Goal: Task Accomplishment & Management: Complete application form

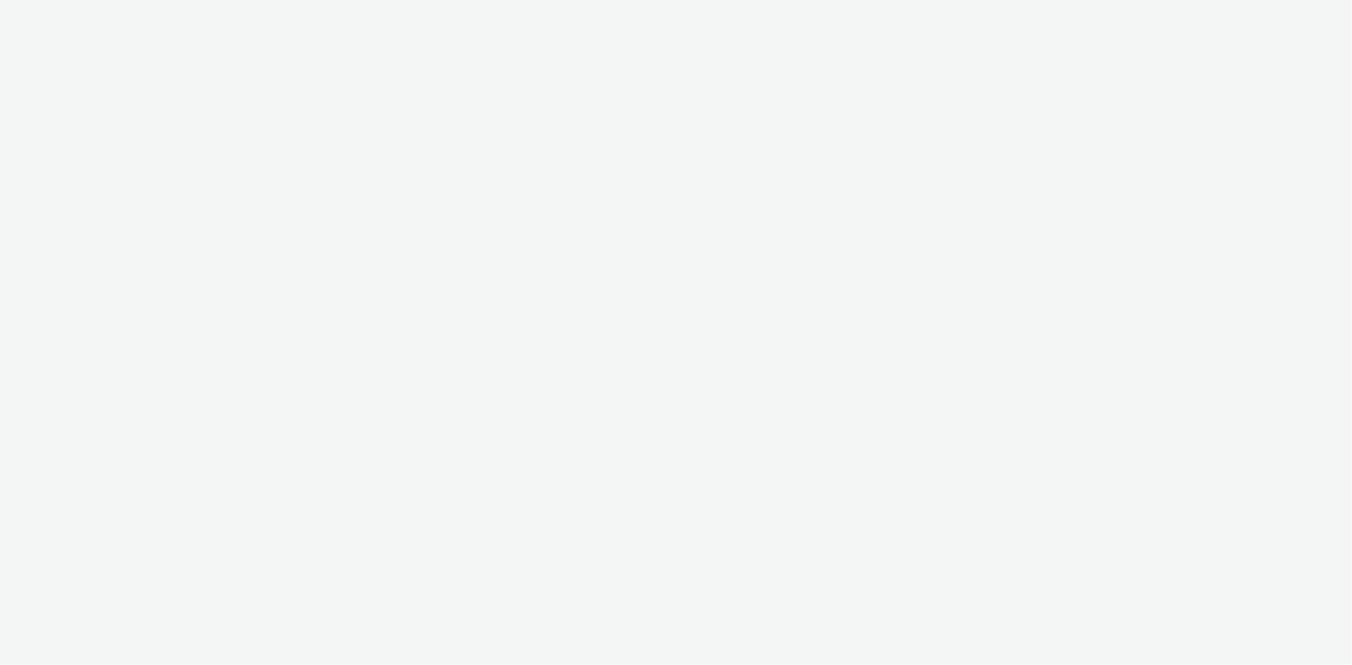
select select "d07aba32-d775-4fed-a722-f10c6504dd64"
select select "f97d6638-e0a1-4f7a-bf46-55015878e29e"
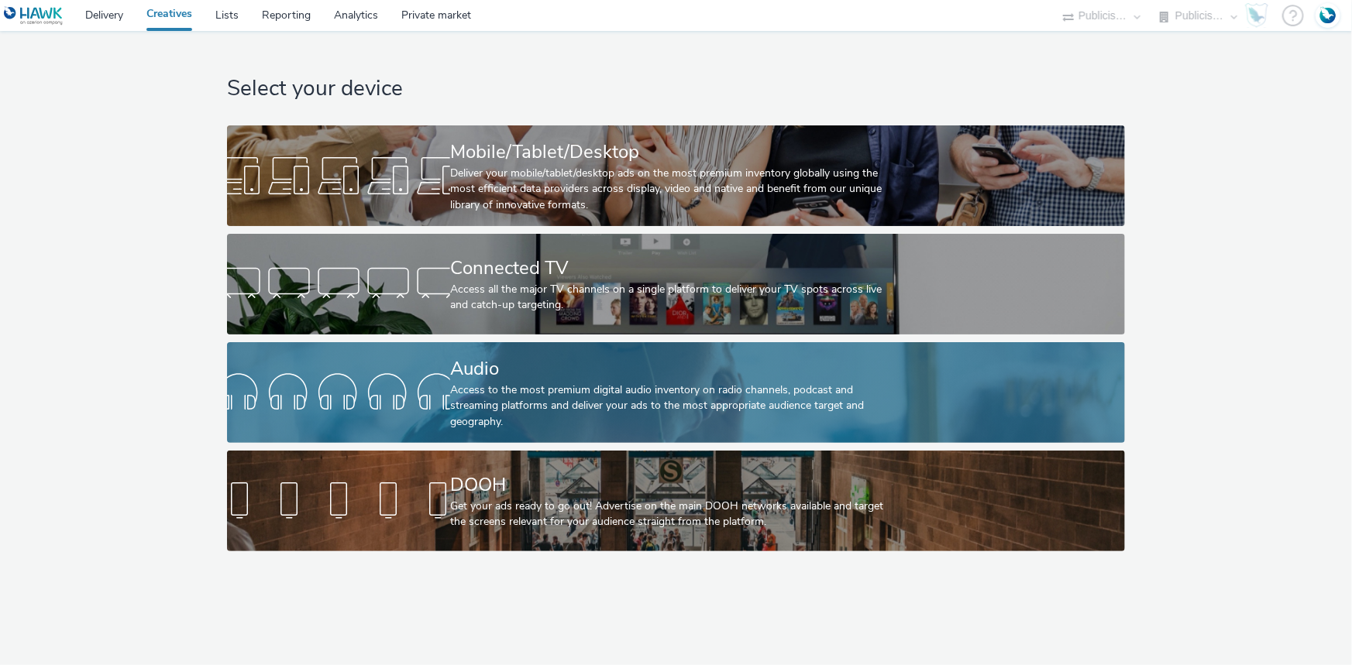
click at [477, 362] on div "Audio" at bounding box center [672, 369] width 445 height 27
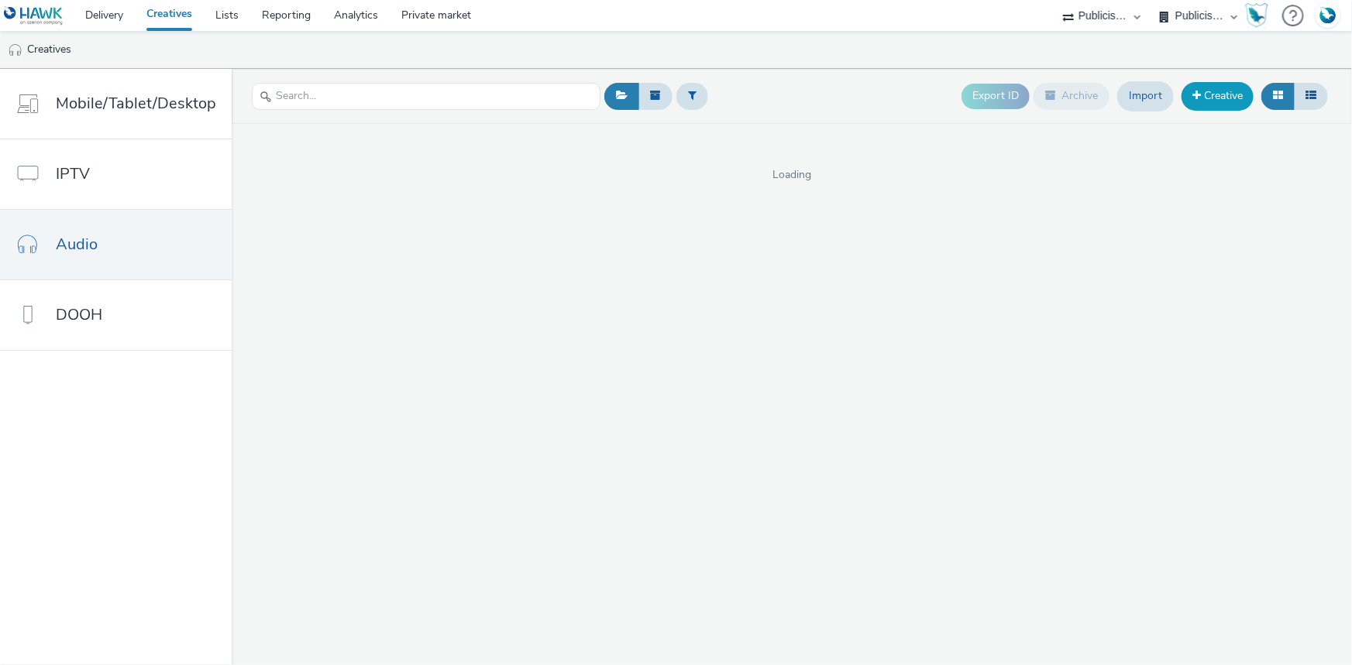
click at [1211, 96] on link "Creative" at bounding box center [1217, 96] width 72 height 28
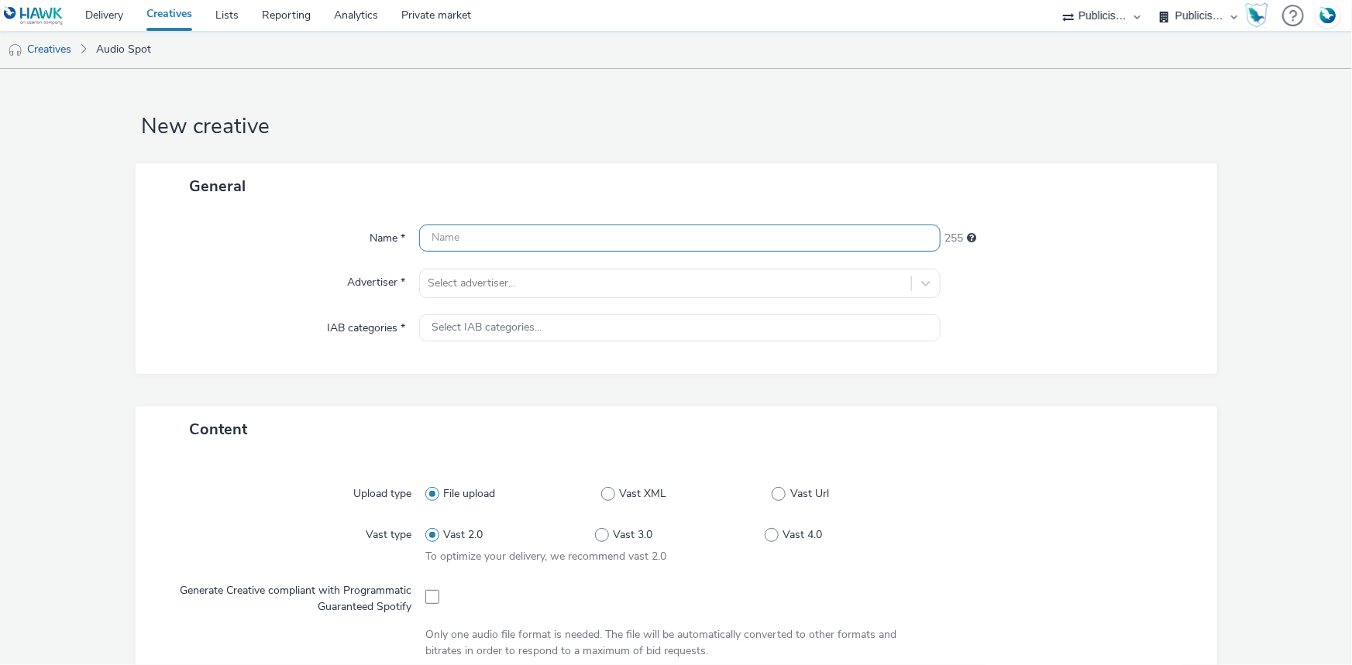
click at [453, 239] on input "text" at bounding box center [679, 238] width 521 height 27
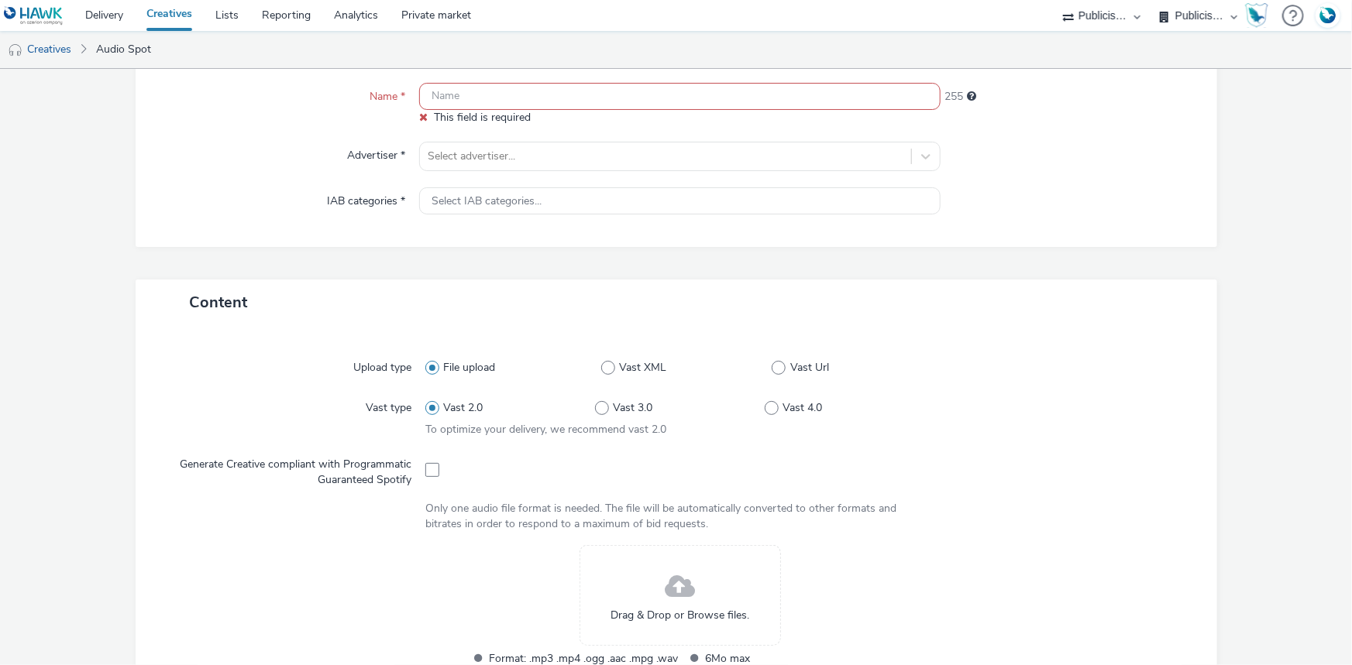
scroll to position [352, 0]
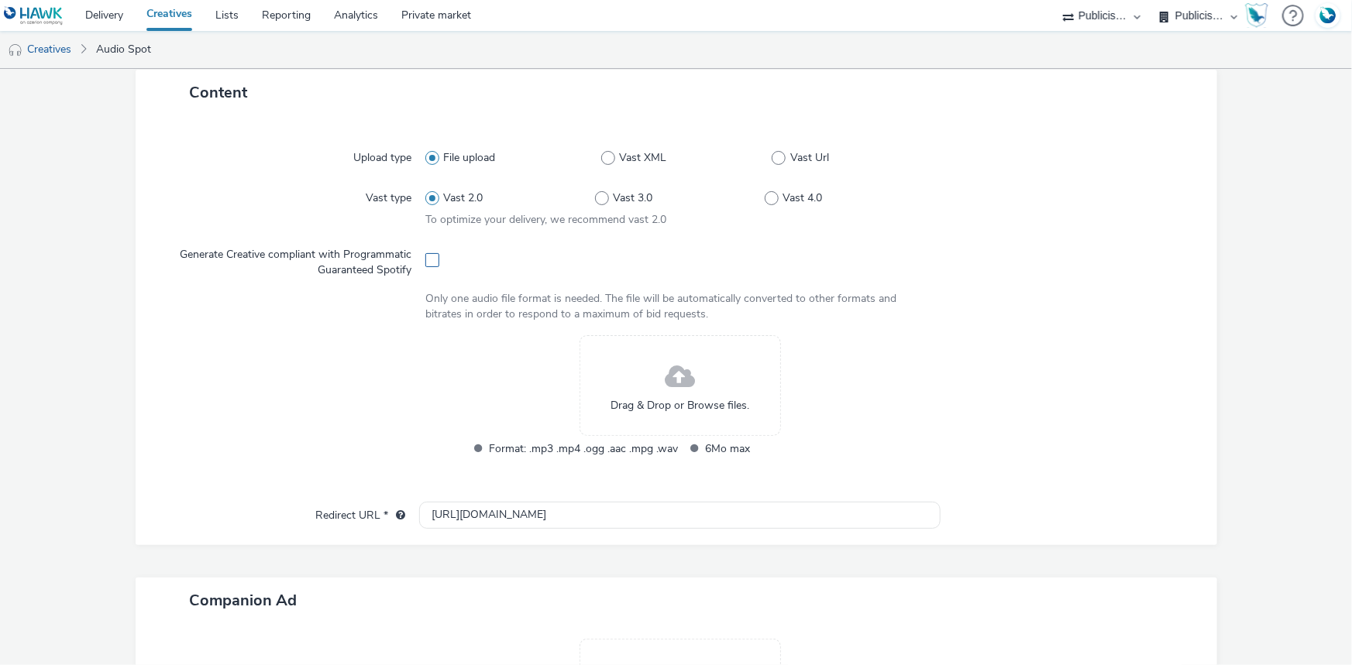
click at [429, 253] on span at bounding box center [432, 260] width 14 height 14
checkbox input "true"
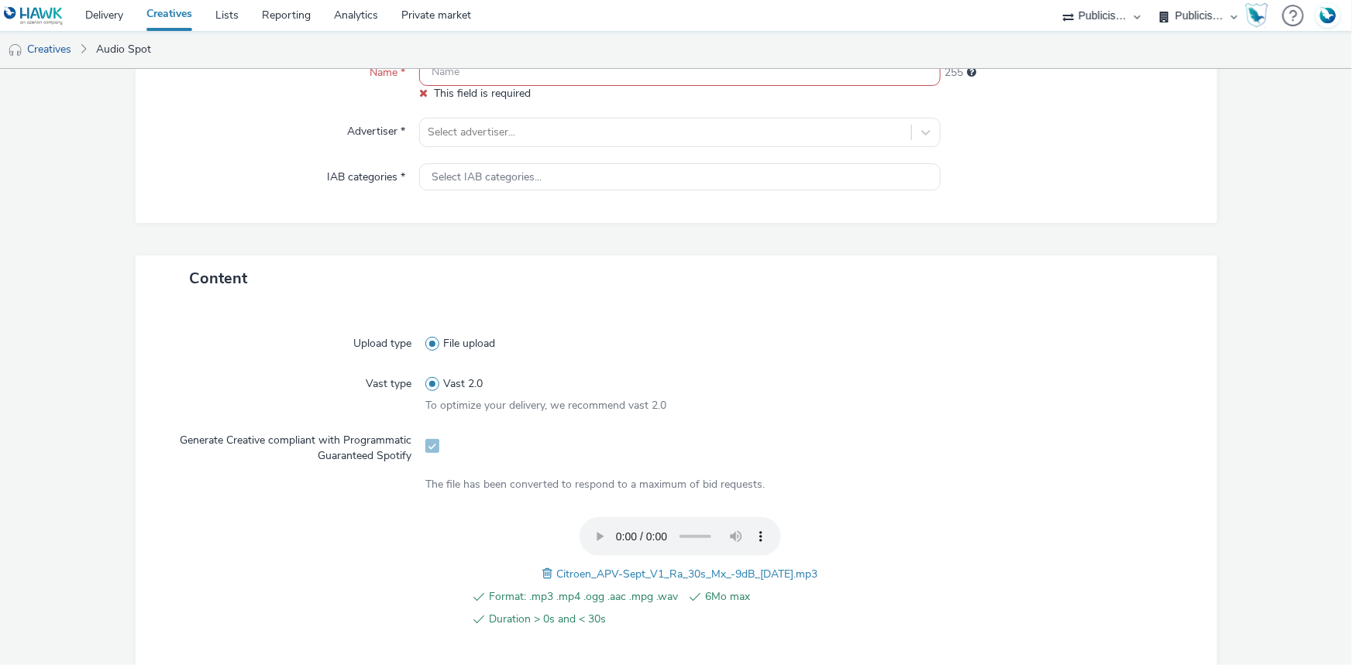
scroll to position [0, 0]
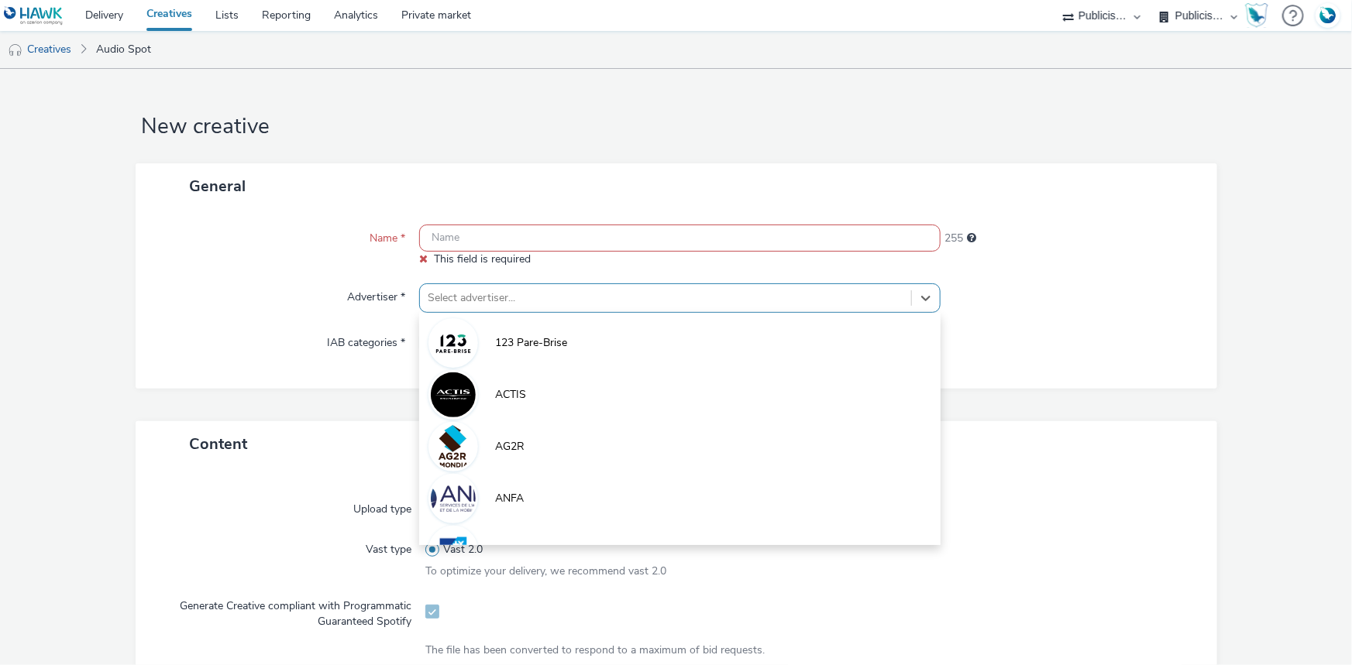
click at [459, 302] on div at bounding box center [666, 298] width 476 height 19
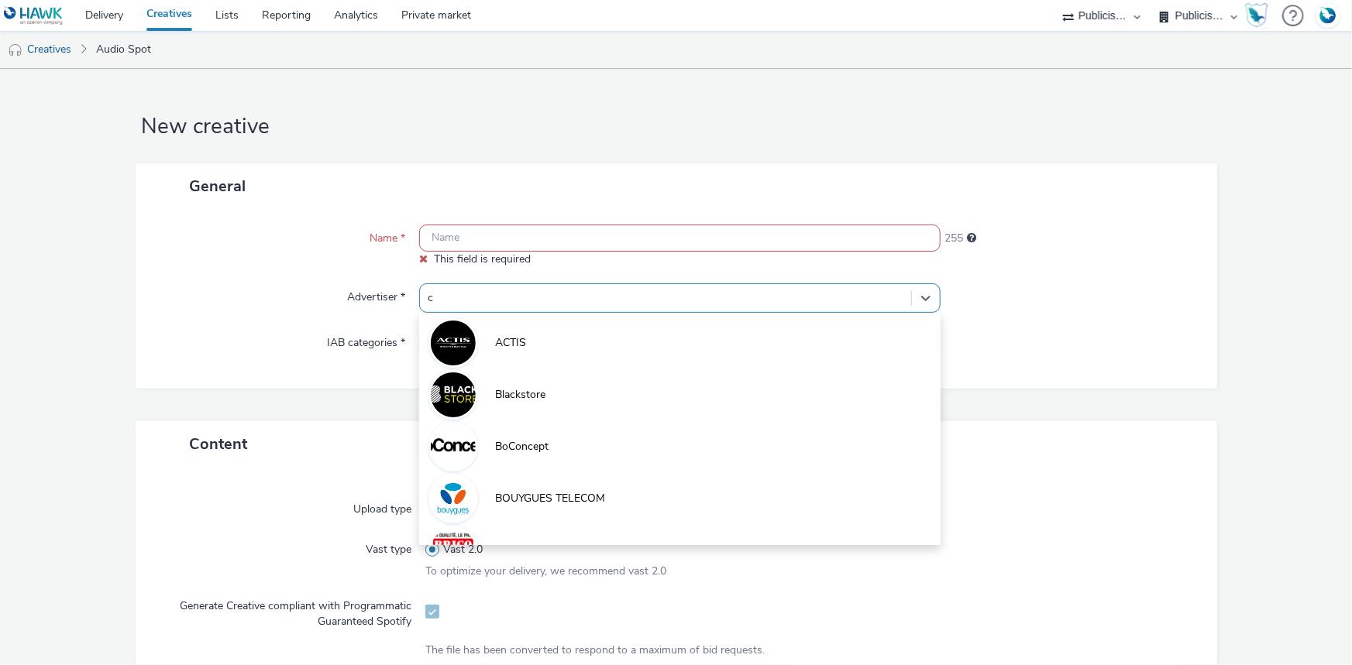
type input "ci"
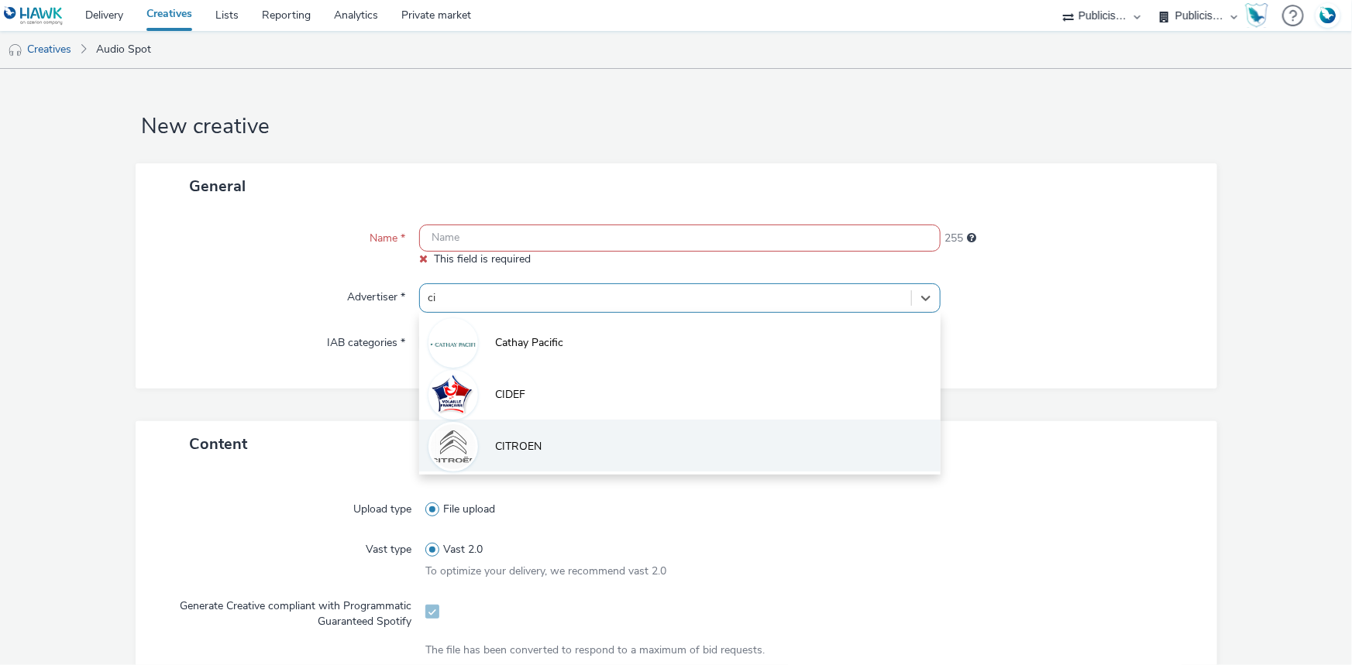
click at [518, 432] on li "CITROEN" at bounding box center [679, 446] width 521 height 52
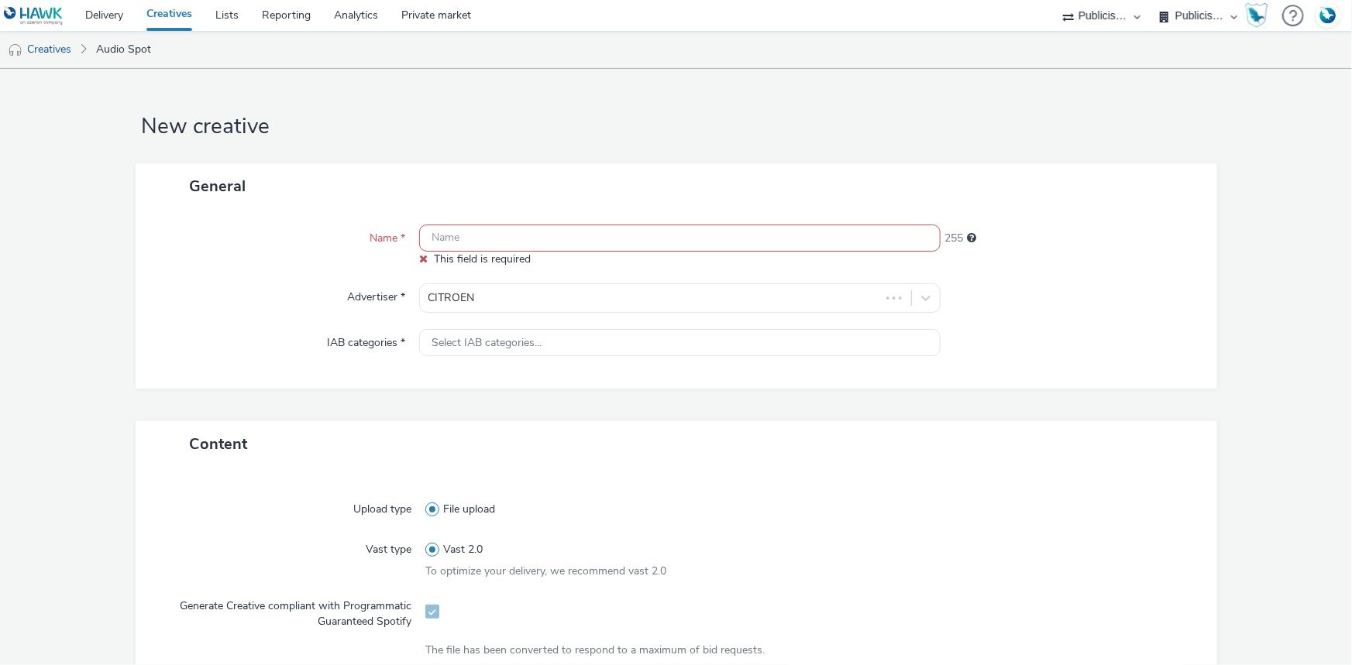
type input "http://citroen.fr"
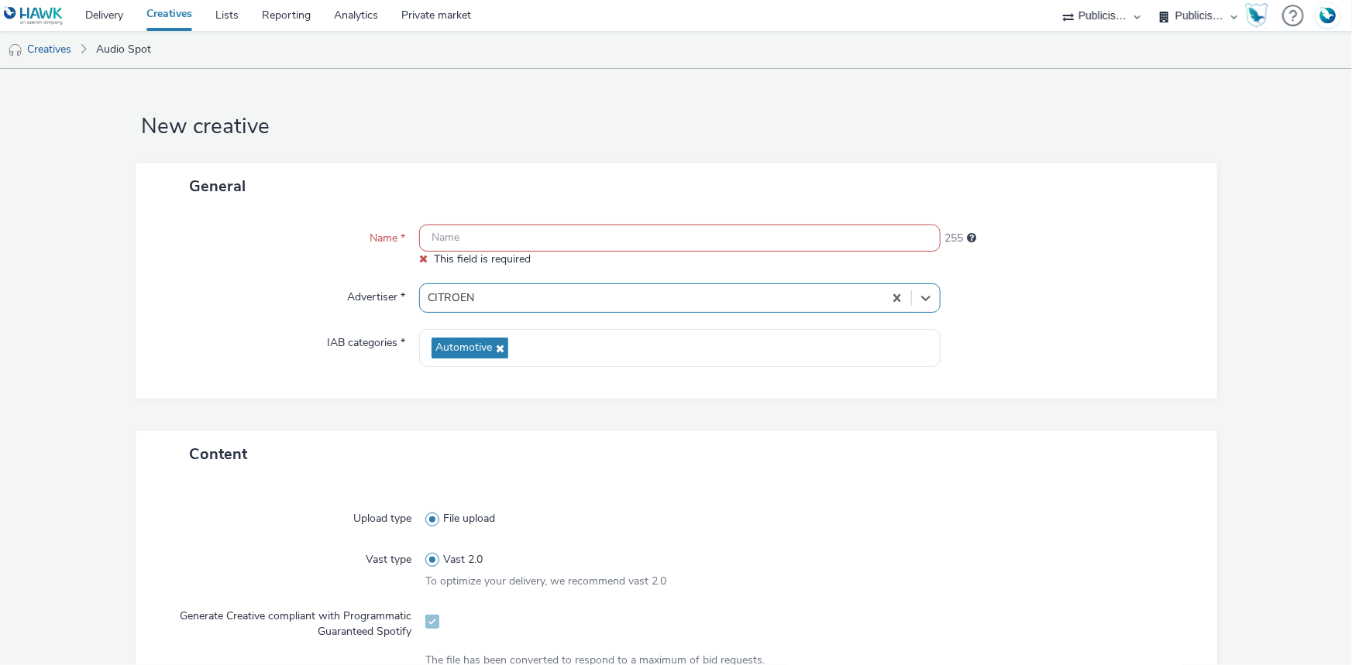
scroll to position [422, 0]
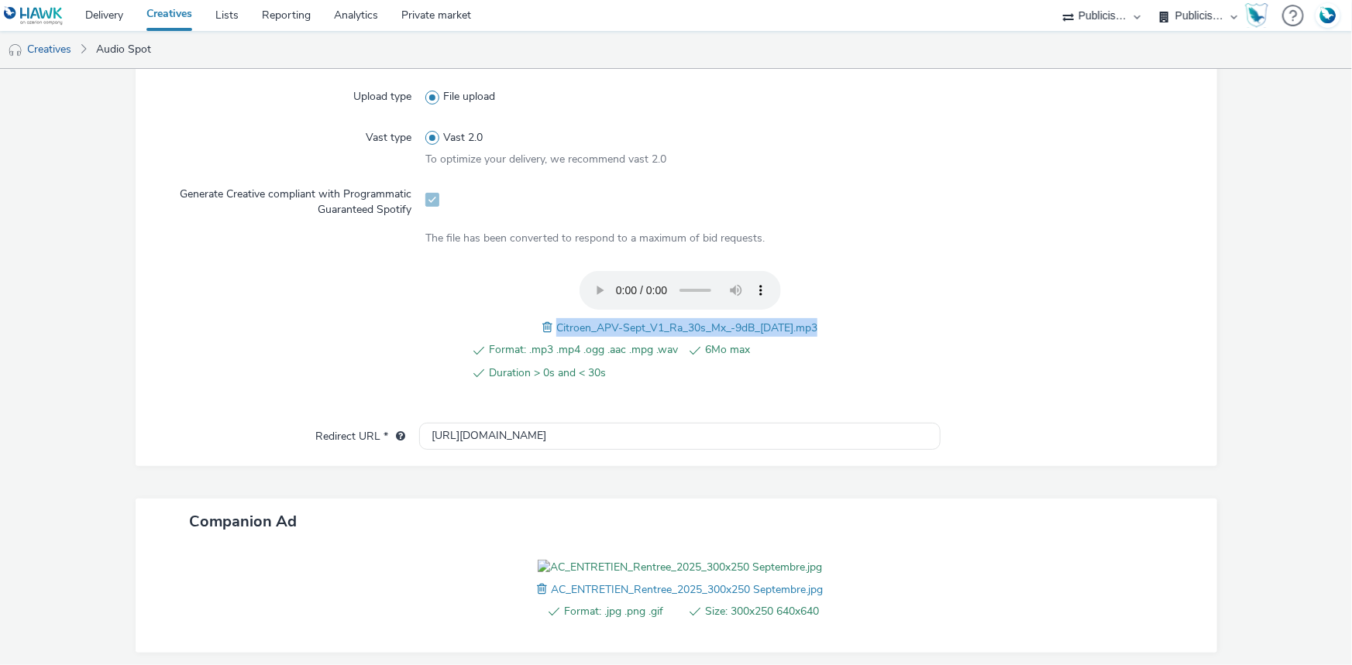
drag, startPoint x: 638, startPoint y: 331, endPoint x: 991, endPoint y: 341, distance: 352.5
click at [991, 341] on div "Format: .mp3 .mp4 .ogg .aac .mpg .wav 6Mo max Duration > 0s and < 30s Citroen_A…" at bounding box center [675, 335] width 1025 height 128
copy span "Citroen_APV-Sept_V1_Ra_30s_Mx_-9dB_28-02-2025.mp3"
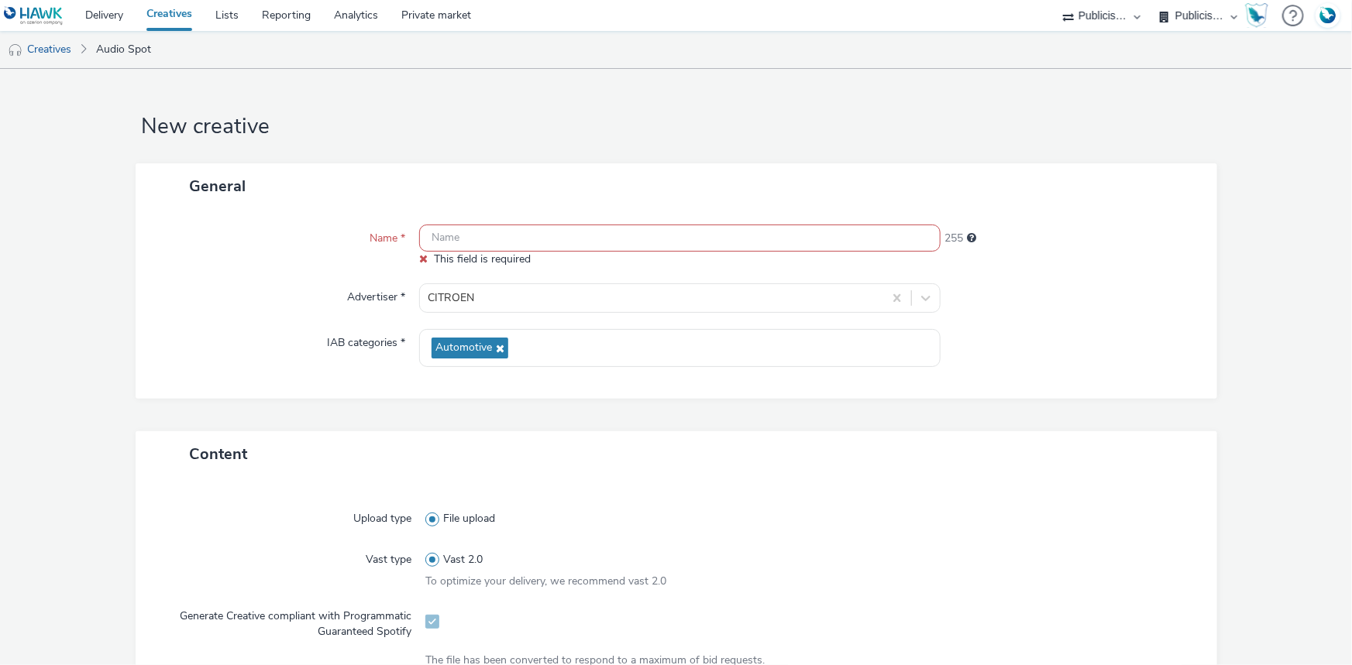
click at [573, 234] on input "text" at bounding box center [679, 238] width 521 height 27
paste input "Citroen_APV-Sept_V1_Ra_30s_Mx_-9dB_28-02-2025.mp3"
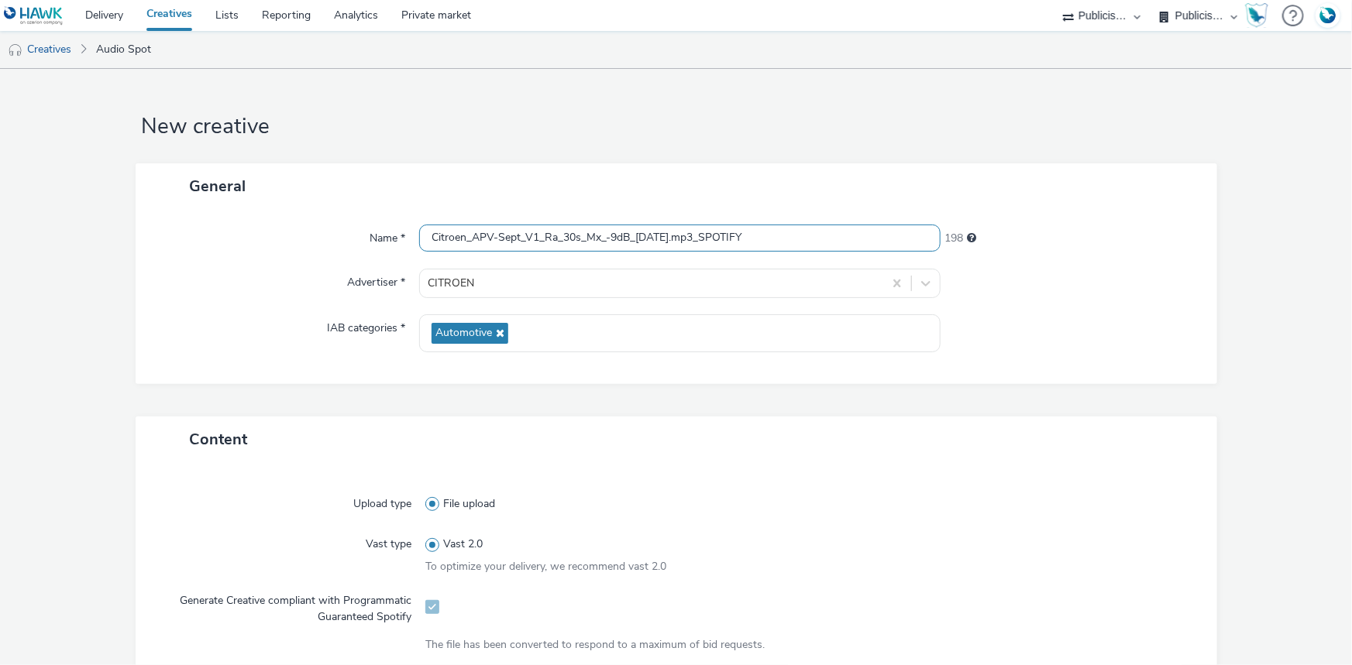
click at [836, 243] on input "Citroen_APV-Sept_V1_Ra_30s_Mx_-9dB_28-02-2025.mp3_SPOTIFY" at bounding box center [679, 238] width 521 height 27
type input "Citroen_APV-Sept_V1_Ra_30s_Mx_-9dB_28-02-2025.mp3_SPOTIFY"
click at [850, 462] on div "Upload type File upload Vast type Vast 2.0 To optimize your delivery, we recomm…" at bounding box center [676, 667] width 1081 height 411
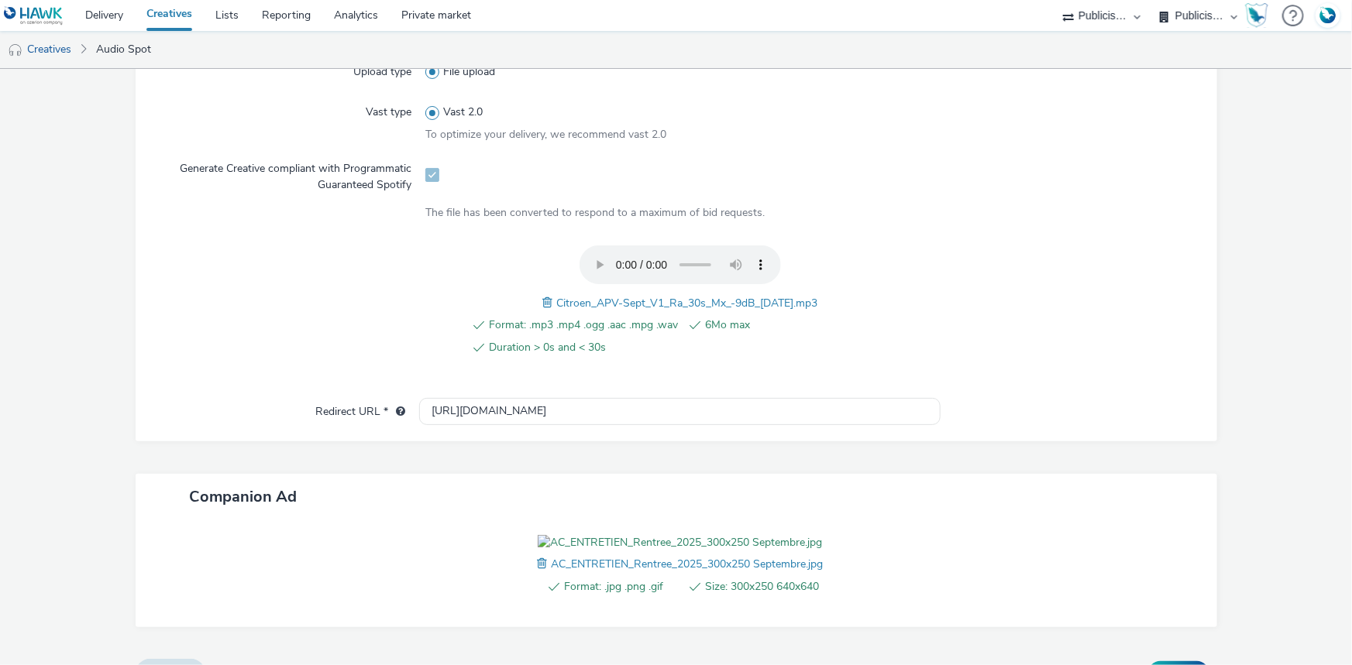
scroll to position [554, 0]
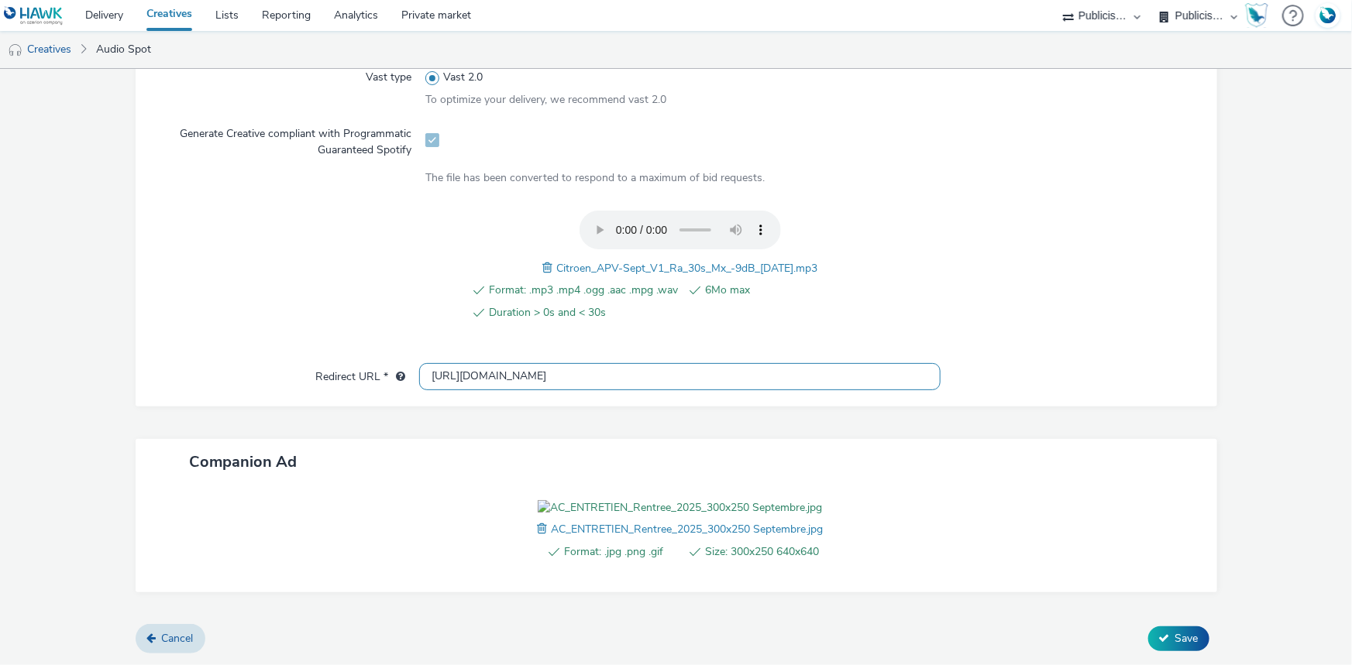
click at [535, 363] on input "http://citroen.fr" at bounding box center [679, 376] width 521 height 27
paste input "s://www.citroen.fr/entretenir/offres.html"
type input "https://www.citroen.fr/entretenir/offres.html"
click at [1163, 638] on button "Save" at bounding box center [1178, 639] width 61 height 25
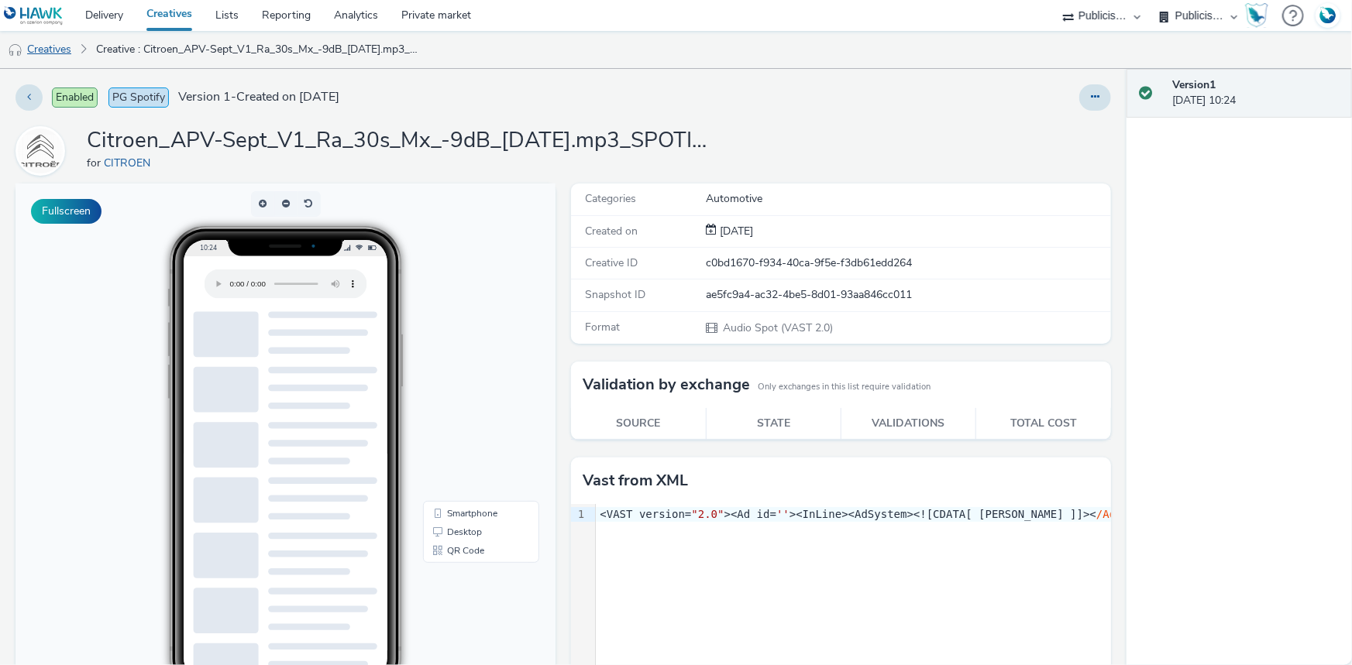
click at [64, 50] on link "Creatives" at bounding box center [39, 49] width 79 height 37
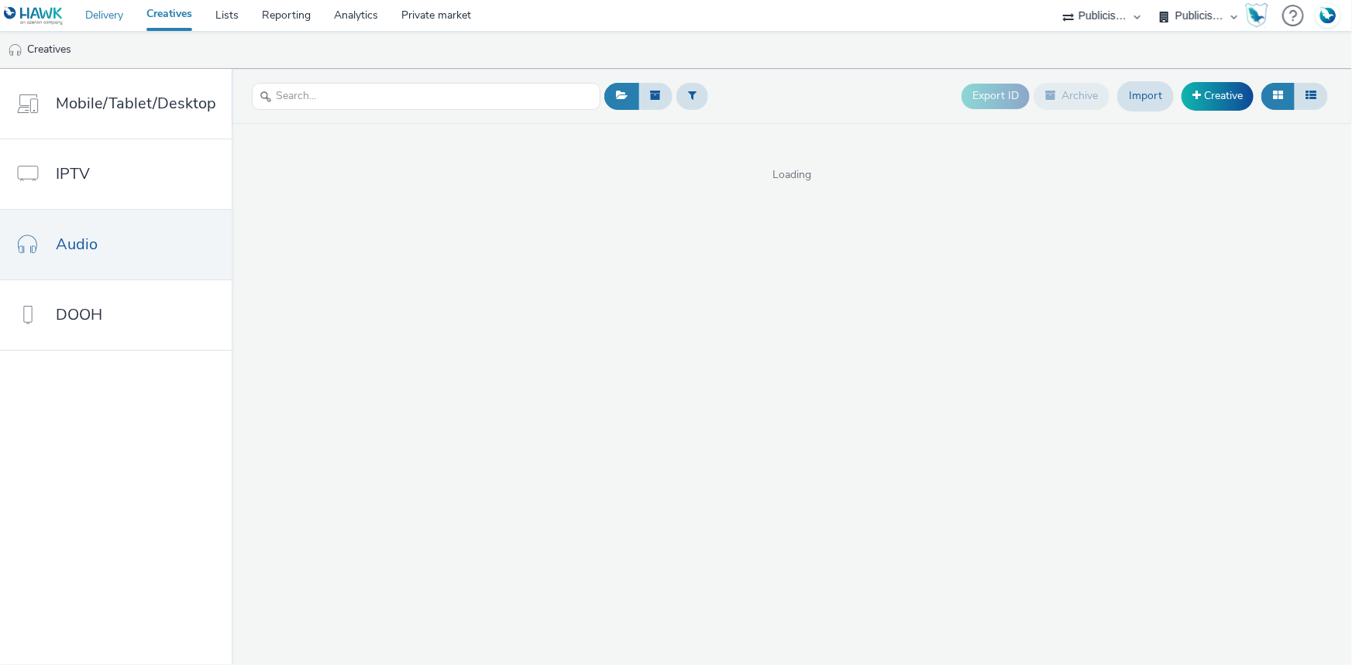
click at [81, 13] on link "Delivery" at bounding box center [104, 15] width 61 height 31
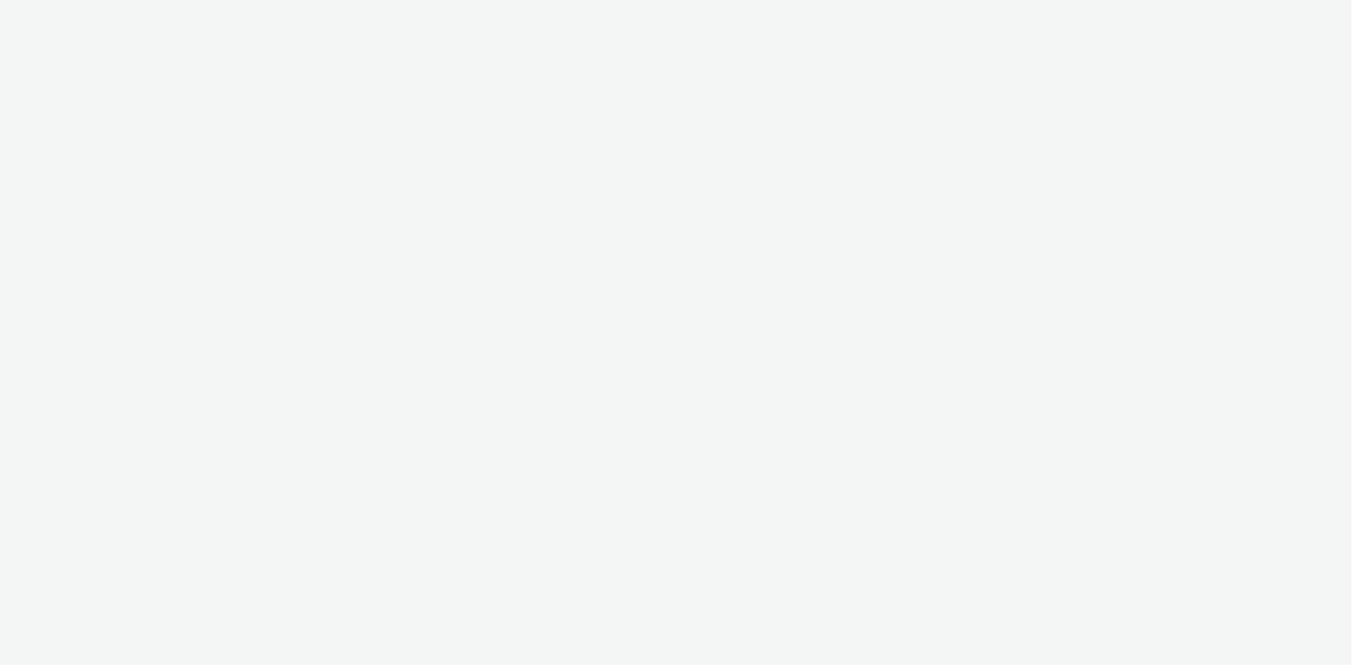
select select "d07aba32-d775-4fed-a722-f10c6504dd64"
select select "f97d6638-e0a1-4f7a-bf46-55015878e29e"
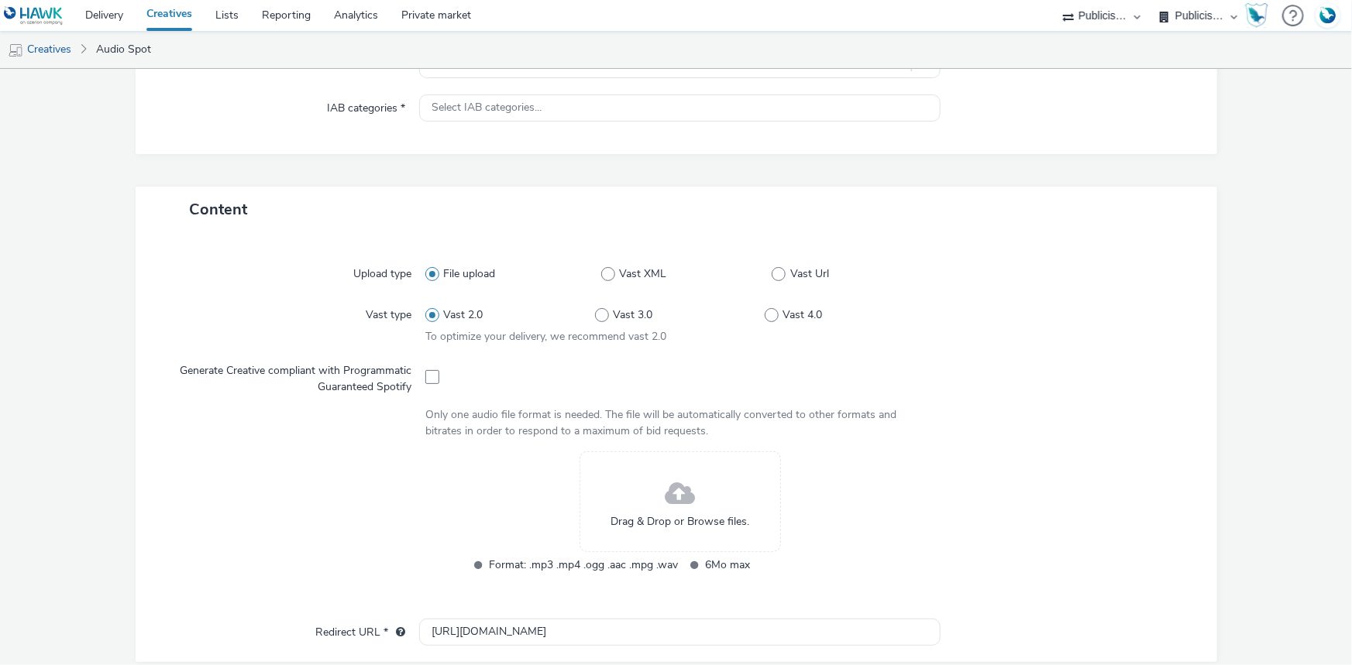
scroll to position [493, 0]
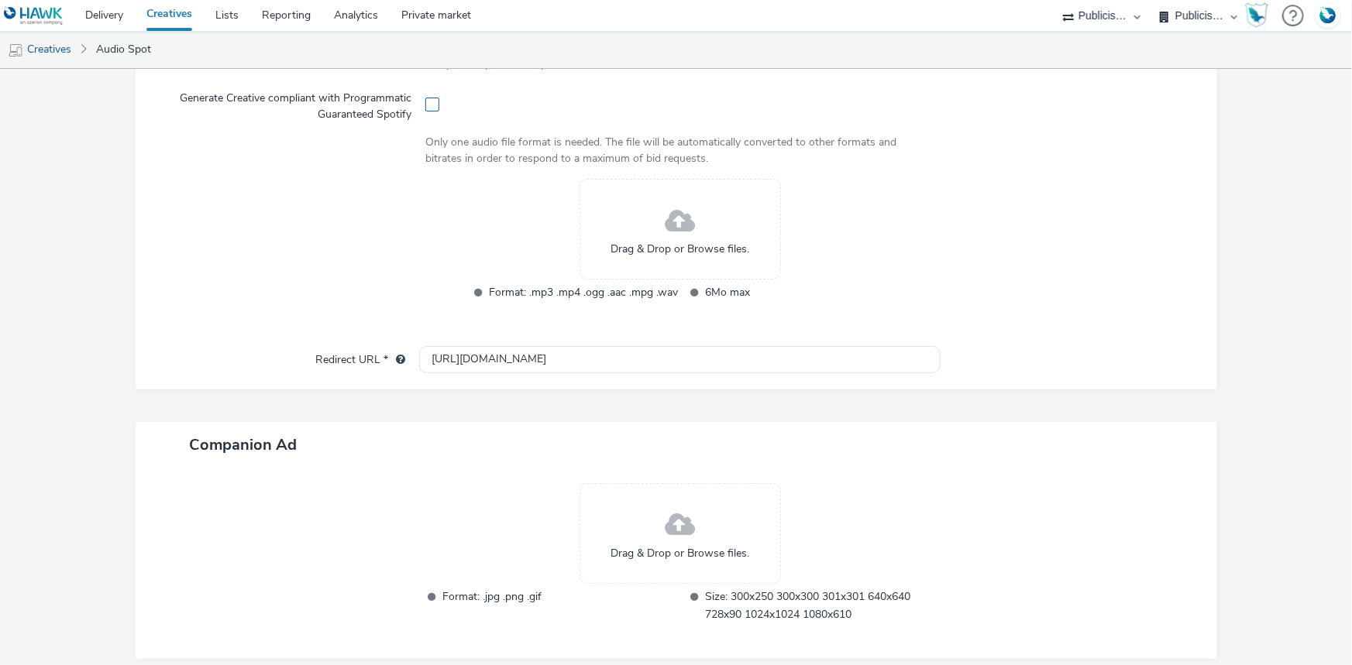
click at [427, 105] on span at bounding box center [432, 105] width 14 height 14
checkbox input "true"
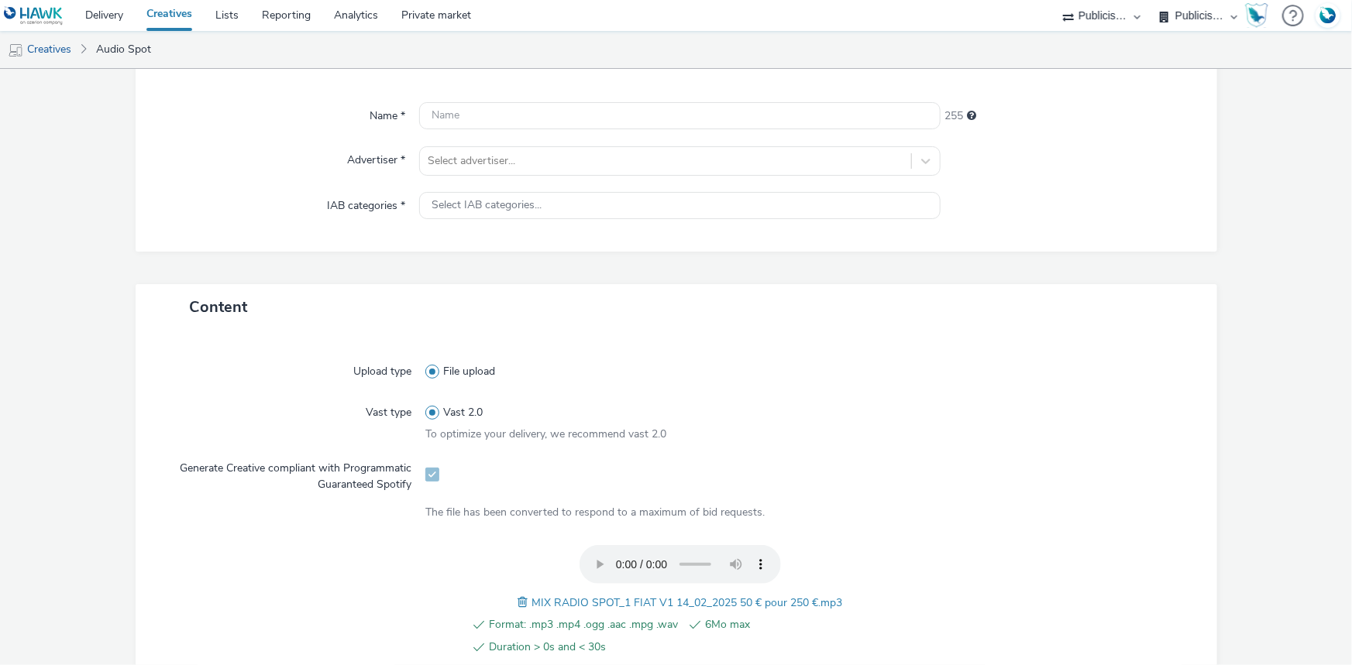
scroll to position [0, 0]
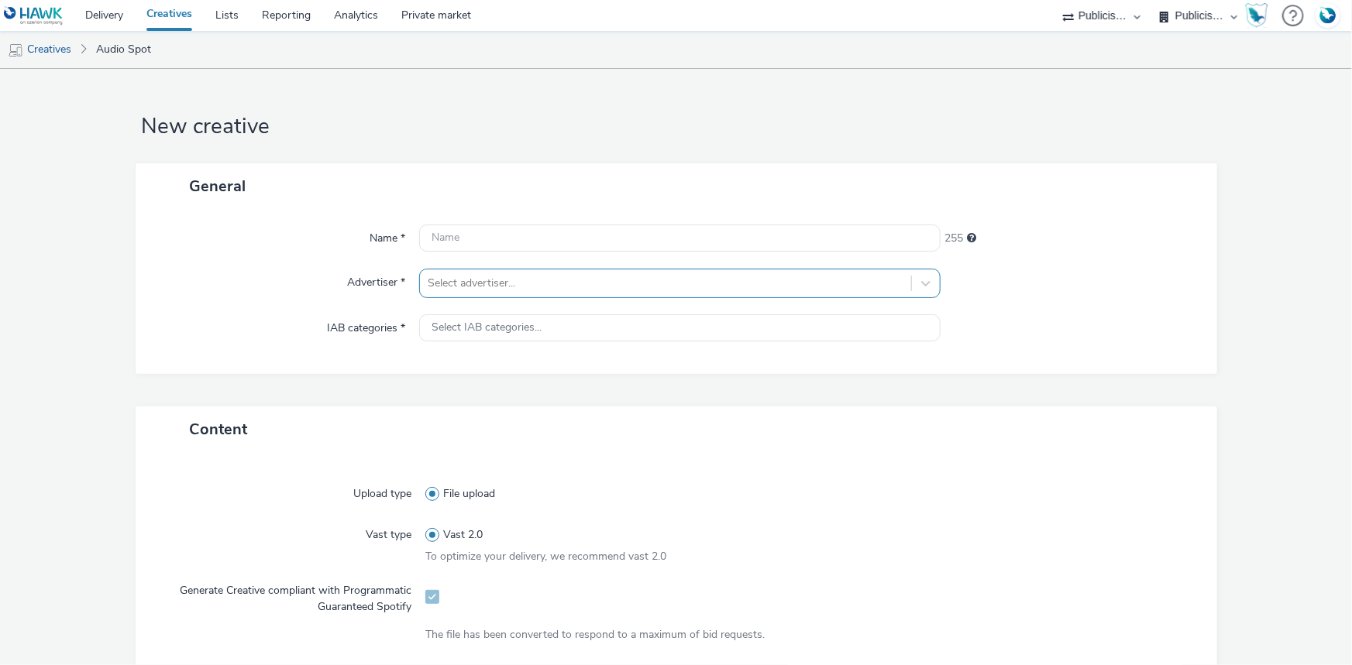
click at [494, 283] on div at bounding box center [666, 283] width 476 height 19
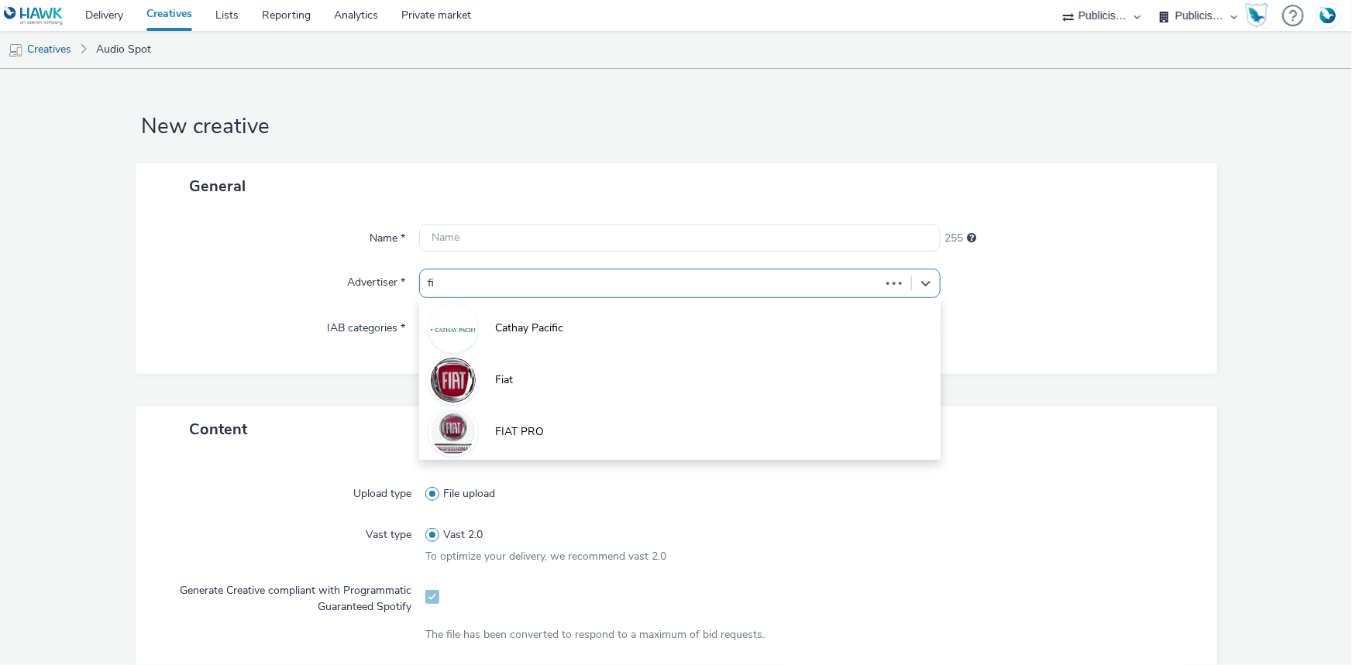
type input "fia"
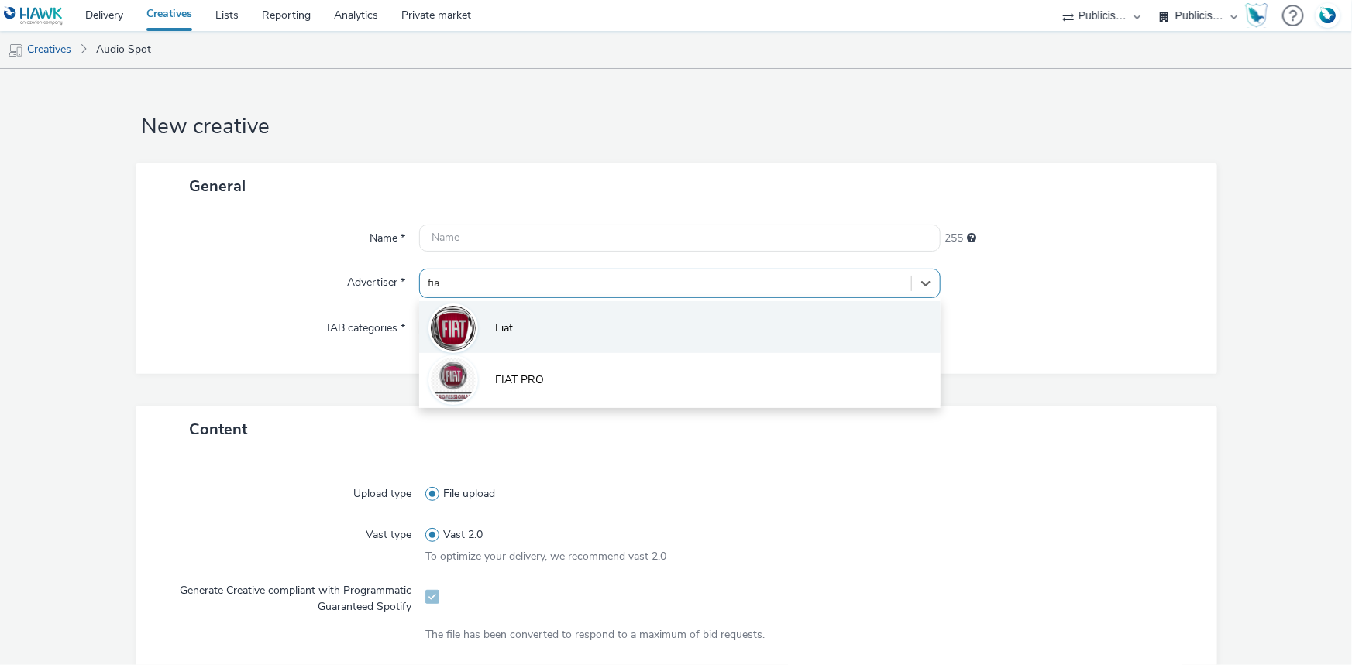
click at [620, 333] on li "Fiat" at bounding box center [679, 327] width 521 height 52
type input "http://fiat.fr"
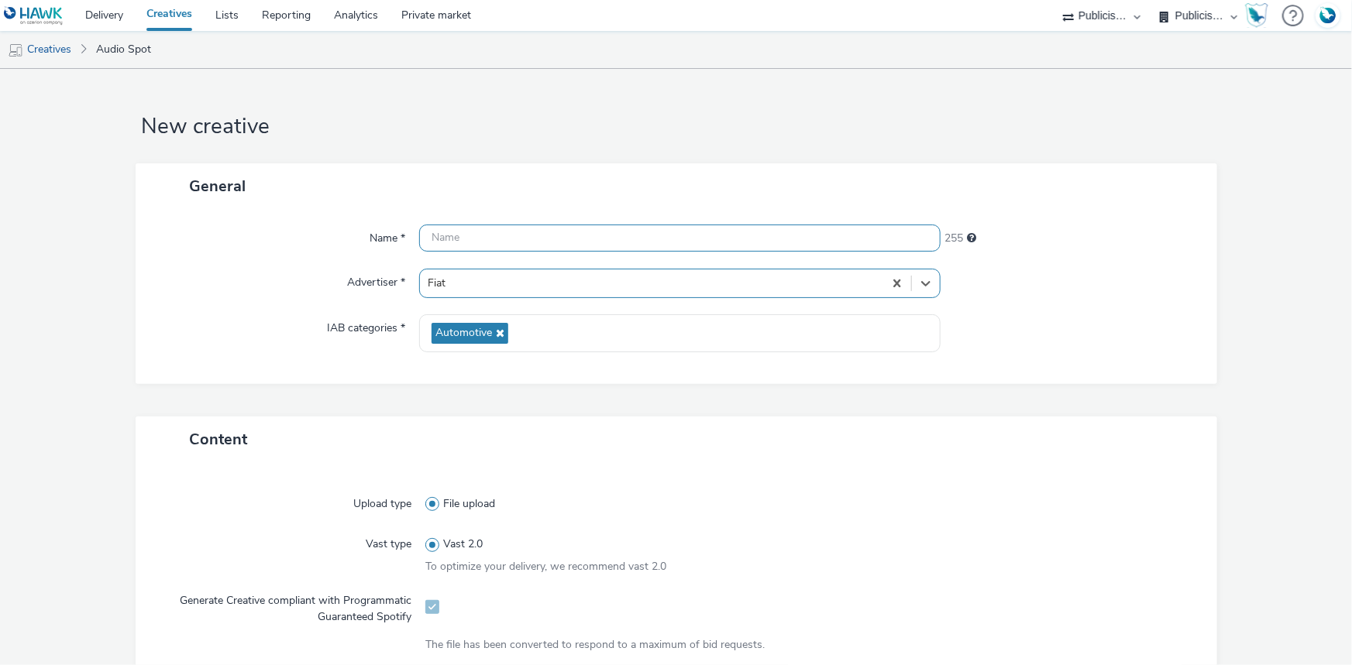
click at [510, 237] on input "text" at bounding box center [679, 238] width 521 height 27
paste input "_SPOTIFY"
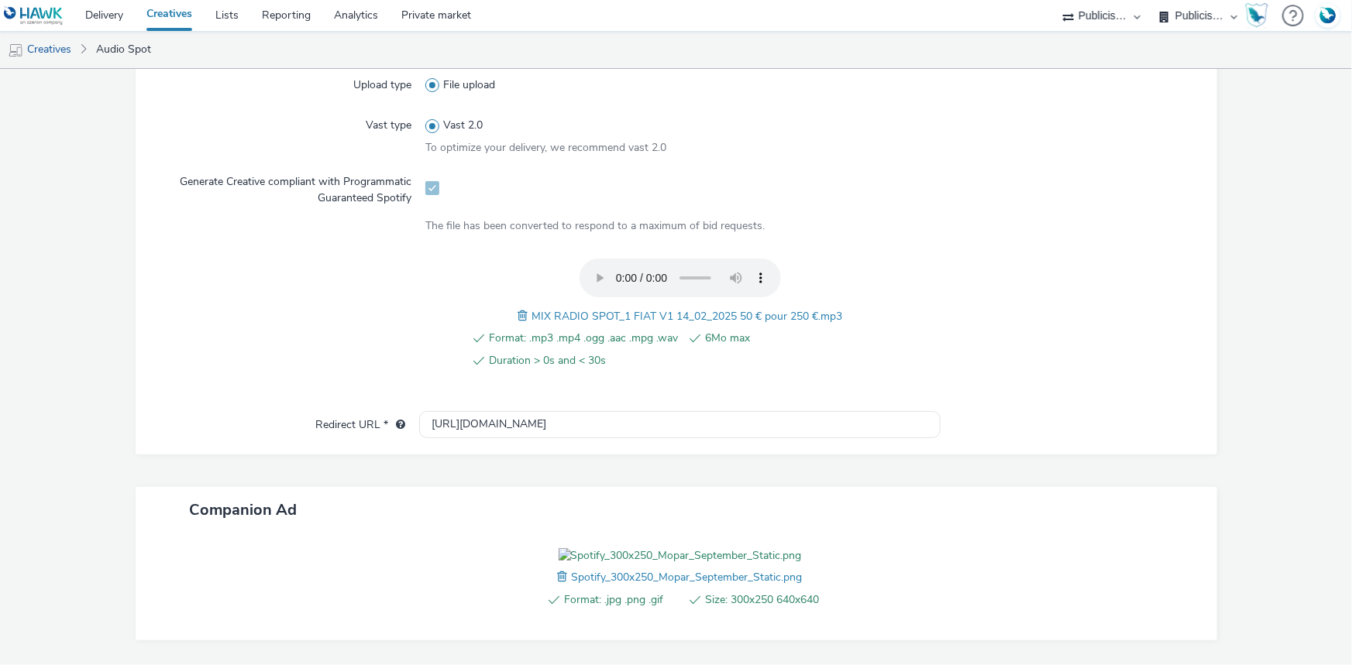
scroll to position [422, 0]
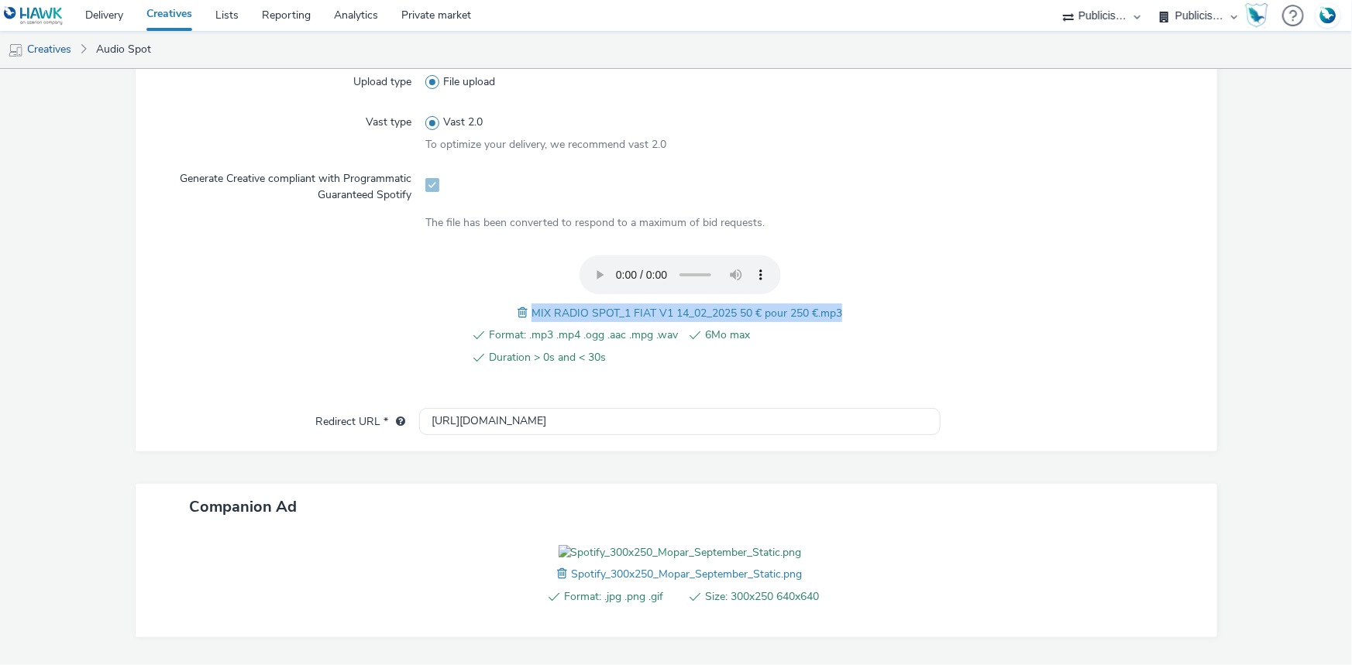
drag, startPoint x: 525, startPoint y: 307, endPoint x: 943, endPoint y: 318, distance: 417.6
click at [943, 318] on div "Format: .mp3 .mp4 .ogg .aac .mpg .wav 6Mo max Duration > 0s and < 30s MIX RADIO…" at bounding box center [675, 320] width 1025 height 128
copy span "MIX RADIO SPOT_1 FIAT V1 14_02_2025 50 € pour 250 €.mp3"
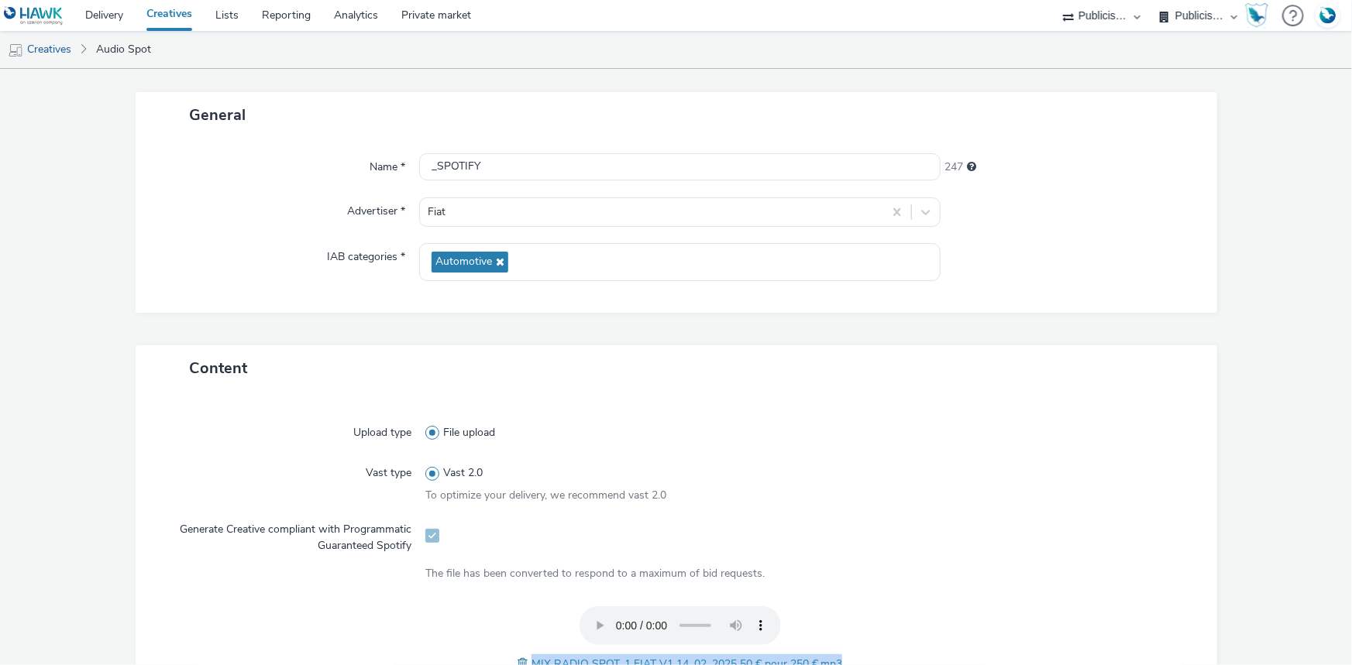
scroll to position [70, 0]
click at [428, 170] on input "_SPOTIFY" at bounding box center [679, 168] width 521 height 27
paste input "MIX RADIO SPOT_1 FIAT V1 14_02_2025 50 € pour 250 €.mp3"
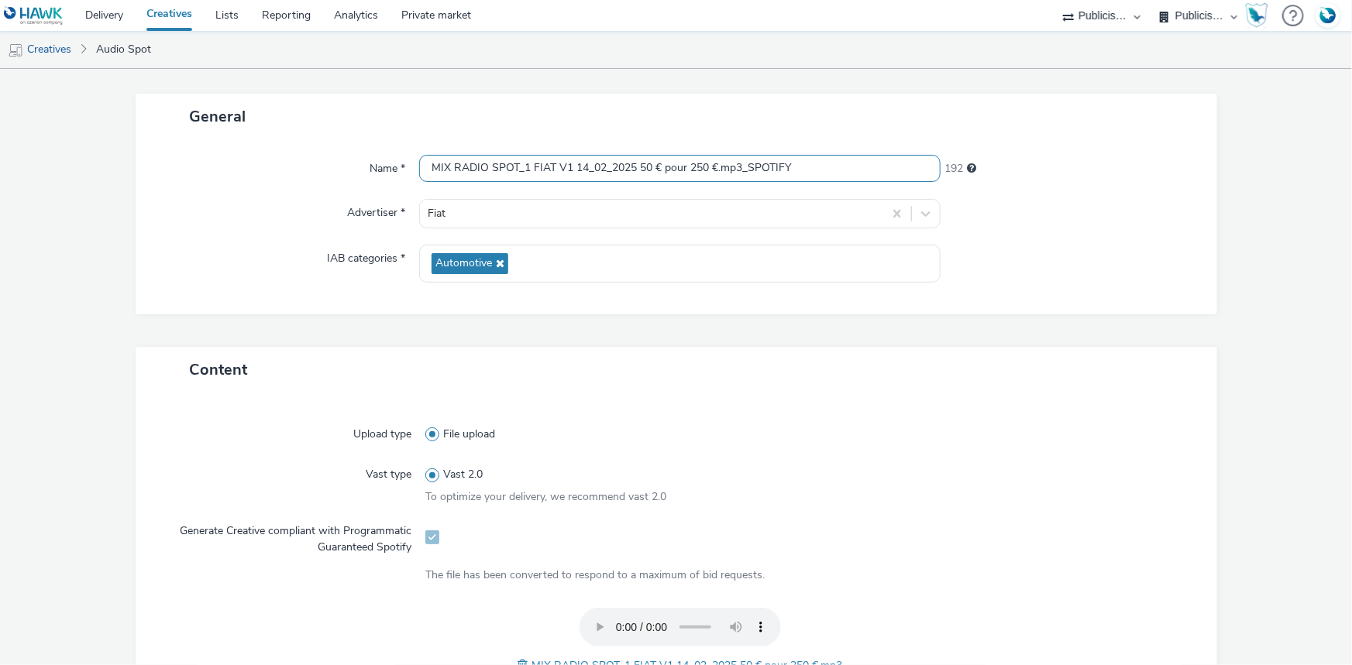
type input "MIX RADIO SPOT_1 FIAT V1 14_02_2025 50 € pour 250 €.mp3_SPOTIFY"
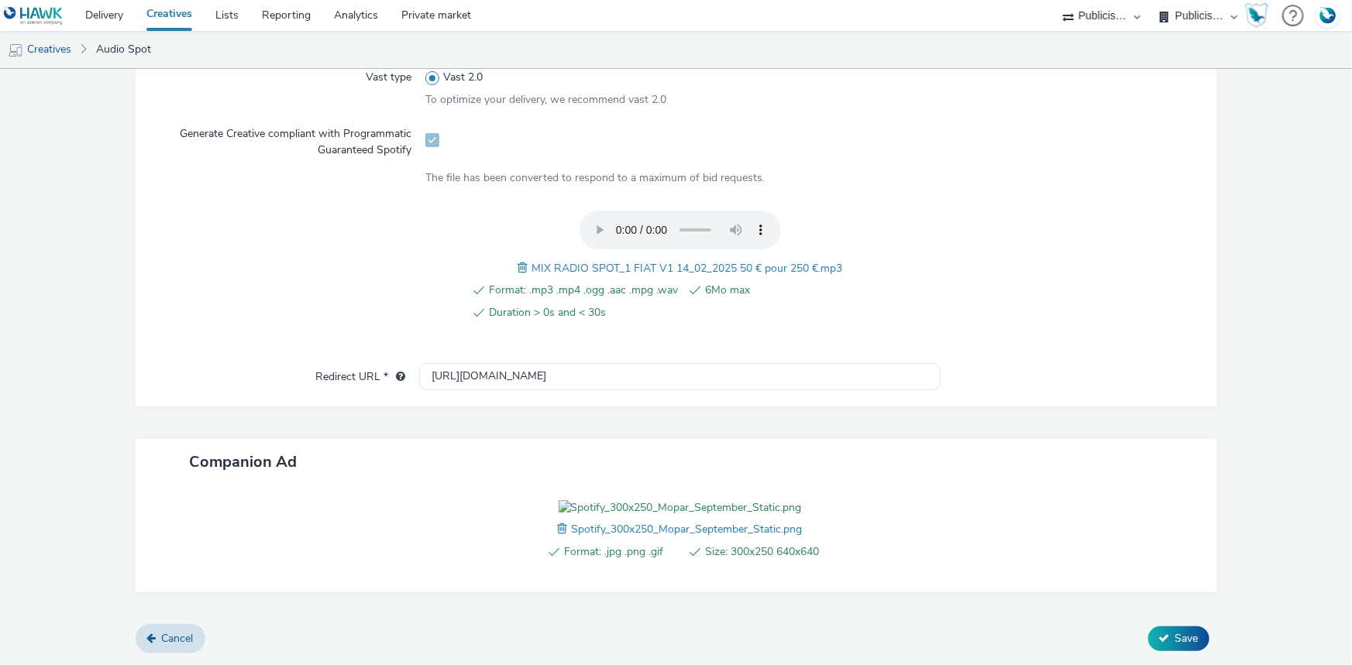
scroll to position [554, 0]
drag, startPoint x: 511, startPoint y: 294, endPoint x: 403, endPoint y: 286, distance: 108.8
click at [403, 363] on div "Redirect URL * http://fiat.fr" at bounding box center [676, 377] width 1050 height 28
paste input "https://www.fiat.fr/proprietaire/expertise/promotions?adobe_mc_ref="
type input "https://www.fiat.fr/proprietaire/expertise/promotions?adobe_mc_ref="
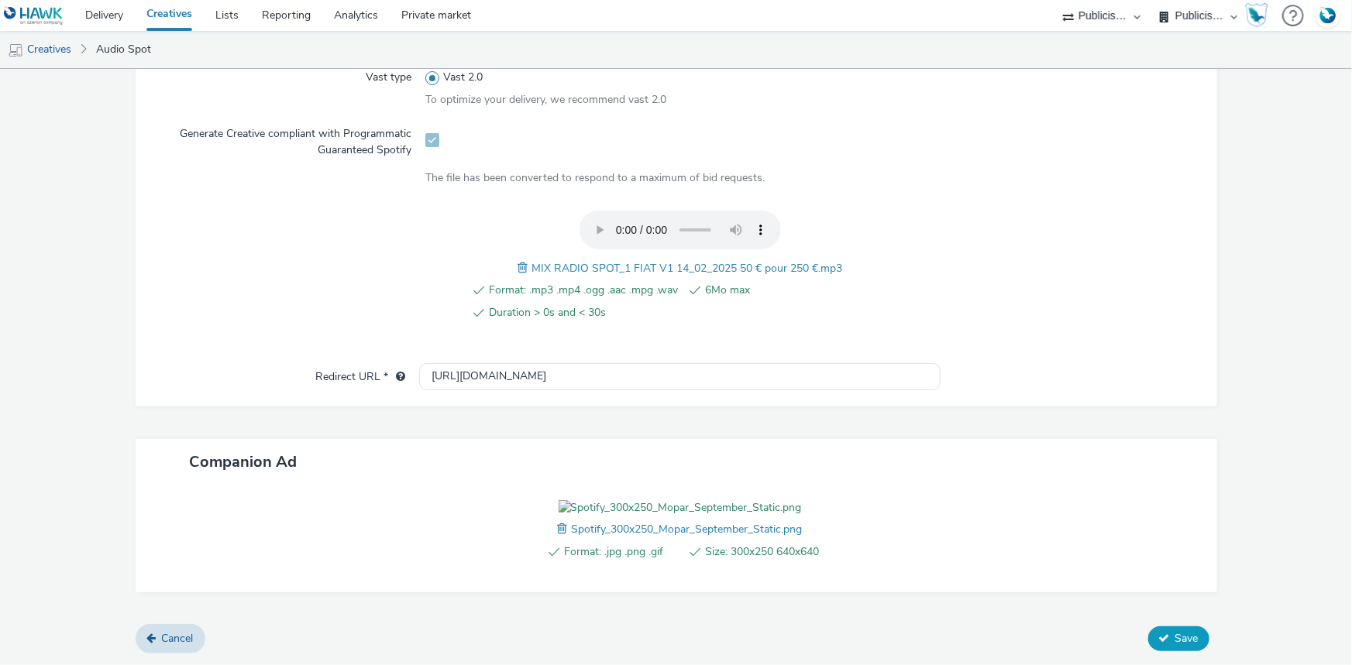
click at [1177, 634] on span "Save" at bounding box center [1186, 638] width 23 height 15
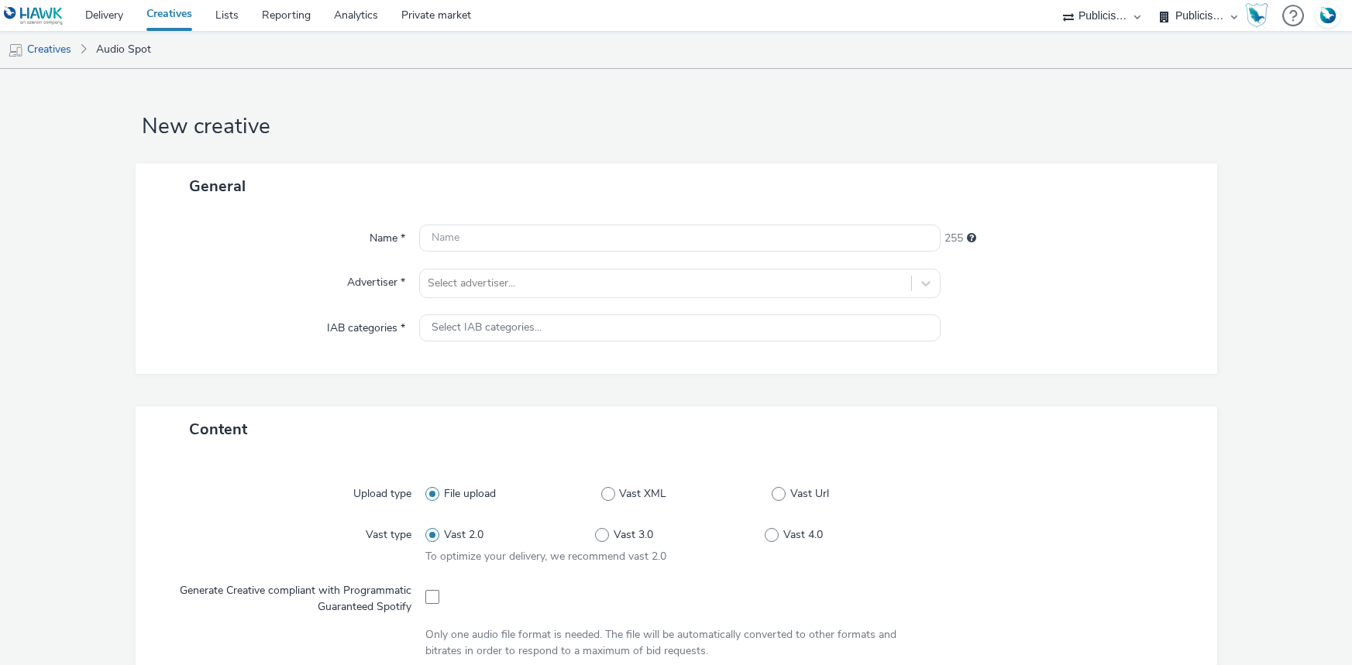
select select "d07aba32-d775-4fed-a722-f10c6504dd64"
select select "f97d6638-e0a1-4f7a-bf46-55015878e29e"
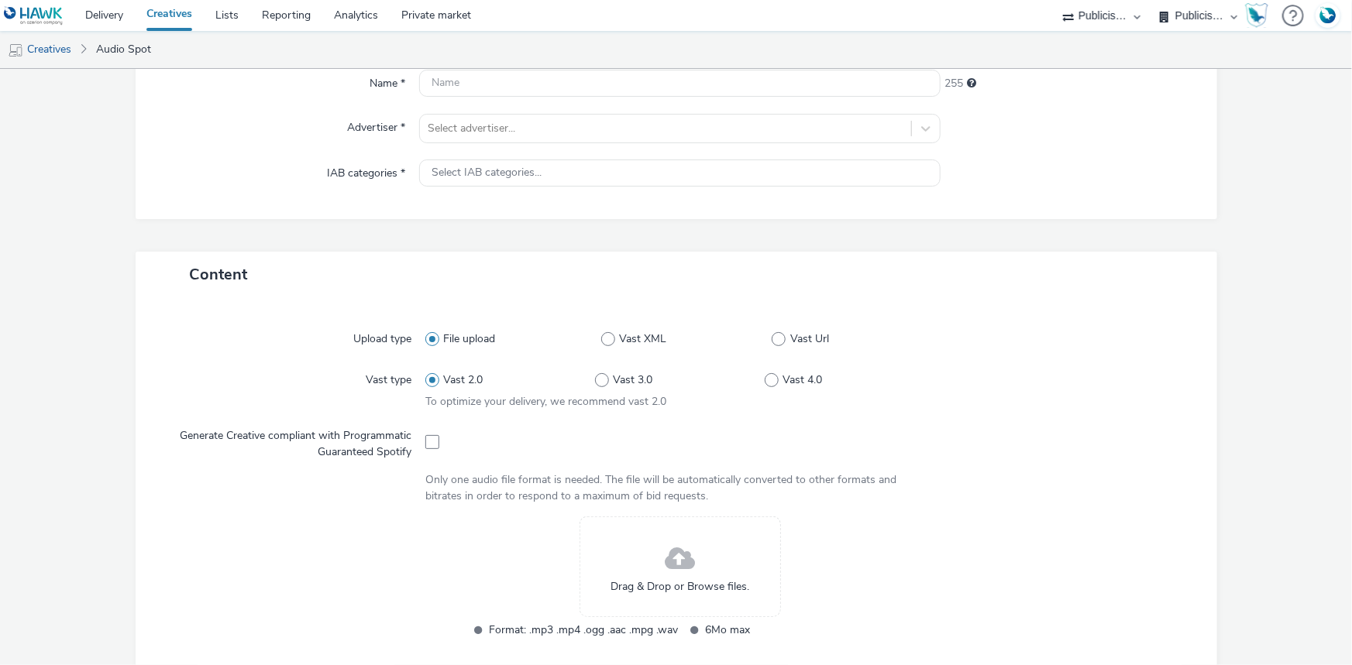
scroll to position [493, 0]
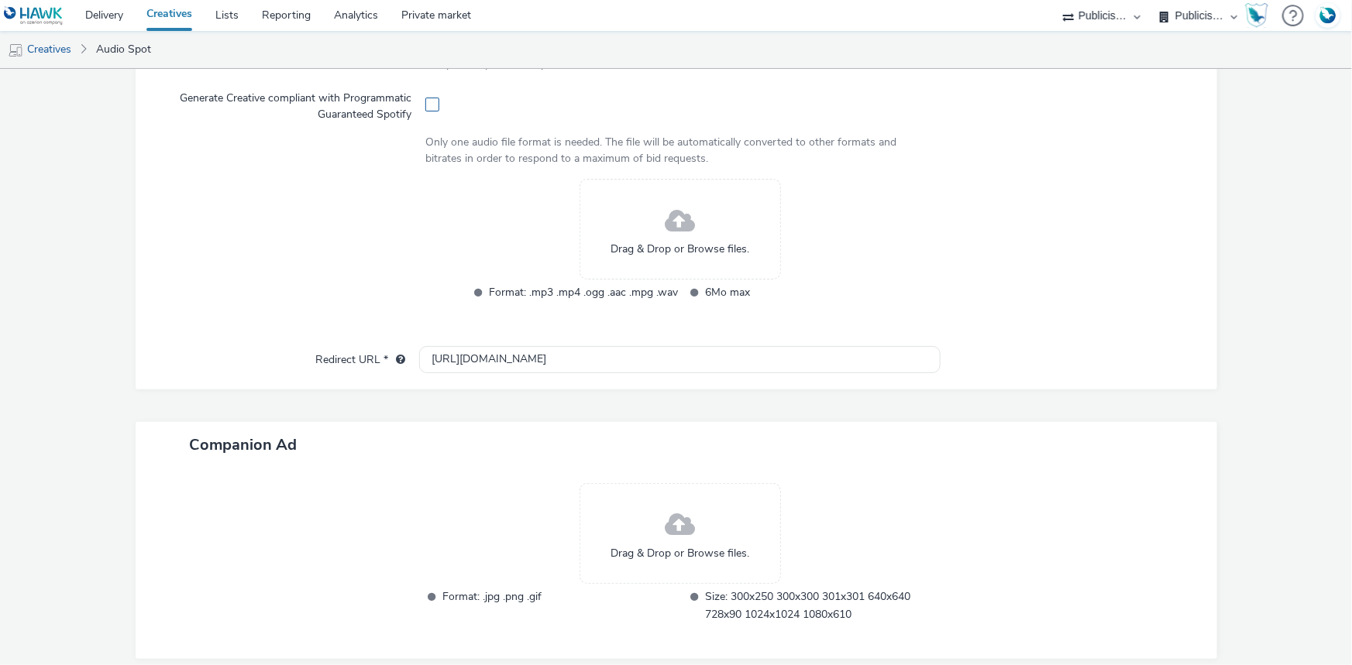
click at [433, 98] on span at bounding box center [432, 105] width 14 height 14
checkbox input "true"
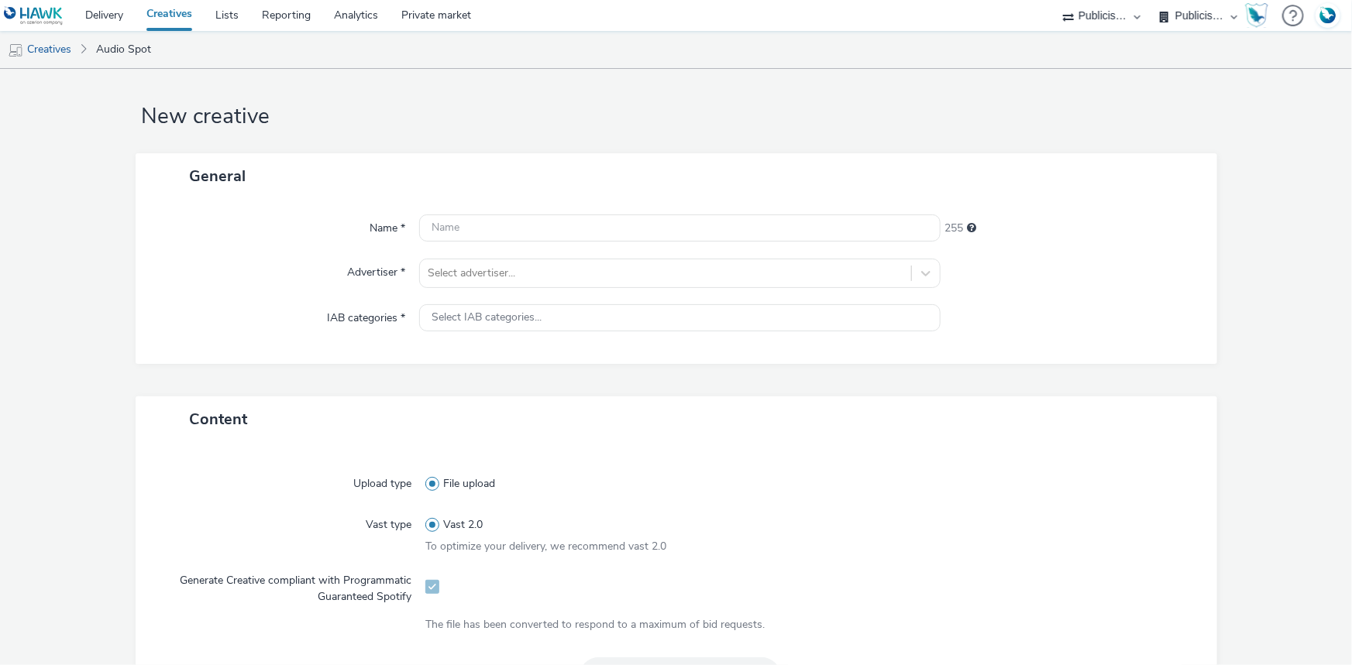
scroll to position [0, 0]
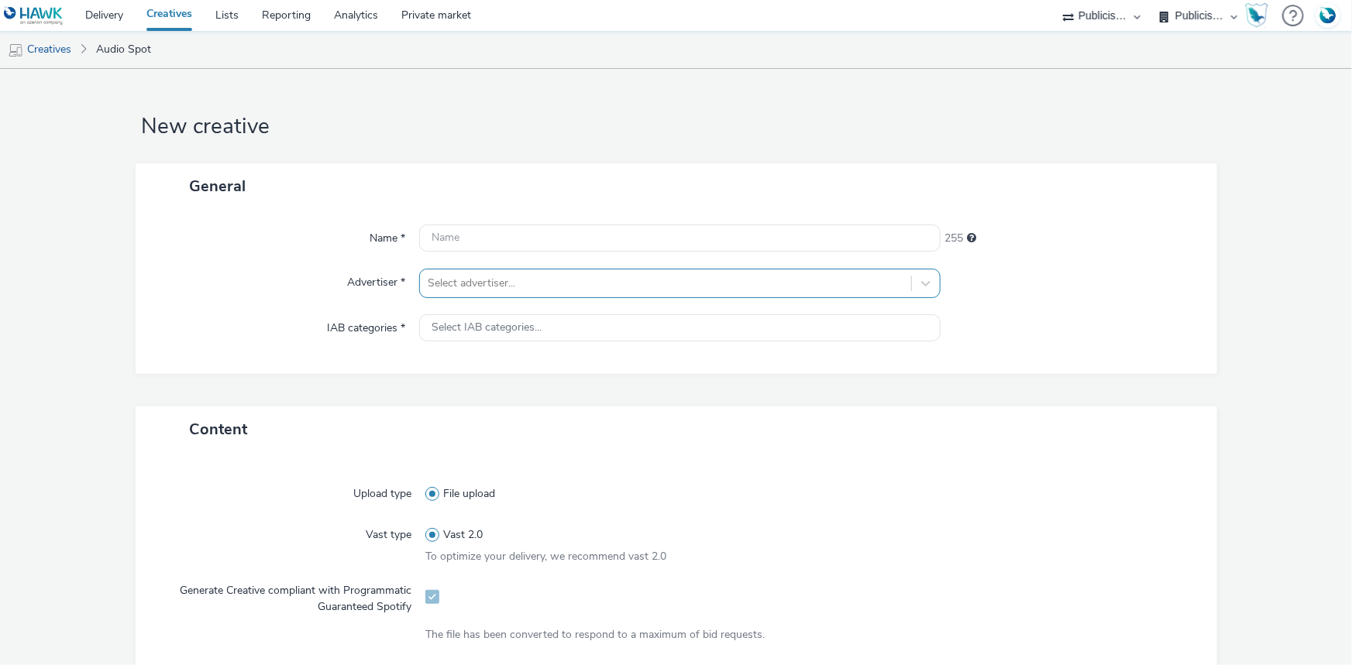
click at [469, 275] on div at bounding box center [666, 283] width 476 height 19
type input "peu"
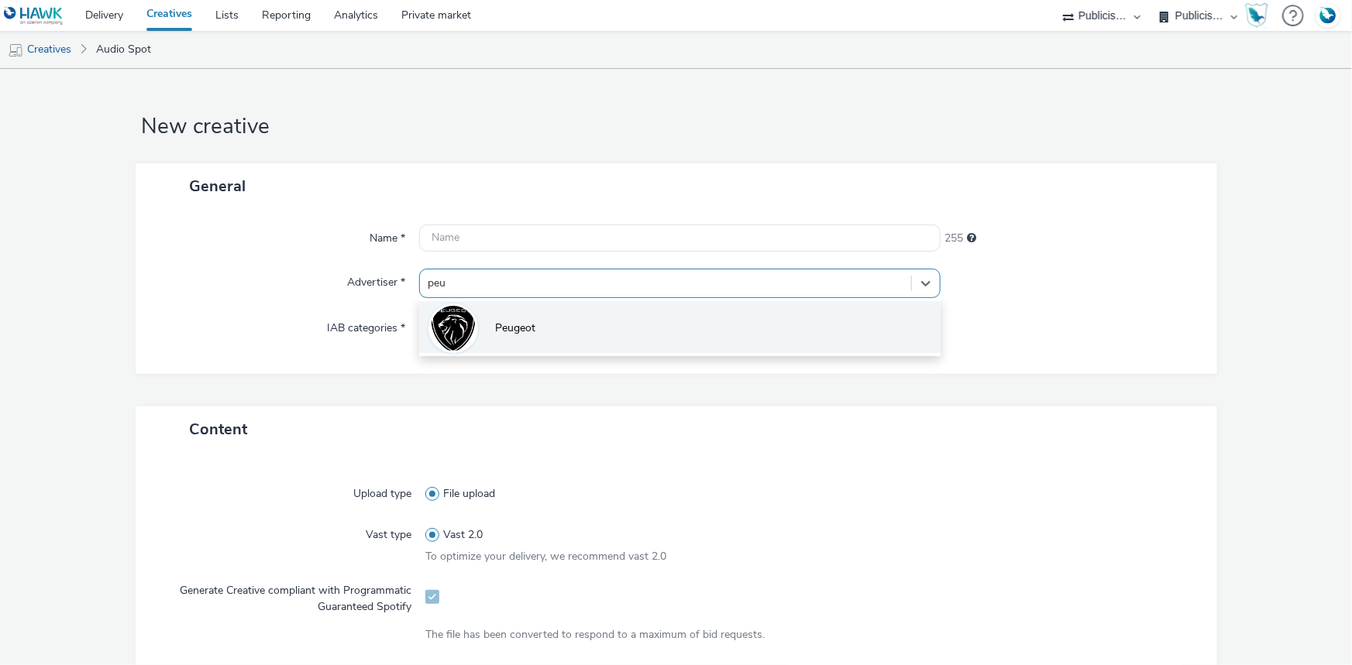
click at [589, 322] on li "Peugeot" at bounding box center [679, 327] width 521 height 52
type input "http://peugeot.fr"
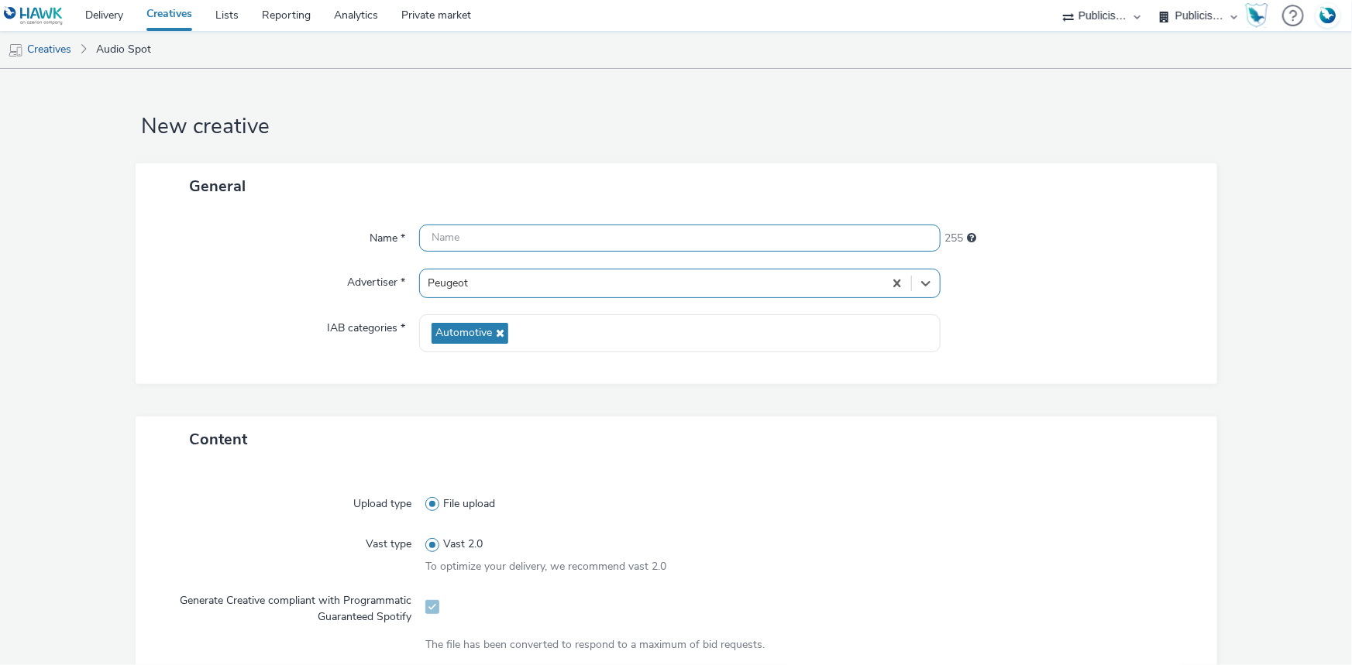
click at [499, 225] on input "text" at bounding box center [679, 238] width 521 height 27
paste input "_SPOTIFY"
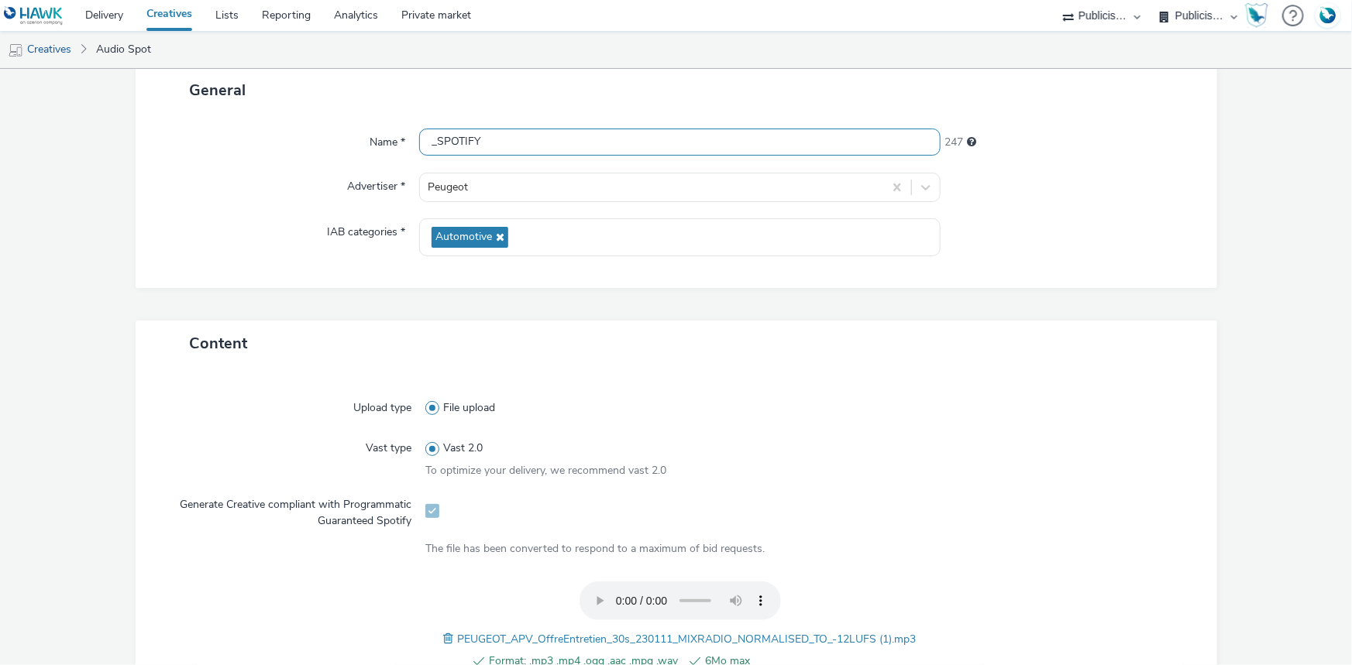
scroll to position [281, 0]
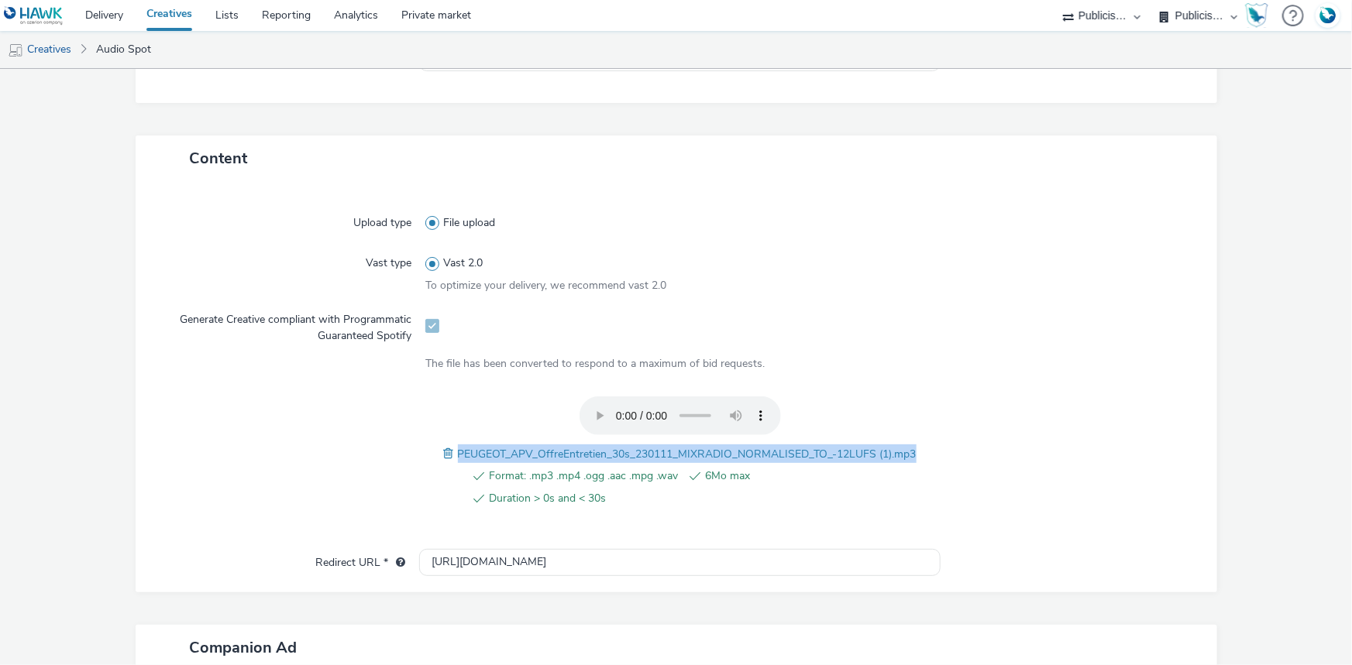
drag, startPoint x: 452, startPoint y: 449, endPoint x: 922, endPoint y: 449, distance: 470.1
click at [922, 449] on div "Format: .mp3 .mp4 .ogg .aac .mpg .wav 6Mo max Duration > 0s and < 30s PEUGEOT_A…" at bounding box center [679, 461] width 509 height 128
copy span "PEUGEOT_APV_OffreEntretien_30s_230111_MIXRADIO_NORMALISED_TO_-12LUFS (1).mp3"
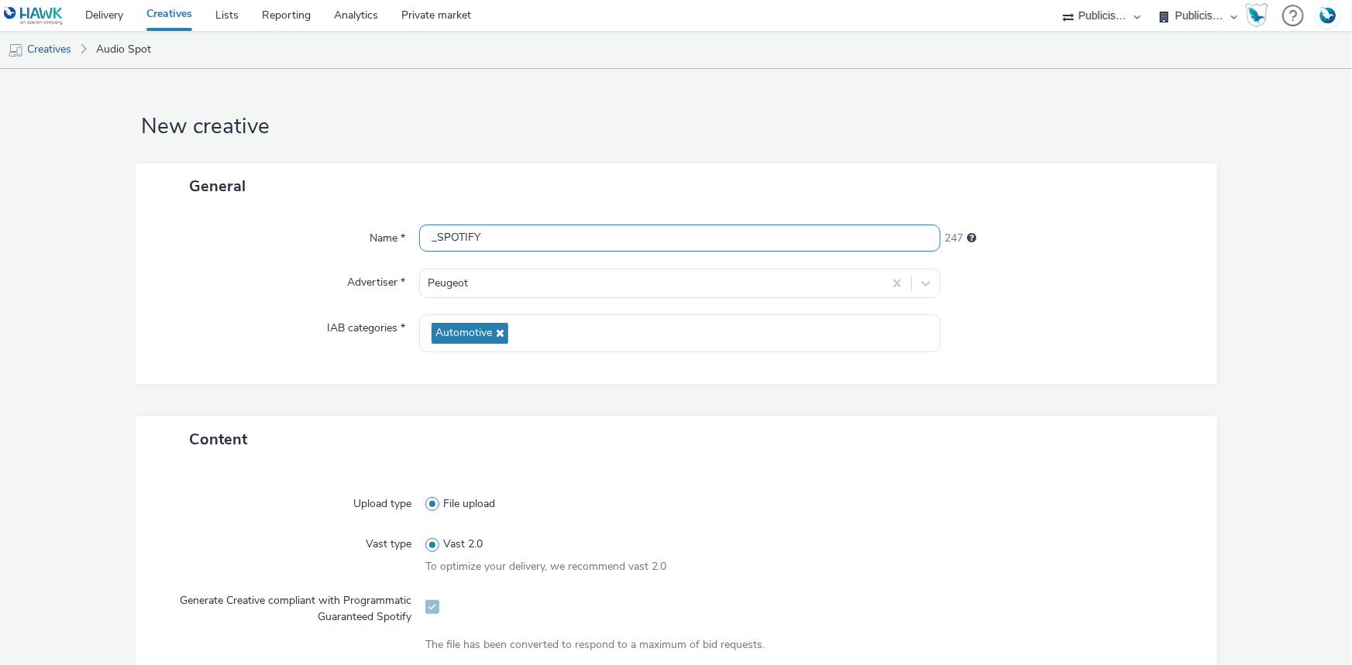
click at [425, 237] on input "_SPOTIFY" at bounding box center [679, 238] width 521 height 27
paste input "PEUGEOT_APV_OffreEntretien_30s_230111_MIXRADIO_NORMALISED_TO_-12LUFS (1).mp3"
click at [863, 241] on input "PEUGEOT_APV_OffreEntretien_30s_230111_MIXRADIO_NORMALISED_TO_-12LUFS (1).mp3_SP…" at bounding box center [679, 238] width 521 height 27
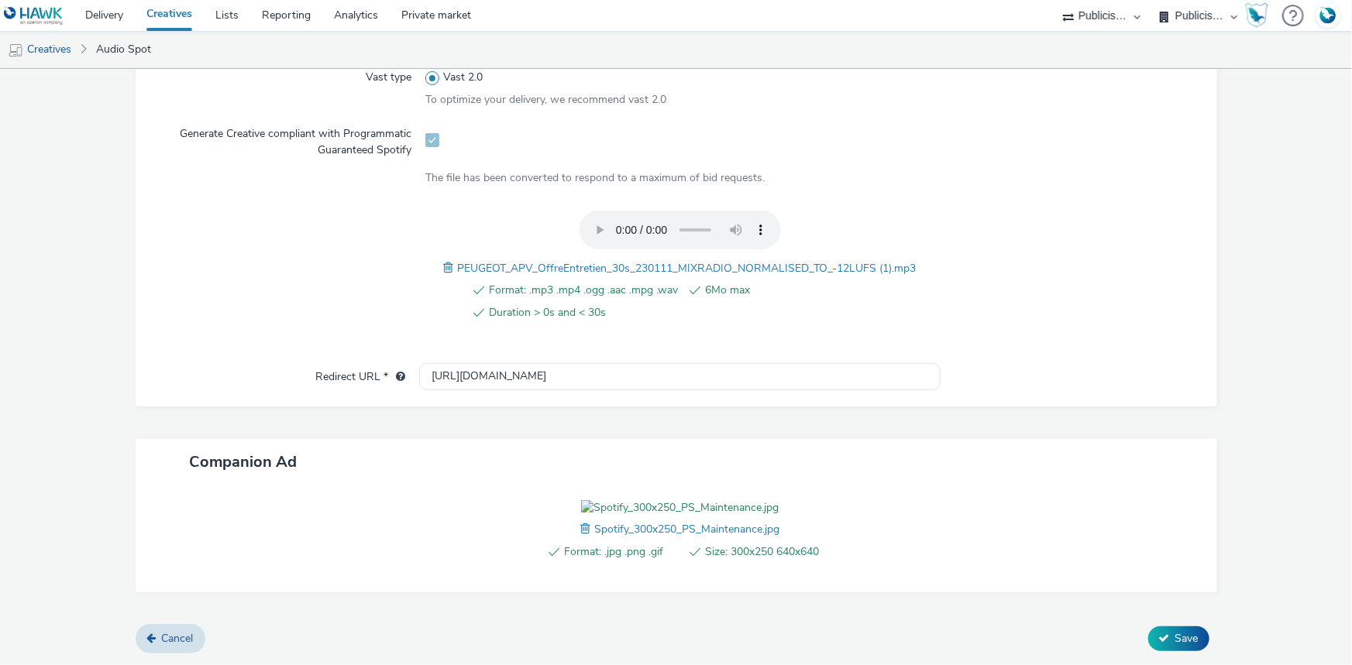
scroll to position [211, 0]
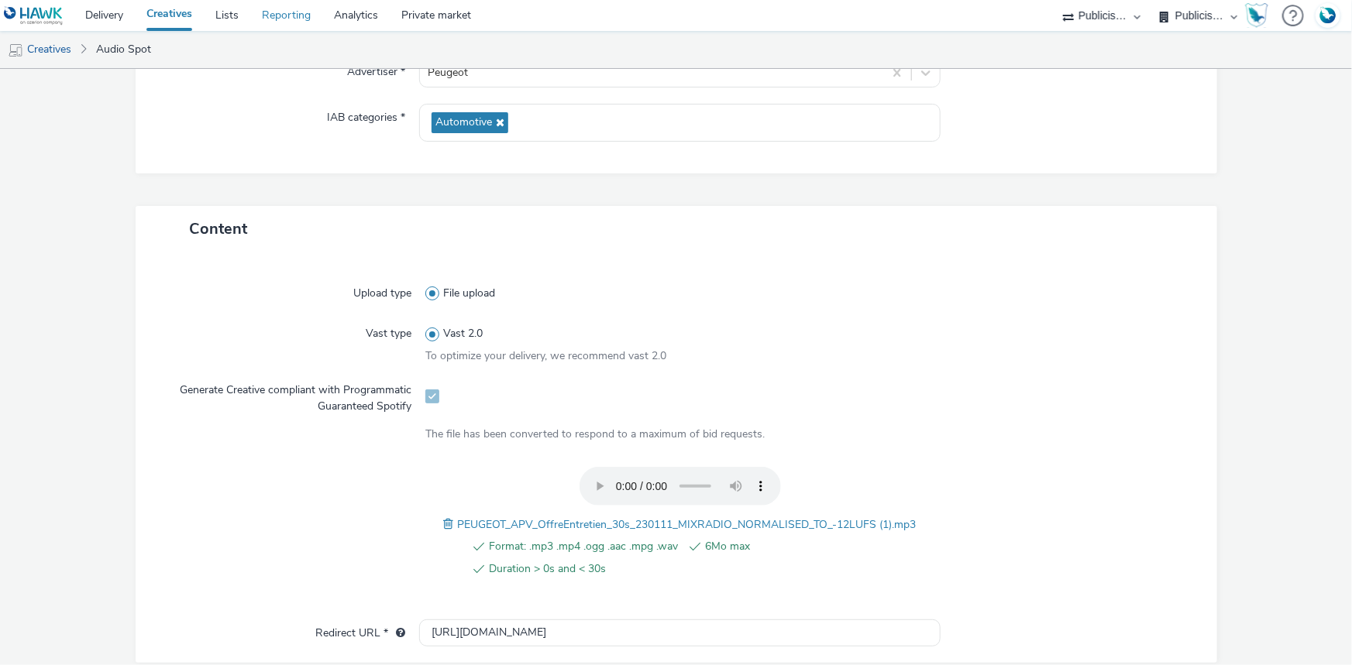
type input "PEUGEOT_APV_OffreEntretien_30s_230111_MIXRADIO_NORMALISED_TO_-12LUFS.mp3_SPOTIFY"
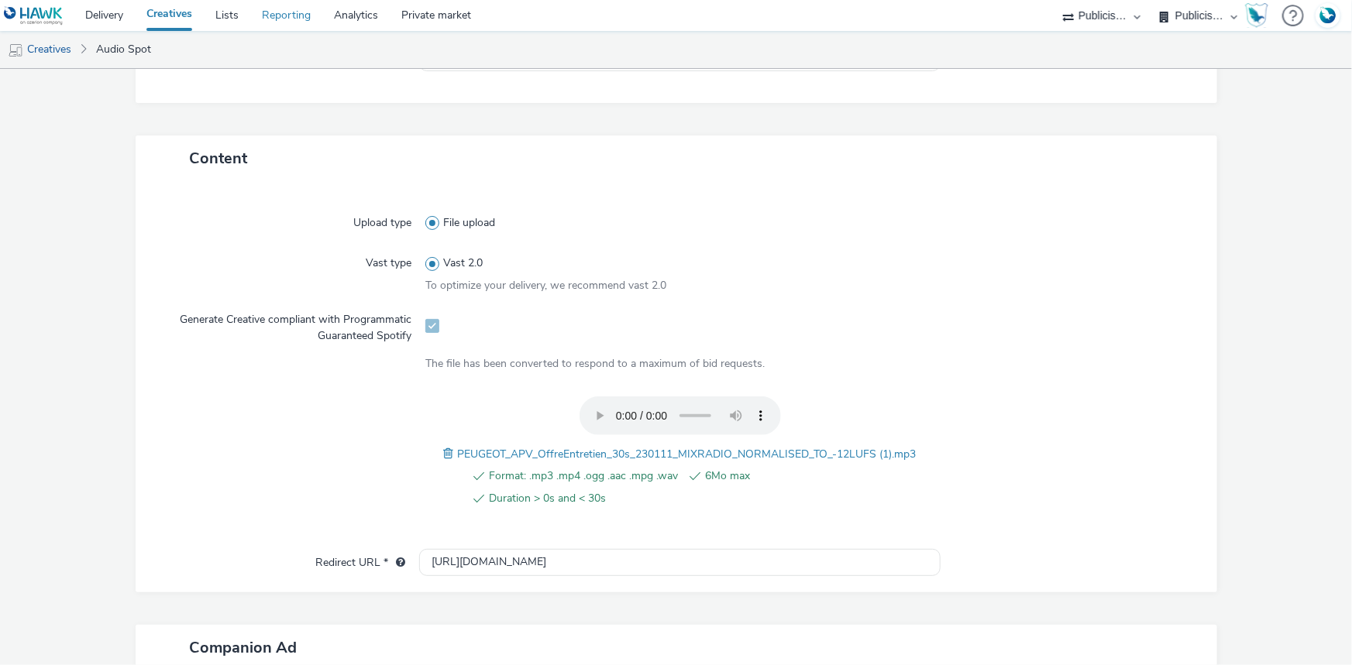
scroll to position [0, 0]
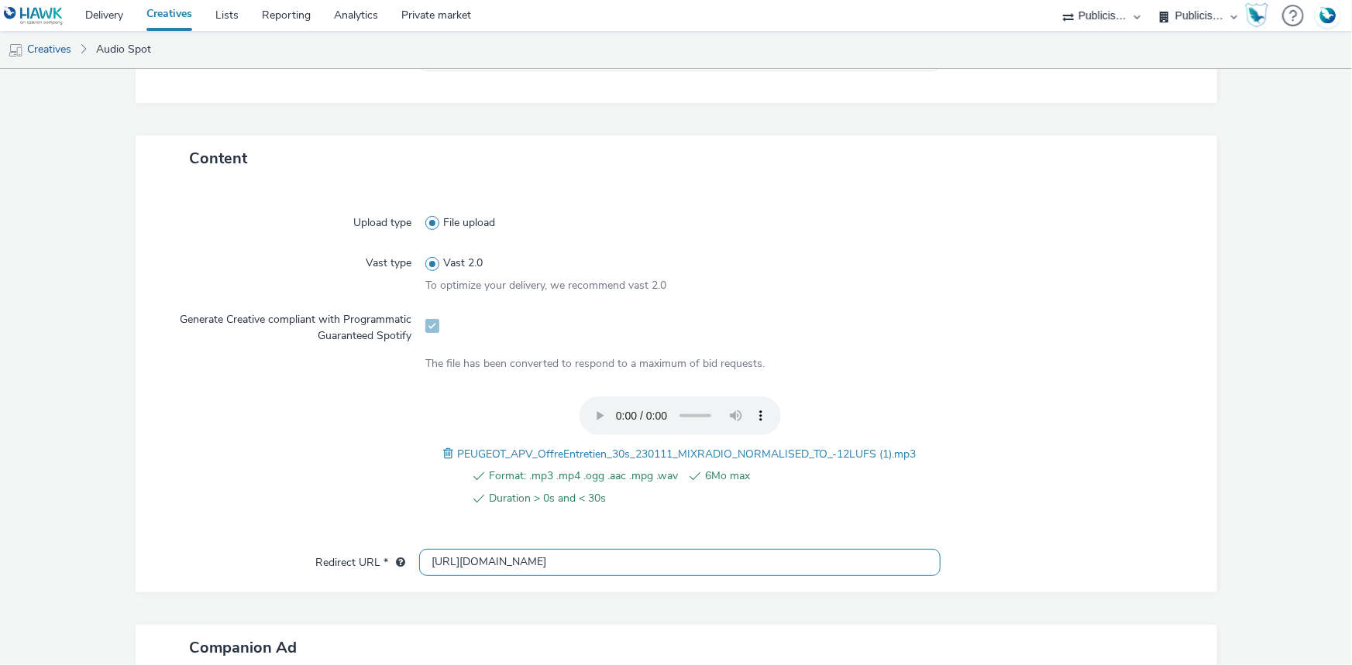
click at [545, 572] on input "http://peugeot.fr" at bounding box center [679, 562] width 521 height 27
paste input "s://www.peugeot.fr/entretien-et-services/entretenir-mon-vehicule/offres-du-mome…"
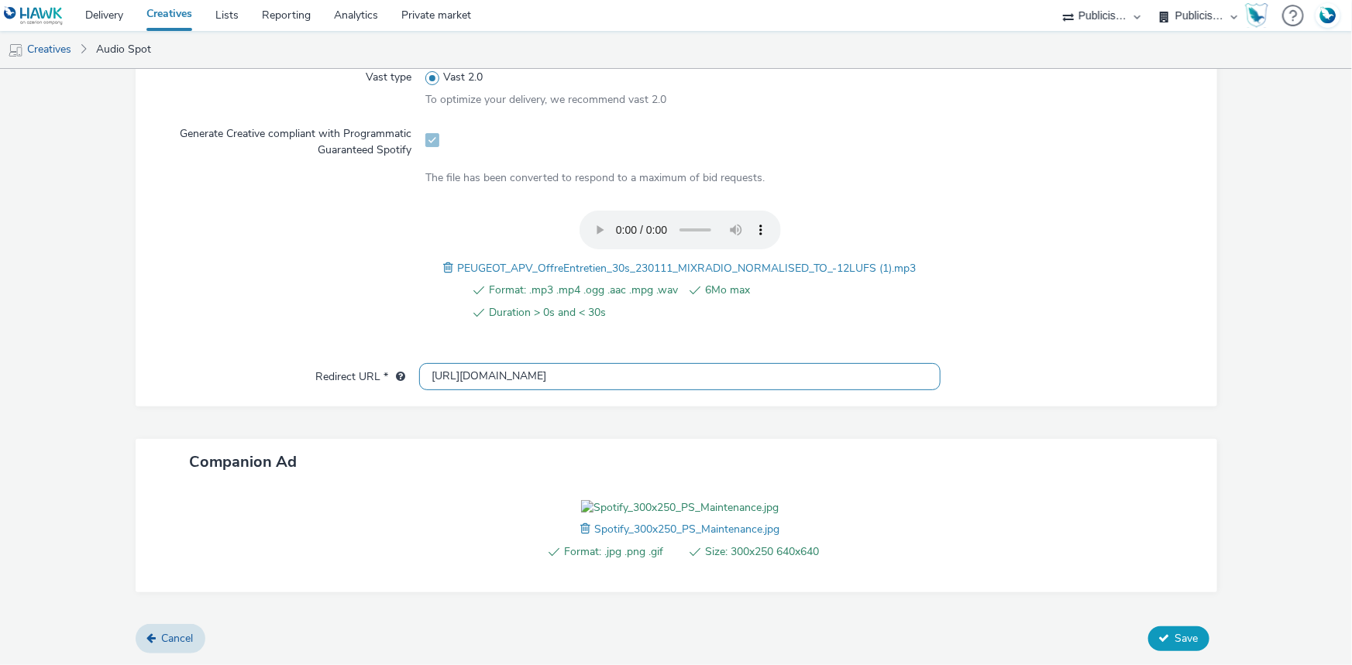
type input "https://www.peugeot.fr/entretien-et-services/entretenir-mon-vehicule/offres-du-…"
click at [1159, 635] on icon at bounding box center [1164, 638] width 11 height 11
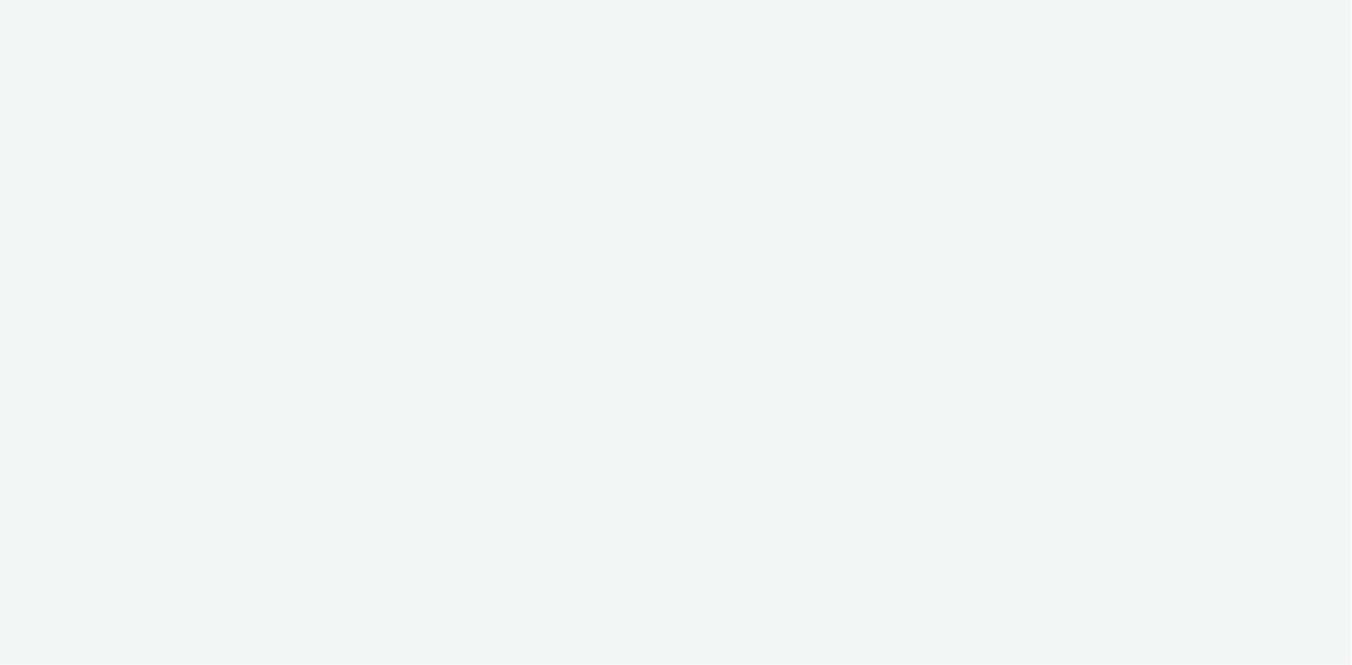
select select "d07aba32-d775-4fed-a722-f10c6504dd64"
select select "f97d6638-e0a1-4f7a-bf46-55015878e29e"
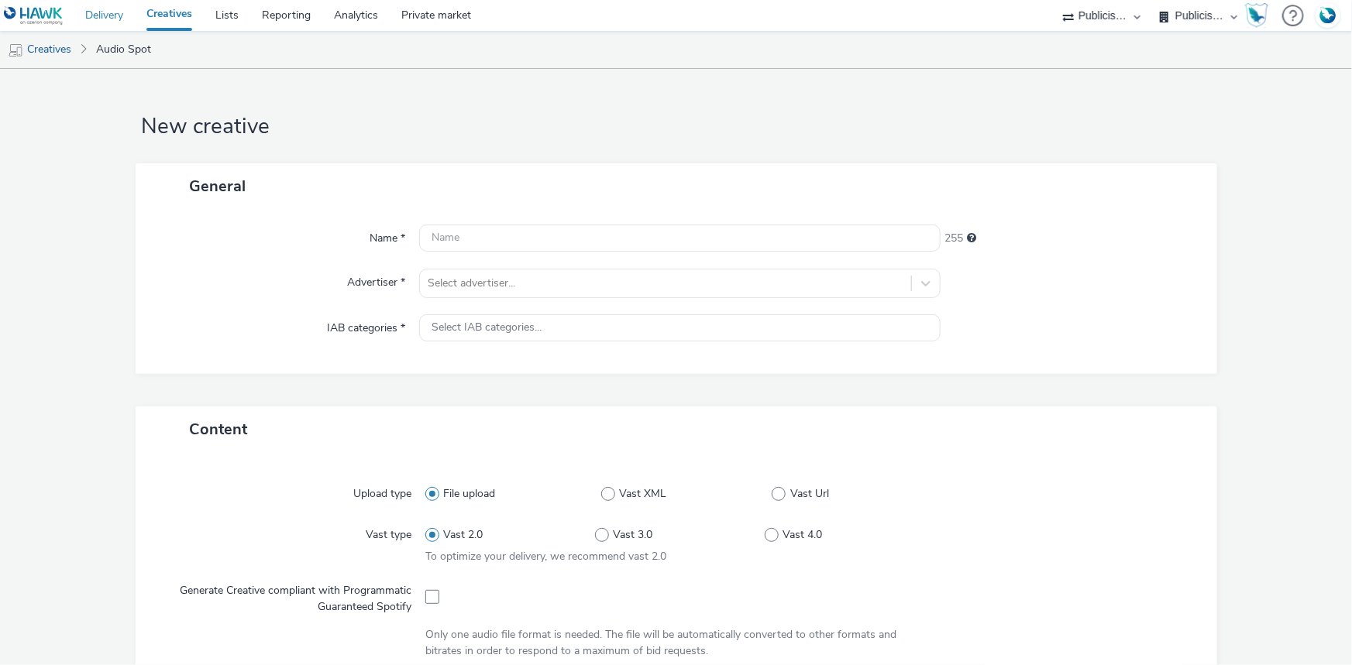
click at [111, 15] on link "Delivery" at bounding box center [104, 15] width 61 height 31
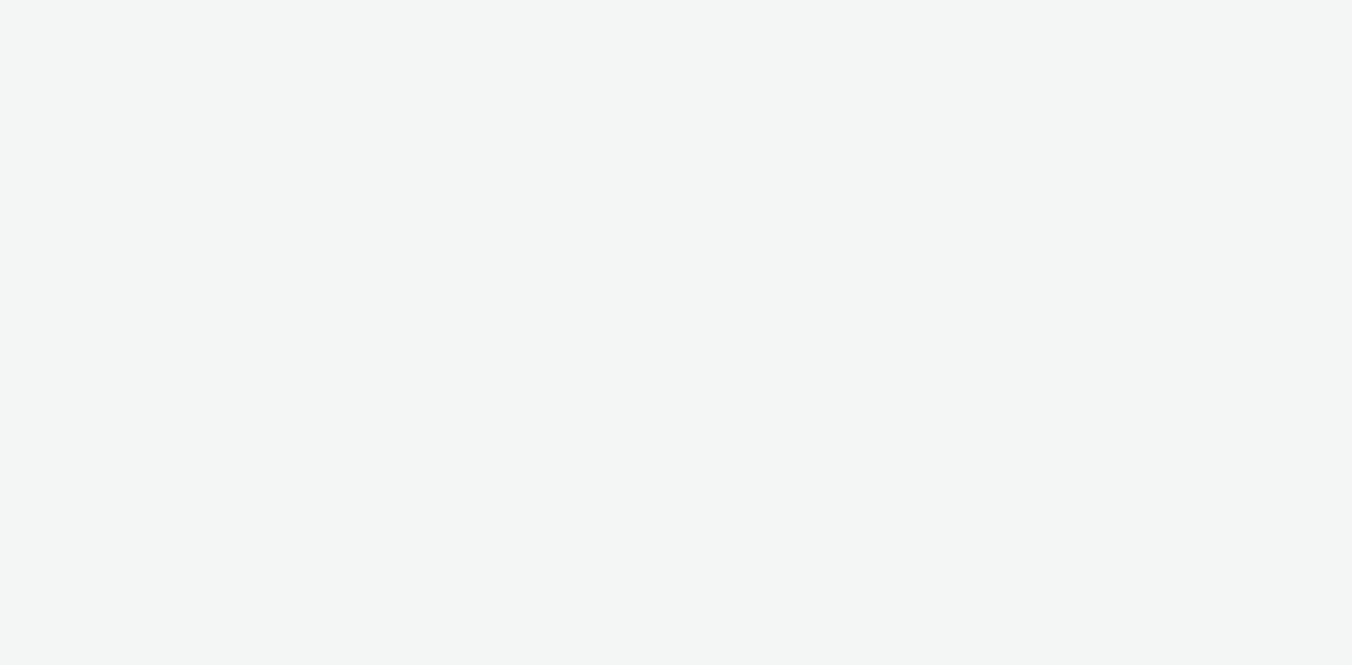
select select "d07aba32-d775-4fed-a722-f10c6504dd64"
select select "f97d6638-e0a1-4f7a-bf46-55015878e29e"
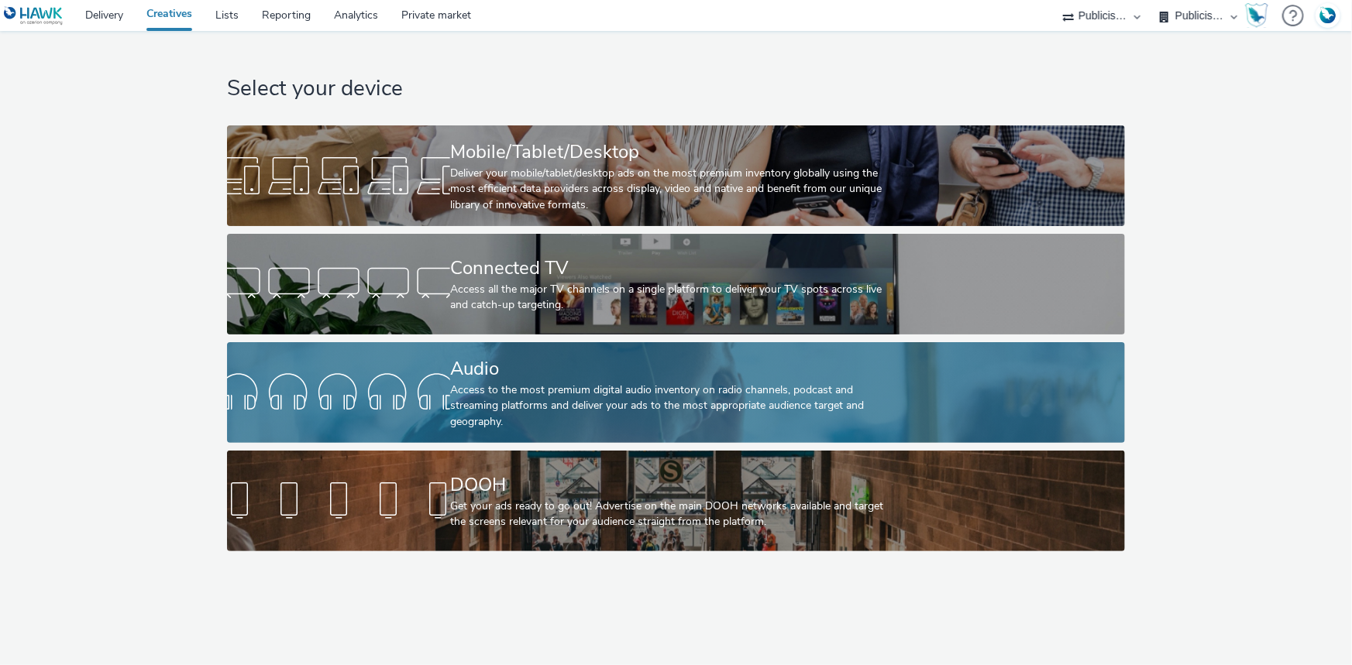
click at [468, 375] on div "Audio" at bounding box center [672, 369] width 445 height 27
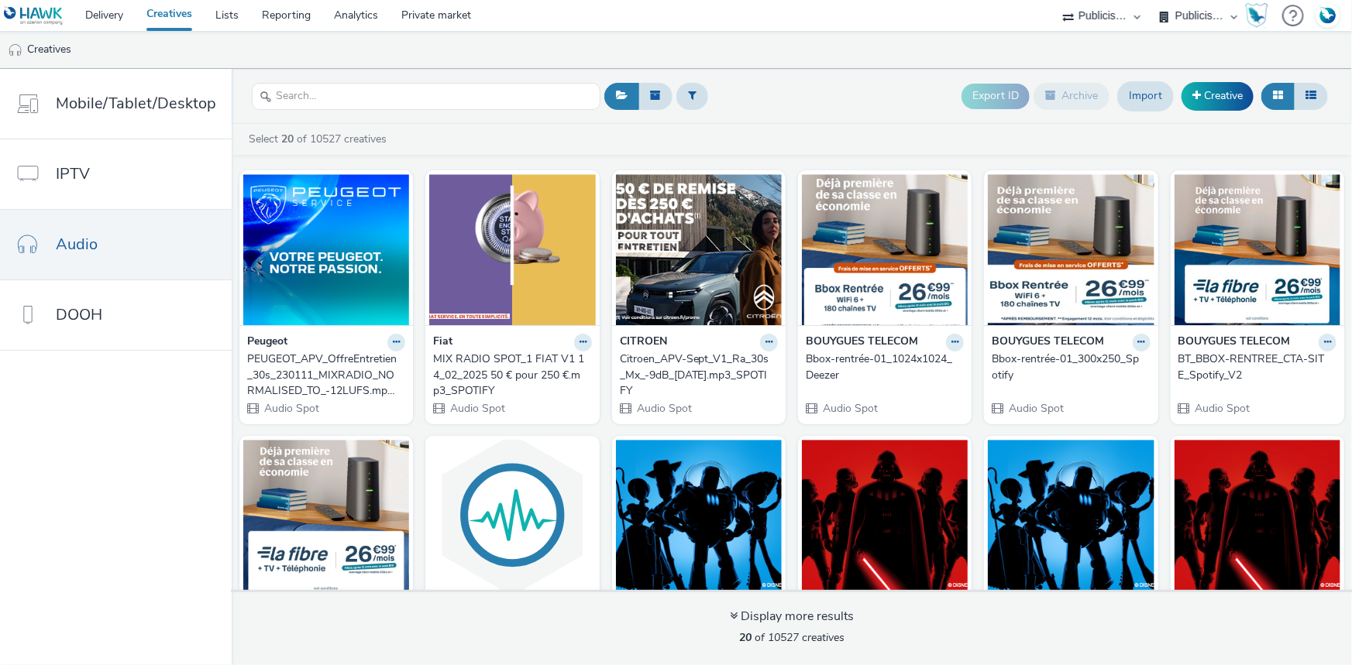
click at [305, 377] on div "PEUGEOT_APV_OffreEntretien_30s_230111_MIXRADIO_NORMALISED_TO_-12LUFS.mp3_SPOTIFY" at bounding box center [323, 375] width 152 height 47
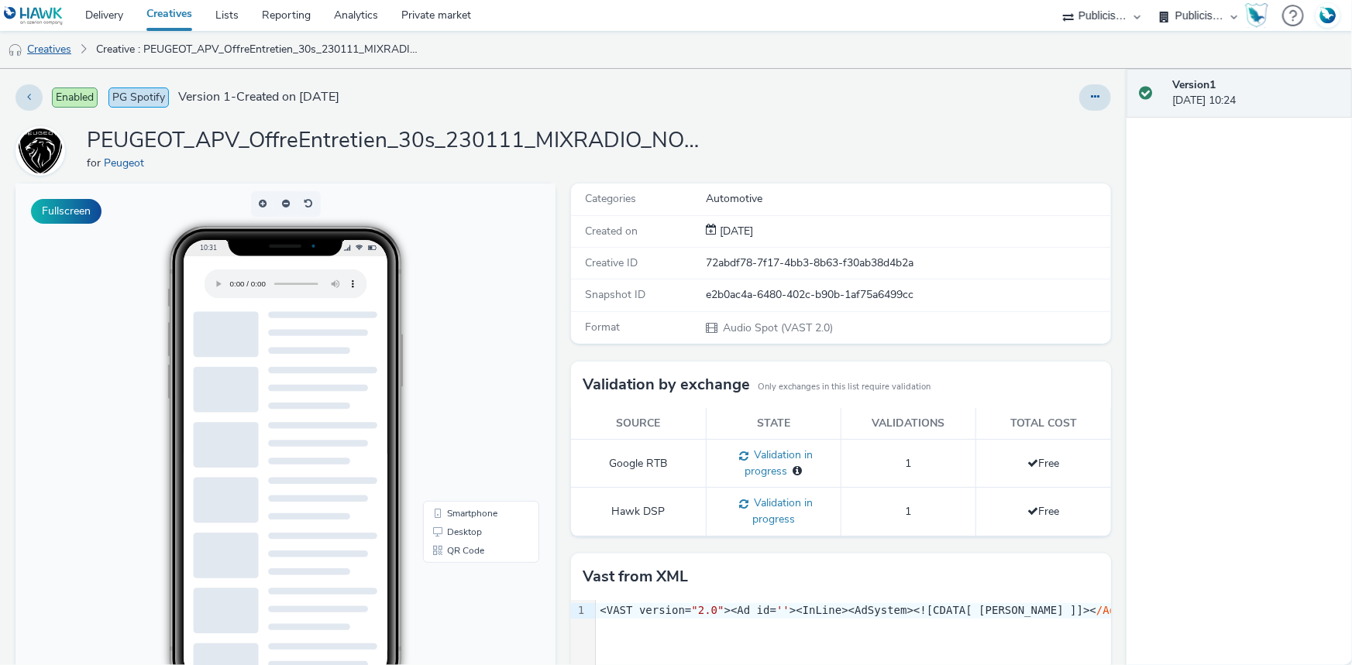
click at [70, 51] on link "Creatives" at bounding box center [39, 49] width 79 height 37
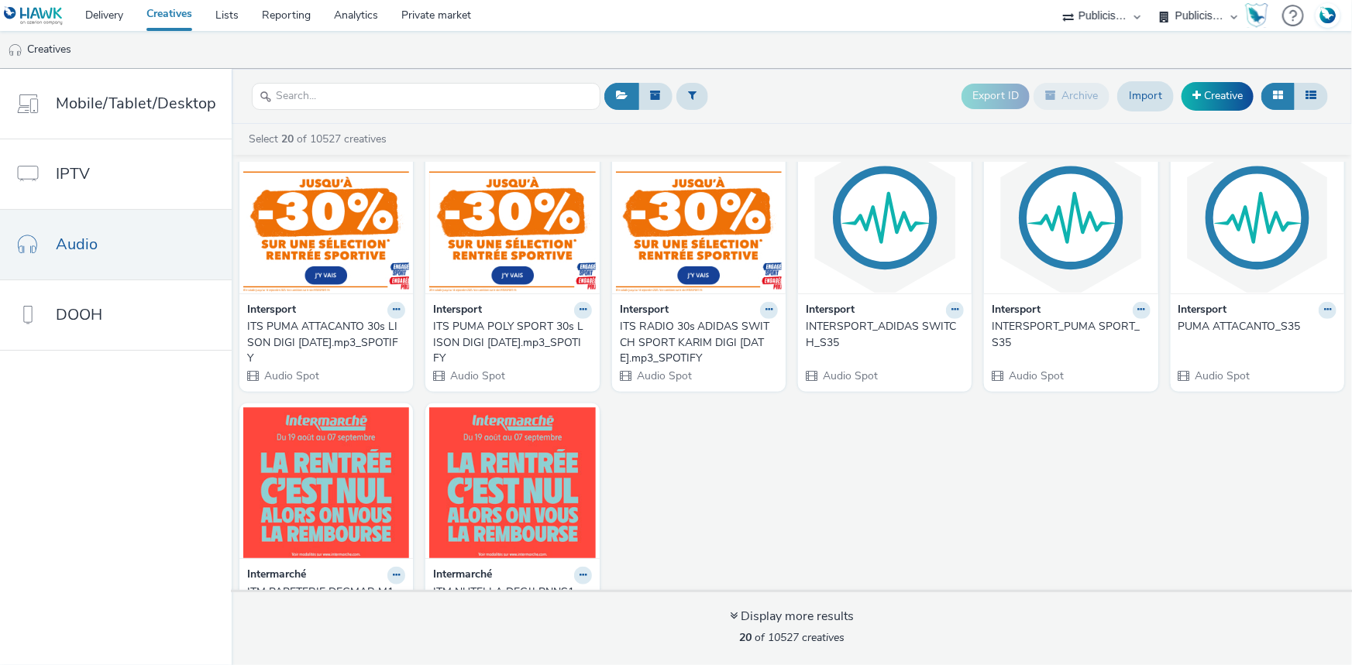
scroll to position [211, 0]
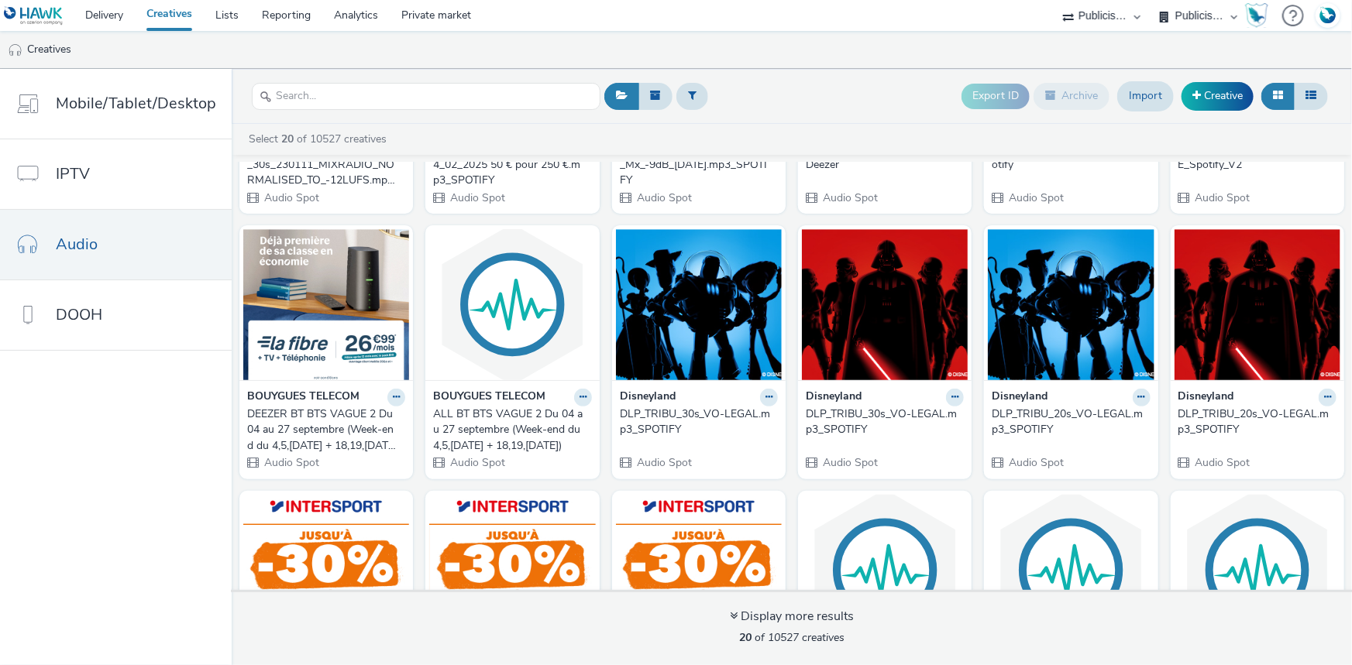
click at [1109, 14] on select "ABI Media Ad4Health Adevinta ADITIKS Adops Agence79 AllMatik AMnet FR Amplifi F…" at bounding box center [1101, 15] width 93 height 31
select select "819d112e-d091-4422-a962-ada75db07cfa"
click at [1148, 0] on select "ABI Media Ad4Health Adevinta ADITIKS Adops Agence79 AllMatik AMnet FR Amplifi F…" at bounding box center [1101, 15] width 93 height 31
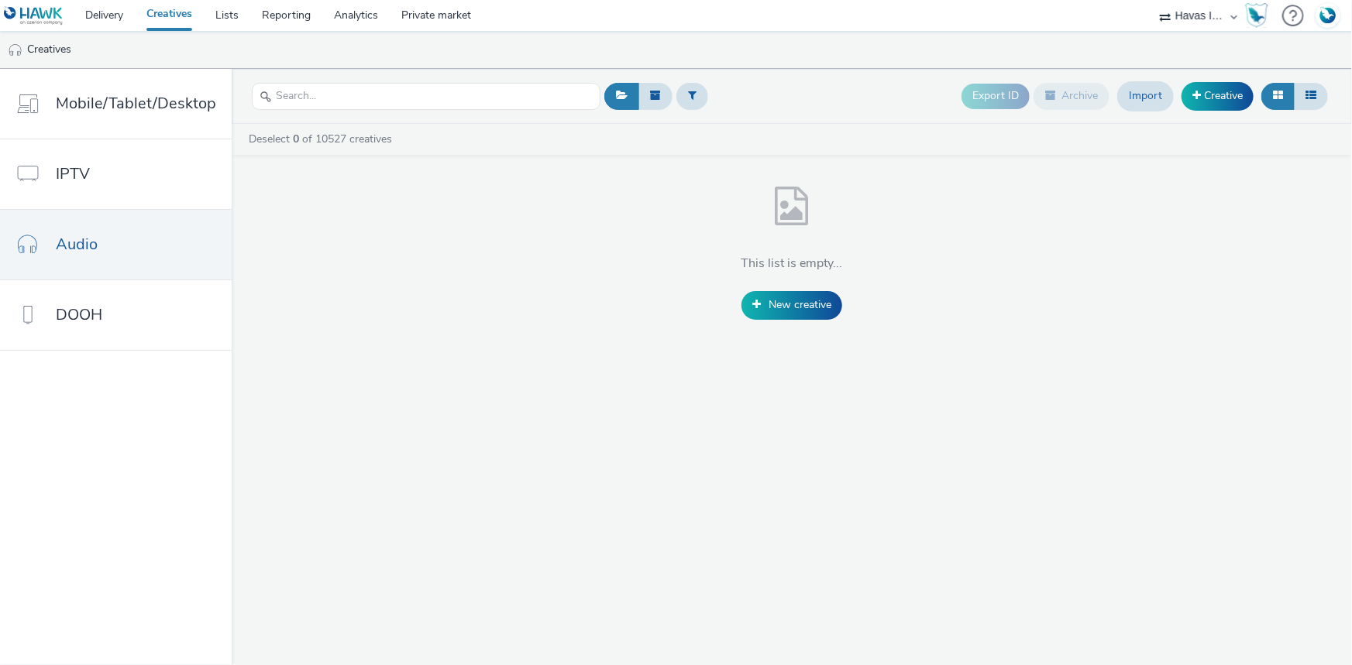
scroll to position [0, 0]
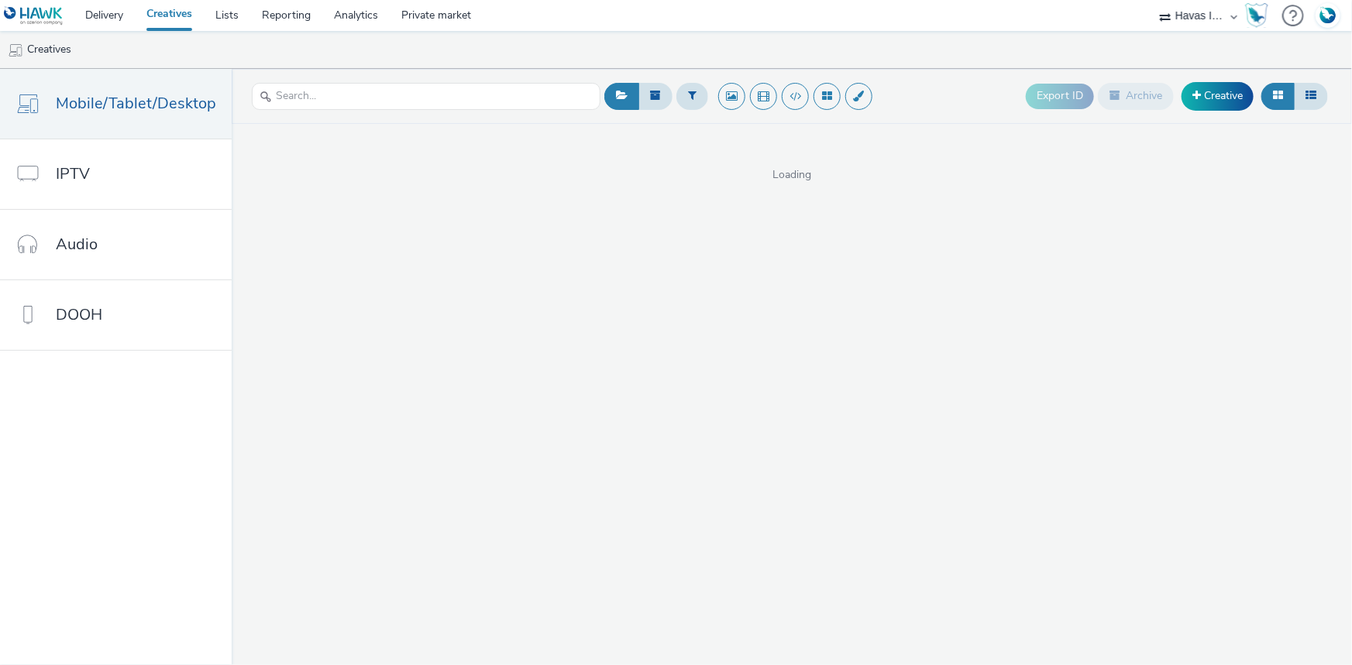
click at [1190, 34] on ul "Creatives" at bounding box center [676, 49] width 1352 height 37
click at [1196, 20] on select "ABI Media Ad4Health Adevinta ADITIKS Adops Agence79 AllMatik AMnet FR Amplifi F…" at bounding box center [1198, 15] width 93 height 31
select select "43747a01-9d8e-4dea-a0e4-a98d33cfba61"
click at [1152, 0] on select "ABI Media Ad4Health Adevinta ADITIKS Adops Agence79 AllMatik AMnet FR Amplifi F…" at bounding box center [1198, 15] width 93 height 31
select select "5124110c-5ad7-400f-8241-e8aa575c652d"
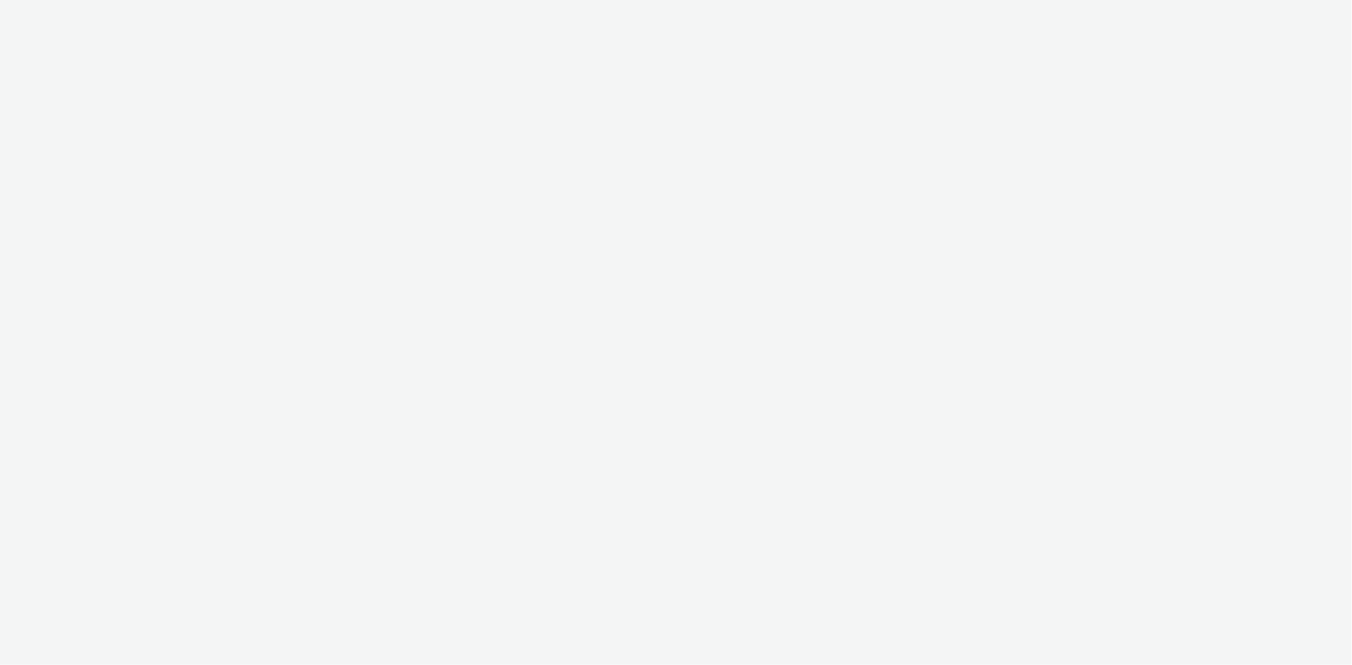
select select "43747a01-9d8e-4dea-a0e4-a98d33cfba61"
select select "5124110c-5ad7-400f-8241-e8aa575c652d"
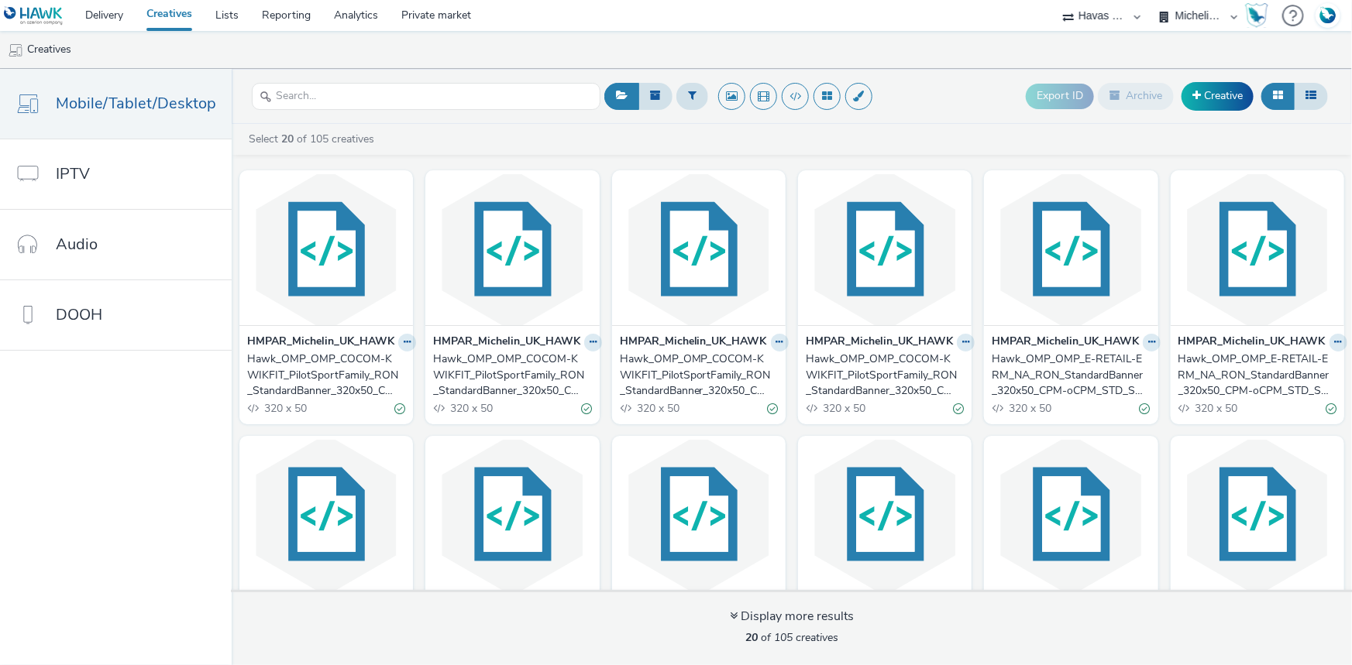
click at [1097, 6] on select "ABI Media Ad4Health Adevinta ADITIKS Adops Agence79 AllMatik AMnet FR Amplifi F…" at bounding box center [1101, 15] width 93 height 31
select select "d07aba32-d775-4fed-a722-f10c6504dd64"
click at [1055, 0] on select "ABI Media Ad4Health Adevinta ADITIKS Adops Agence79 AllMatik AMnet FR Amplifi F…" at bounding box center [1101, 15] width 93 height 31
select select "f97d6638-e0a1-4f7a-bf46-55015878e29e"
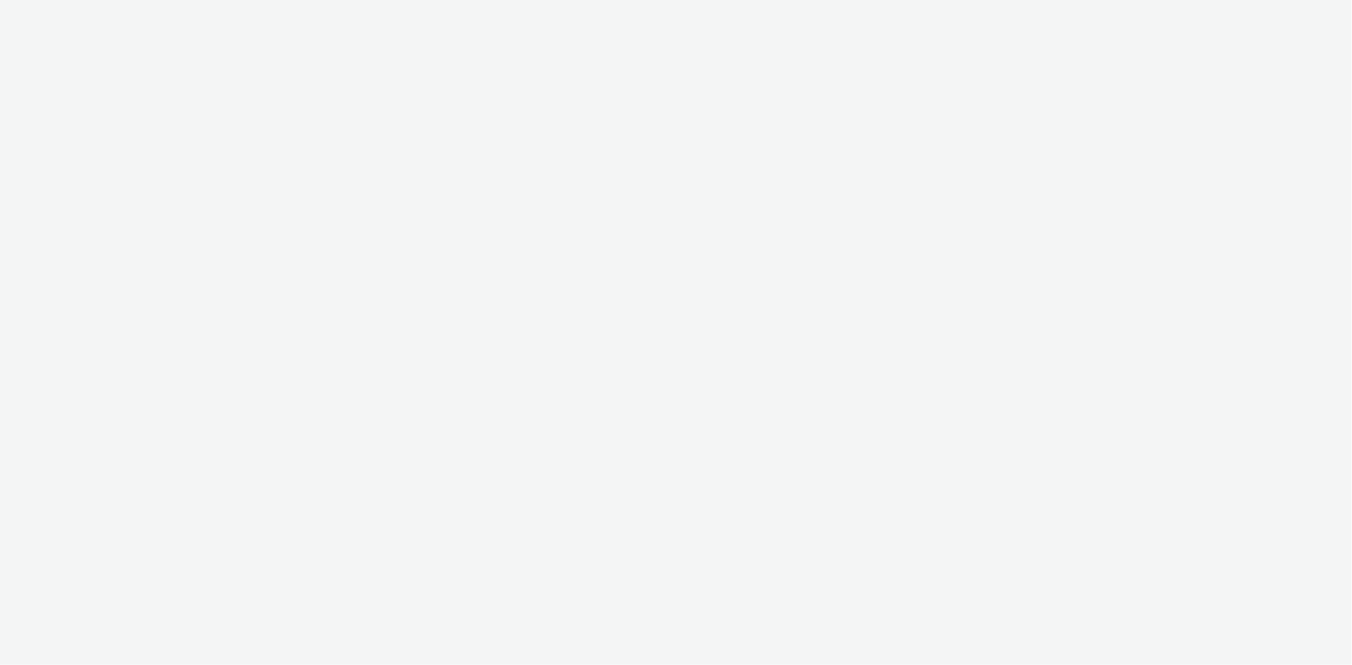
select select "d07aba32-d775-4fed-a722-f10c6504dd64"
select select "f97d6638-e0a1-4f7a-bf46-55015878e29e"
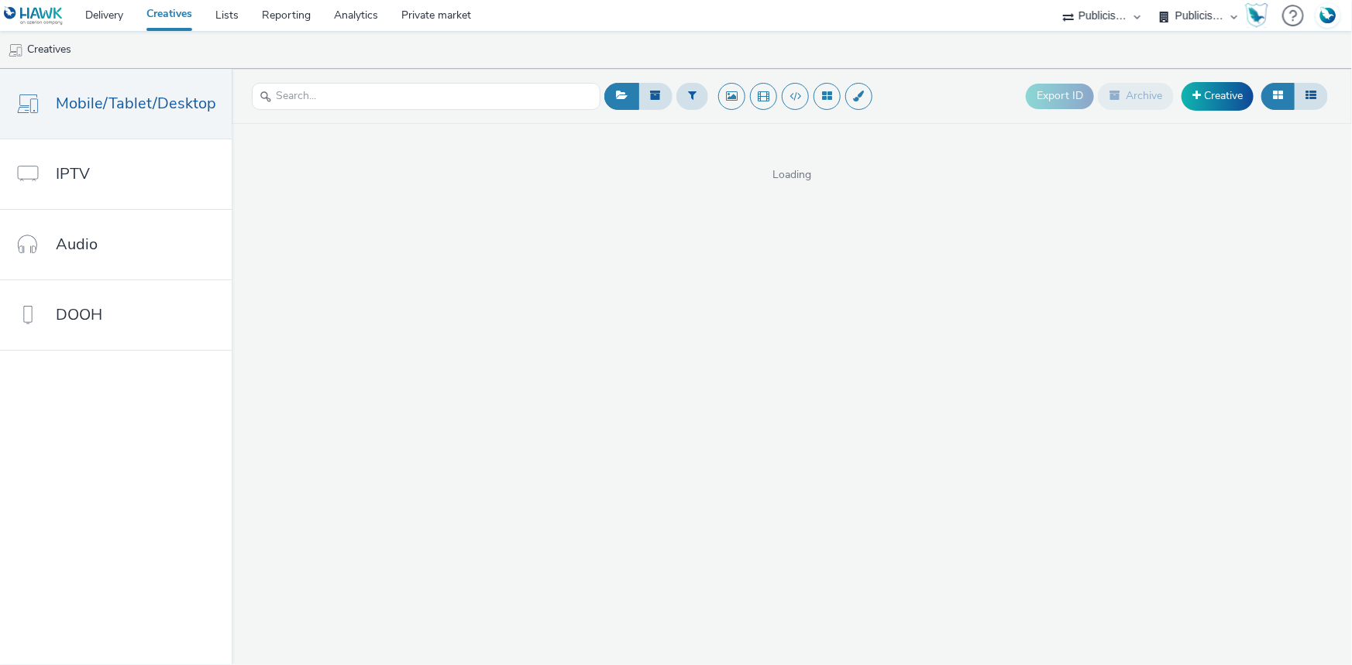
click at [1203, 14] on select "FDJ Publicis Media Audio" at bounding box center [1198, 15] width 93 height 31
click at [1152, 0] on select "FDJ Publicis Media Audio" at bounding box center [1198, 15] width 93 height 31
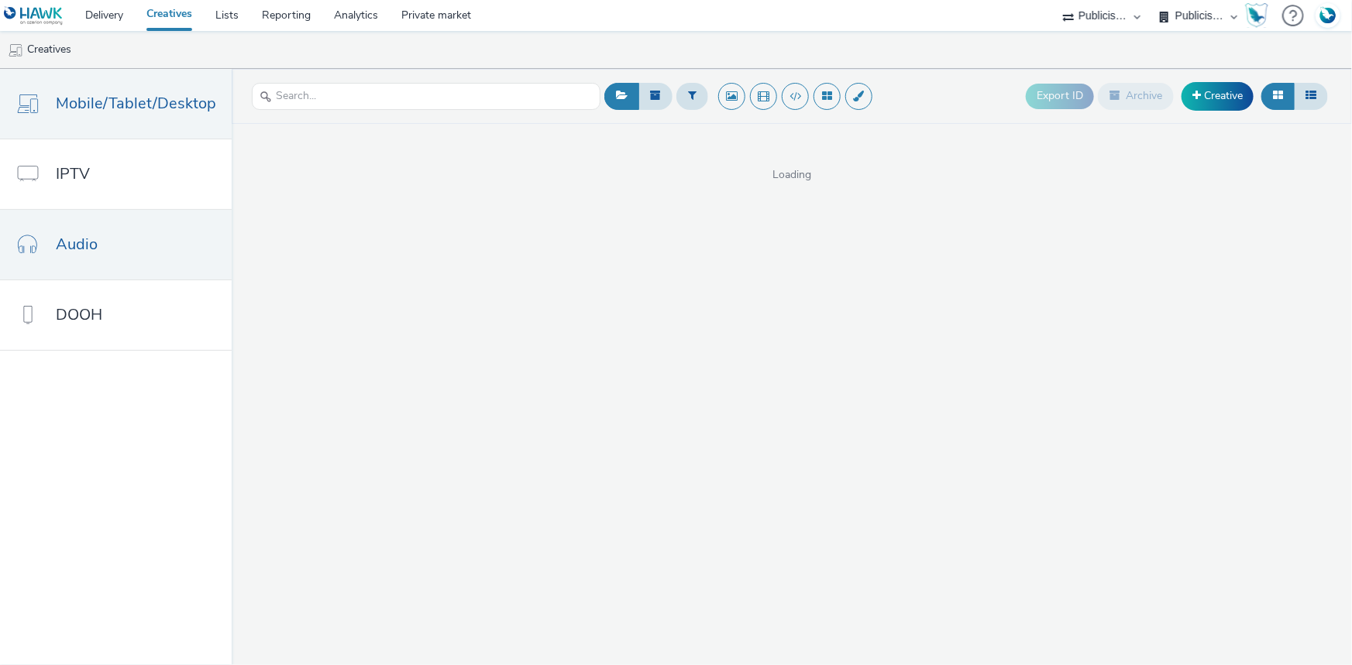
click at [112, 225] on link "Audio" at bounding box center [116, 245] width 232 height 70
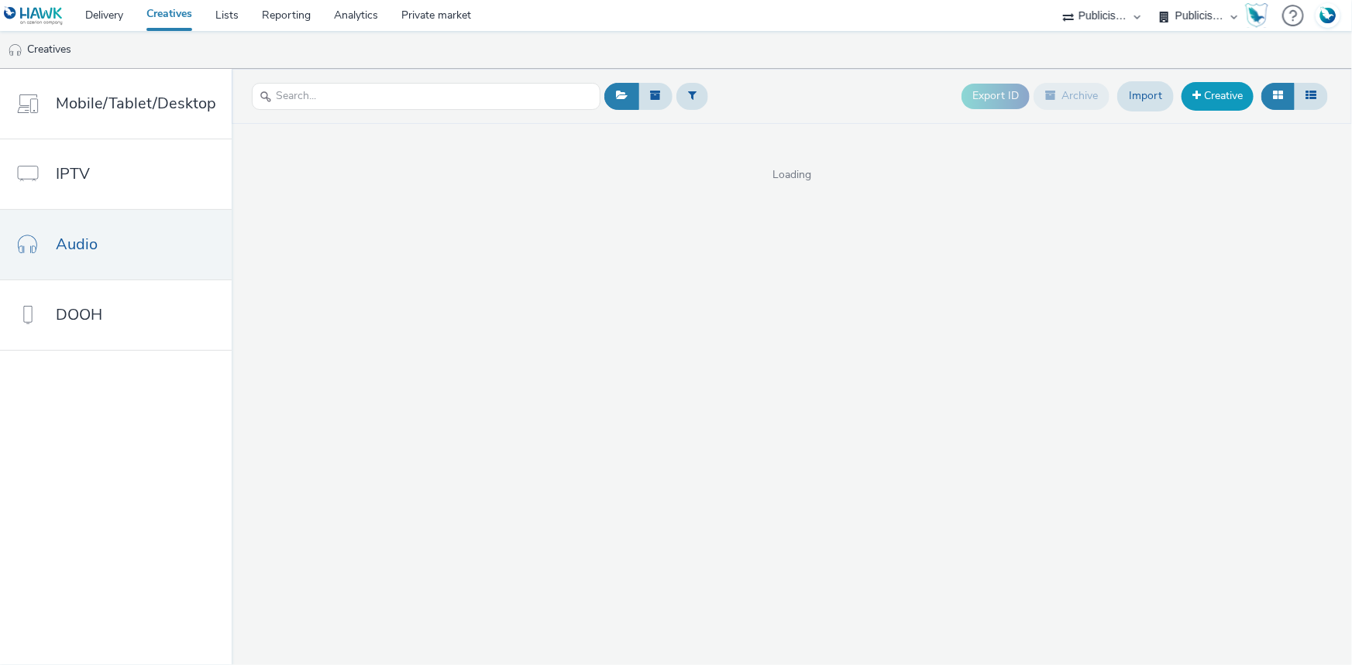
click at [1193, 88] on link "Creative" at bounding box center [1217, 96] width 72 height 28
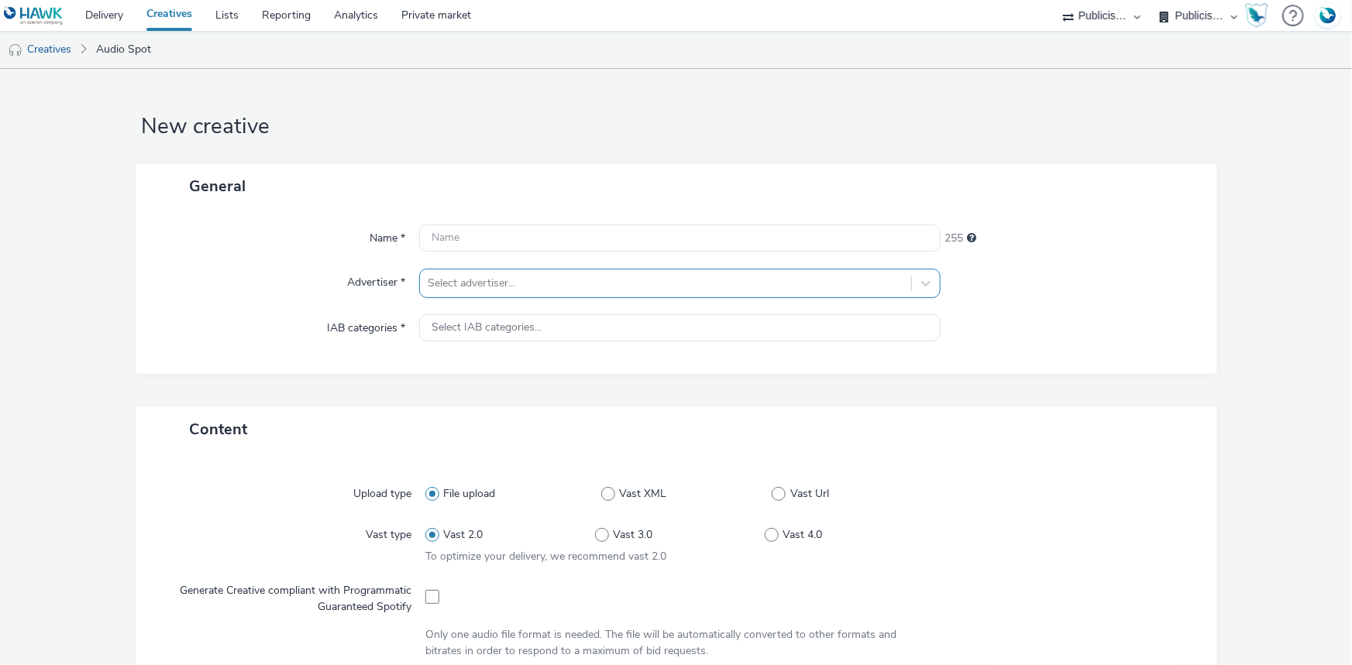
click at [448, 287] on div at bounding box center [666, 283] width 476 height 19
type input "inte"
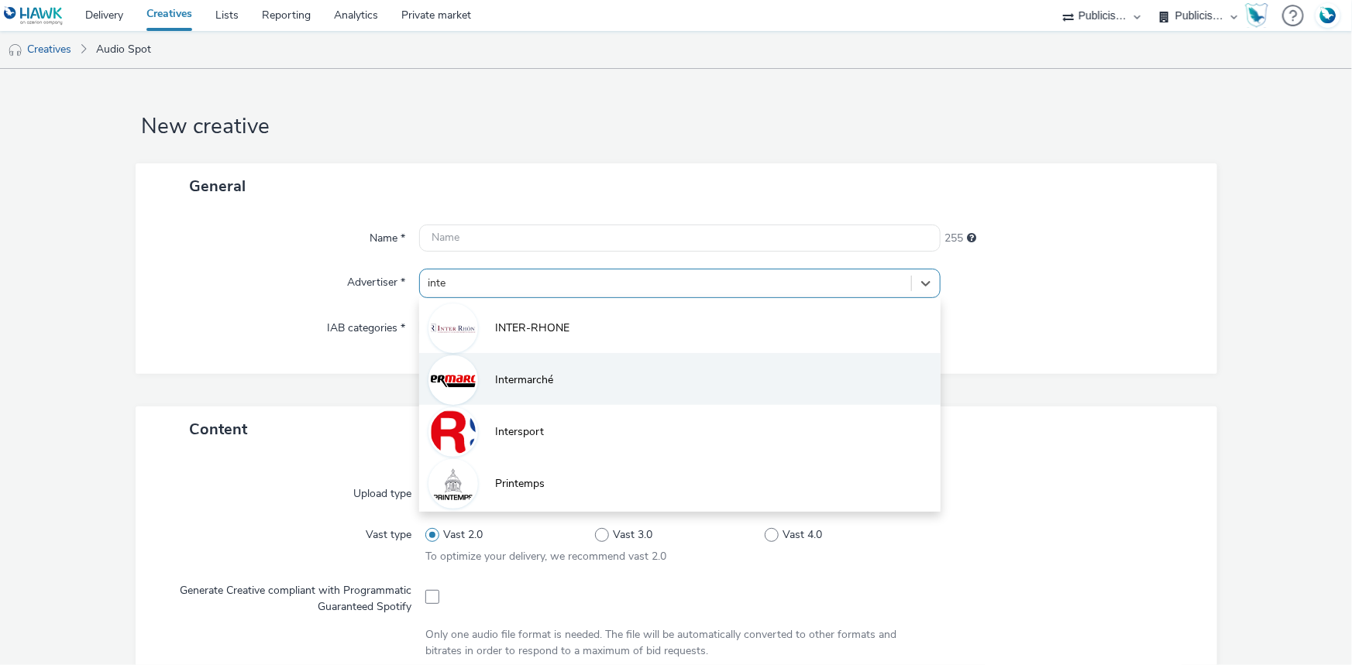
click at [537, 390] on li "Intermarché" at bounding box center [679, 379] width 521 height 52
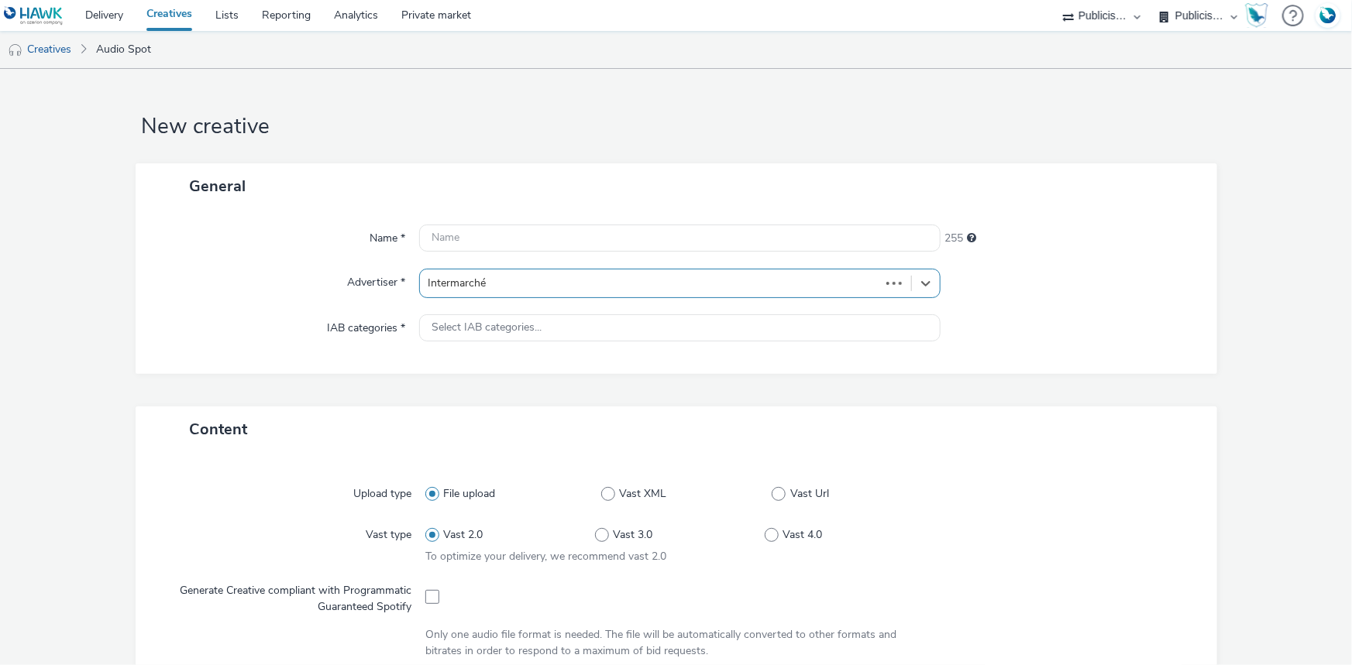
type input "http://intermarche.com"
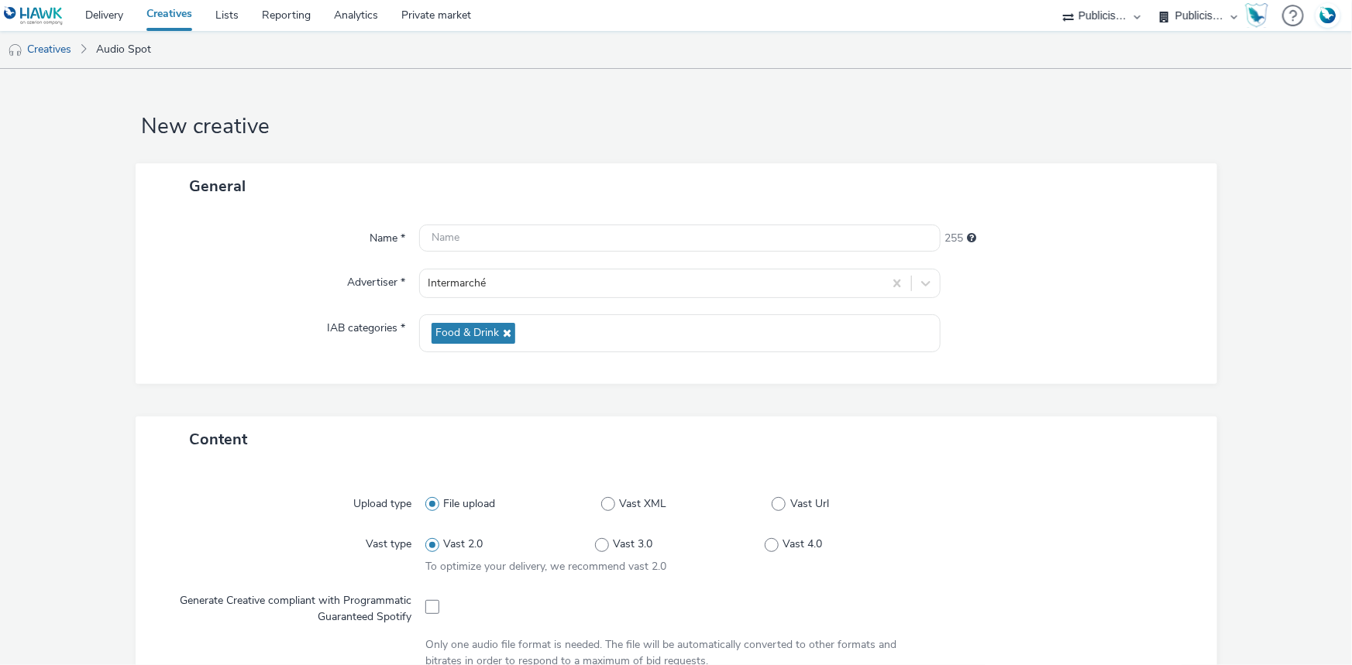
scroll to position [493, 0]
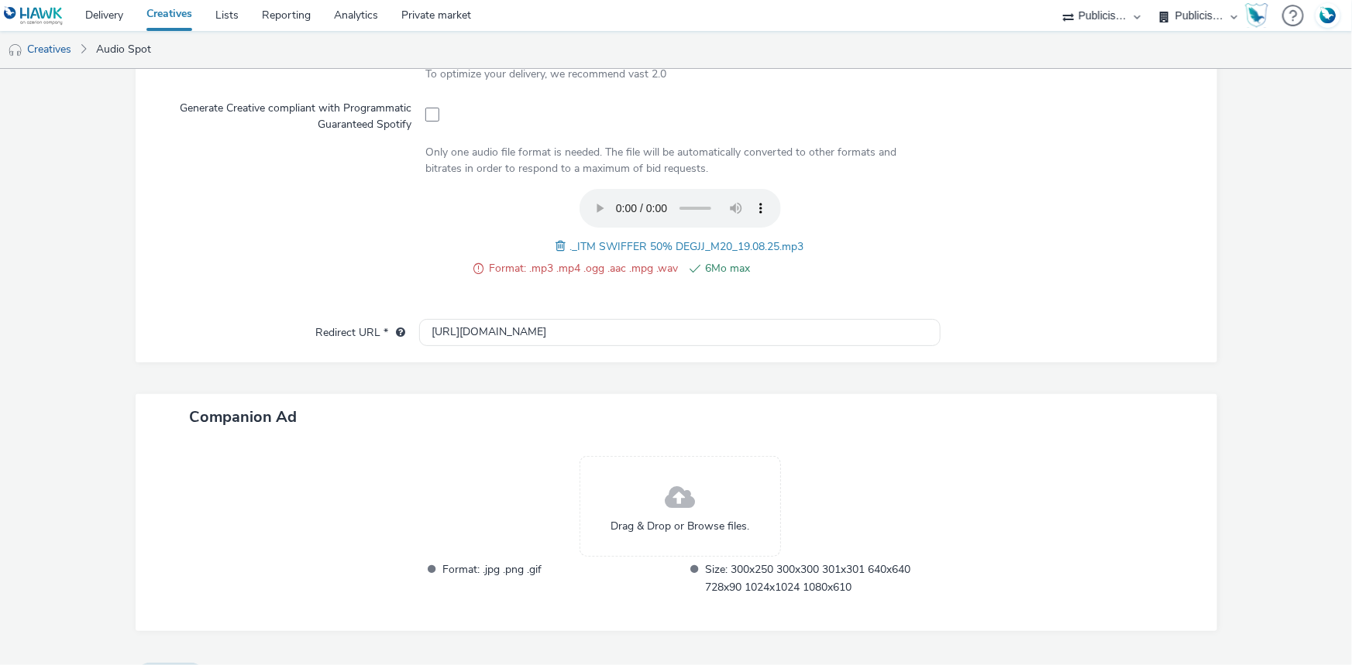
click at [556, 239] on span at bounding box center [563, 246] width 14 height 17
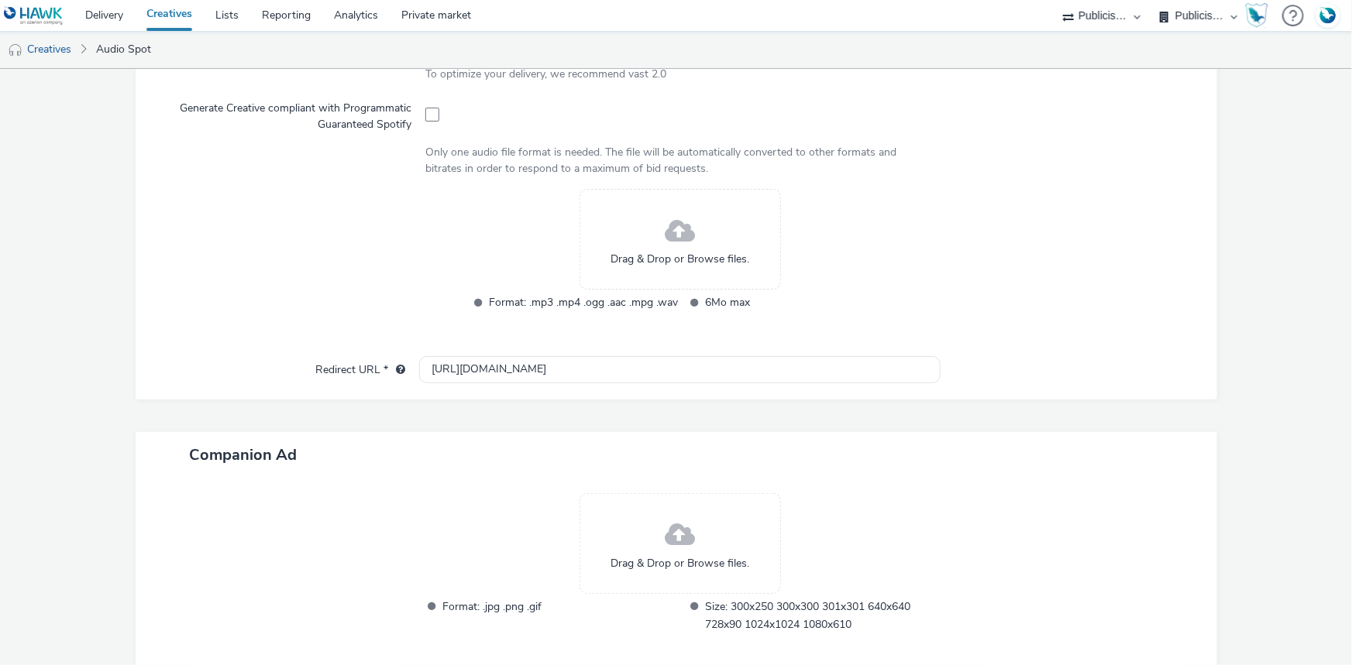
click at [998, 356] on div at bounding box center [1070, 370] width 261 height 28
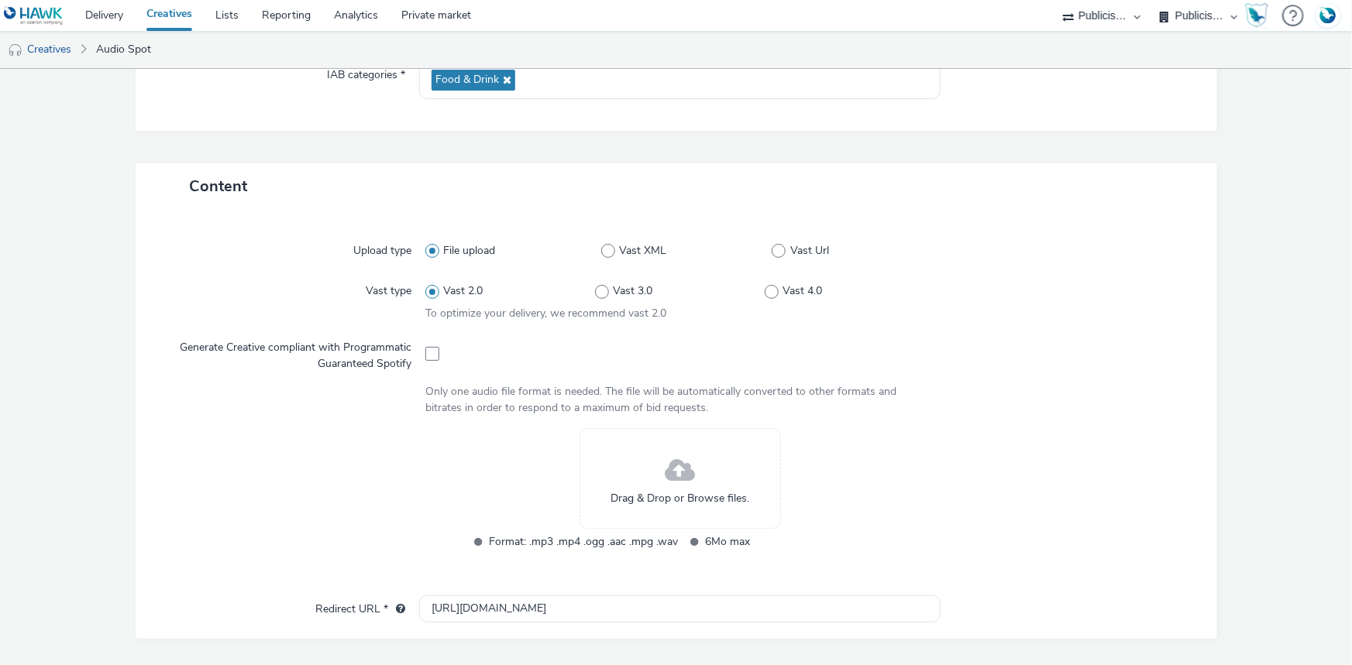
scroll to position [352, 0]
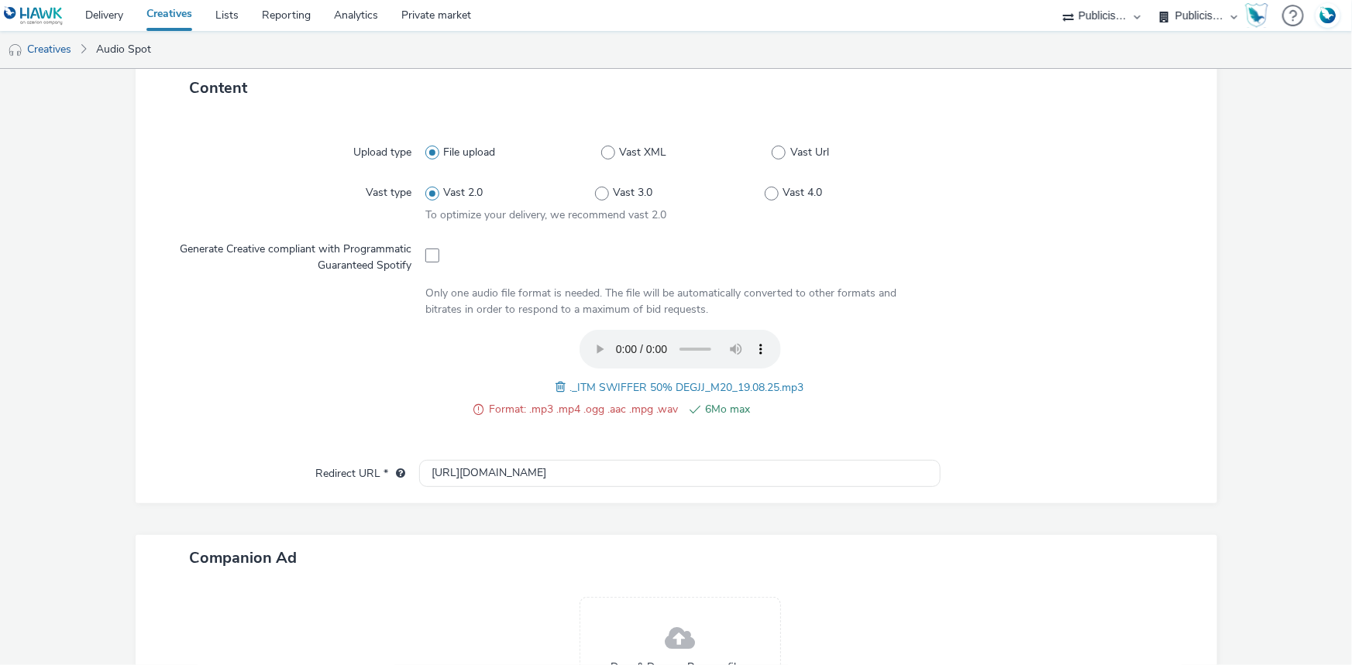
click at [556, 386] on span at bounding box center [563, 387] width 14 height 17
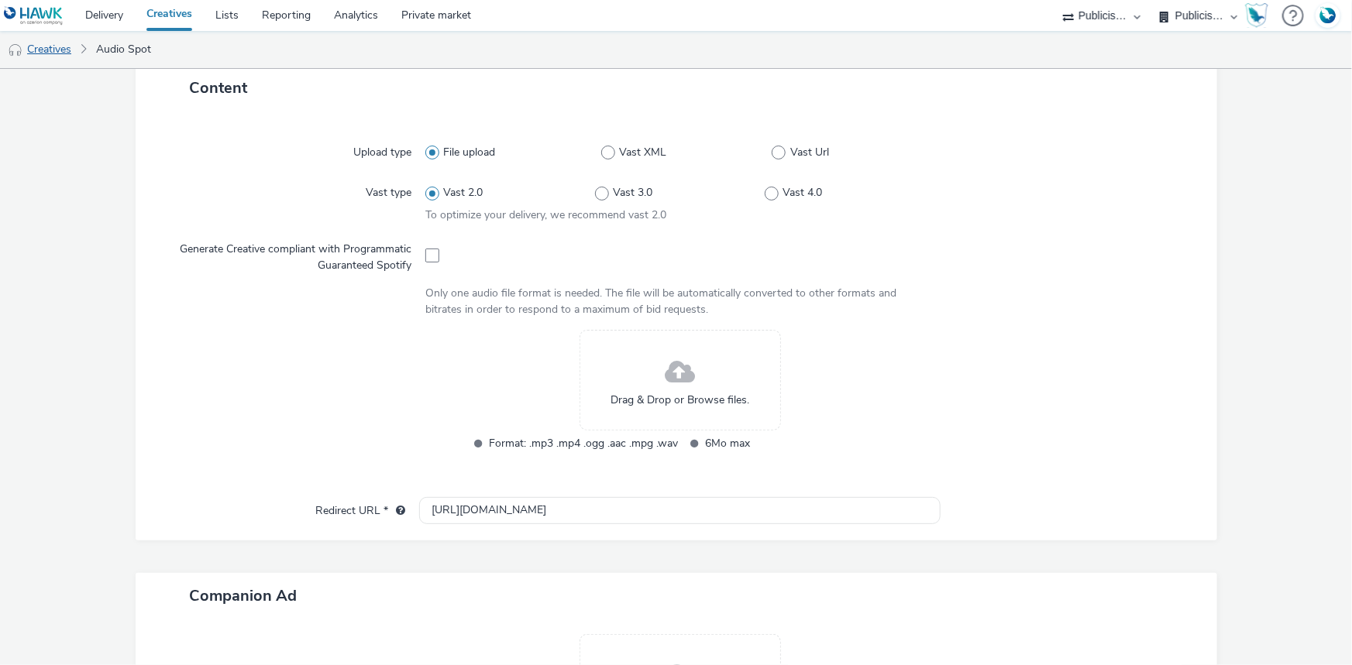
click at [43, 45] on link "Creatives" at bounding box center [39, 49] width 79 height 37
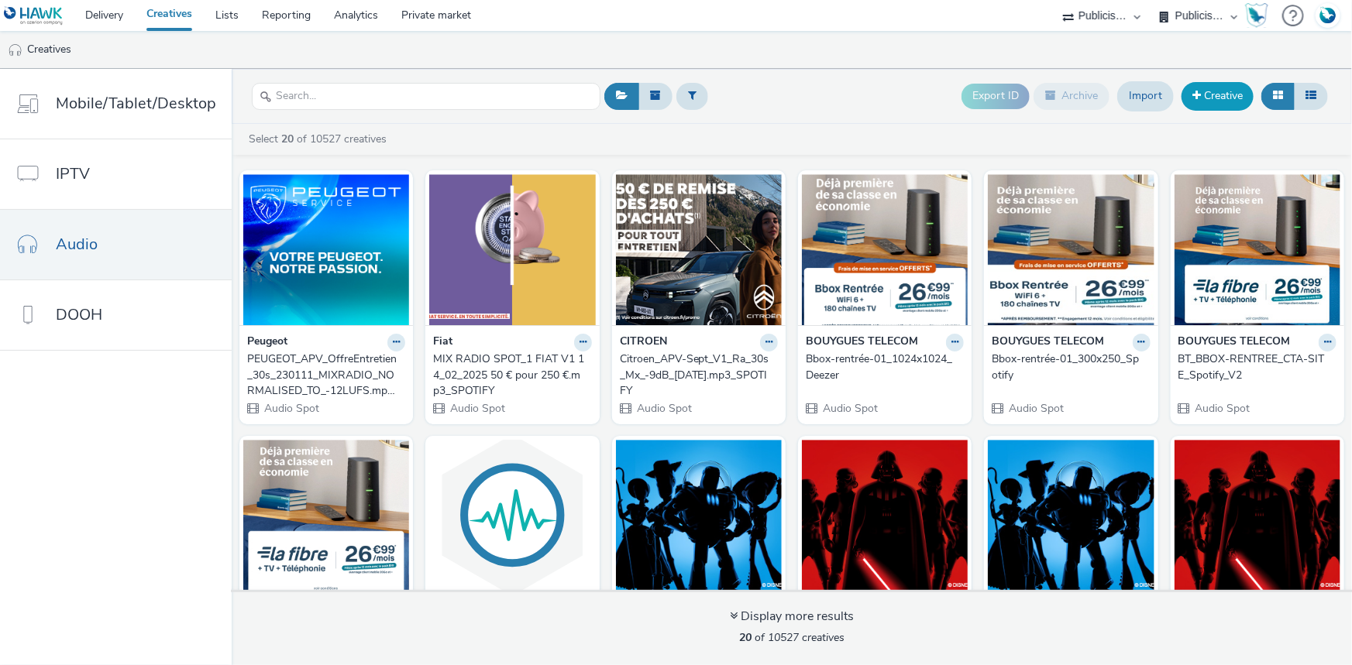
click at [1211, 92] on link "Creative" at bounding box center [1217, 96] width 72 height 28
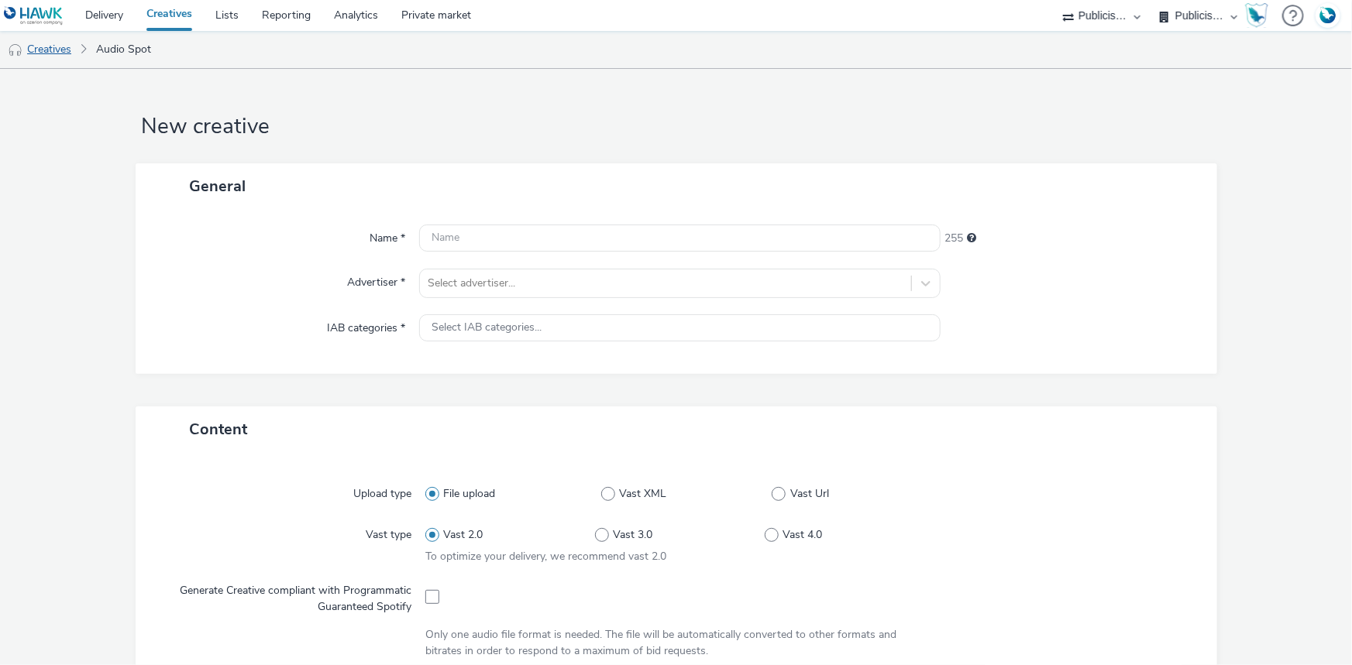
click at [67, 50] on link "Creatives" at bounding box center [39, 49] width 79 height 37
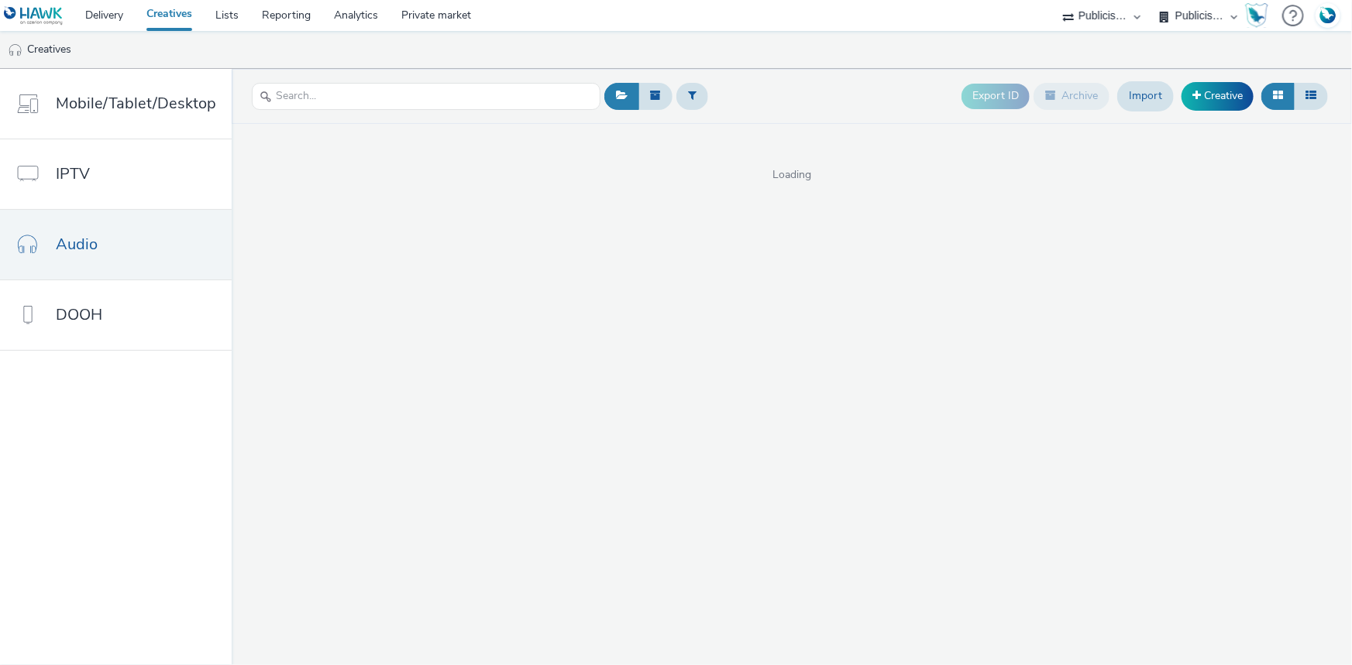
click at [1182, 19] on select "FDJ Publicis Media Audio" at bounding box center [1198, 15] width 93 height 31
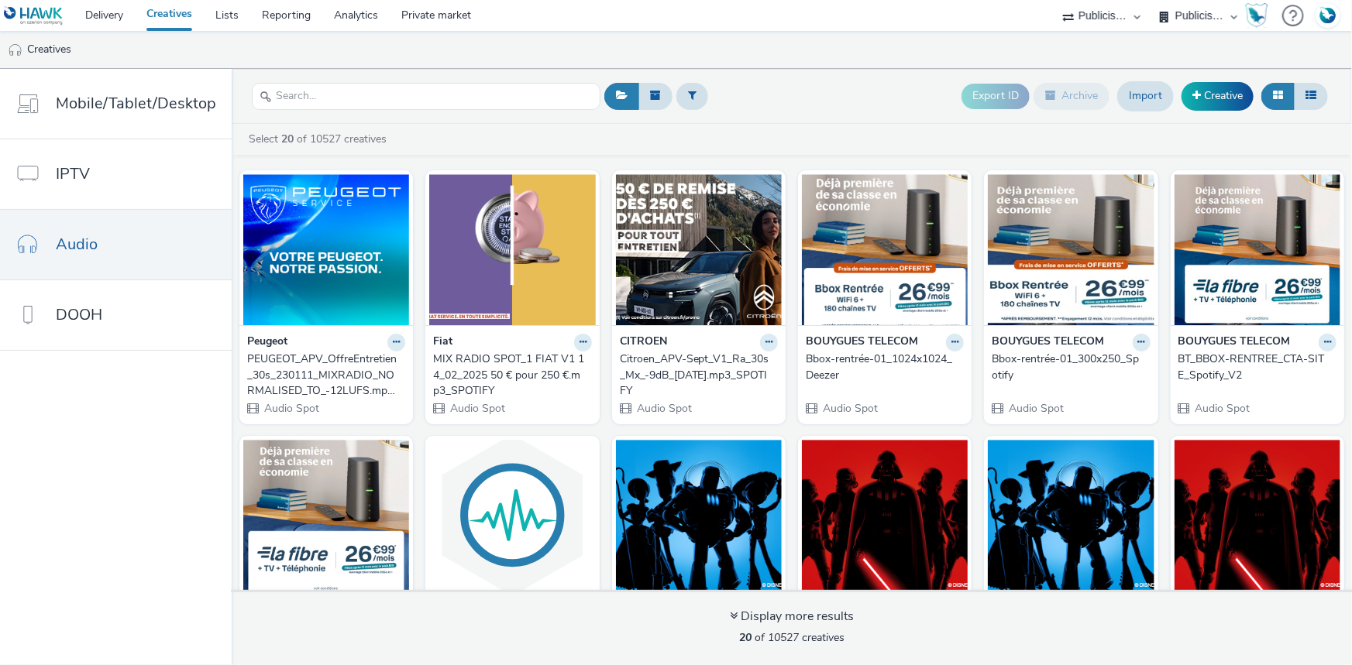
click at [1097, 19] on select "ABI Media Ad4Health Adevinta ADITIKS Adops Agence79 AllMatik AMnet FR Amplifi F…" at bounding box center [1101, 15] width 93 height 31
click at [1055, 0] on select "ABI Media Ad4Health Adevinta ADITIKS Adops Agence79 AllMatik AMnet FR Amplifi F…" at bounding box center [1101, 15] width 93 height 31
click at [1208, 74] on header "Export ID Archive Import Creative" at bounding box center [792, 96] width 1120 height 55
click at [1209, 85] on link "Creative" at bounding box center [1217, 96] width 72 height 28
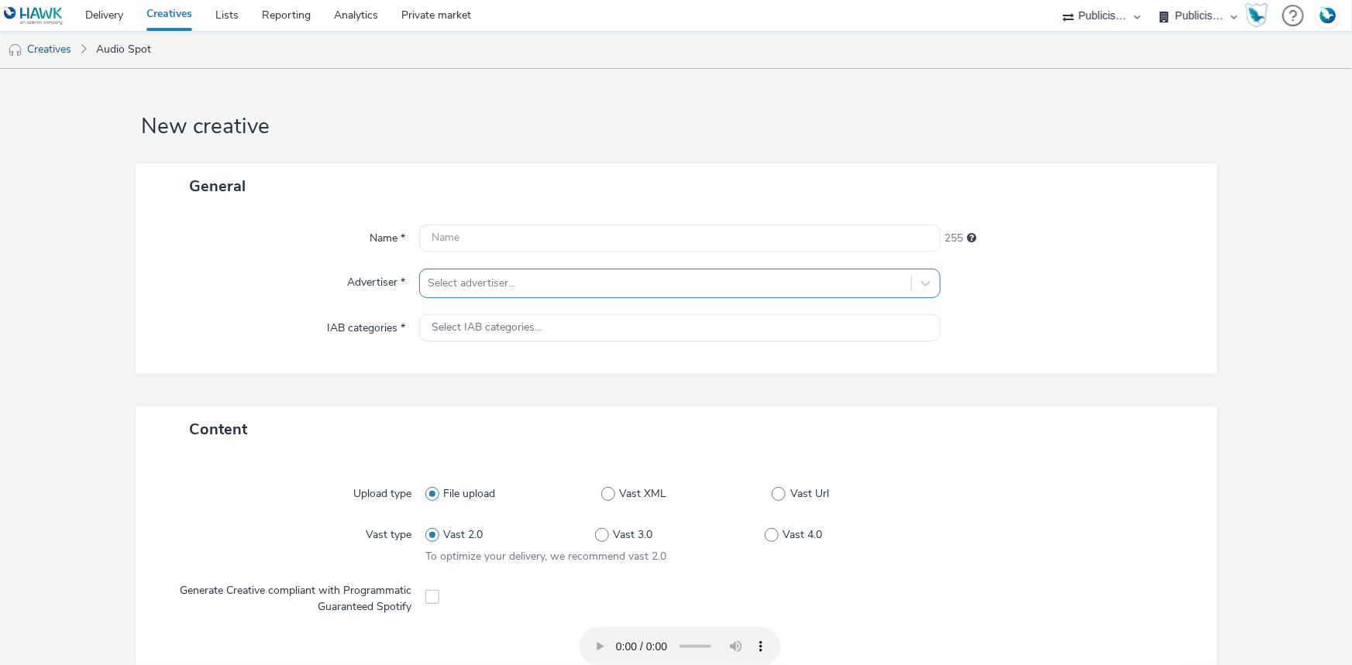
click at [428, 288] on input "text" at bounding box center [429, 283] width 3 height 15
type input "int"
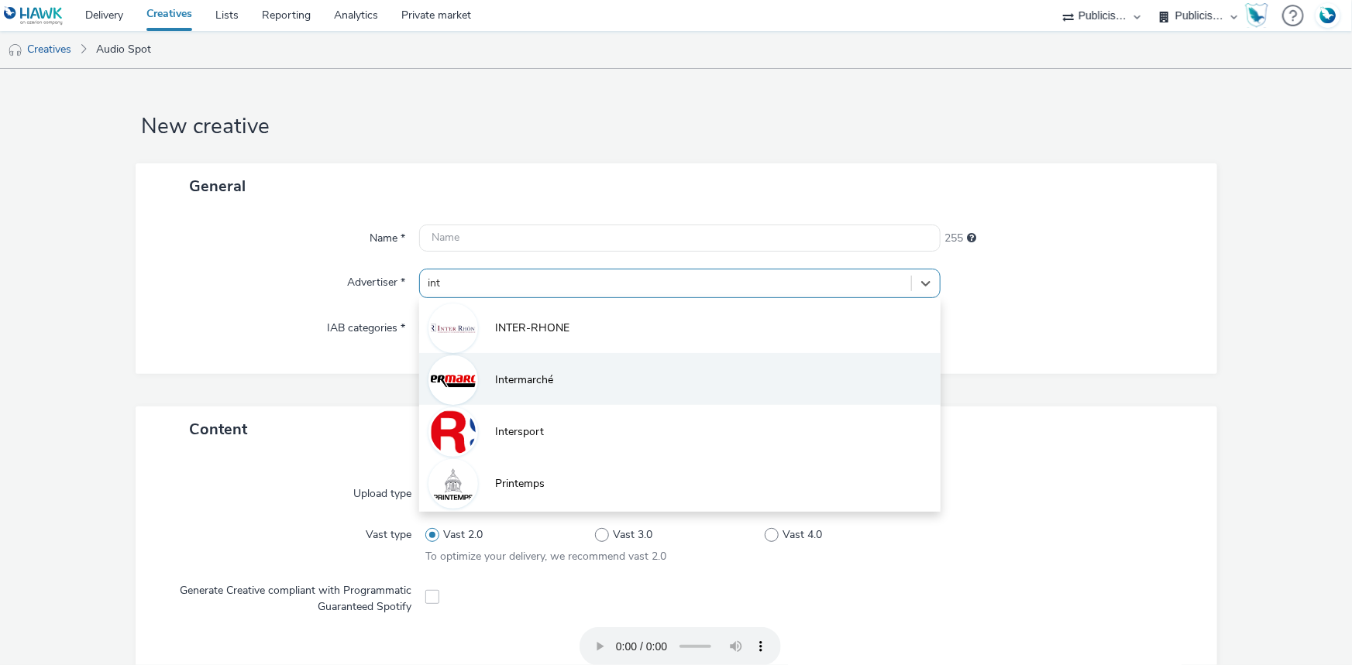
click at [568, 382] on li "Intermarché" at bounding box center [679, 379] width 521 height 52
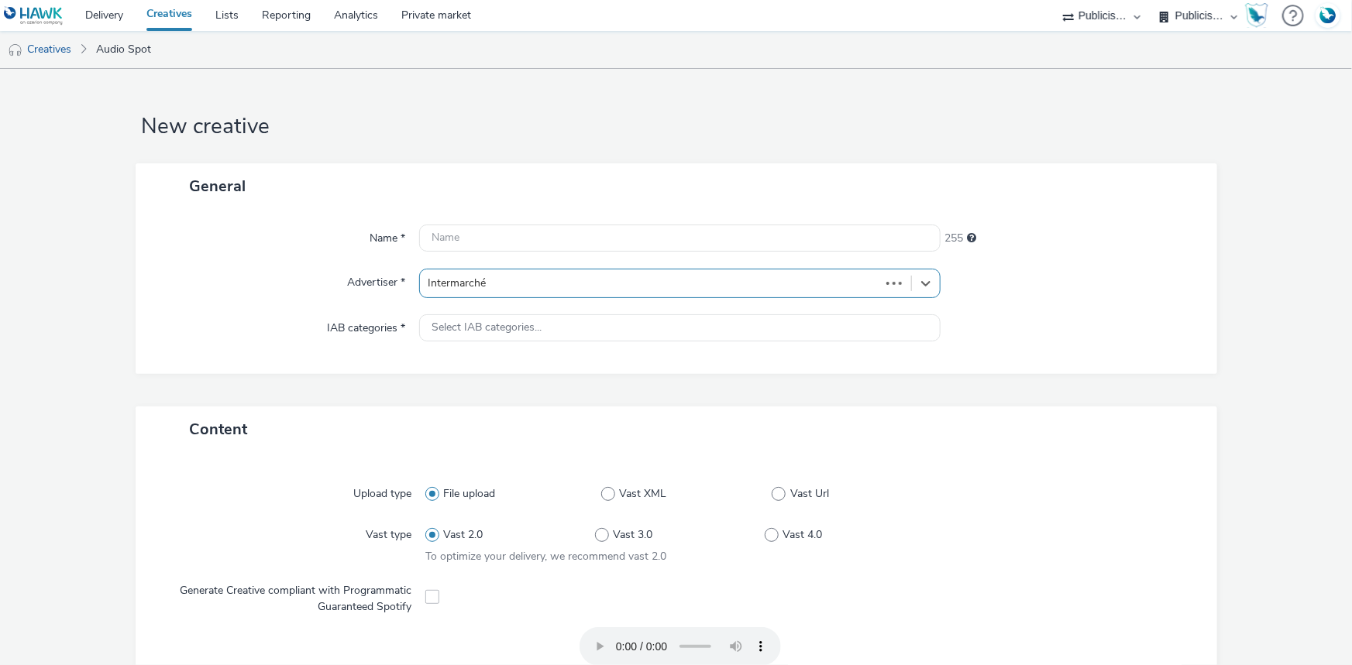
type input "http://intermarche.com"
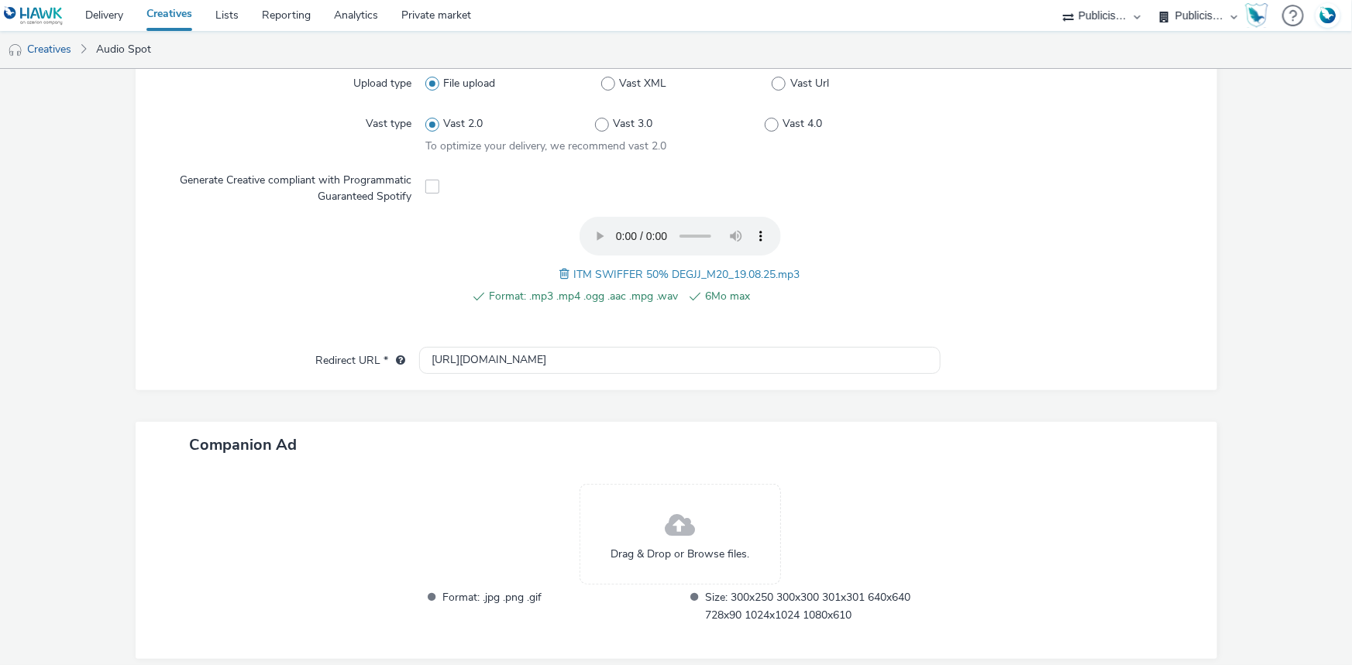
scroll to position [422, 0]
drag, startPoint x: 568, startPoint y: 266, endPoint x: 799, endPoint y: 268, distance: 231.6
click at [799, 268] on div "Format: .mp3 .mp4 .ogg .aac .mpg .wav 6Mo max ITM SWIFFER 50% DEGJJ_M20_19.08.2…" at bounding box center [679, 267] width 509 height 105
copy span "ITM SWIFFER 50% DEGJJ_M20_19.08.25.mp3"
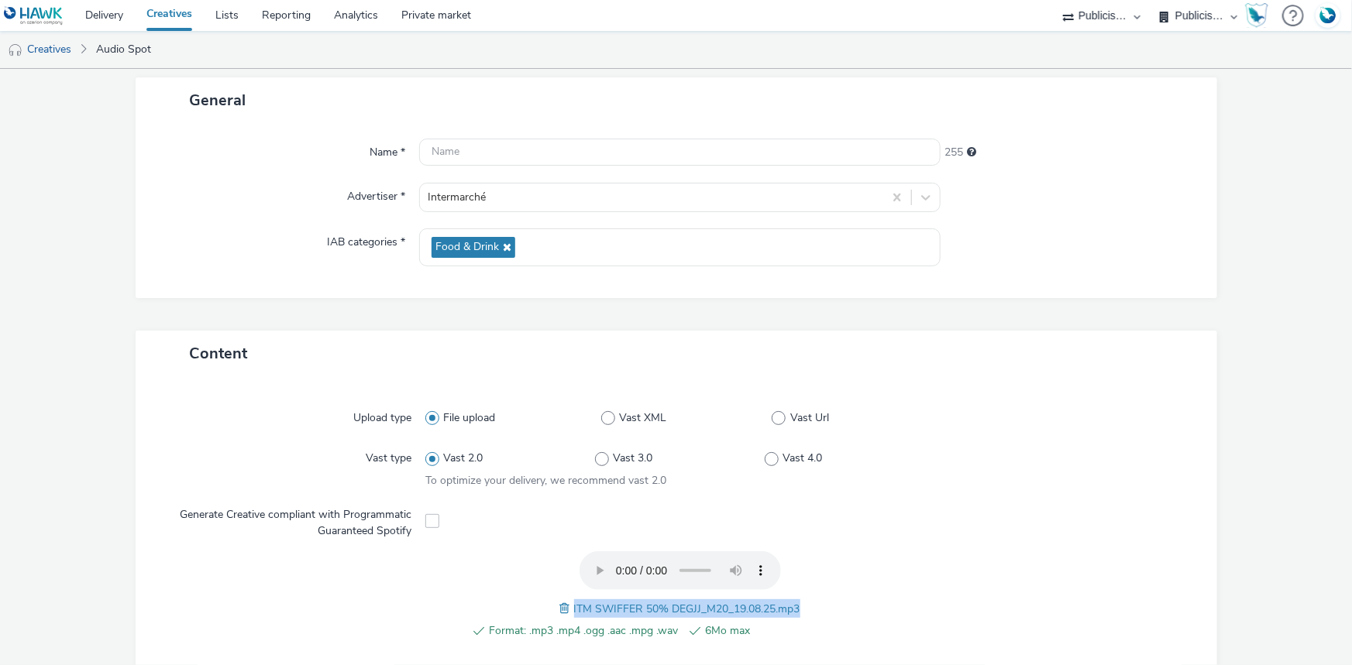
scroll to position [0, 0]
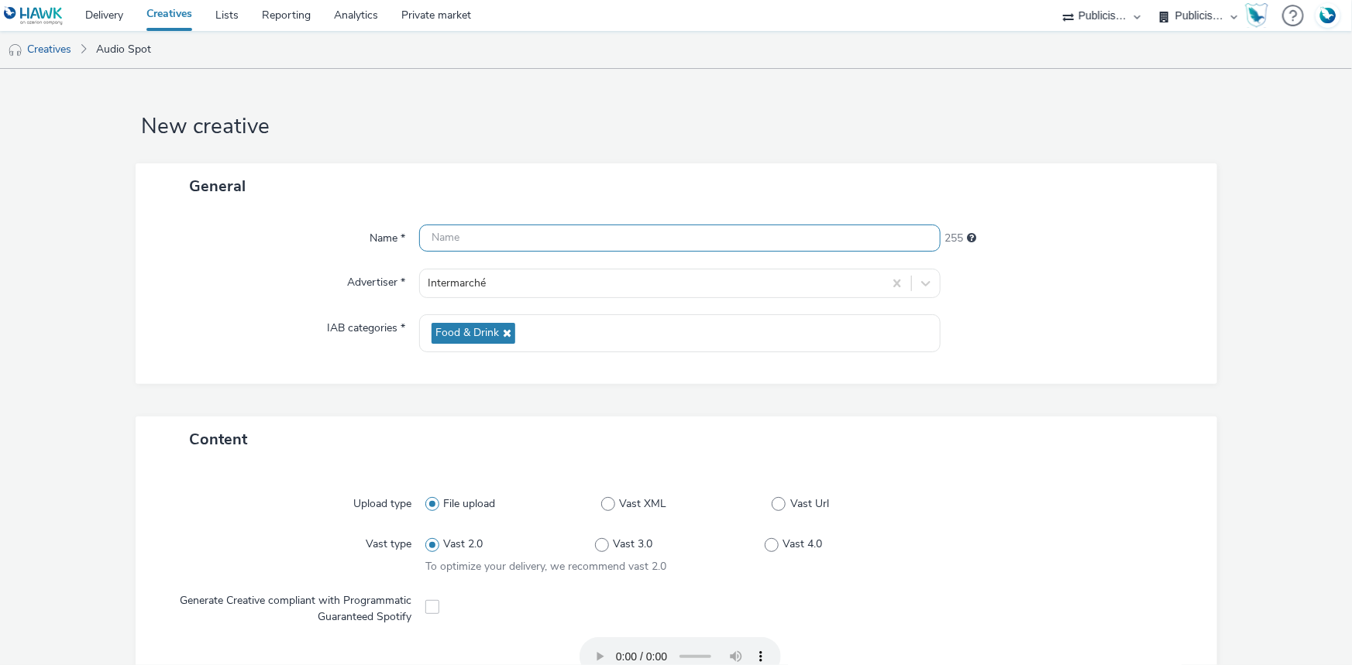
click at [457, 233] on input "text" at bounding box center [679, 238] width 521 height 27
paste input "ITM SWIFFER 50% DEGJJ_M20_19.08.25.mp3"
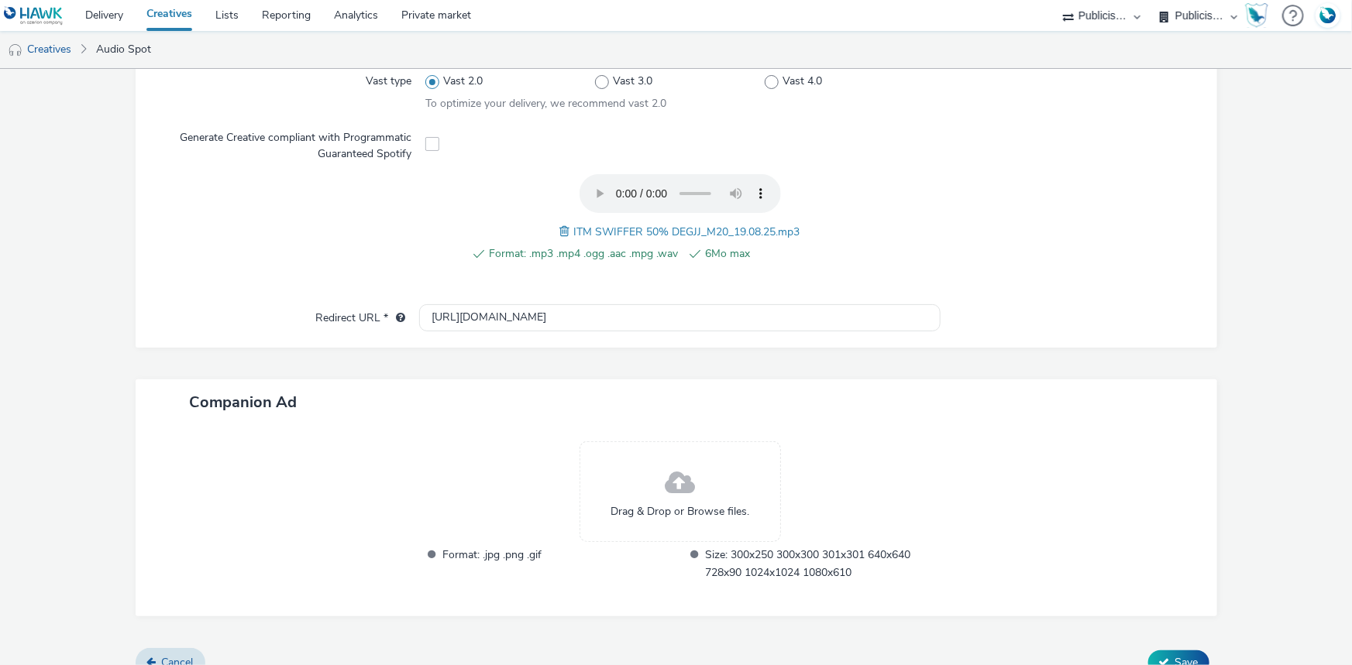
scroll to position [485, 0]
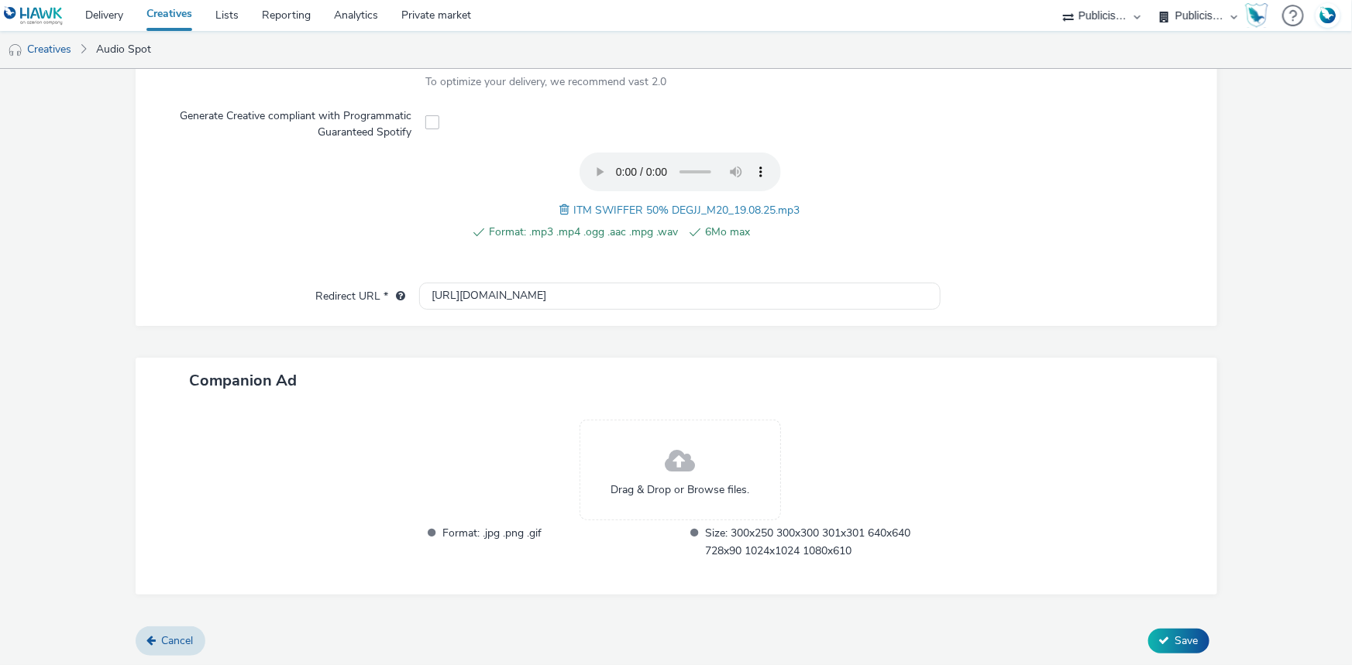
type input "ITM SWIFFER 50% DEGJJ_M20_19.08.25.mp3"
click at [1175, 642] on span "Save" at bounding box center [1186, 641] width 23 height 15
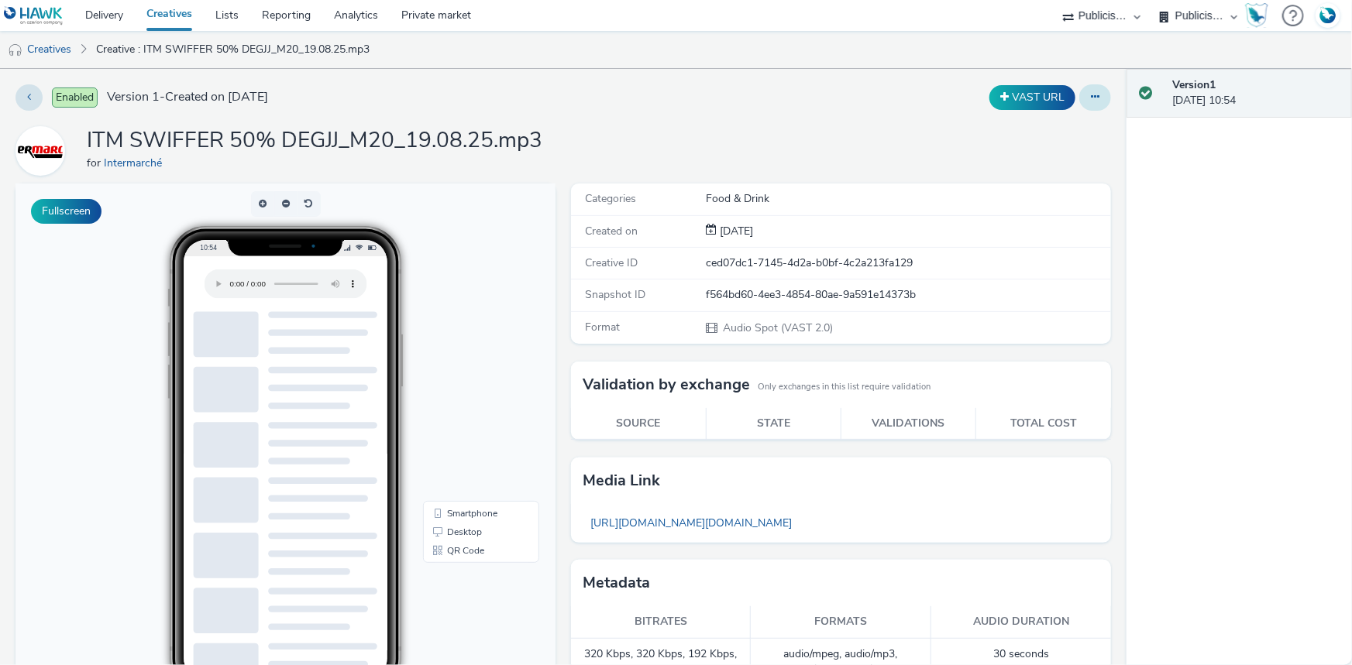
click at [1079, 99] on button at bounding box center [1095, 97] width 32 height 26
click at [1053, 154] on link "Duplicate" at bounding box center [1052, 159] width 116 height 31
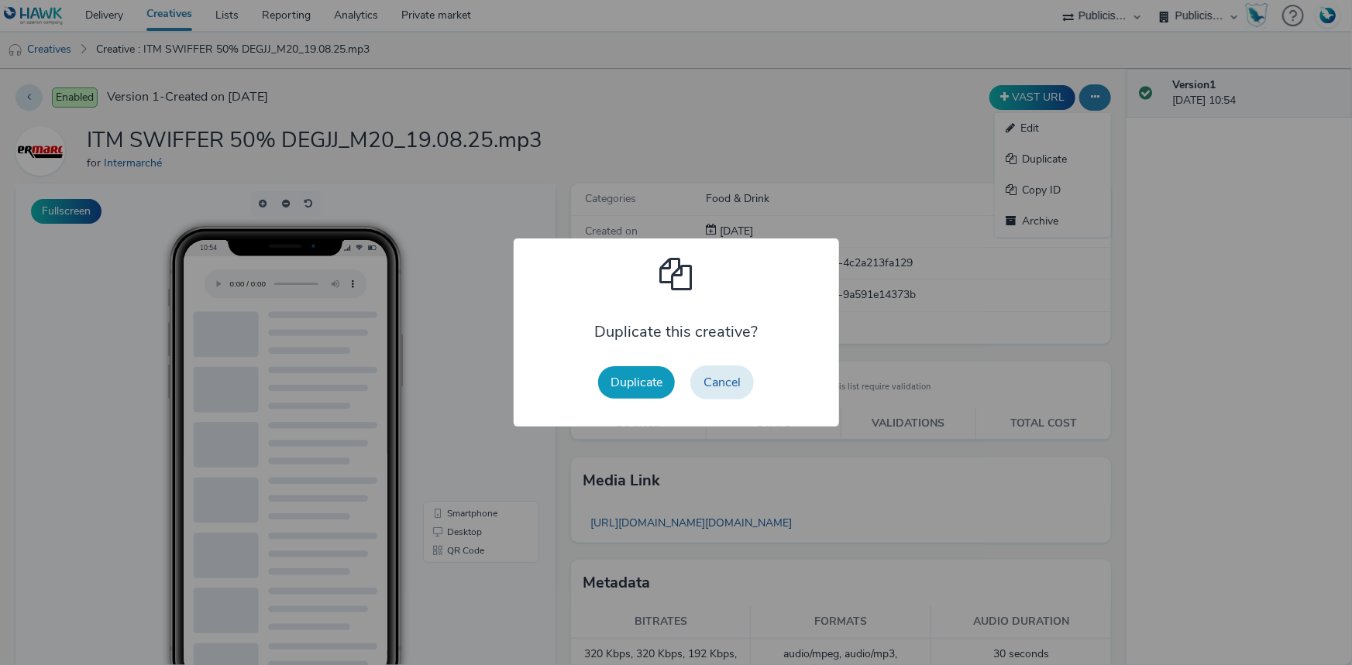
click at [622, 385] on button "Duplicate" at bounding box center [636, 382] width 77 height 33
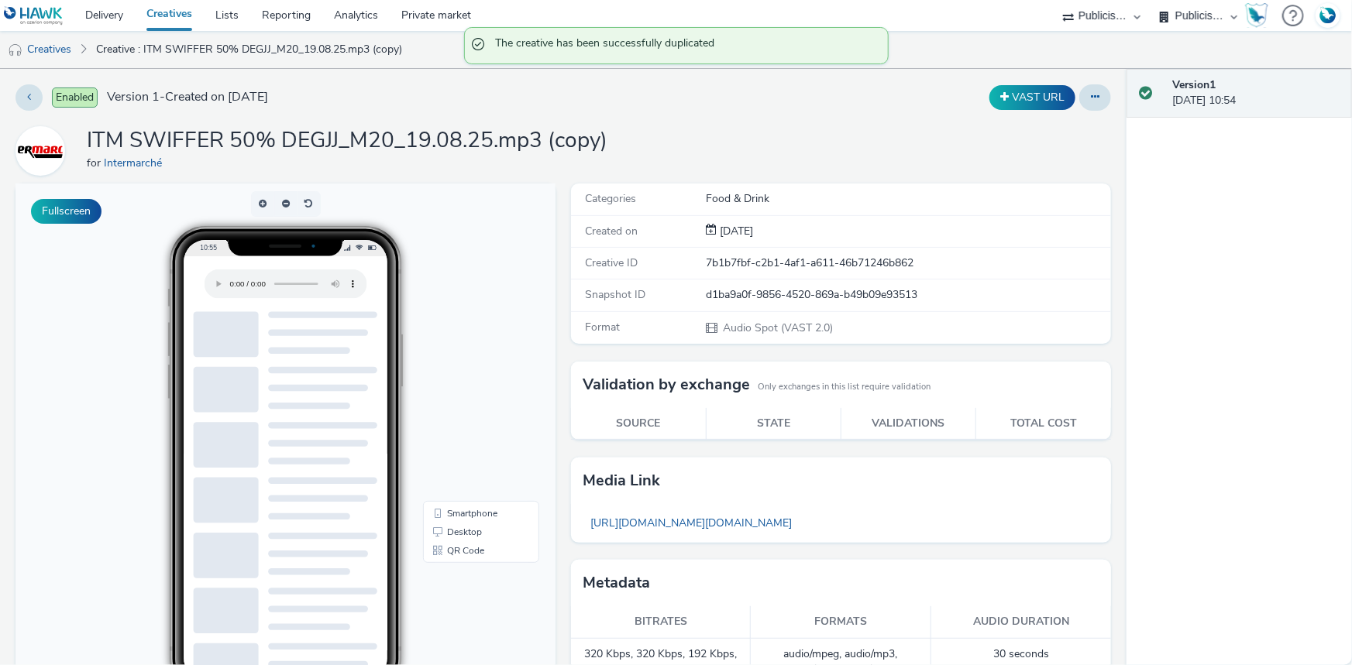
click at [1109, 95] on div "Enabled Version 1 - Created on 28 August 2025 VAST URL ITM SWIFFER 50% DEGJJ_M2…" at bounding box center [563, 367] width 1126 height 596
click at [1067, 95] on div "VAST URL" at bounding box center [1032, 97] width 94 height 25
click at [1094, 98] on button at bounding box center [1095, 97] width 32 height 26
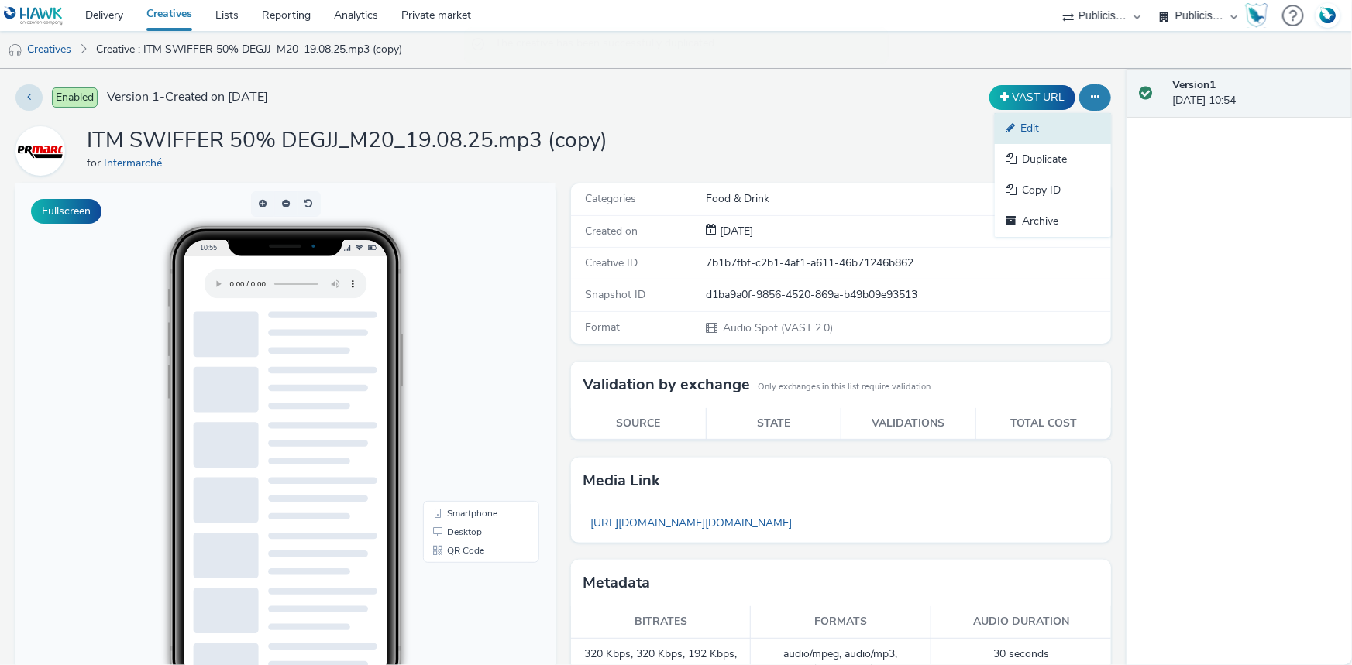
click at [1033, 139] on link "Edit" at bounding box center [1052, 128] width 116 height 31
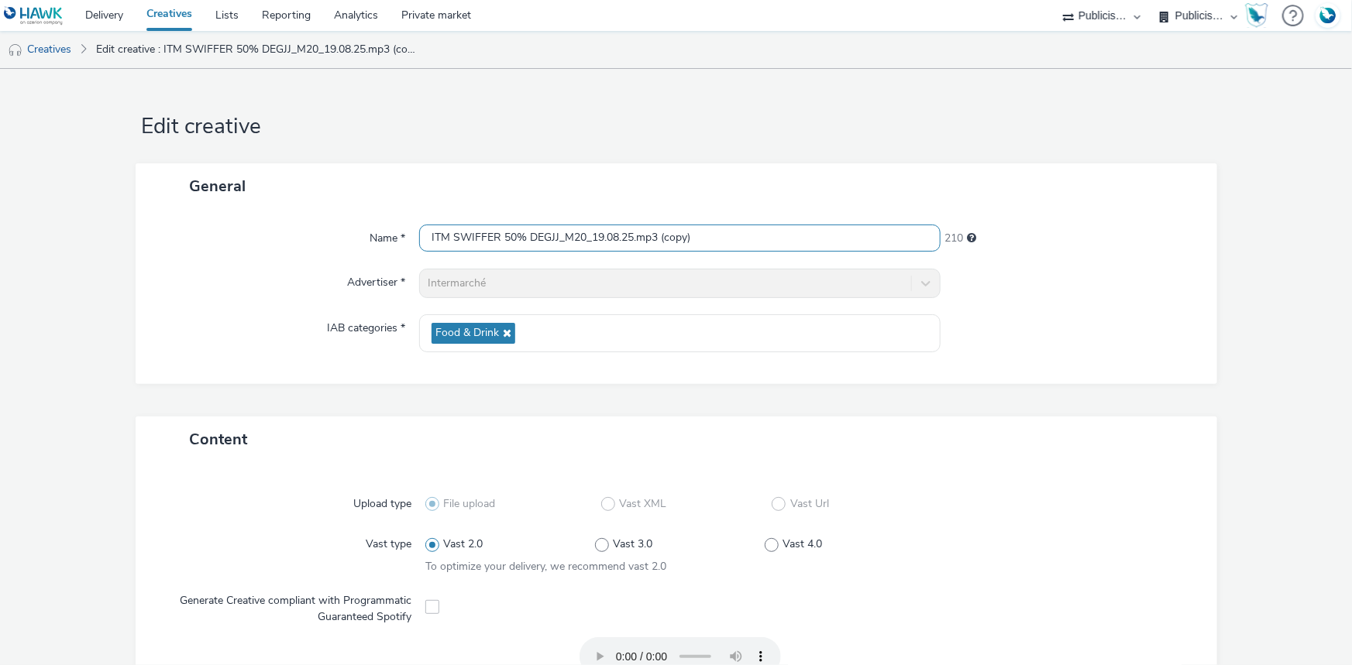
drag, startPoint x: 733, startPoint y: 238, endPoint x: 418, endPoint y: 238, distance: 314.5
click at [419, 238] on input "ITM SWIFFER 50% DEGJJ_M20_19.08.25.mp3 (copy)" at bounding box center [679, 238] width 521 height 27
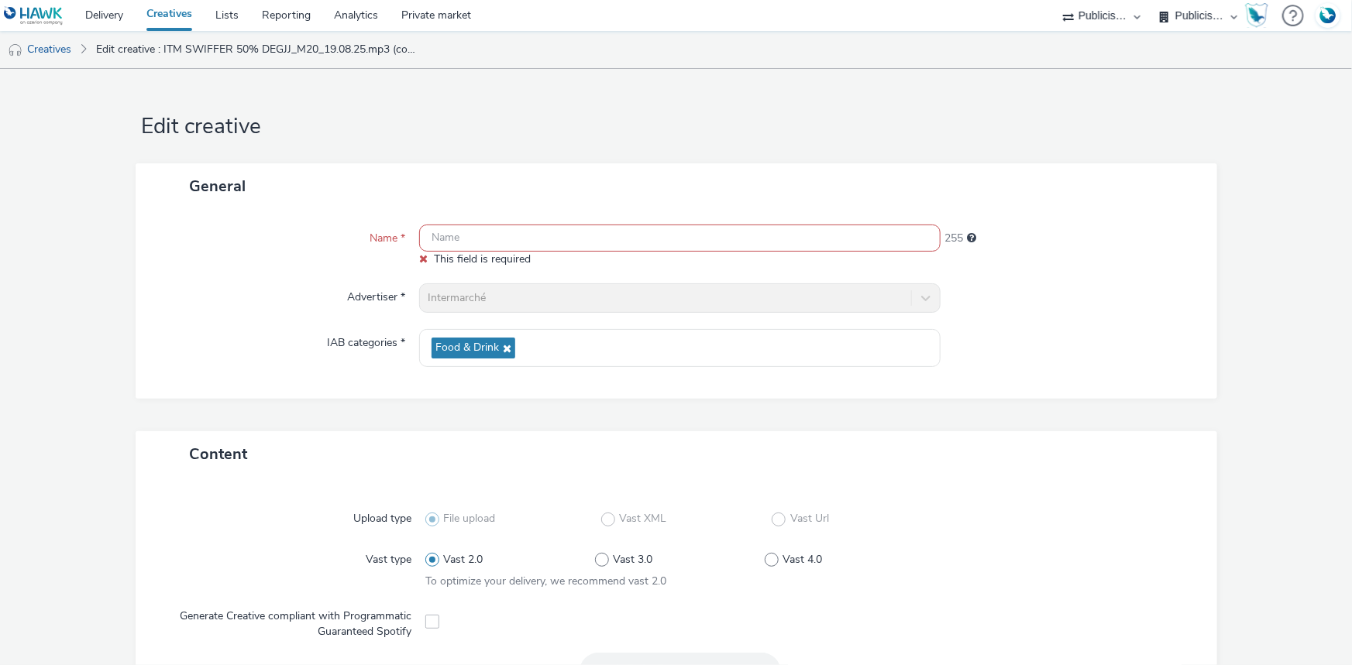
scroll to position [500, 0]
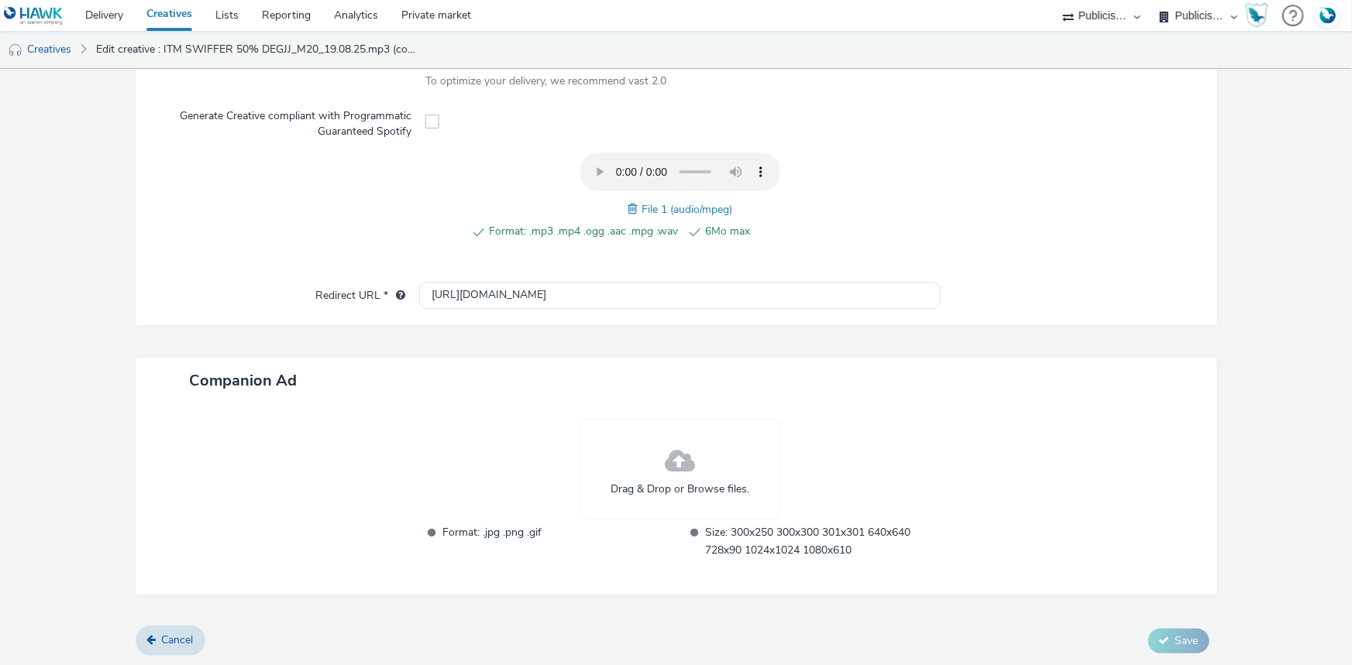
click at [631, 208] on span at bounding box center [634, 209] width 14 height 17
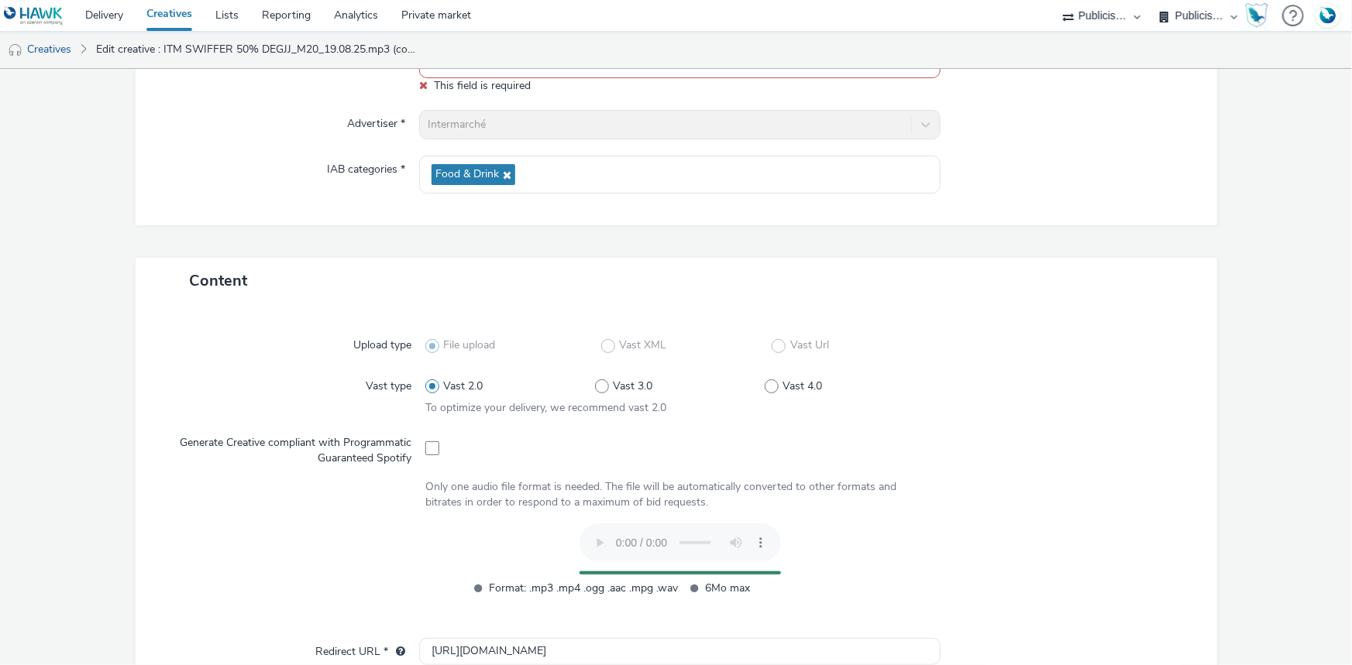
scroll to position [493, 0]
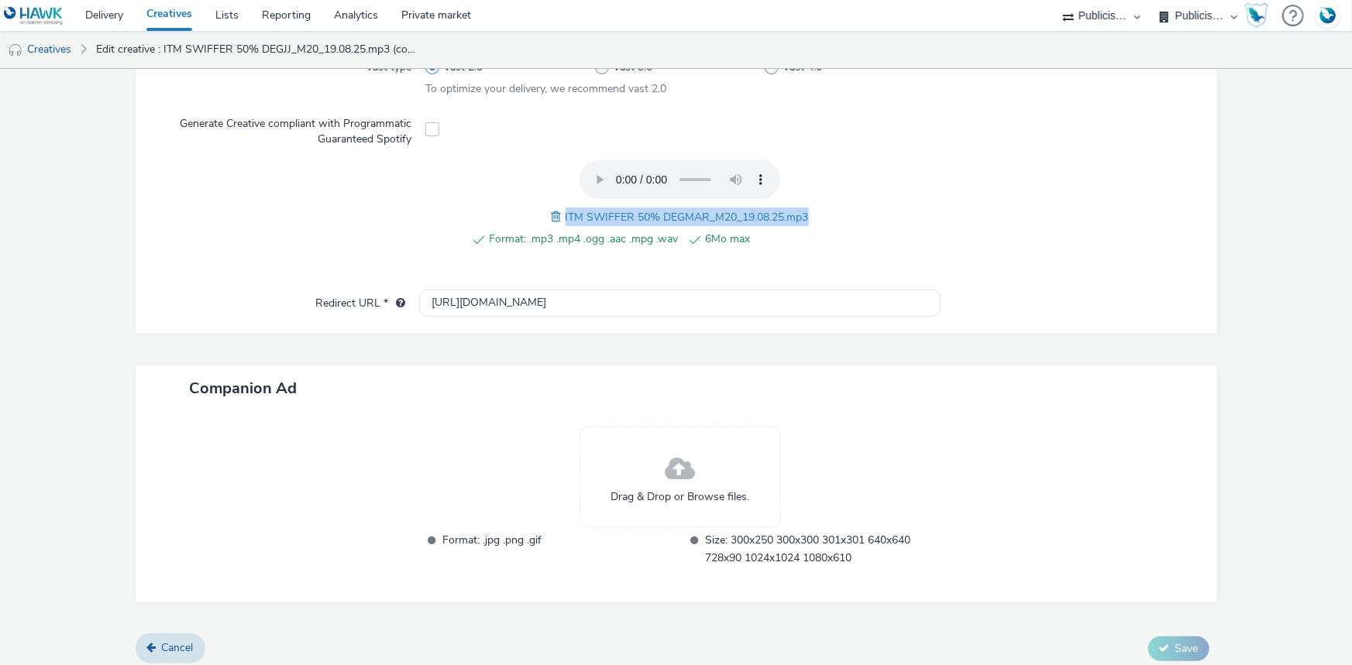
drag, startPoint x: 557, startPoint y: 209, endPoint x: 811, endPoint y: 211, distance: 254.1
click at [811, 211] on div "Format: .mp3 .mp4 .ogg .aac .mpg .wav 6Mo max ITM SWIFFER 50% DEGMAR_M20_19.08.…" at bounding box center [679, 212] width 509 height 105
copy span "ITM SWIFFER 50% DEGMAR_M20_19.08.25.mp3"
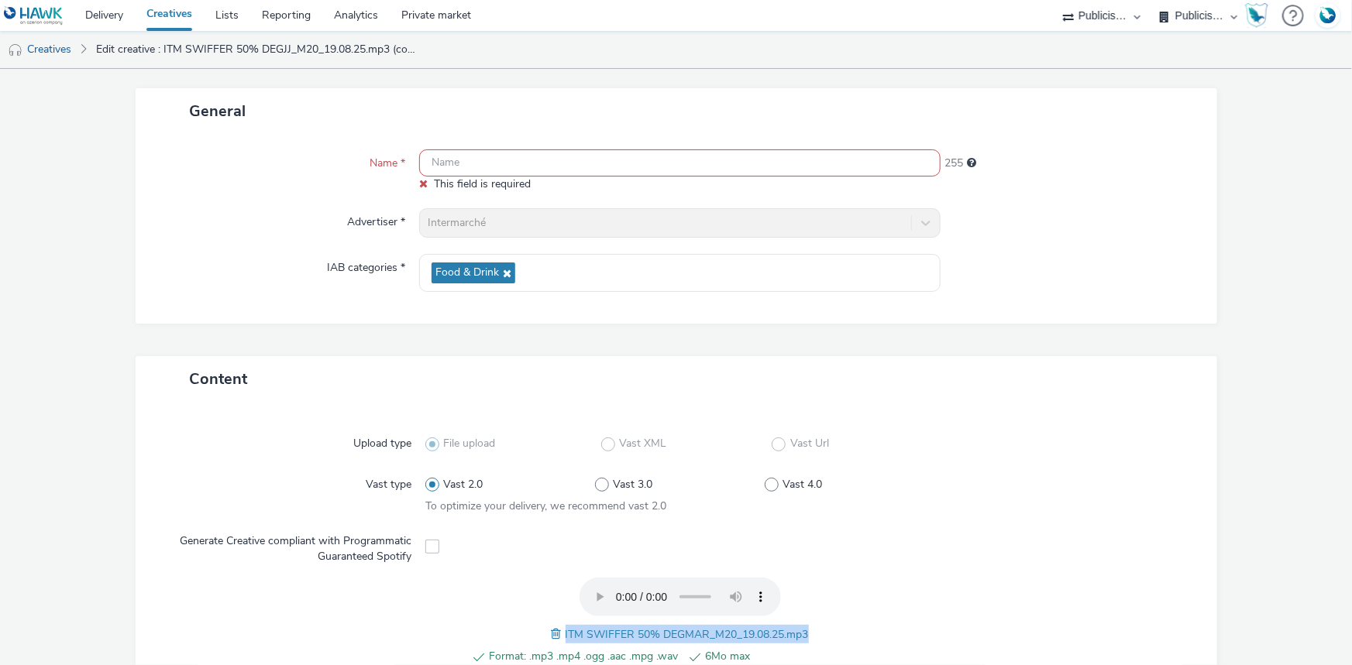
scroll to position [70, 0]
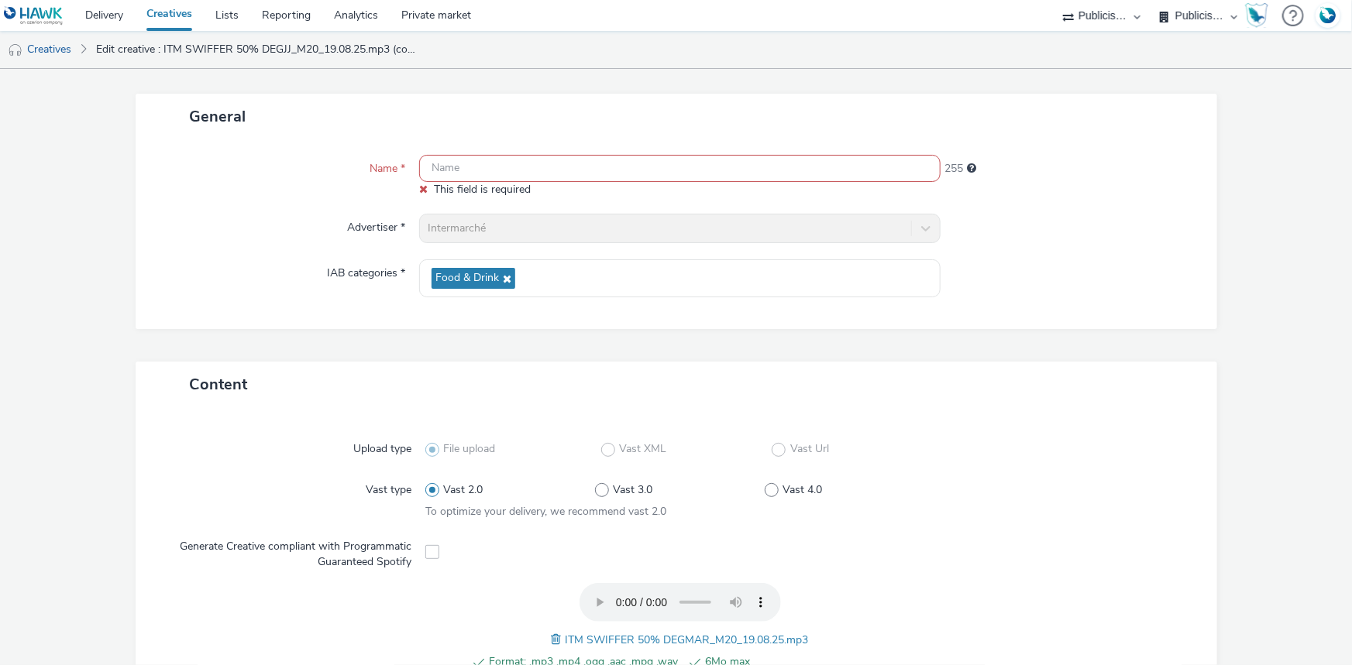
click at [491, 177] on input "text" at bounding box center [679, 168] width 521 height 27
paste input "ITM SWIFFER 50% DEGMAR_M20_19.08.25.mp3"
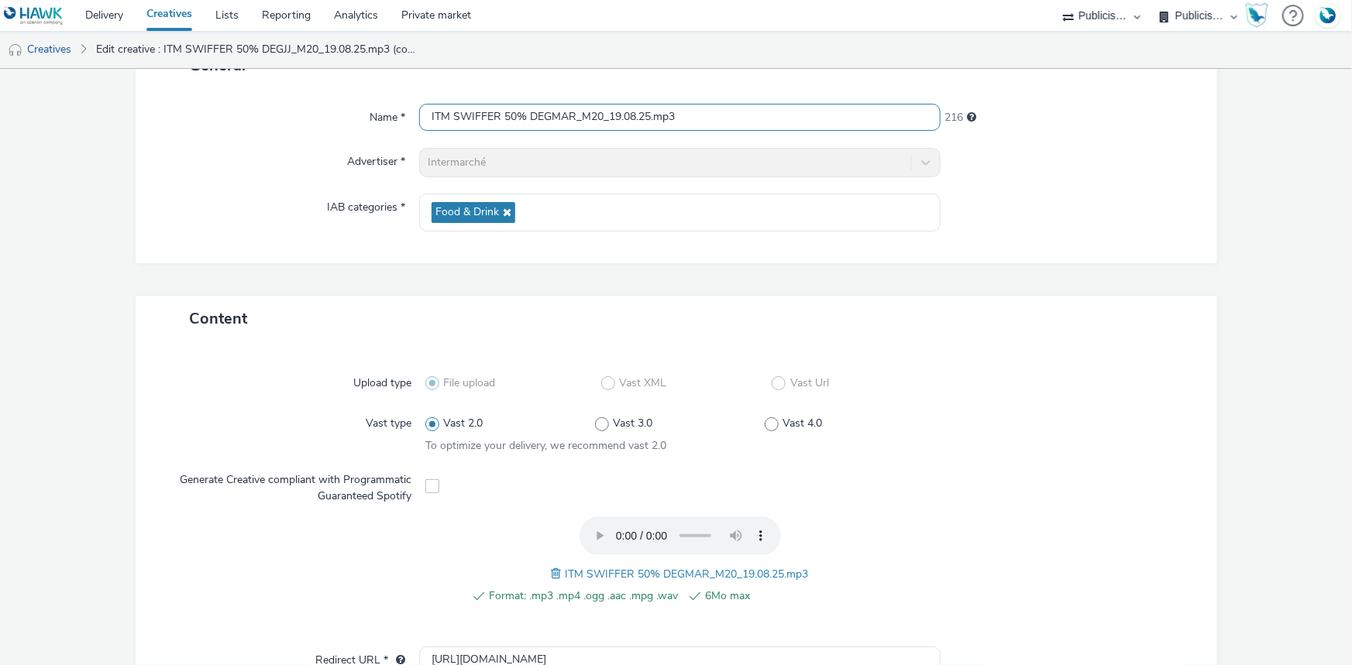
scroll to position [485, 0]
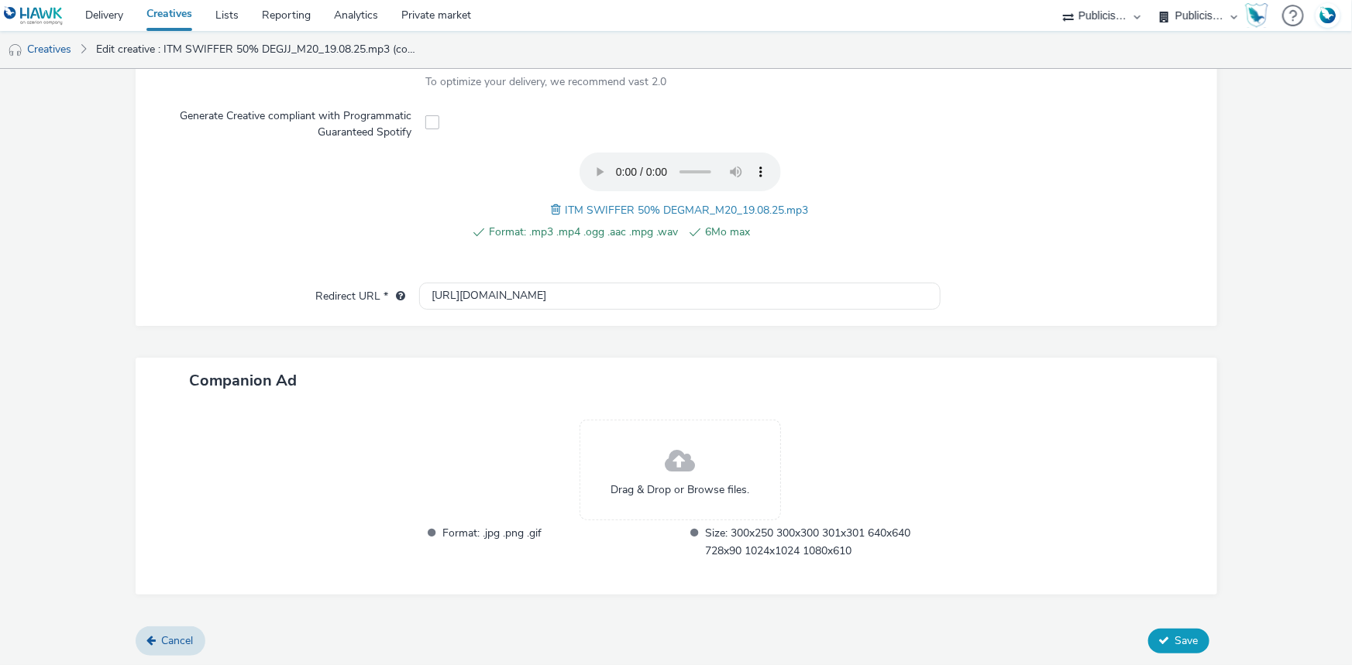
type input "ITM SWIFFER 50% DEGMAR_M20_19.08.25.mp3"
click at [1181, 641] on span "Save" at bounding box center [1186, 641] width 23 height 15
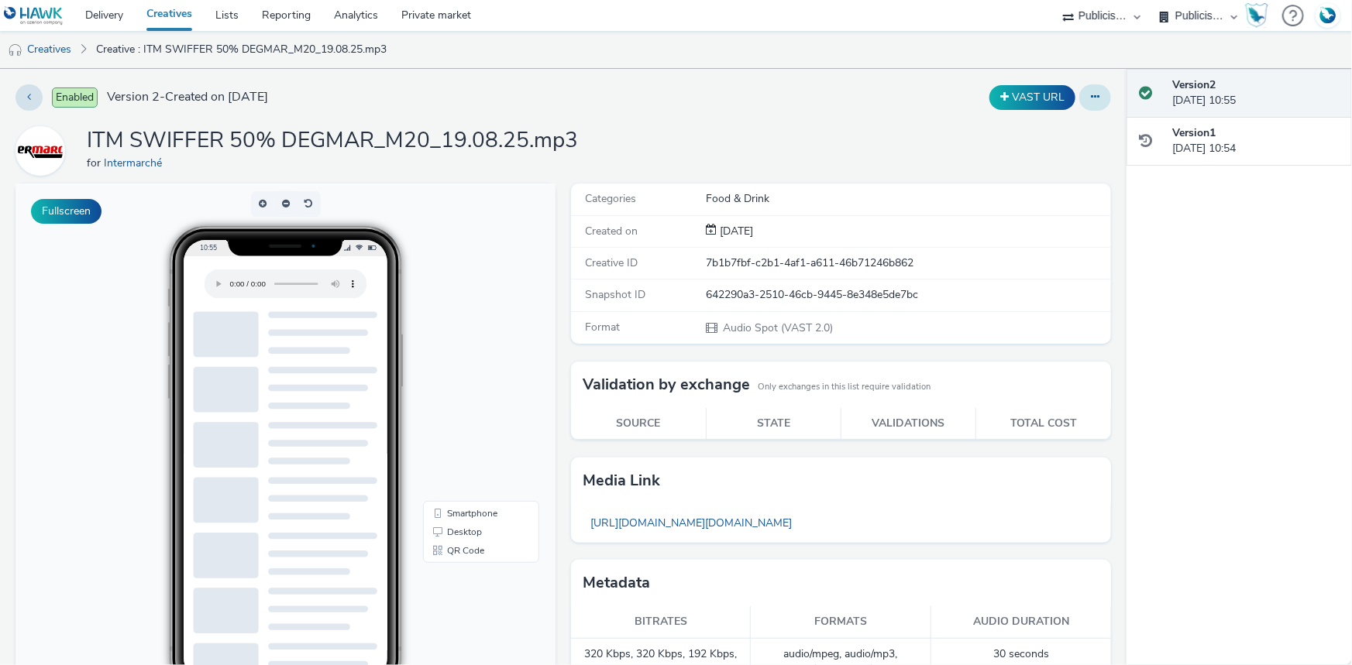
click at [1084, 102] on button at bounding box center [1095, 97] width 32 height 26
click at [1056, 160] on link "Duplicate" at bounding box center [1052, 159] width 116 height 31
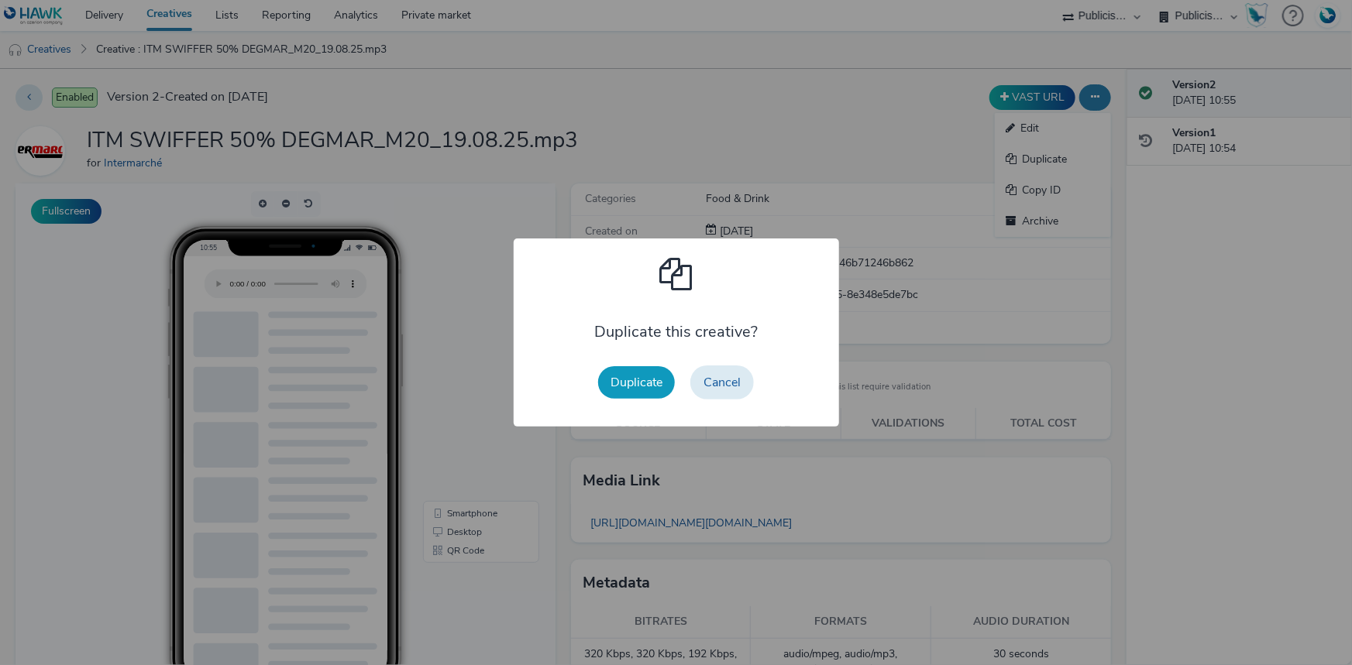
click at [651, 371] on button "Duplicate" at bounding box center [636, 382] width 77 height 33
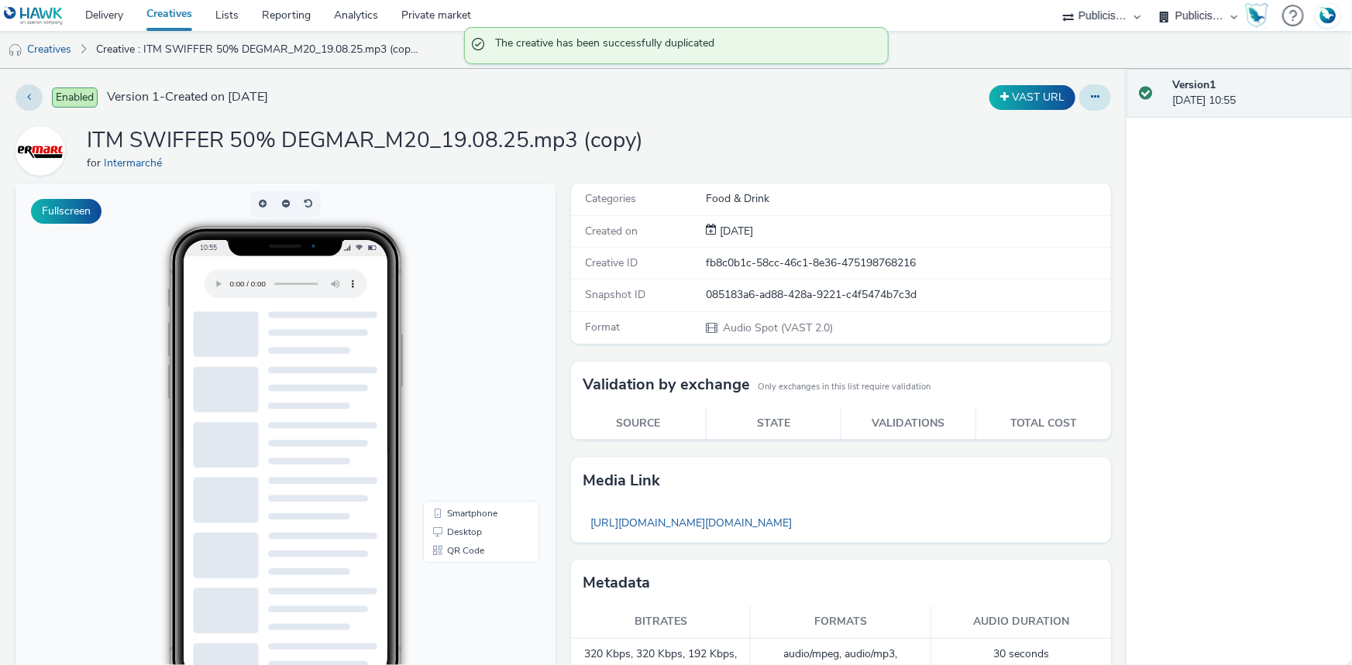
click at [1079, 92] on button at bounding box center [1095, 97] width 32 height 26
click at [1055, 139] on link "Edit" at bounding box center [1052, 128] width 116 height 31
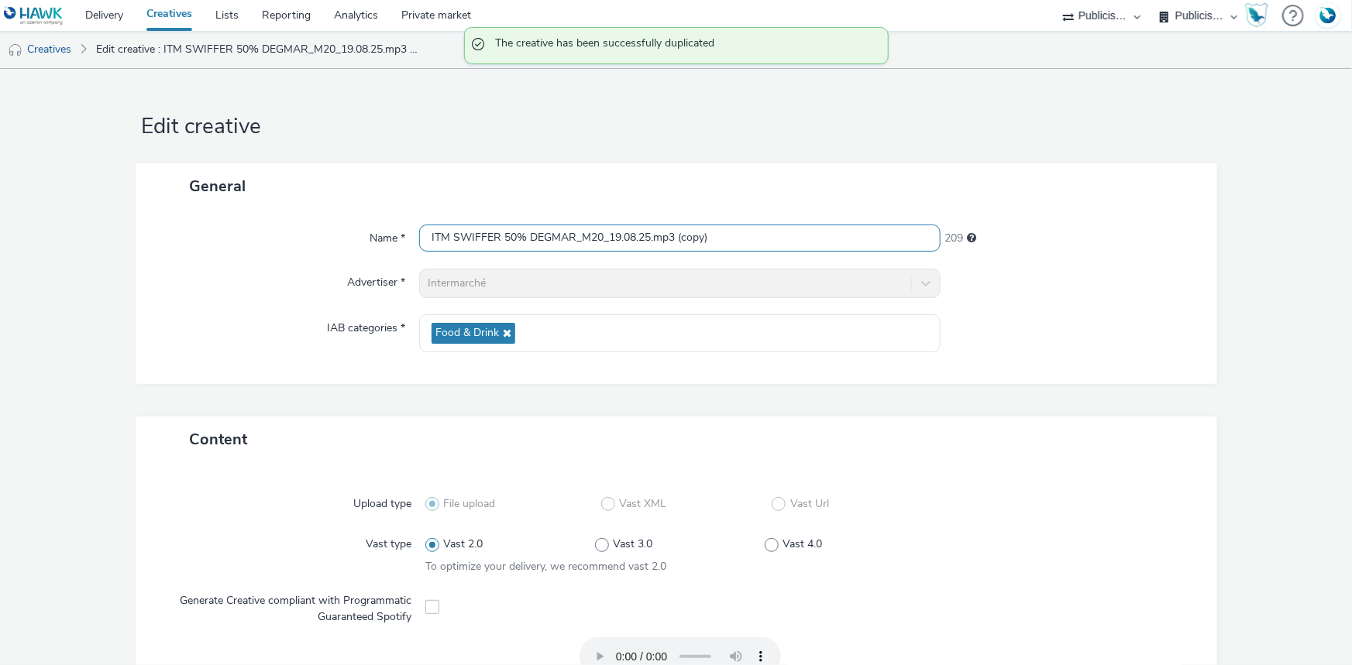
drag, startPoint x: 720, startPoint y: 236, endPoint x: 310, endPoint y: 240, distance: 409.7
click at [310, 240] on div "Name * ITM SWIFFER 50% DEGMAR_M20_19.08.25.mp3 (copy) 209" at bounding box center [676, 239] width 1050 height 28
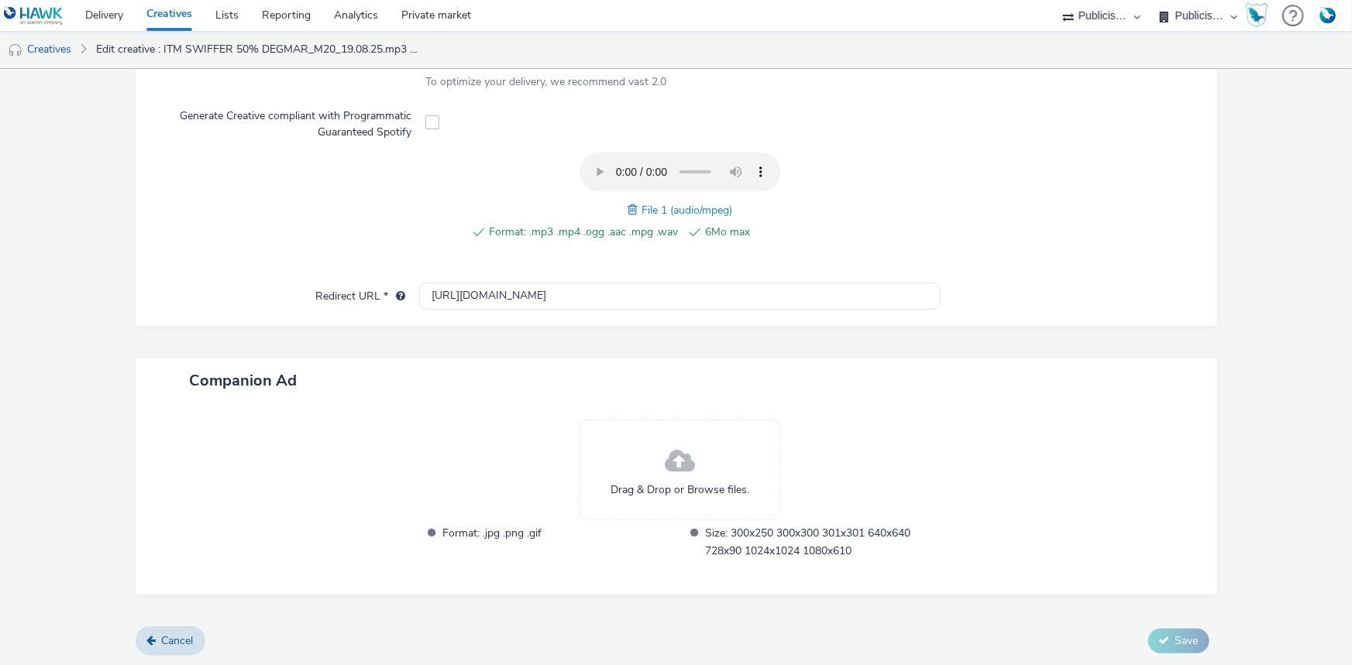
scroll to position [500, 0]
click at [631, 206] on span at bounding box center [634, 207] width 14 height 17
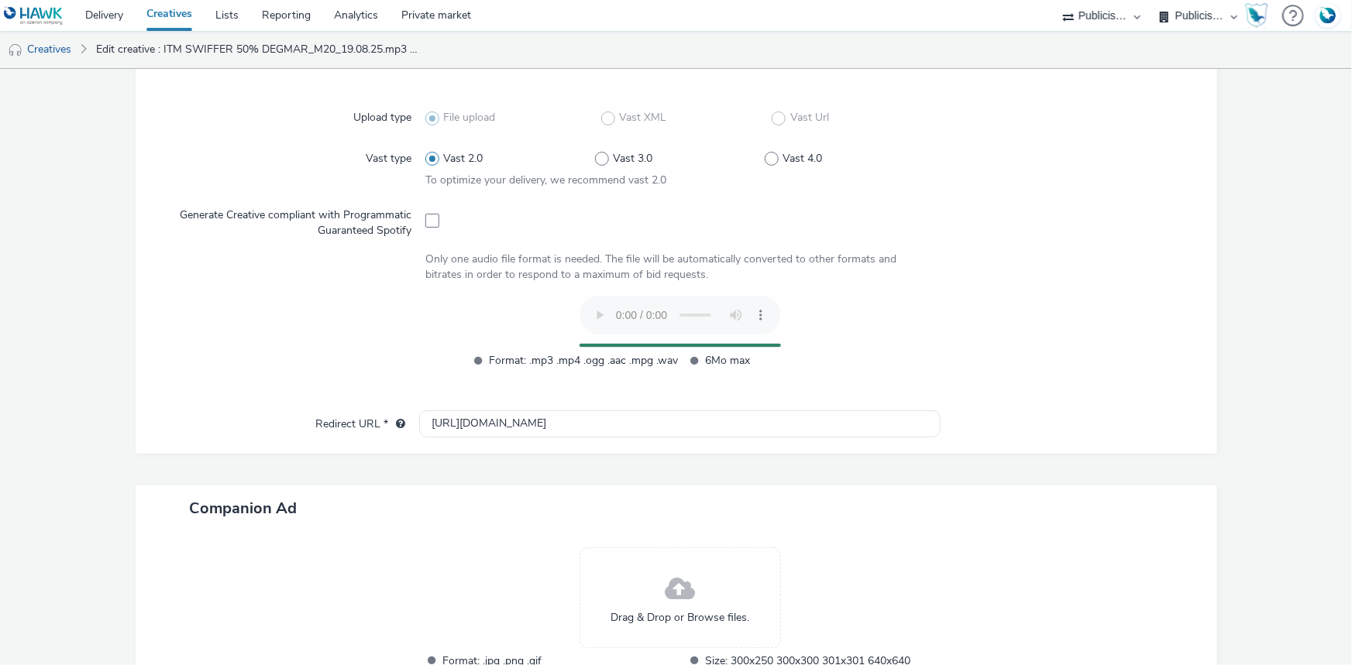
scroll to position [248, 0]
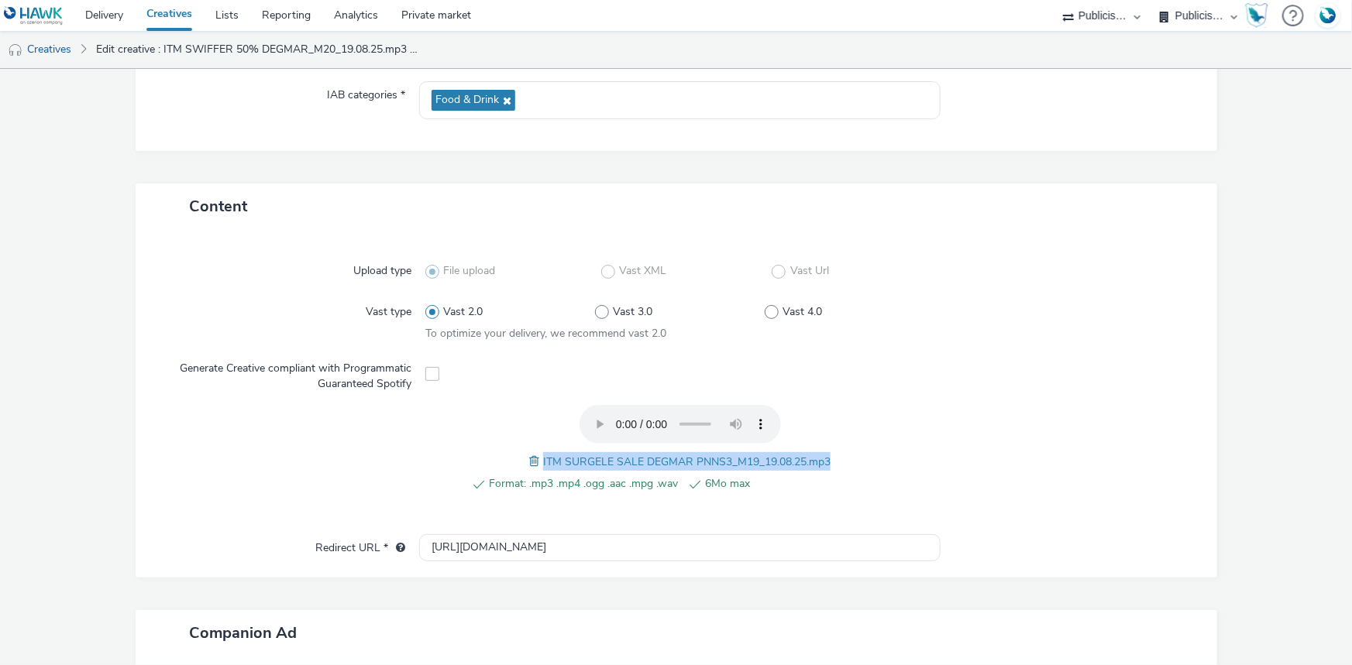
drag, startPoint x: 536, startPoint y: 455, endPoint x: 826, endPoint y: 459, distance: 290.5
click at [826, 459] on div "Format: .mp3 .mp4 .ogg .aac .mpg .wav 6Mo max ITM SURGELE SALE DEGMAR PNNS3_M19…" at bounding box center [679, 457] width 509 height 105
copy span "ITM SURGELE SALE DEGMAR PNNS3_M19_19.08.25.mp3"
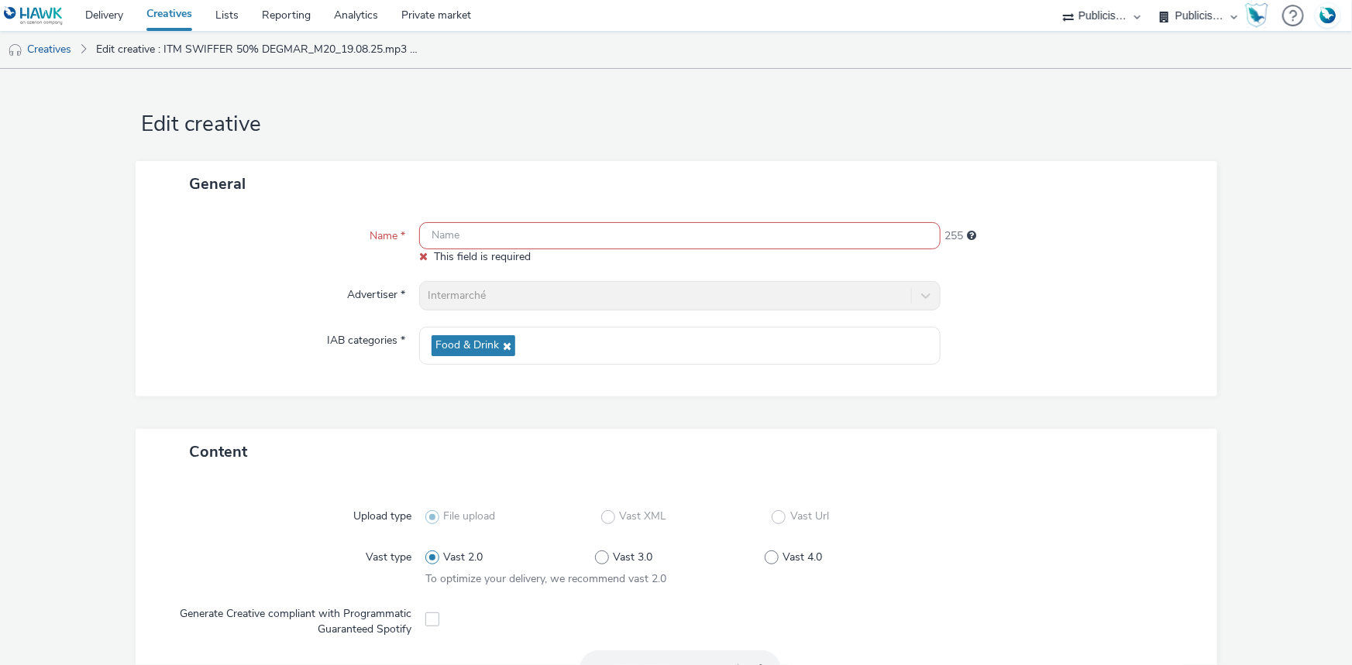
scroll to position [0, 0]
click at [511, 227] on input "text" at bounding box center [679, 238] width 521 height 27
paste input "ITM SURGELE SALE DEGMAR PNNS3_M19_19.08.25.mp3"
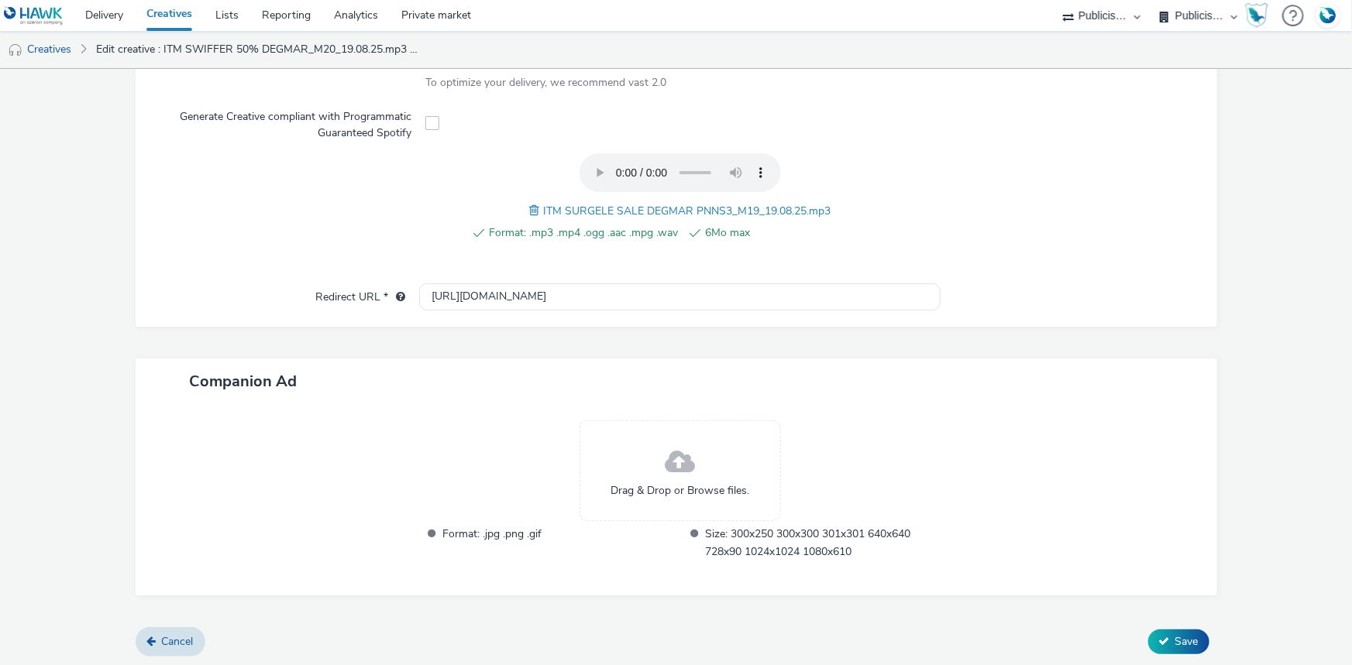
scroll to position [485, 0]
type input "ITM SURGELE SALE DEGMAR PNNS3_M19_19.08.25.mp3"
click at [1159, 631] on button "Save" at bounding box center [1178, 641] width 61 height 25
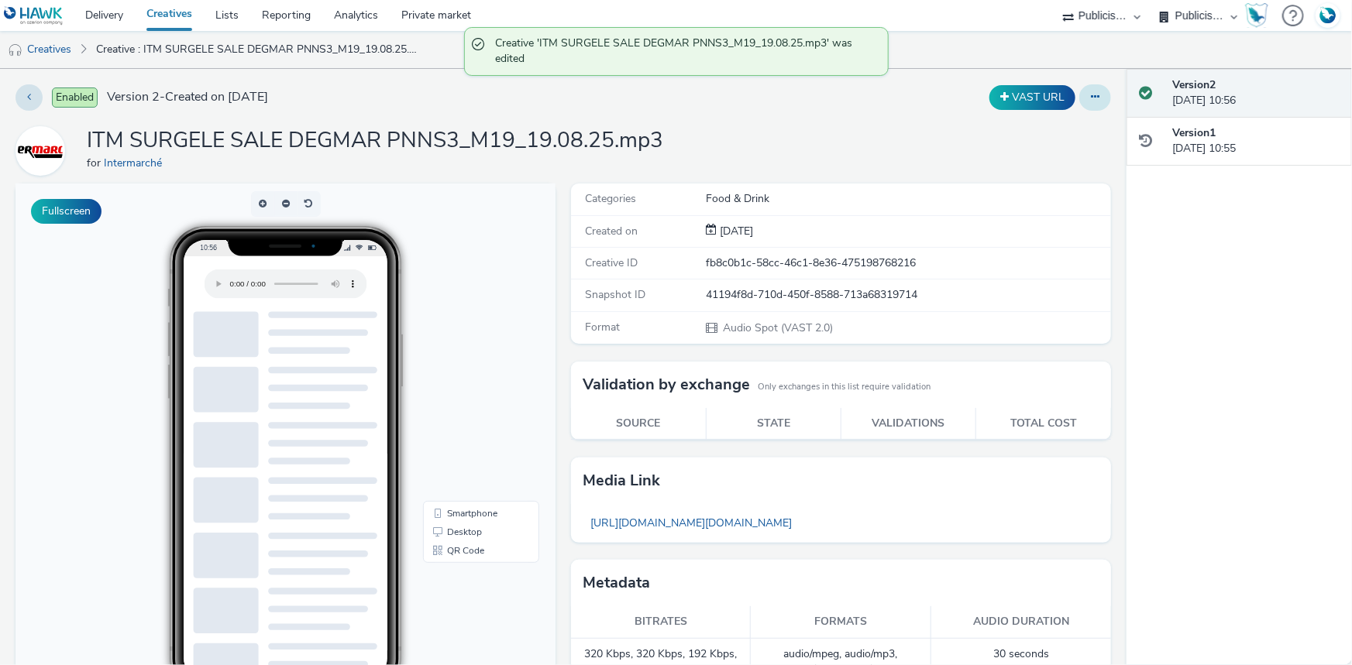
click at [1092, 93] on button at bounding box center [1095, 97] width 32 height 26
click at [1047, 167] on link "Duplicate" at bounding box center [1052, 159] width 116 height 31
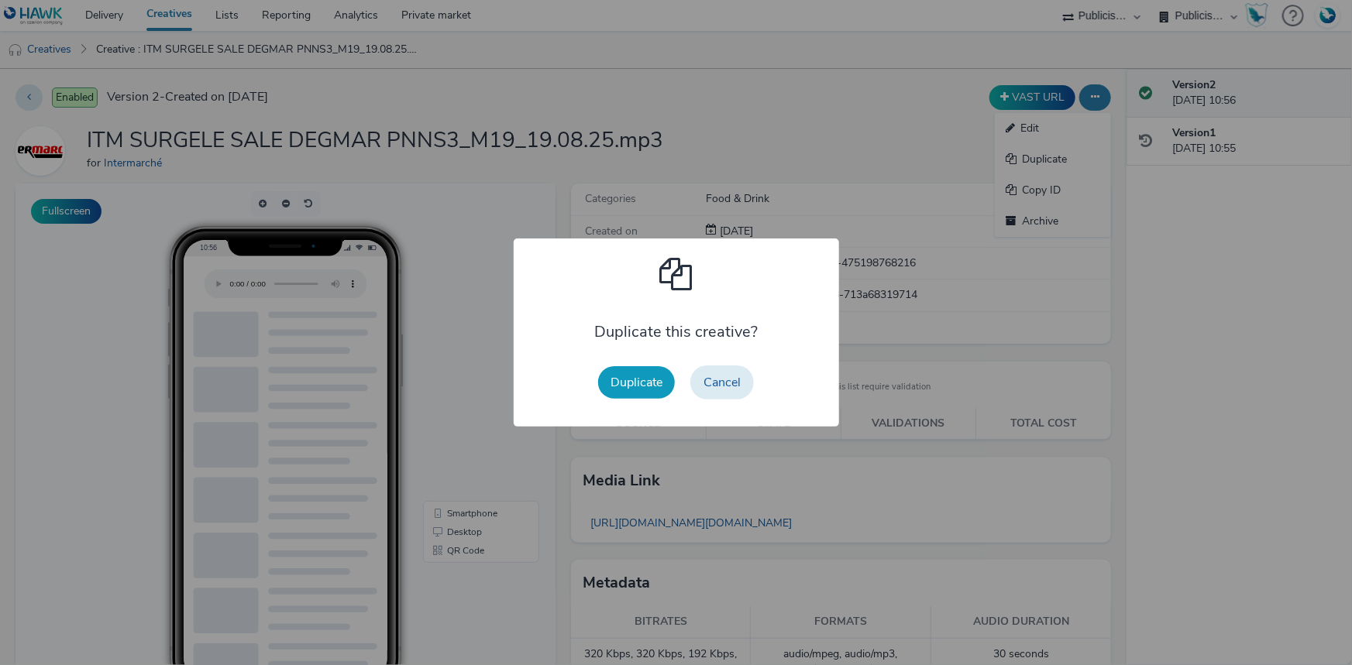
click at [646, 382] on button "Duplicate" at bounding box center [636, 382] width 77 height 33
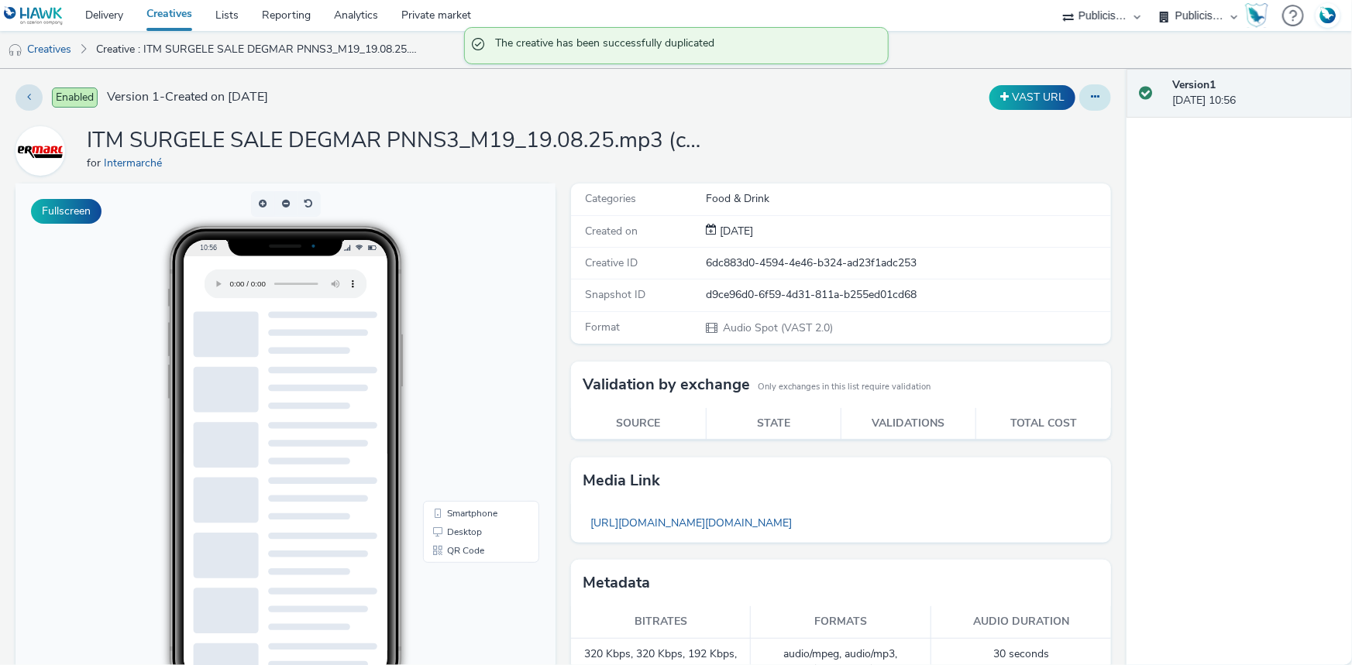
click at [1084, 103] on button at bounding box center [1095, 97] width 32 height 26
click at [1061, 119] on link "Edit" at bounding box center [1052, 128] width 116 height 31
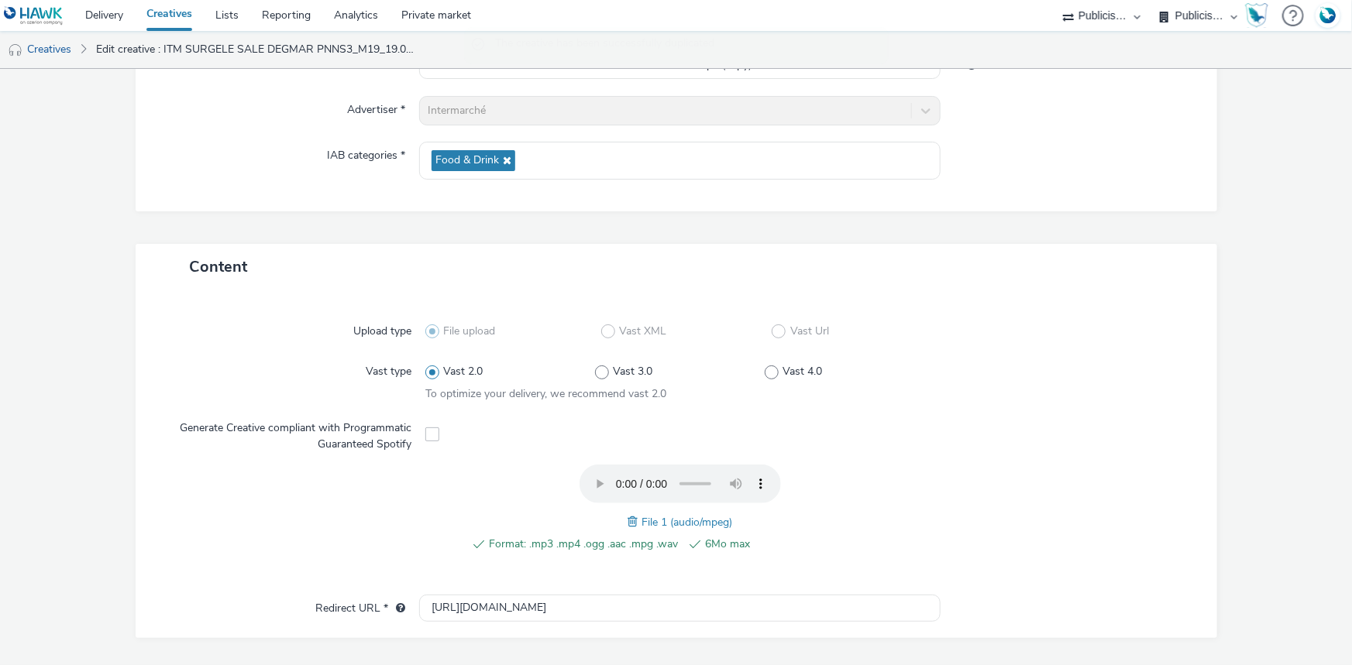
scroll to position [485, 0]
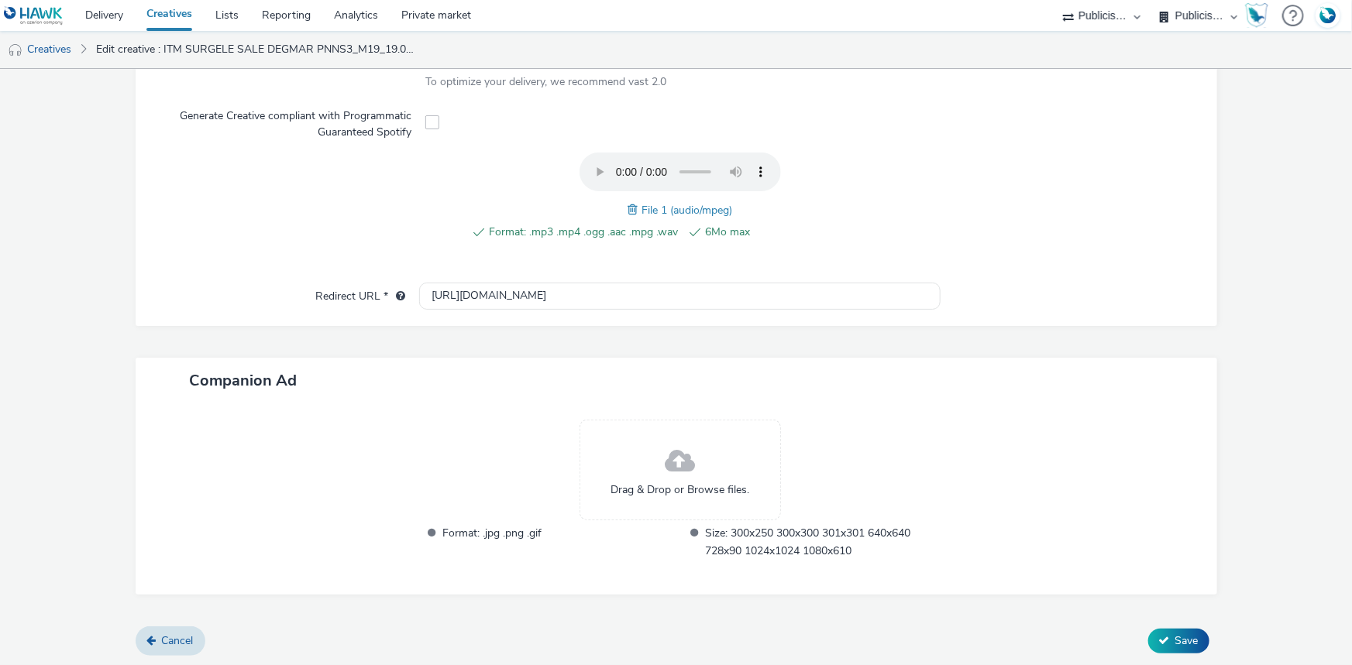
click at [633, 211] on span at bounding box center [634, 209] width 14 height 17
drag, startPoint x: 534, startPoint y: 208, endPoint x: 830, endPoint y: 201, distance: 296.7
click at [830, 201] on div "Format: .mp3 .mp4 .ogg .aac .mpg .wav 6Mo max ITM SURGELE SALE DEGMAR PNNS2_M19…" at bounding box center [679, 205] width 509 height 105
copy span "ITM SURGELE SALE DEGMAR PNNS2_M19_19.08.25.mp3"
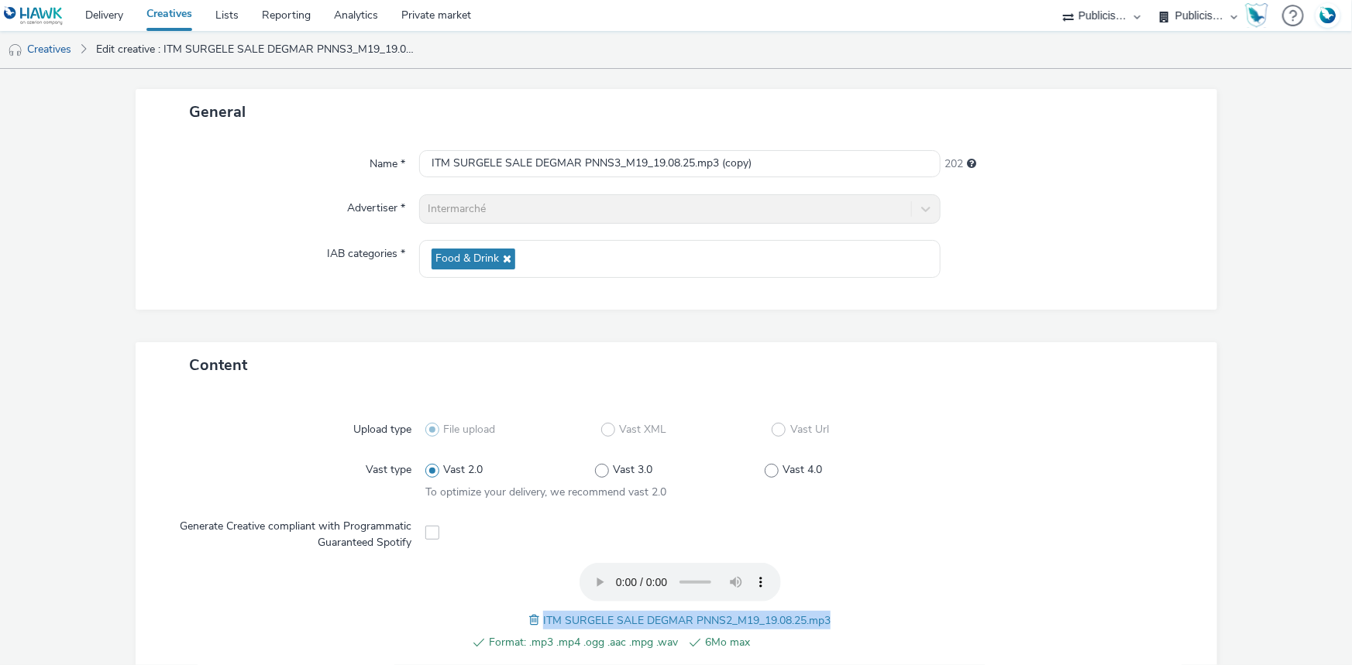
scroll to position [0, 0]
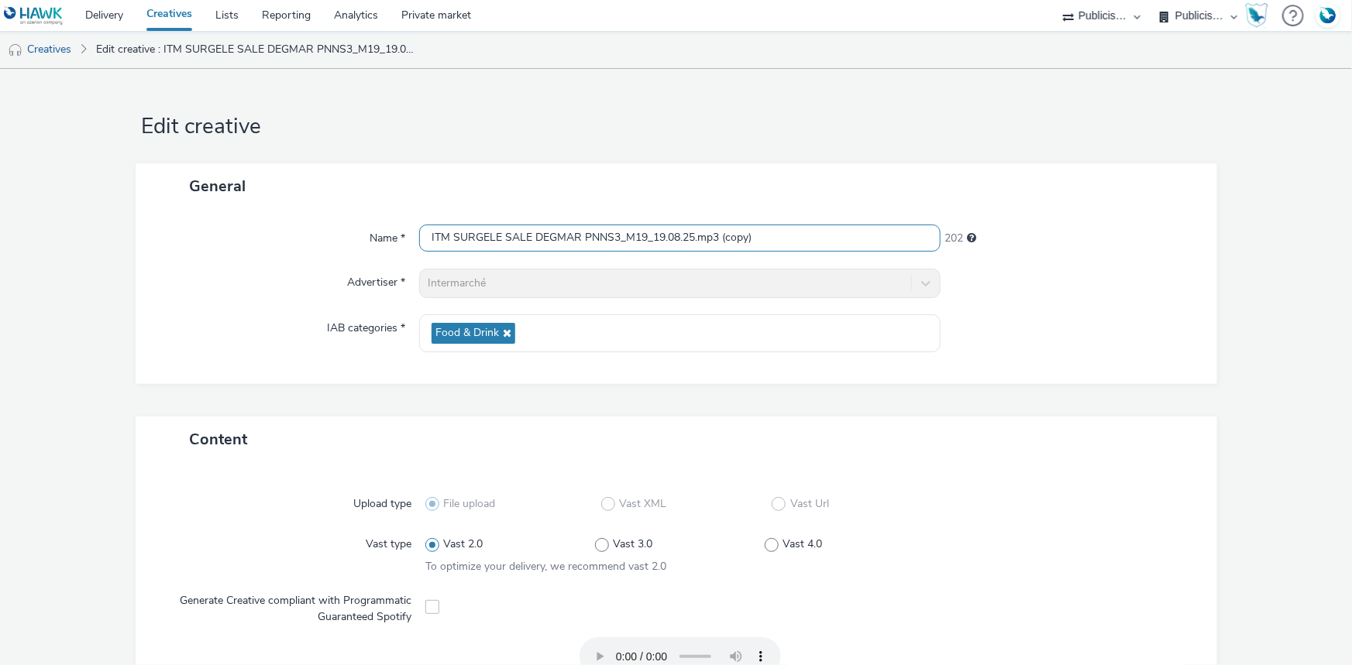
drag, startPoint x: 806, startPoint y: 234, endPoint x: 380, endPoint y: 239, distance: 425.2
click at [380, 239] on div "Name * ITM SURGELE SALE DEGMAR PNNS3_M19_19.08.25.mp3 (copy) 202" at bounding box center [676, 239] width 1050 height 28
paste input "ITM SURGELE SALE DEGMAR PNNS2_M19_19.08.25.mp3"
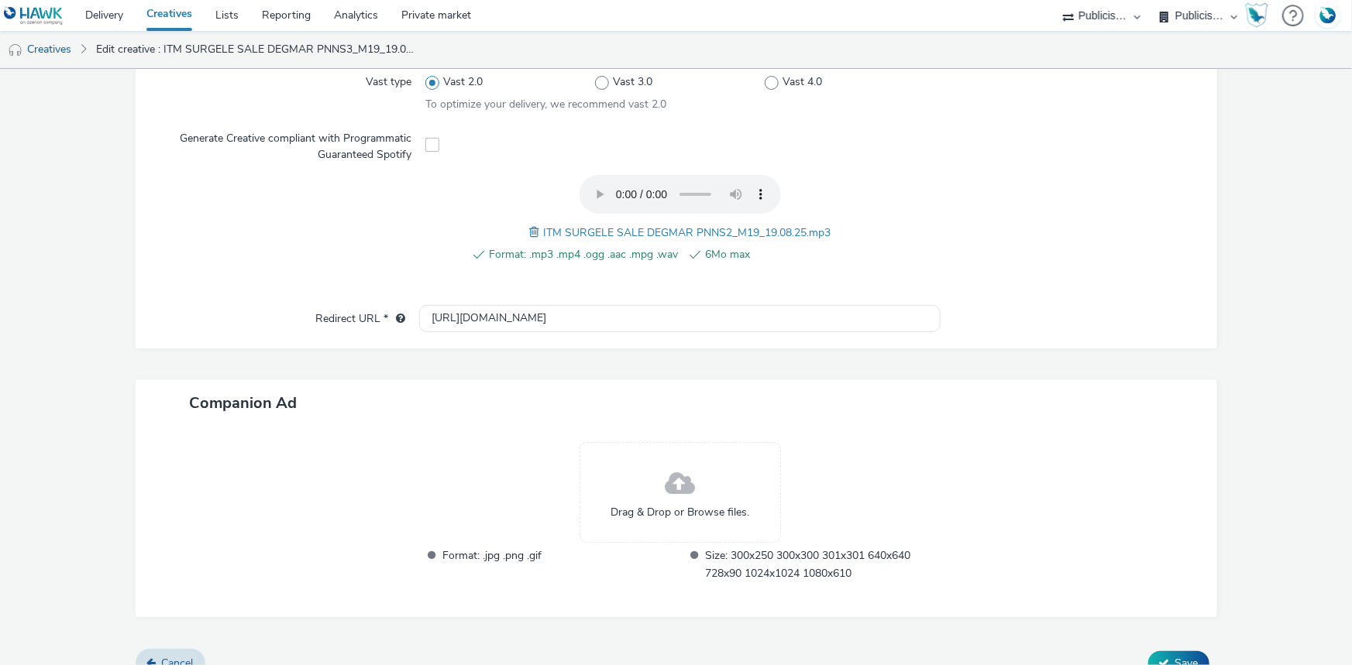
scroll to position [485, 0]
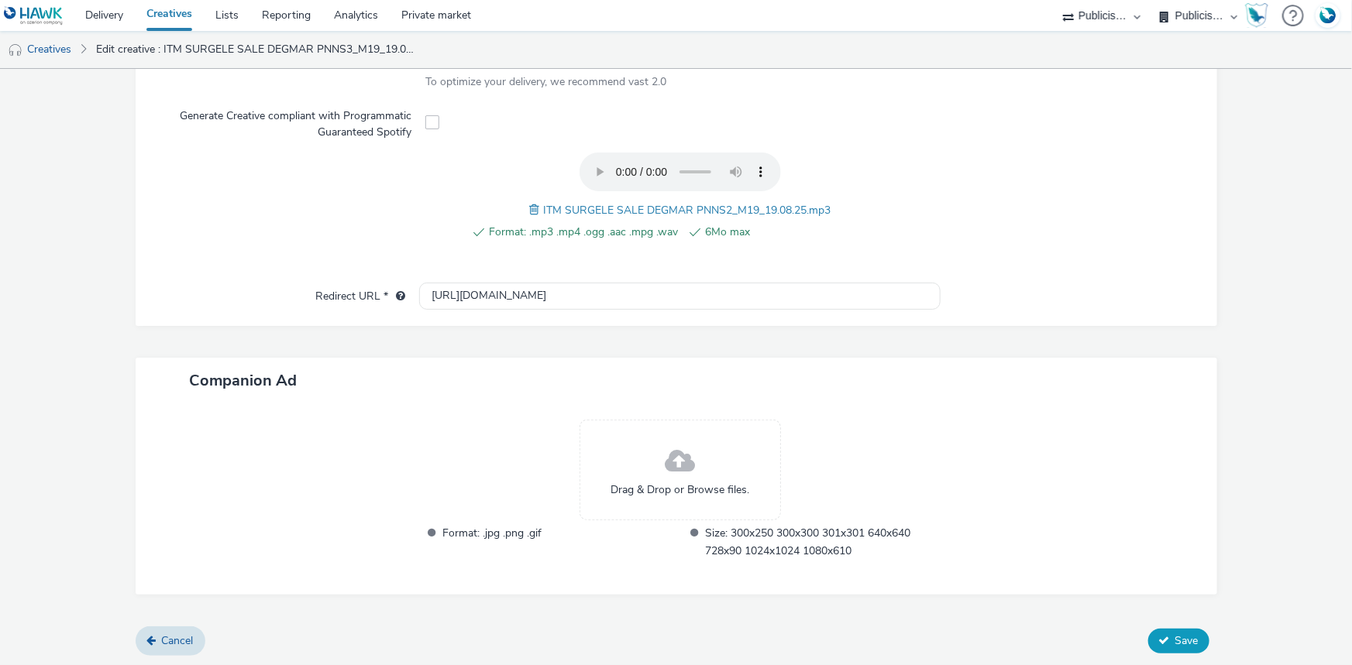
type input "ITM SURGELE SALE DEGMAR PNNS2_M19_19.08.25.mp3"
click at [1151, 633] on button "Save" at bounding box center [1178, 641] width 61 height 25
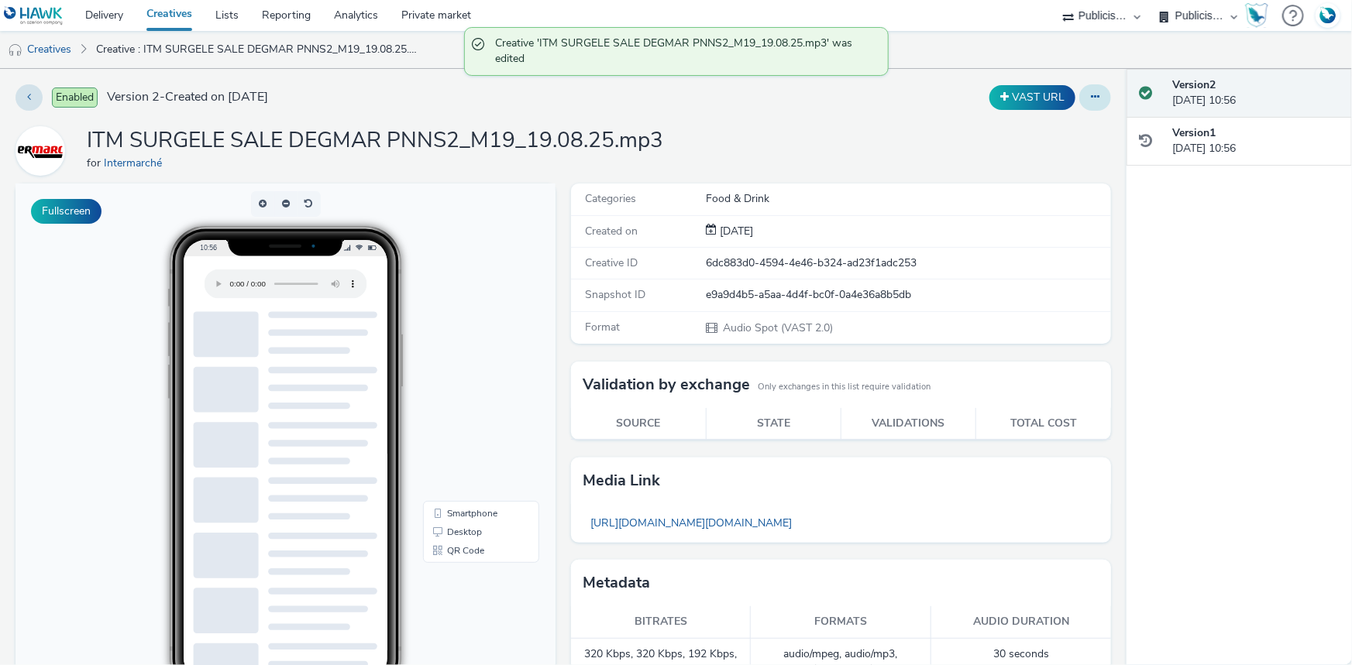
click at [1084, 108] on button at bounding box center [1095, 97] width 32 height 26
click at [1051, 156] on link "Duplicate" at bounding box center [1052, 159] width 116 height 31
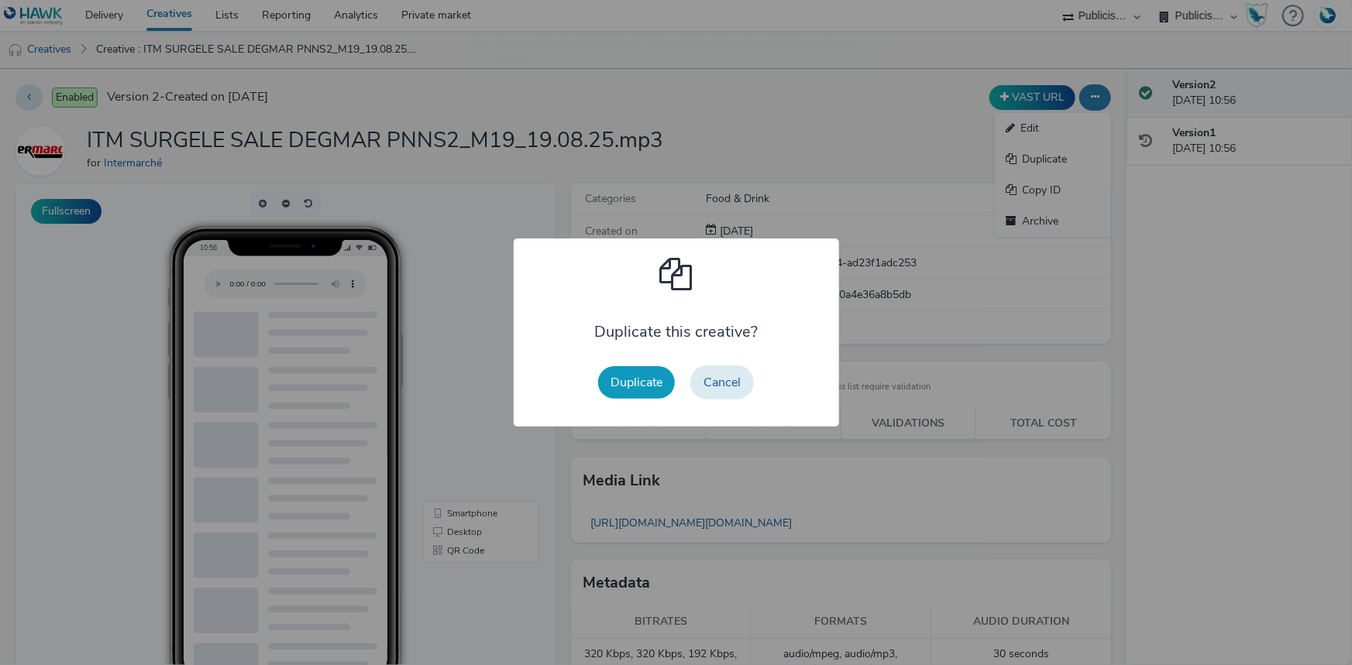
click at [620, 372] on button "Duplicate" at bounding box center [636, 382] width 77 height 33
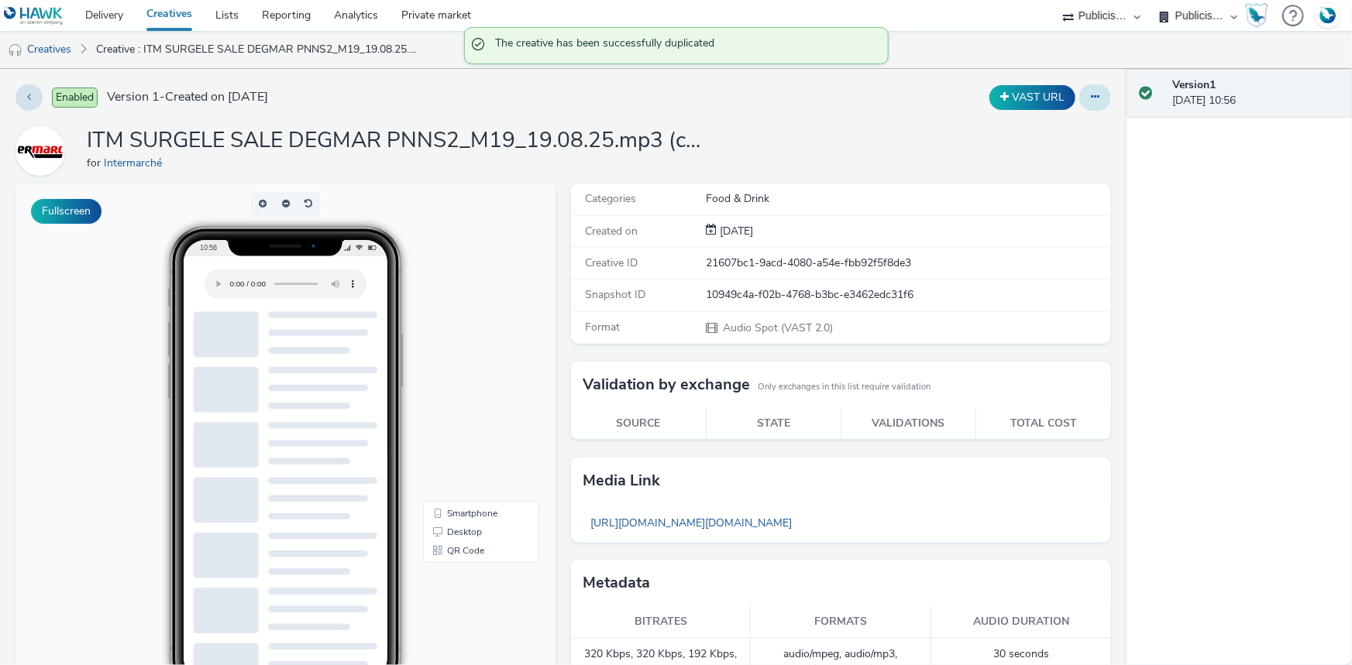
click at [1097, 98] on button at bounding box center [1095, 97] width 32 height 26
click at [1015, 134] on link "Edit" at bounding box center [1052, 128] width 116 height 31
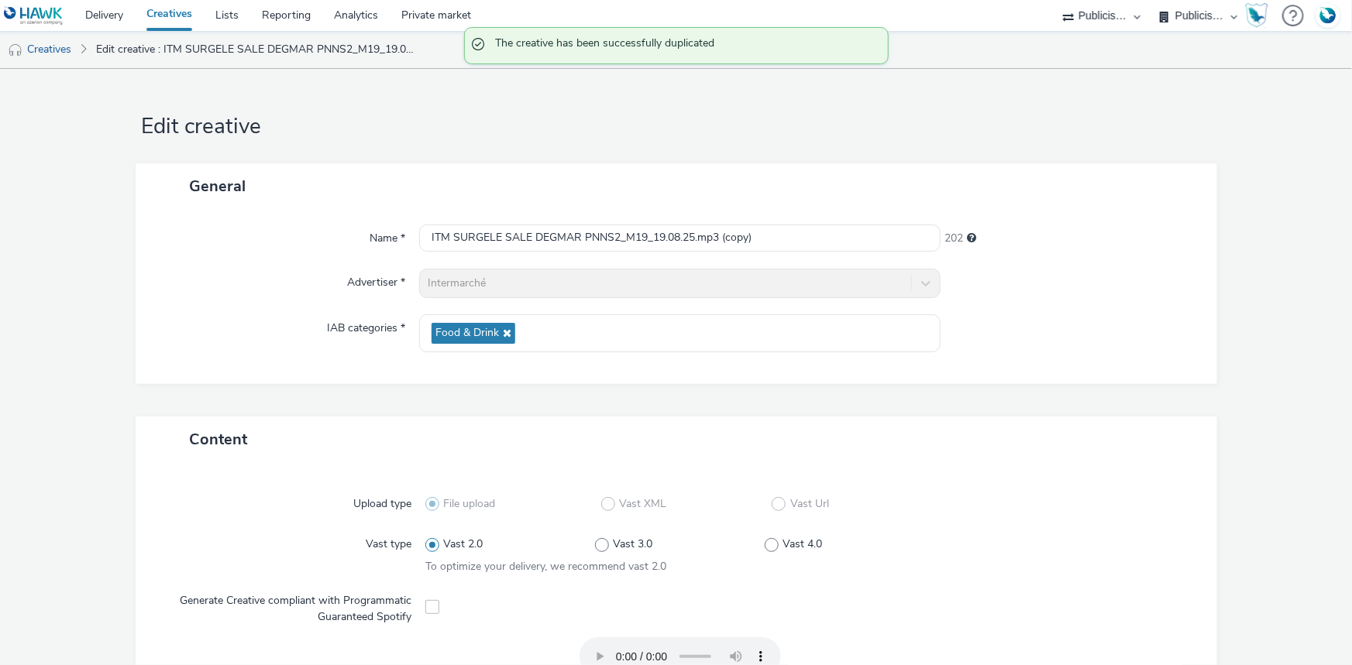
drag, startPoint x: 780, startPoint y: 222, endPoint x: 339, endPoint y: 242, distance: 441.2
click at [339, 242] on div "Name * ITM SURGELE SALE DEGMAR PNNS2_M19_19.08.25.mp3 (copy) 202 Advertiser * I…" at bounding box center [676, 296] width 1081 height 175
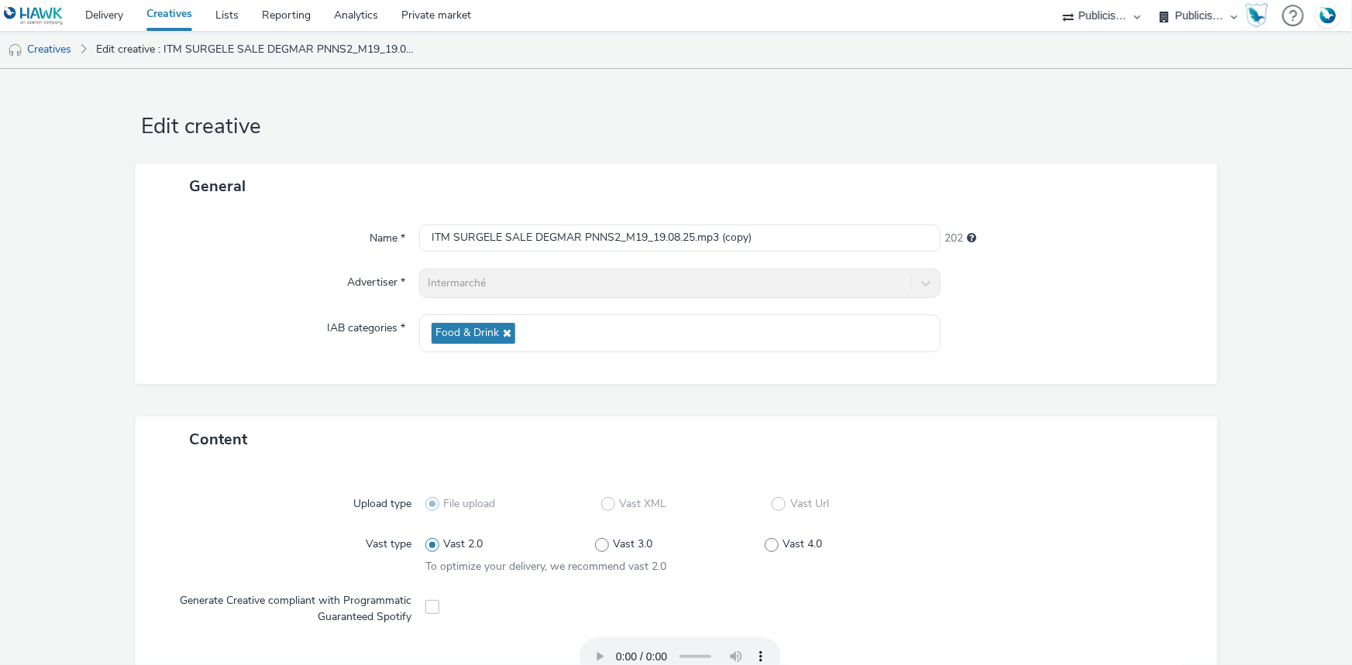
click at [1023, 311] on div "Name * ITM SURGELE SALE DEGMAR PNNS2_M19_19.08.25.mp3 (copy) 202 Advertiser * I…" at bounding box center [676, 296] width 1081 height 175
drag, startPoint x: 773, startPoint y: 236, endPoint x: 418, endPoint y: 236, distance: 354.7
click at [419, 236] on input "ITM SURGELE SALE DEGMAR PNNS2_M19_19.08.25.mp3 (copy)" at bounding box center [679, 238] width 521 height 27
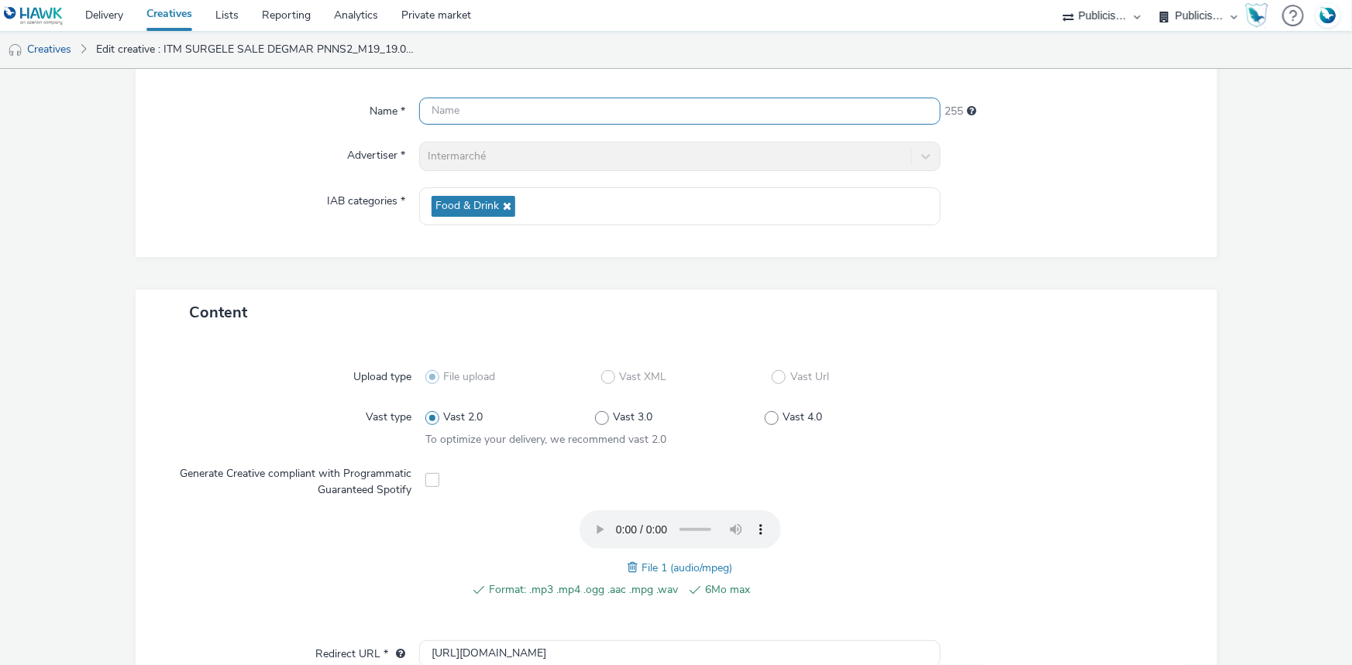
scroll to position [422, 0]
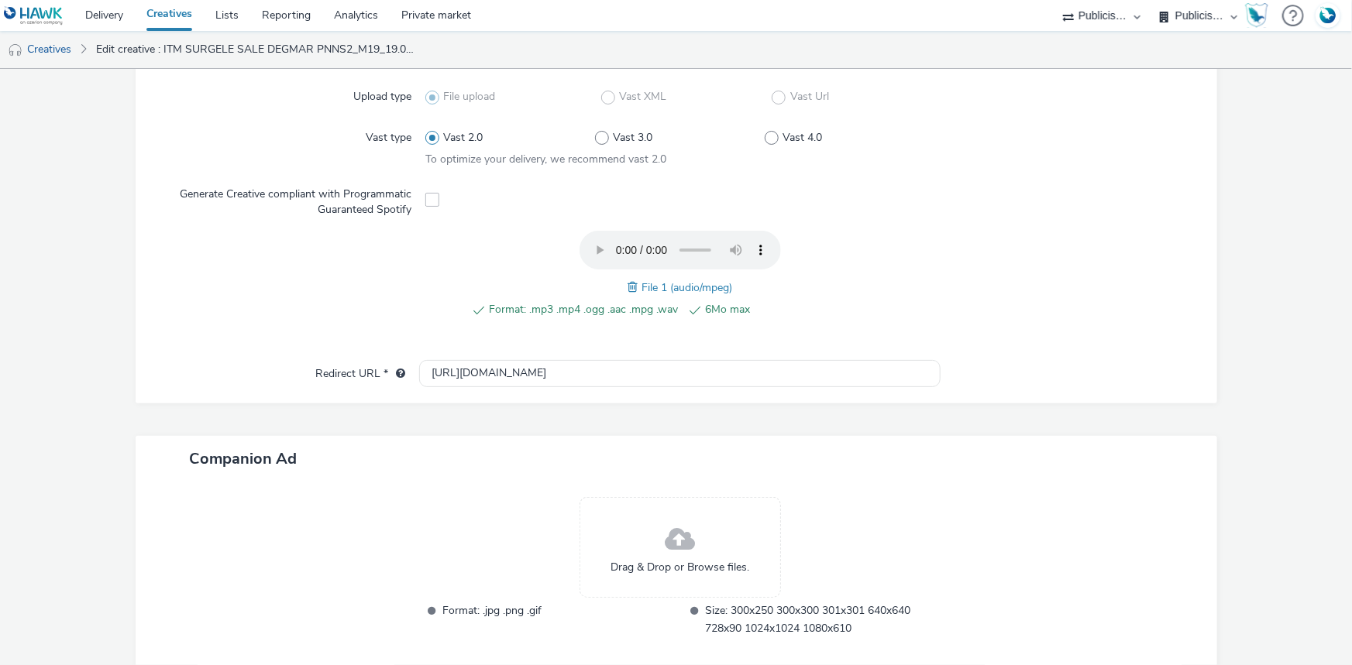
click at [627, 279] on span at bounding box center [634, 287] width 14 height 17
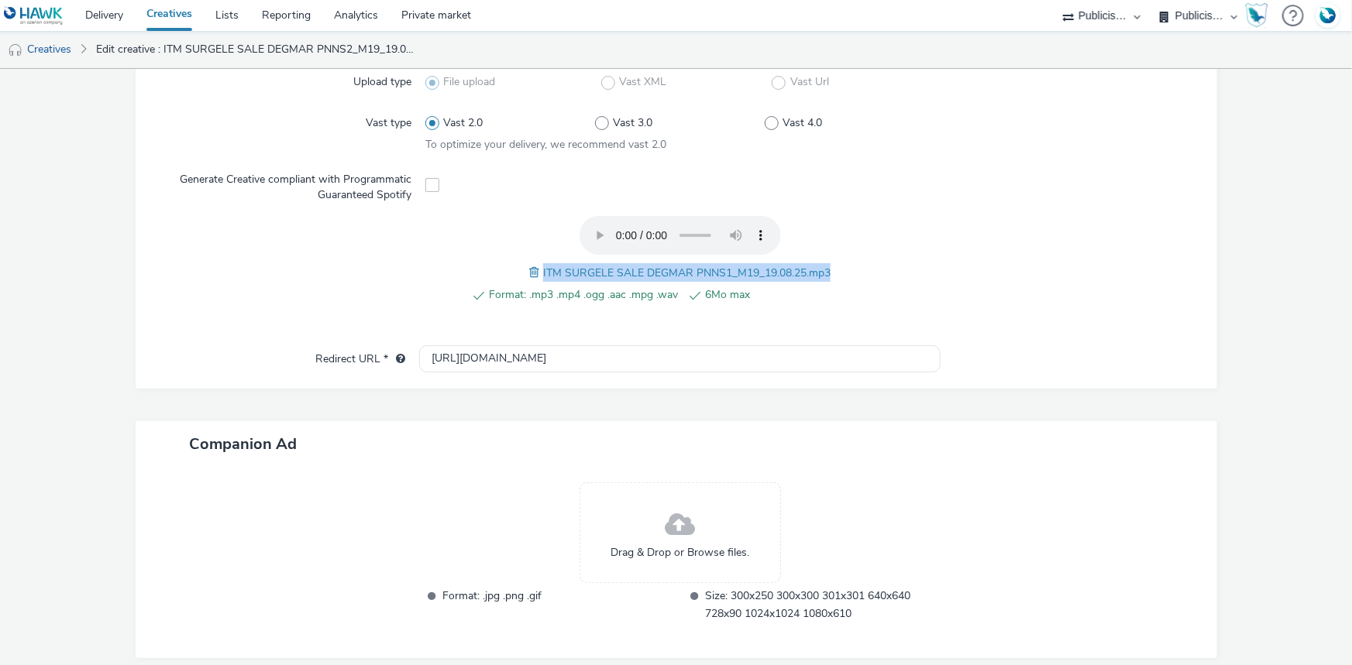
drag, startPoint x: 534, startPoint y: 271, endPoint x: 834, endPoint y: 256, distance: 300.1
click at [834, 256] on div "Format: .mp3 .mp4 .ogg .aac .mpg .wav 6Mo max ITM SURGELE SALE DEGMAR PNNS1_M19…" at bounding box center [679, 268] width 509 height 105
copy span "ITM SURGELE SALE DEGMAR PNNS1_M19_19.08.25.mp3"
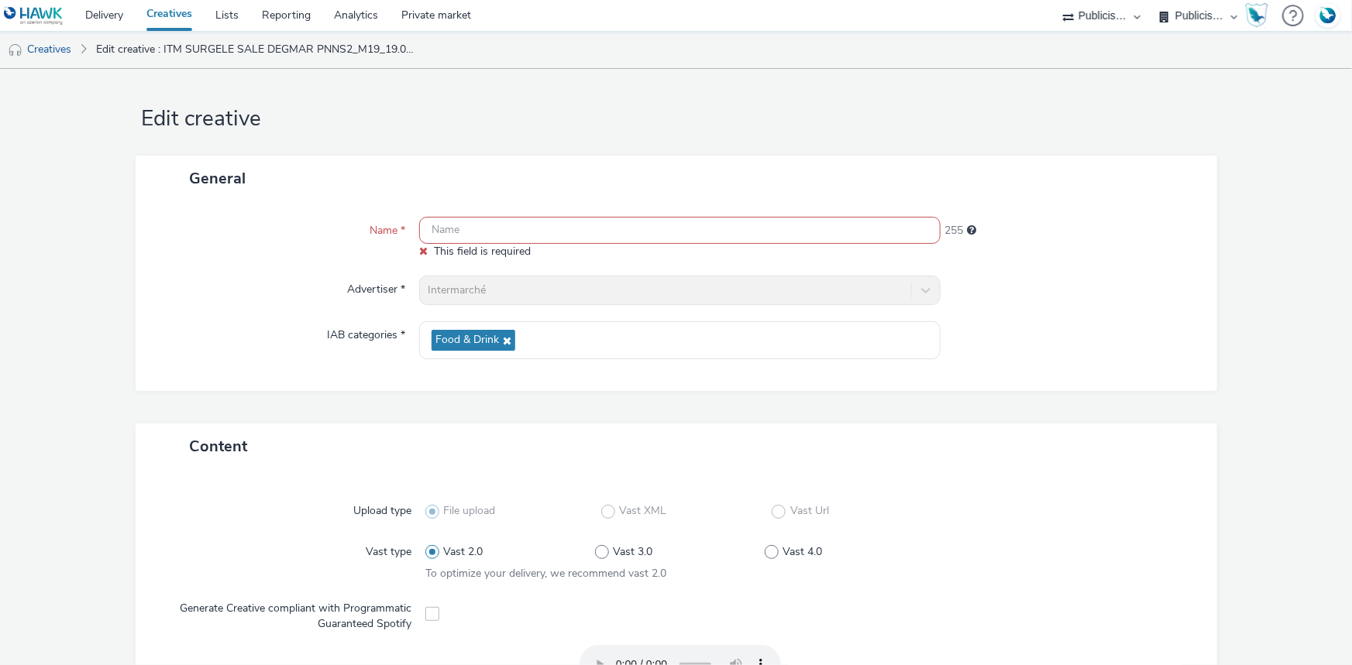
scroll to position [0, 0]
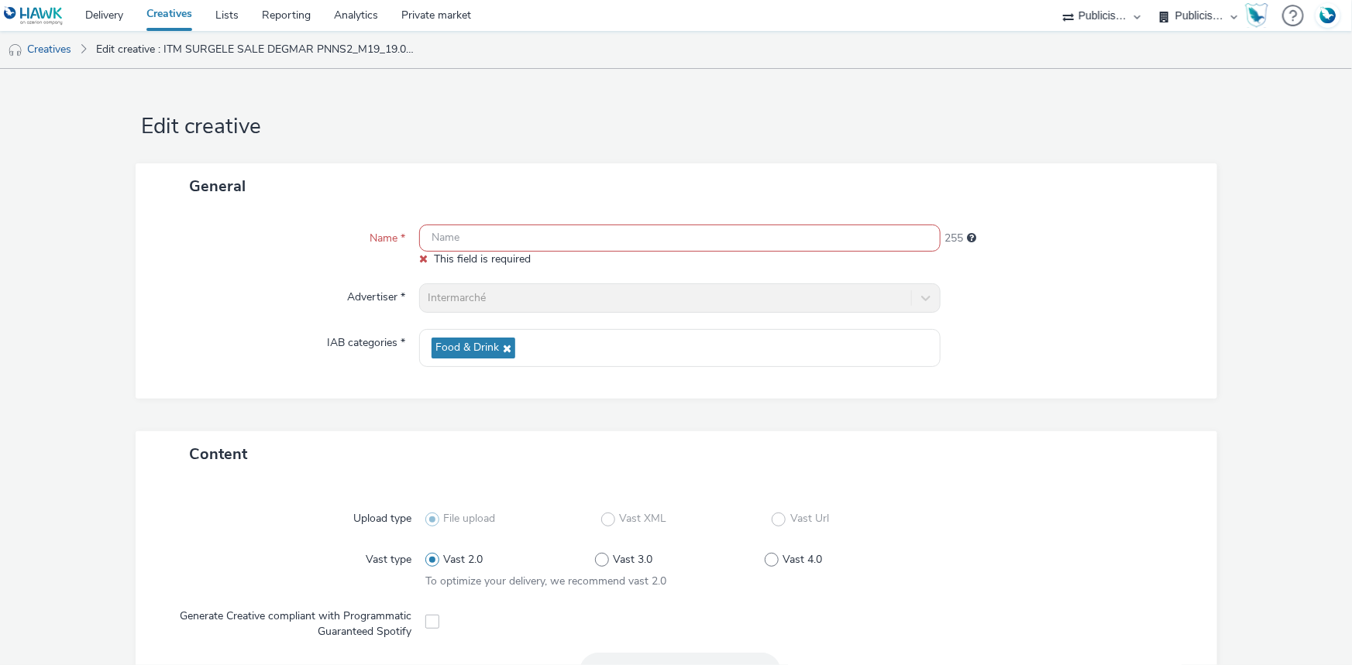
click at [510, 227] on input "text" at bounding box center [679, 238] width 521 height 27
paste input "ITM SURGELE SALE DEGMAR PNNS1_M19_19.08.25.mp3"
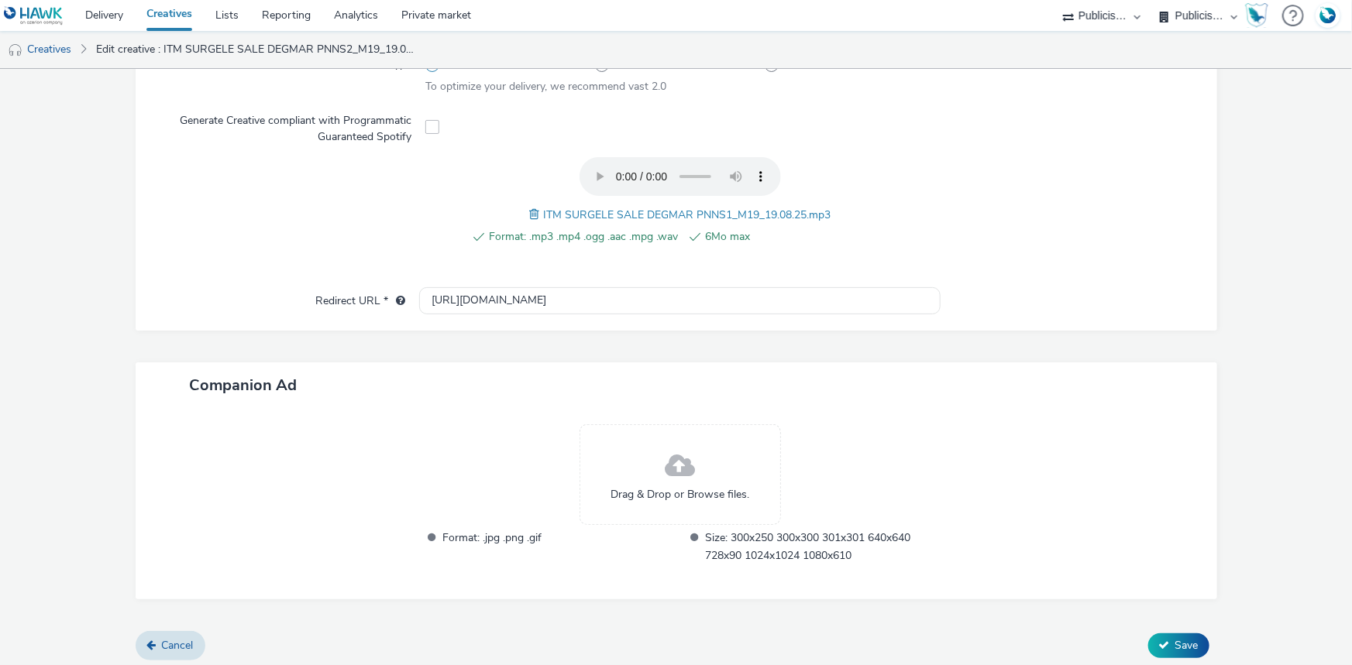
scroll to position [485, 0]
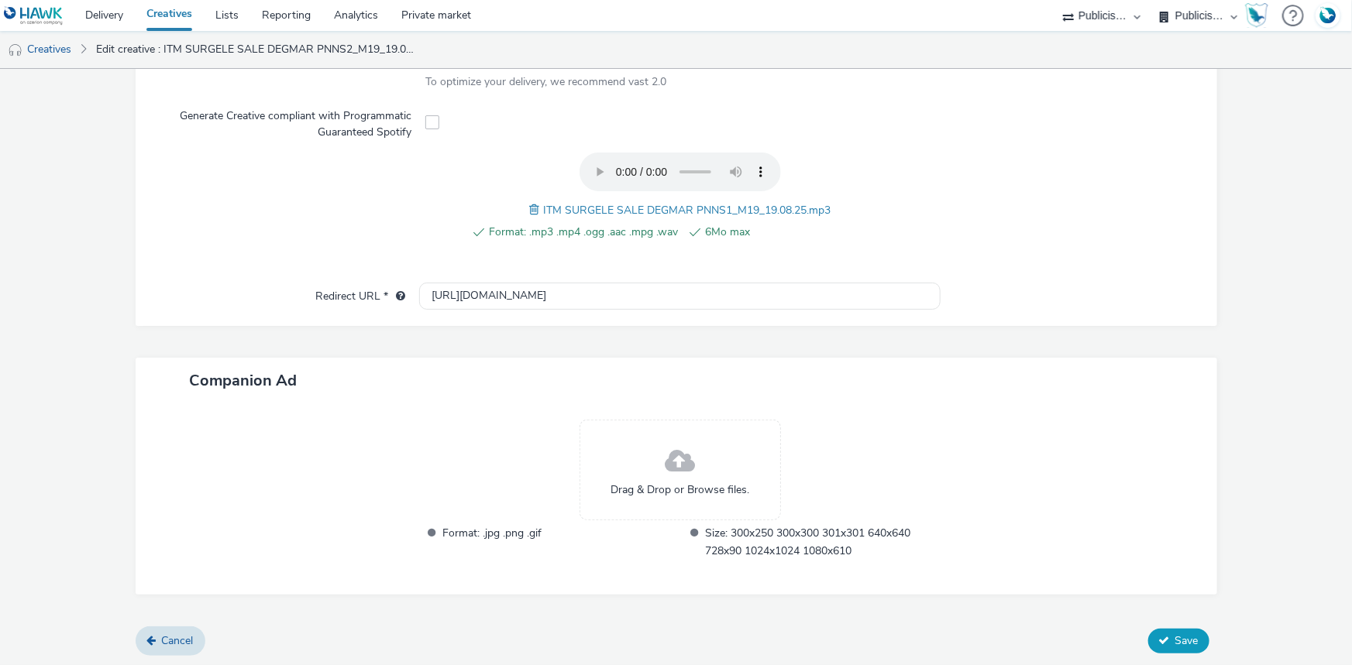
type input "ITM SURGELE SALE DEGMAR PNNS1_M19_19.08.25.mp3"
click at [1175, 634] on span "Save" at bounding box center [1186, 641] width 23 height 15
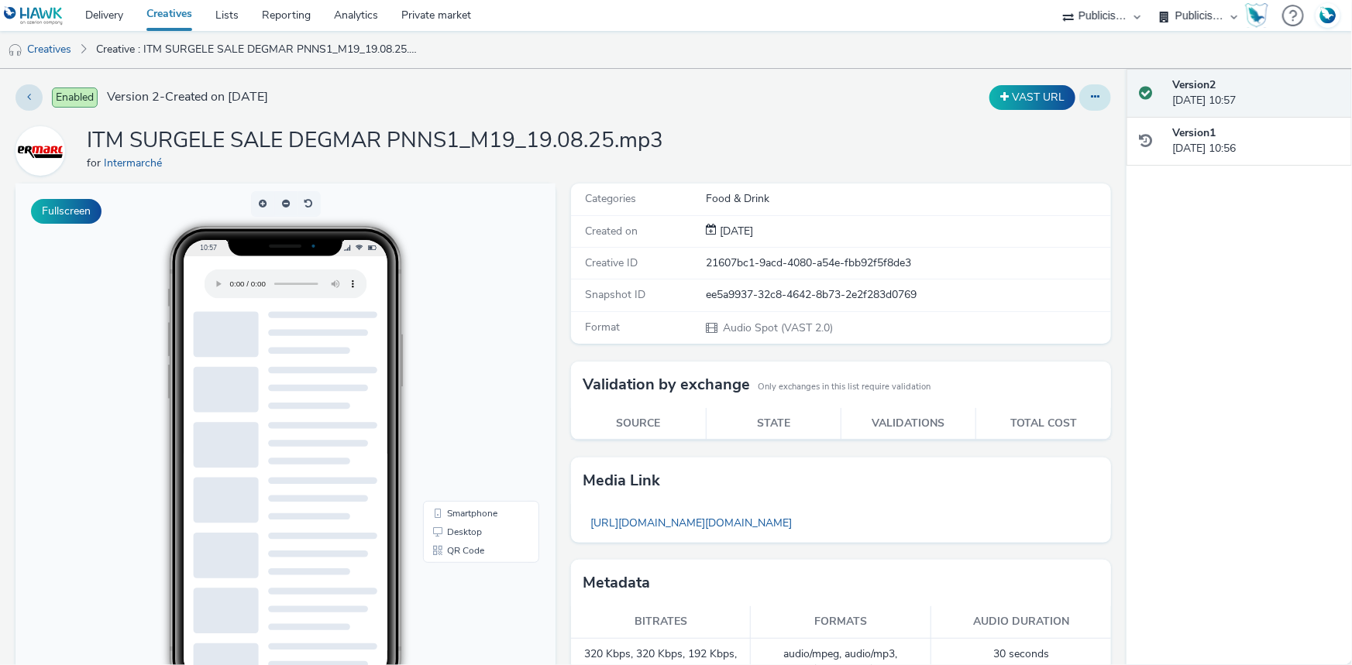
click at [1091, 94] on icon at bounding box center [1095, 96] width 9 height 11
click at [1019, 155] on link "Duplicate" at bounding box center [1052, 159] width 116 height 31
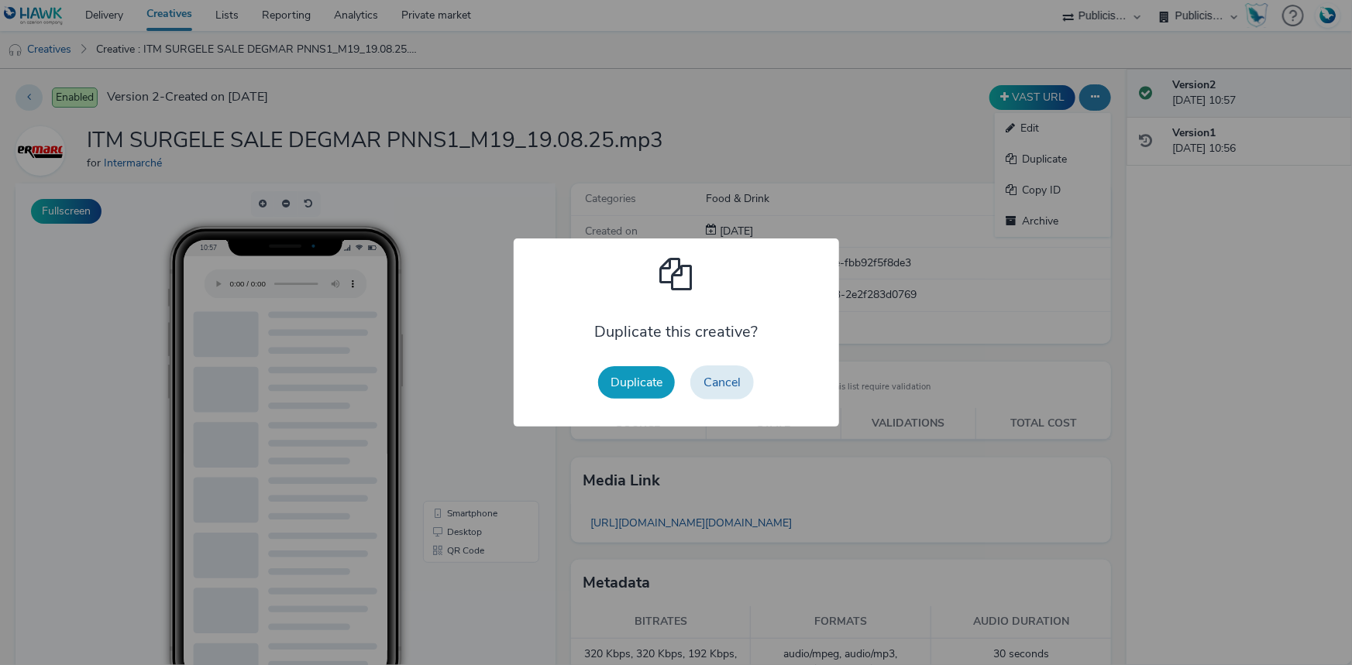
click at [633, 377] on button "Duplicate" at bounding box center [636, 382] width 77 height 33
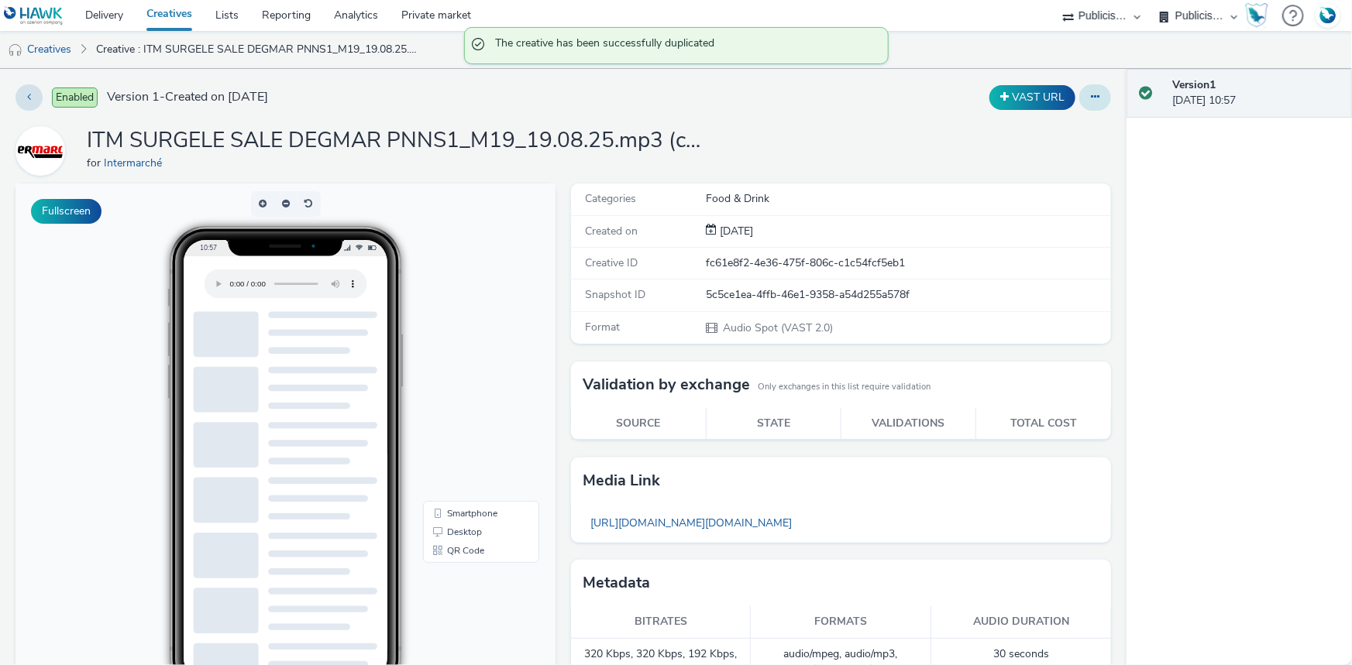
click at [1089, 94] on button at bounding box center [1095, 97] width 32 height 26
click at [1036, 124] on link "Edit" at bounding box center [1052, 128] width 116 height 31
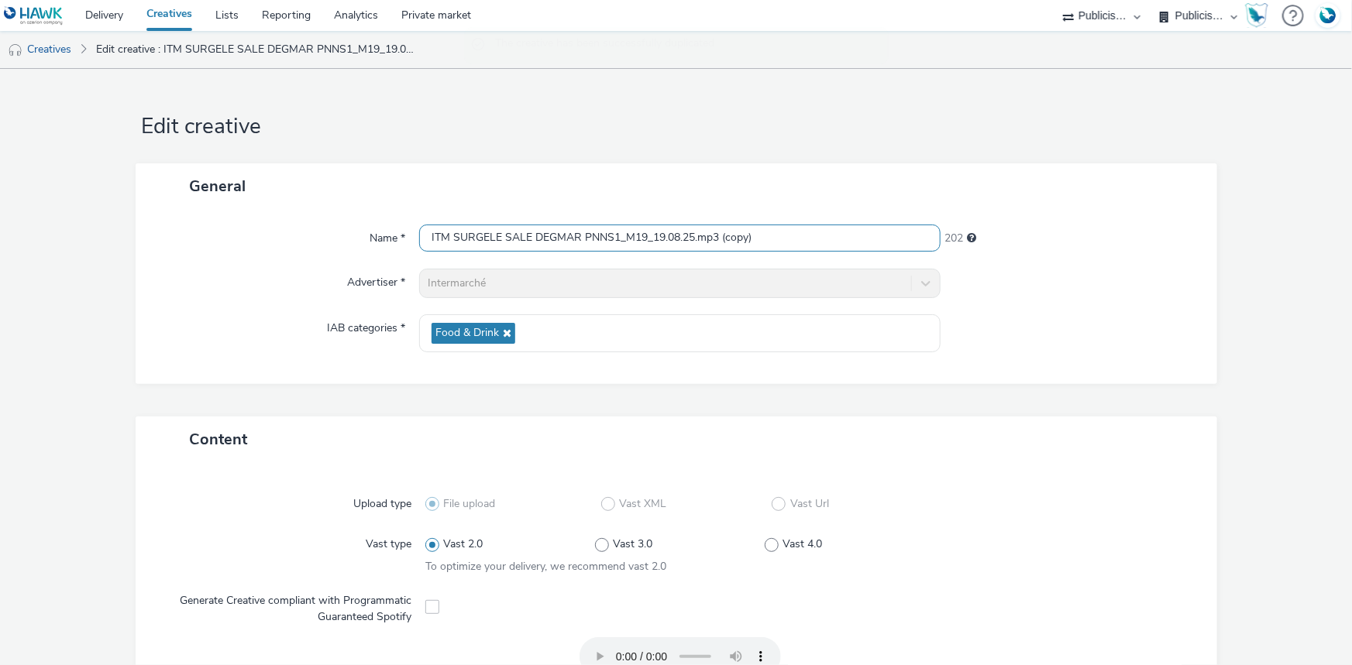
drag, startPoint x: 795, startPoint y: 238, endPoint x: 416, endPoint y: 260, distance: 379.4
click at [416, 260] on div "Name * ITM SURGELE SALE DEGMAR PNNS1_M19_19.08.25.mp3 (copy) 202 Advertiser * I…" at bounding box center [676, 296] width 1081 height 175
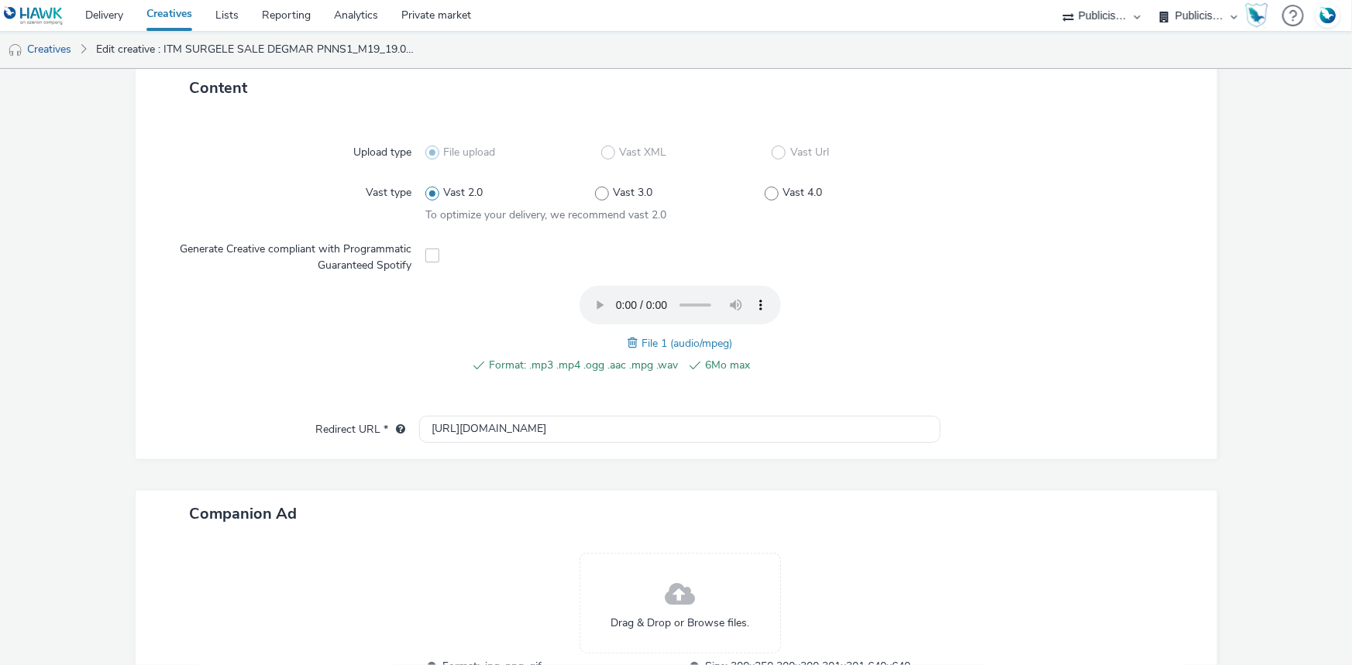
click at [627, 335] on span at bounding box center [634, 343] width 14 height 17
drag, startPoint x: 545, startPoint y: 341, endPoint x: 822, endPoint y: 333, distance: 276.6
click at [822, 333] on div "Format: .mp3 .mp4 .ogg .aac .mpg .wav 6Mo max ITM SURGELE SALE DEGJJ PNNS3_M19_…" at bounding box center [679, 338] width 509 height 105
copy span "ITM SURGELE SALE DEGJJ PNNS3_M19_19.08.25.mp3"
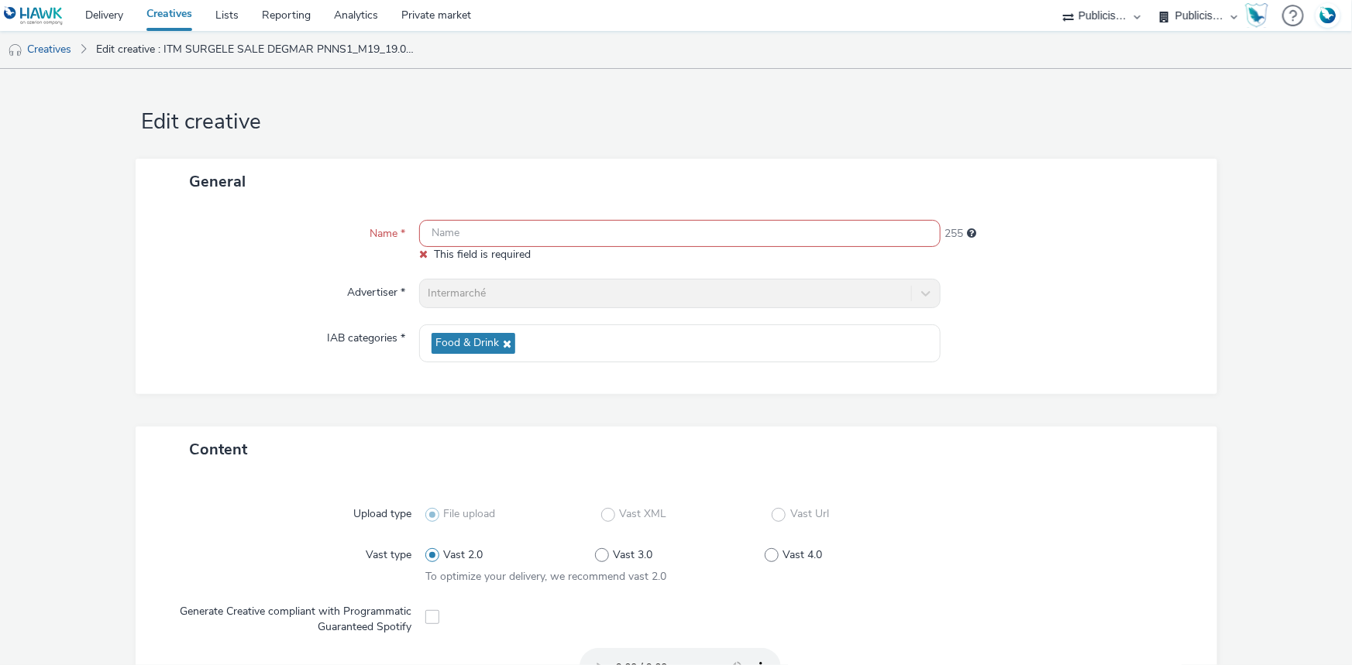
scroll to position [0, 0]
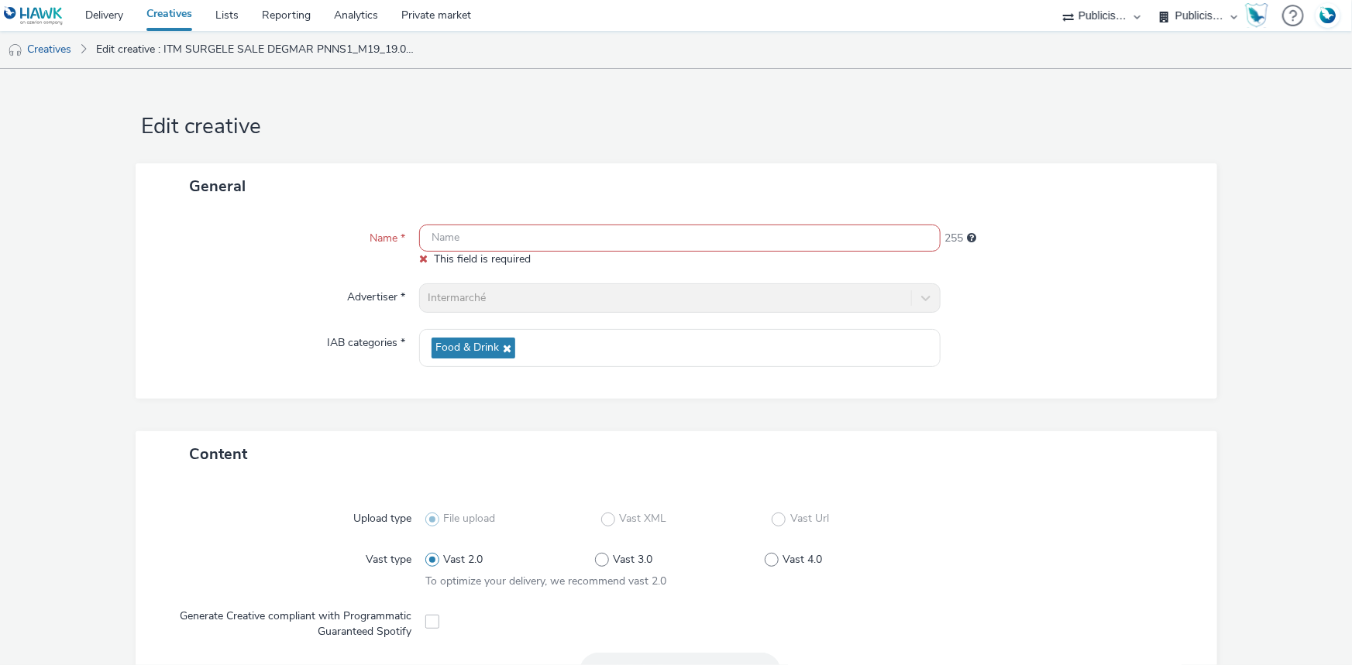
click at [532, 233] on input "text" at bounding box center [679, 238] width 521 height 27
paste input "ITM SURGELE SALE DEGJJ PNNS3_M19_19.08.25.mp3"
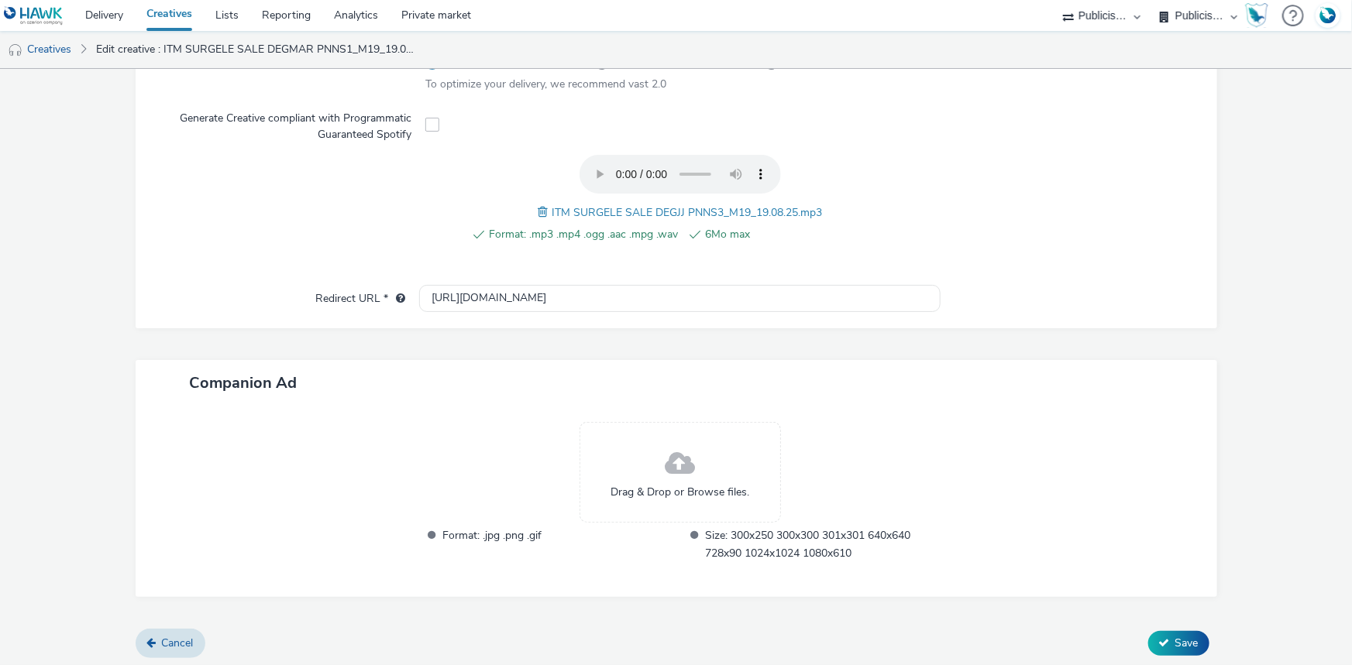
scroll to position [485, 0]
type input "ITM SURGELE SALE DEGJJ PNNS3_M19_19.08.25.mp3"
click at [1167, 630] on button "Save" at bounding box center [1178, 641] width 61 height 25
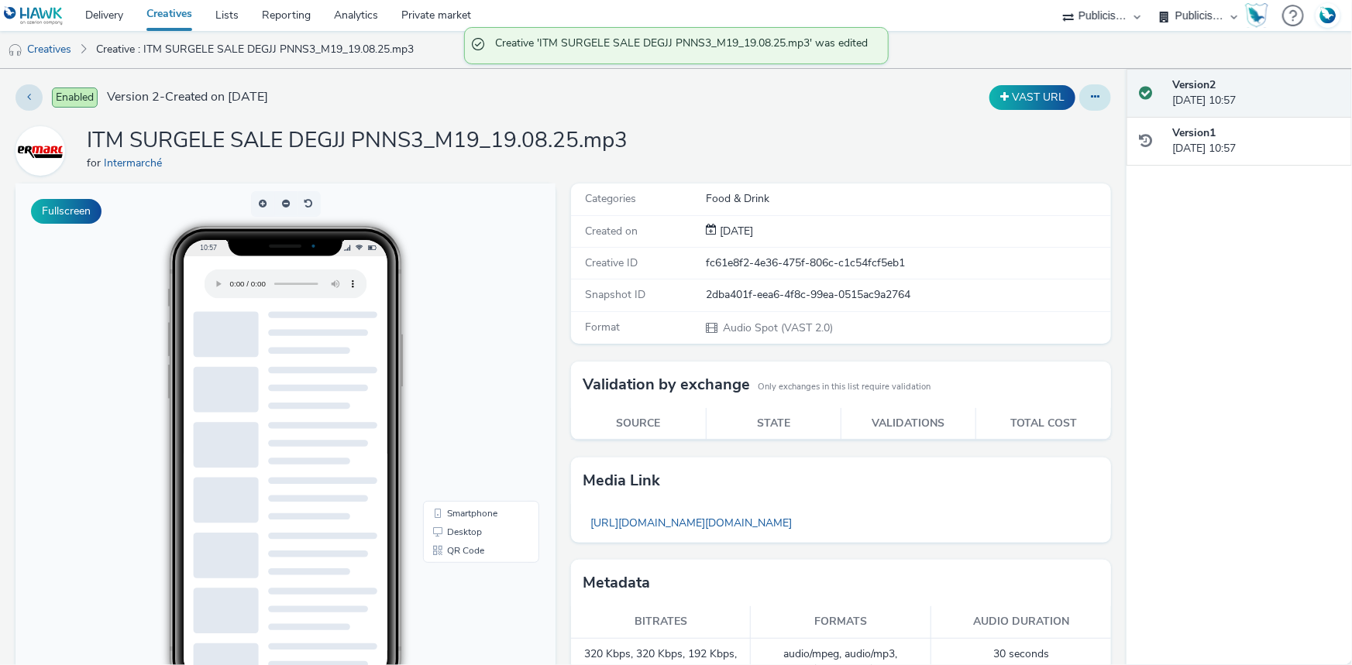
click at [1094, 92] on button at bounding box center [1095, 97] width 32 height 26
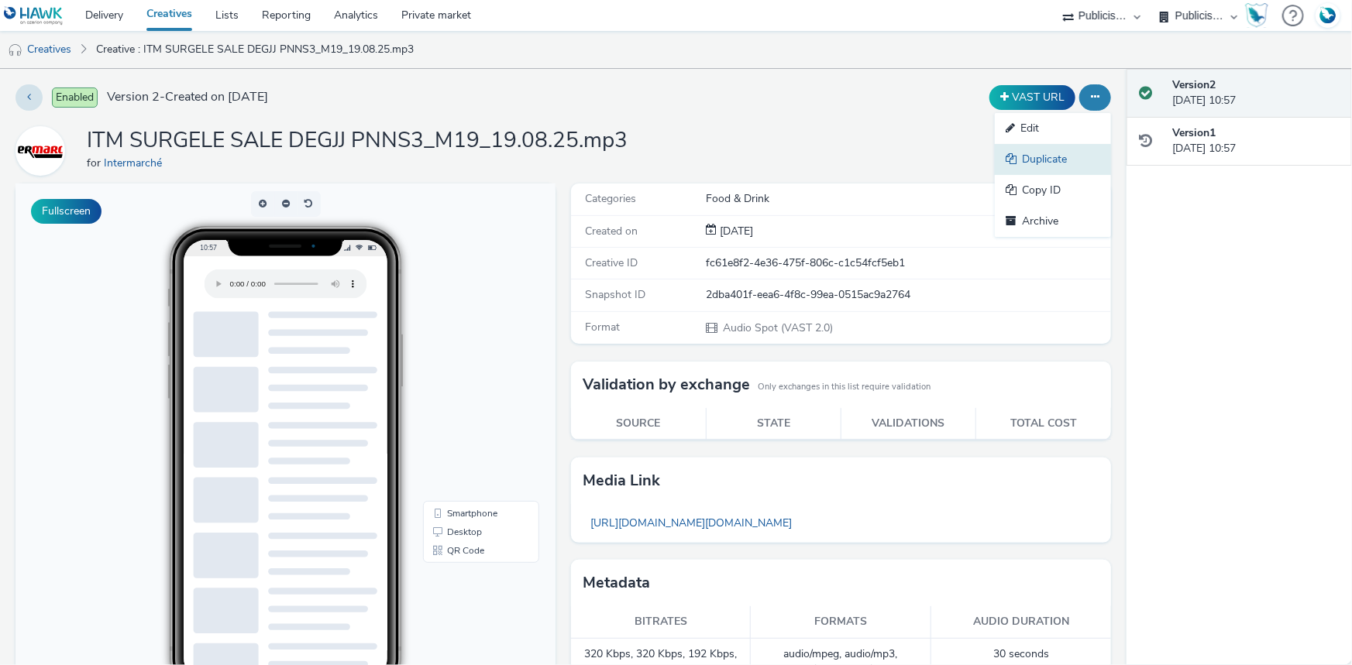
click at [1038, 159] on link "Duplicate" at bounding box center [1052, 159] width 116 height 31
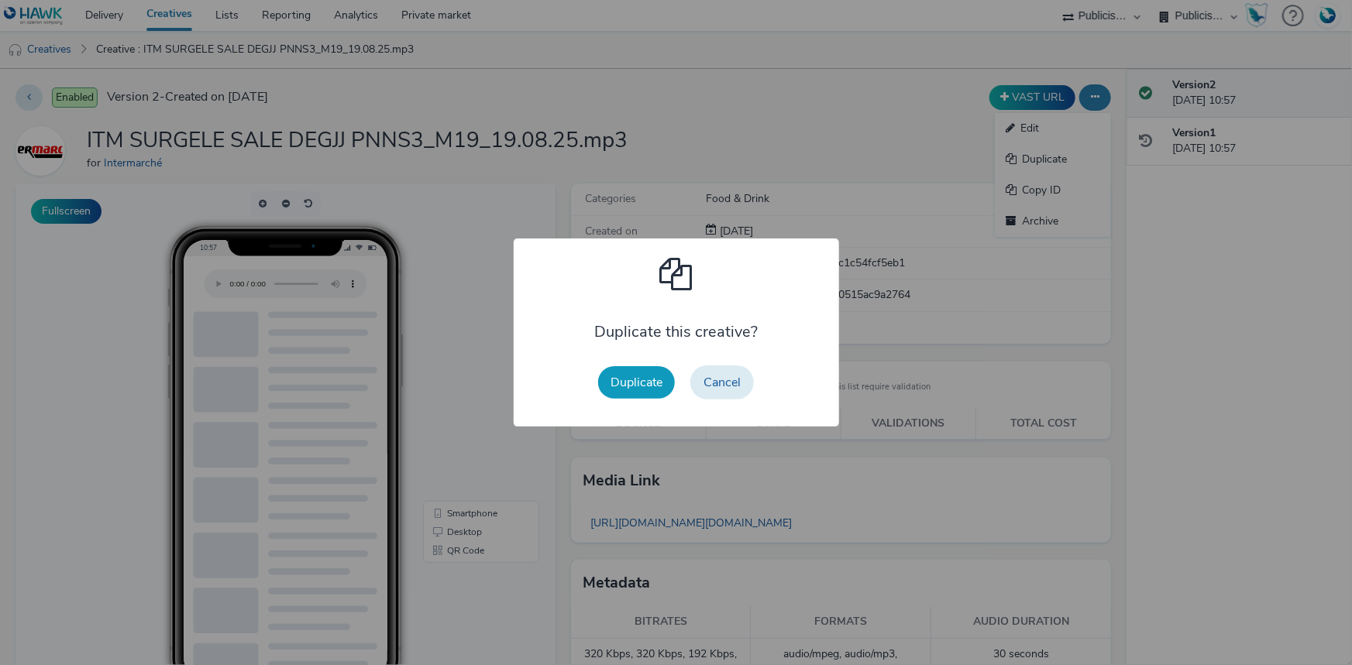
click at [644, 387] on button "Duplicate" at bounding box center [636, 382] width 77 height 33
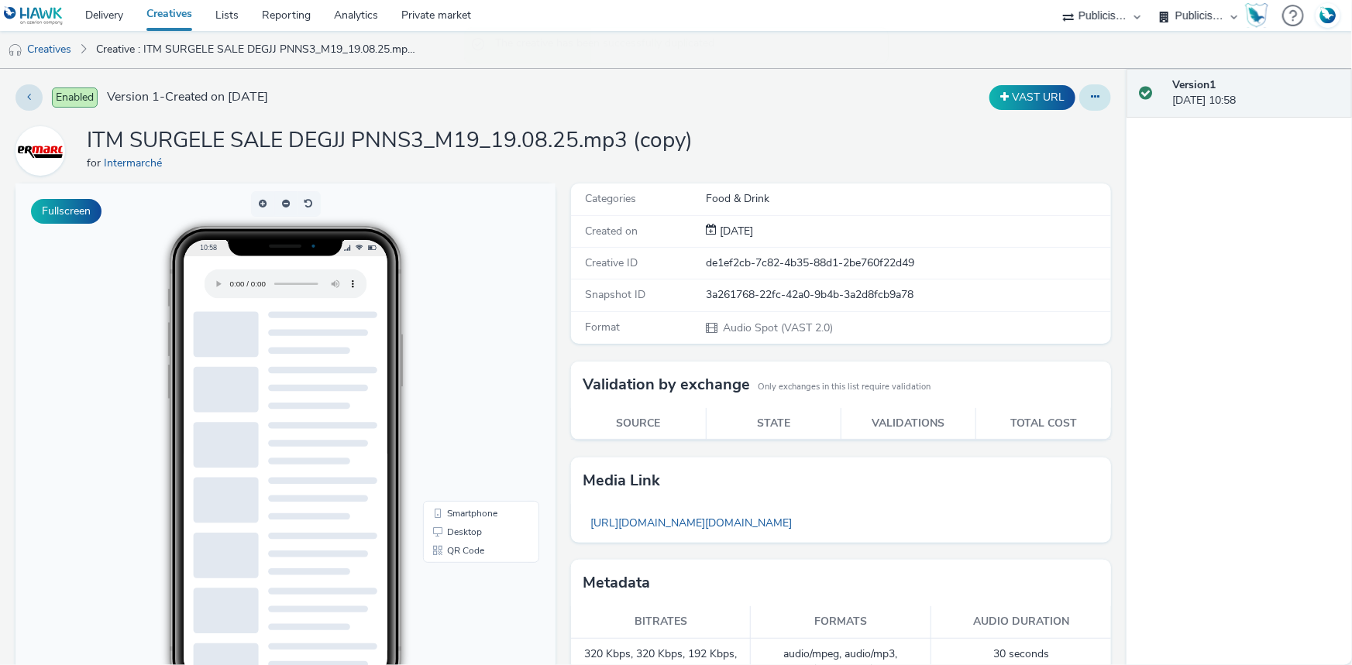
click at [1079, 98] on button at bounding box center [1095, 97] width 32 height 26
click at [1040, 132] on link "Edit" at bounding box center [1052, 128] width 116 height 31
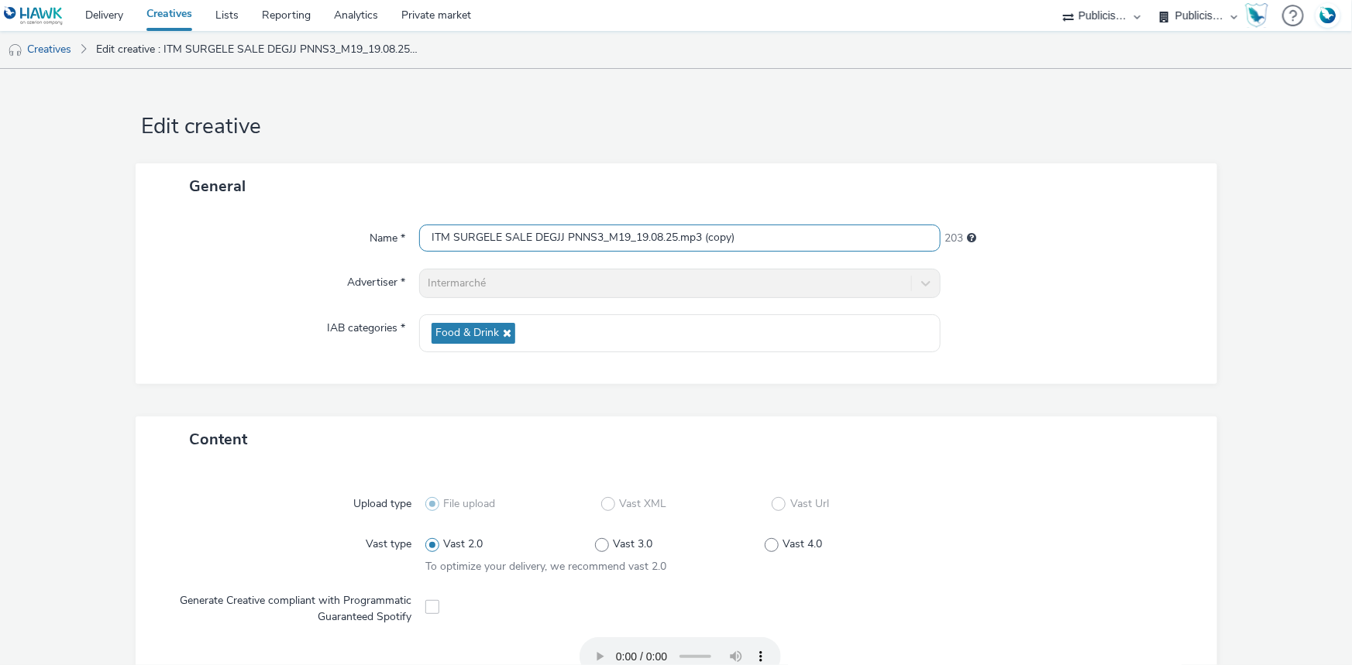
drag, startPoint x: 748, startPoint y: 233, endPoint x: 359, endPoint y: 238, distance: 388.8
click at [359, 238] on div "Name * ITM SURGELE SALE DEGJJ PNNS3_M19_19.08.25.mp3 (copy) 203" at bounding box center [676, 239] width 1050 height 28
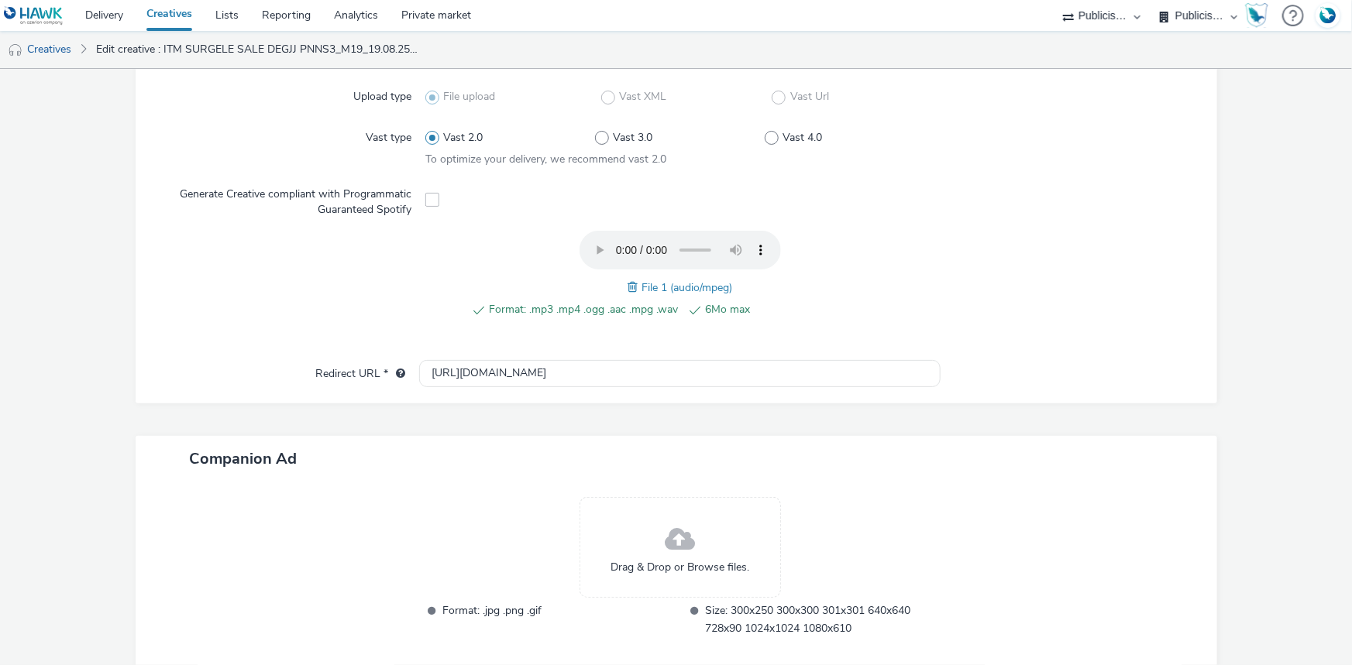
click at [627, 279] on span at bounding box center [634, 287] width 14 height 17
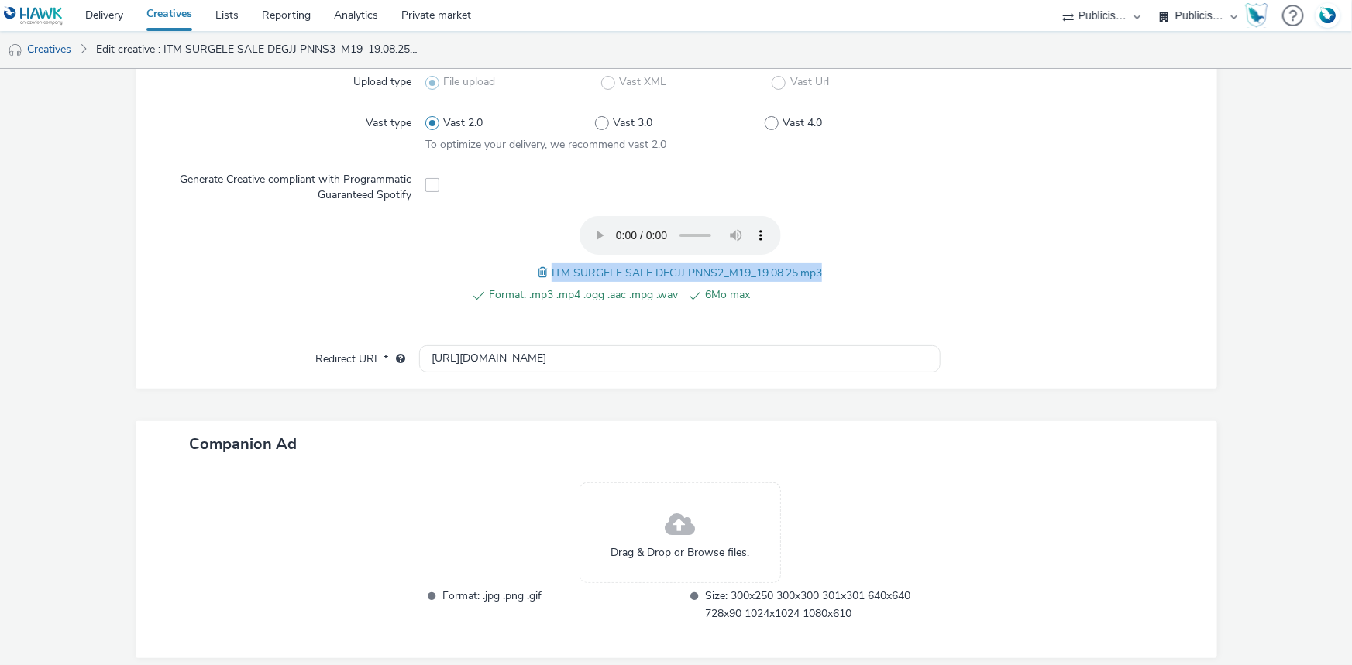
drag, startPoint x: 545, startPoint y: 272, endPoint x: 832, endPoint y: 266, distance: 286.6
click at [832, 266] on div "Format: .mp3 .mp4 .ogg .aac .mpg .wav 6Mo max ITM SURGELE SALE DEGJJ PNNS2_M19_…" at bounding box center [679, 268] width 509 height 105
copy span "ITM SURGELE SALE DEGJJ PNNS2_M19_19.08.25.mp3"
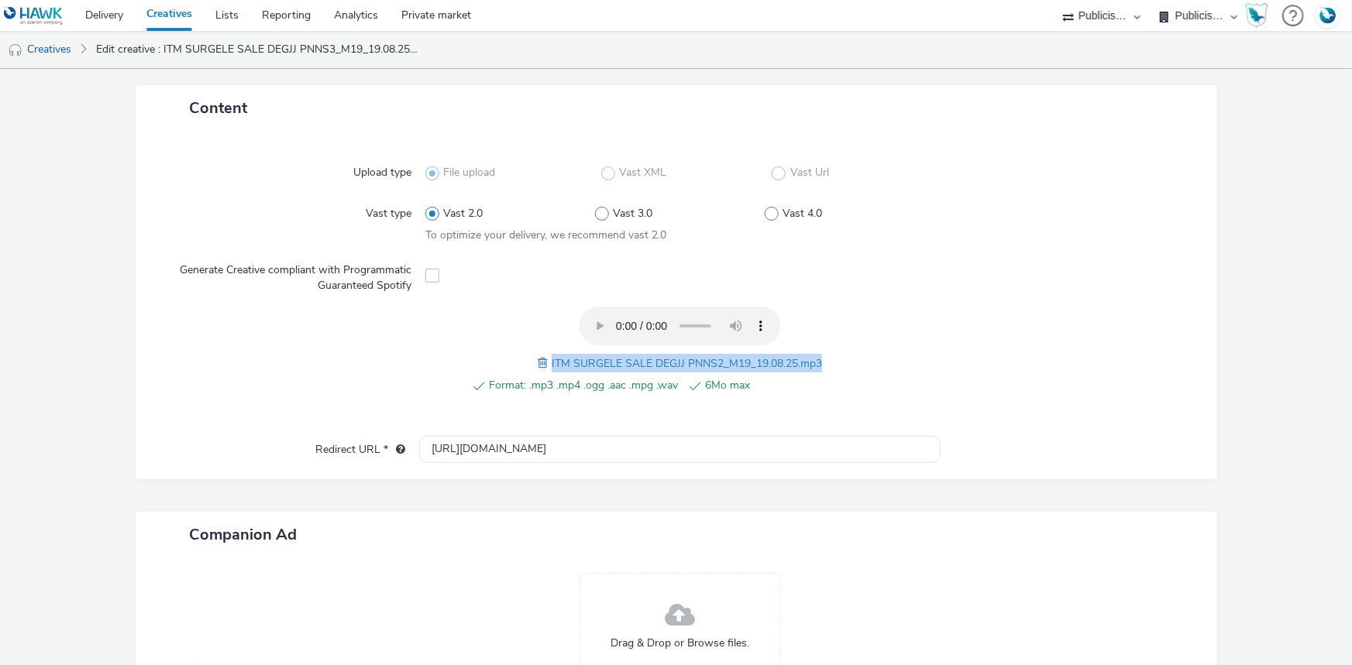
scroll to position [155, 0]
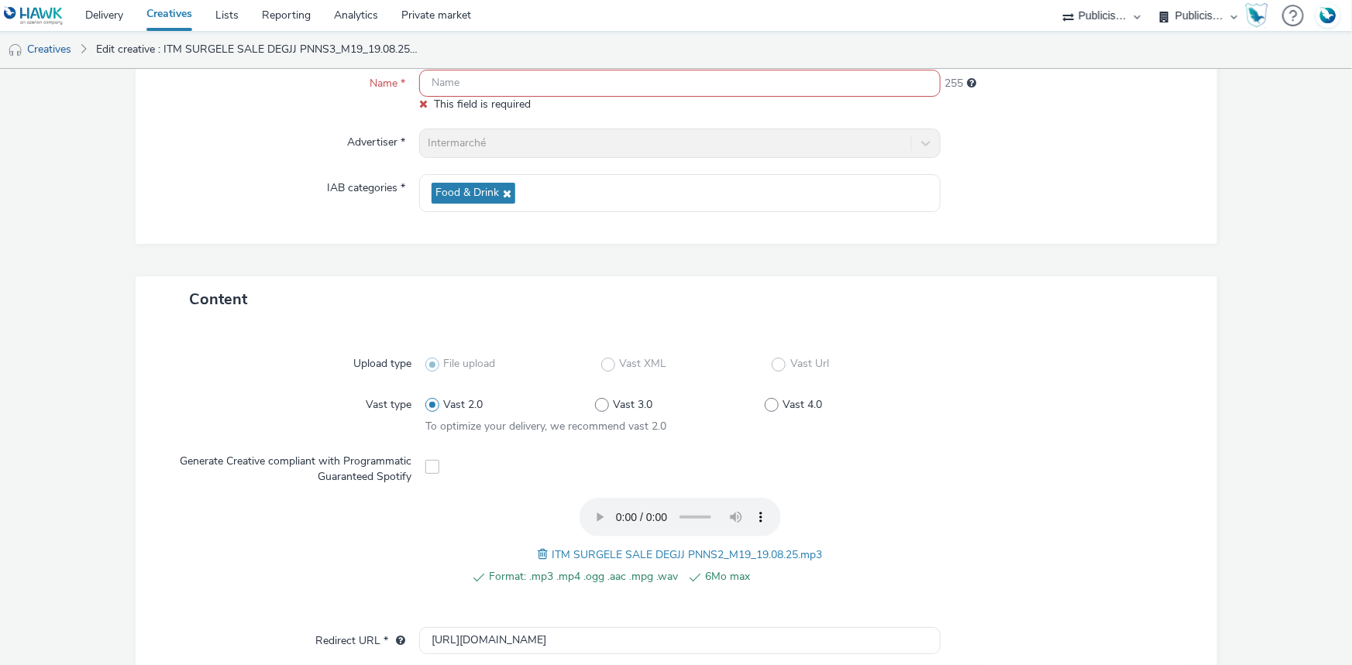
click at [498, 81] on input "text" at bounding box center [679, 83] width 521 height 27
paste input "ITM SURGELE SALE DEGJJ PNNS2_M19_19.08.25.mp3"
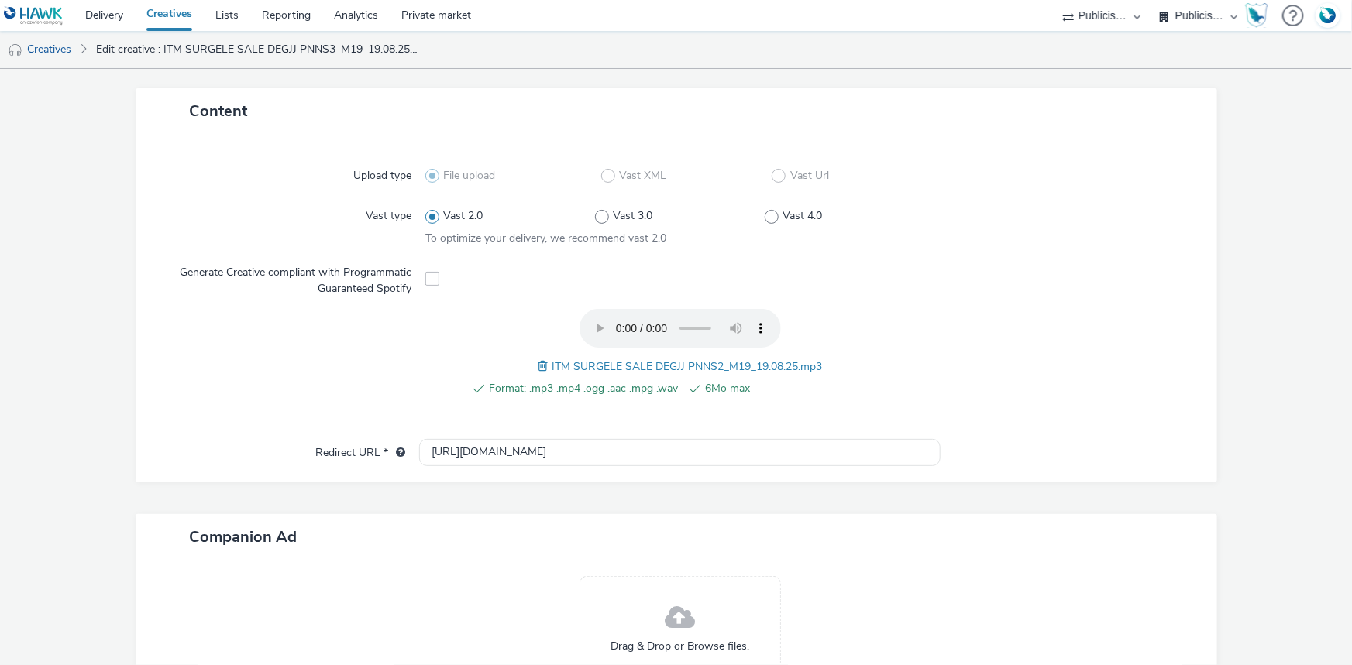
scroll to position [485, 0]
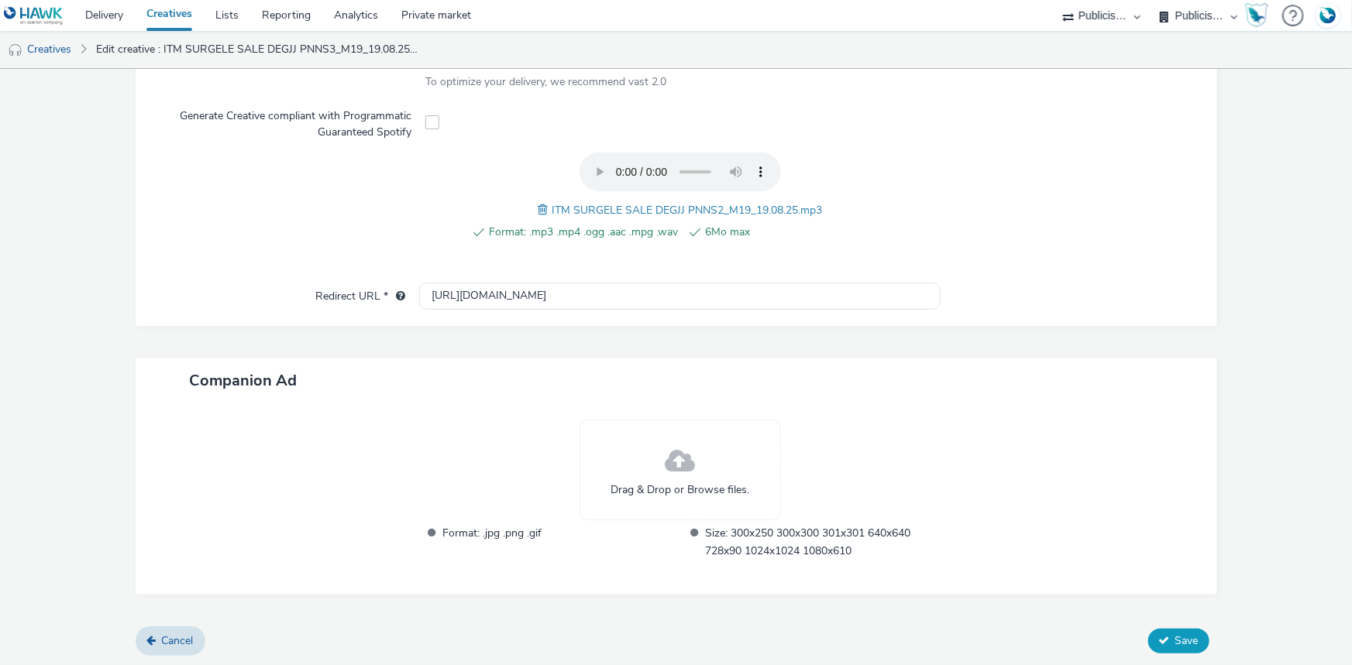
type input "ITM SURGELE SALE DEGJJ PNNS2_M19_19.08.25.mp3"
click at [1175, 641] on span "Save" at bounding box center [1186, 641] width 23 height 15
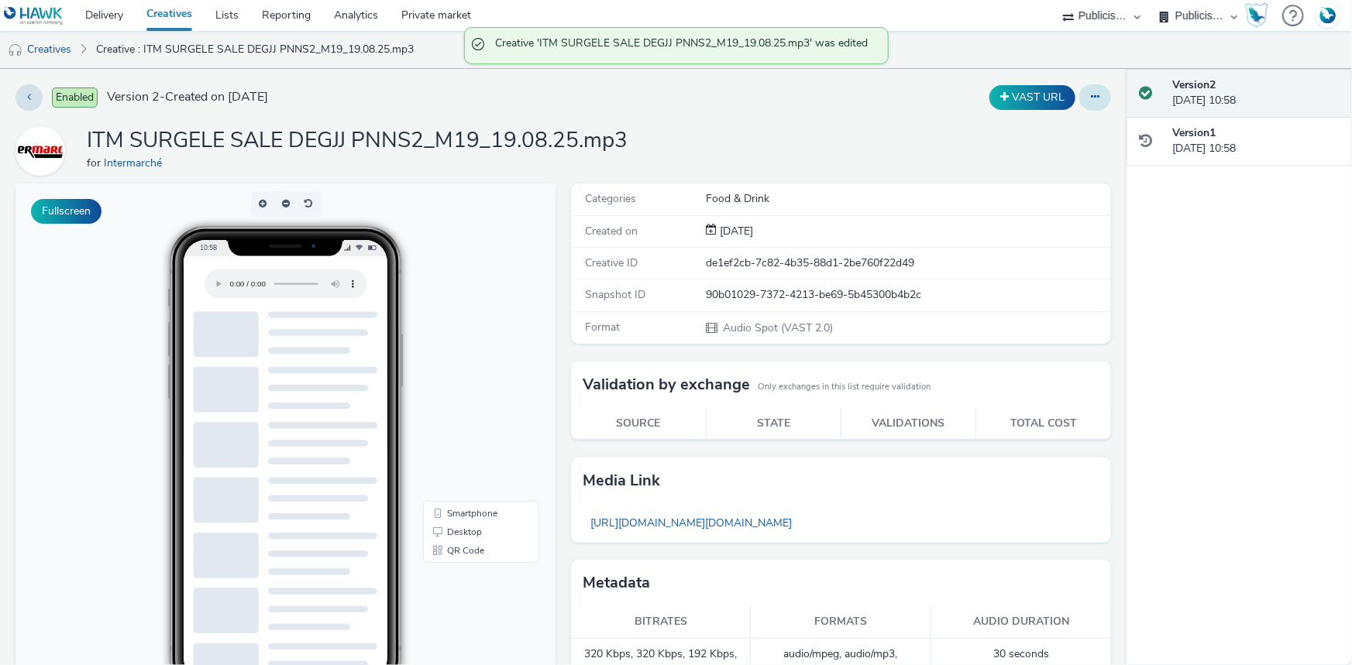
click at [1097, 98] on button at bounding box center [1095, 97] width 32 height 26
click at [1036, 154] on link "Duplicate" at bounding box center [1052, 159] width 116 height 31
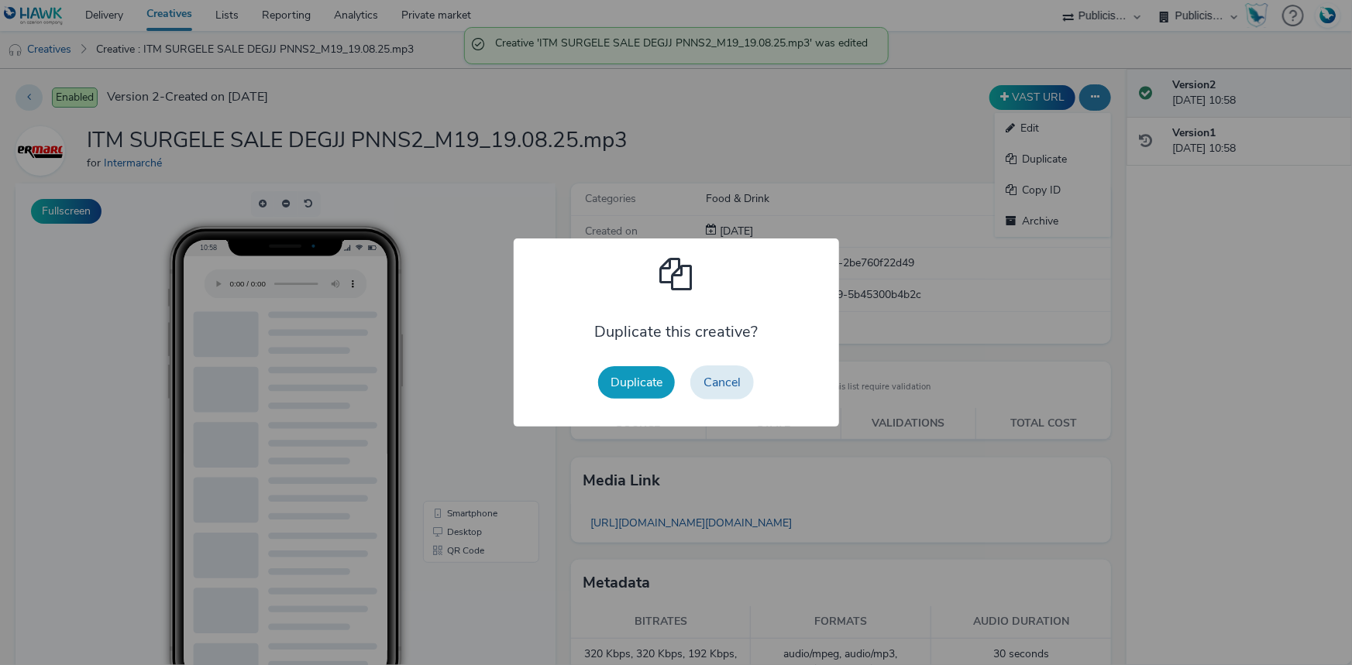
click at [648, 378] on button "Duplicate" at bounding box center [636, 382] width 77 height 33
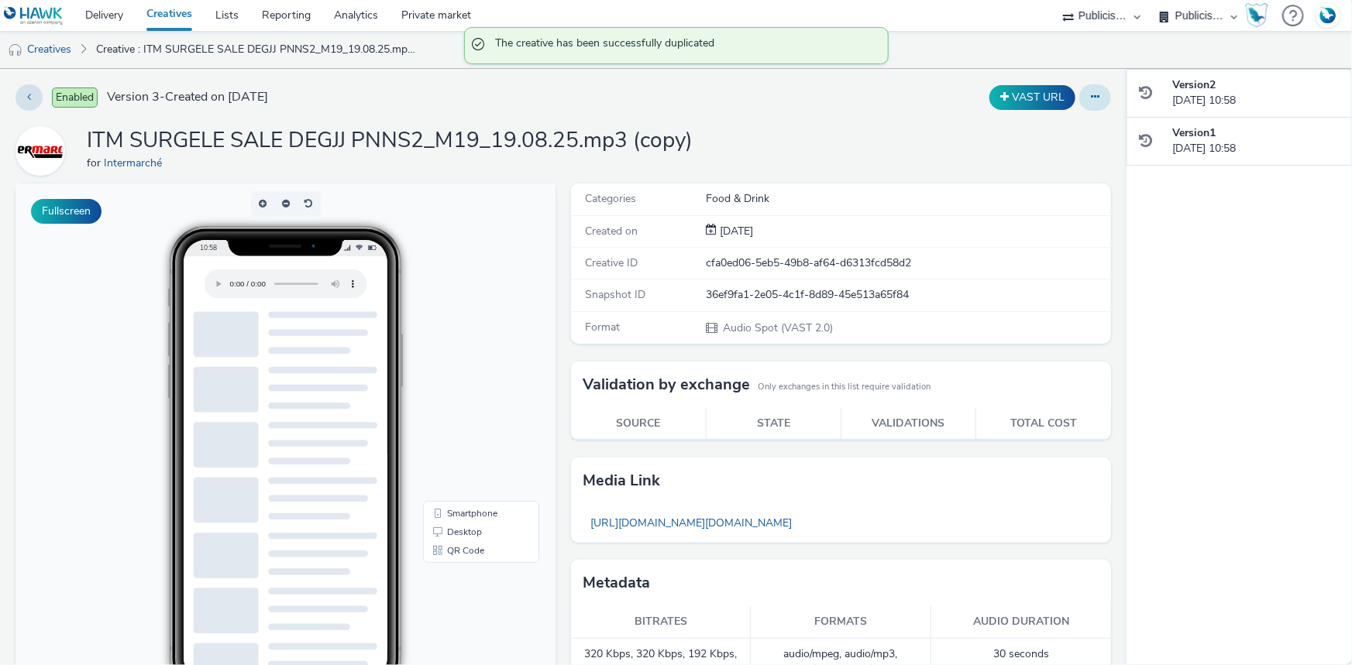
click at [1096, 94] on button at bounding box center [1095, 97] width 32 height 26
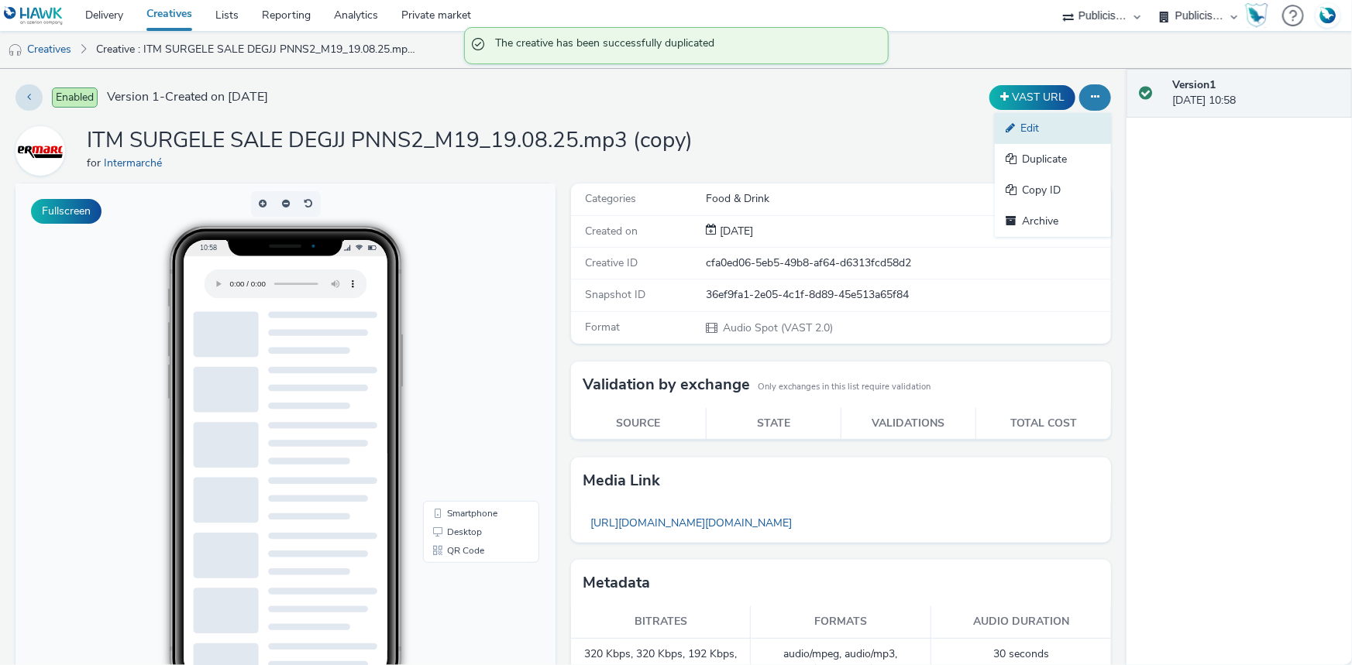
click at [1053, 132] on link "Edit" at bounding box center [1052, 128] width 116 height 31
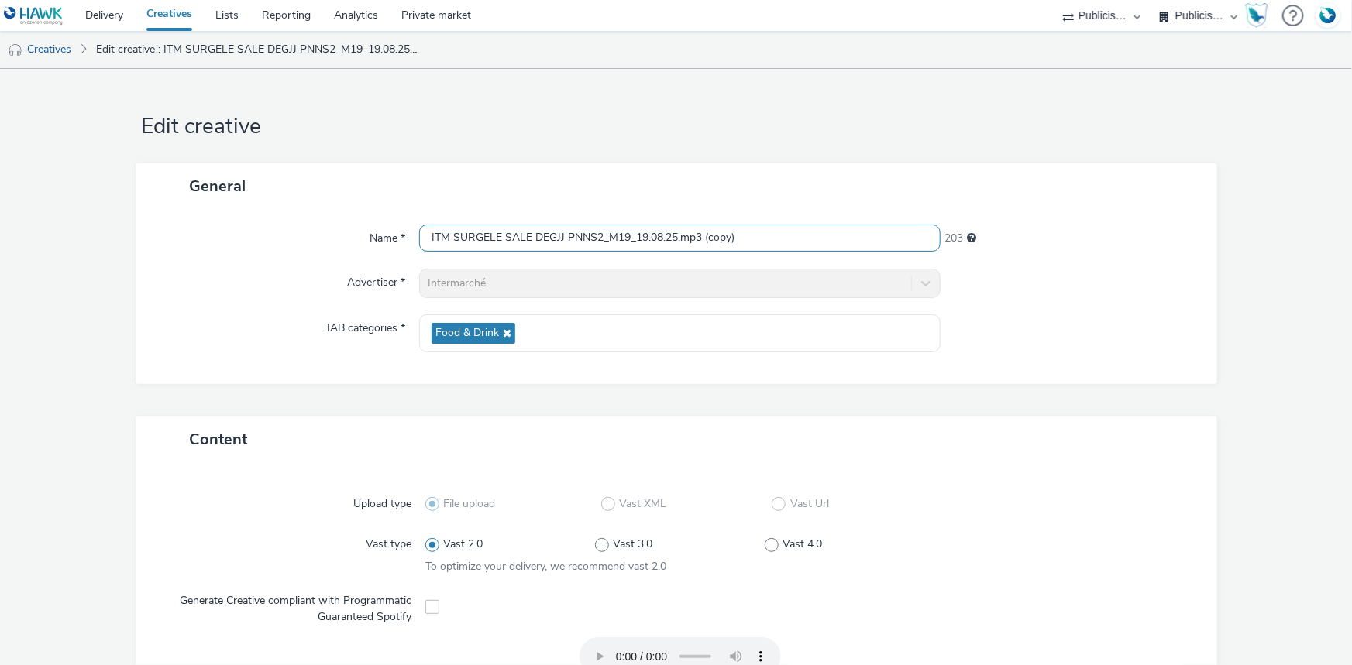
drag, startPoint x: 747, startPoint y: 240, endPoint x: 409, endPoint y: 245, distance: 338.5
click at [409, 245] on div "Name * ITM SURGELE SALE DEGJJ PNNS2_M19_19.08.25.mp3 (copy) 203" at bounding box center [676, 239] width 1050 height 28
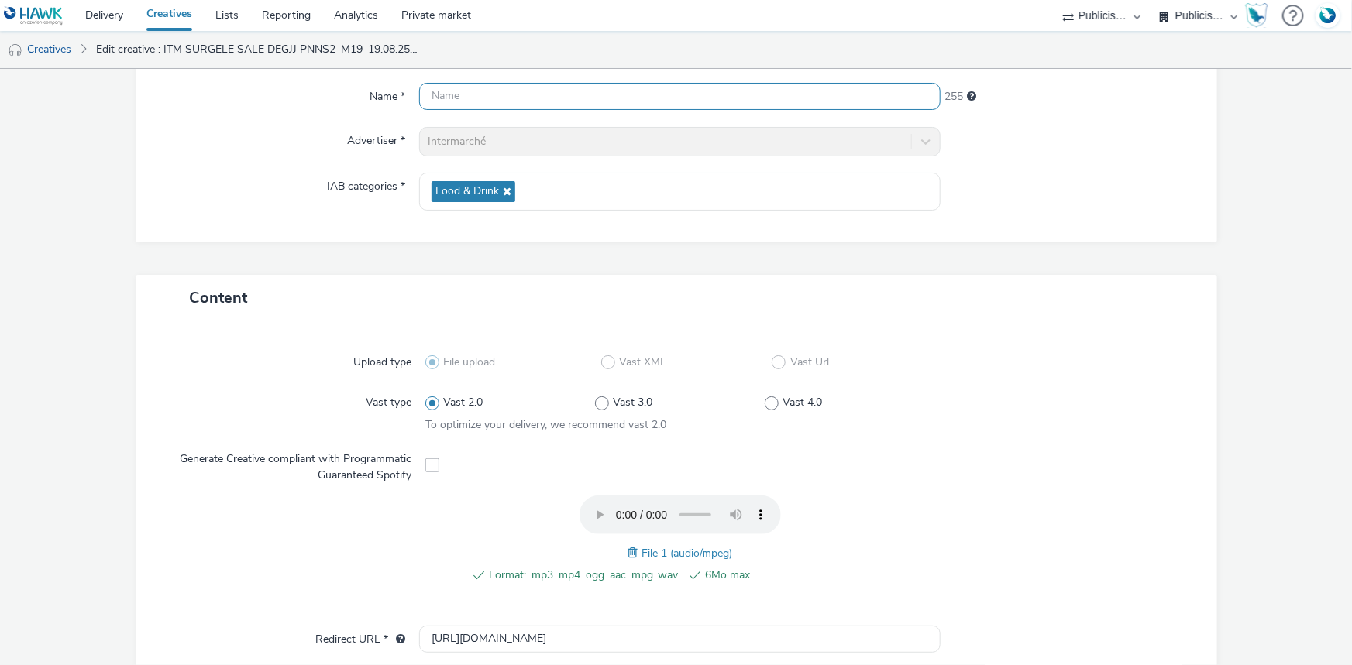
scroll to position [485, 0]
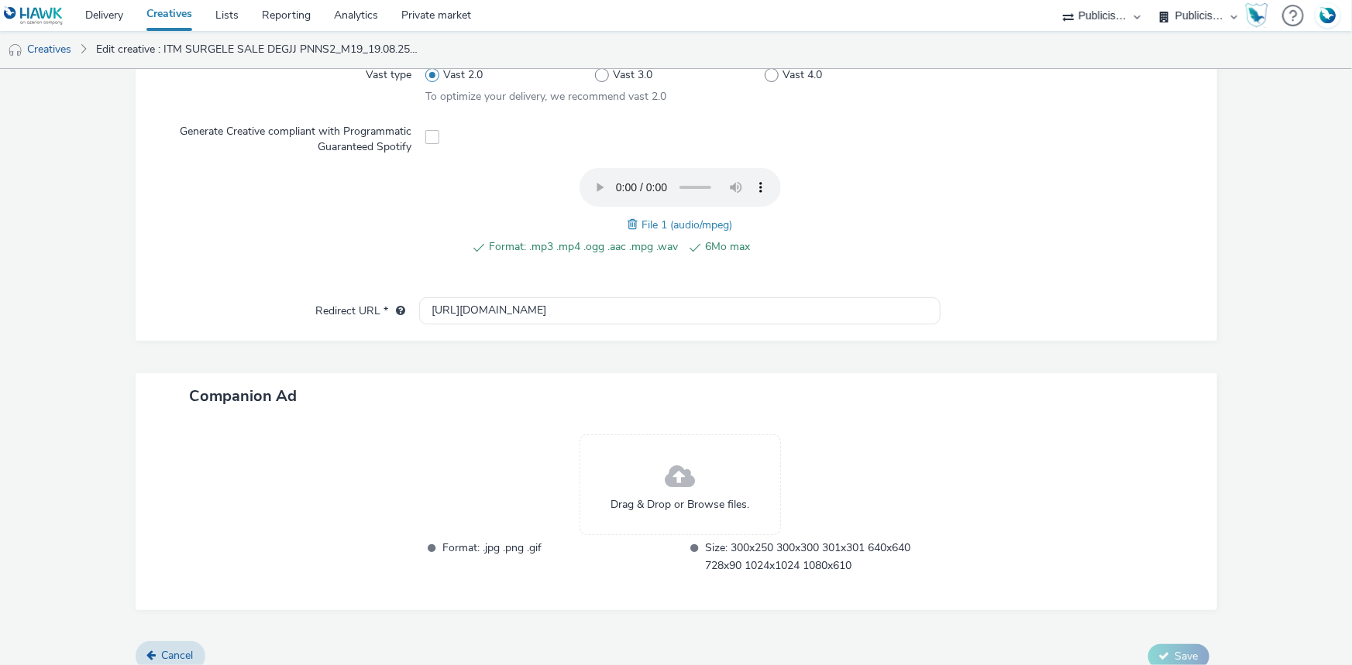
click at [627, 216] on span at bounding box center [634, 224] width 14 height 17
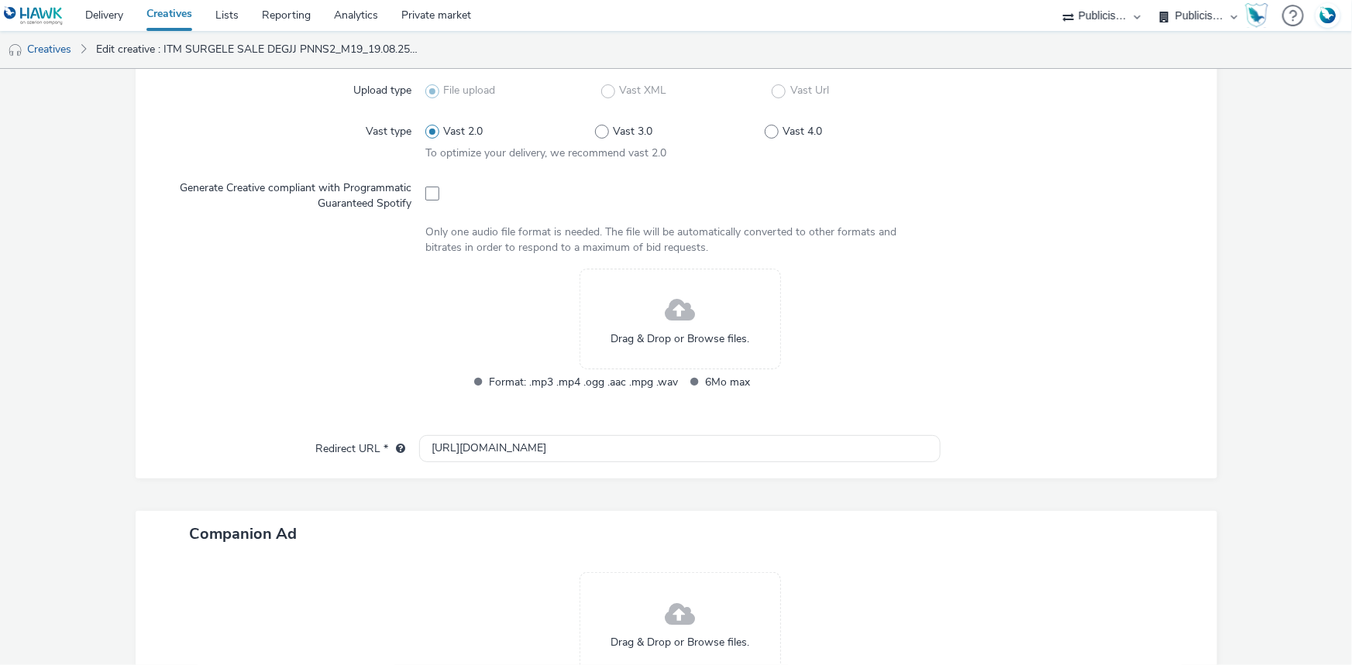
scroll to position [430, 0]
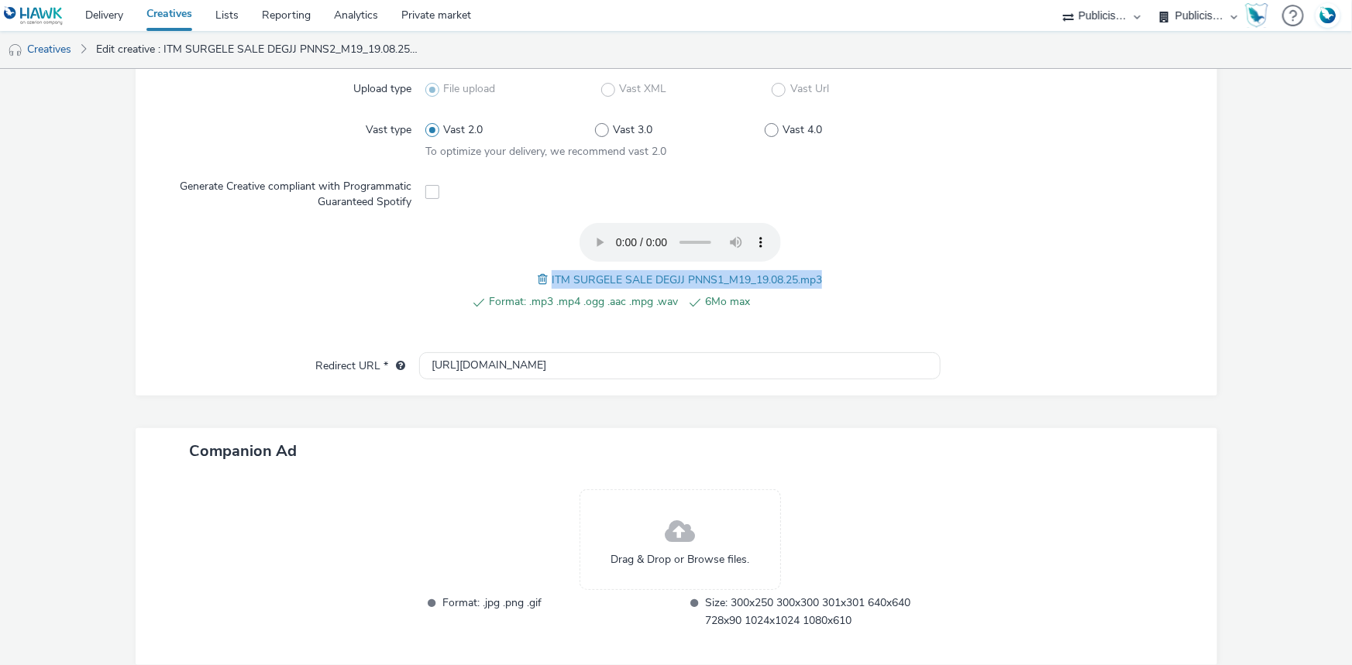
drag, startPoint x: 544, startPoint y: 277, endPoint x: 824, endPoint y: 280, distance: 279.6
click at [824, 280] on div "Format: .mp3 .mp4 .ogg .aac .mpg .wav 6Mo max ITM SURGELE SALE DEGJJ PNNS1_M19_…" at bounding box center [679, 275] width 509 height 105
copy span "ITM SURGELE SALE DEGJJ PNNS1_M19_19.08.25.mp3"
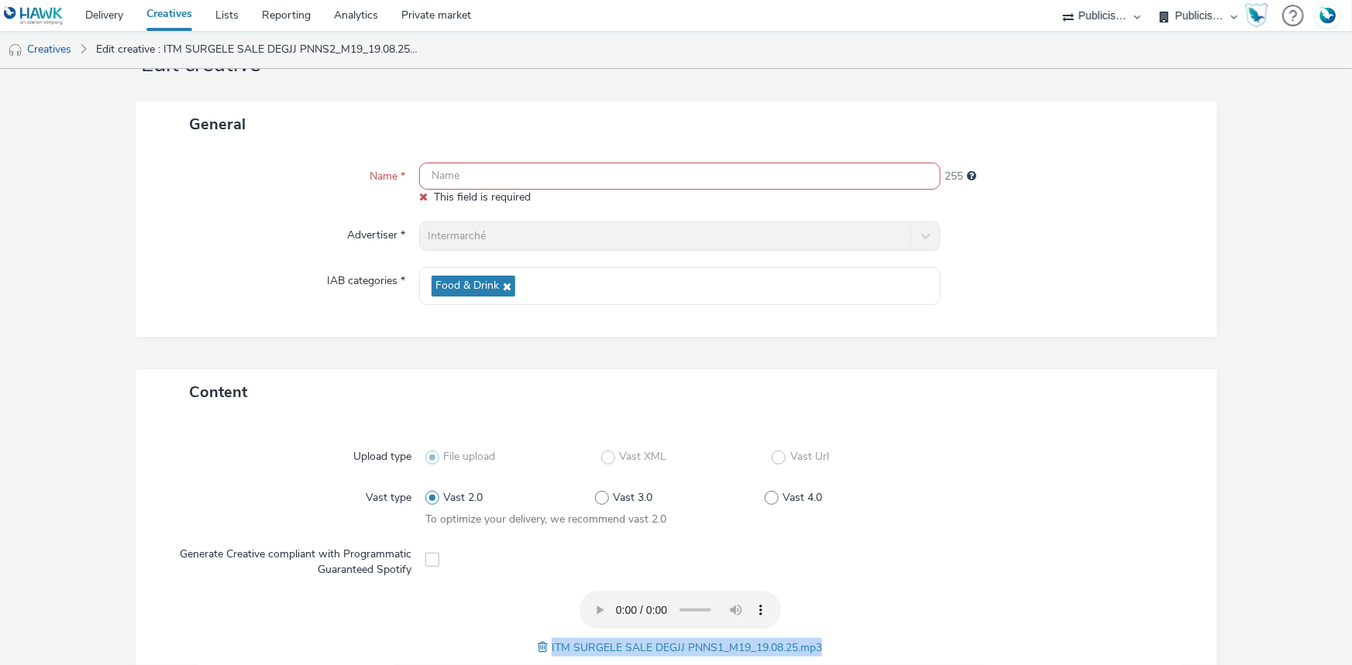
scroll to position [0, 0]
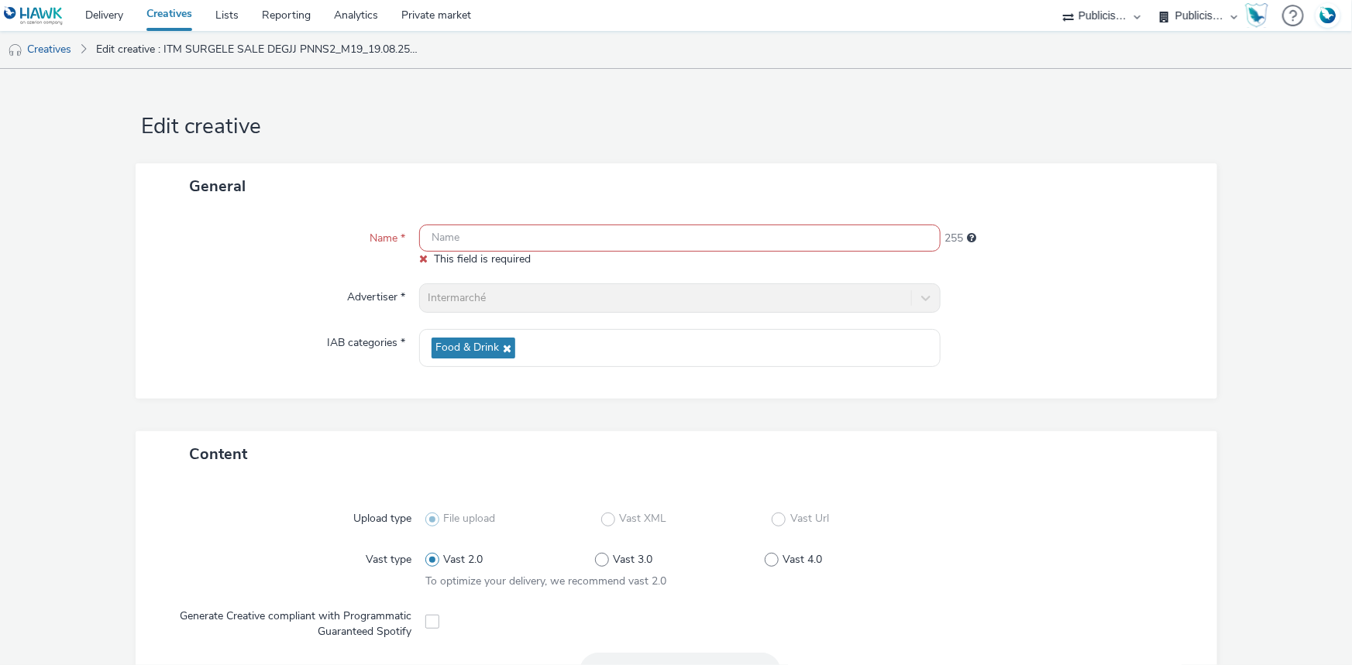
click at [631, 242] on input "text" at bounding box center [679, 238] width 521 height 27
paste input "ITM SURGELE SALE DEGJJ PNNS1_M19_19.08.25.mp3"
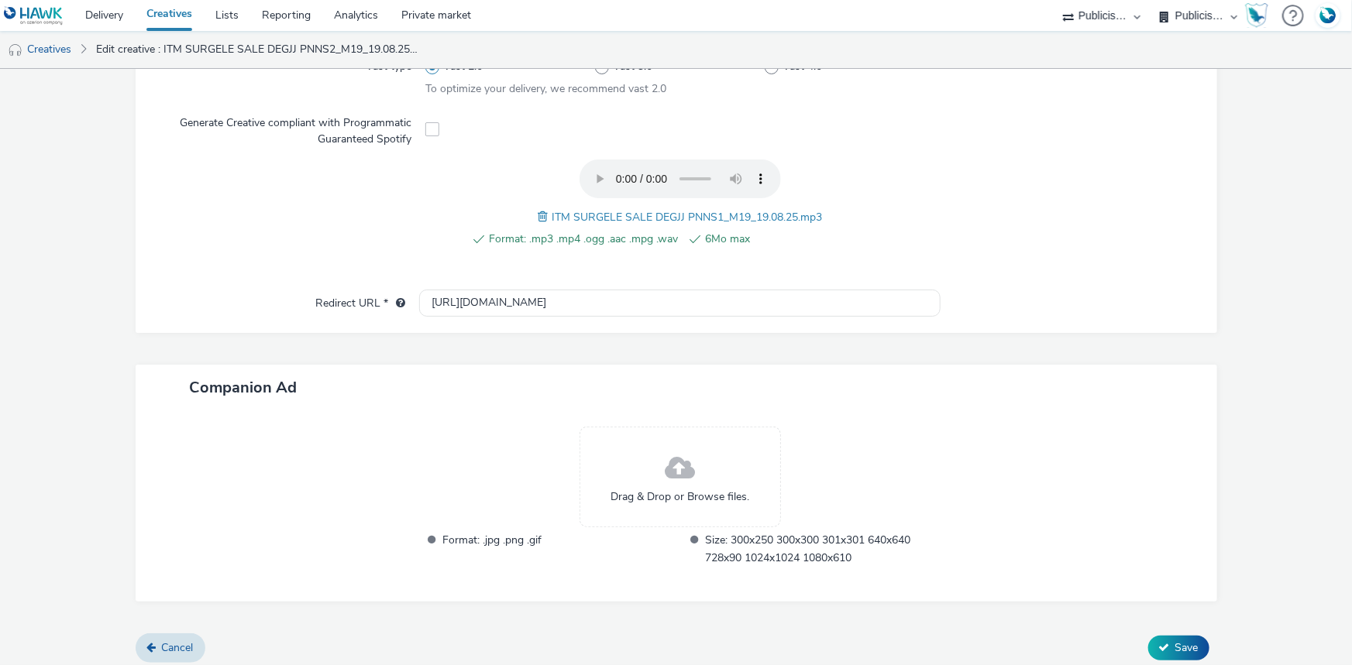
scroll to position [485, 0]
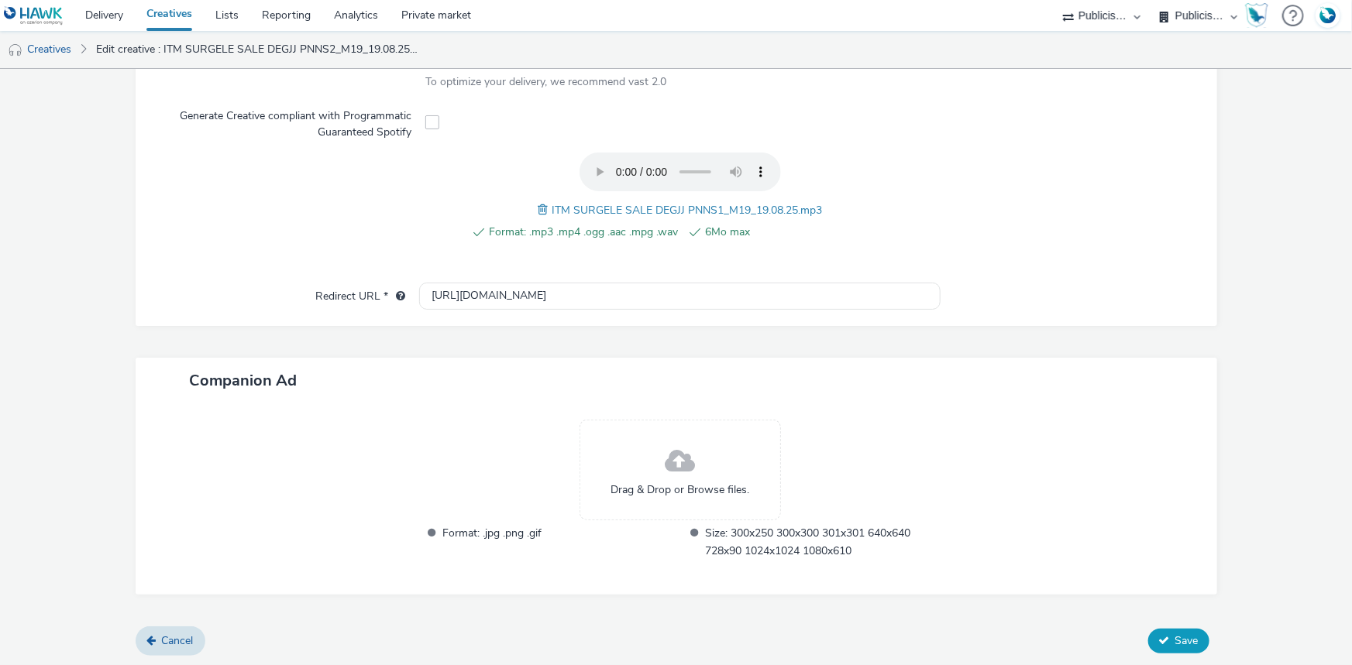
type input "ITM SURGELE SALE DEGJJ PNNS1_M19_19.08.25.mp3"
click at [1189, 643] on button "Save" at bounding box center [1178, 641] width 61 height 25
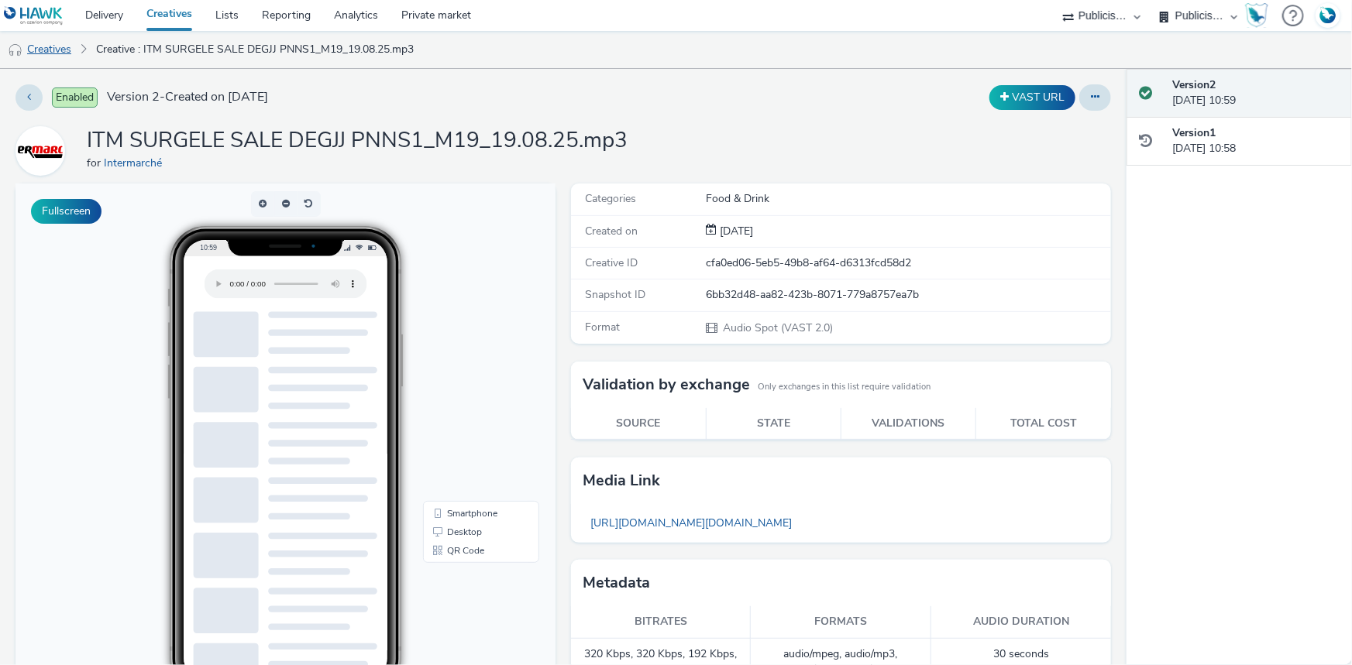
drag, startPoint x: 42, startPoint y: 54, endPoint x: 29, endPoint y: 56, distance: 12.5
click at [42, 54] on link "Creatives" at bounding box center [39, 49] width 79 height 37
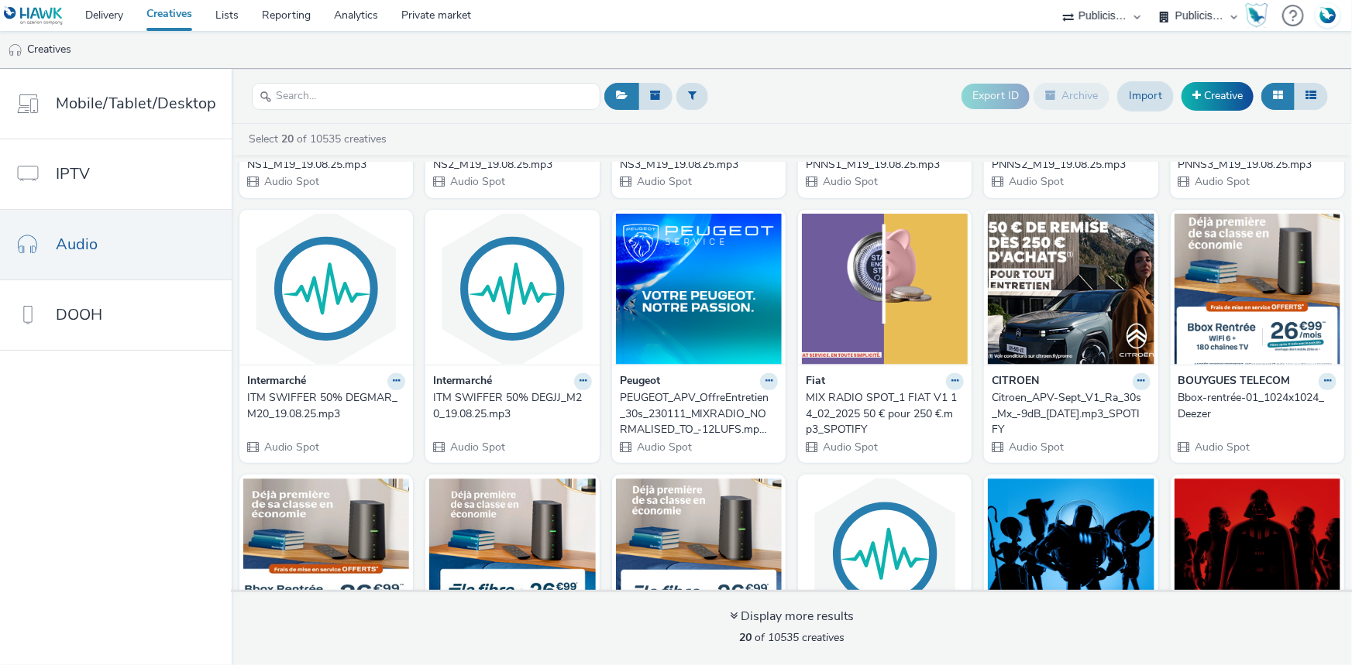
scroll to position [140, 0]
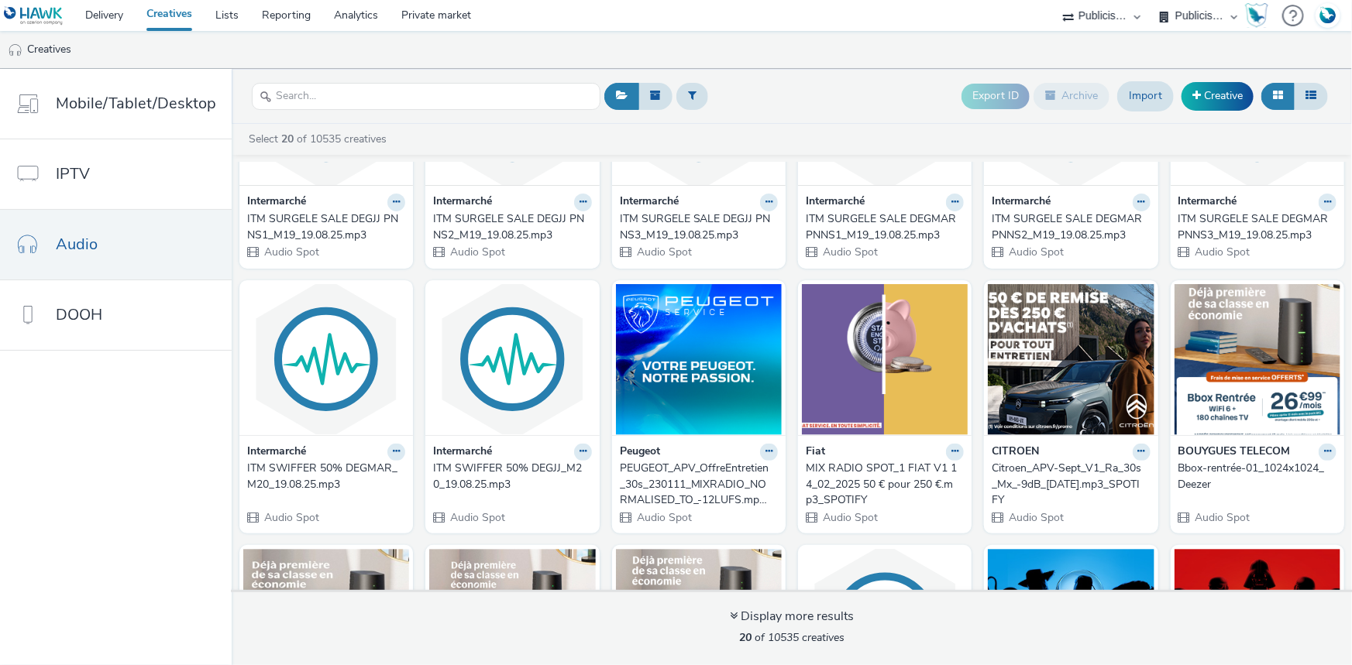
click at [1114, 18] on select "ABI Media Ad4Health Adevinta ADITIKS Adops Agence79 AllMatik AMnet FR Amplifi F…" at bounding box center [1101, 15] width 93 height 31
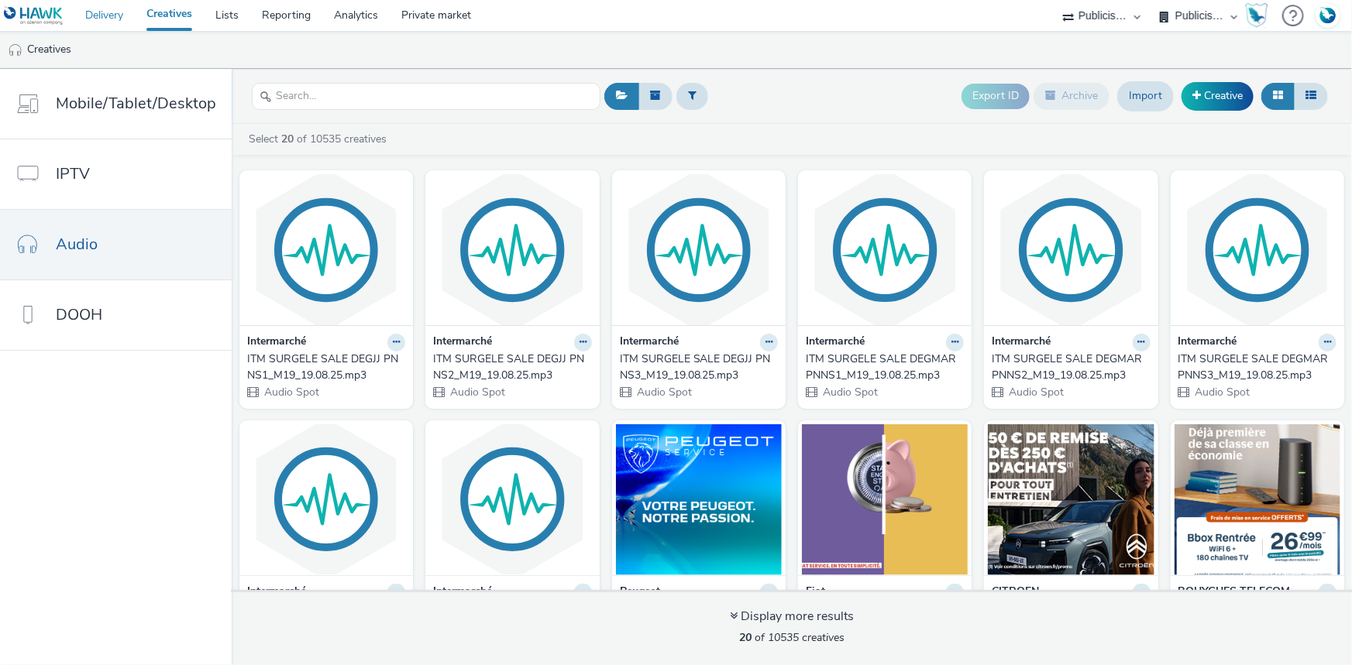
click at [92, 15] on link "Delivery" at bounding box center [104, 15] width 61 height 31
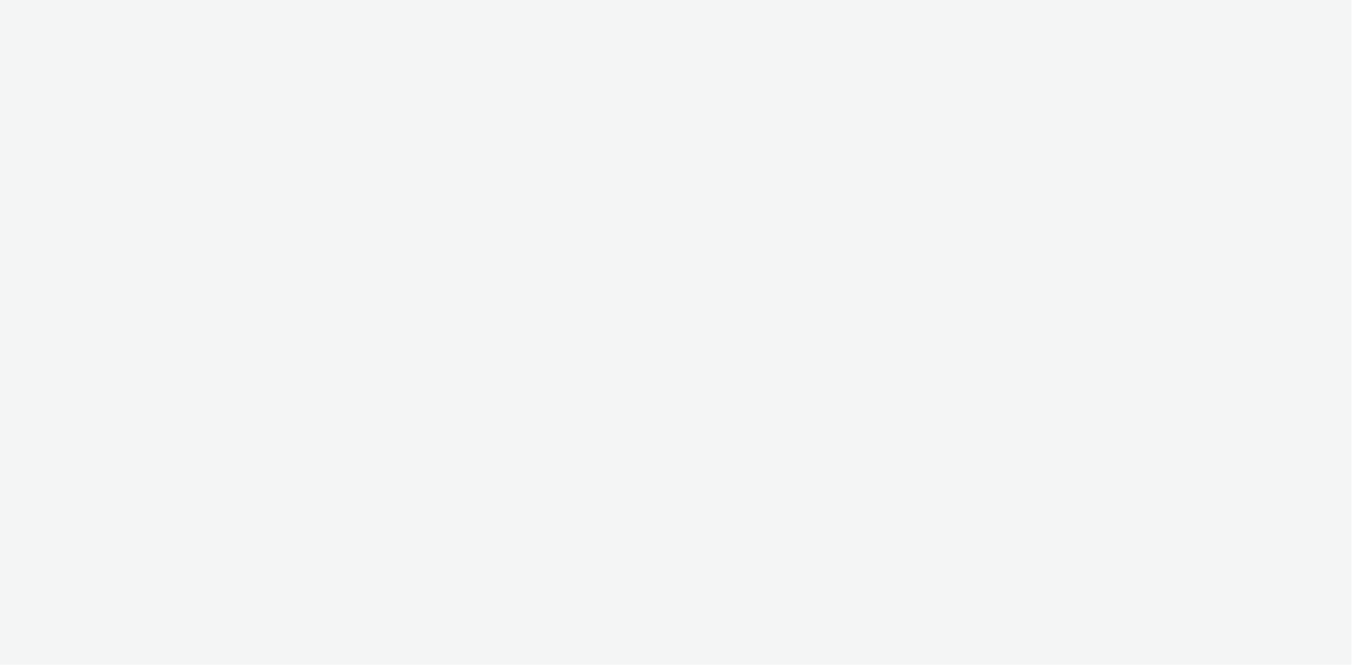
select select "d07aba32-d775-4fed-a722-f10c6504dd64"
select select "f97d6638-e0a1-4f7a-bf46-55015878e29e"
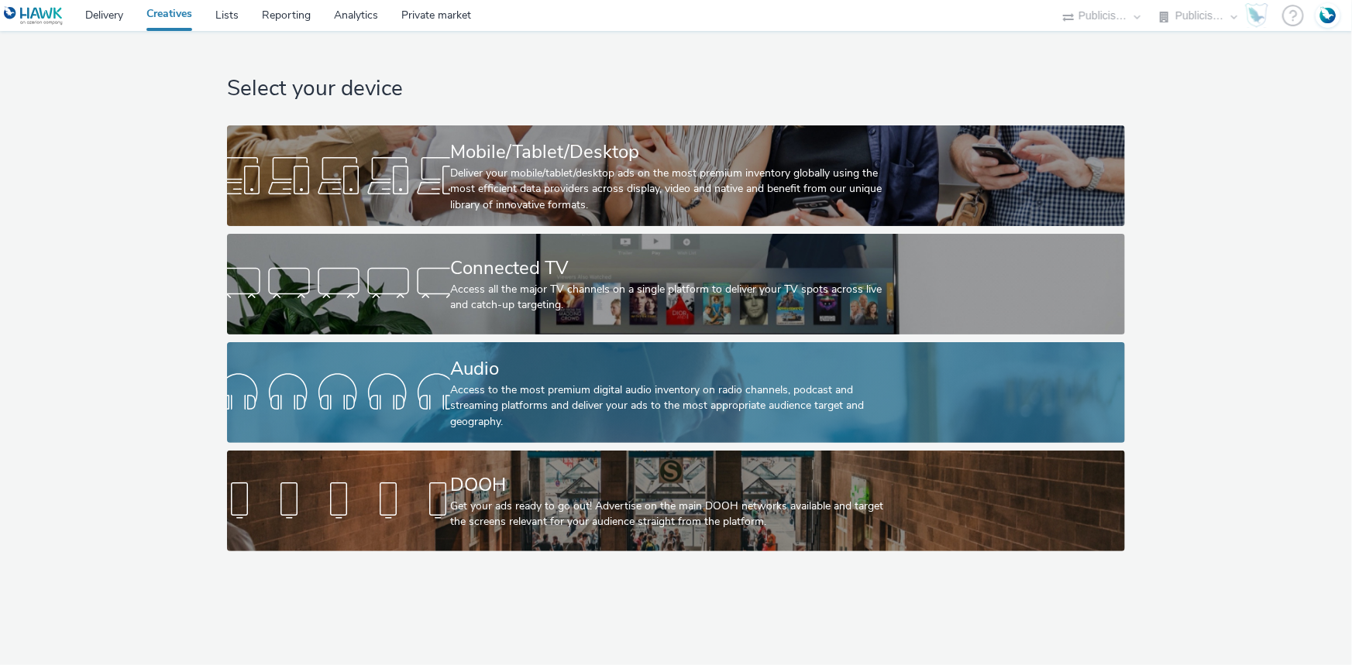
click at [452, 385] on div "Access to the most premium digital audio inventory on radio channels, podcast a…" at bounding box center [672, 406] width 445 height 47
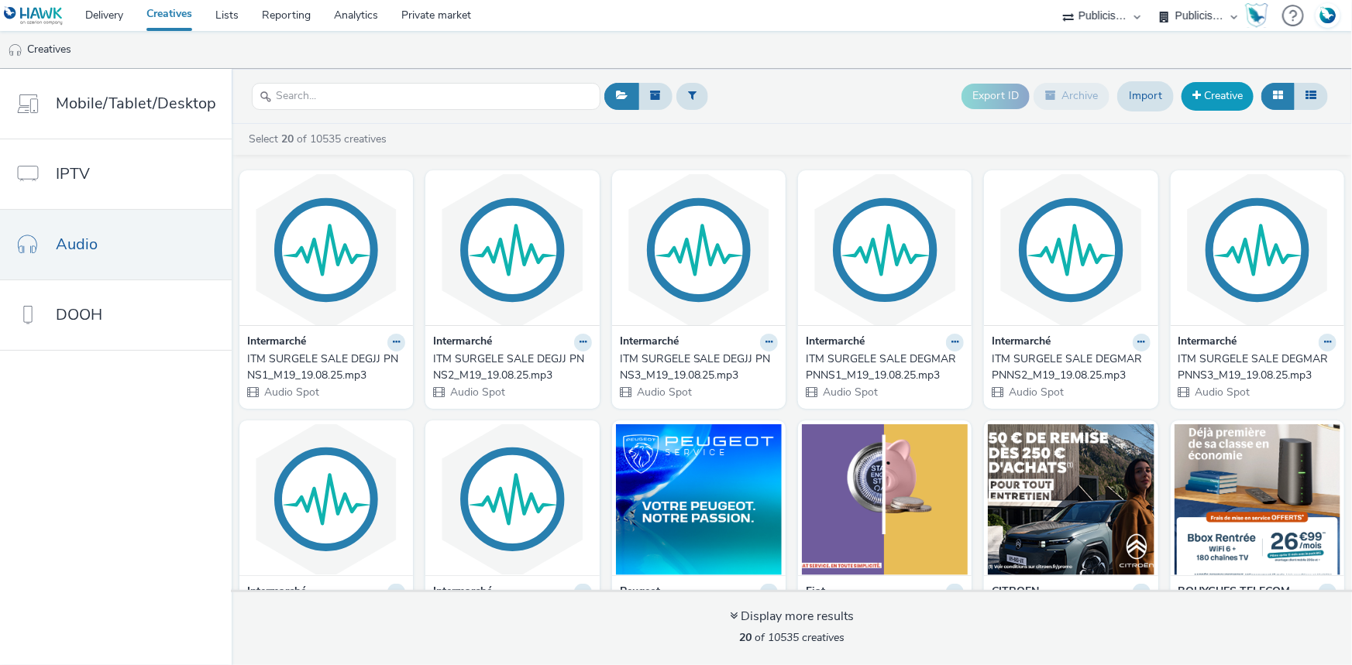
click at [1215, 90] on link "Creative" at bounding box center [1217, 96] width 72 height 28
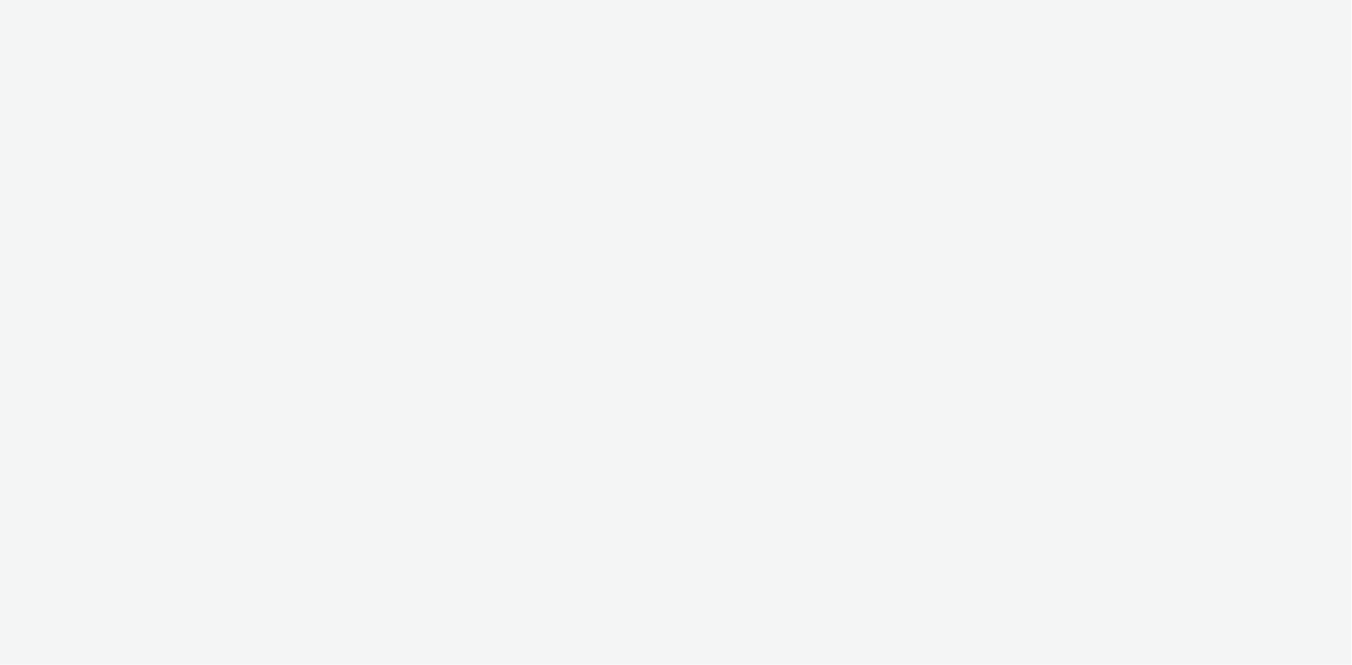
select select "d07aba32-d775-4fed-a722-f10c6504dd64"
select select "f97d6638-e0a1-4f7a-bf46-55015878e29e"
select select "d07aba32-d775-4fed-a722-f10c6504dd64"
select select "f97d6638-e0a1-4f7a-bf46-55015878e29e"
select select "d07aba32-d775-4fed-a722-f10c6504dd64"
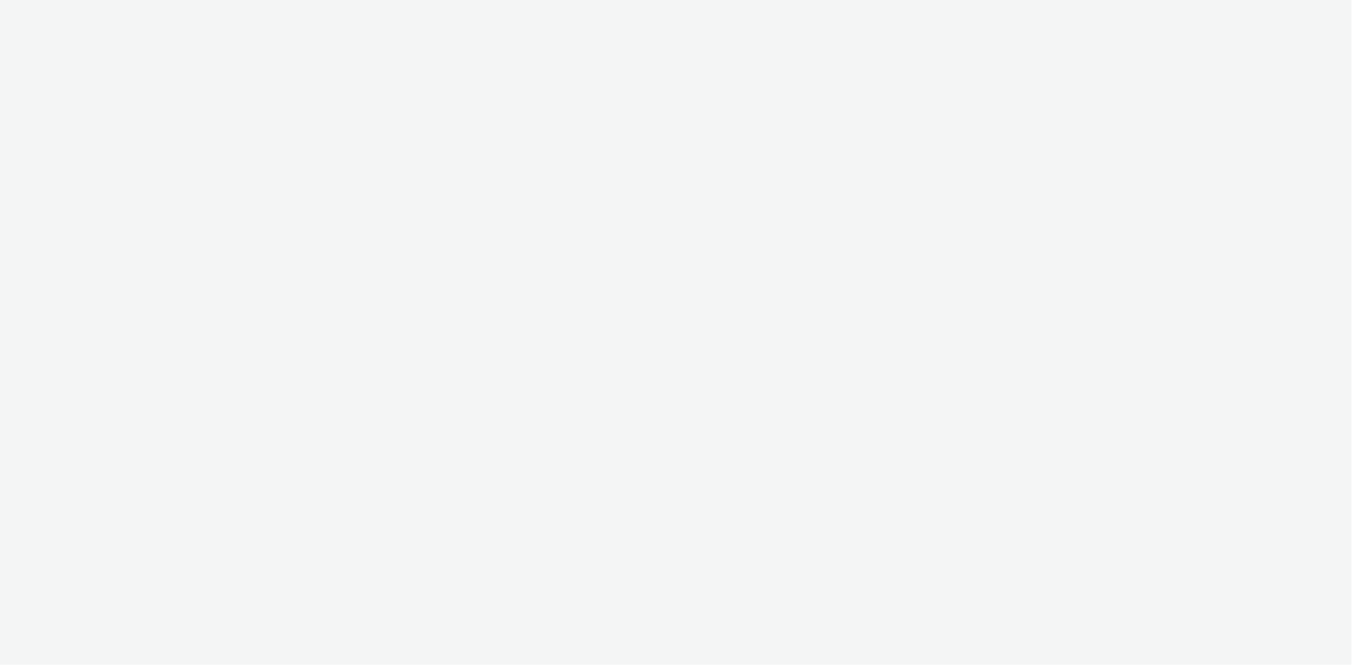
select select "f97d6638-e0a1-4f7a-bf46-55015878e29e"
select select "d07aba32-d775-4fed-a722-f10c6504dd64"
select select "f97d6638-e0a1-4f7a-bf46-55015878e29e"
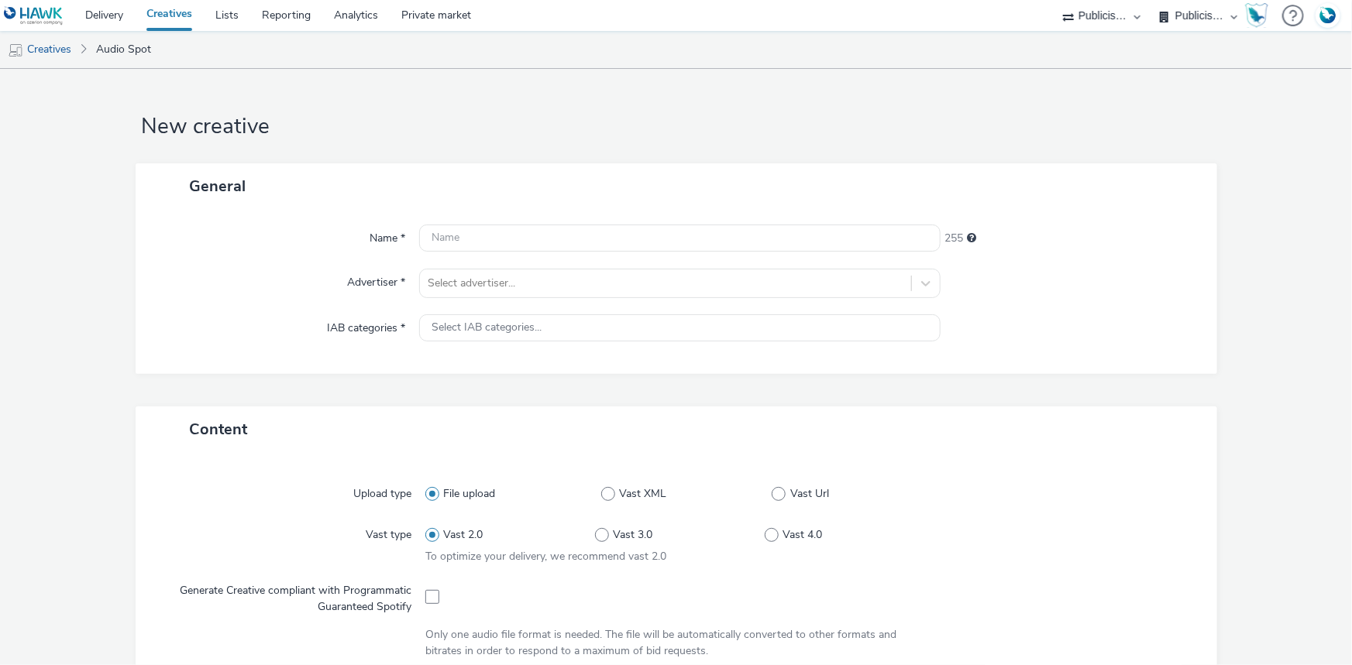
click at [1090, 16] on select "ABI Media Ad4Health Adevinta ADITIKS Adops Agence79 AllMatik AMnet FR Amplifi F…" at bounding box center [1101, 15] width 93 height 31
select select "43747a01-9d8e-4dea-a0e4-a98d33cfba61"
click at [1055, 0] on select "ABI Media Ad4Health Adevinta ADITIKS Adops Agence79 AllMatik AMnet FR Amplifi F…" at bounding box center [1101, 15] width 93 height 31
select select "5124110c-5ad7-400f-8241-e8aa575c652d"
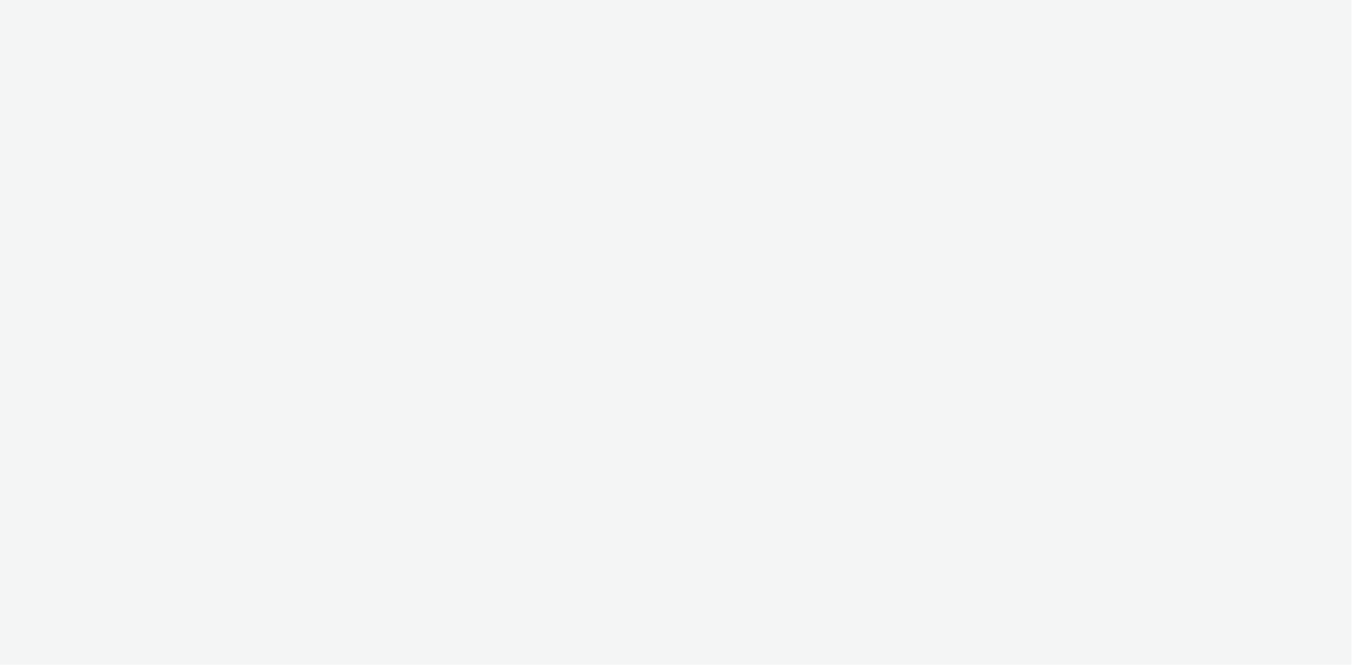
select select "43747a01-9d8e-4dea-a0e4-a98d33cfba61"
select select "5124110c-5ad7-400f-8241-e8aa575c652d"
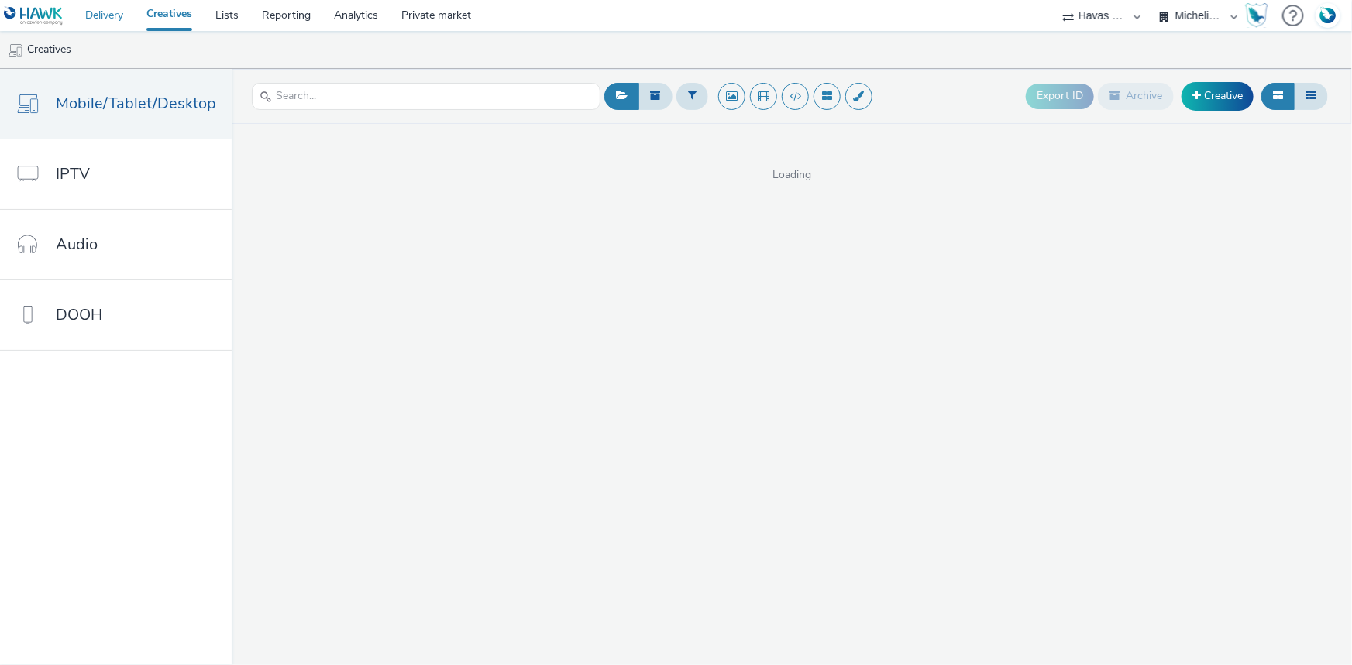
click at [108, 23] on link "Delivery" at bounding box center [104, 15] width 61 height 31
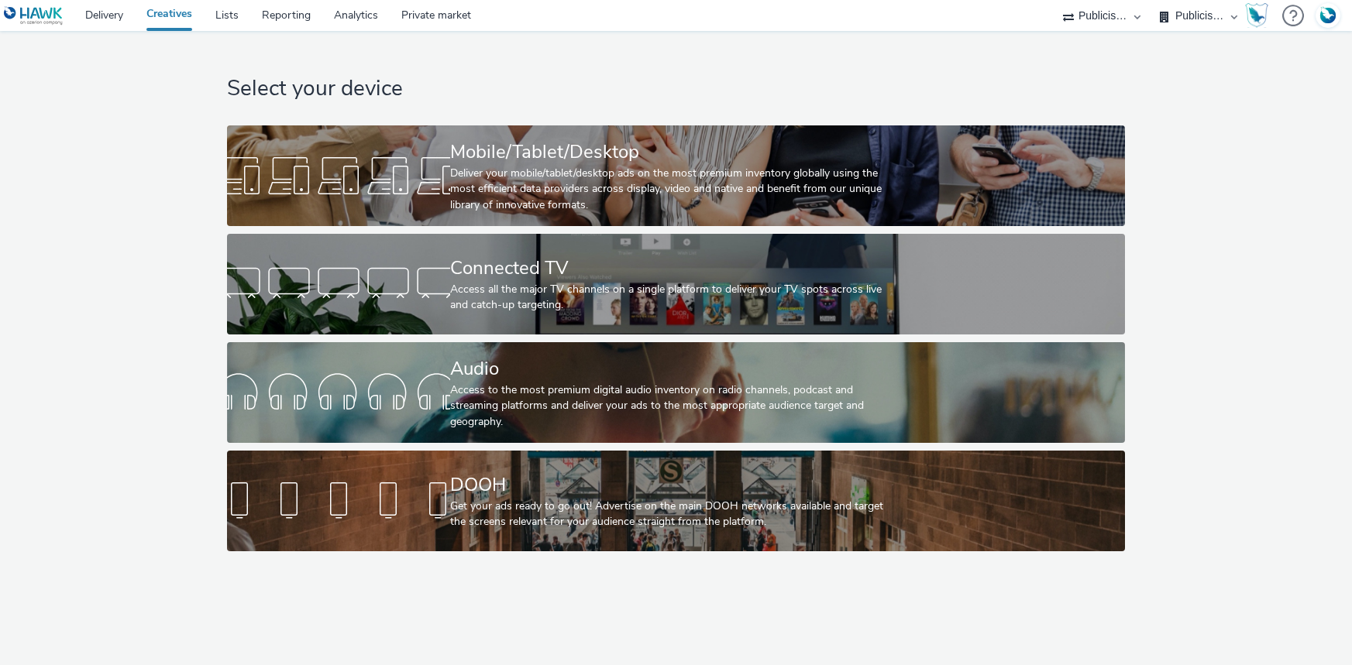
select select "d07aba32-d775-4fed-a722-f10c6504dd64"
select select "f97d6638-e0a1-4f7a-bf46-55015878e29e"
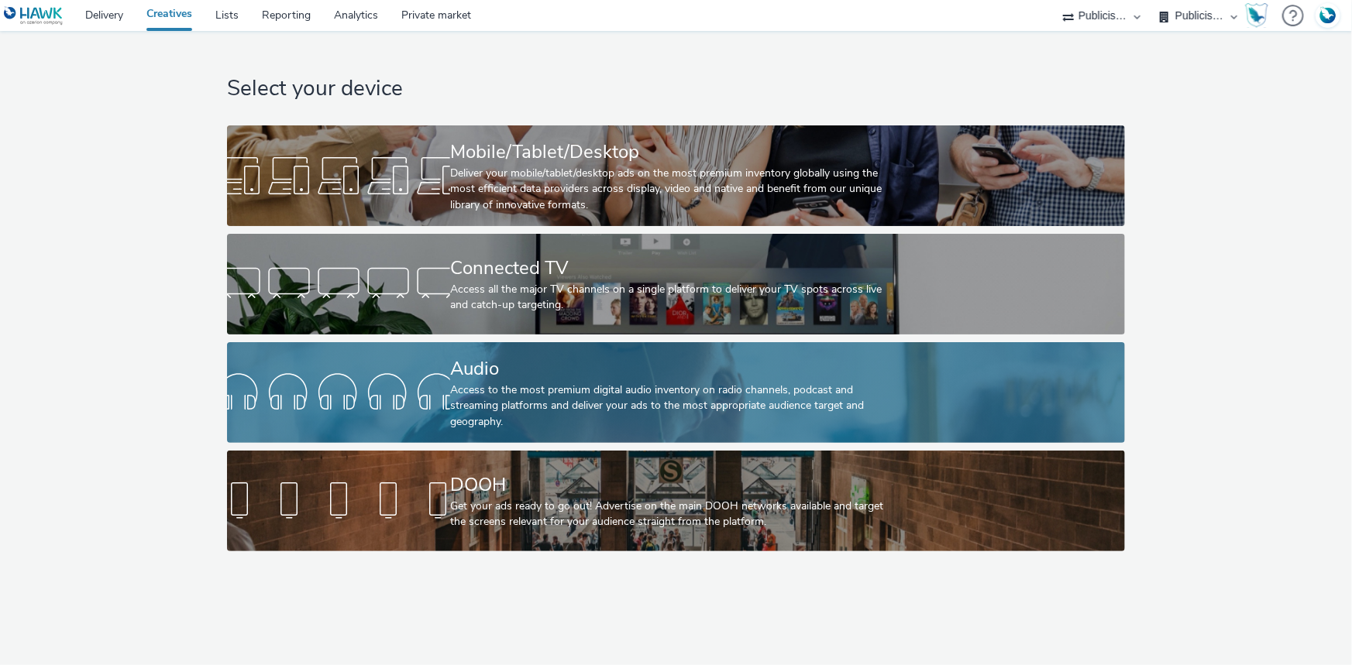
click at [500, 342] on div "Audio Access to the most premium digital audio inventory on radio channels, pod…" at bounding box center [672, 392] width 445 height 101
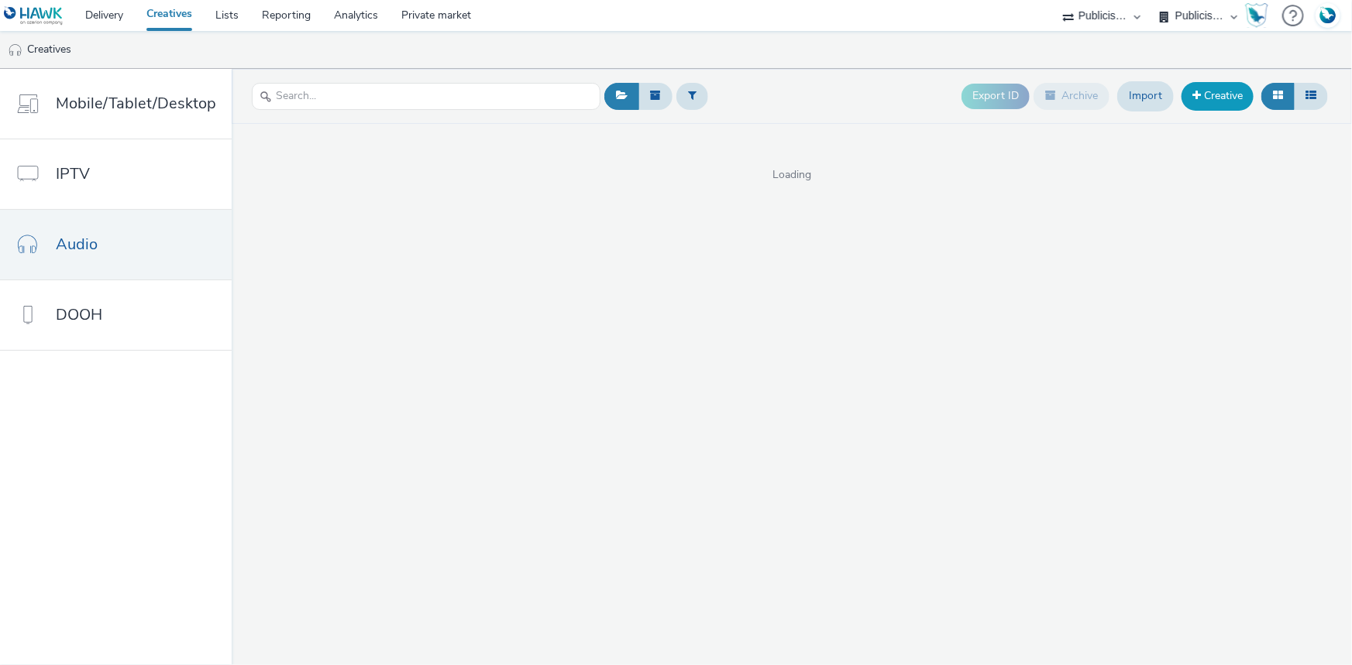
click at [1230, 99] on link "Creative" at bounding box center [1217, 96] width 72 height 28
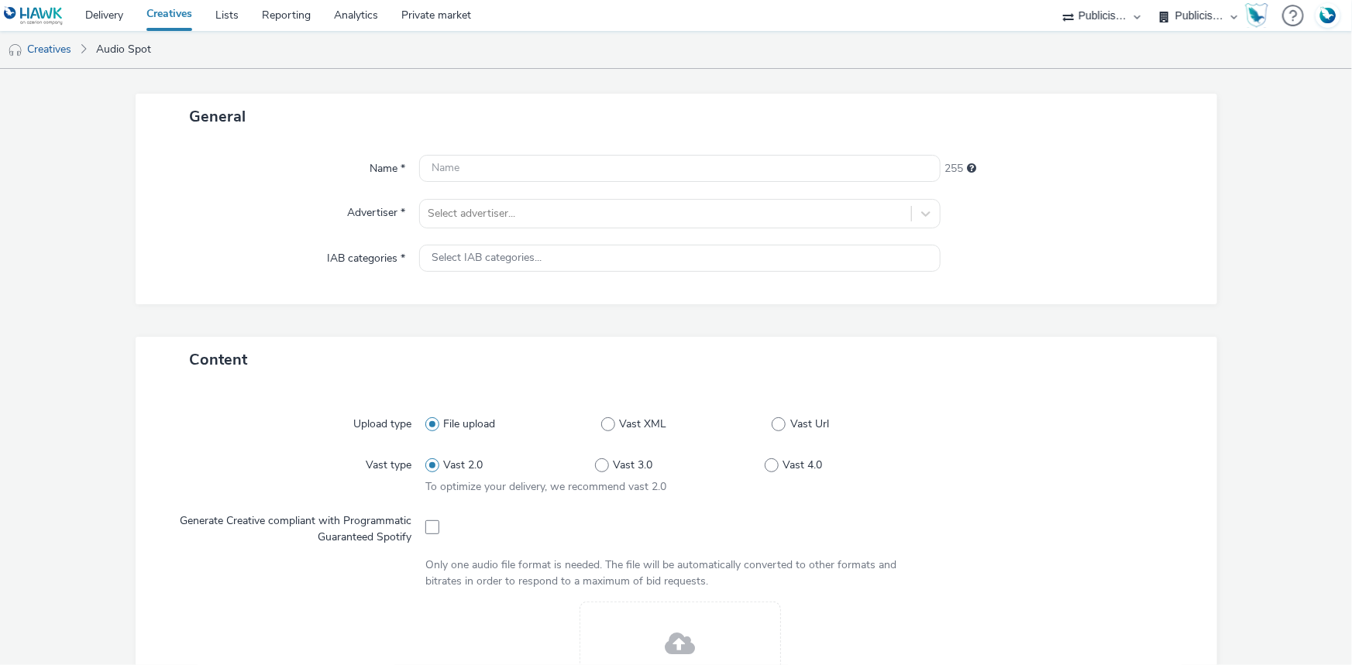
scroll to position [140, 0]
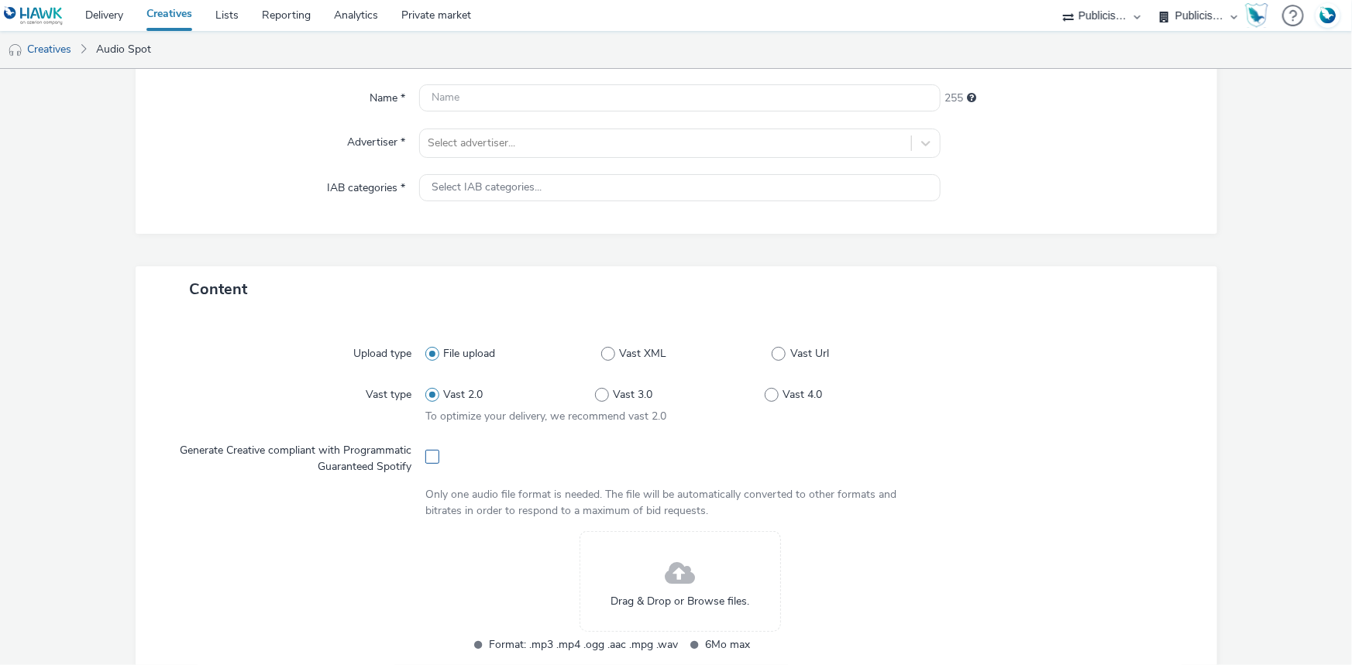
click at [435, 455] on span at bounding box center [432, 457] width 14 height 14
checkbox input "true"
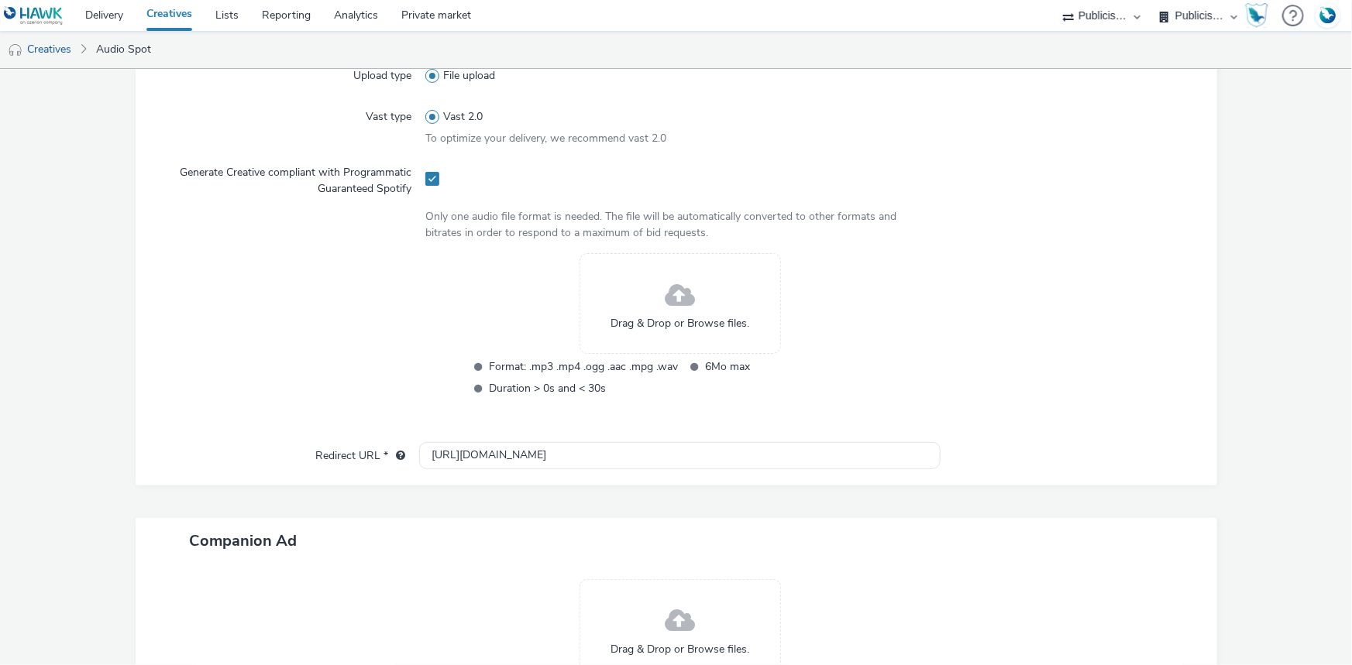
scroll to position [422, 0]
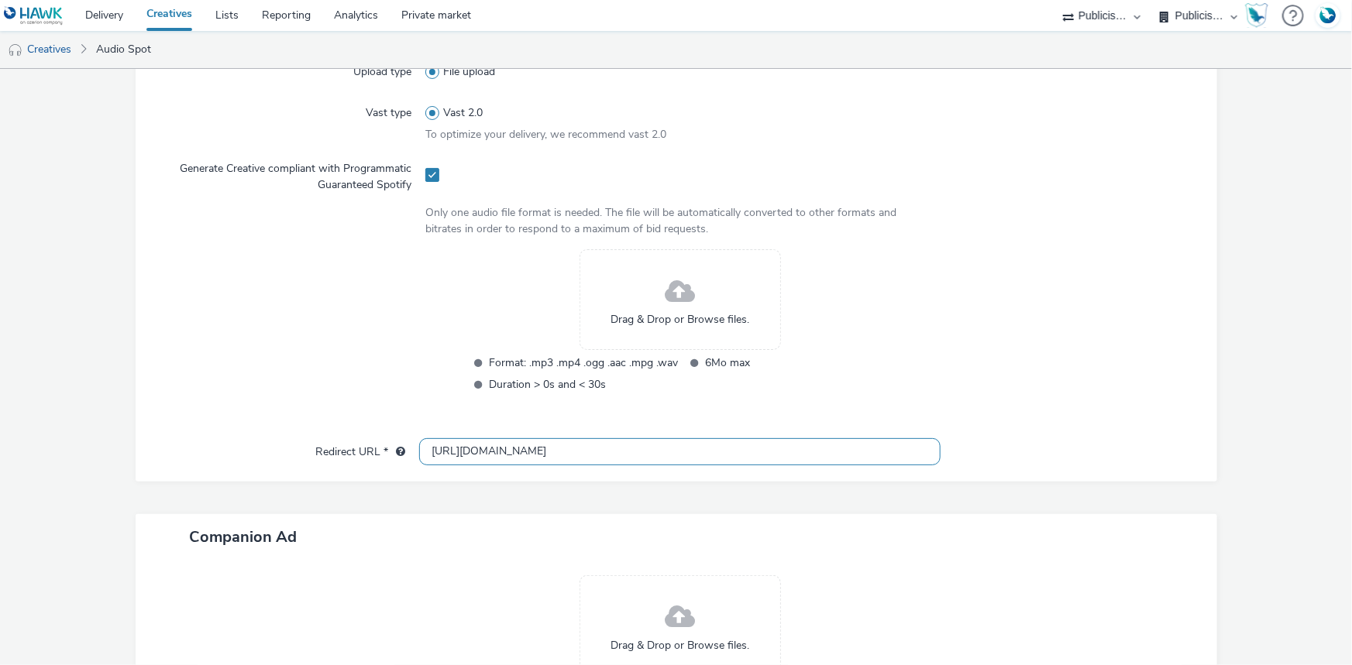
drag, startPoint x: 524, startPoint y: 447, endPoint x: 545, endPoint y: 429, distance: 27.5
click at [524, 447] on input "[URL][DOMAIN_NAME]" at bounding box center [679, 451] width 521 height 27
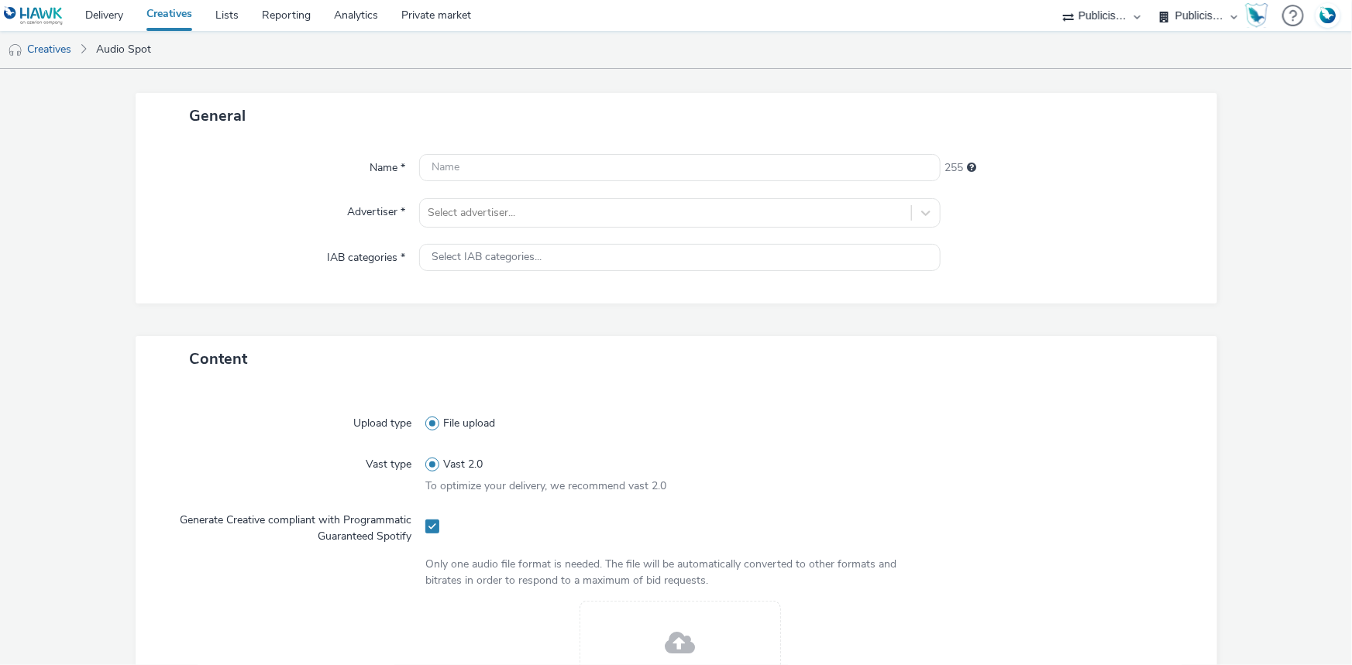
scroll to position [70, 0]
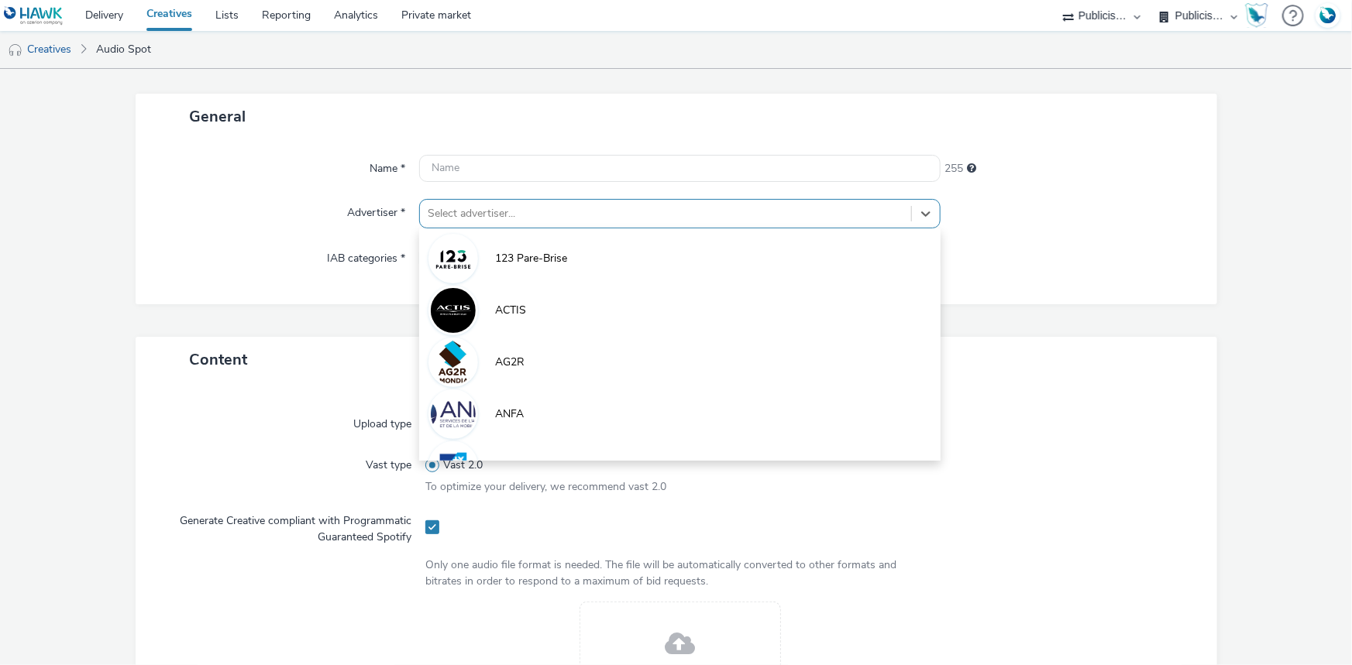
click at [492, 225] on div "Select advertiser..." at bounding box center [665, 213] width 491 height 25
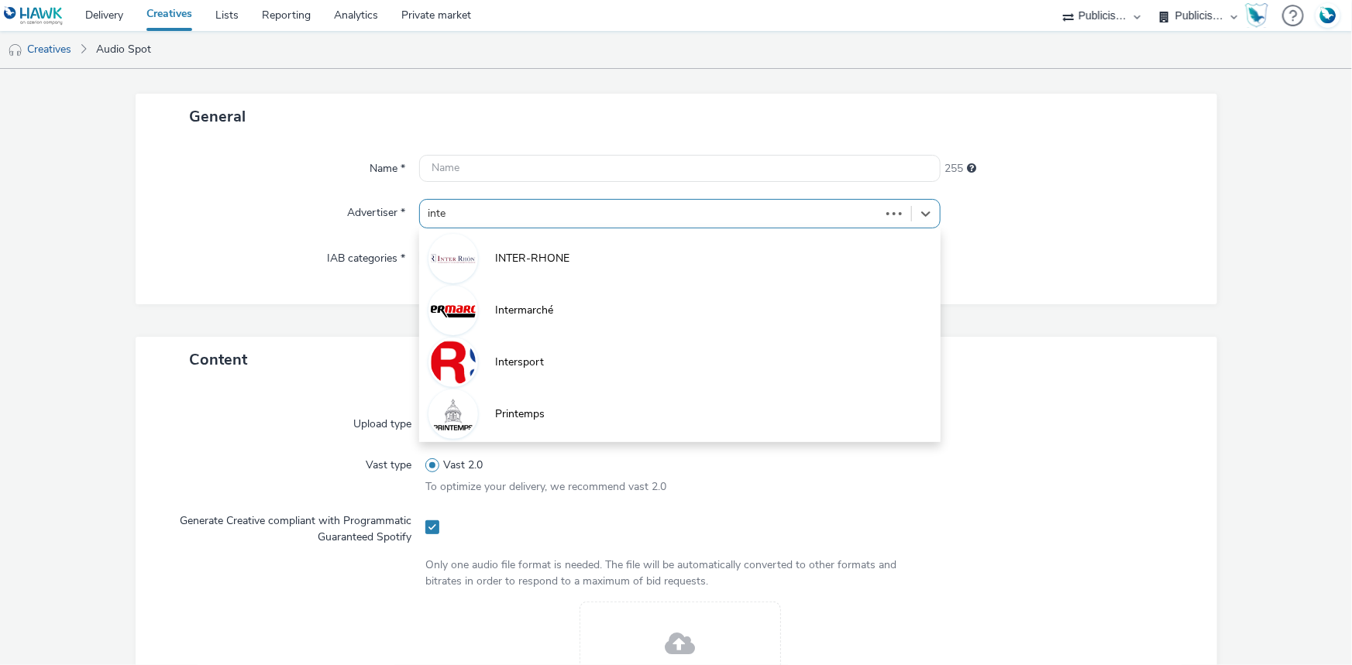
type input "inter"
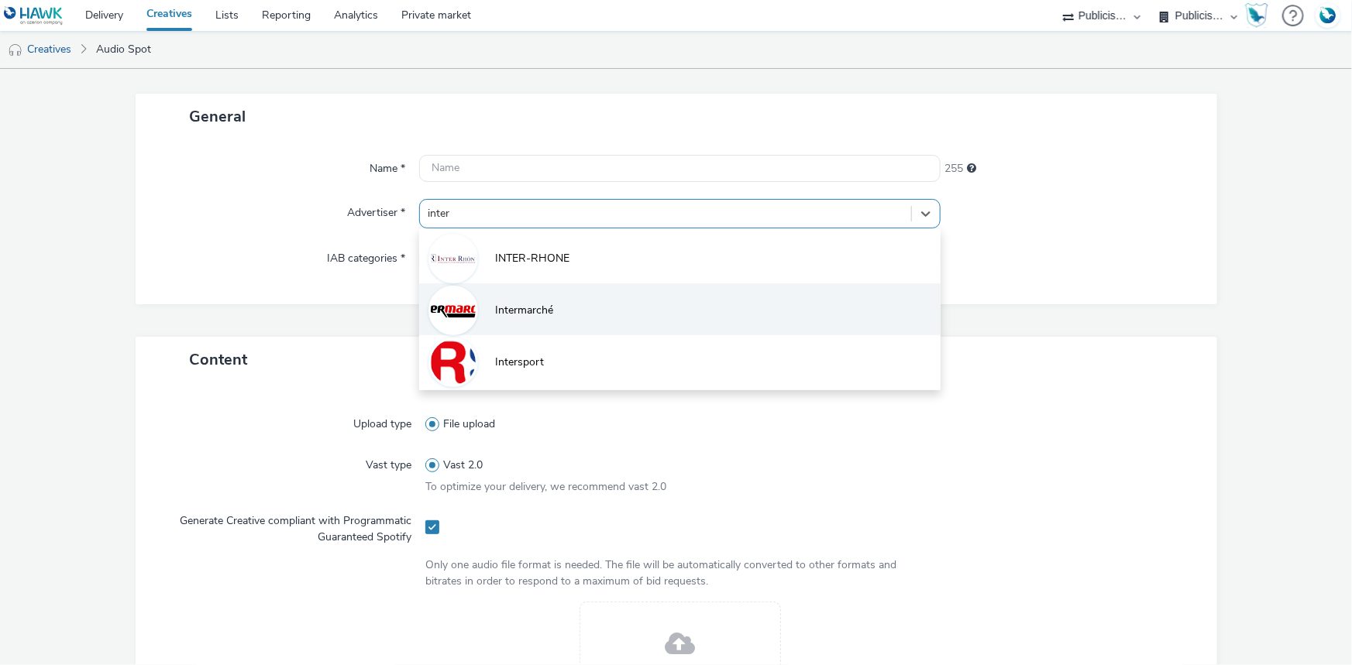
click at [639, 293] on li "Intermarché" at bounding box center [679, 309] width 521 height 52
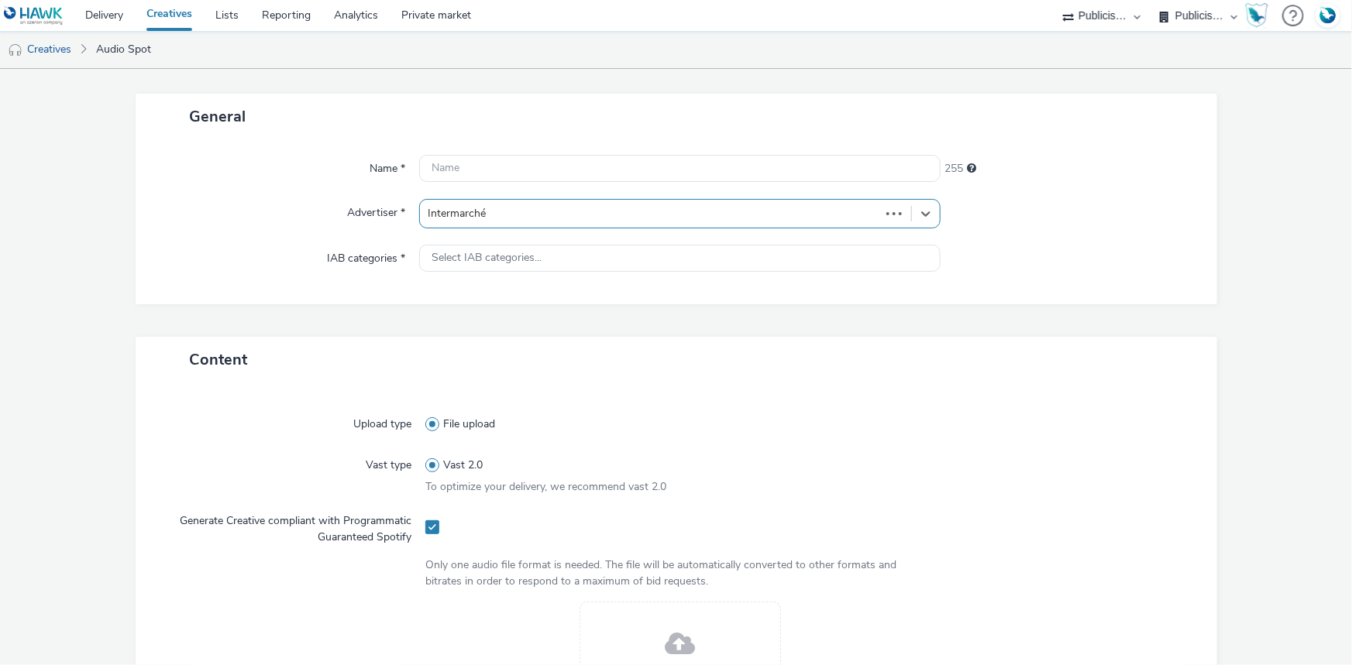
type input "http://intermarche.com"
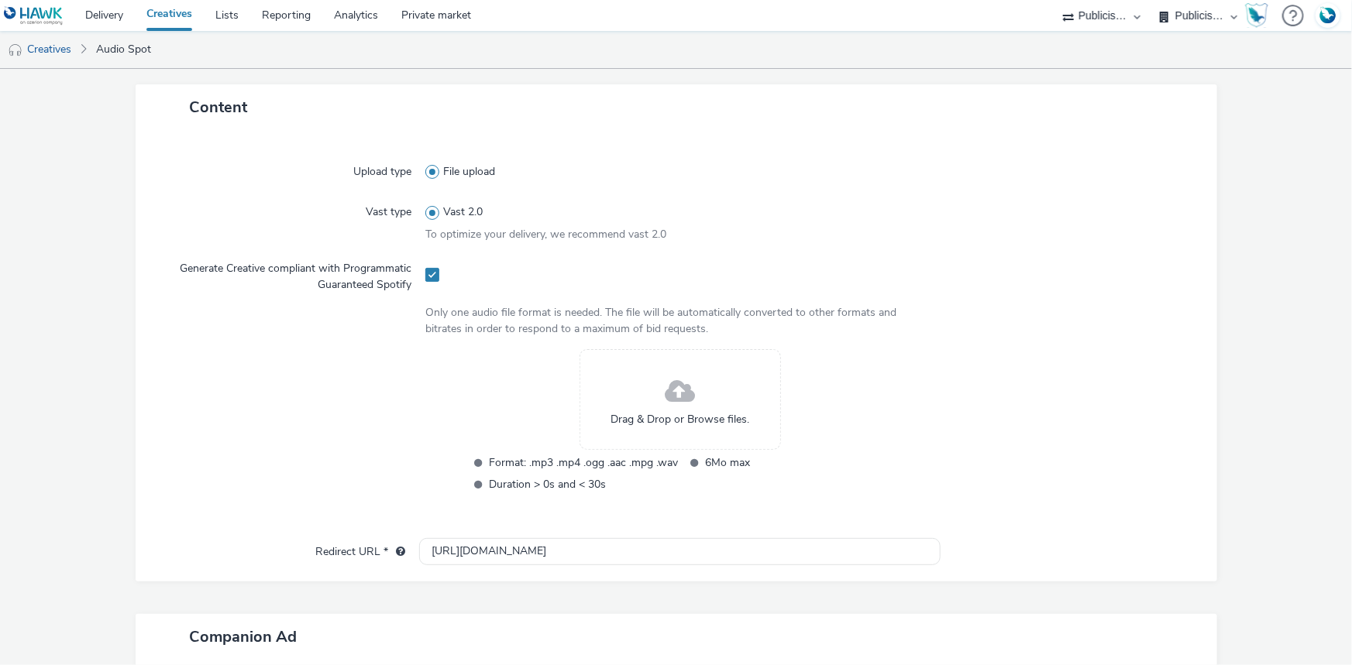
scroll to position [352, 0]
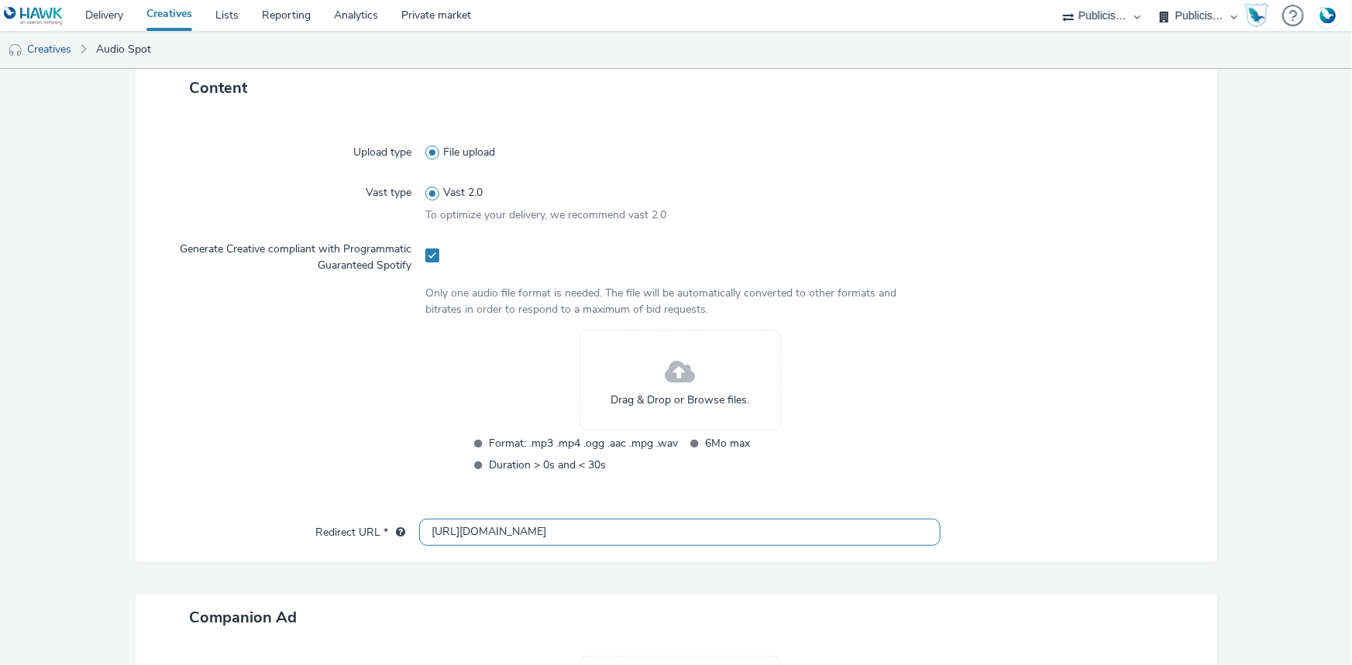
drag, startPoint x: 566, startPoint y: 538, endPoint x: 356, endPoint y: 537, distance: 209.9
click at [356, 537] on div "Redirect URL * http://intermarche.com" at bounding box center [676, 533] width 1050 height 28
paste input "https://www.intermarche.com/enseigne/bons-plans/bon-achat"
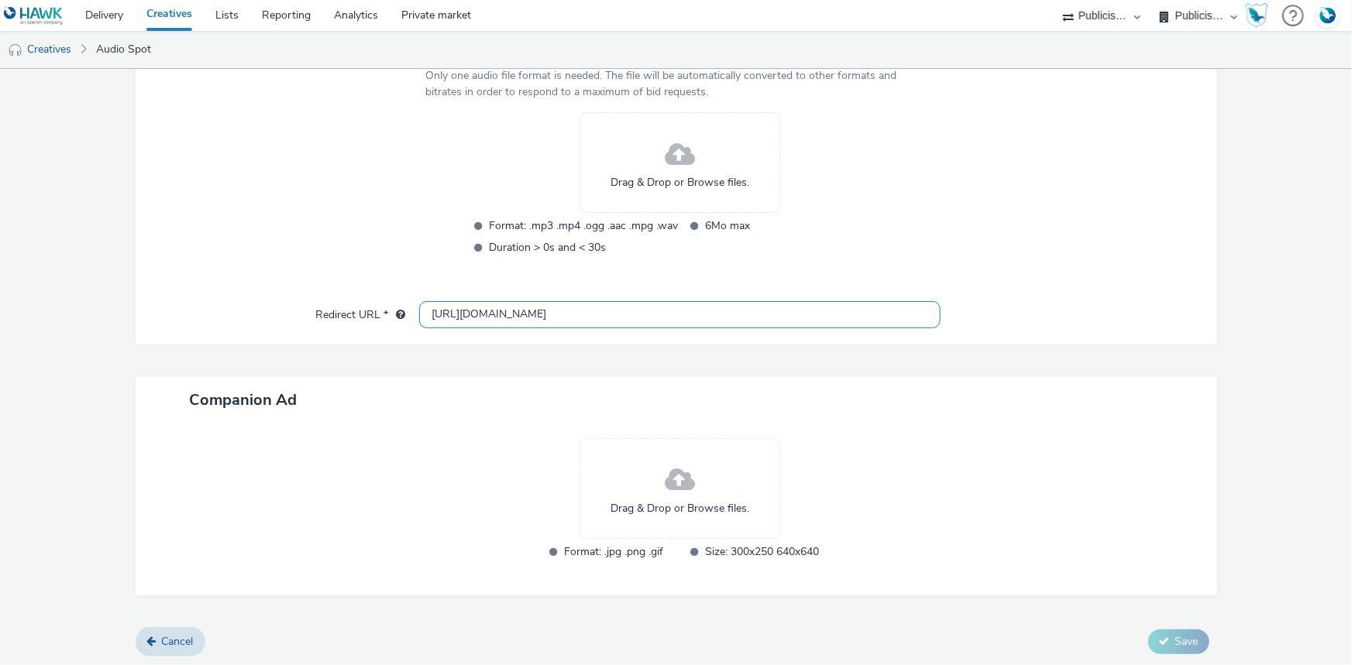
scroll to position [572, 0]
type input "https://www.intermarche.com/enseigne/bons-plans/bon-achat"
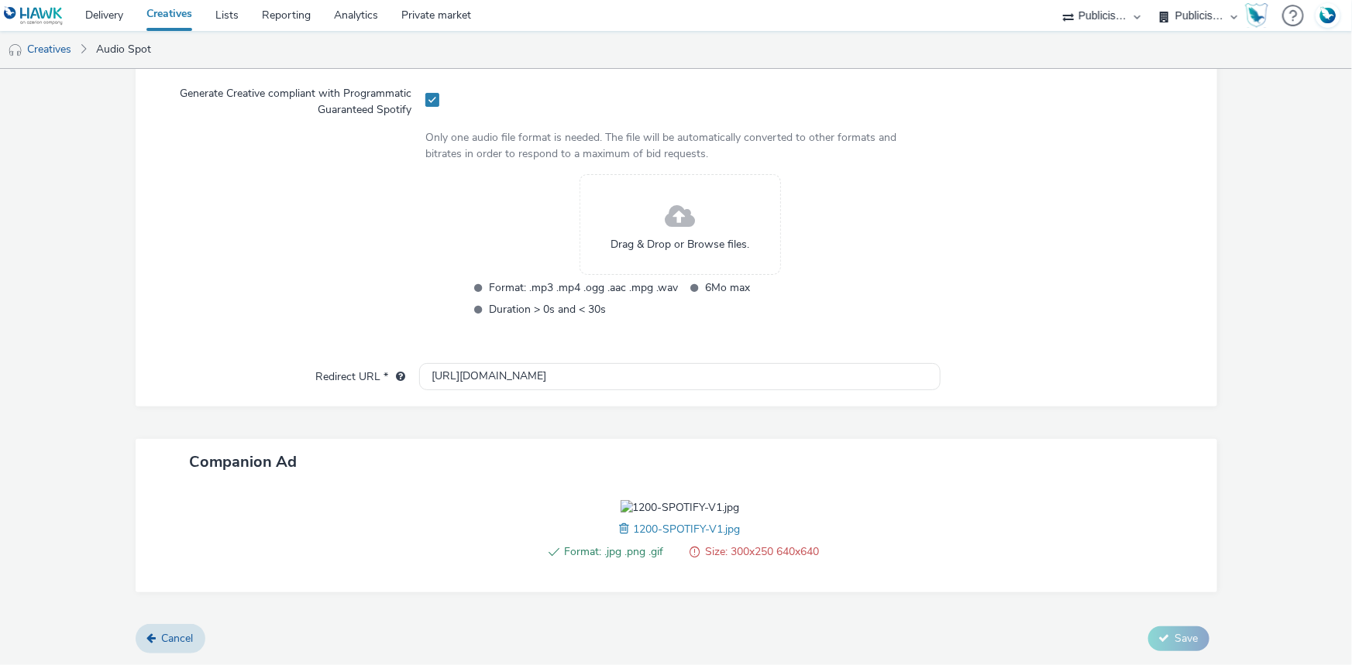
click at [620, 538] on span at bounding box center [627, 528] width 14 height 17
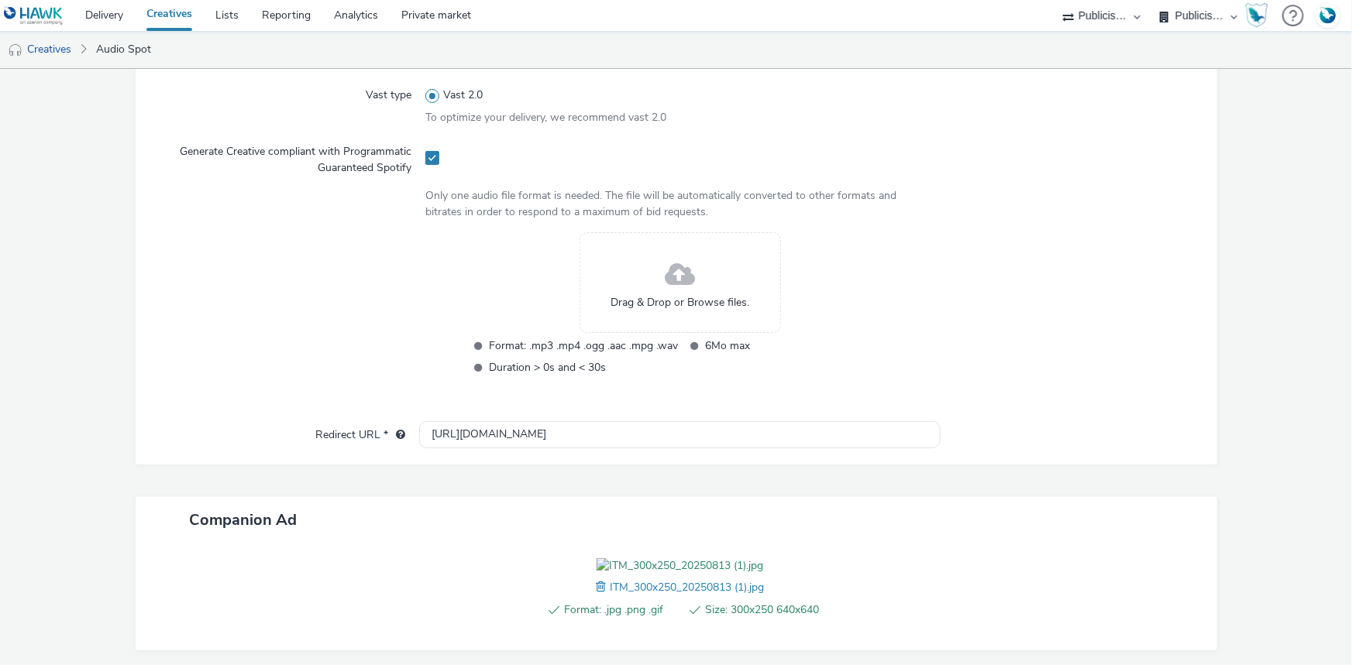
scroll to position [455, 0]
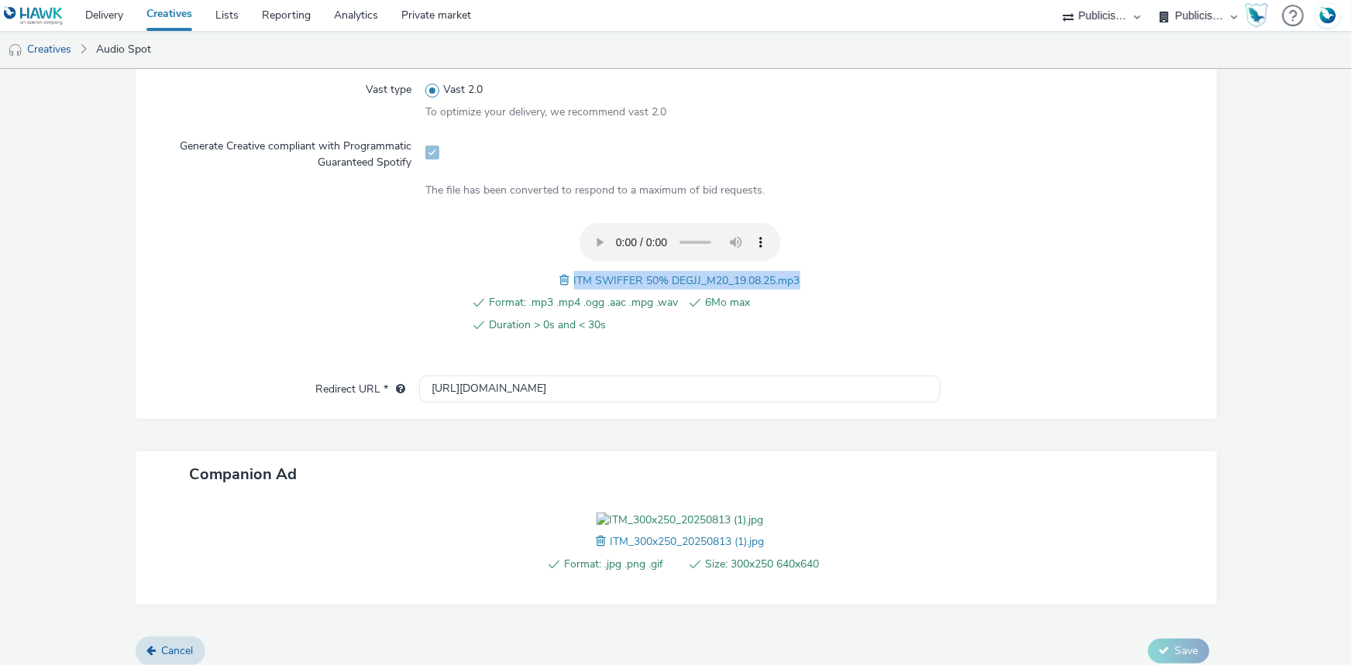
drag, startPoint x: 565, startPoint y: 279, endPoint x: 802, endPoint y: 268, distance: 236.5
click at [802, 268] on div "Format: .mp3 .mp4 .ogg .aac .mpg .wav 6Mo max Duration > 0s and < 30s ITM SWIFF…" at bounding box center [679, 287] width 509 height 128
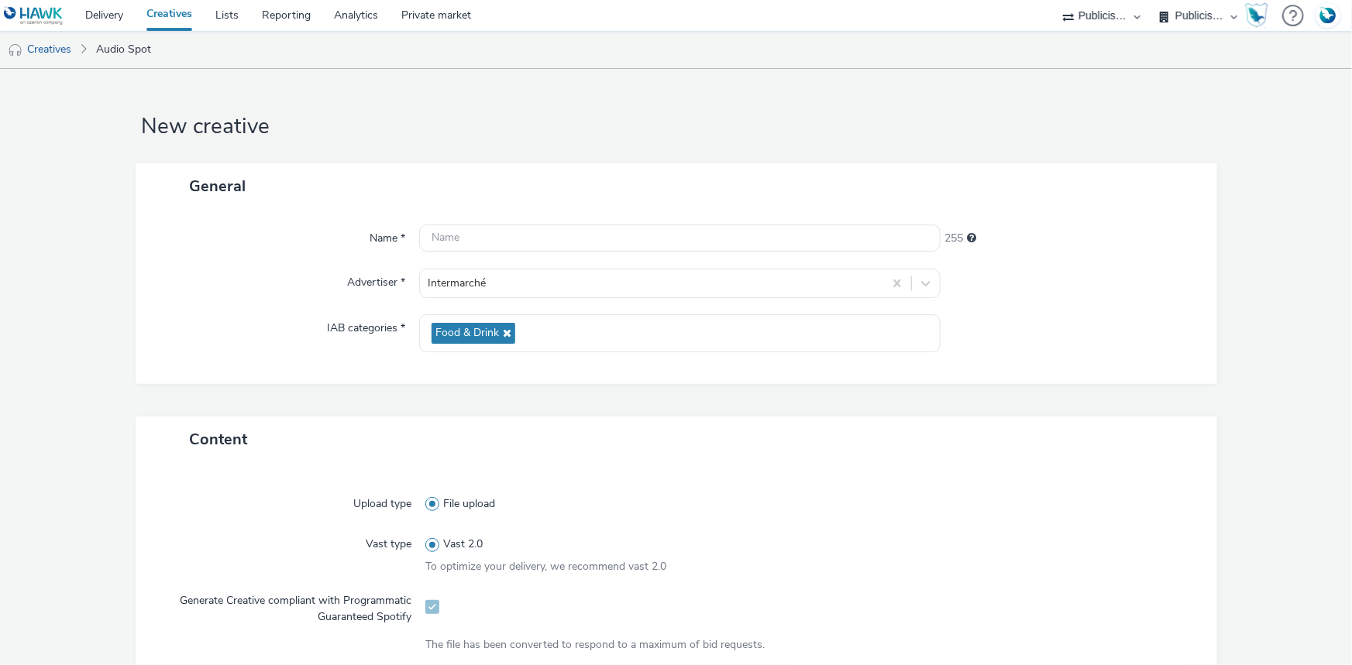
scroll to position [0, 0]
click at [465, 235] on input "text" at bounding box center [679, 238] width 521 height 27
click at [422, 240] on input "_SPOTIFY" at bounding box center [679, 238] width 521 height 27
paste input "https://www.intermarche.com/enseigne/bons-plans/bon-achat"
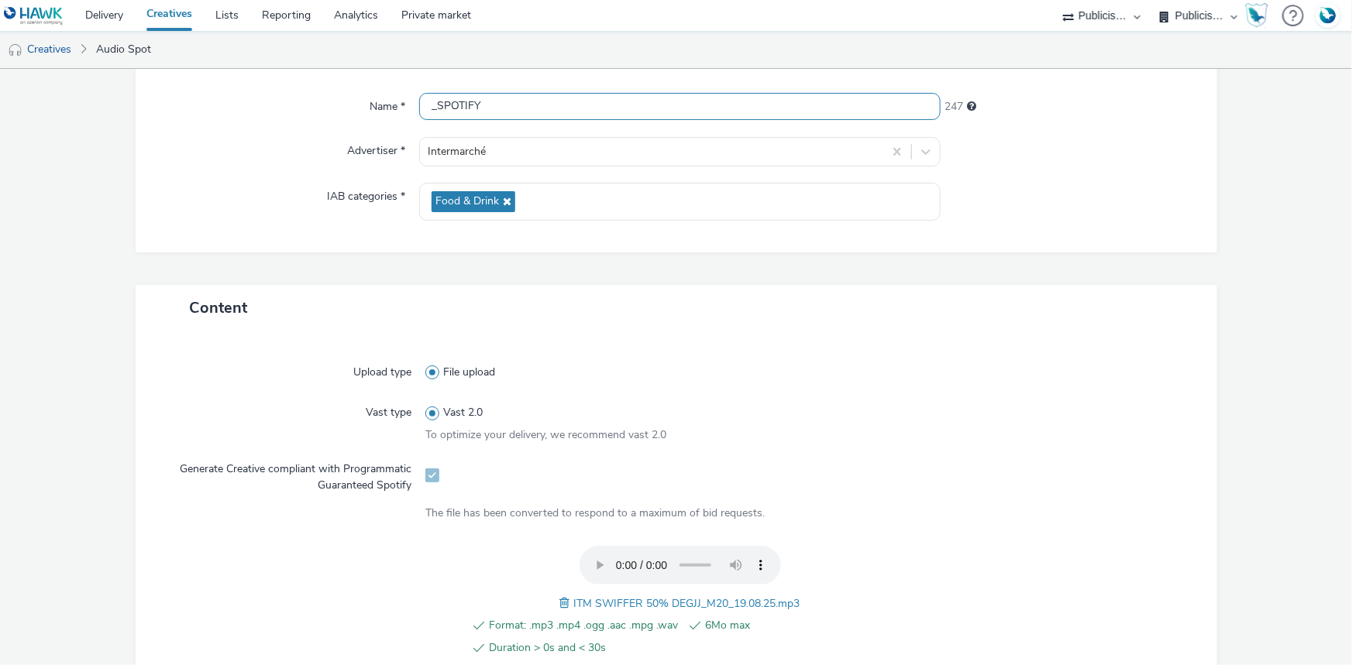
scroll to position [281, 0]
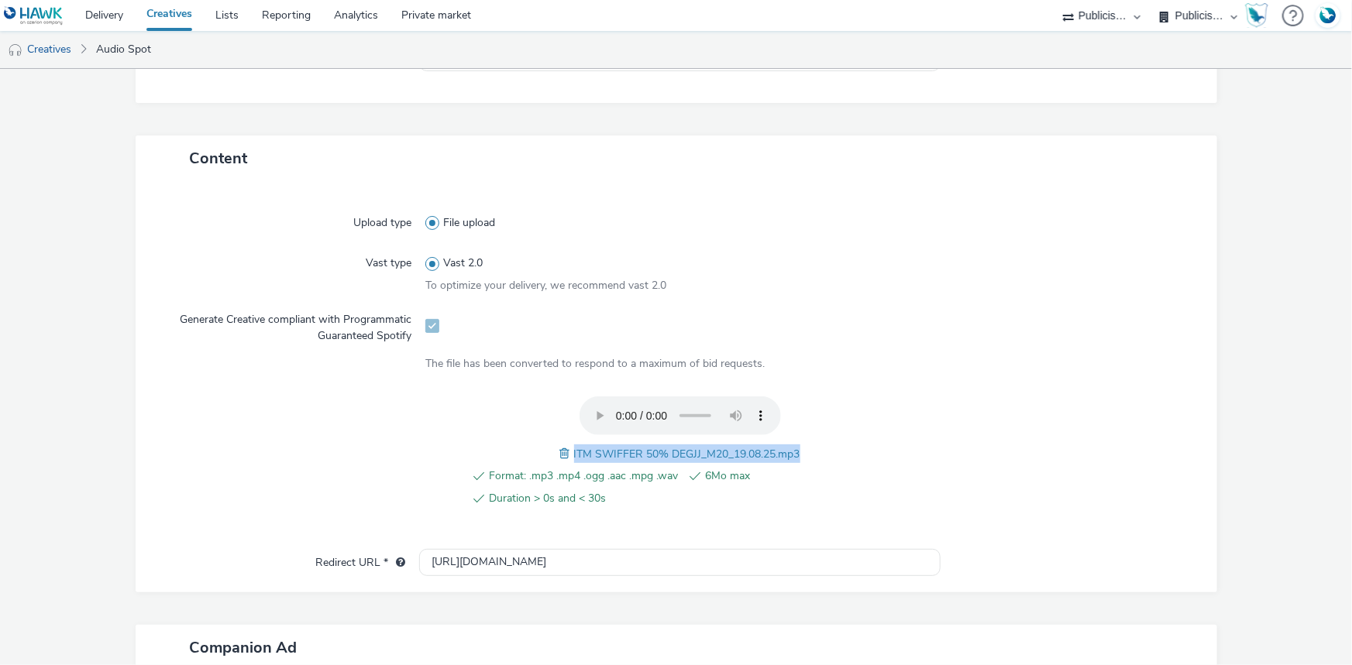
drag, startPoint x: 798, startPoint y: 452, endPoint x: 568, endPoint y: 456, distance: 230.1
click at [568, 456] on div "Format: .mp3 .mp4 .ogg .aac .mpg .wav 6Mo max Duration > 0s and < 30s ITM SWIFF…" at bounding box center [679, 461] width 509 height 128
copy span "ITM SWIFFER 50% DEGJJ_M20_19.08.25.mp3"
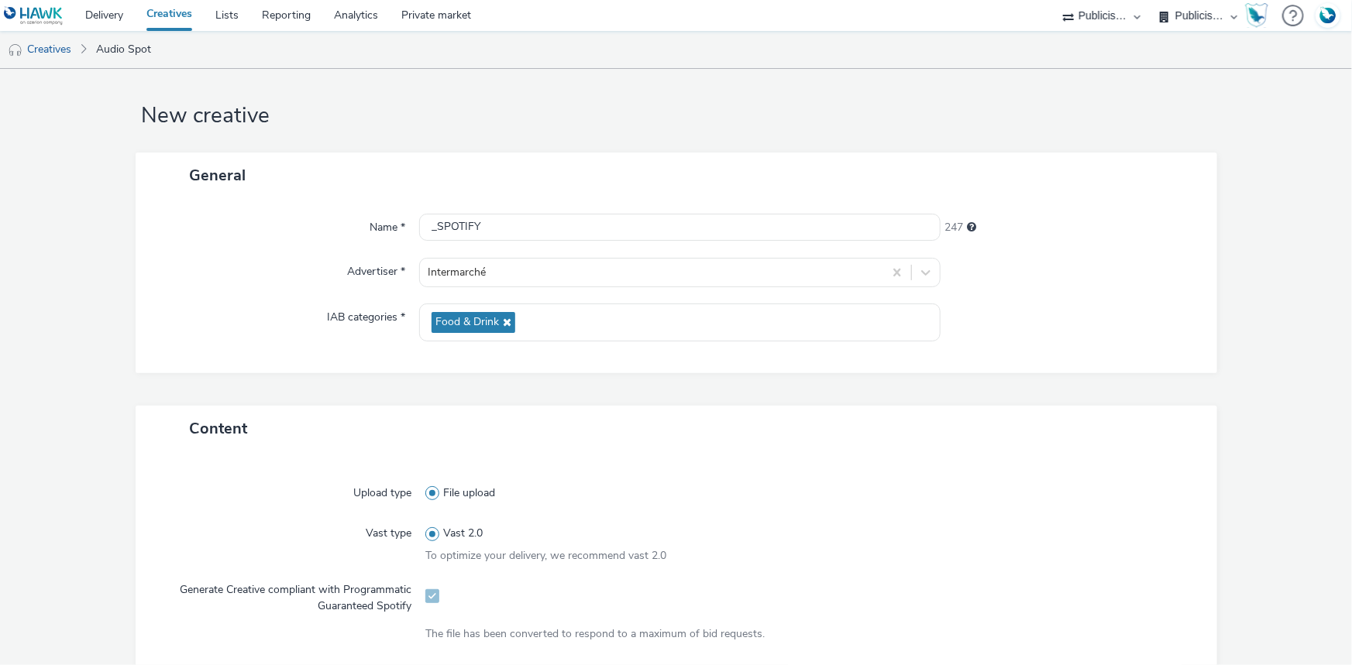
scroll to position [0, 0]
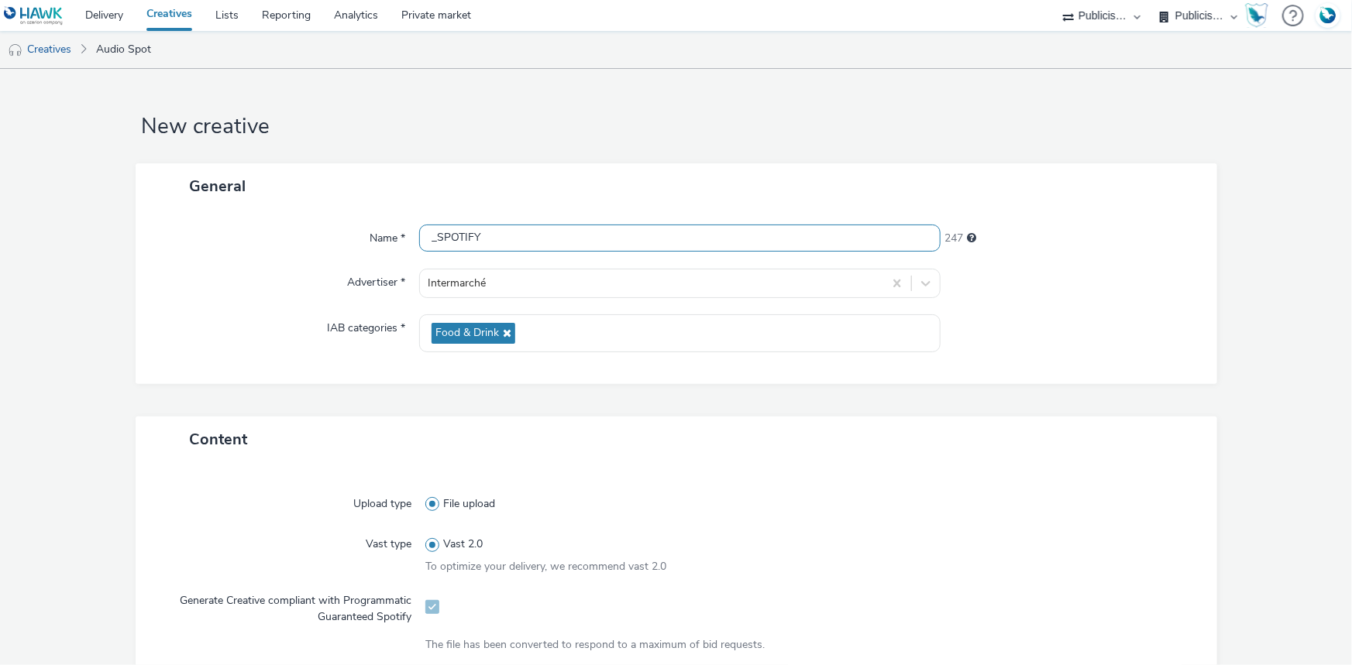
click at [427, 235] on input "_SPOTIFY" at bounding box center [679, 238] width 521 height 27
paste input "ITM SWIFFER 50% DEGJJ_M20_19.08.25.mp3"
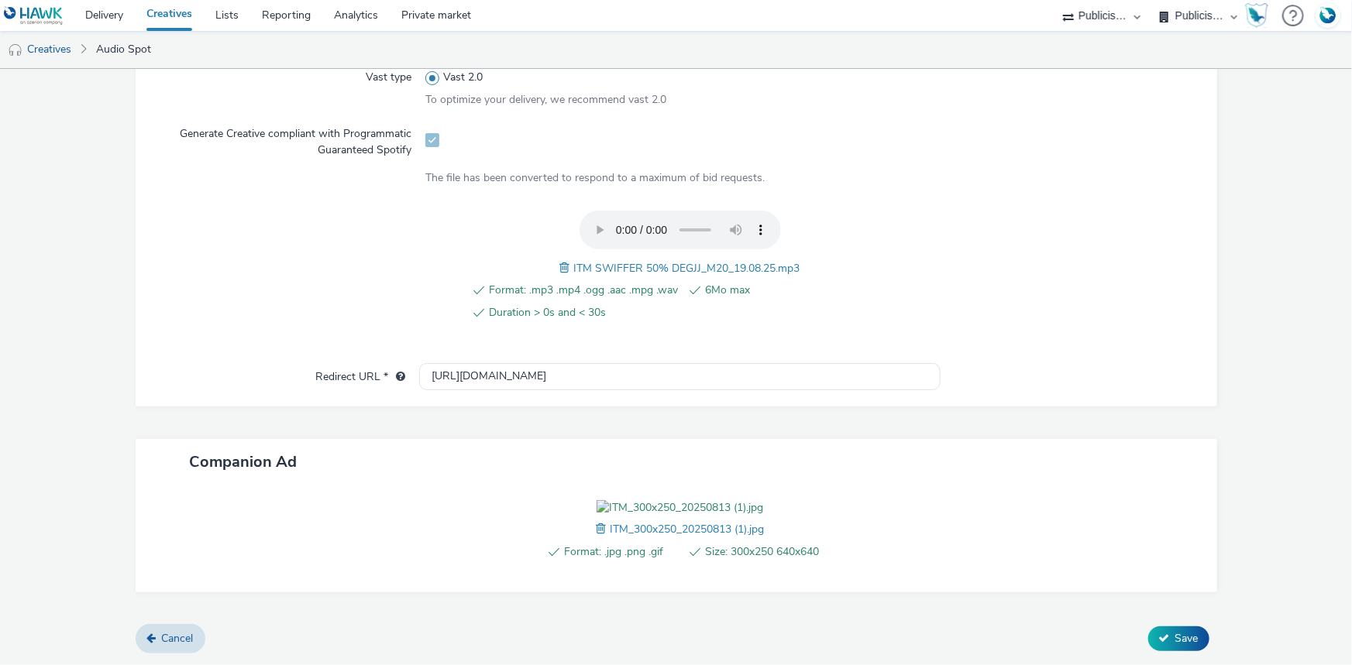
scroll to position [554, 0]
type input "ITM SWIFFER 50% DEGJJ_M20_19.08.25.mp3_SPOTIFY"
click at [1175, 634] on span "Save" at bounding box center [1186, 638] width 23 height 15
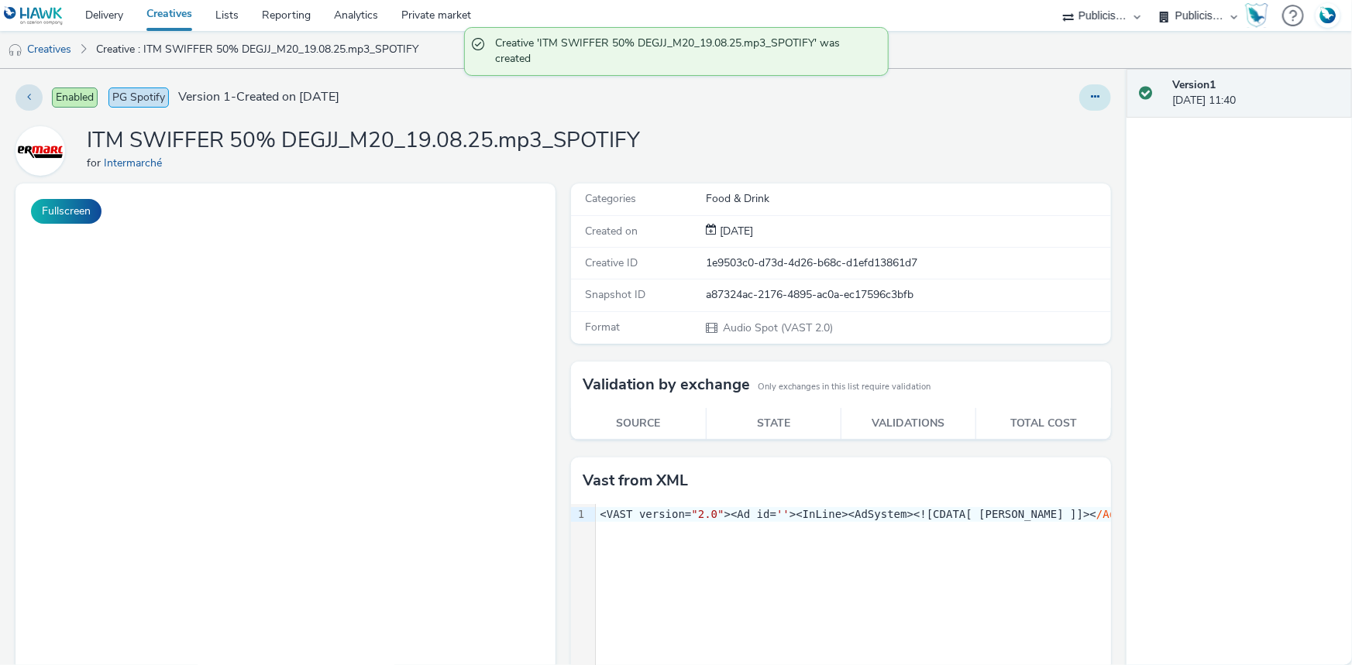
click at [1079, 104] on button at bounding box center [1095, 97] width 32 height 26
click at [1067, 152] on link "Duplicate" at bounding box center [1052, 159] width 116 height 31
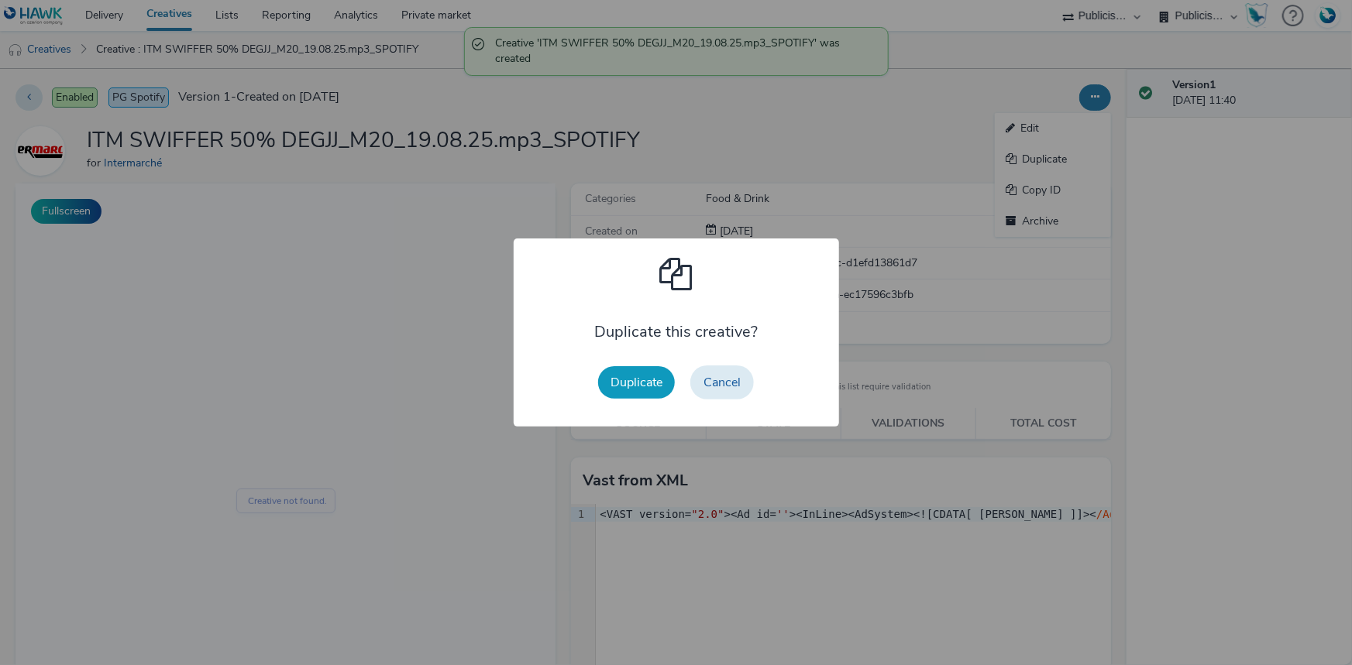
click at [635, 384] on button "Duplicate" at bounding box center [636, 382] width 77 height 33
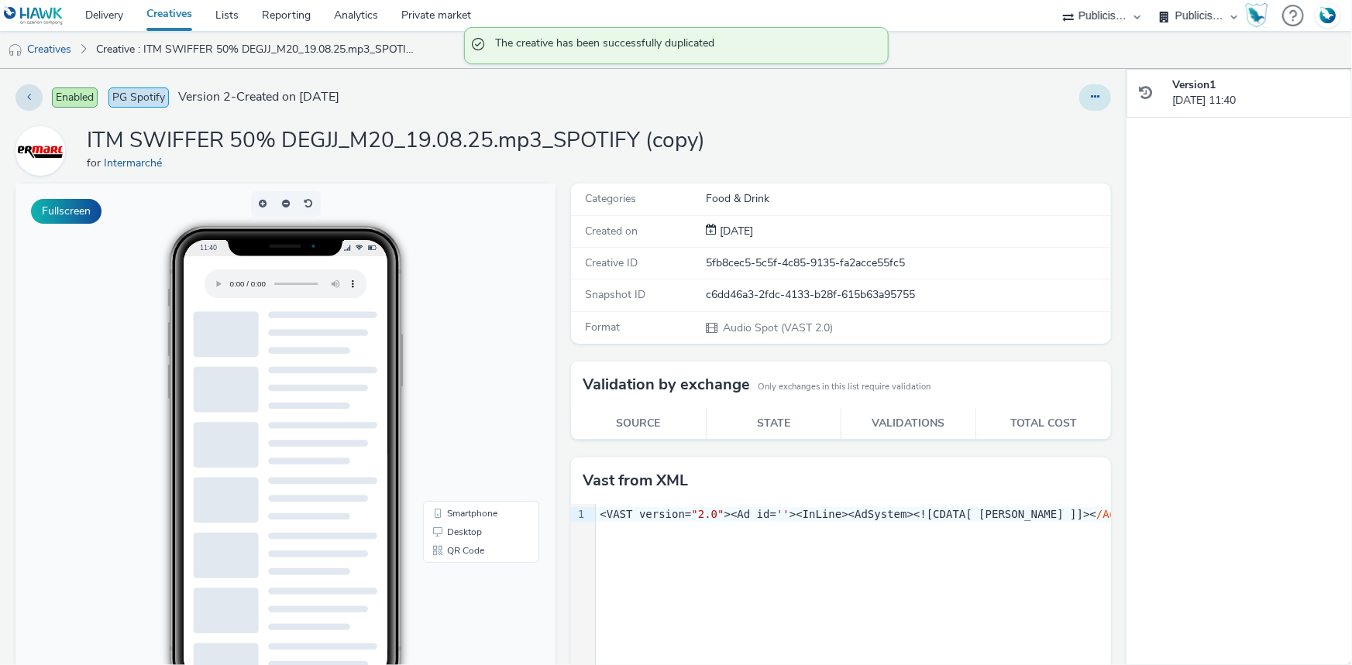
click at [1091, 92] on icon at bounding box center [1095, 96] width 9 height 11
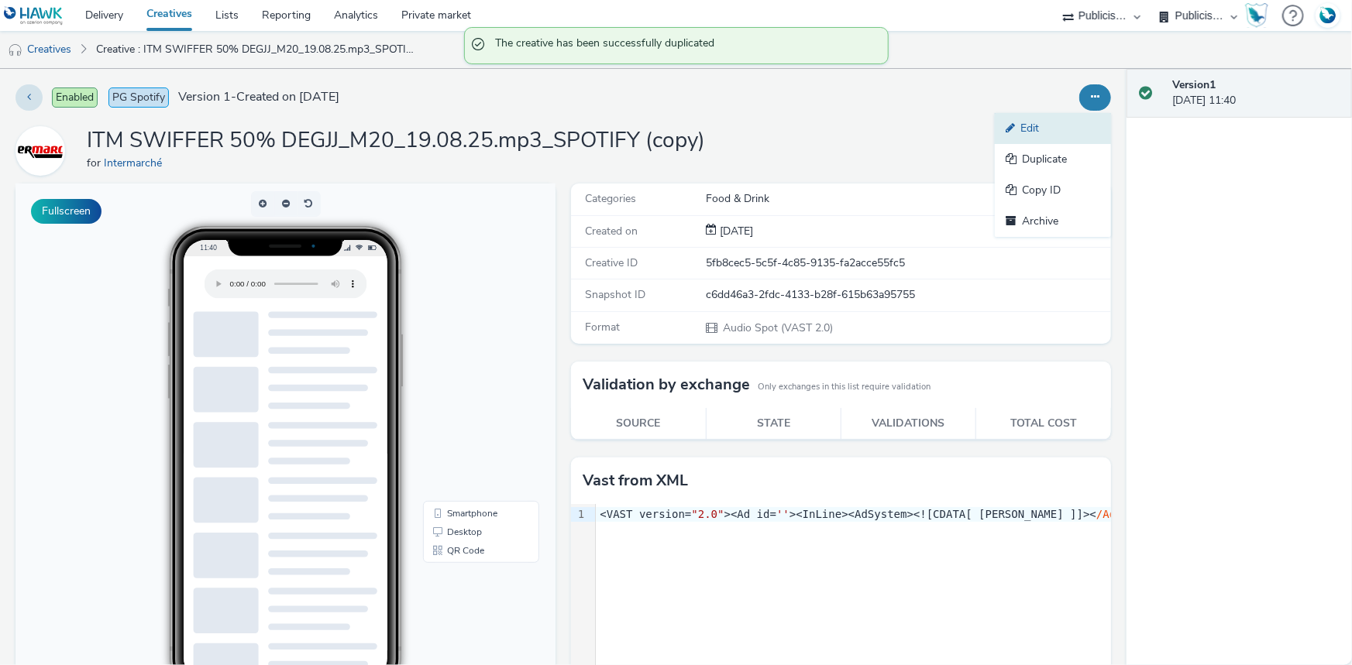
click at [1035, 134] on link "Edit" at bounding box center [1052, 128] width 116 height 31
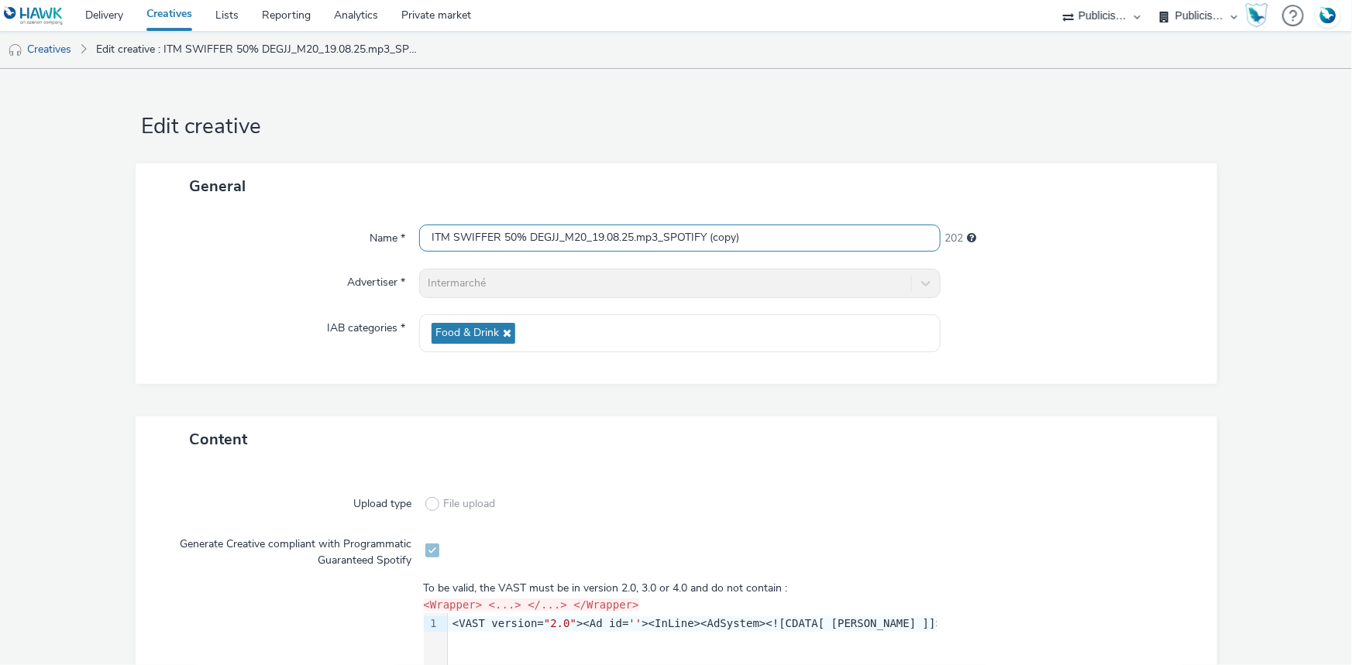
drag, startPoint x: 757, startPoint y: 242, endPoint x: 702, endPoint y: 241, distance: 55.8
click at [702, 241] on input "ITM SWIFFER 50% DEGJJ_M20_19.08.25.mp3_SPOTIFY (copy)" at bounding box center [679, 238] width 521 height 27
drag, startPoint x: 658, startPoint y: 239, endPoint x: 434, endPoint y: 246, distance: 224.7
click at [434, 246] on input "ITM SWIFFER 50% DEGJJ_M20_19.08.25.mp3_SPOTIFY" at bounding box center [679, 238] width 521 height 27
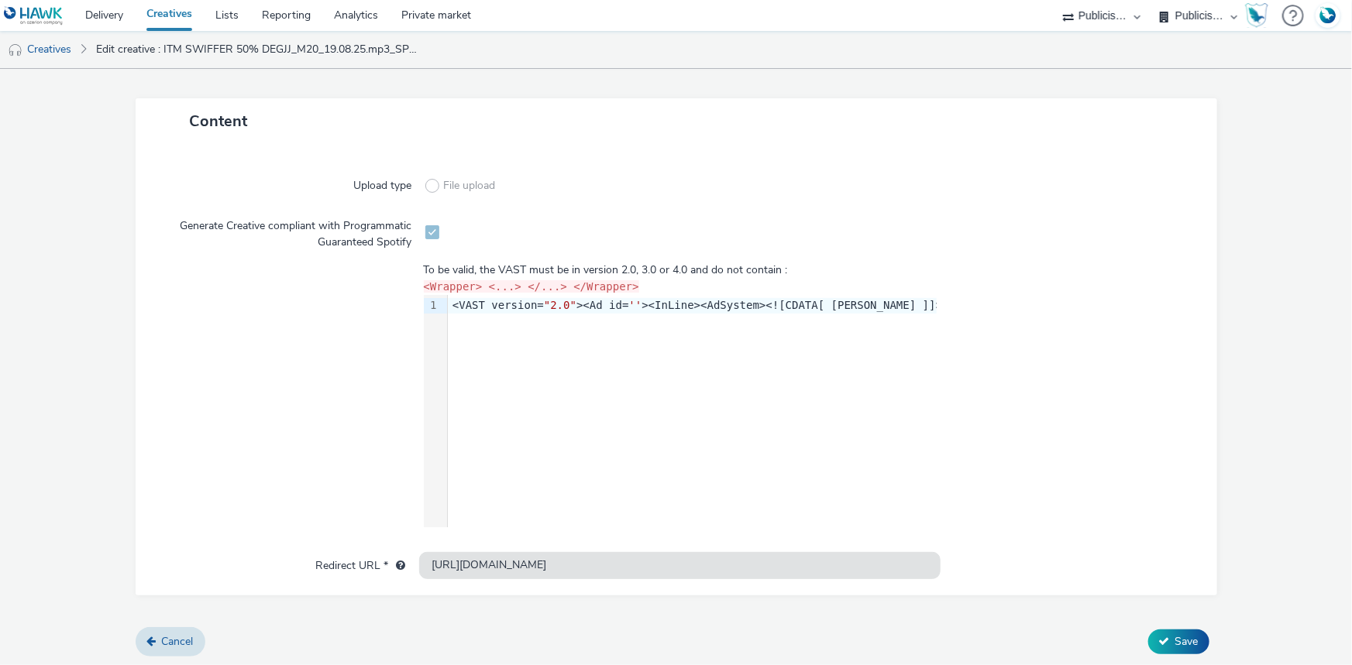
scroll to position [319, 0]
type input "_SPOTIFY"
click at [170, 640] on span "Cancel" at bounding box center [178, 641] width 32 height 15
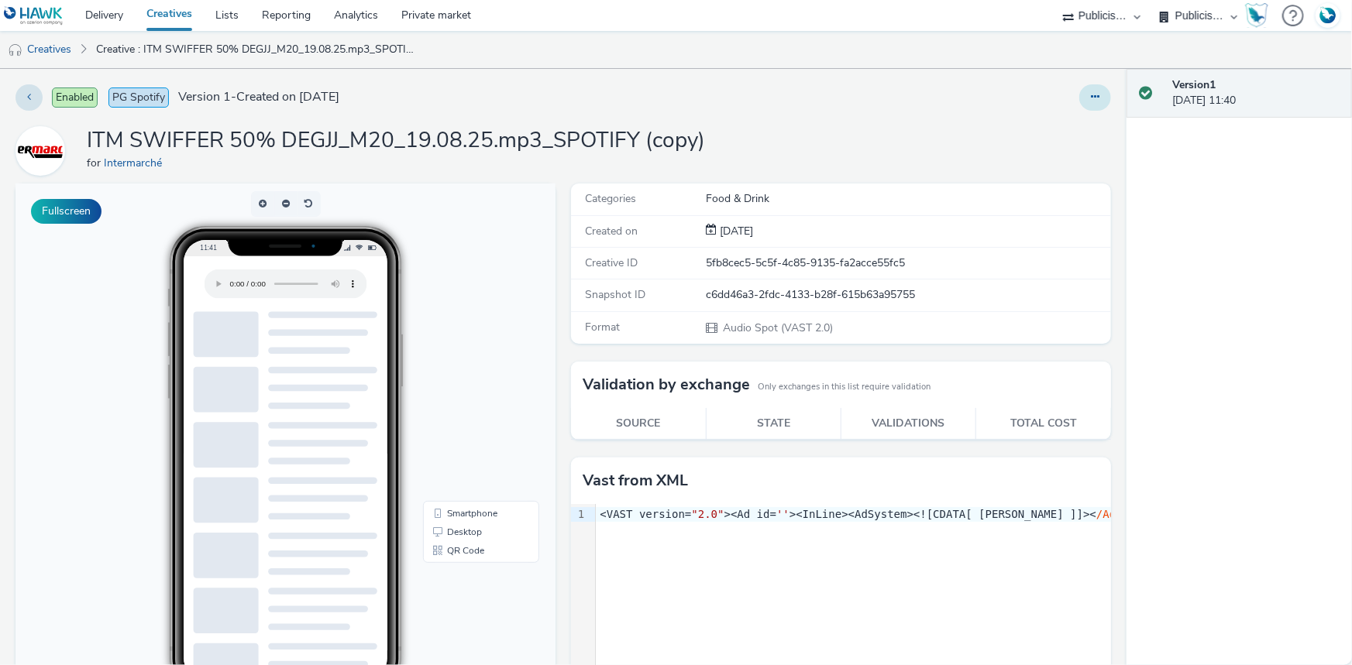
click at [1095, 96] on button at bounding box center [1095, 97] width 32 height 26
click at [1032, 214] on link "Archive" at bounding box center [1052, 221] width 116 height 31
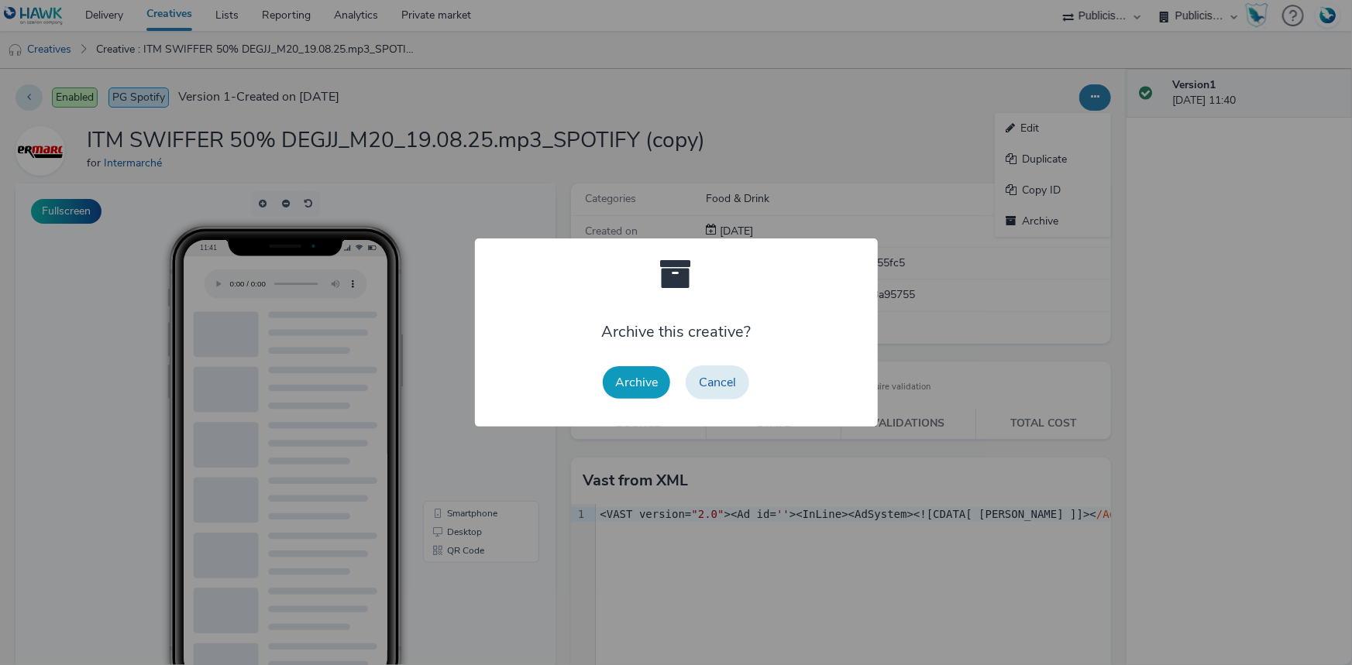
click at [634, 376] on button "Archive" at bounding box center [636, 382] width 67 height 33
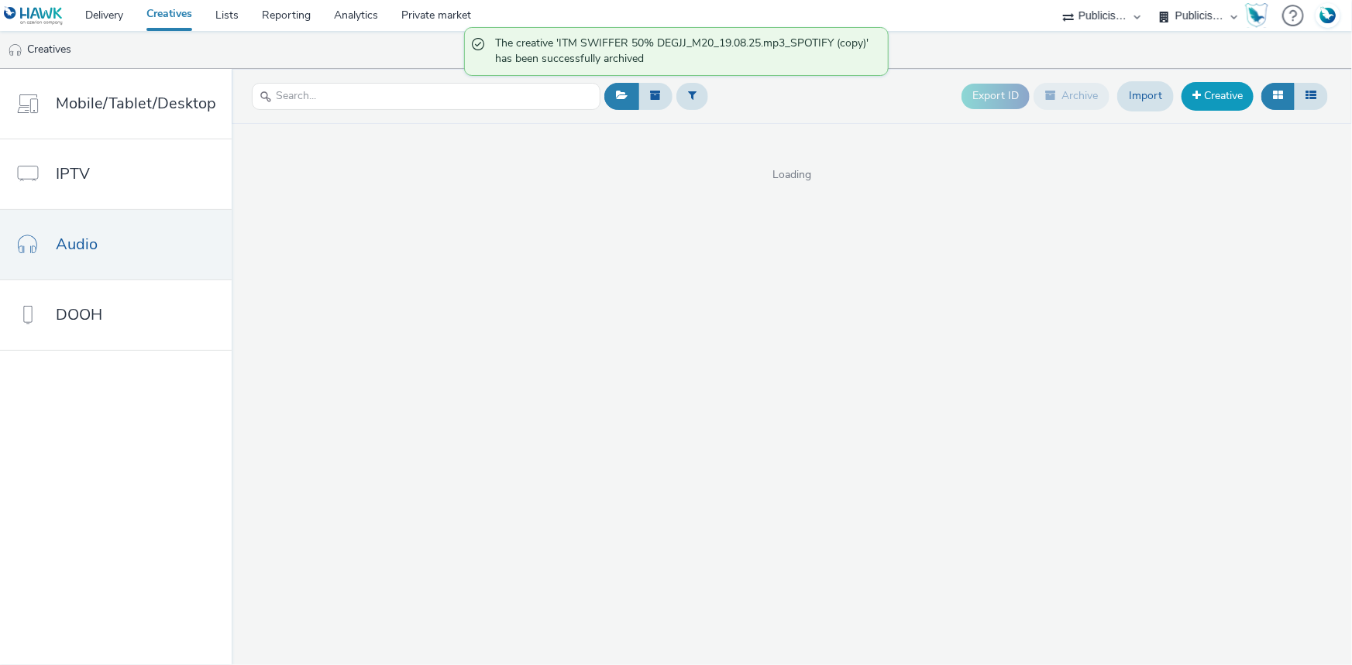
click at [1221, 100] on link "Creative" at bounding box center [1217, 96] width 72 height 28
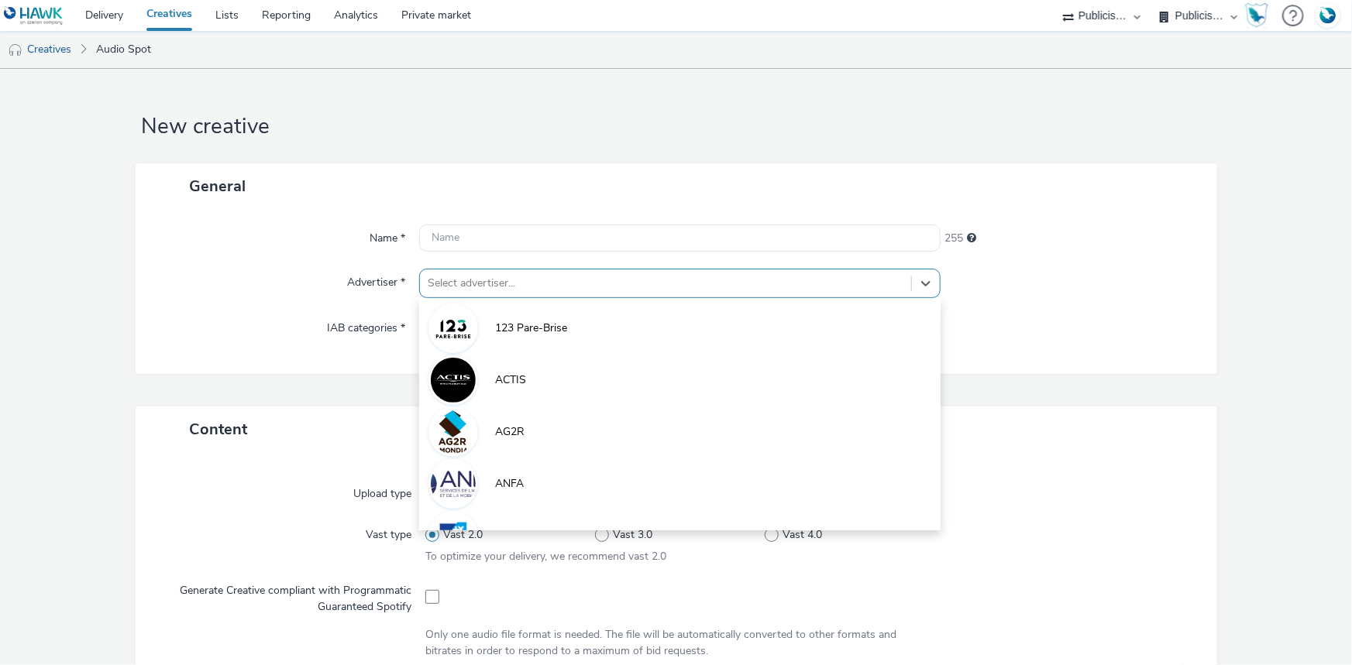
click at [453, 285] on div at bounding box center [666, 283] width 476 height 19
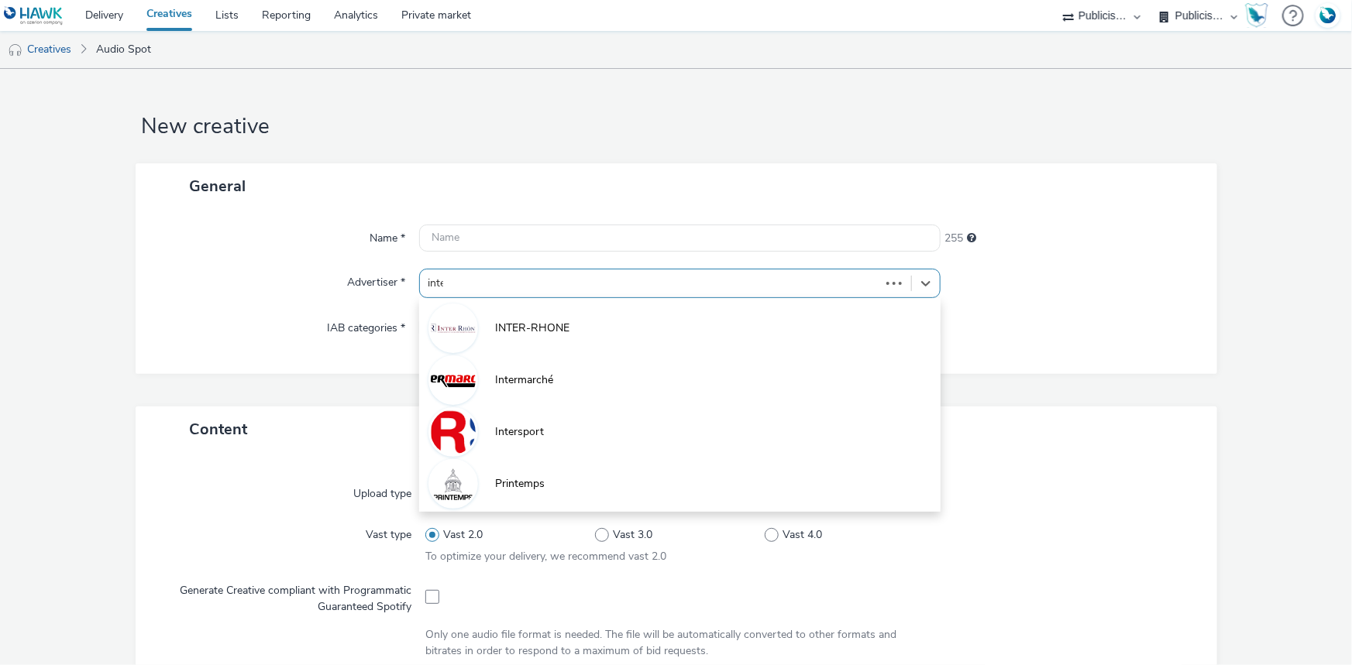
type input "inter"
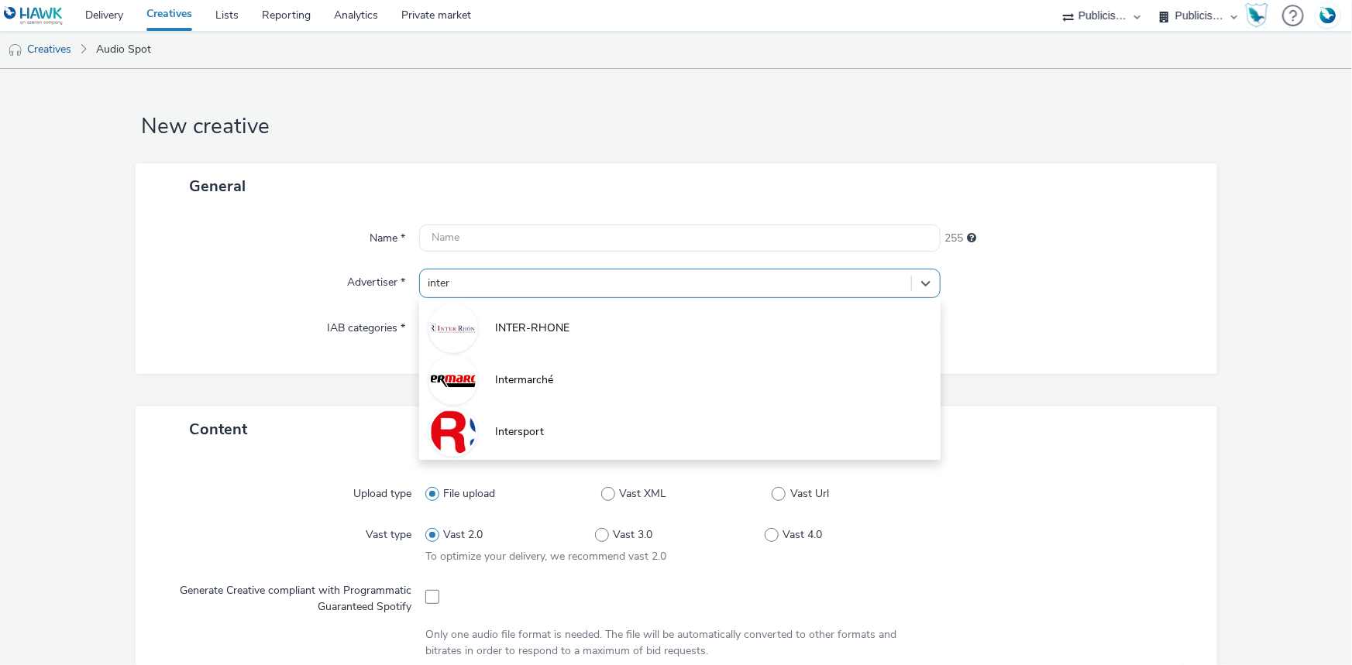
drag, startPoint x: 504, startPoint y: 366, endPoint x: 507, endPoint y: 356, distance: 10.3
click at [506, 367] on li "Intermarché" at bounding box center [679, 379] width 521 height 52
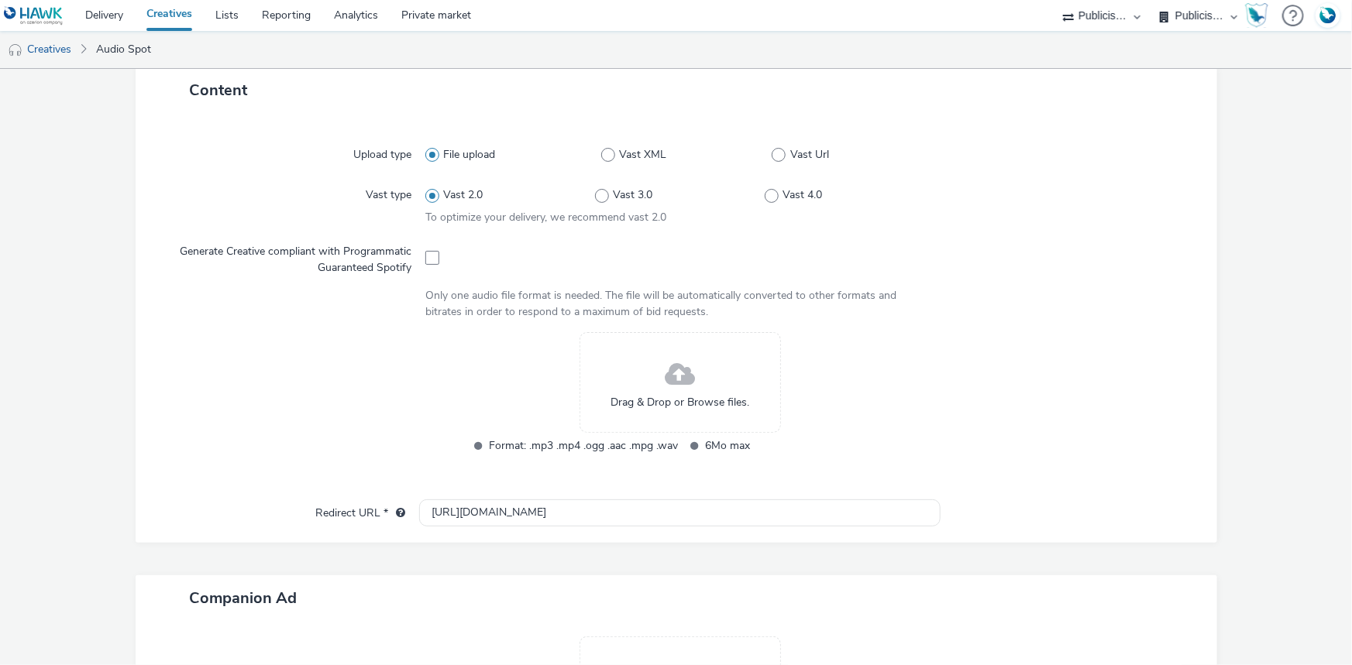
scroll to position [352, 0]
drag, startPoint x: 426, startPoint y: 256, endPoint x: 444, endPoint y: 318, distance: 64.5
click at [426, 256] on span at bounding box center [432, 256] width 14 height 14
checkbox input "true"
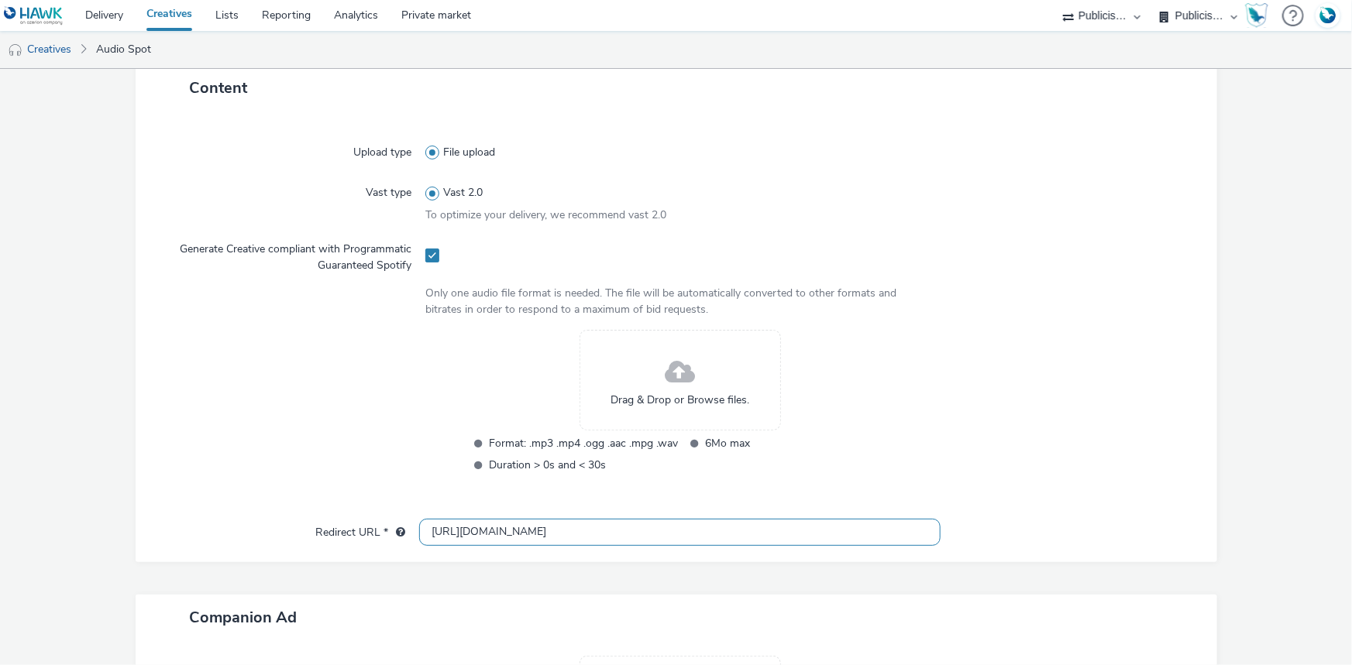
click at [474, 524] on input "http://intermarche.com" at bounding box center [679, 532] width 521 height 27
paste input "s://www.intermarche.com/enseigne/bons-plans/bon-achat"
type input "https://www.intermarche.com/enseigne/bons-plans/bon-achat"
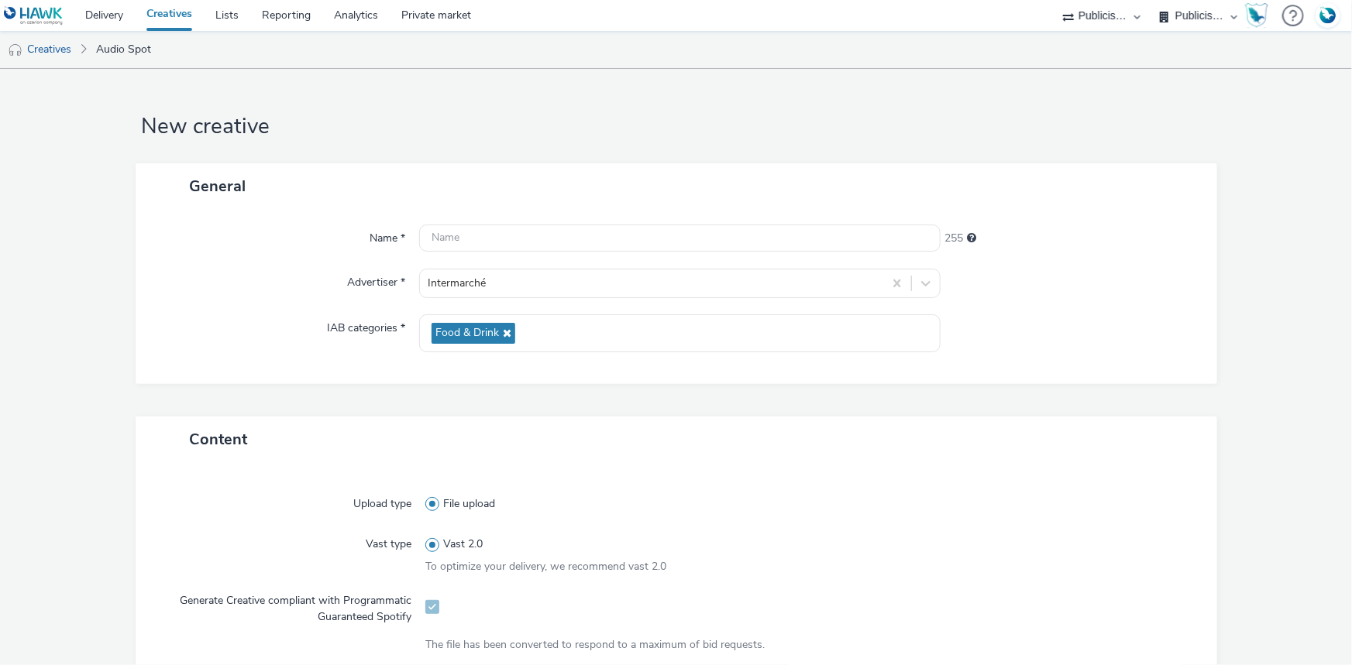
scroll to position [0, 0]
click at [457, 252] on div at bounding box center [679, 239] width 521 height 28
click at [464, 240] on input "text" at bounding box center [679, 238] width 521 height 27
paste input "_SPOTIFY"
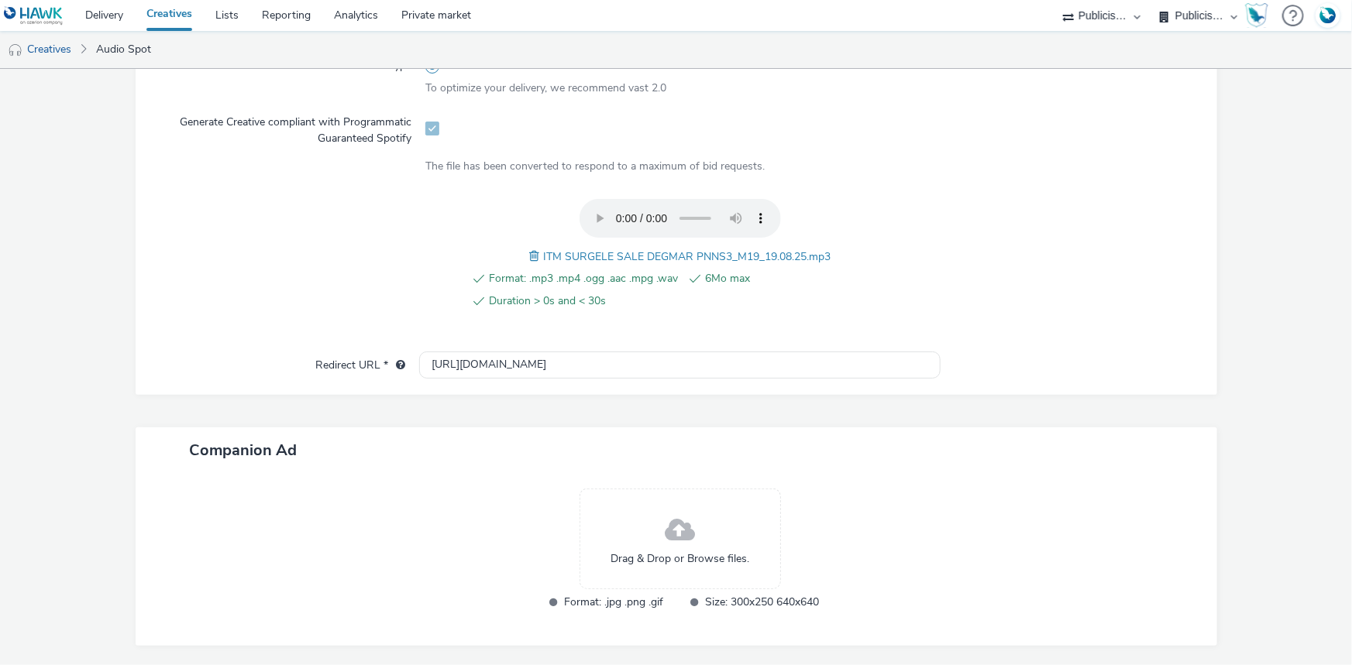
scroll to position [531, 0]
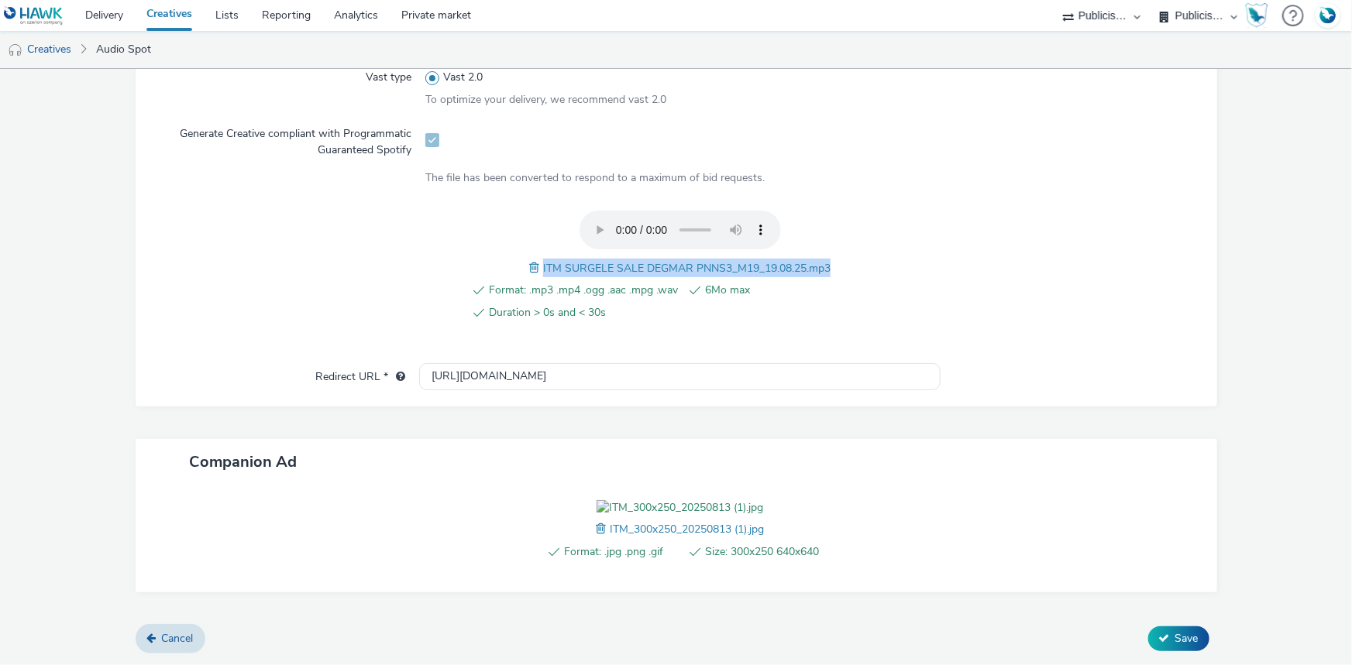
drag, startPoint x: 536, startPoint y: 195, endPoint x: 836, endPoint y: 192, distance: 300.5
click at [836, 211] on div "Format: .mp3 .mp4 .ogg .aac .mpg .wav 6Mo max Duration > 0s and < 30s ITM SURGE…" at bounding box center [679, 275] width 509 height 128
copy span "ITM SURGELE SALE DEGMAR PNNS3_M19_19.08.25.mp3"
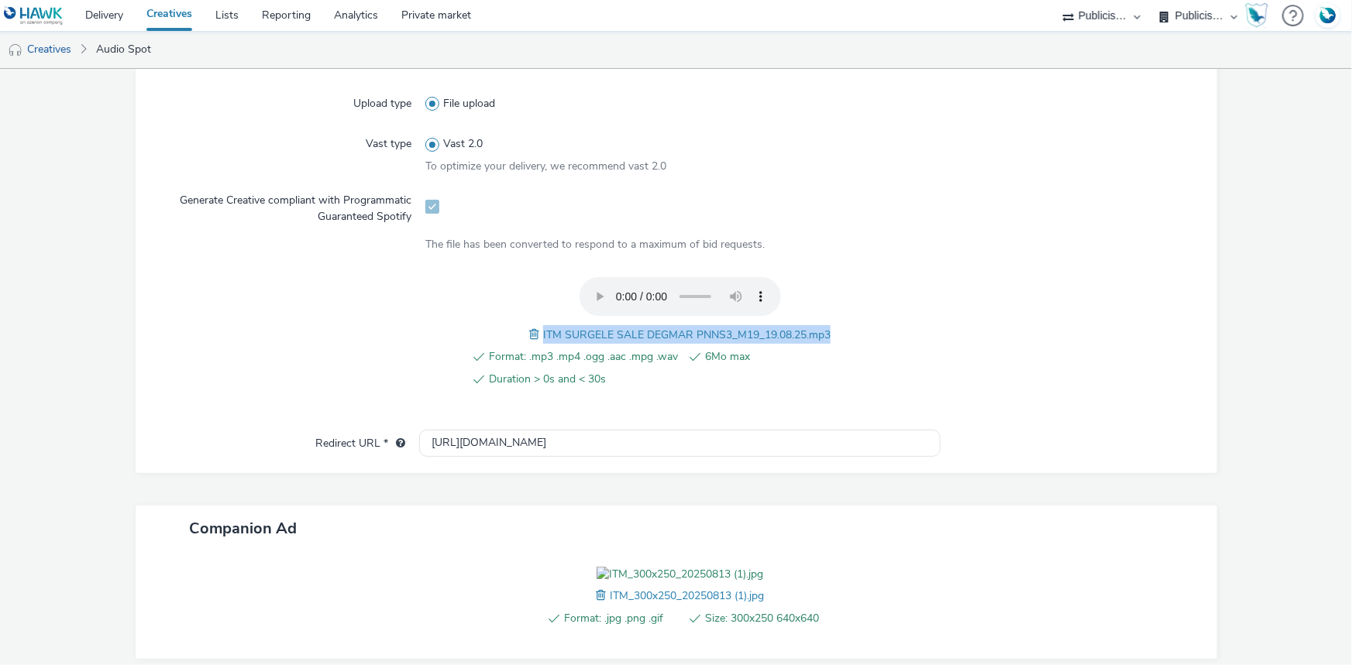
scroll to position [108, 0]
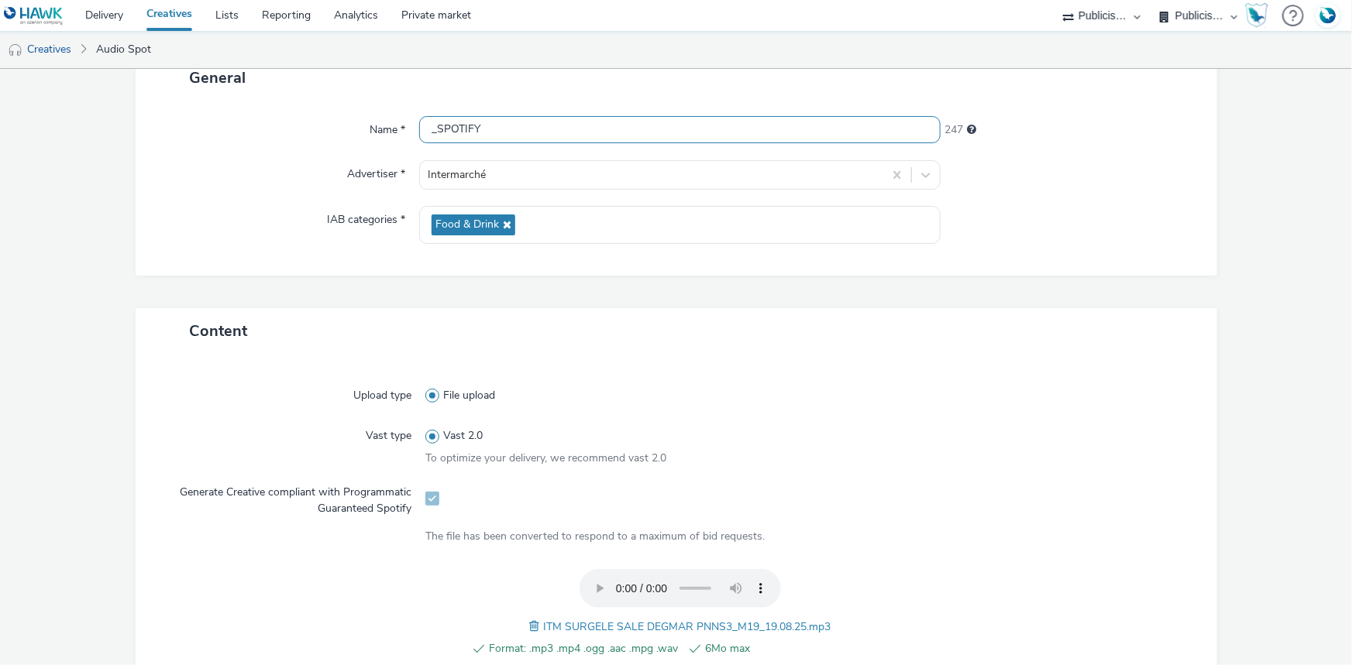
click at [424, 124] on input "_SPOTIFY" at bounding box center [679, 129] width 521 height 27
paste input "ITM SURGELE SALE DEGMAR PNNS3_M19_19.08.25.mp3"
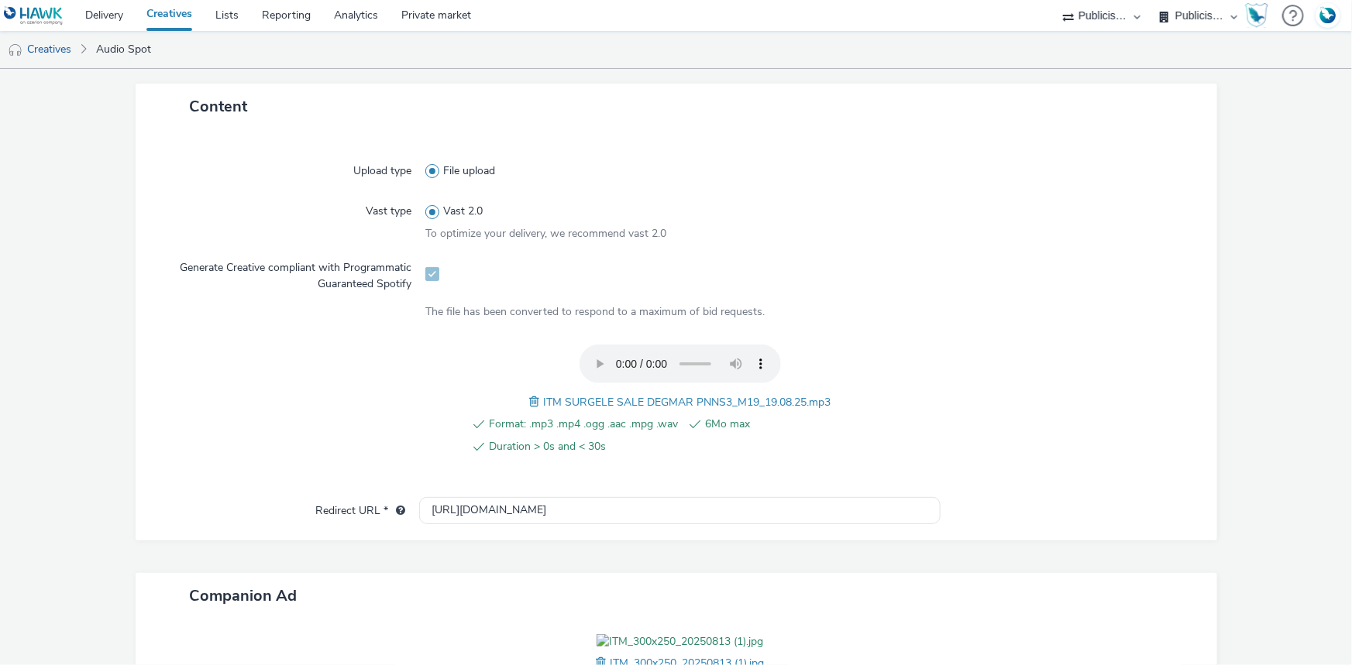
scroll to position [554, 0]
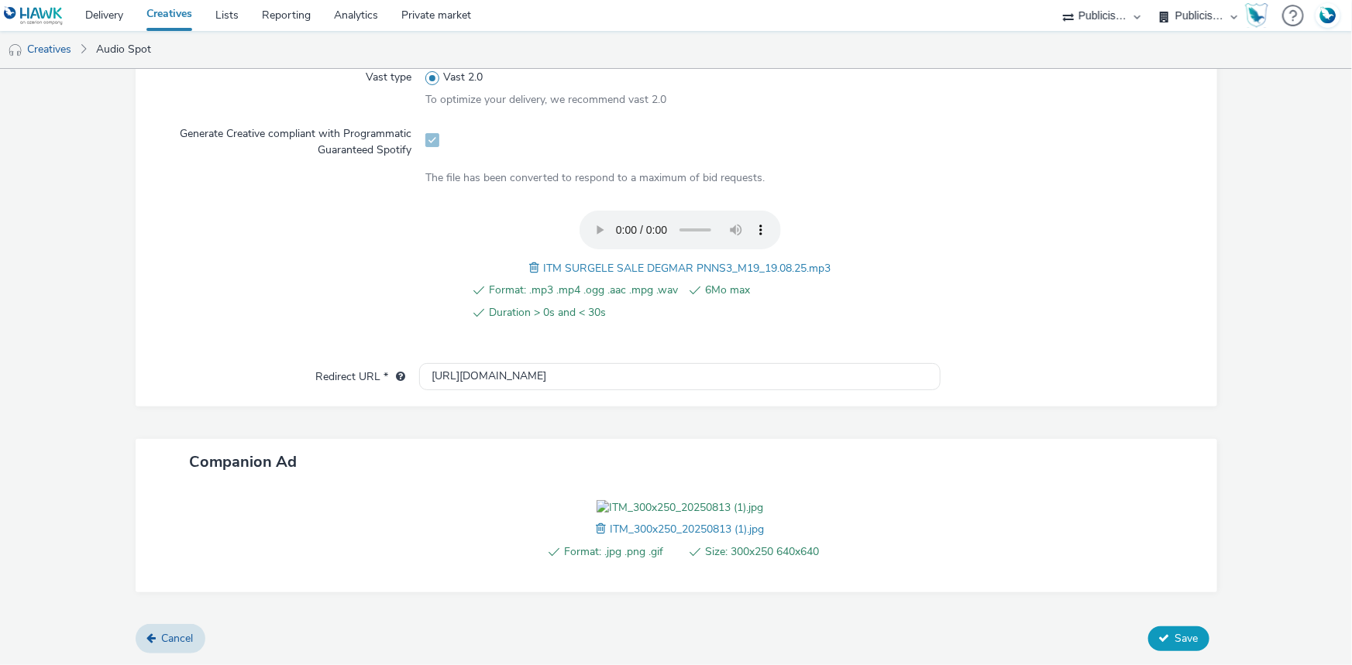
type input "ITM SURGELE SALE DEGMAR PNNS3_M19_19.08.25.mp3_SPOTIFY"
click at [1175, 633] on span "Save" at bounding box center [1186, 638] width 23 height 15
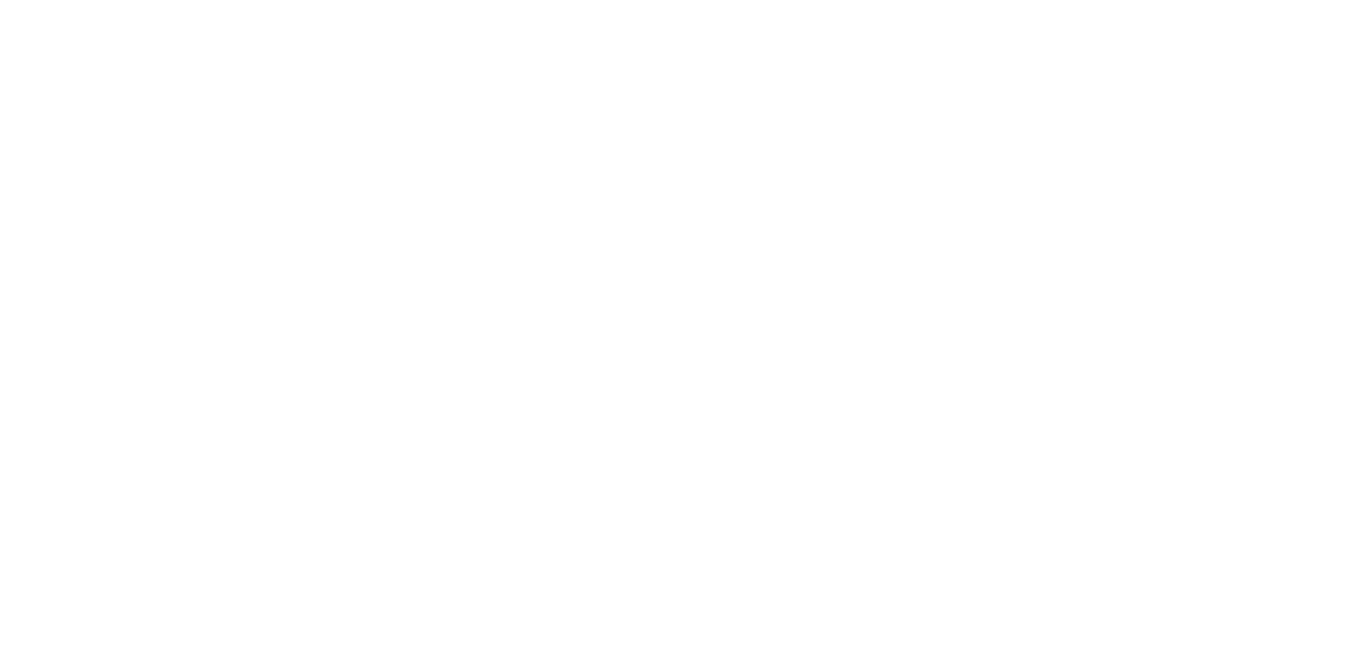
select select "d07aba32-d775-4fed-a722-f10c6504dd64"
select select "f97d6638-e0a1-4f7a-bf46-55015878e29e"
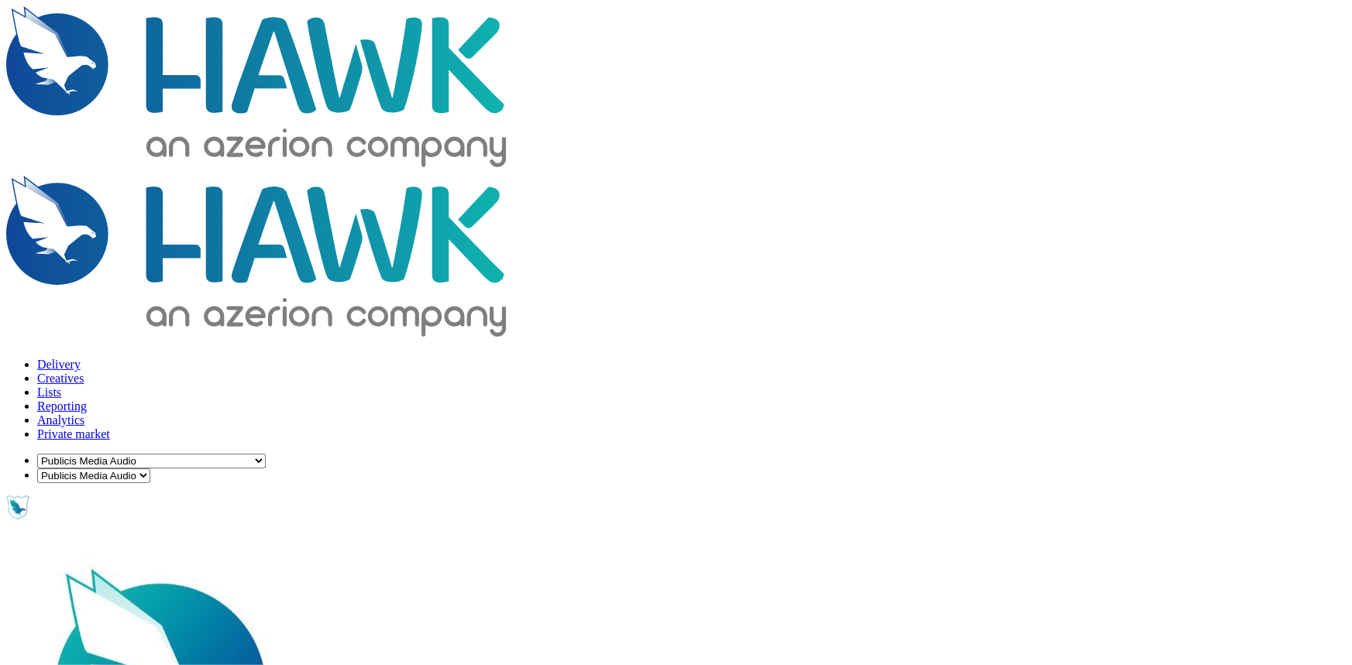
scroll to position [281, 0]
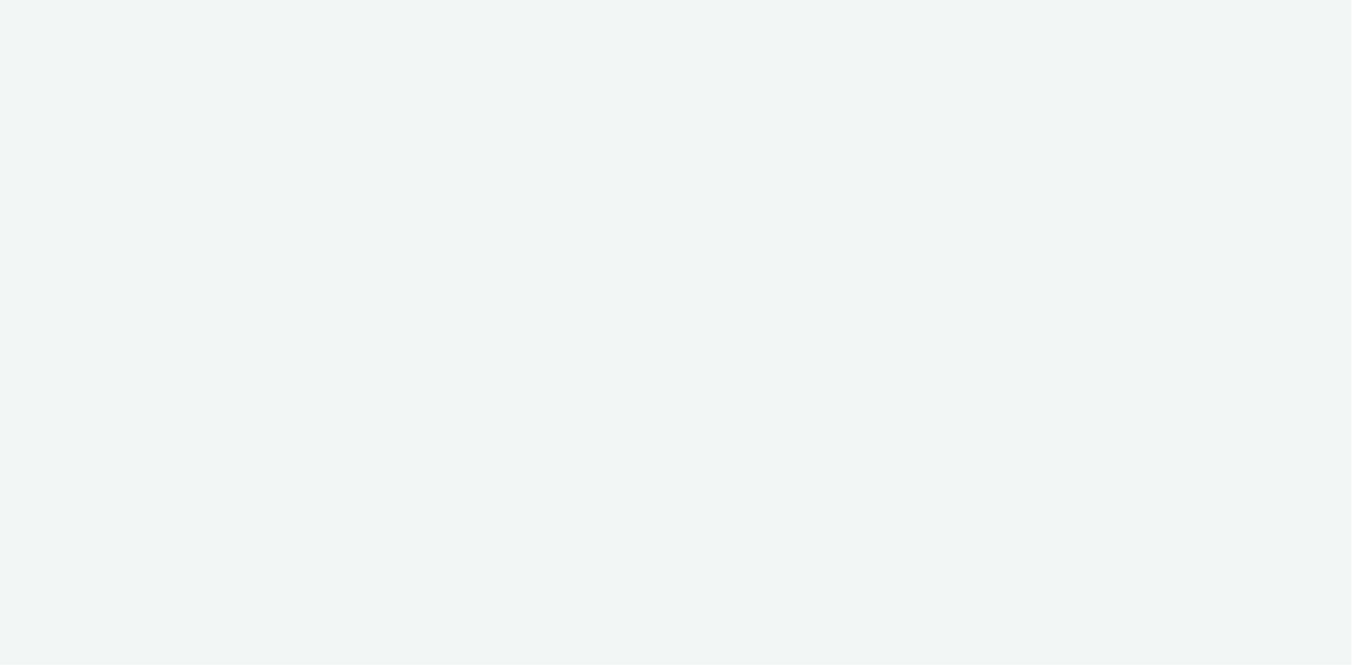
select select "d07aba32-d775-4fed-a722-f10c6504dd64"
select select "f97d6638-e0a1-4f7a-bf46-55015878e29e"
select select "d07aba32-d775-4fed-a722-f10c6504dd64"
select select "f97d6638-e0a1-4f7a-bf46-55015878e29e"
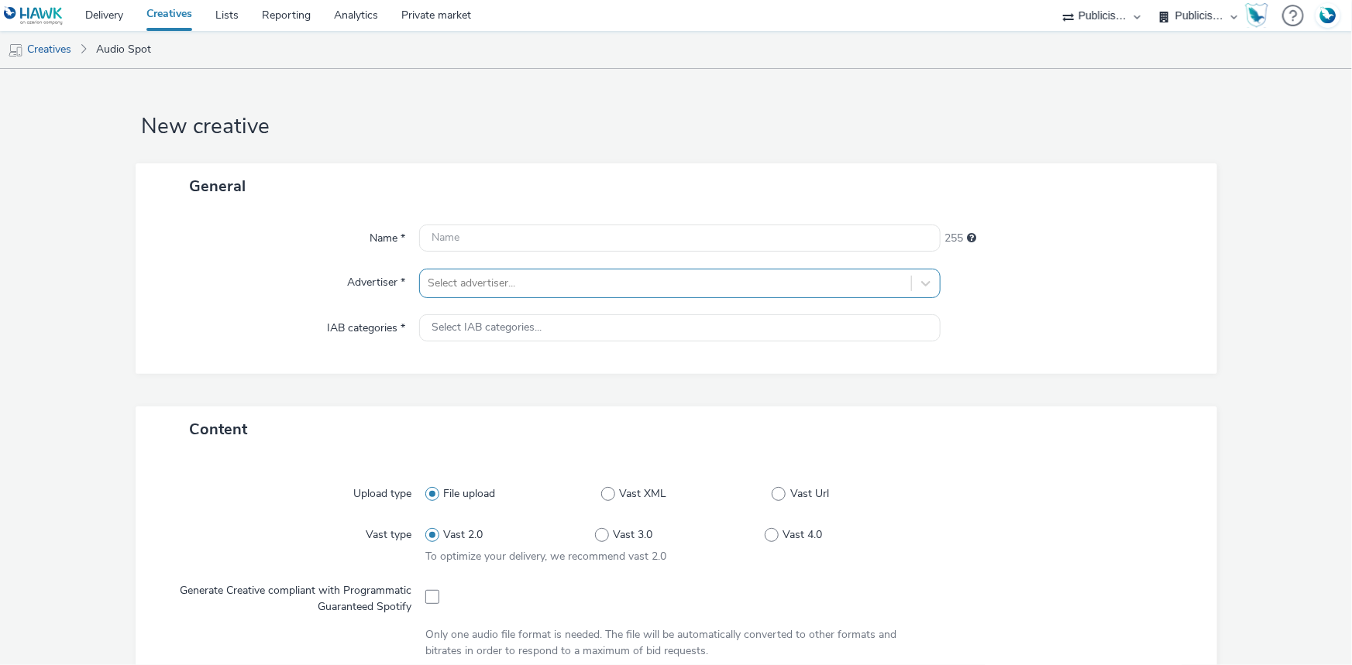
click at [483, 269] on div "Select advertiser..." at bounding box center [679, 283] width 521 height 29
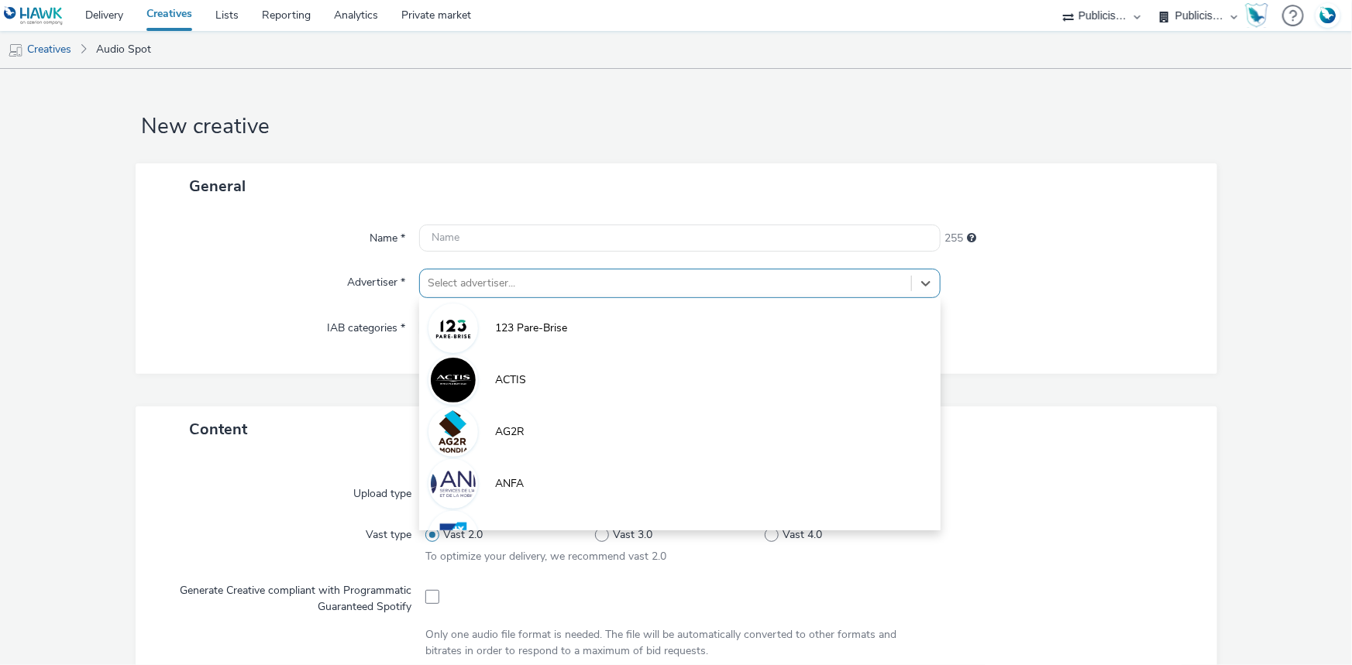
paste input "inter"
type input "inter"
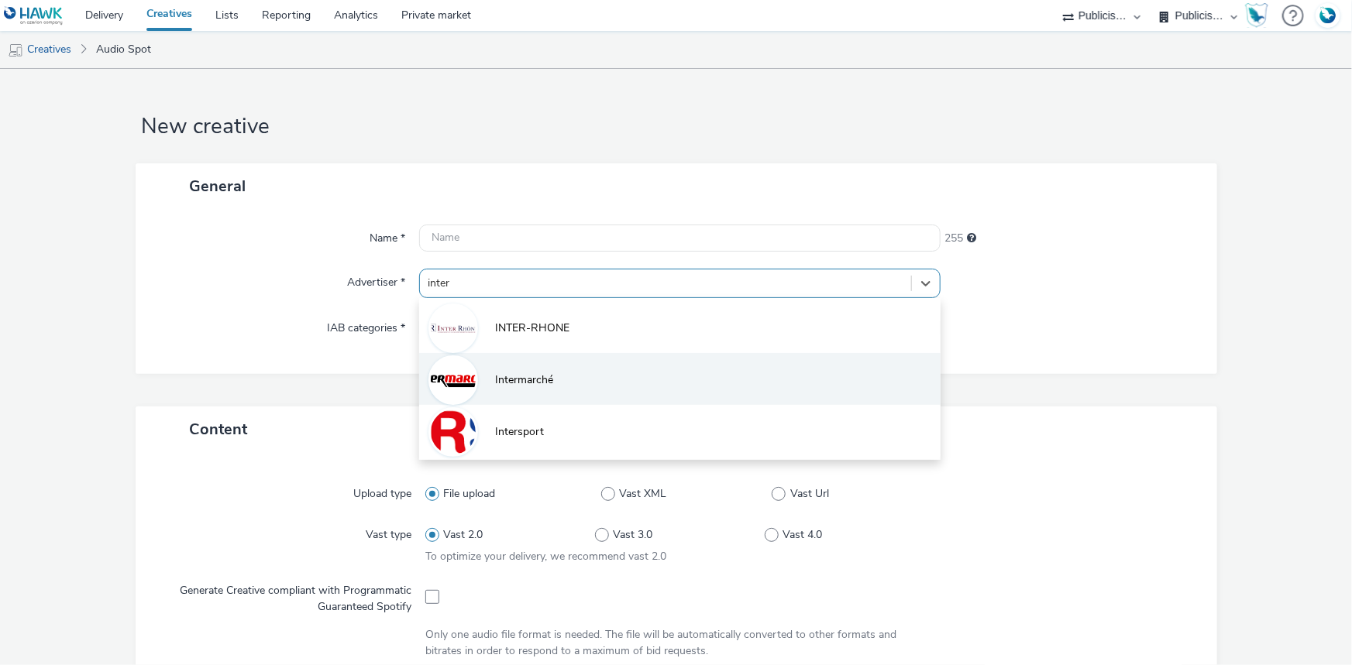
click at [496, 366] on li "Intermarché" at bounding box center [679, 379] width 521 height 52
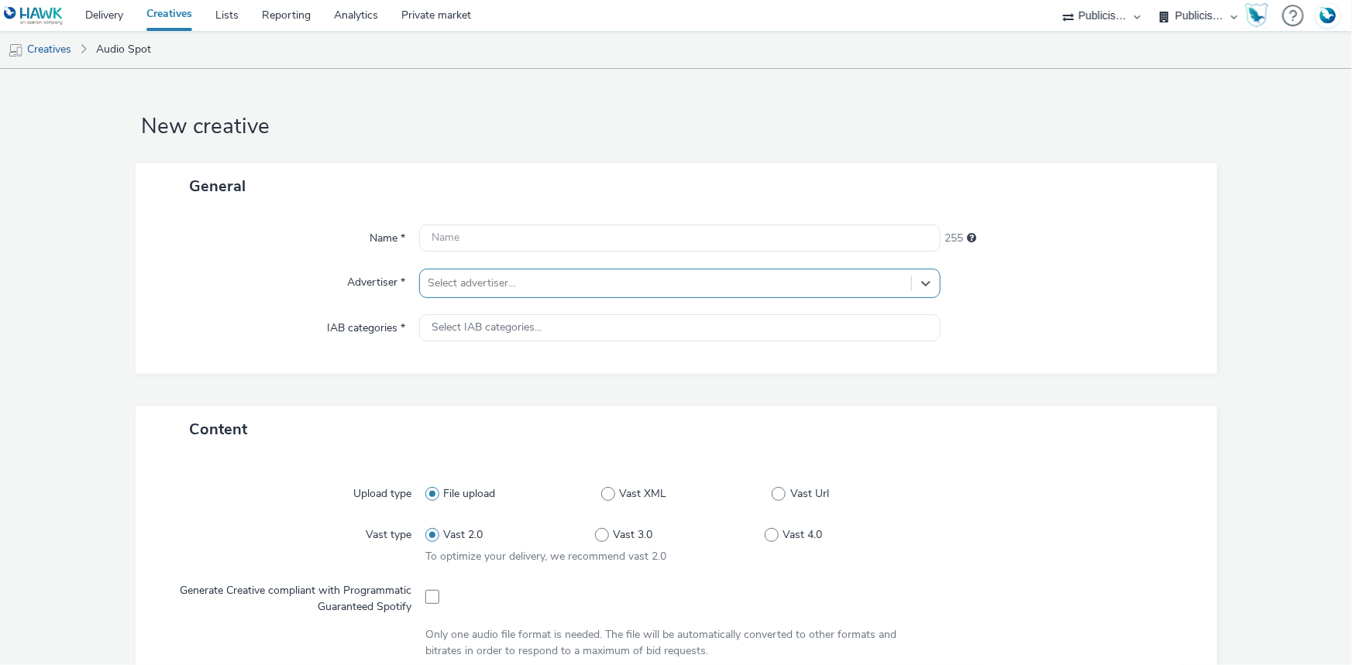
type input "[URL][DOMAIN_NAME]"
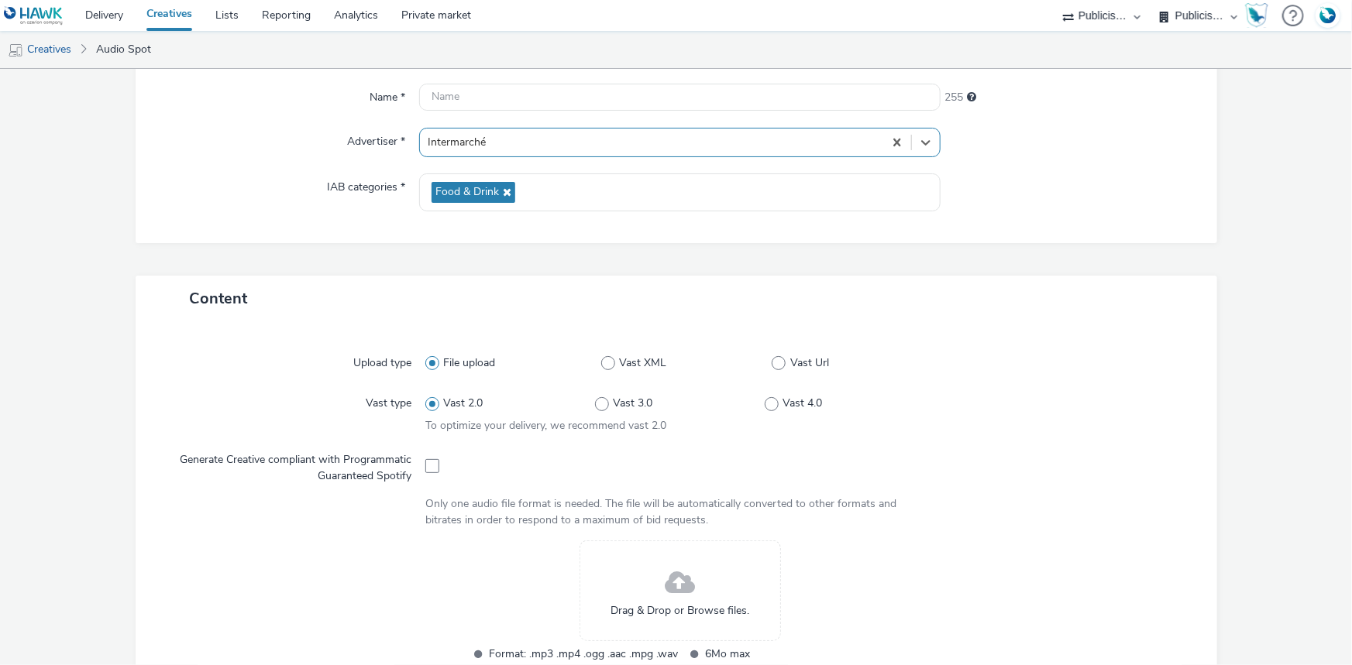
scroll to position [352, 0]
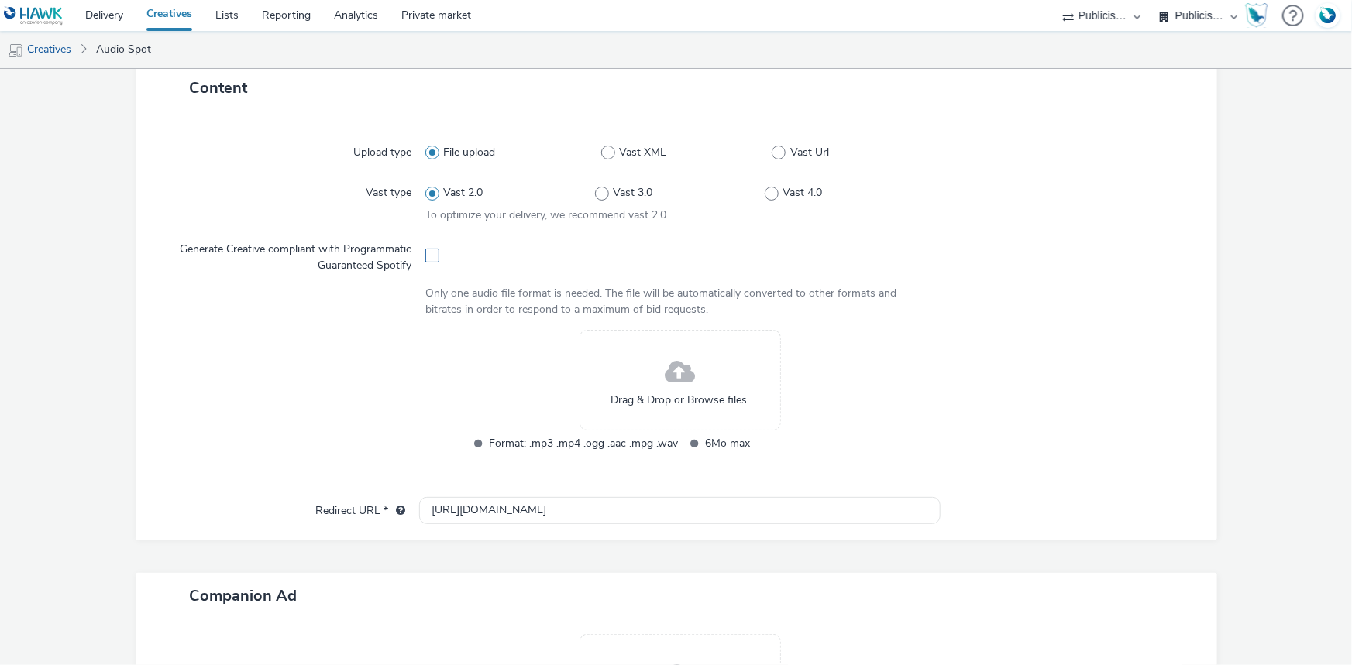
click at [426, 259] on span at bounding box center [432, 256] width 14 height 14
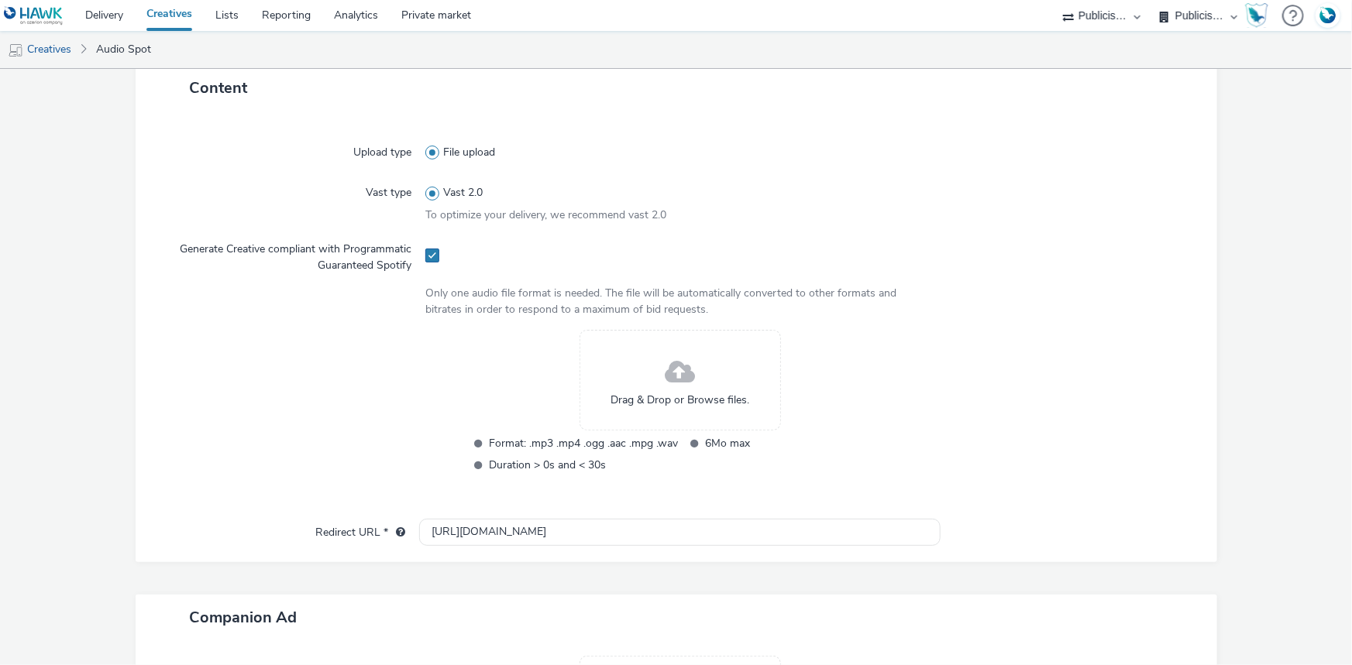
checkbox input "true"
click at [434, 525] on input "[URL][DOMAIN_NAME]" at bounding box center [679, 532] width 521 height 27
paste input "s://[DOMAIN_NAME][URL]"
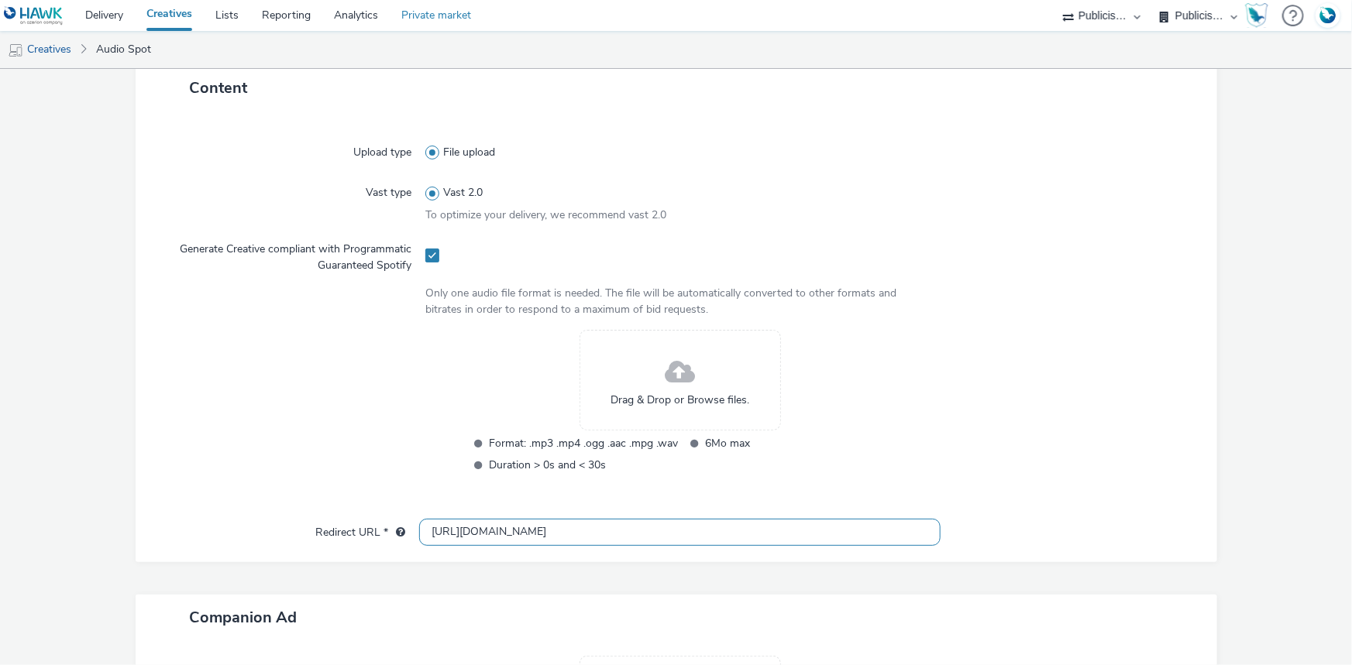
type input "[URL][DOMAIN_NAME]"
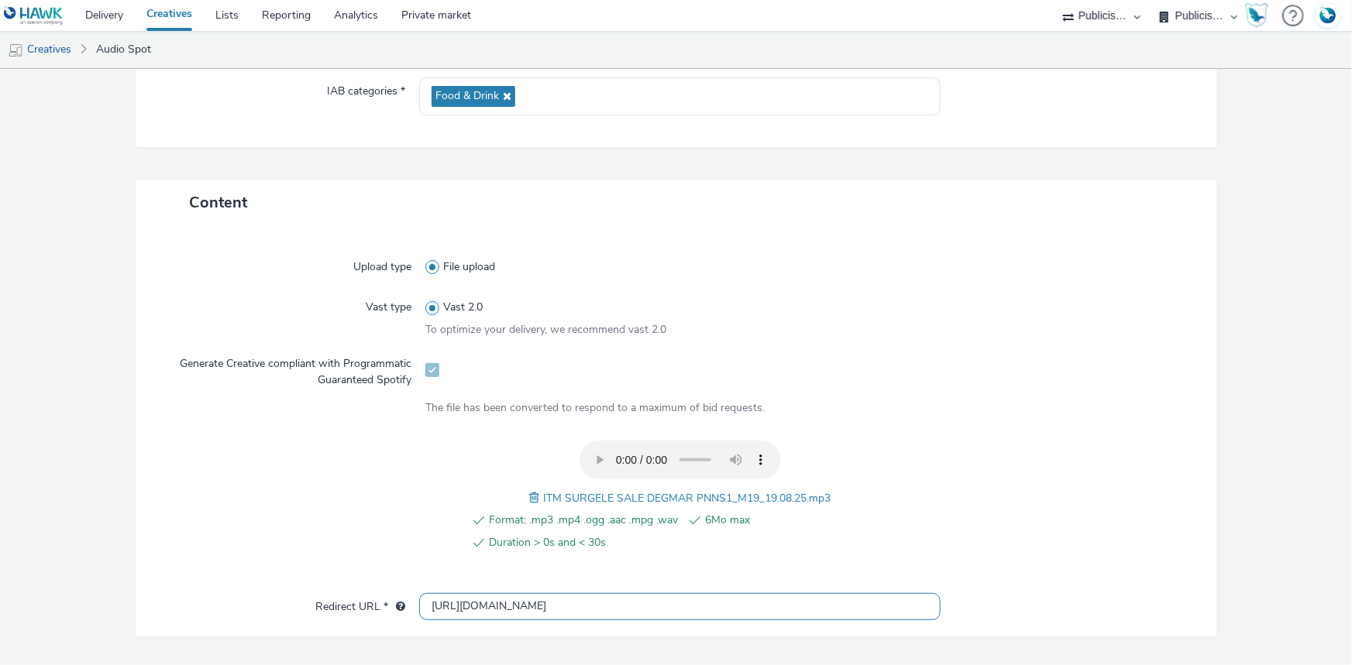
scroll to position [0, 0]
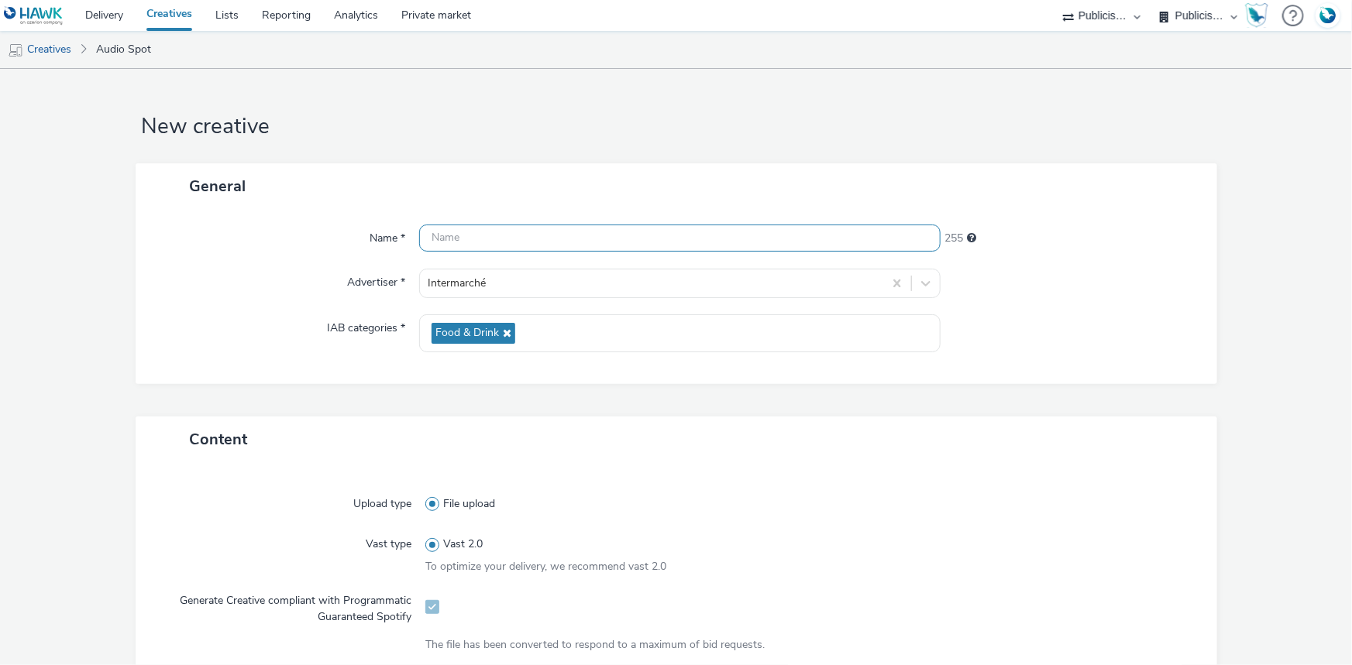
click at [511, 244] on input "text" at bounding box center [679, 238] width 521 height 27
paste input "_SPOTIFY"
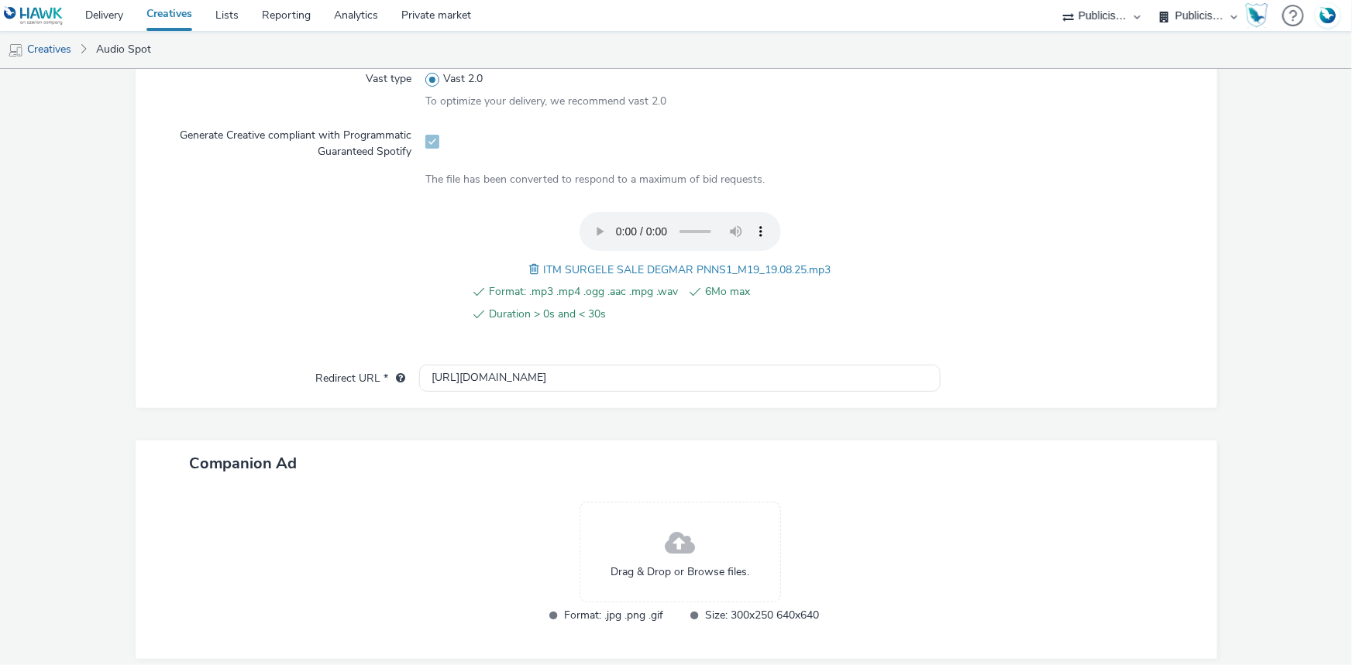
scroll to position [493, 0]
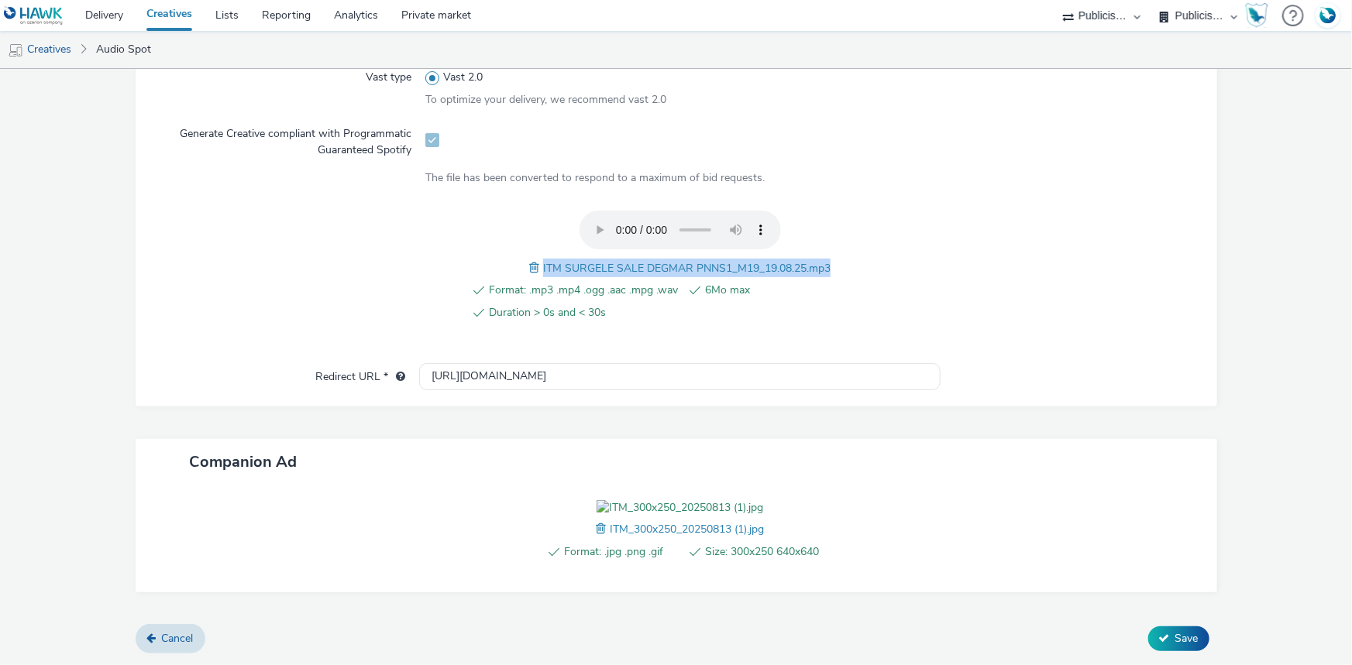
drag, startPoint x: 535, startPoint y: 245, endPoint x: 836, endPoint y: 242, distance: 300.5
click at [836, 242] on div "Format: .mp3 .mp4 .ogg .aac .mpg .wav 6Mo max Duration > 0s and < 30s ITM SURGE…" at bounding box center [679, 275] width 509 height 128
copy span "ITM SURGELE SALE DEGMAR PNNS1_M19_19.08.25.mp3"
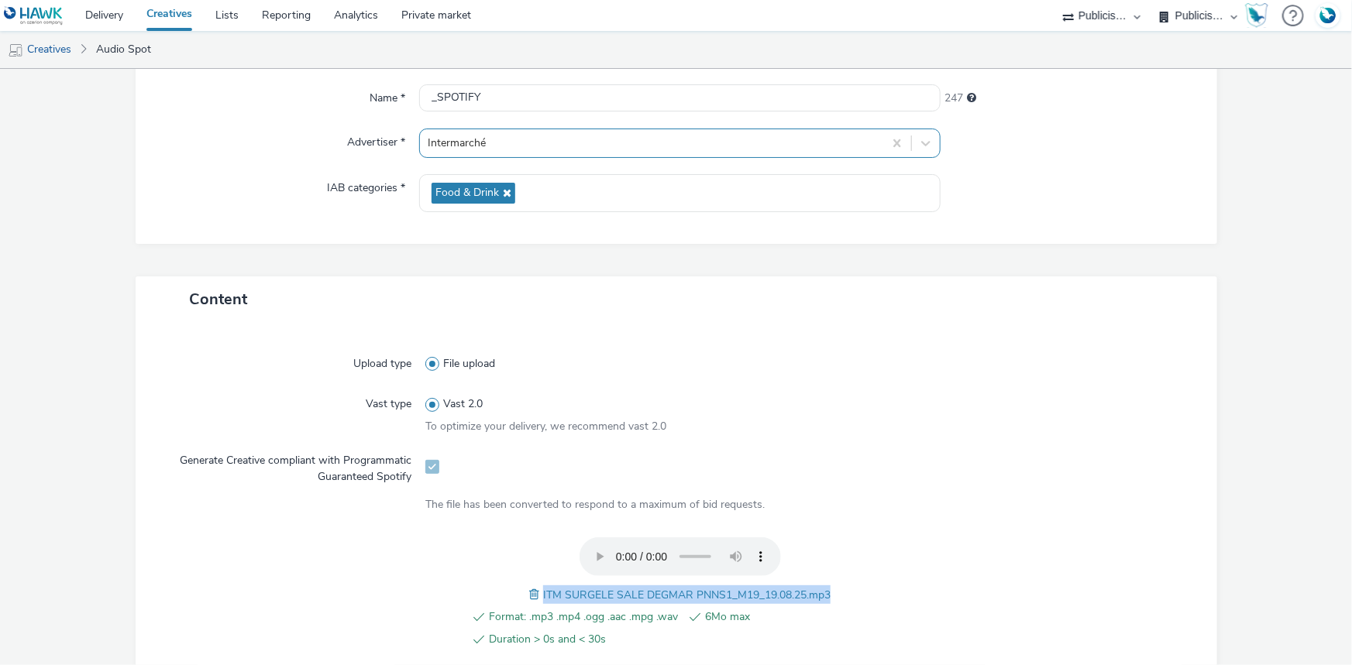
scroll to position [0, 0]
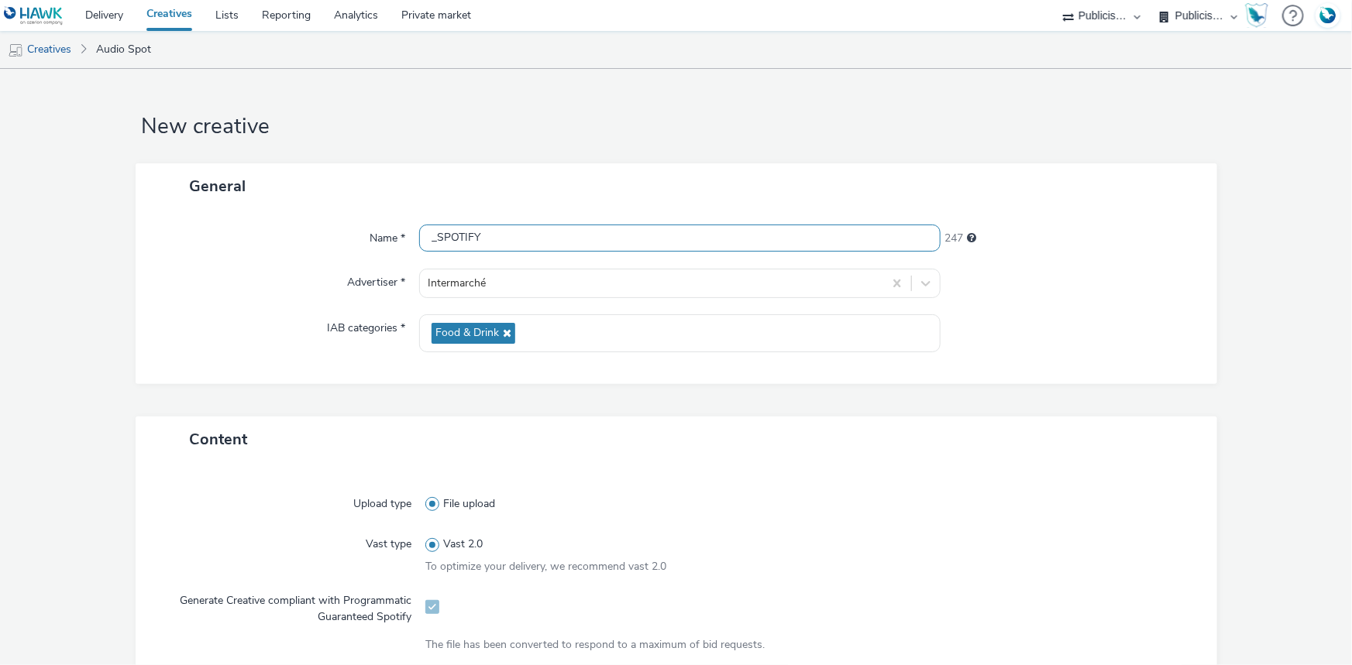
click at [421, 235] on input "_SPOTIFY" at bounding box center [679, 238] width 521 height 27
paste input "ITM SURGELE SALE DEGMAR PNNS1_M19_19.08.25.mp3"
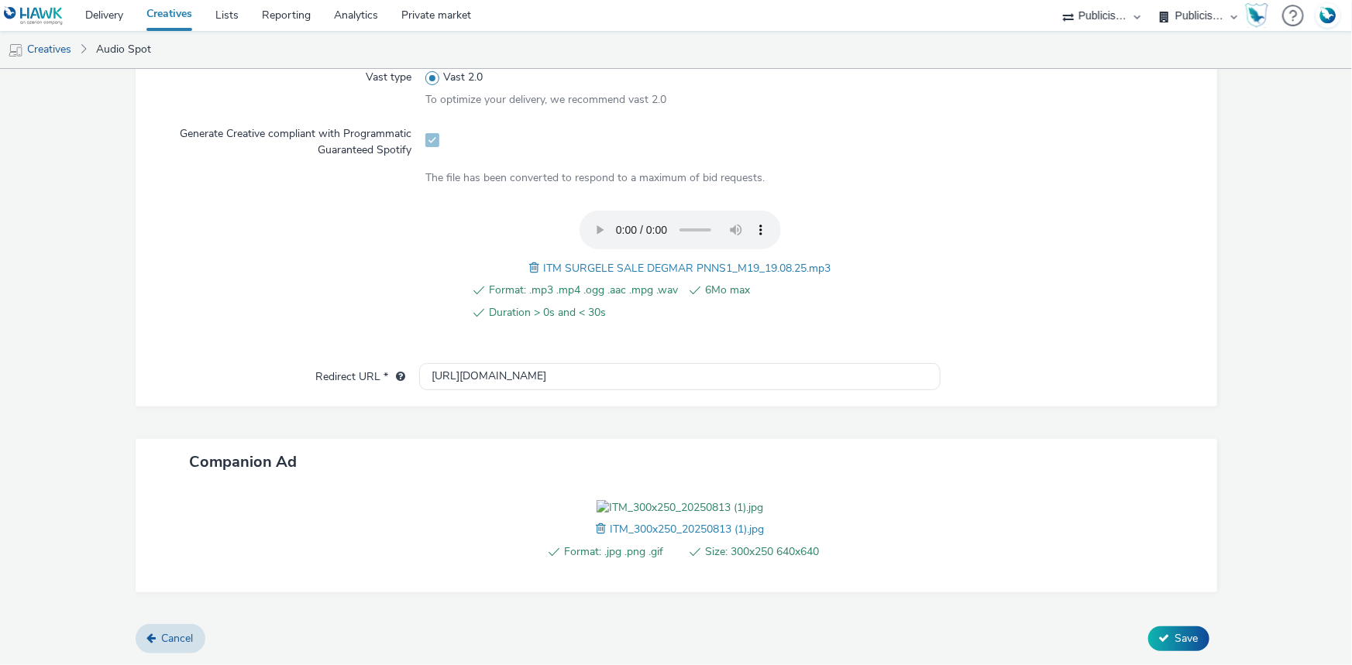
scroll to position [554, 0]
type input "ITM SURGELE SALE DEGMAR PNNS1_M19_19.08.25.mp3_SPOTIFY"
click at [1159, 643] on icon at bounding box center [1164, 638] width 11 height 11
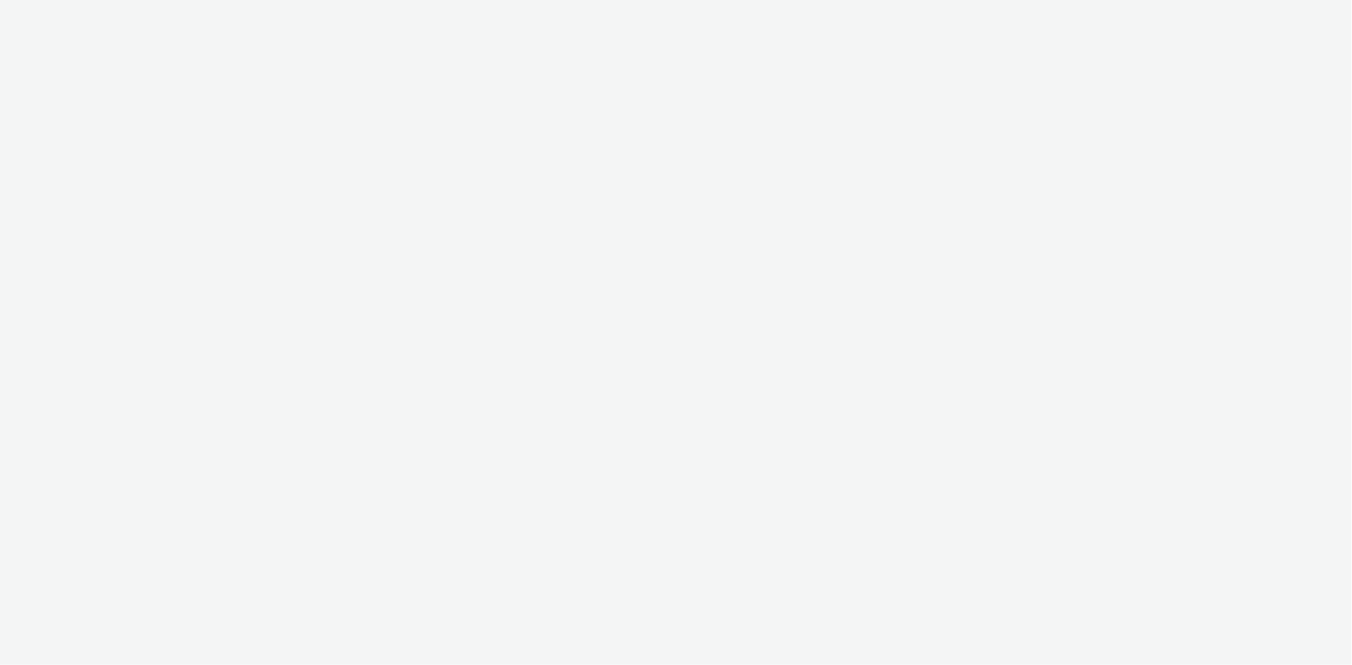
select select "d07aba32-d775-4fed-a722-f10c6504dd64"
select select "f97d6638-e0a1-4f7a-bf46-55015878e29e"
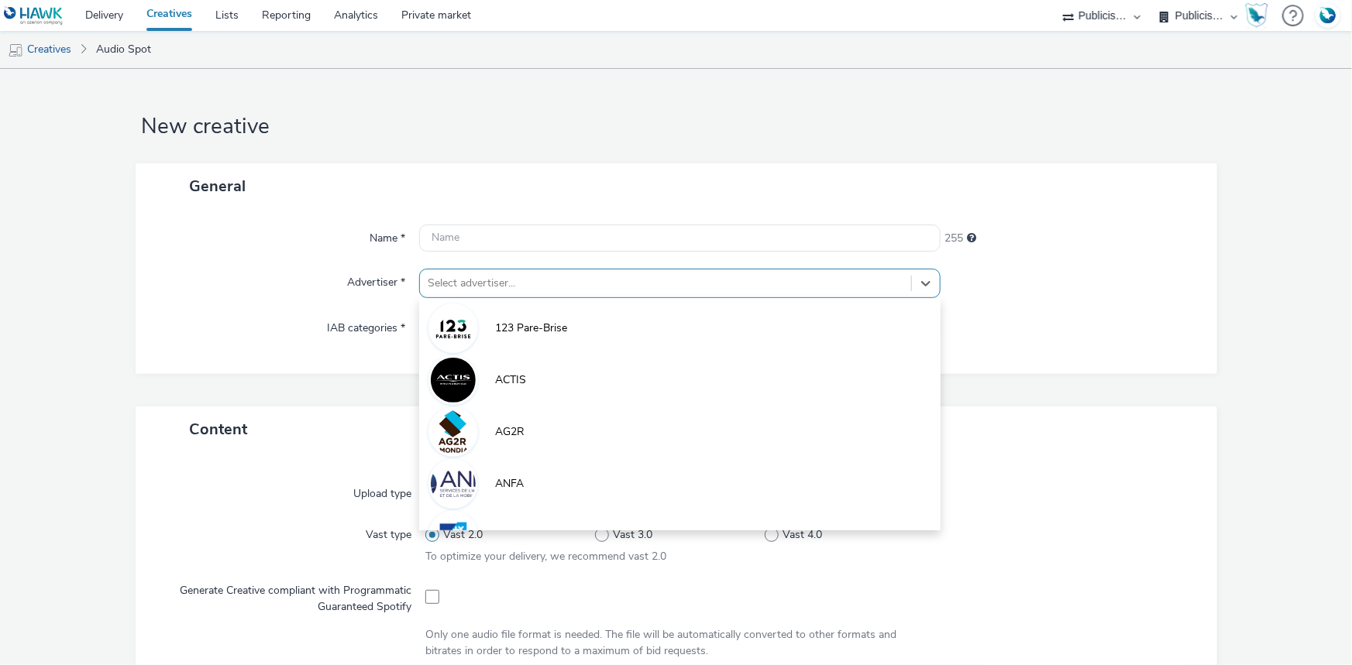
click at [557, 281] on div at bounding box center [666, 283] width 476 height 19
paste input "inter"
type input "inter"
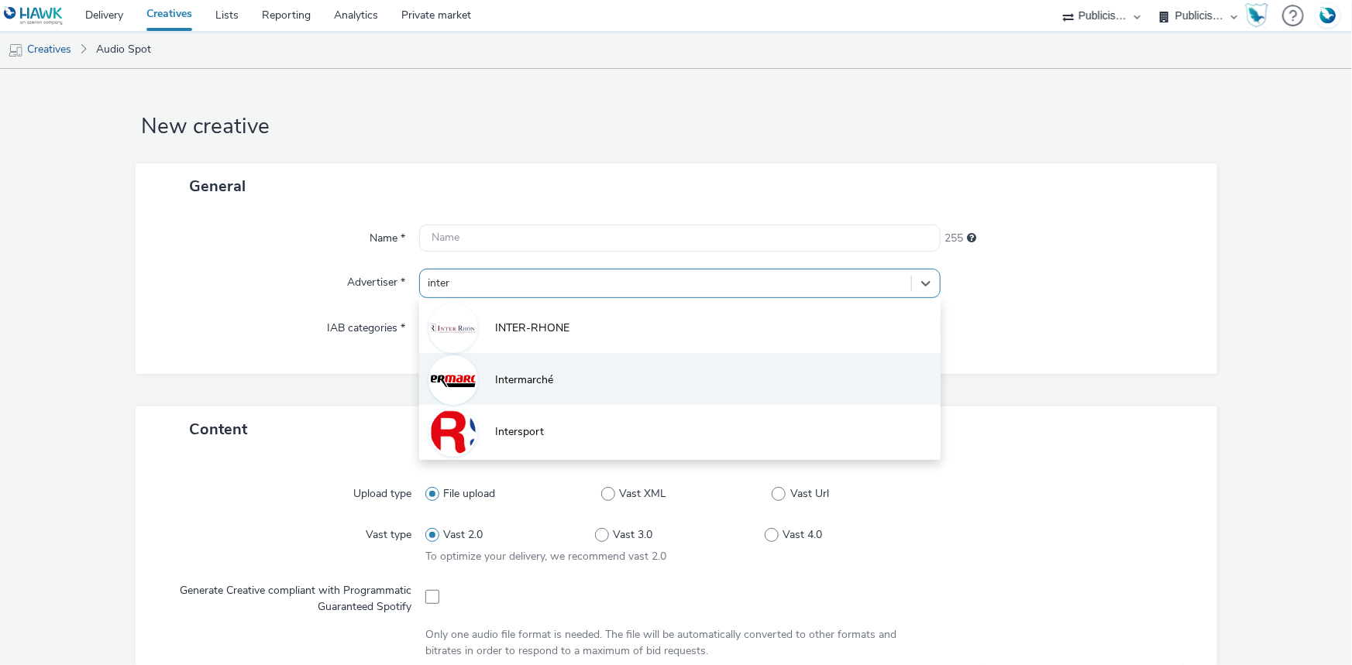
click at [531, 370] on li "Intermarché" at bounding box center [679, 379] width 521 height 52
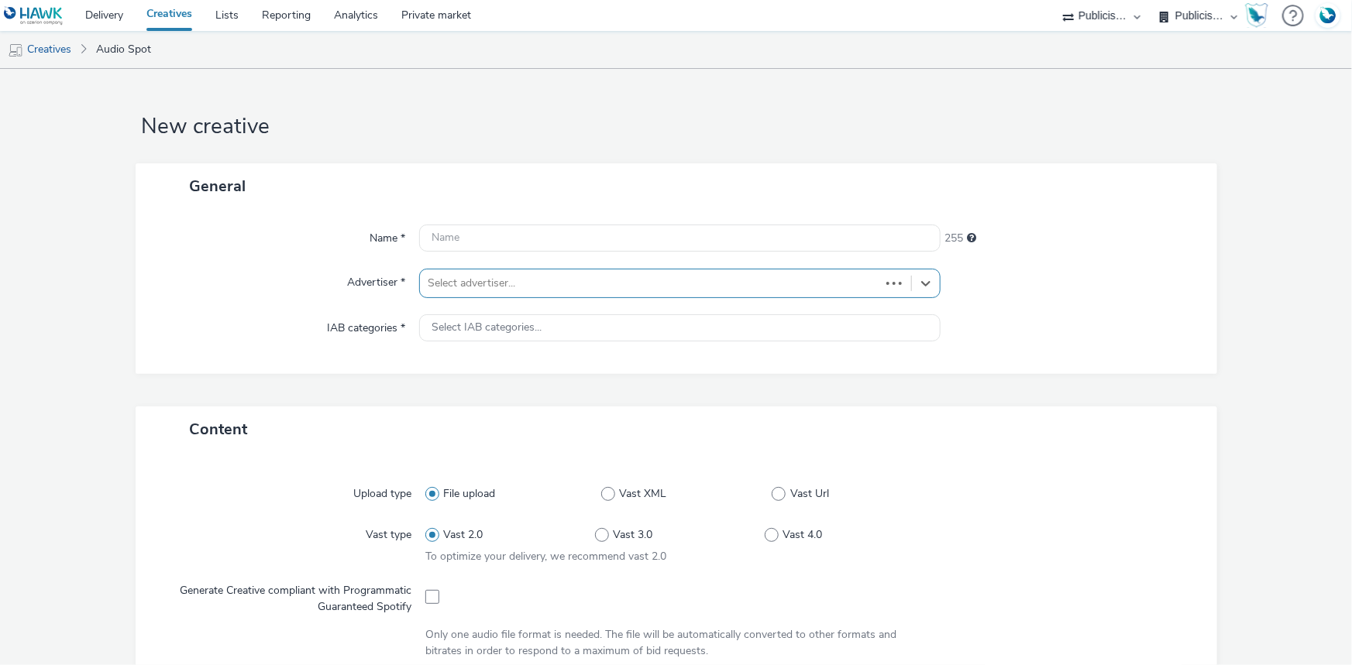
type input "http://intermarche.com"
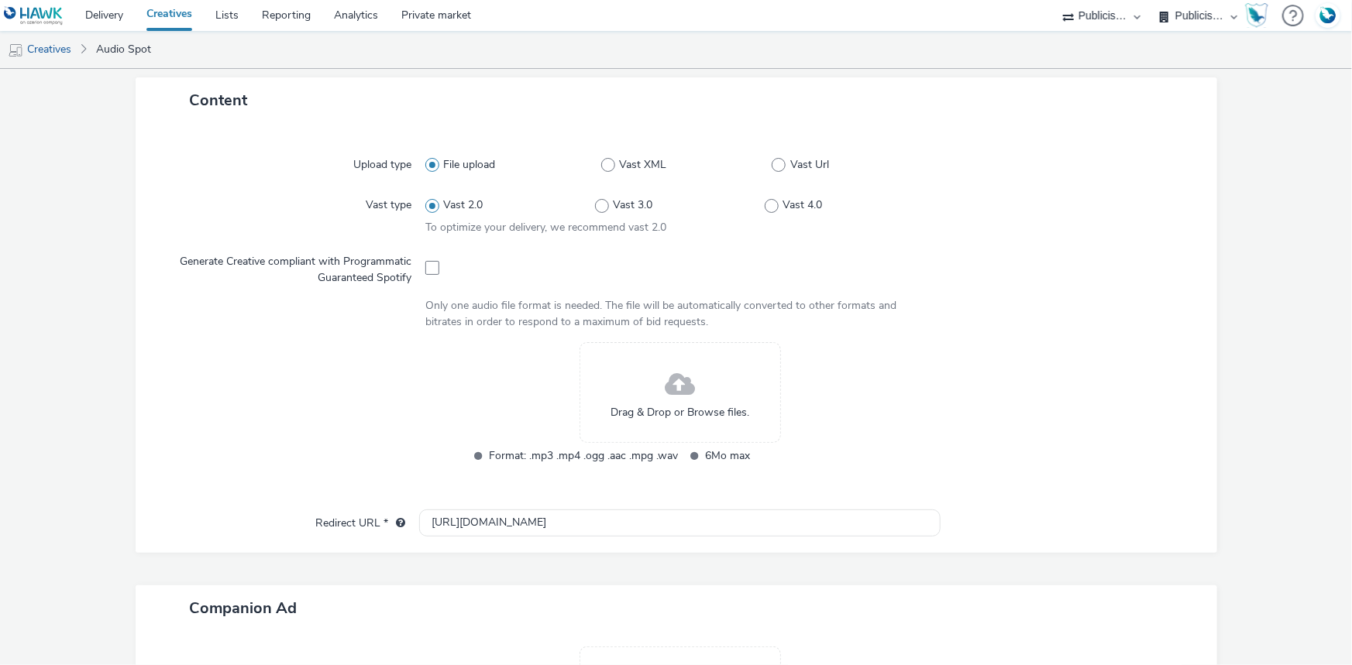
scroll to position [422, 0]
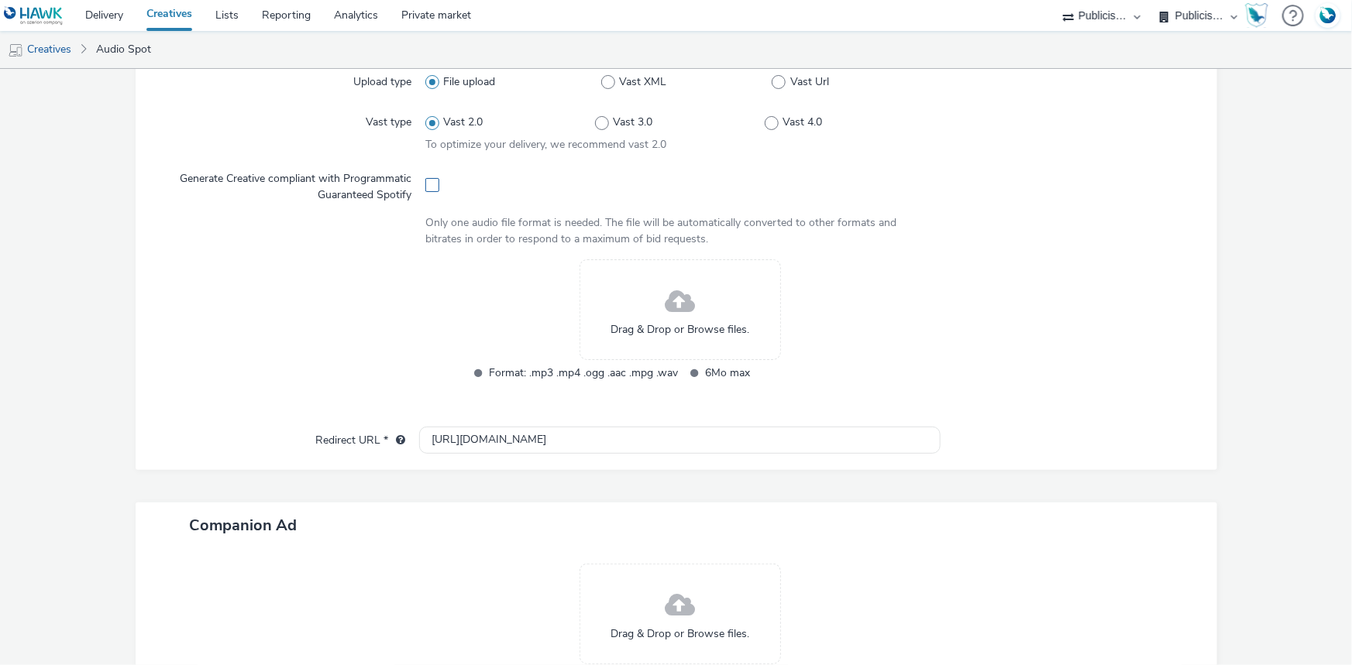
click at [428, 177] on label at bounding box center [432, 184] width 14 height 15
checkbox input "true"
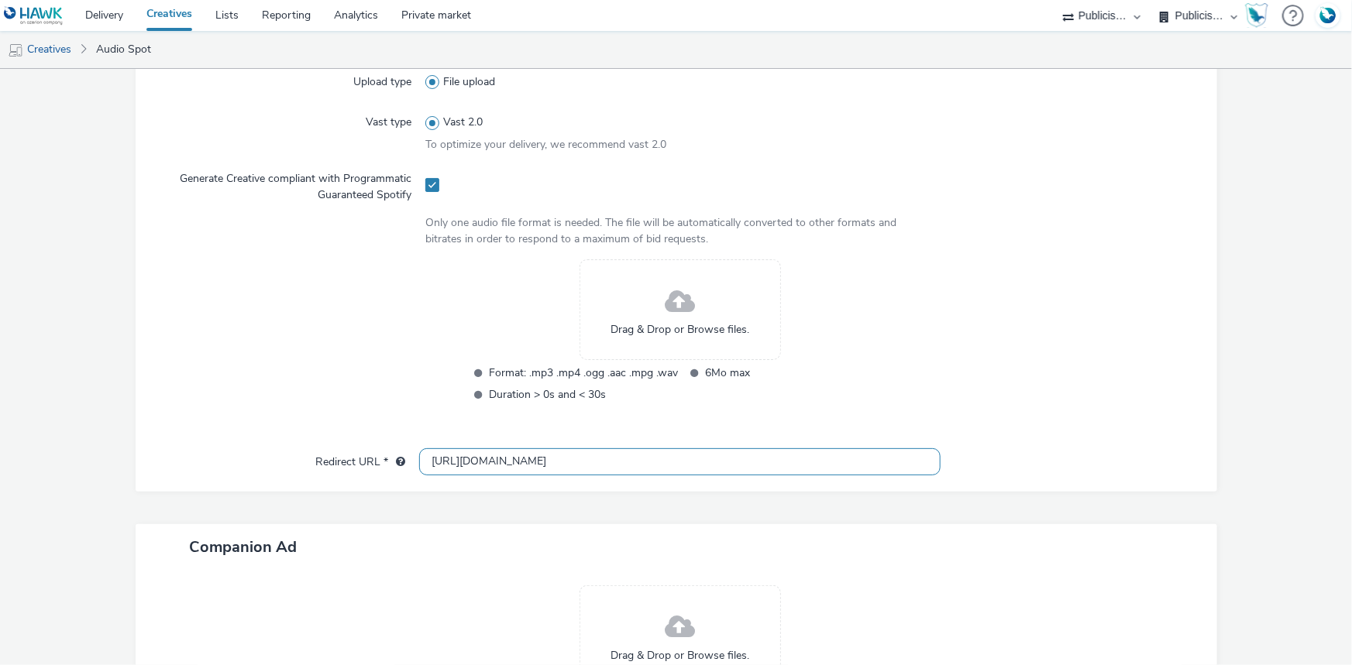
click at [465, 452] on input "[URL][DOMAIN_NAME]" at bounding box center [679, 461] width 521 height 27
paste input "s://[DOMAIN_NAME][URL]"
type input "[URL][DOMAIN_NAME]"
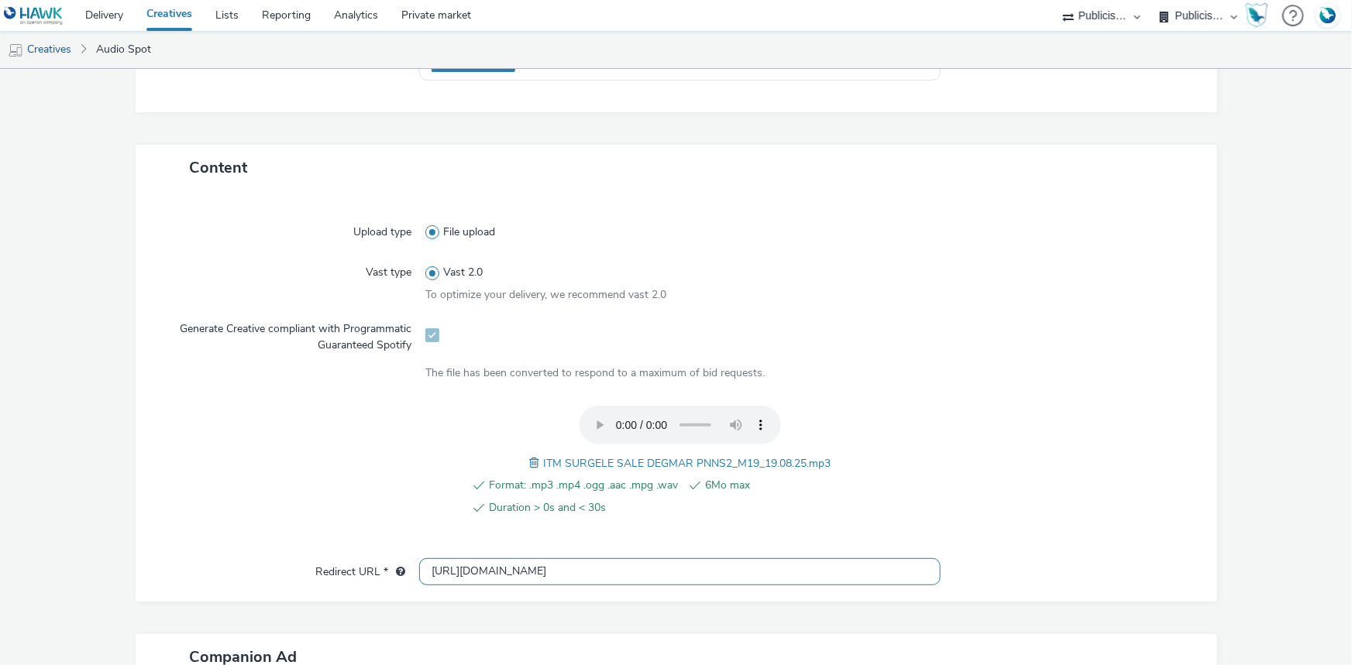
scroll to position [0, 0]
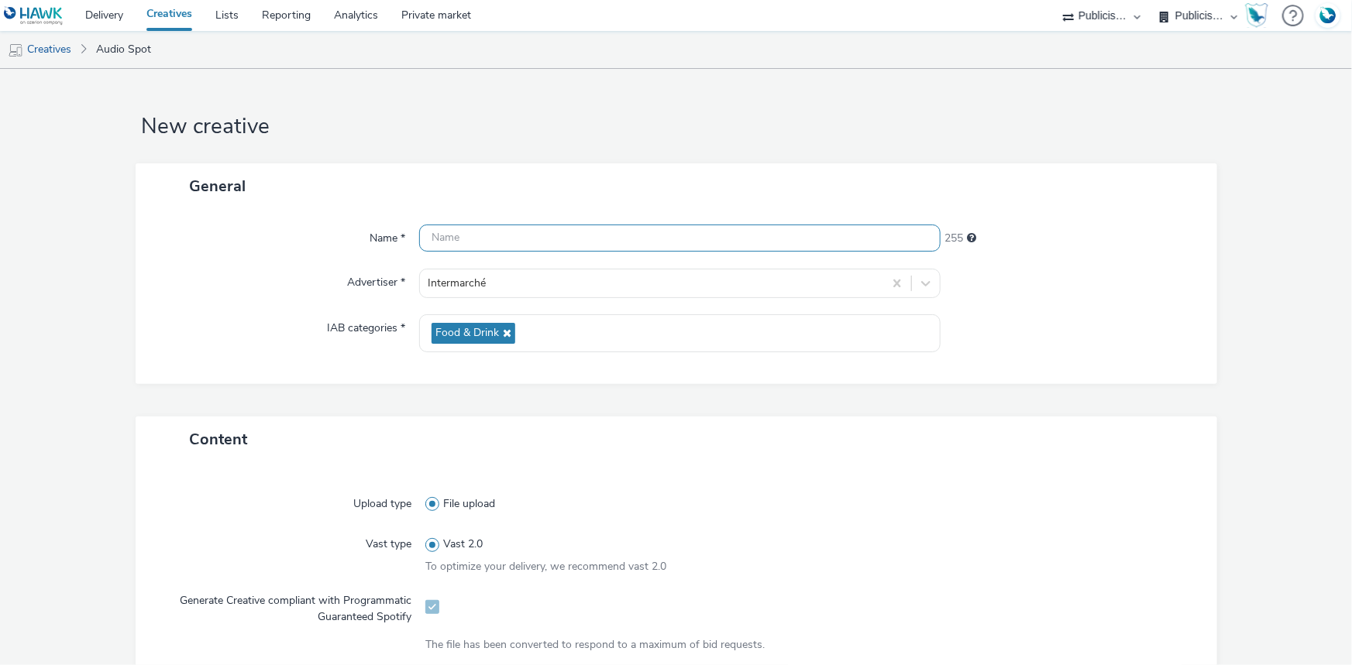
click at [462, 234] on input "text" at bounding box center [679, 238] width 521 height 27
paste input "_SPOTIFY"
click at [426, 231] on input "_SPOTIFY" at bounding box center [679, 238] width 521 height 27
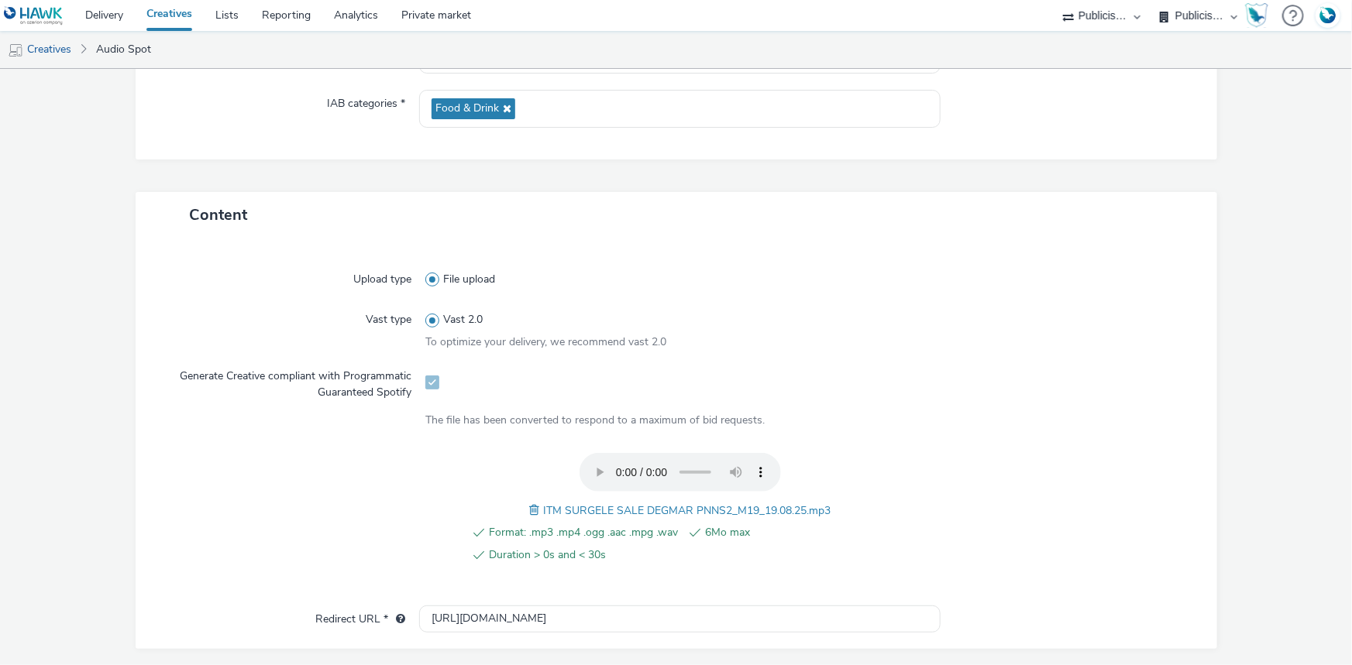
scroll to position [531, 0]
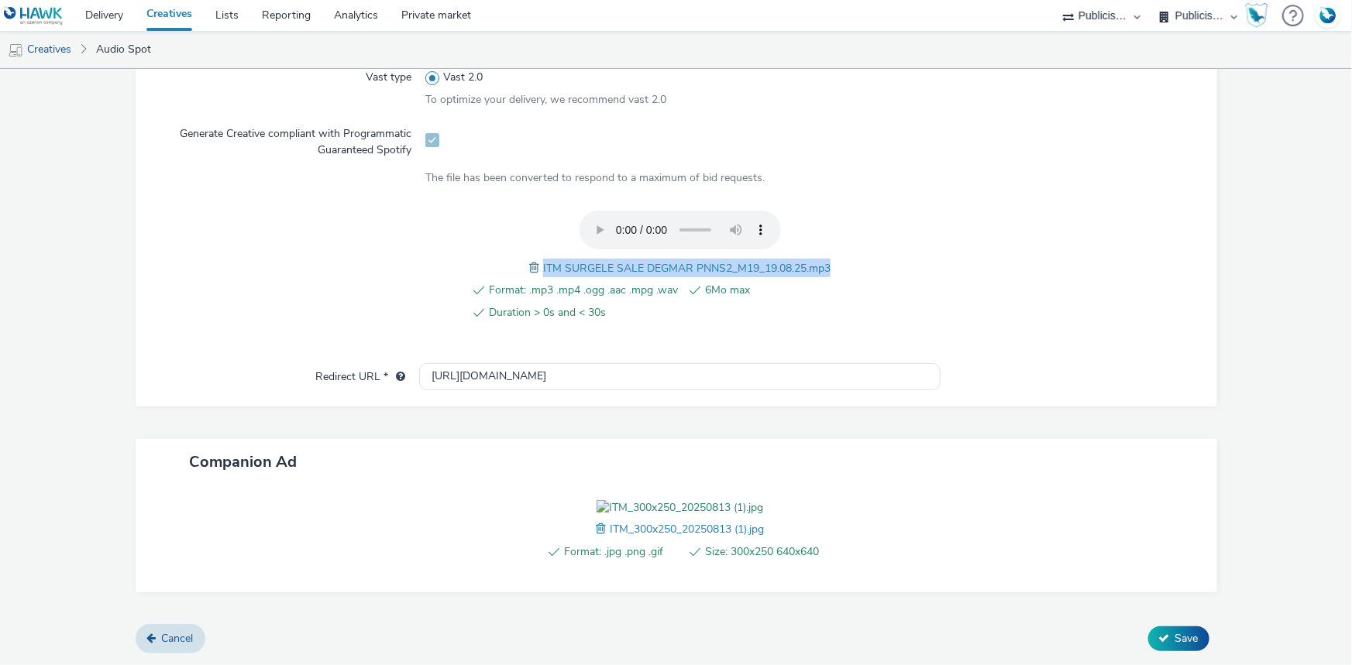
drag, startPoint x: 533, startPoint y: 203, endPoint x: 829, endPoint y: 205, distance: 295.9
click at [829, 211] on div "Format: .mp3 .mp4 .ogg .aac .mpg .wav 6Mo max Duration > 0s and < 30s ITM SURGE…" at bounding box center [679, 275] width 509 height 128
copy span "ITM SURGELE SALE DEGMAR PNNS2_M19_19.08.25.mp3"
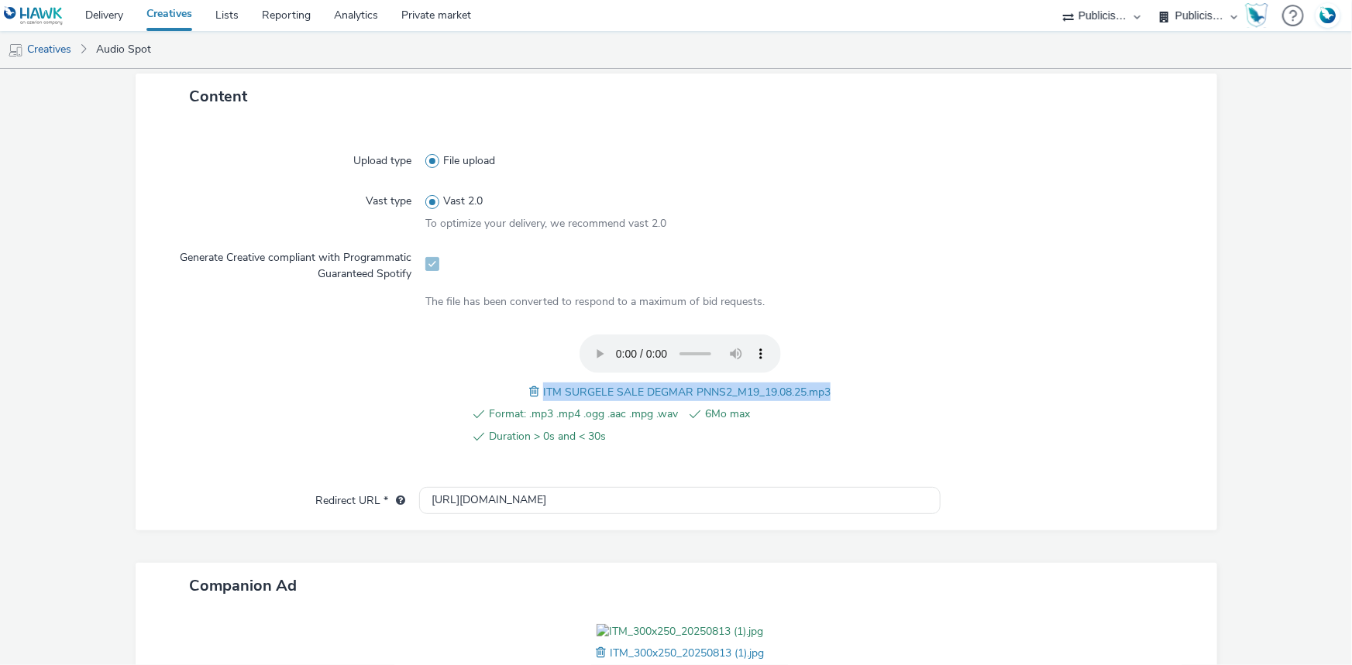
scroll to position [108, 0]
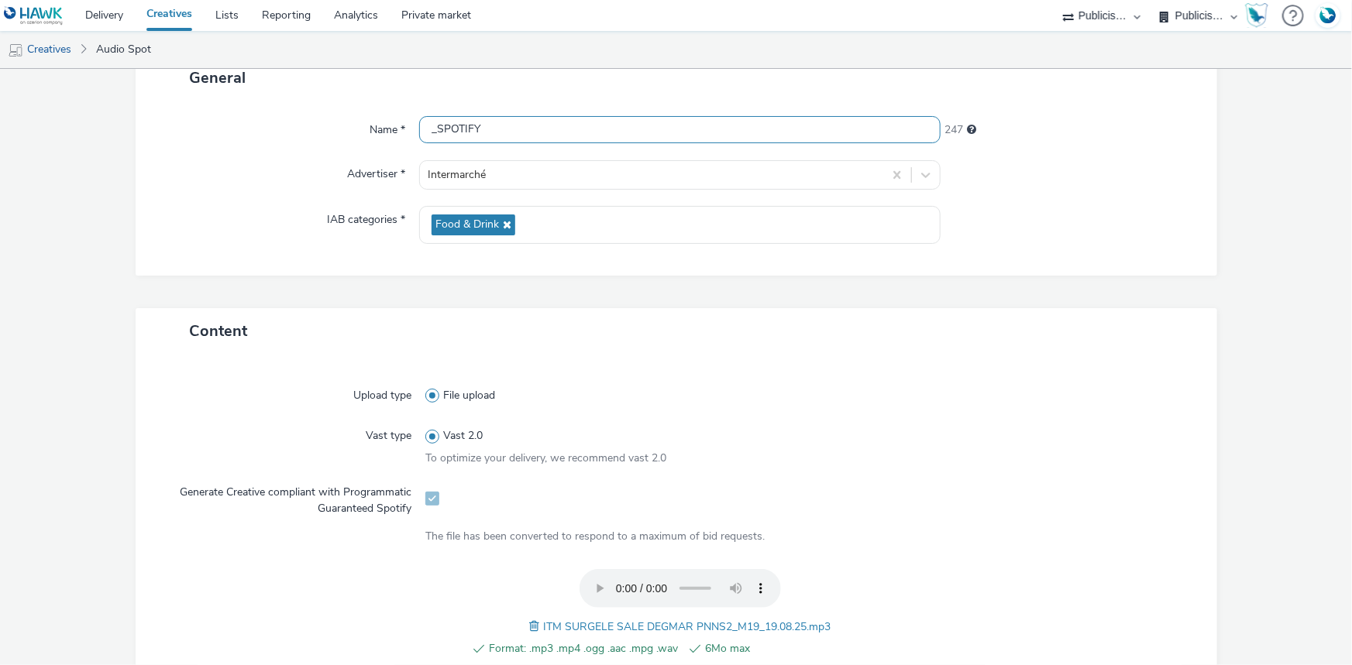
click at [428, 129] on input "_SPOTIFY" at bounding box center [679, 129] width 521 height 27
paste input "ITM SURGELE SALE DEGMAR PNNS2_M19_19.08.25.mp3"
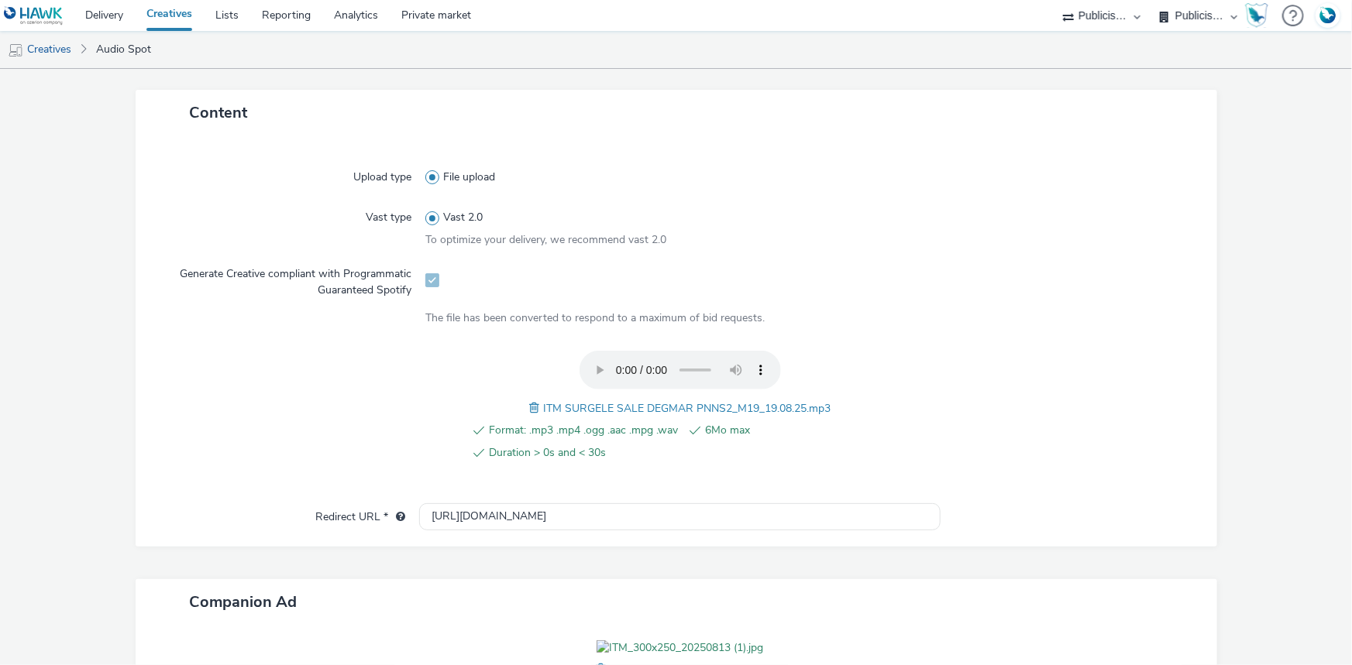
scroll to position [554, 0]
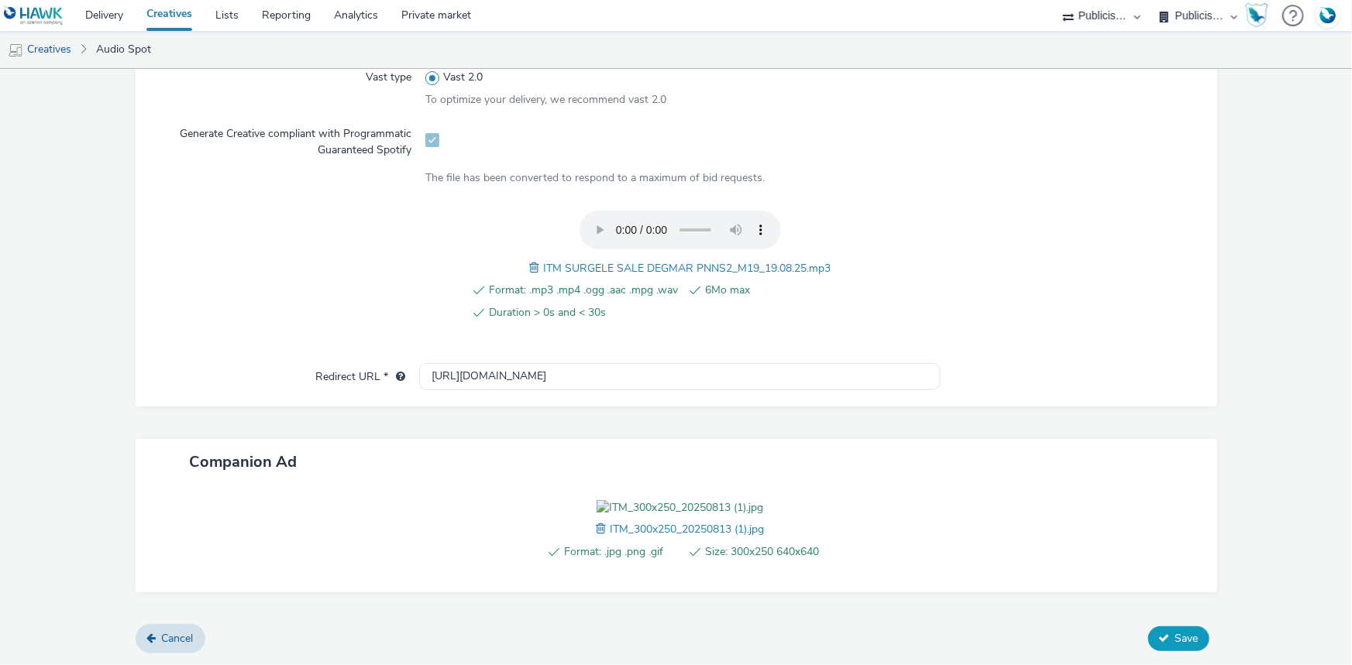
type input "ITM SURGELE SALE DEGMAR PNNS2_M19_19.08.25.mp3_SPOTIFY"
click at [1162, 637] on button "Save" at bounding box center [1178, 639] width 61 height 25
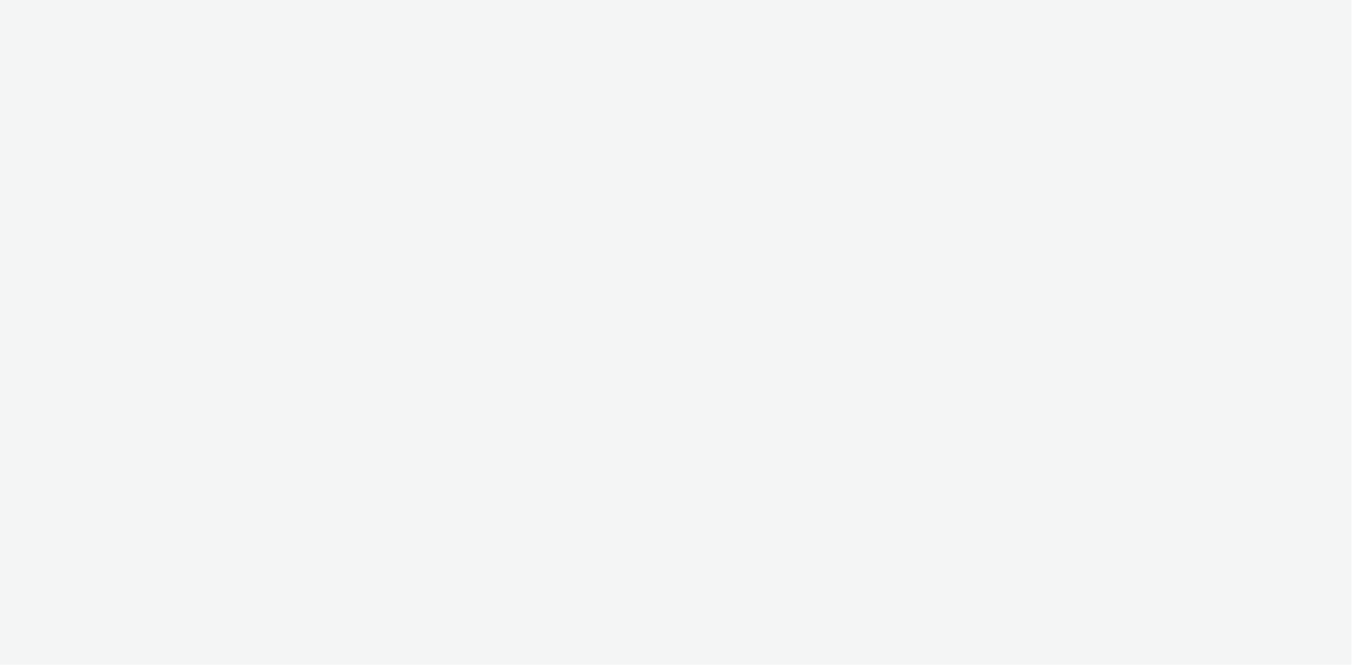
select select "d07aba32-d775-4fed-a722-f10c6504dd64"
select select "f97d6638-e0a1-4f7a-bf46-55015878e29e"
select select "d07aba32-d775-4fed-a722-f10c6504dd64"
select select "f97d6638-e0a1-4f7a-bf46-55015878e29e"
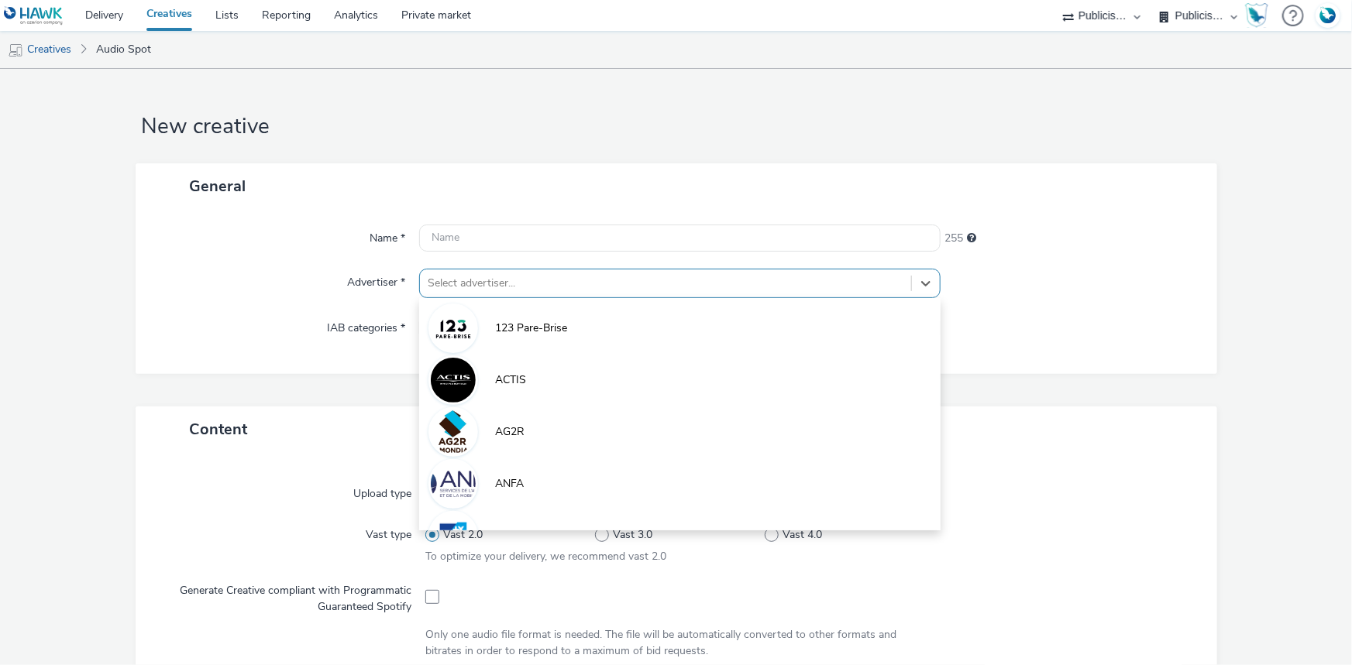
click at [465, 290] on div at bounding box center [666, 283] width 476 height 19
paste input "inter"
type input "inter"
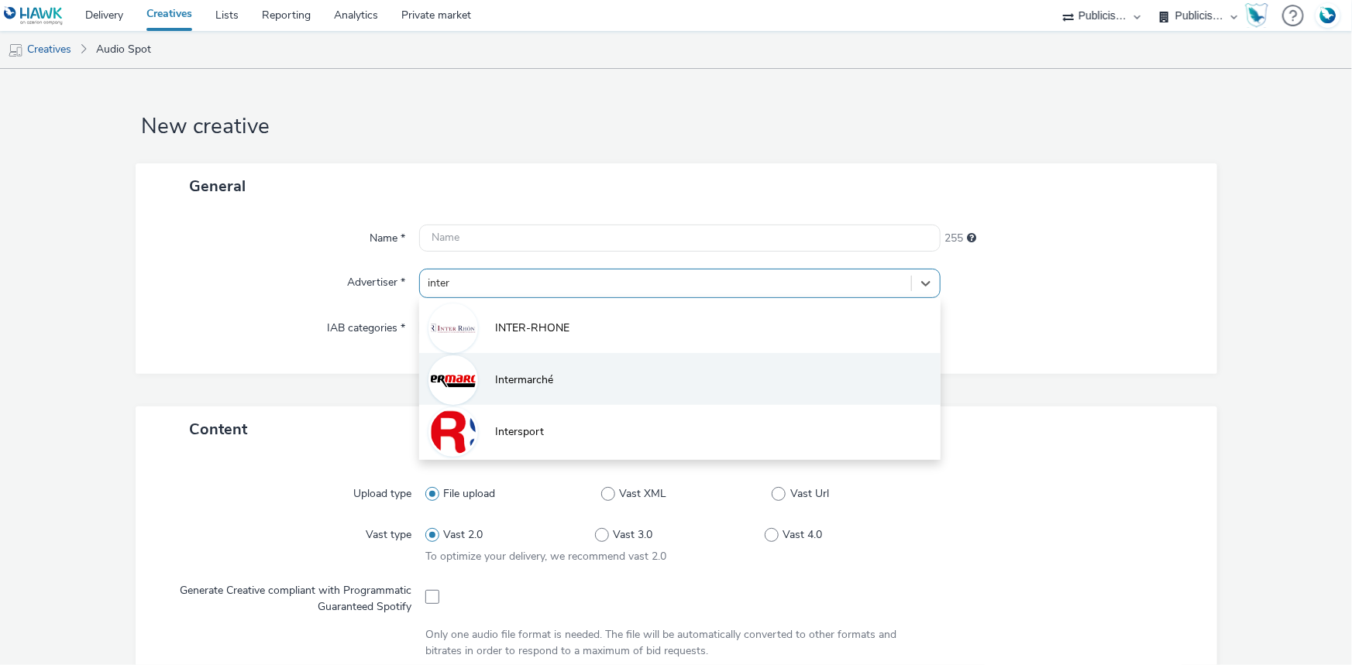
click at [564, 381] on li "Intermarché" at bounding box center [679, 379] width 521 height 52
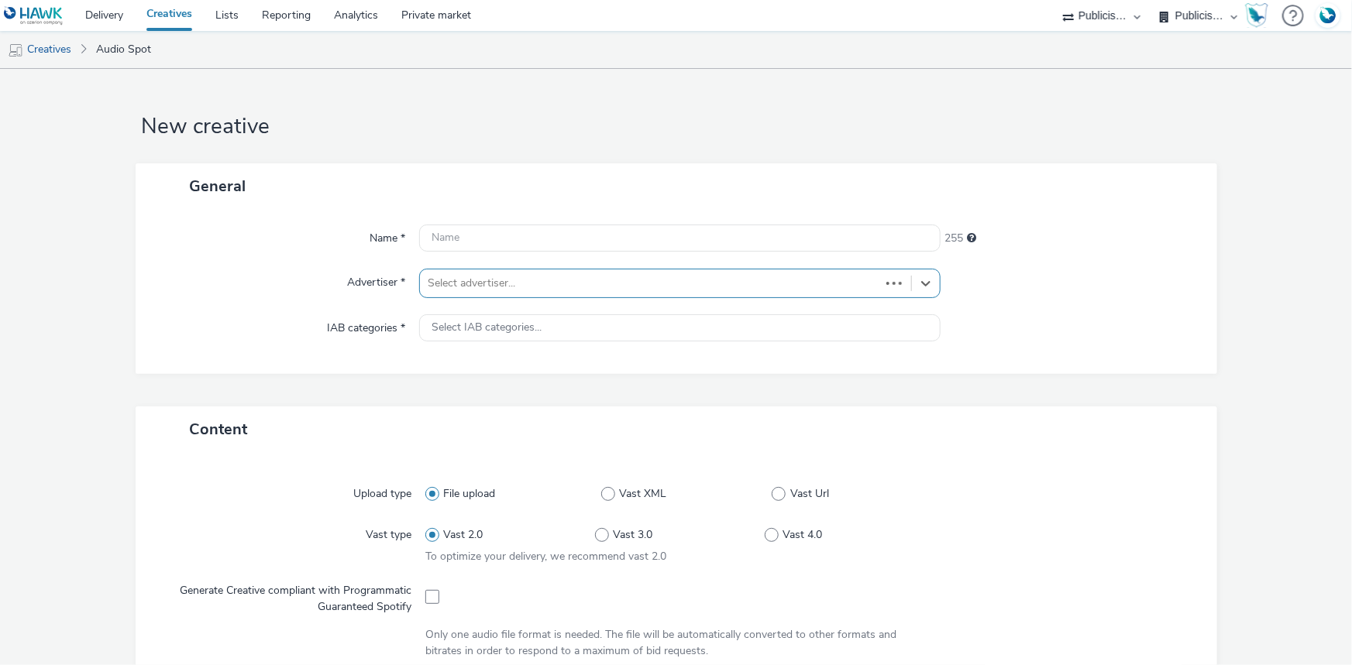
type input "[URL][DOMAIN_NAME]"
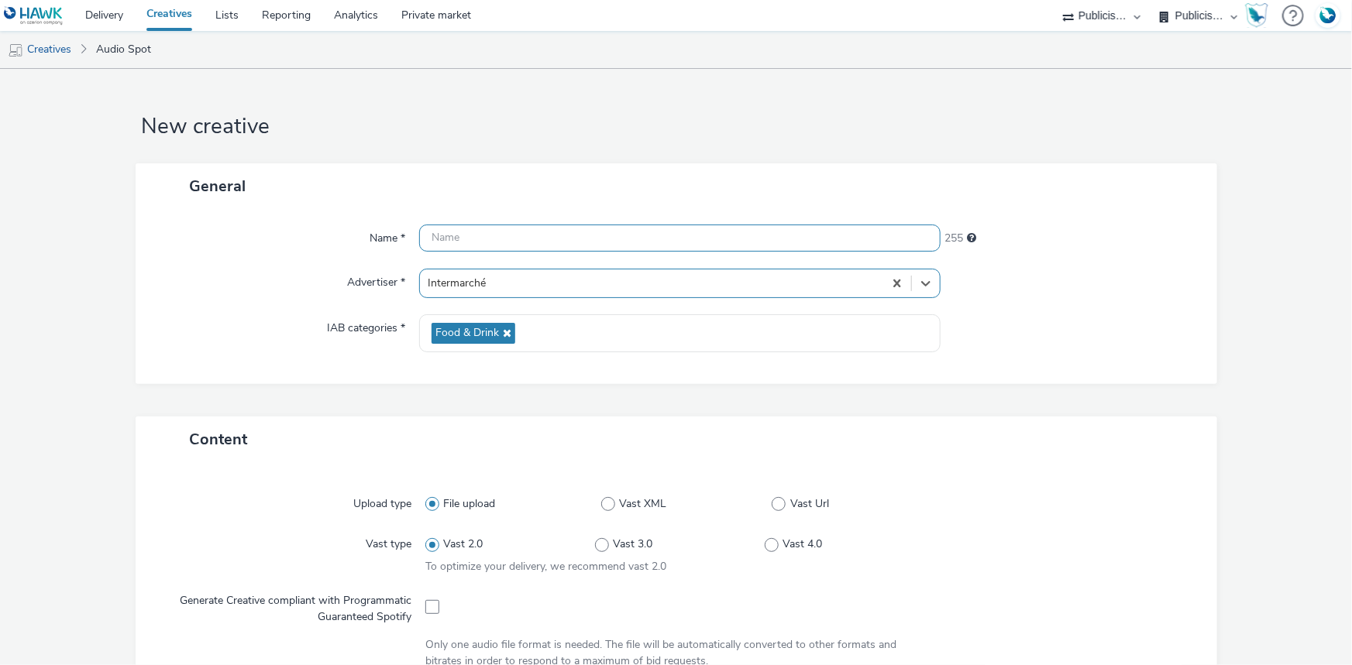
scroll to position [352, 0]
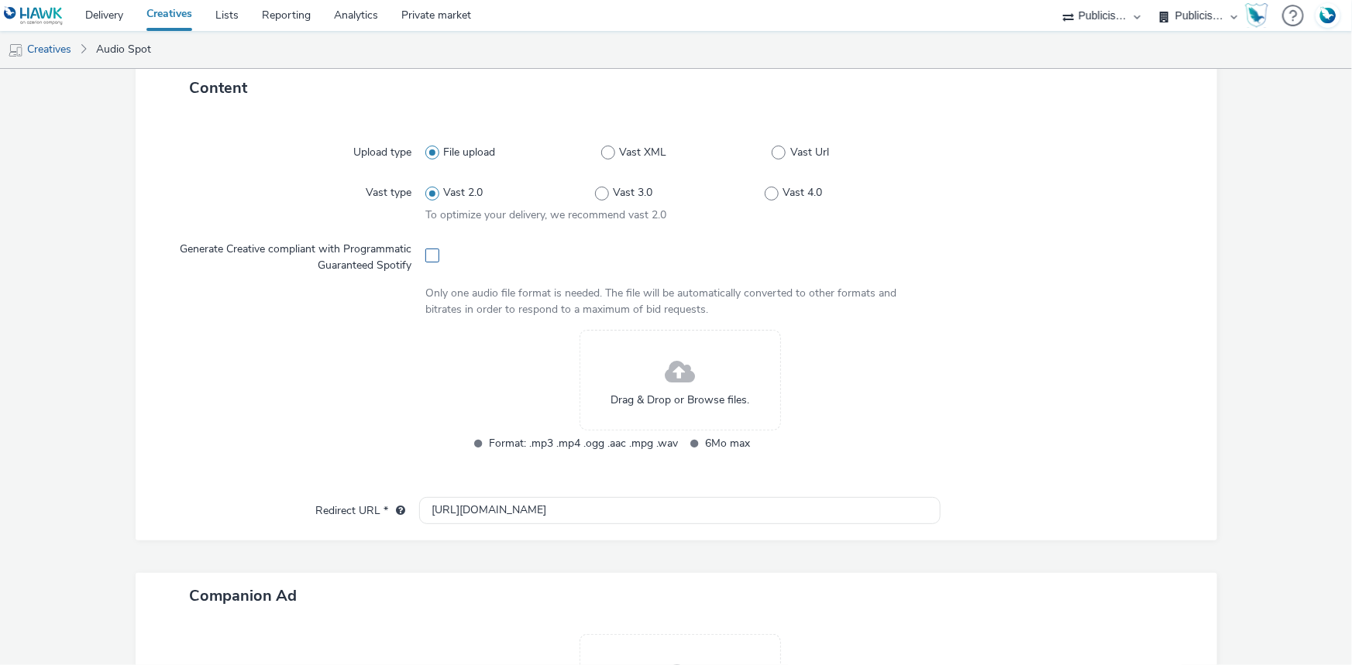
click at [432, 255] on span at bounding box center [432, 256] width 14 height 14
checkbox input "true"
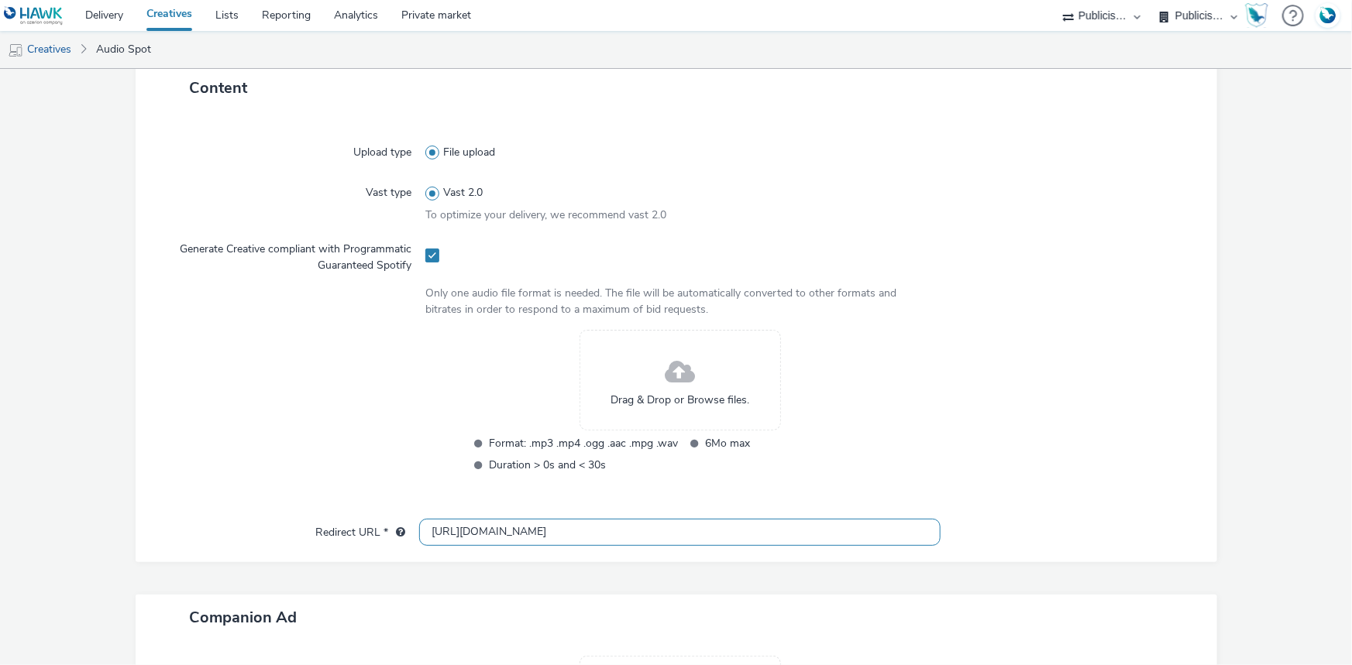
click at [465, 538] on input "[URL][DOMAIN_NAME]" at bounding box center [679, 532] width 521 height 27
paste input "s://[DOMAIN_NAME][URL]"
type input "[URL][DOMAIN_NAME]"
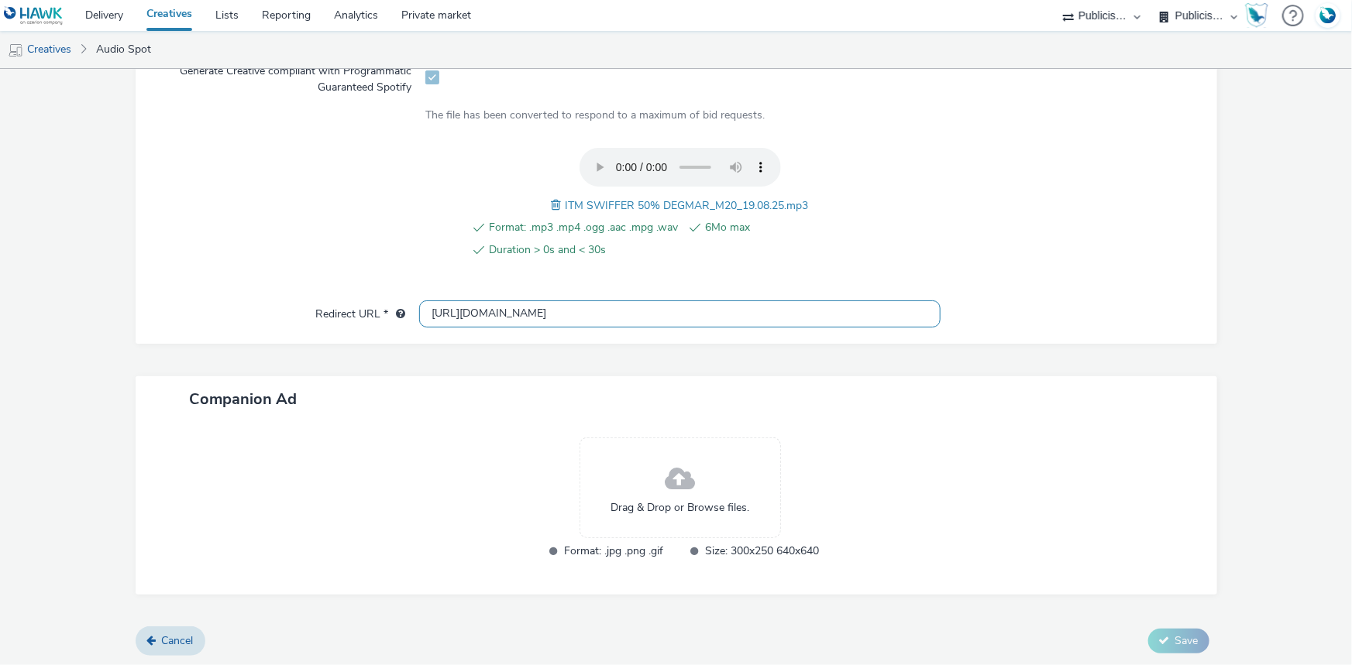
scroll to position [531, 0]
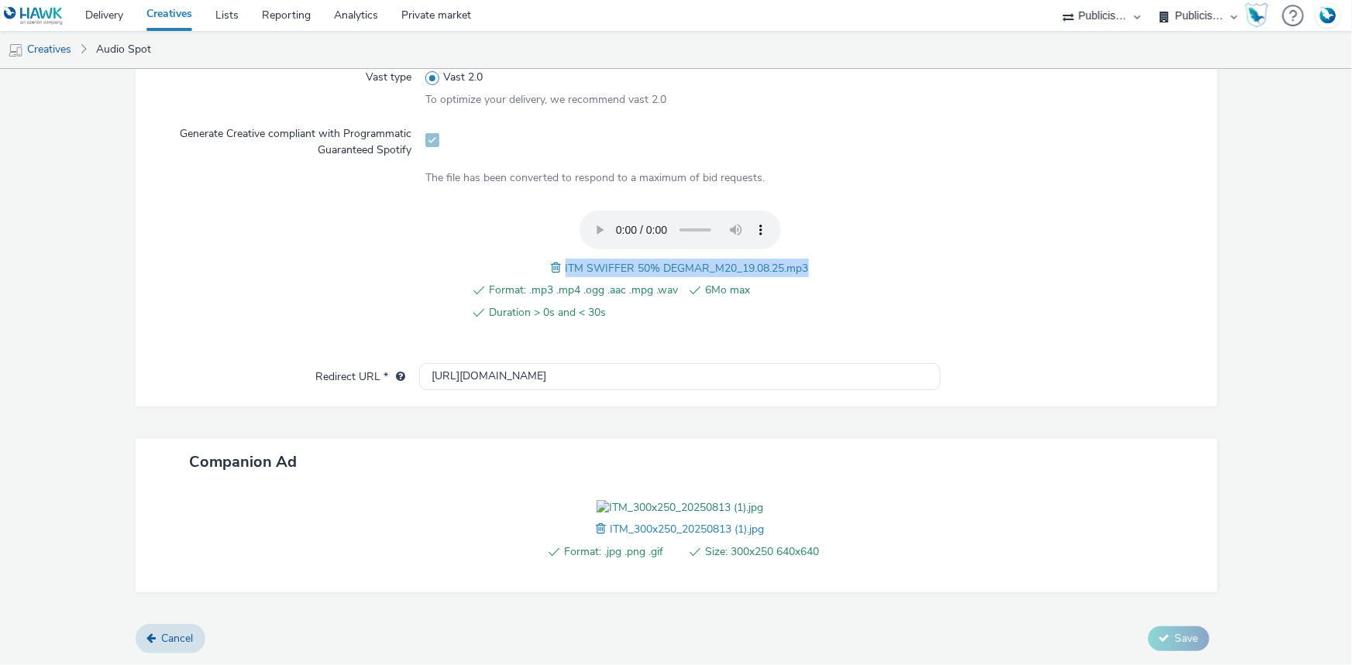
drag, startPoint x: 556, startPoint y: 201, endPoint x: 818, endPoint y: 193, distance: 261.9
click at [818, 211] on div "Format: .mp3 .mp4 .ogg .aac .mpg .wav 6Mo max Duration > 0s and < 30s ITM SWIFF…" at bounding box center [679, 275] width 509 height 128
copy span "ITM SWIFFER 50% DEGMAR_M20_19.08.25.mp3"
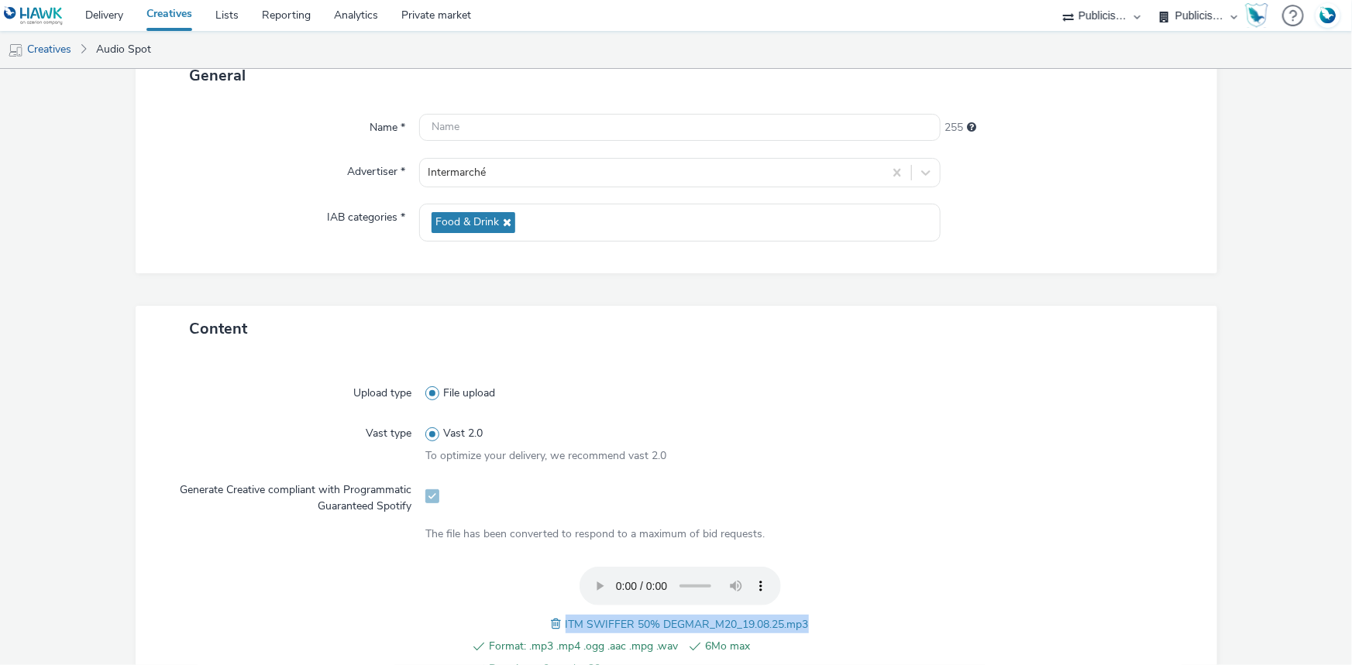
scroll to position [108, 0]
click at [434, 138] on input "text" at bounding box center [679, 129] width 521 height 27
paste input "ITM SWIFFER 50% DEGMAR_M20_19.08.25.mp3"
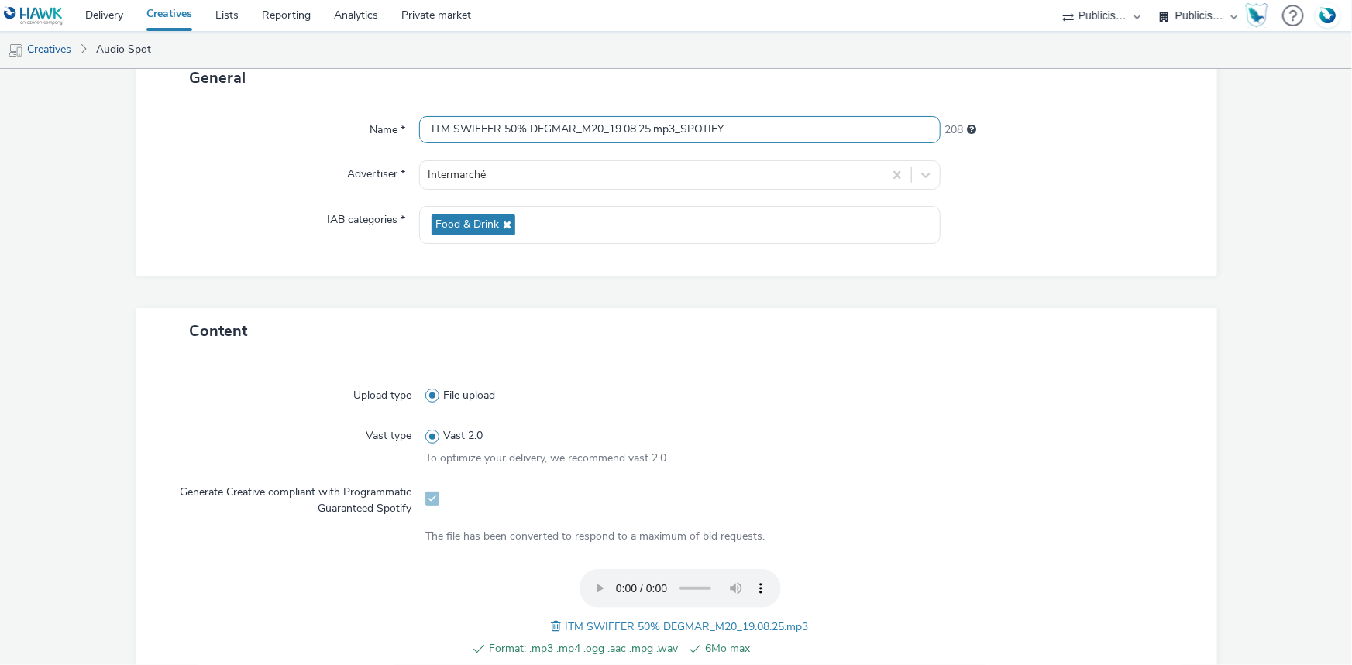
click at [702, 129] on input "ITM SWIFFER 50% DEGMAR_M20_19.08.25.mp3_SPOTIFY" at bounding box center [679, 129] width 521 height 27
drag, startPoint x: 676, startPoint y: 130, endPoint x: 733, endPoint y: 125, distance: 57.6
click at [733, 125] on input "ITM SWIFFER 50% DEGMAR_M20_19.08.25.mp3_SPOTIFY" at bounding box center [679, 129] width 521 height 27
drag, startPoint x: 733, startPoint y: 125, endPoint x: 674, endPoint y: 130, distance: 59.9
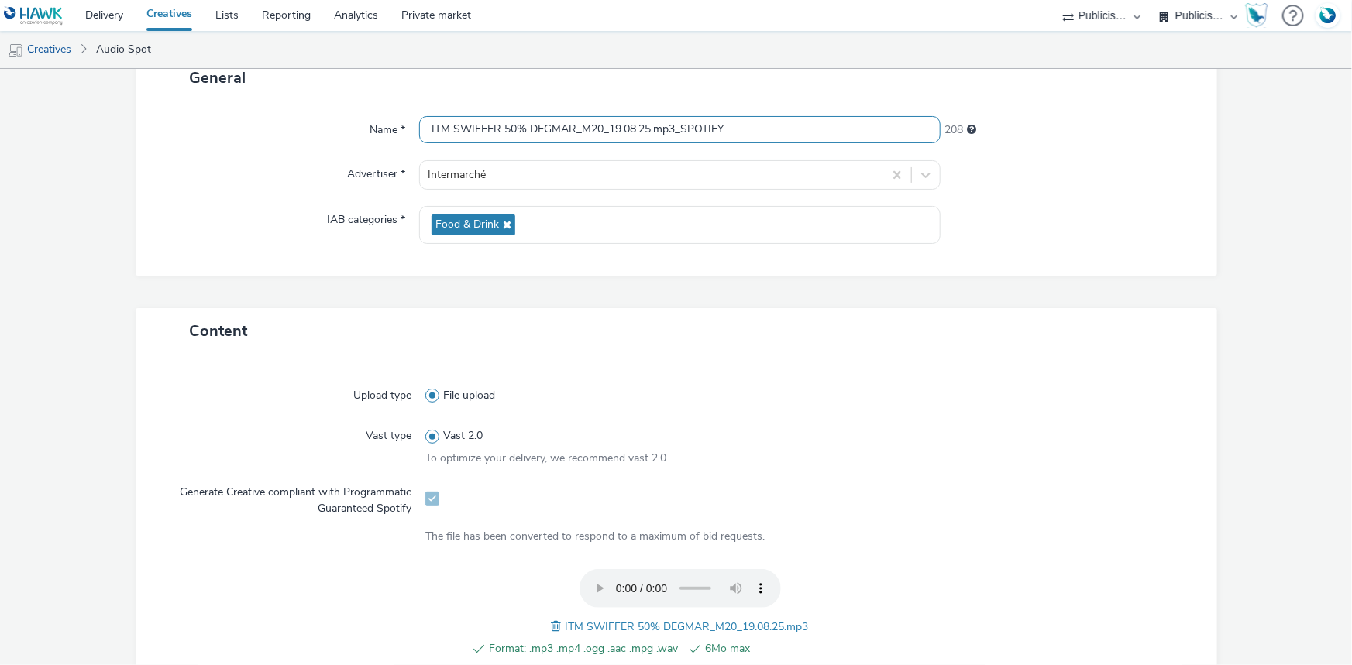
click at [674, 130] on input "ITM SWIFFER 50% DEGMAR_M20_19.08.25.mp3_SPOTIFY" at bounding box center [679, 129] width 521 height 27
type input "ITM SWIFFER 50% DEGMAR_M20_19.08.25.mp3_SPOTIFY"
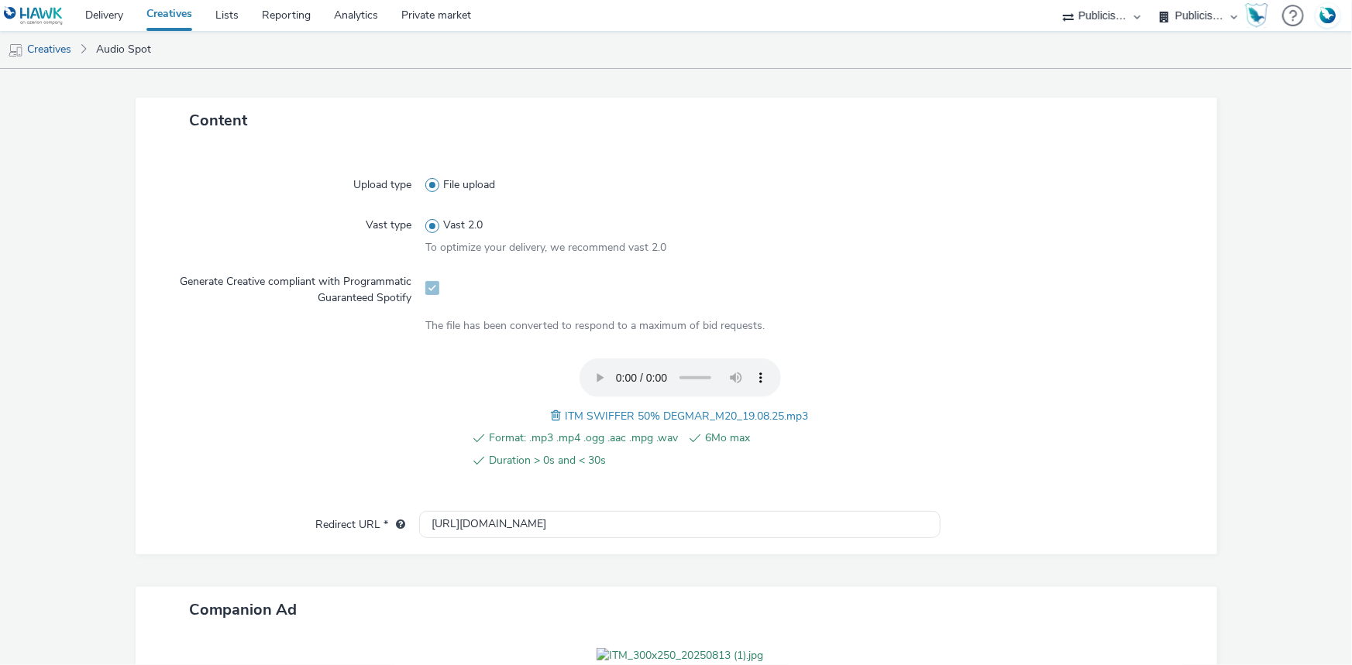
scroll to position [554, 0]
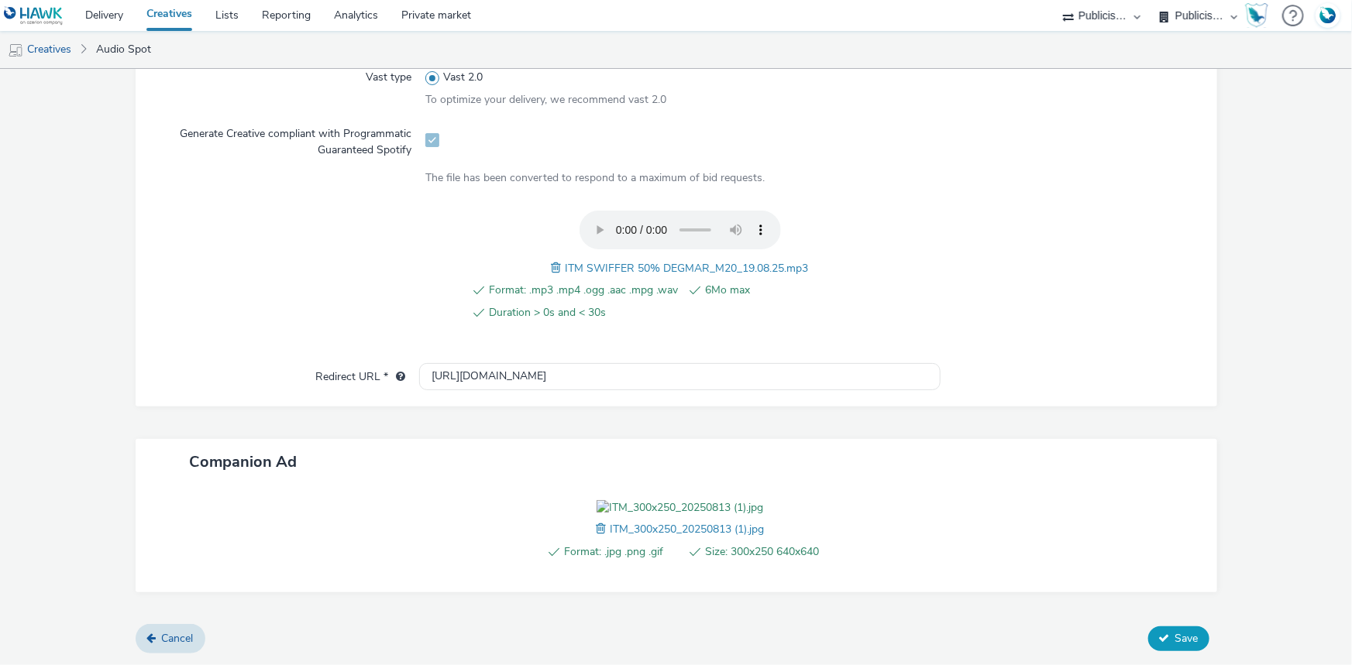
click at [1162, 638] on button "Save" at bounding box center [1178, 639] width 61 height 25
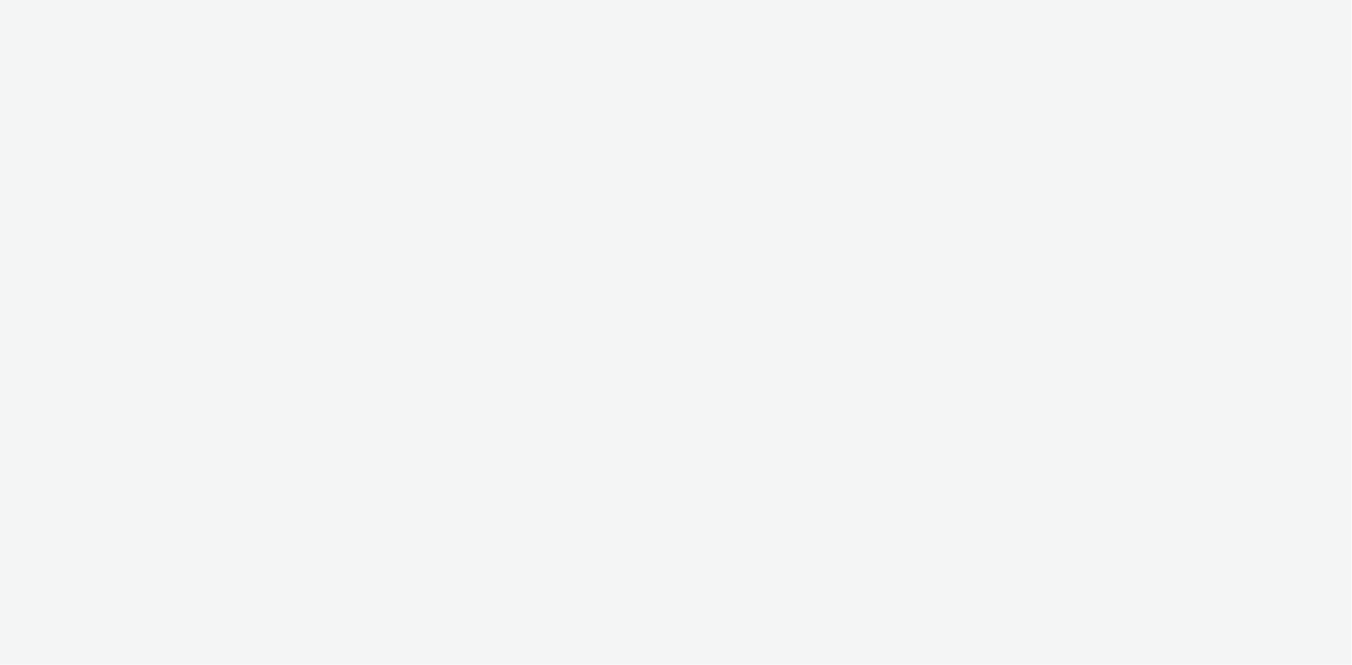
select select "d07aba32-d775-4fed-a722-f10c6504dd64"
select select "f97d6638-e0a1-4f7a-bf46-55015878e29e"
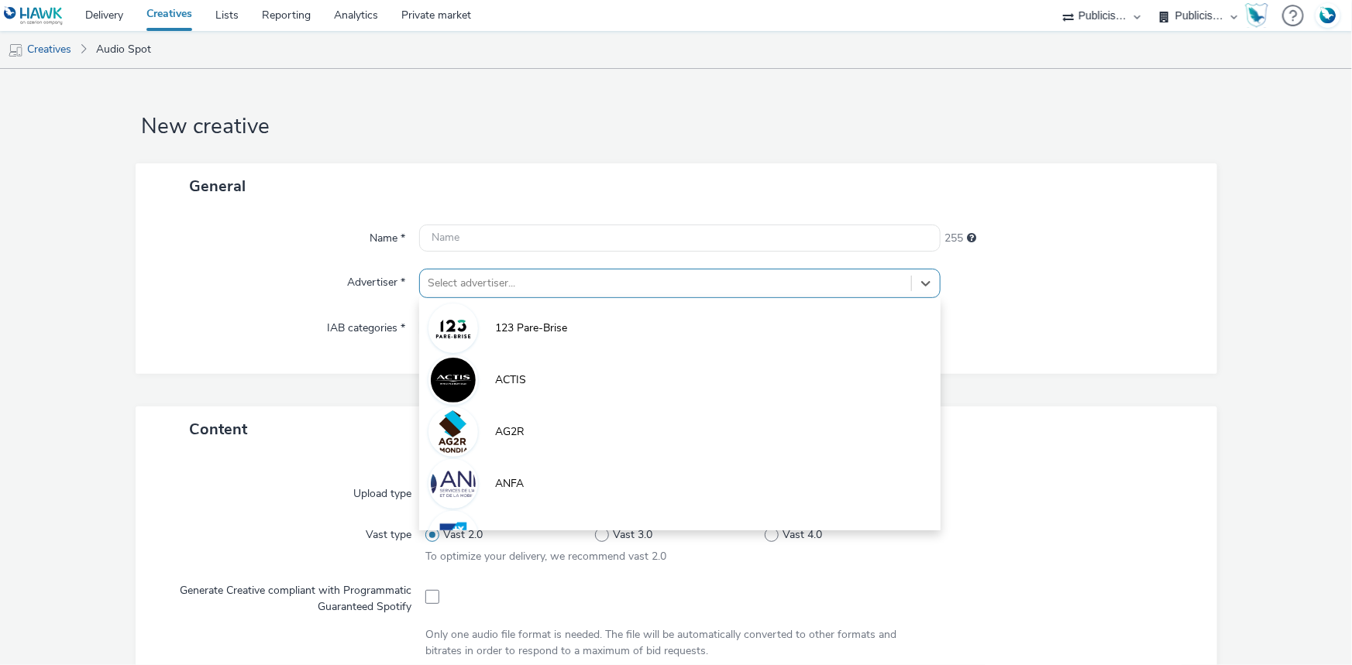
click at [433, 292] on div at bounding box center [666, 283] width 476 height 19
paste input "inter"
type input "inter"
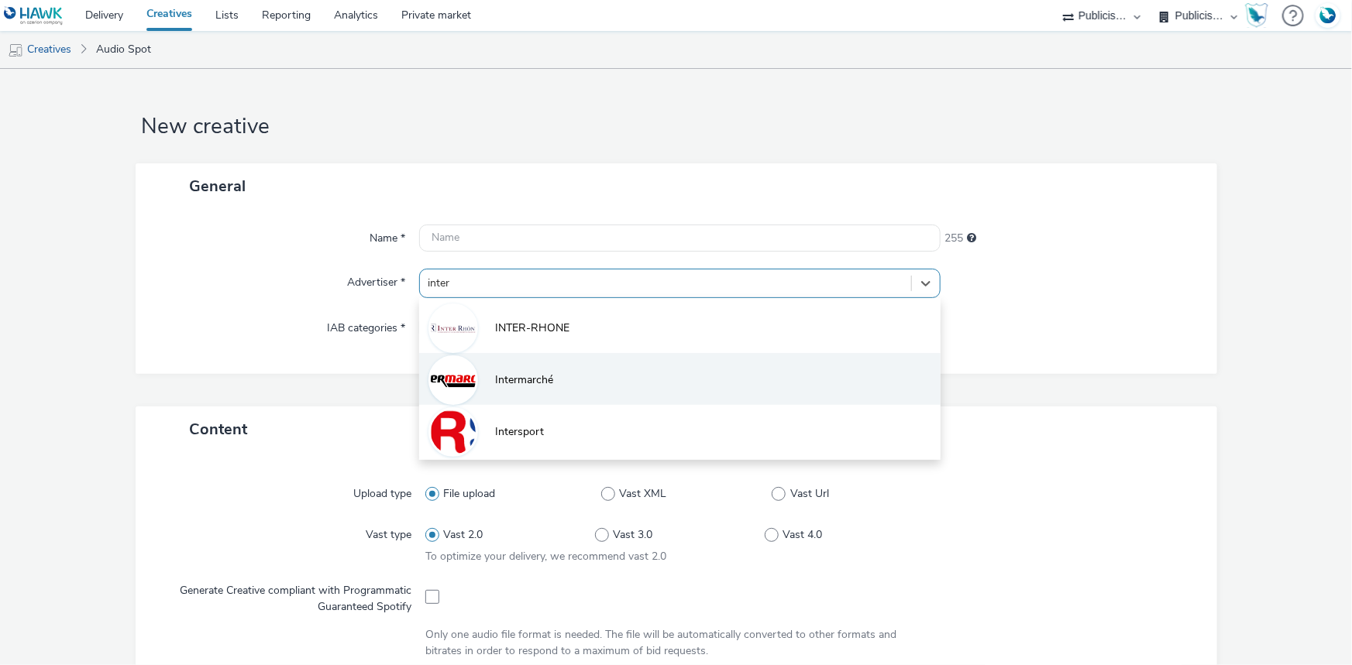
click at [540, 399] on li "Intermarché" at bounding box center [679, 379] width 521 height 52
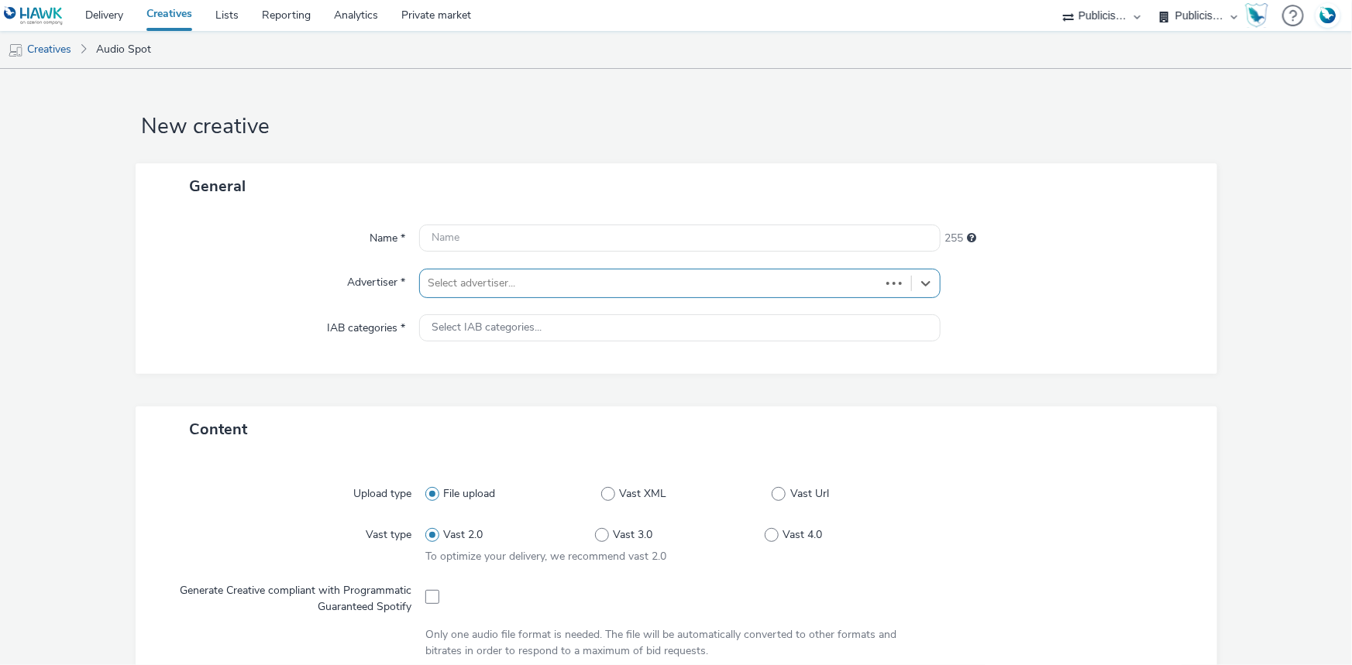
type input "[URL][DOMAIN_NAME]"
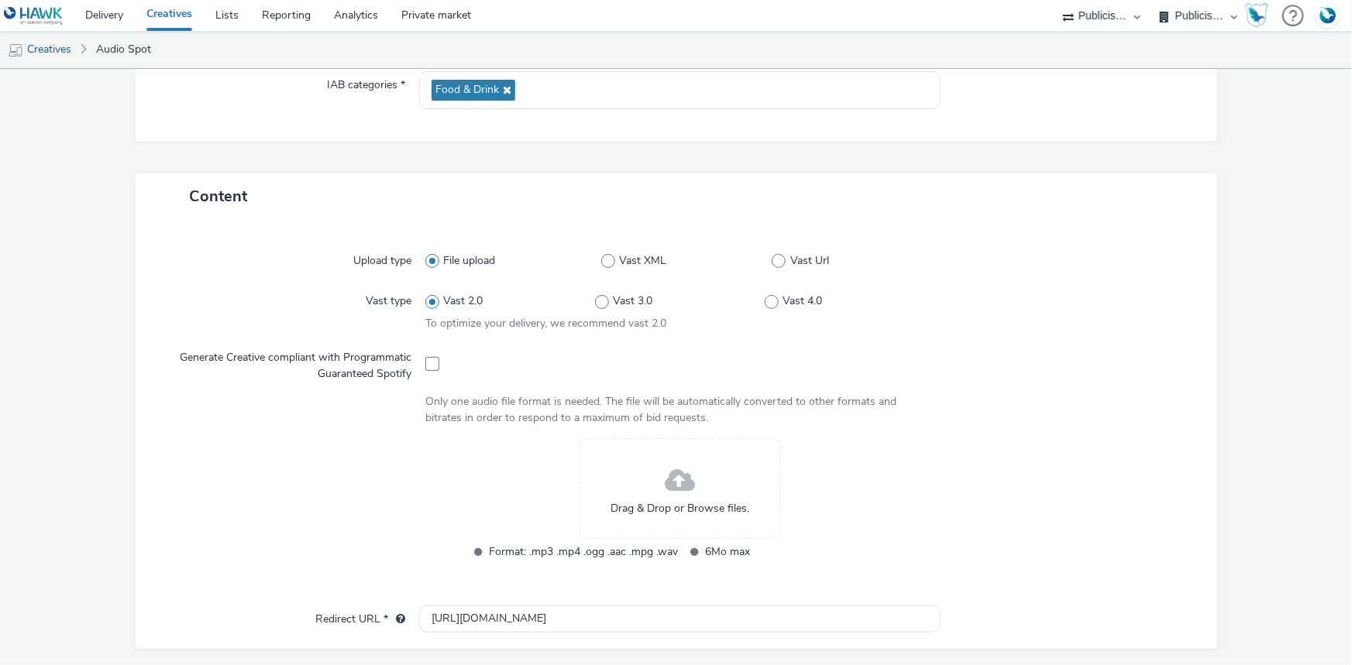
scroll to position [493, 0]
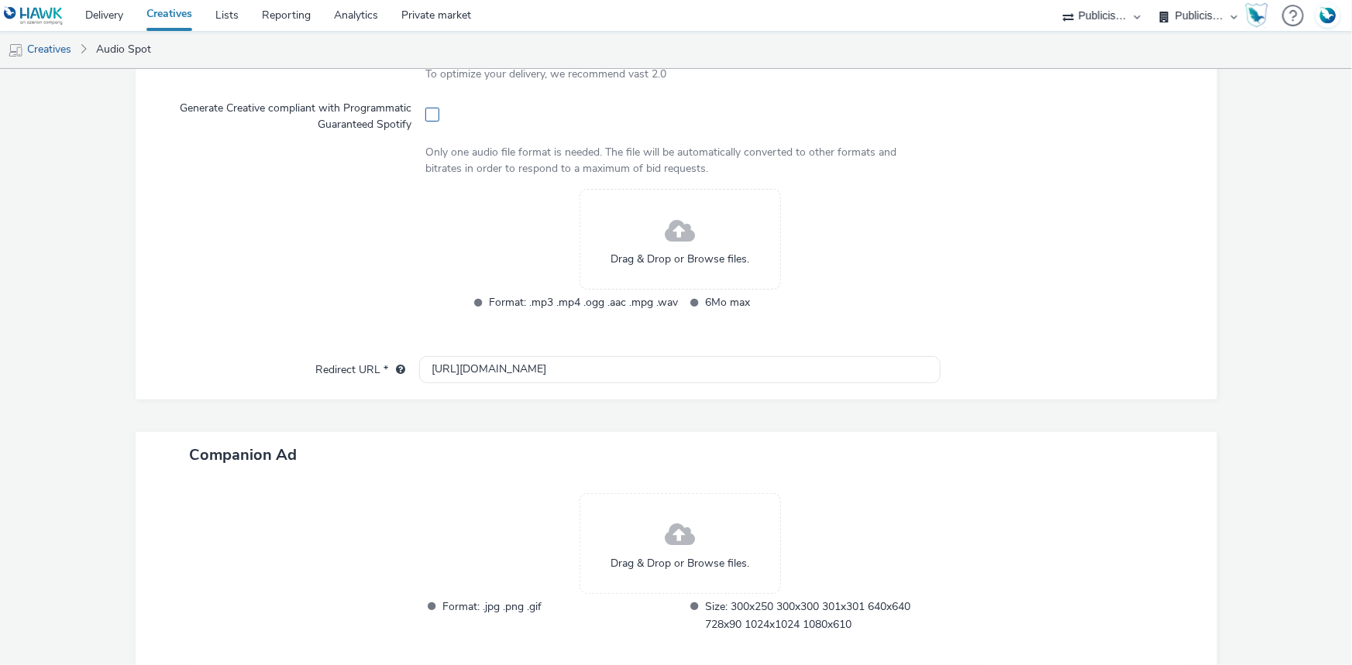
click at [431, 116] on span at bounding box center [432, 115] width 14 height 14
checkbox input "true"
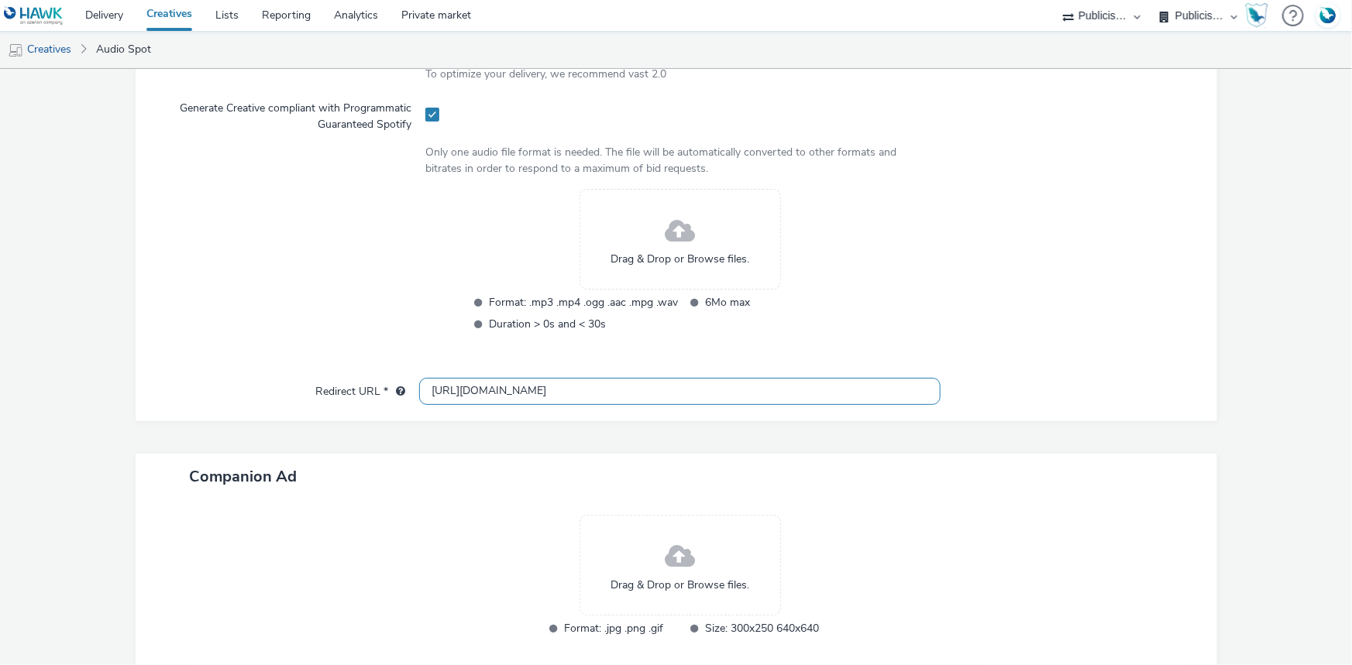
click at [534, 402] on input "http://intermarche.com" at bounding box center [679, 391] width 521 height 27
paste input "s://www.intermarche.com/enseigne/bons-plans/bon-achat"
type input "https://www.intermarche.com/enseigne/bons-plans/bon-achat"
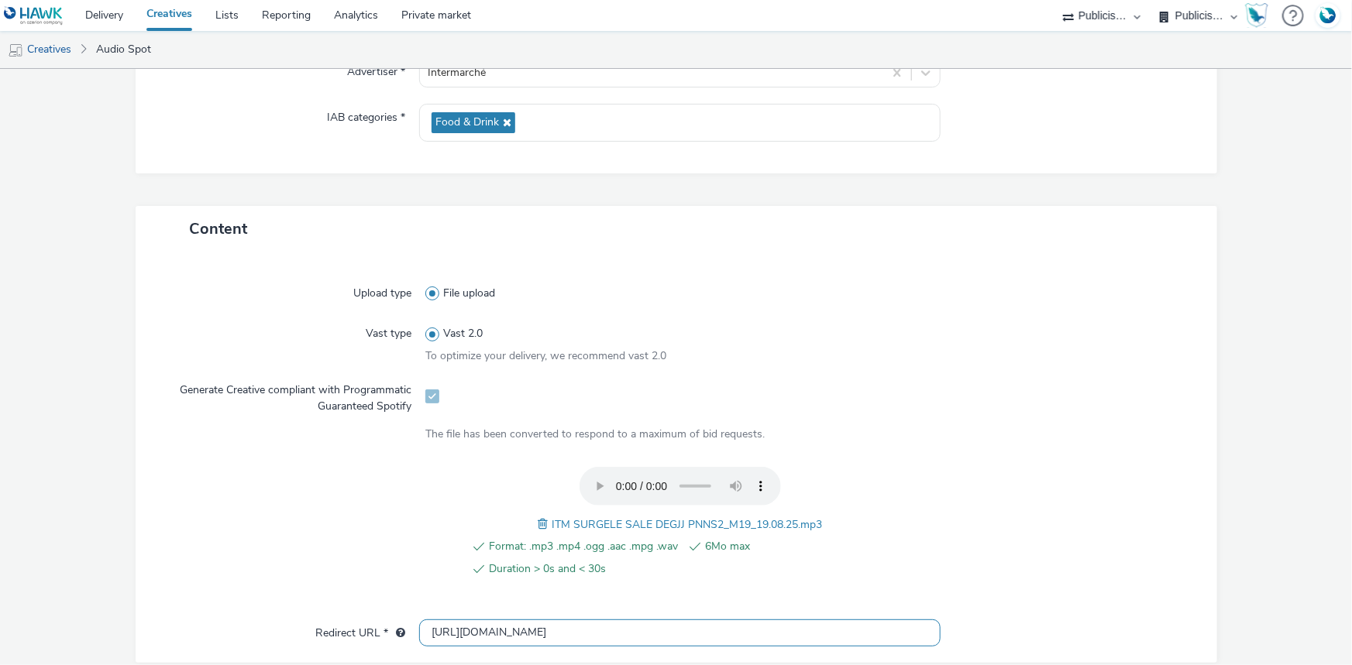
scroll to position [0, 0]
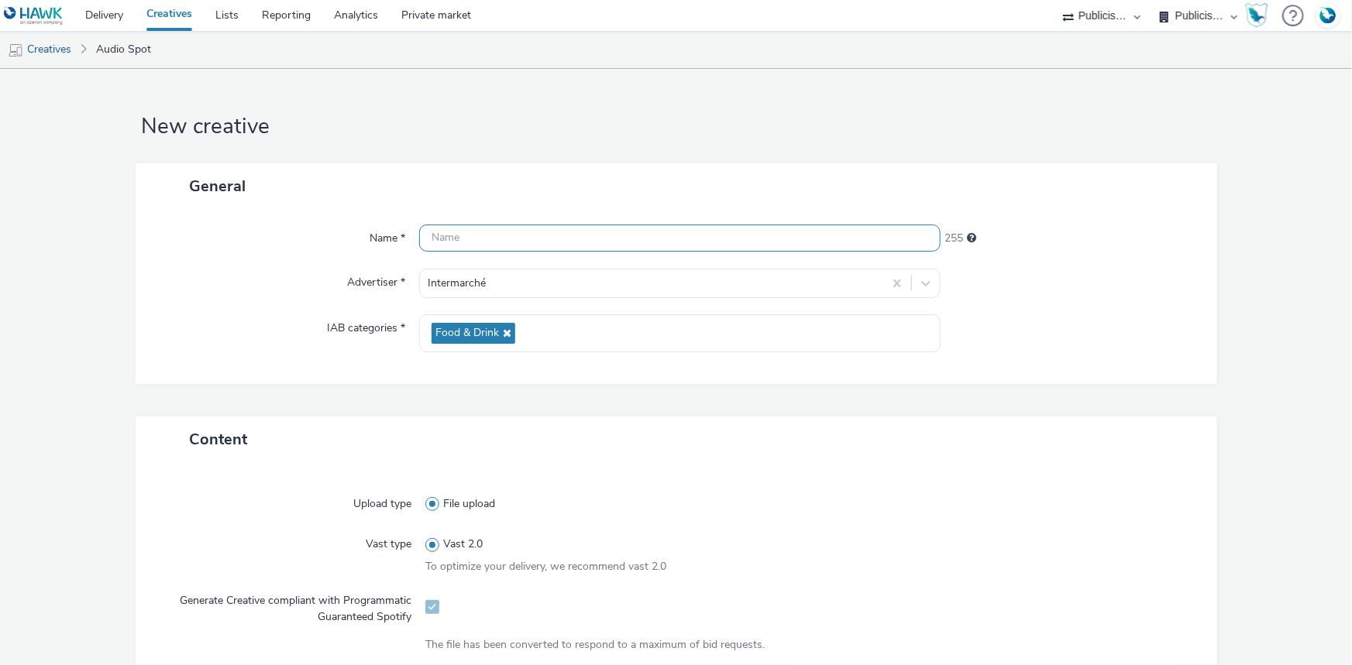
click at [465, 236] on input "text" at bounding box center [679, 238] width 521 height 27
paste input "_SPOTIFY"
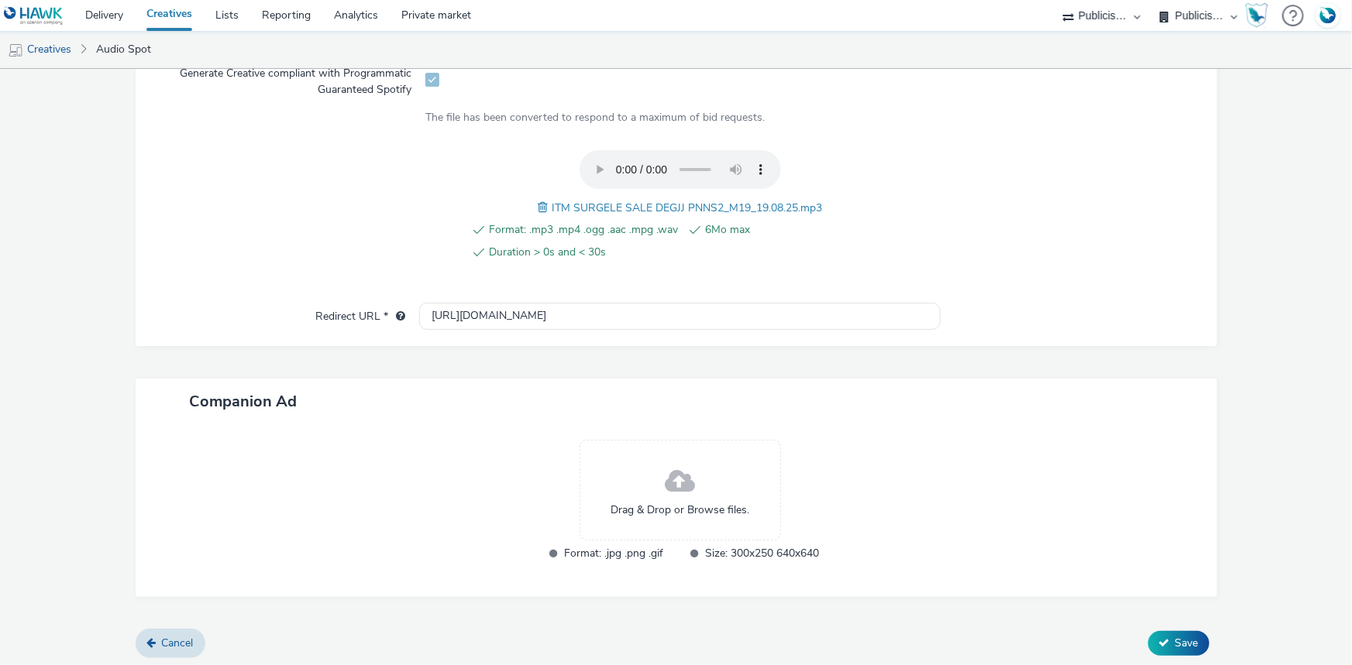
scroll to position [531, 0]
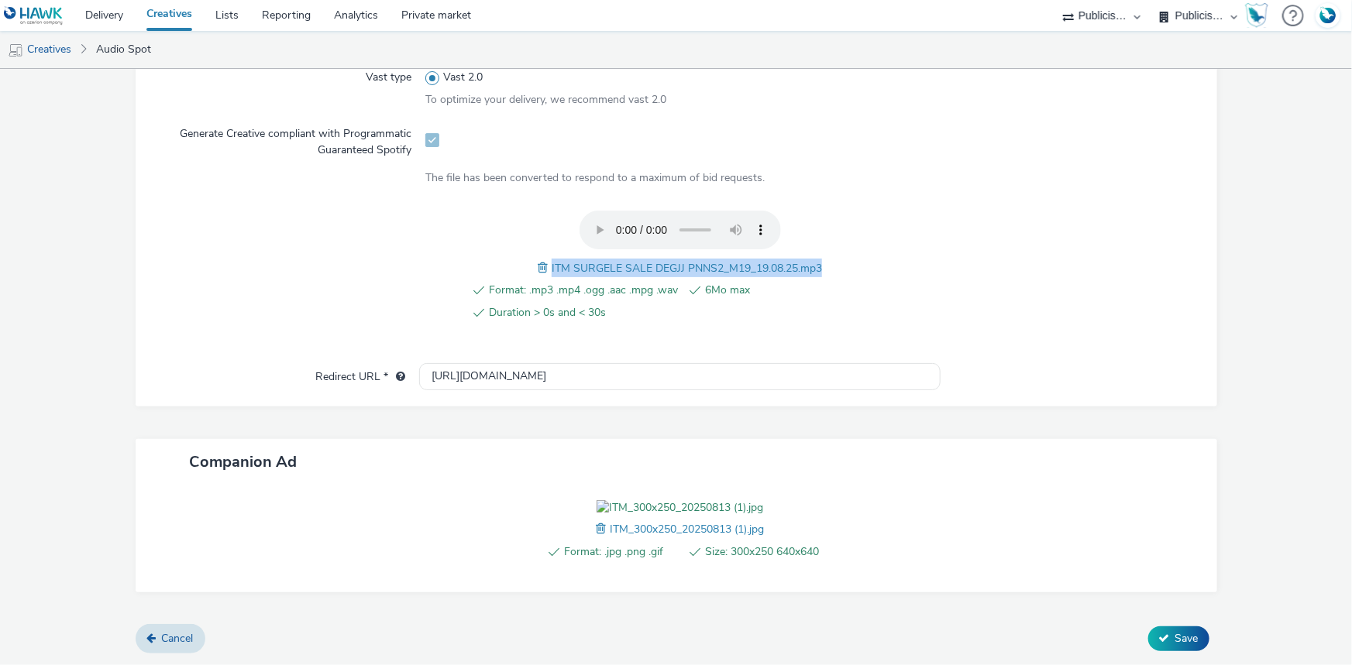
drag, startPoint x: 543, startPoint y: 201, endPoint x: 829, endPoint y: 200, distance: 285.8
click at [829, 211] on div "Format: .mp3 .mp4 .ogg .aac .mpg .wav 6Mo max Duration > 0s and < 30s ITM SURGE…" at bounding box center [679, 275] width 509 height 128
copy span "ITM SURGELE SALE DEGJJ PNNS2_M19_19.08.25.mp3"
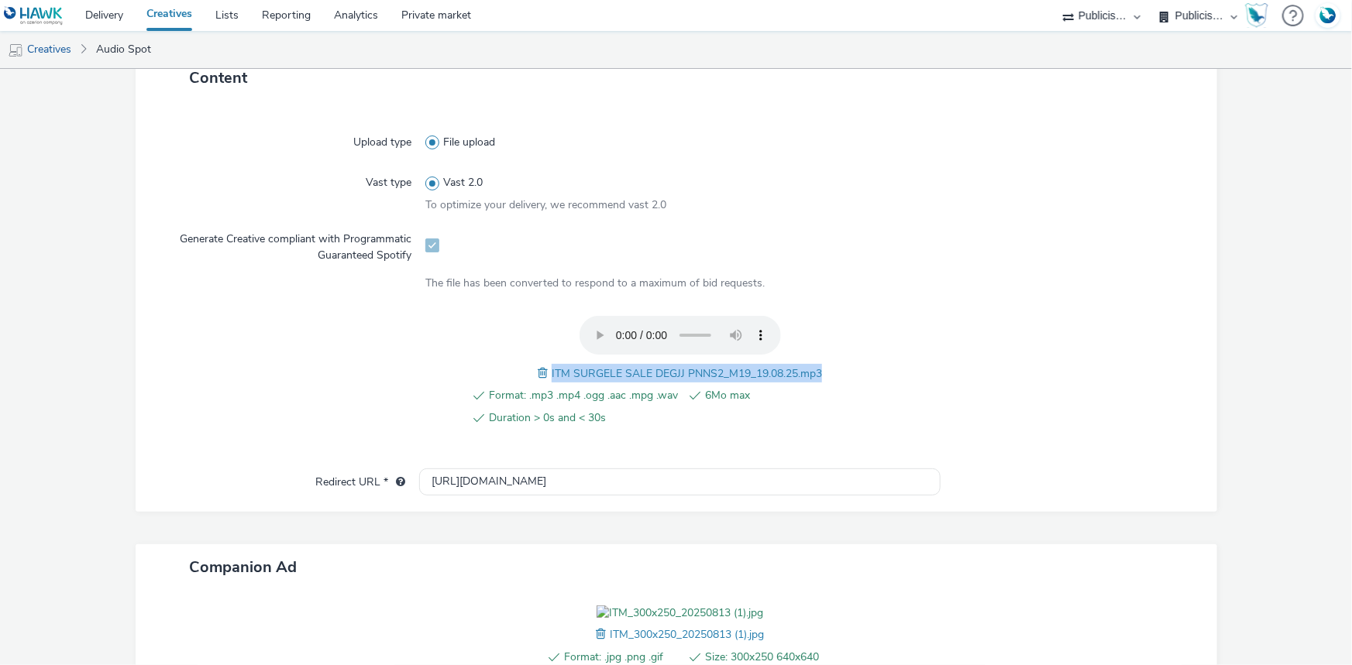
scroll to position [108, 0]
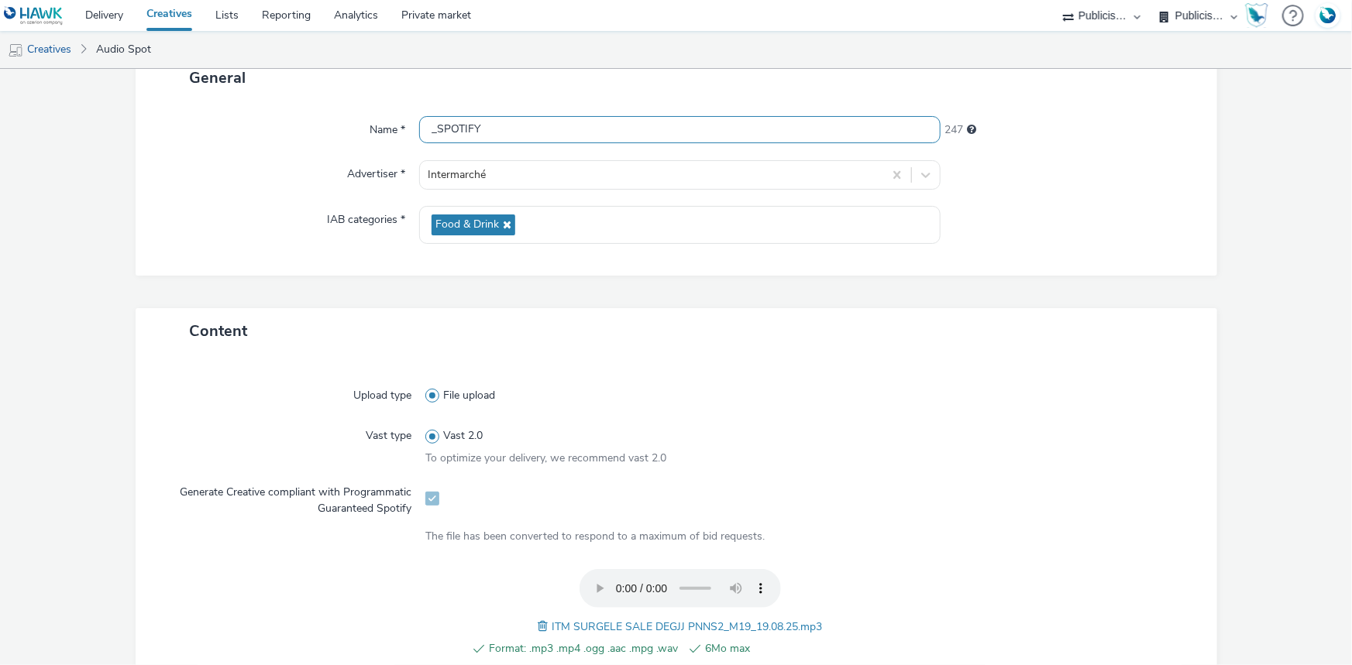
click at [424, 136] on input "_SPOTIFY" at bounding box center [679, 129] width 521 height 27
paste input "ITM SURGELE SALE DEGJJ PNNS2_M19_19.08.25.mp3"
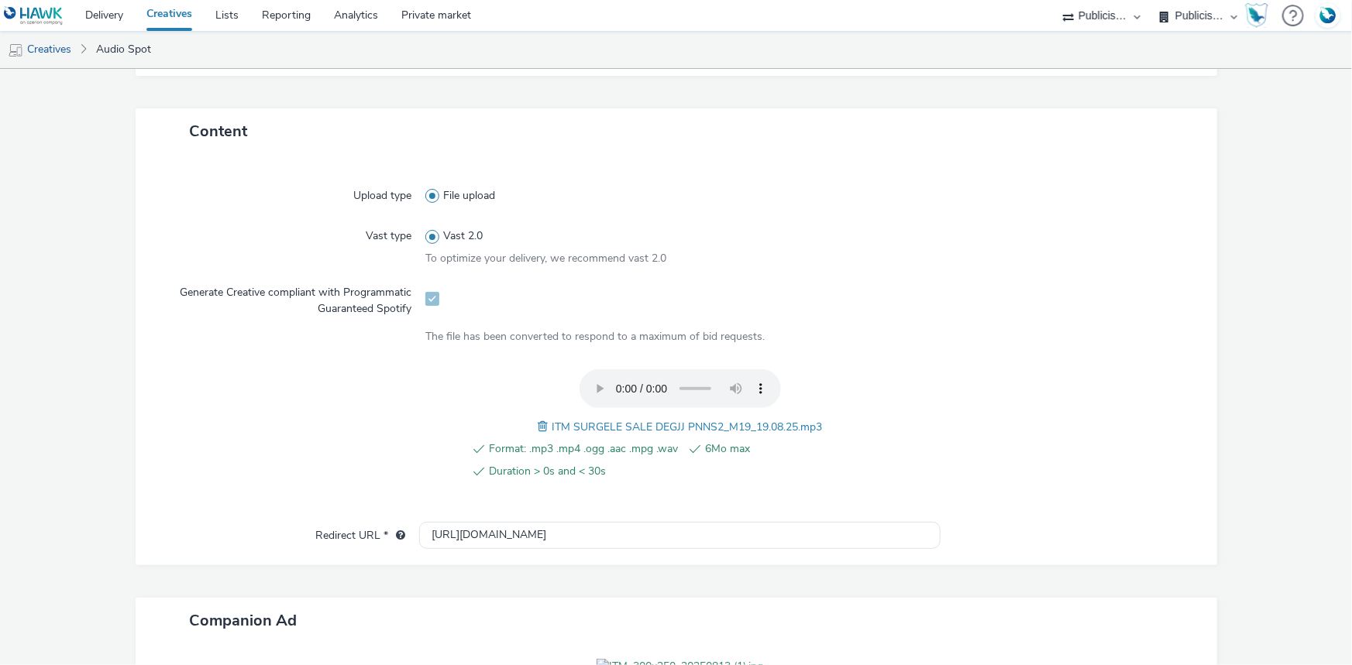
scroll to position [554, 0]
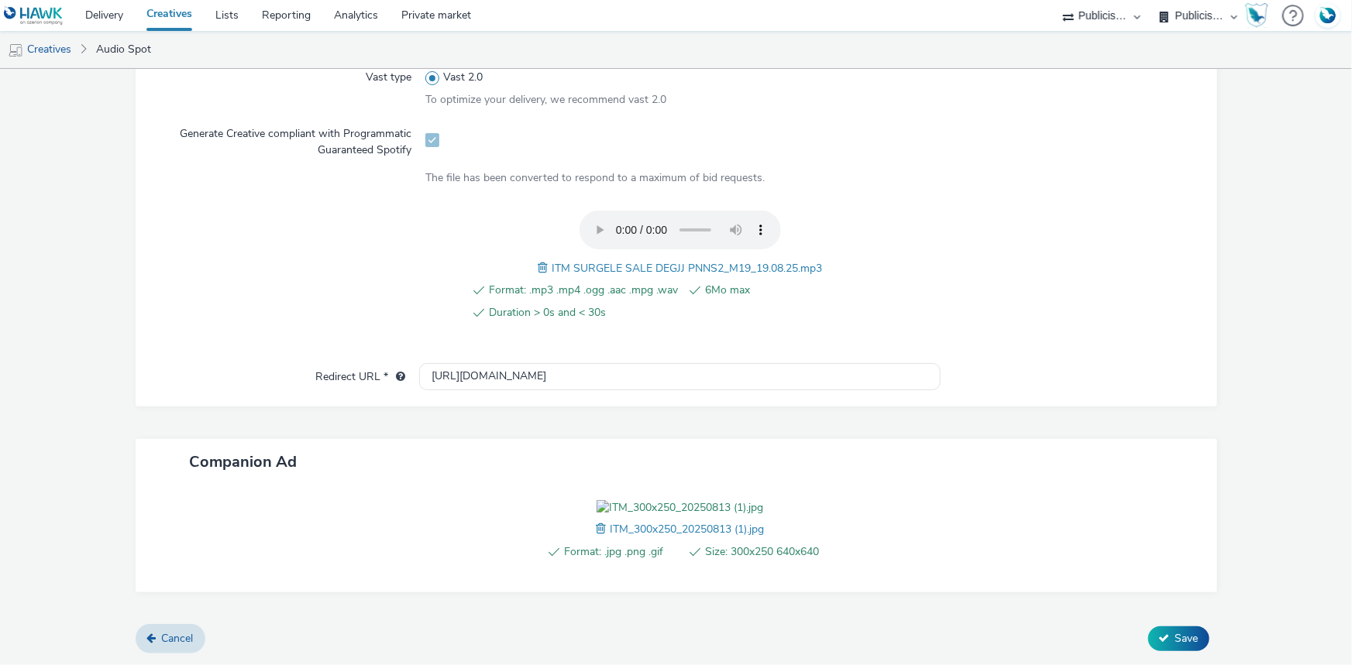
type input "ITM SURGELE SALE DEGJJ PNNS2_M19_19.08.25.mp3_SPOTIFY"
drag, startPoint x: 1146, startPoint y: 619, endPoint x: 1160, endPoint y: 630, distance: 17.7
click at [1146, 620] on div "Content Upload type File upload Vast type Vast 2.0 To optimize your delivery, w…" at bounding box center [676, 287] width 1081 height 675
click at [1163, 634] on button "Save" at bounding box center [1178, 639] width 61 height 25
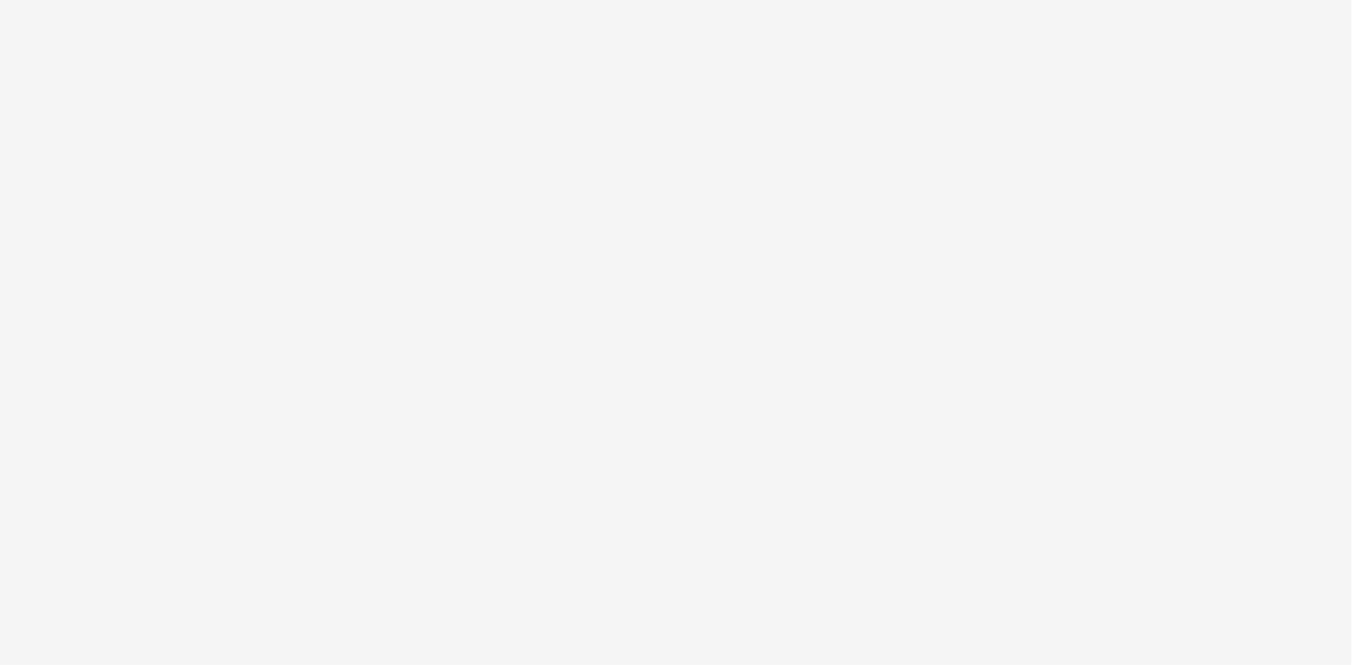
select select "d07aba32-d775-4fed-a722-f10c6504dd64"
select select "f97d6638-e0a1-4f7a-bf46-55015878e29e"
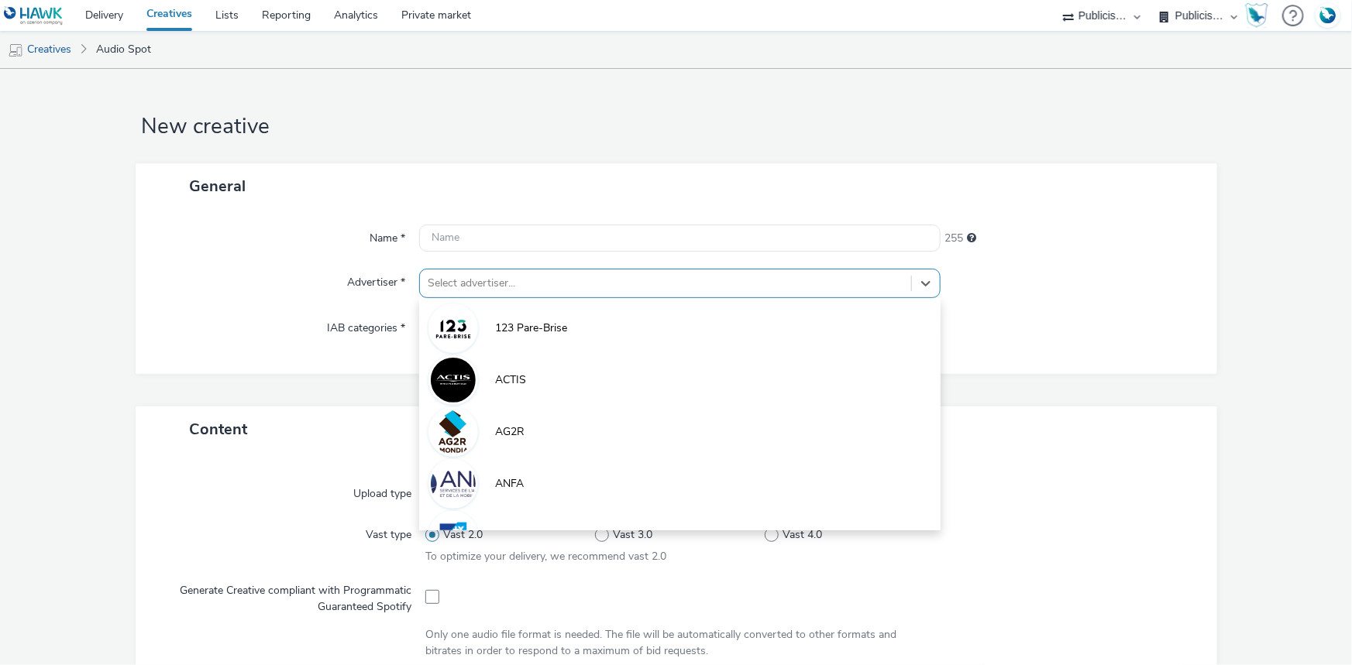
click at [503, 287] on div at bounding box center [666, 283] width 476 height 19
paste input "inter"
type input "inter"
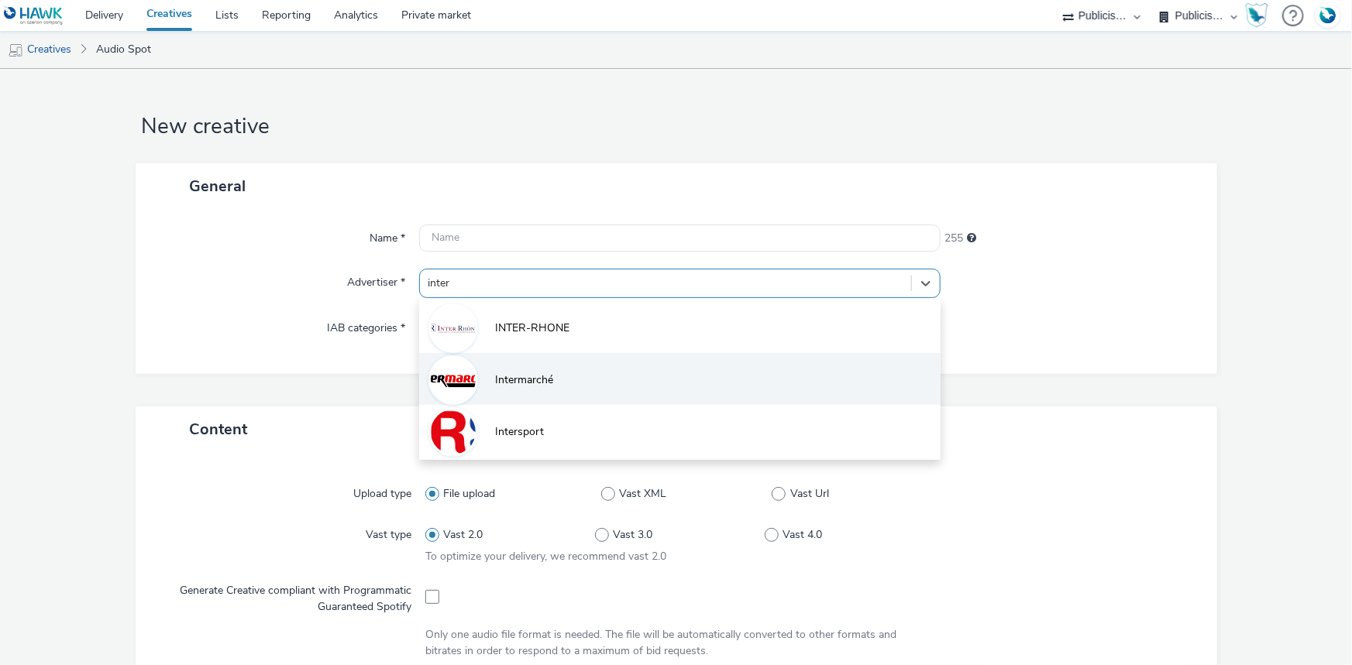
click at [522, 384] on span "Intermarché" at bounding box center [524, 380] width 58 height 15
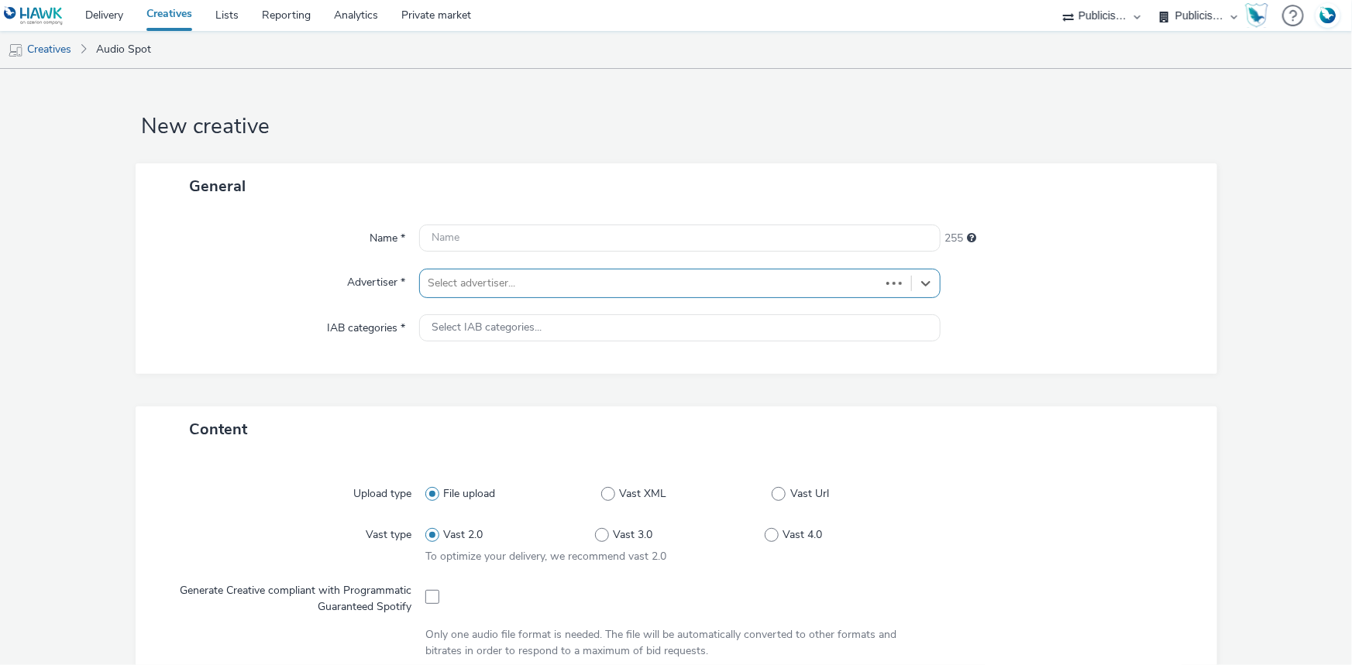
type input "[URL][DOMAIN_NAME]"
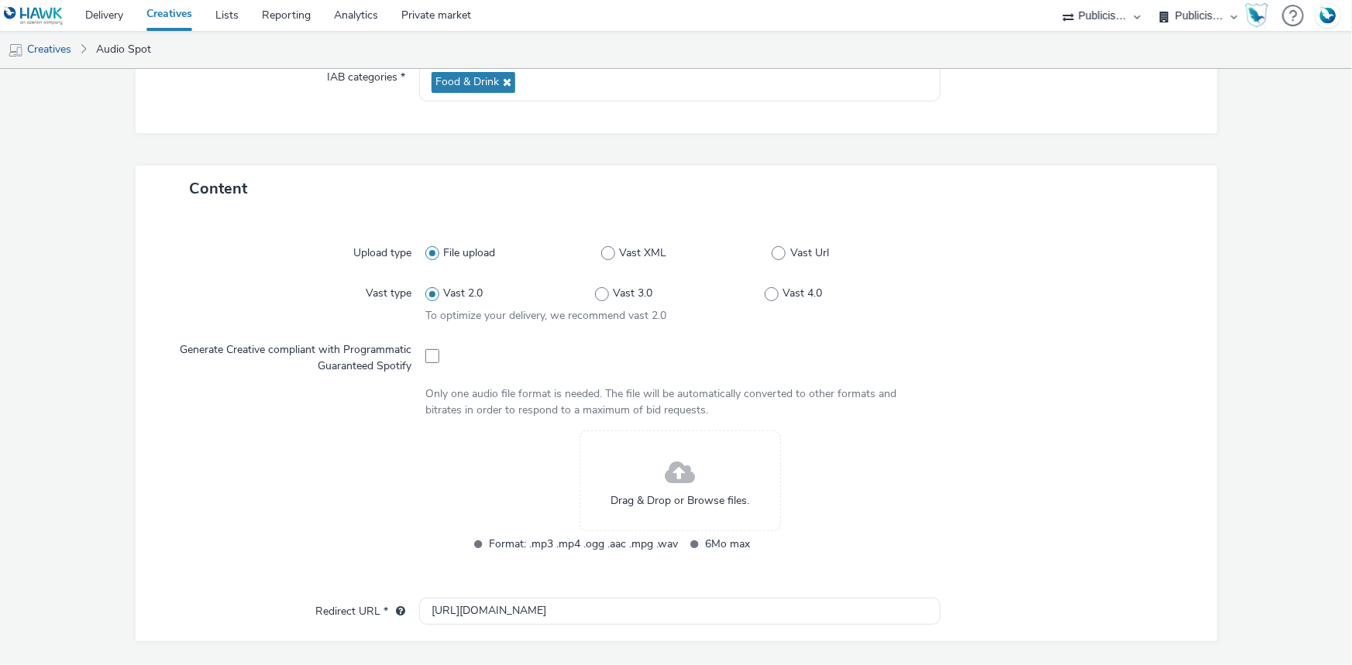
scroll to position [352, 0]
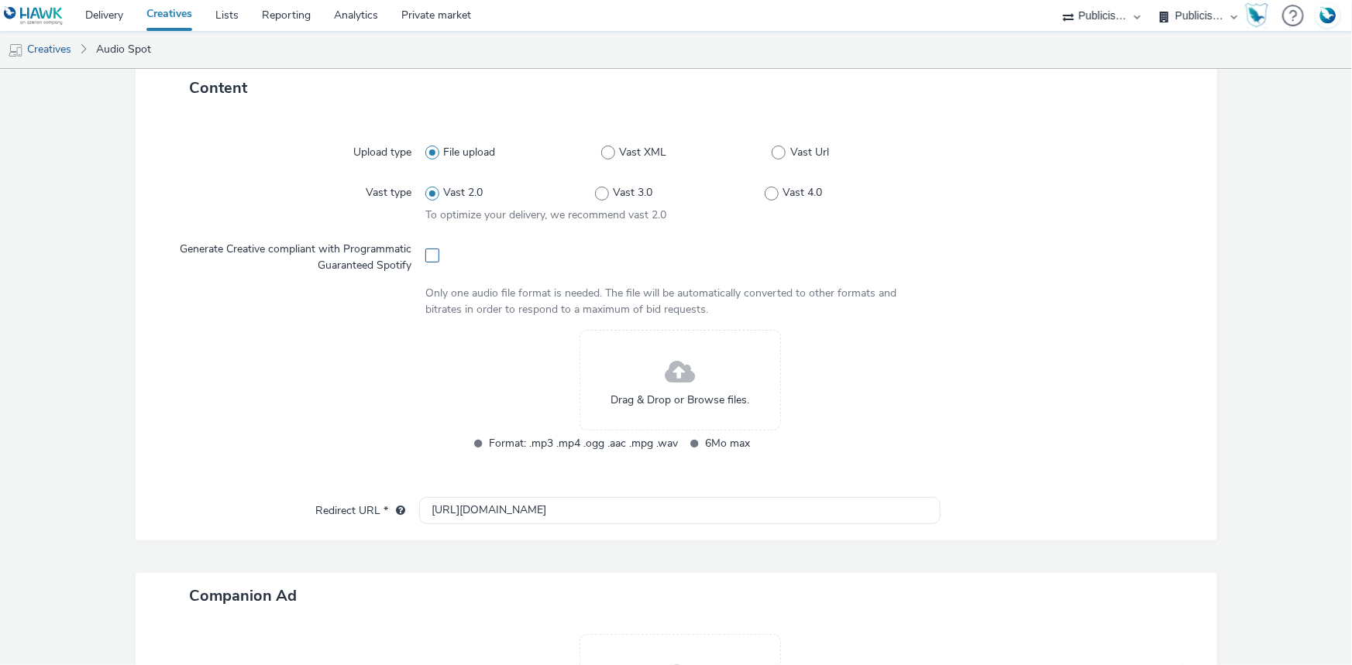
click at [426, 249] on span at bounding box center [432, 256] width 14 height 14
checkbox input "true"
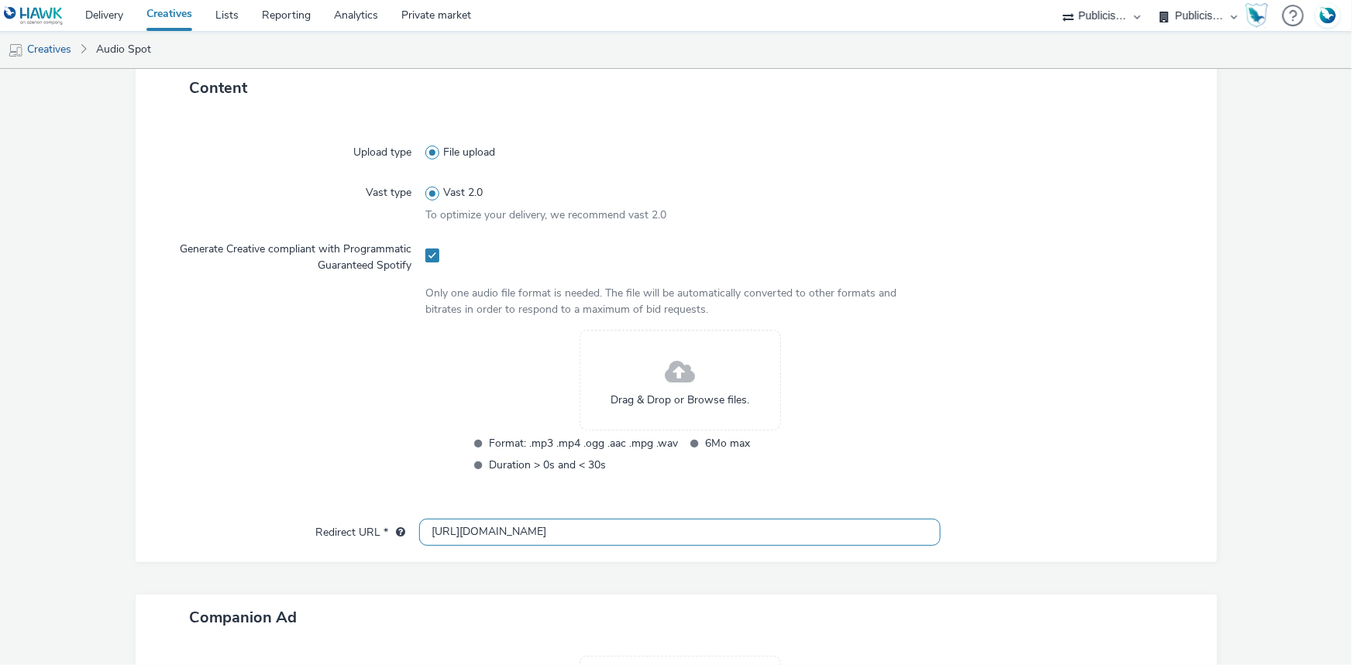
click at [467, 530] on input "[URL][DOMAIN_NAME]" at bounding box center [679, 532] width 521 height 27
paste input "s://[DOMAIN_NAME][URL]"
type input "[URL][DOMAIN_NAME]"
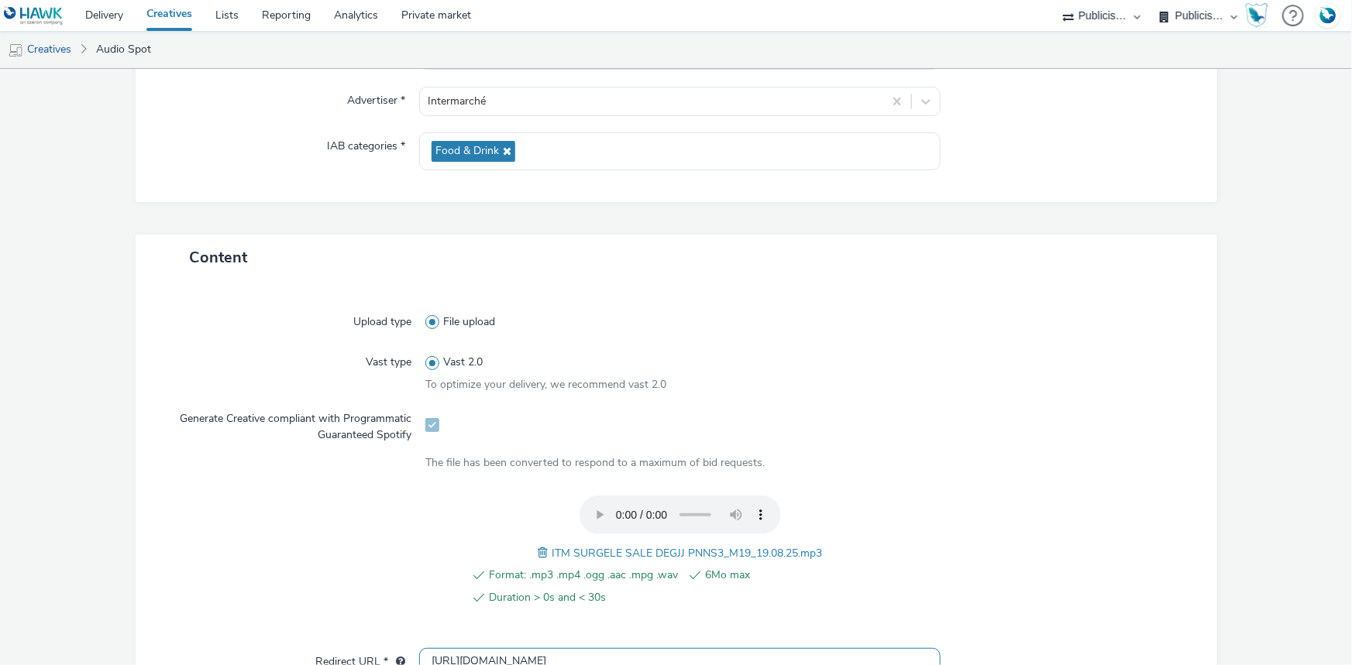
scroll to position [0, 0]
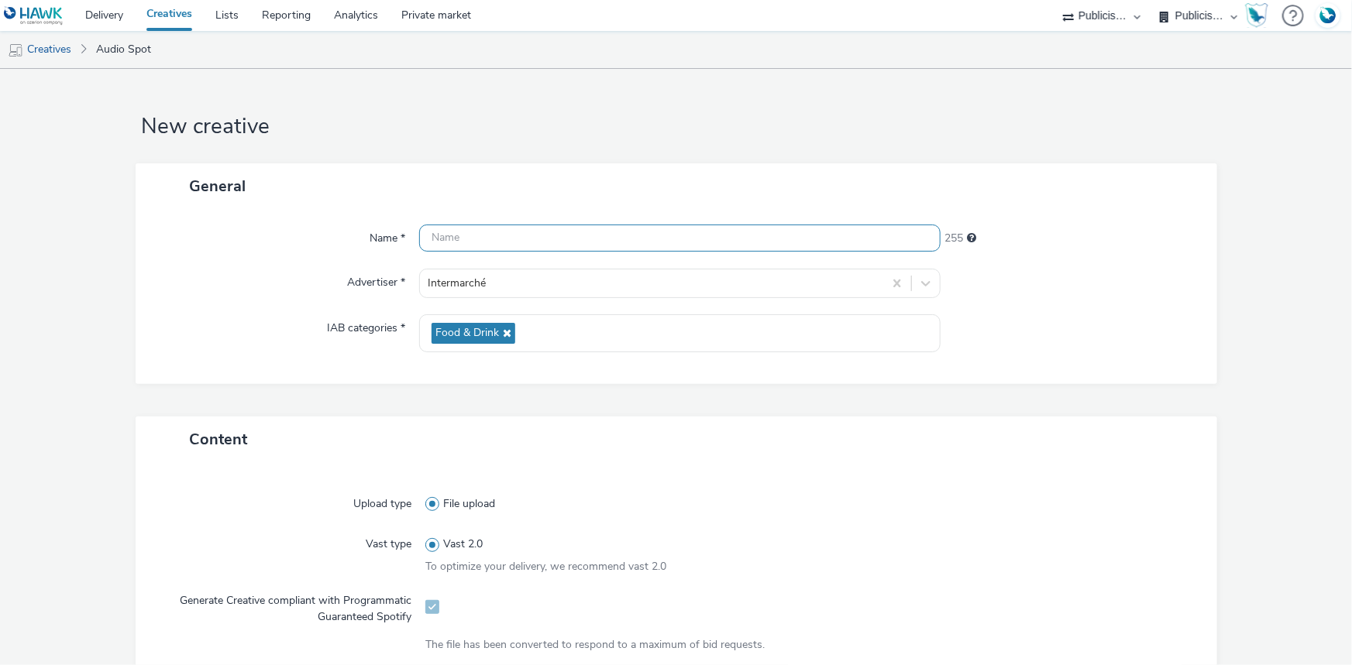
click at [456, 230] on input "text" at bounding box center [679, 238] width 521 height 27
paste input "_SPOTIFY"
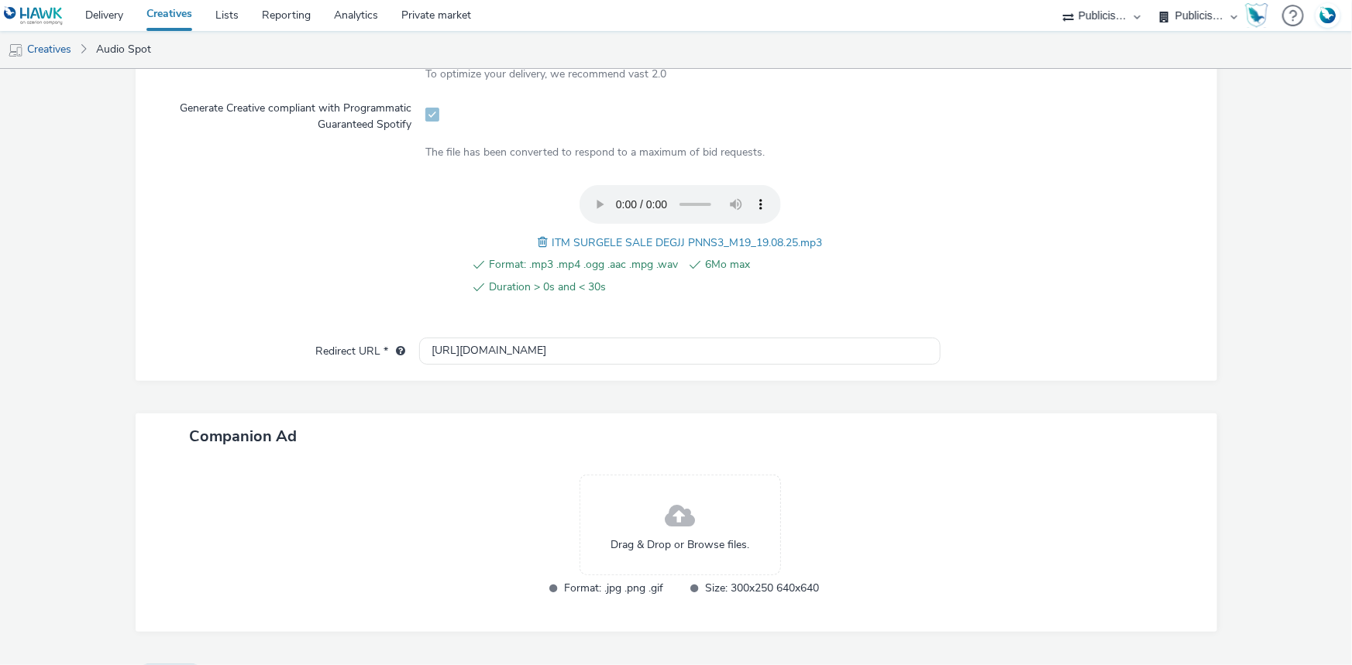
scroll to position [531, 0]
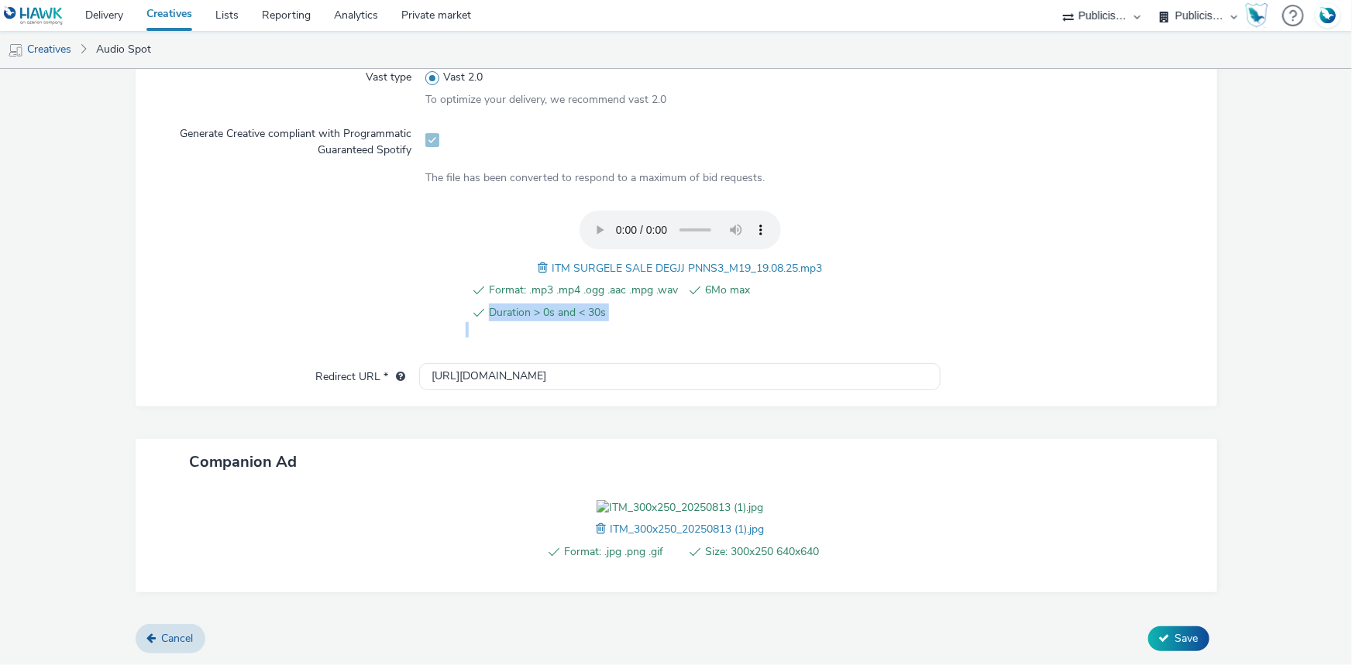
drag, startPoint x: 545, startPoint y: 204, endPoint x: 844, endPoint y: 201, distance: 299.0
click at [844, 211] on div "Format: .mp3 .mp4 .ogg .aac .mpg .wav 6Mo max Duration > 0s and < 30s ITM SURGE…" at bounding box center [679, 275] width 509 height 128
click at [751, 281] on span "6Mo max" at bounding box center [799, 290] width 189 height 19
drag, startPoint x: 829, startPoint y: 196, endPoint x: 544, endPoint y: 199, distance: 285.0
click at [544, 211] on div "Format: .mp3 .mp4 .ogg .aac .mpg .wav 6Mo max Duration > 0s and < 30s ITM SURGE…" at bounding box center [679, 275] width 509 height 128
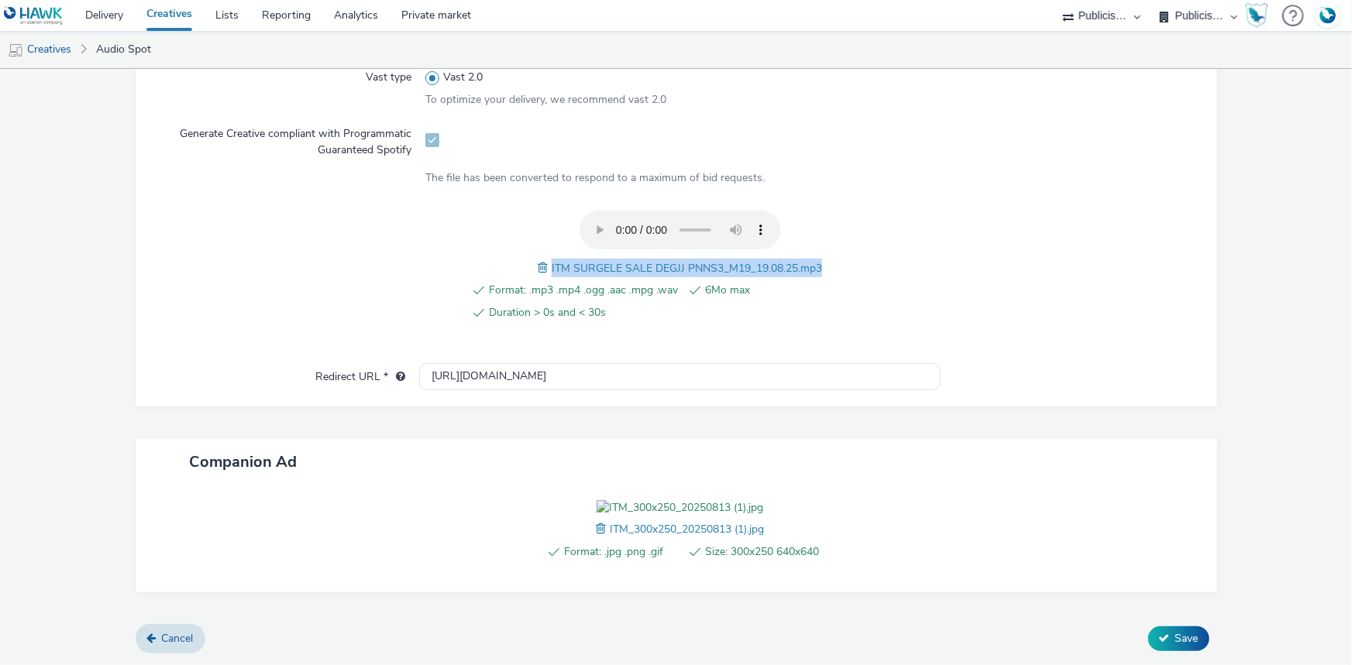
copy span "ITM SURGELE SALE DEGJJ PNNS3_M19_19.08.25.mp3"
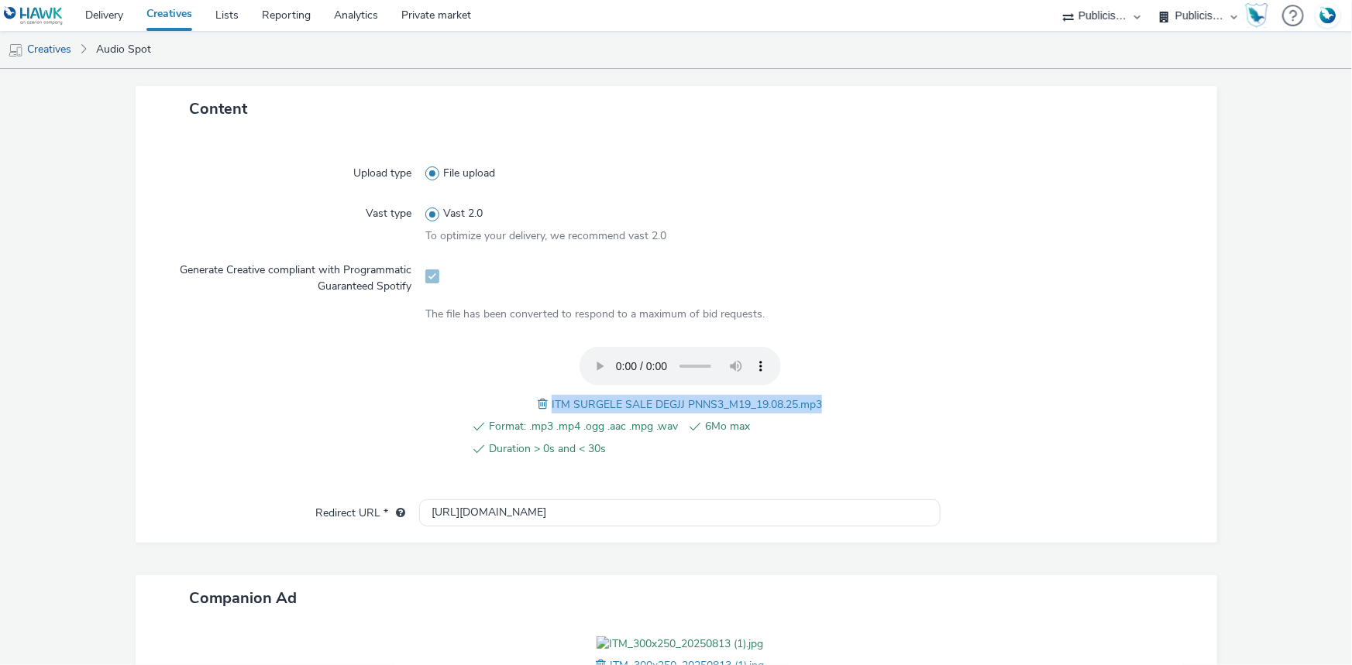
scroll to position [108, 0]
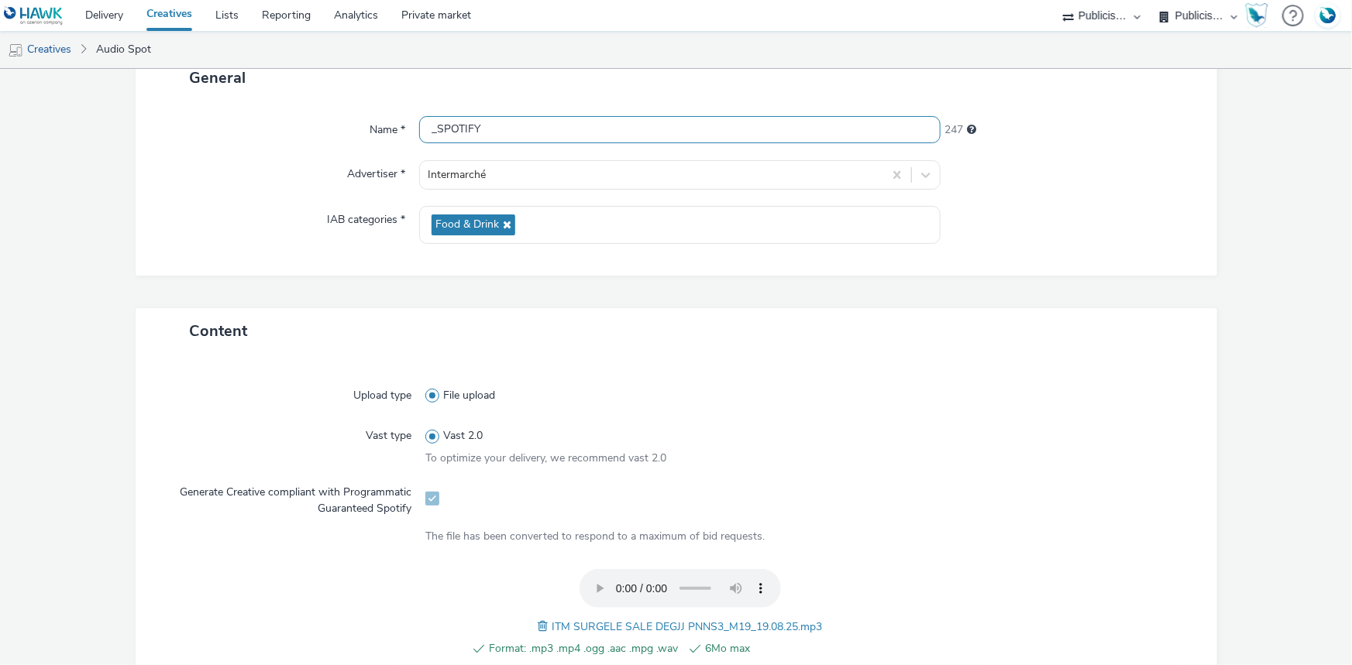
click at [432, 136] on input "_SPOTIFY" at bounding box center [679, 129] width 521 height 27
click at [431, 130] on input "_SPOTIFY" at bounding box center [679, 129] width 521 height 27
paste input "ITM SURGELE SALE DEGJJ PNNS3_M19_19.08.25.mp3"
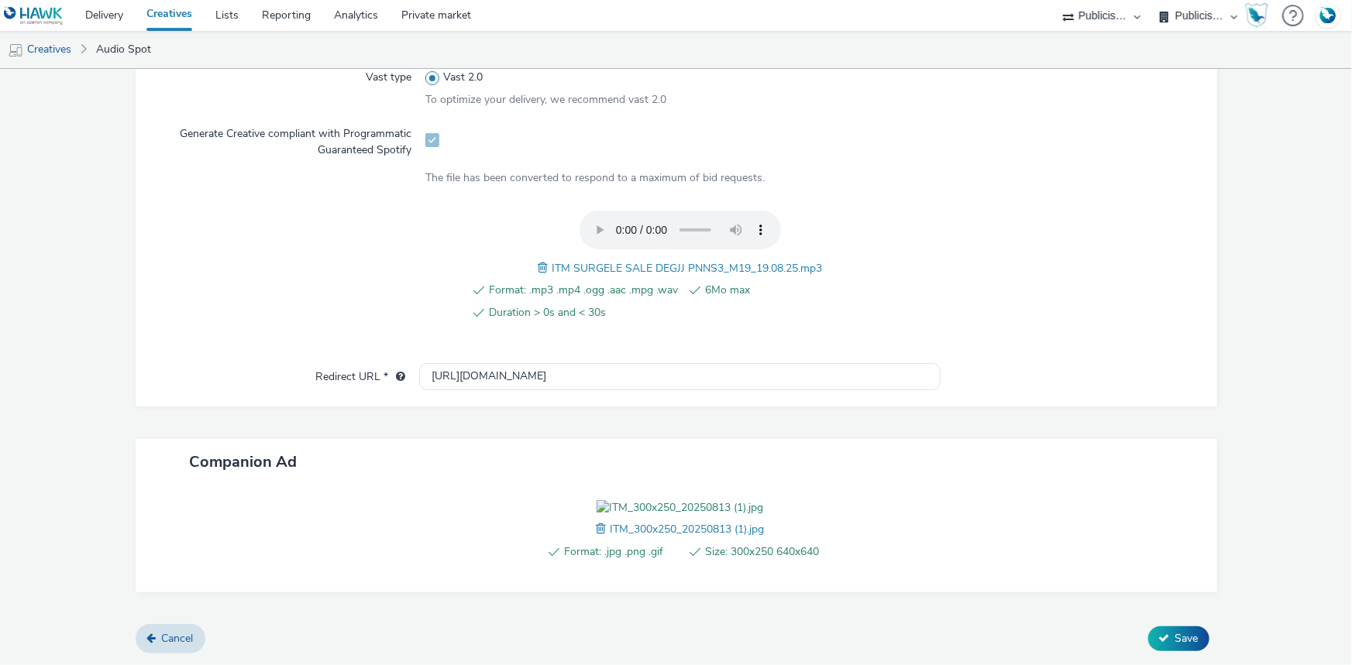
scroll to position [554, 0]
type input "ITM SURGELE SALE DEGJJ PNNS3_M19_19.08.25.mp3_SPOTIFY"
click at [1167, 630] on button "Save" at bounding box center [1178, 639] width 61 height 25
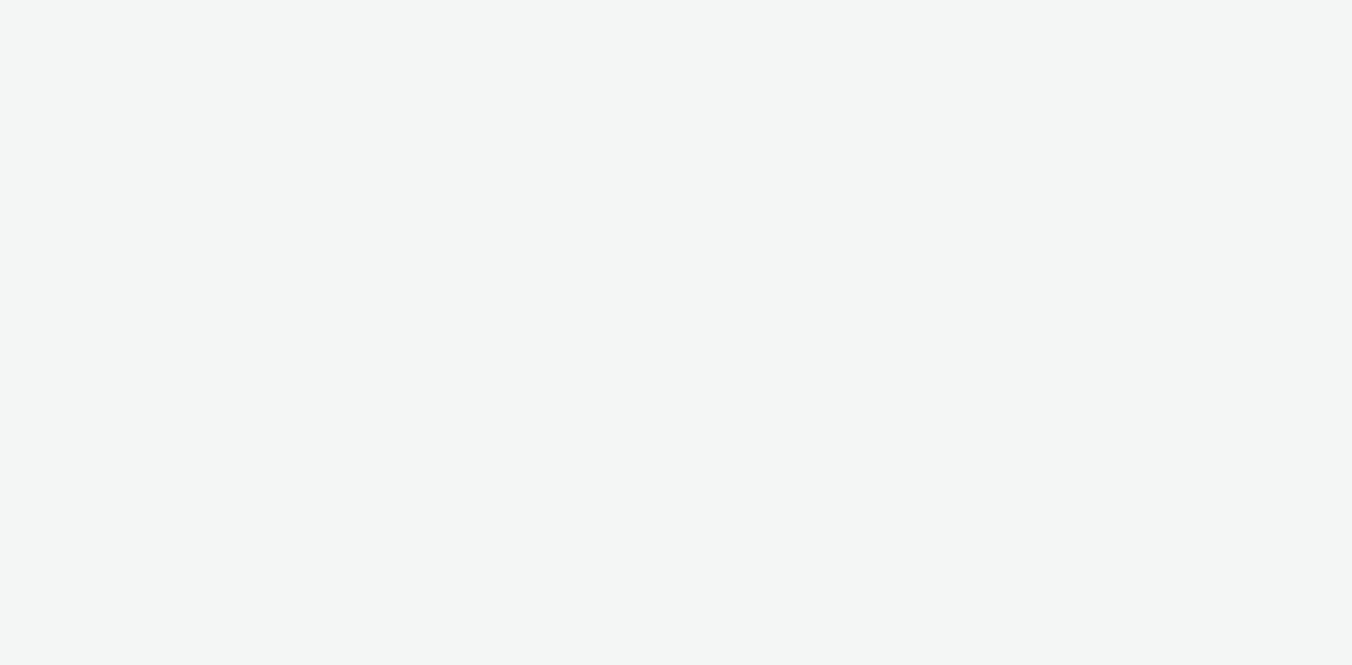
select select "d07aba32-d775-4fed-a722-f10c6504dd64"
select select "f97d6638-e0a1-4f7a-bf46-55015878e29e"
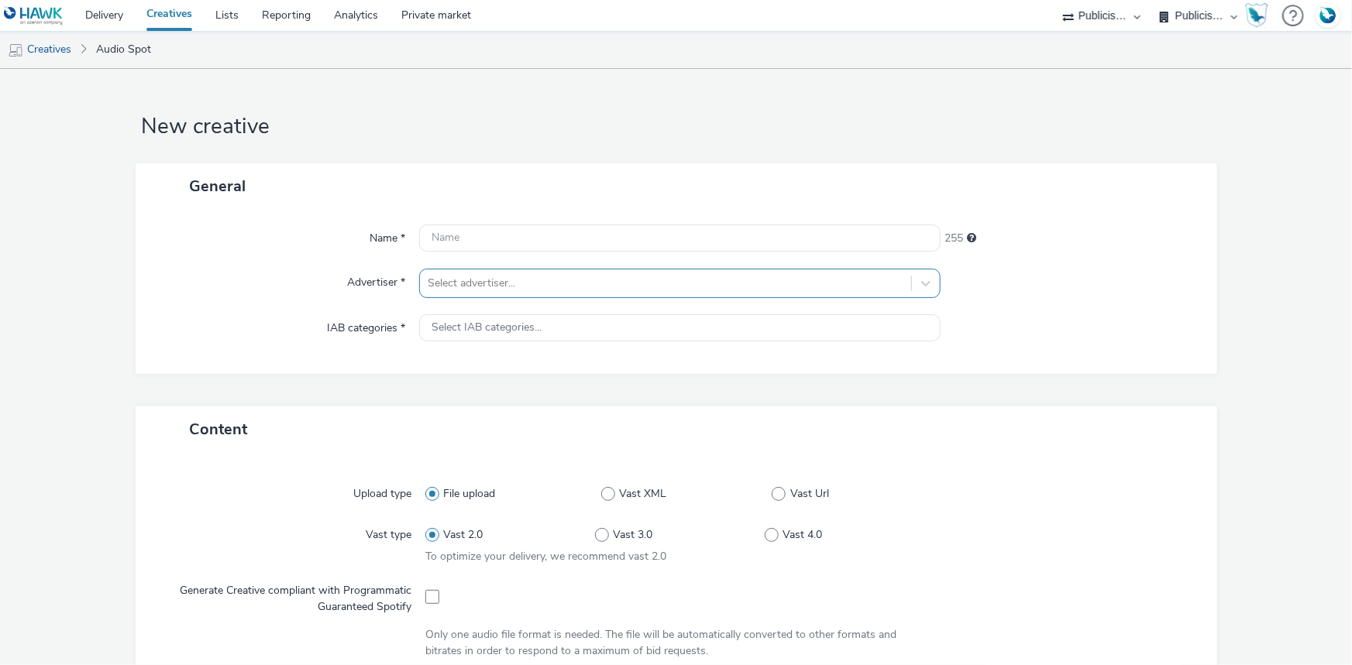
click at [554, 277] on div at bounding box center [666, 283] width 476 height 19
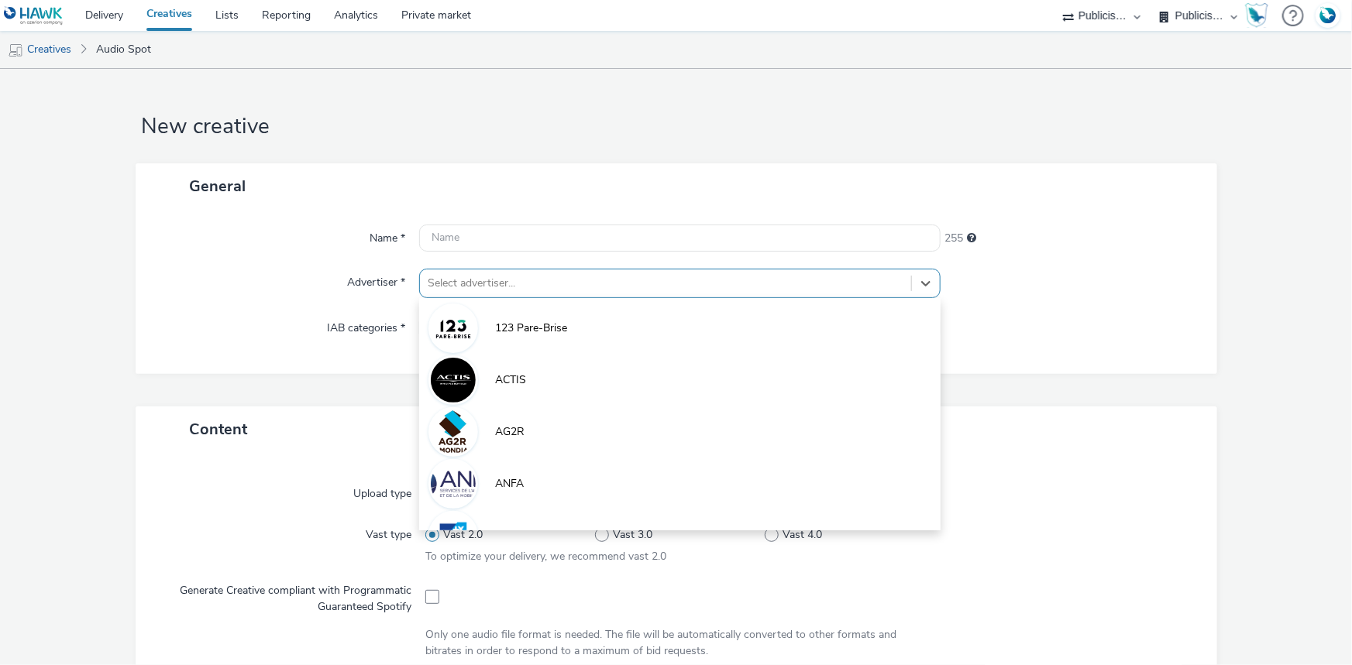
paste input "inter"
type input "inter"
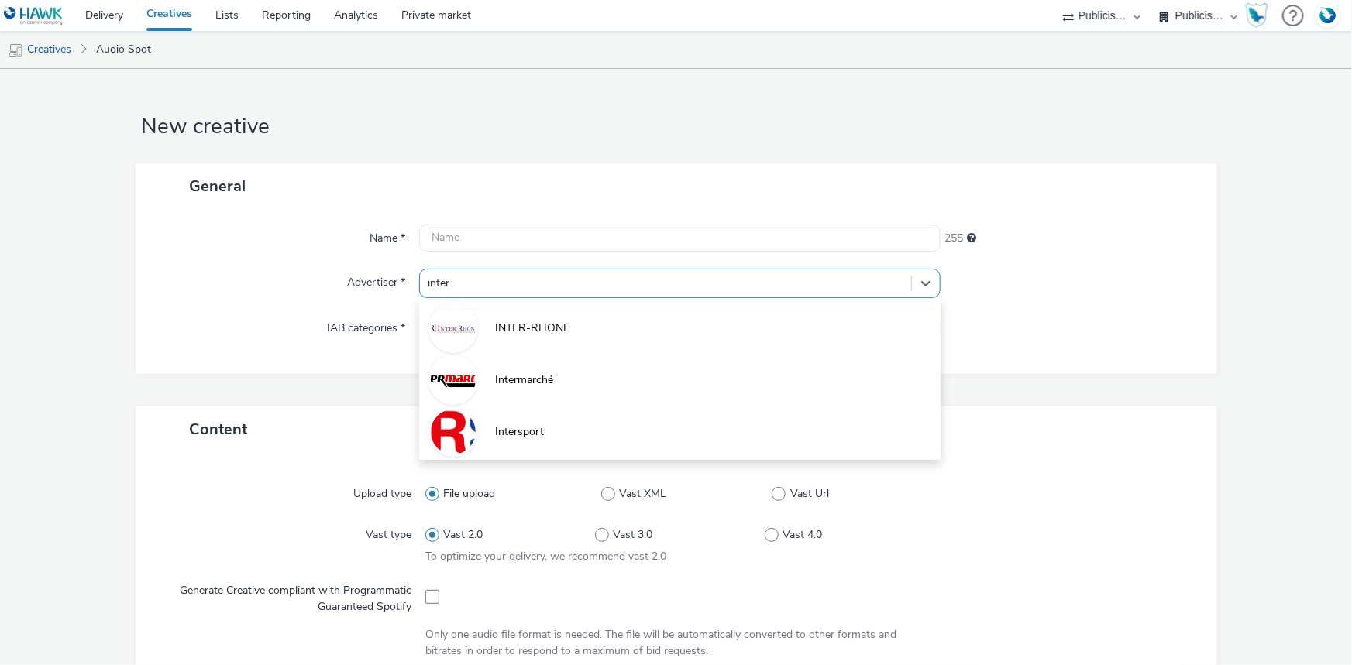
click at [570, 376] on li "Intermarché" at bounding box center [679, 379] width 521 height 52
type input "[URL][DOMAIN_NAME]"
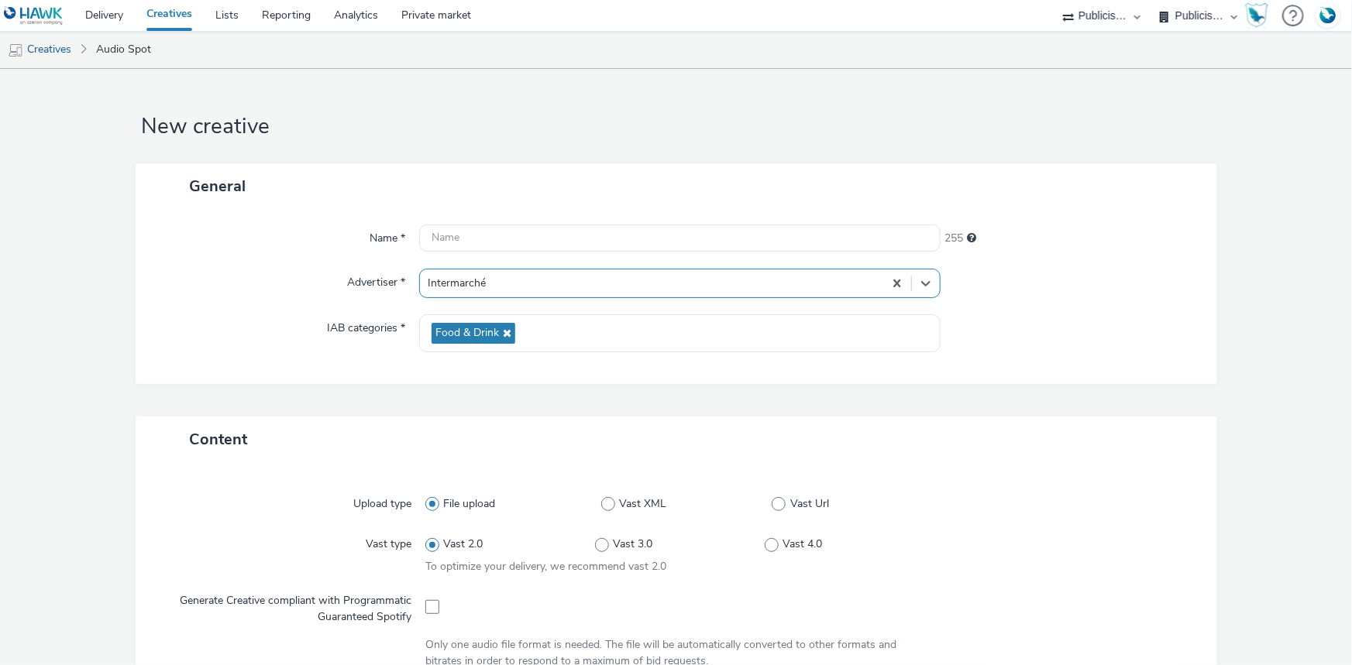
scroll to position [352, 0]
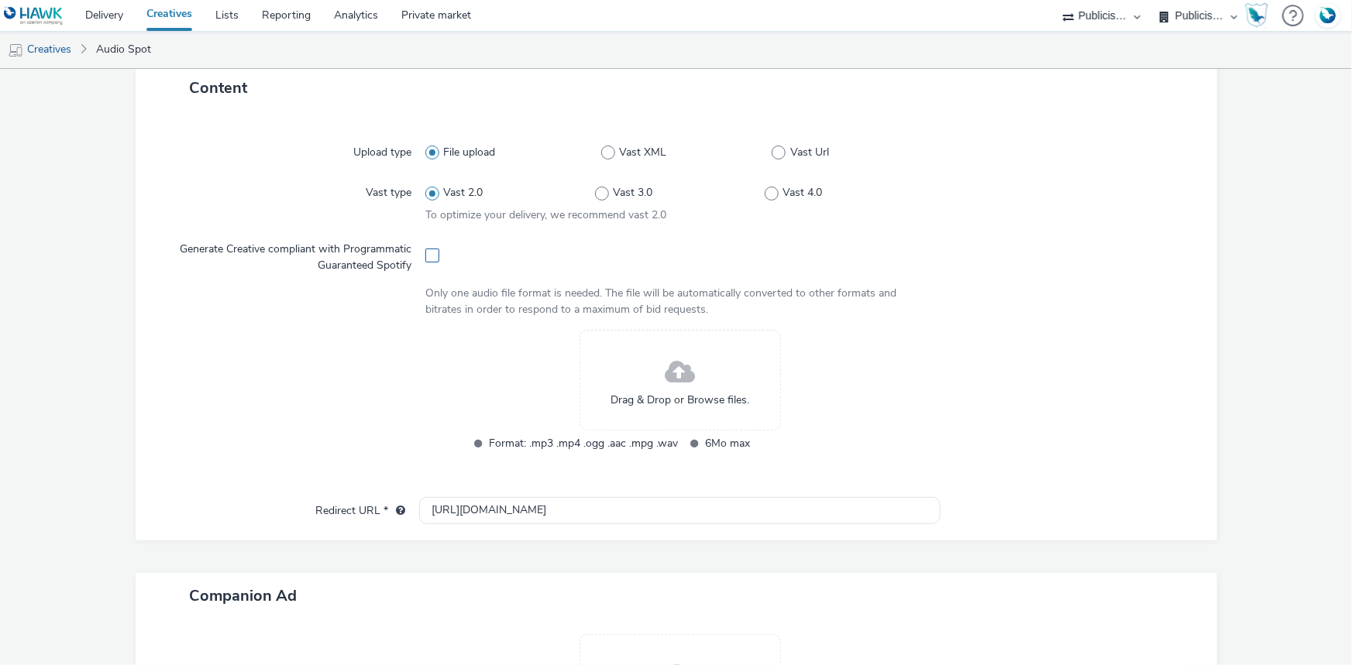
click at [431, 258] on span at bounding box center [432, 256] width 14 height 14
checkbox input "true"
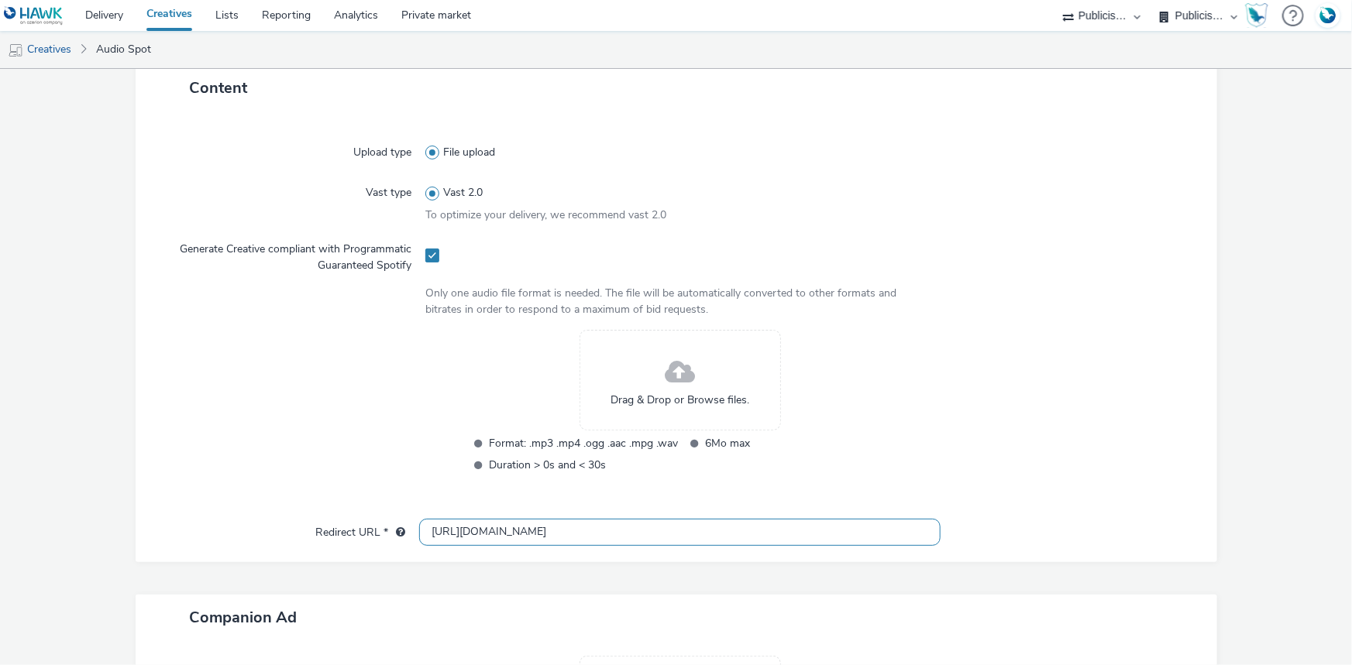
click at [460, 522] on input "[URL][DOMAIN_NAME]" at bounding box center [679, 532] width 521 height 27
paste input "s://[DOMAIN_NAME][URL]"
type input "[URL][DOMAIN_NAME]"
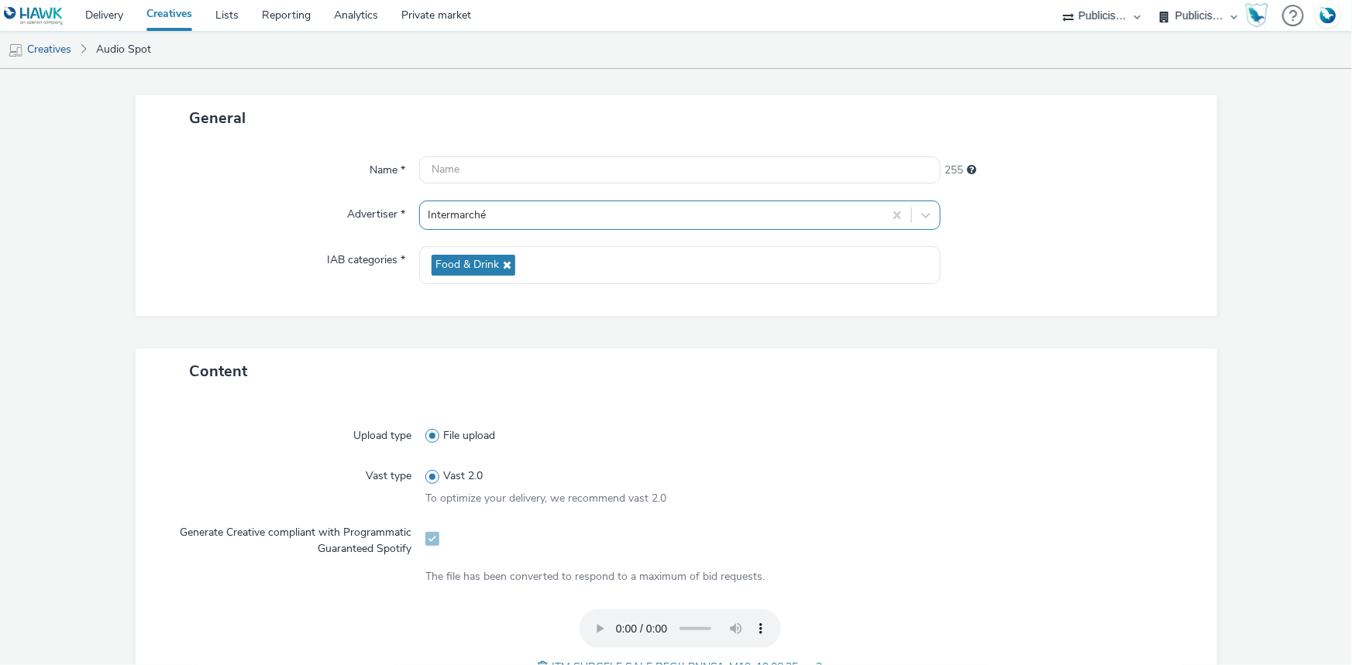
scroll to position [0, 0]
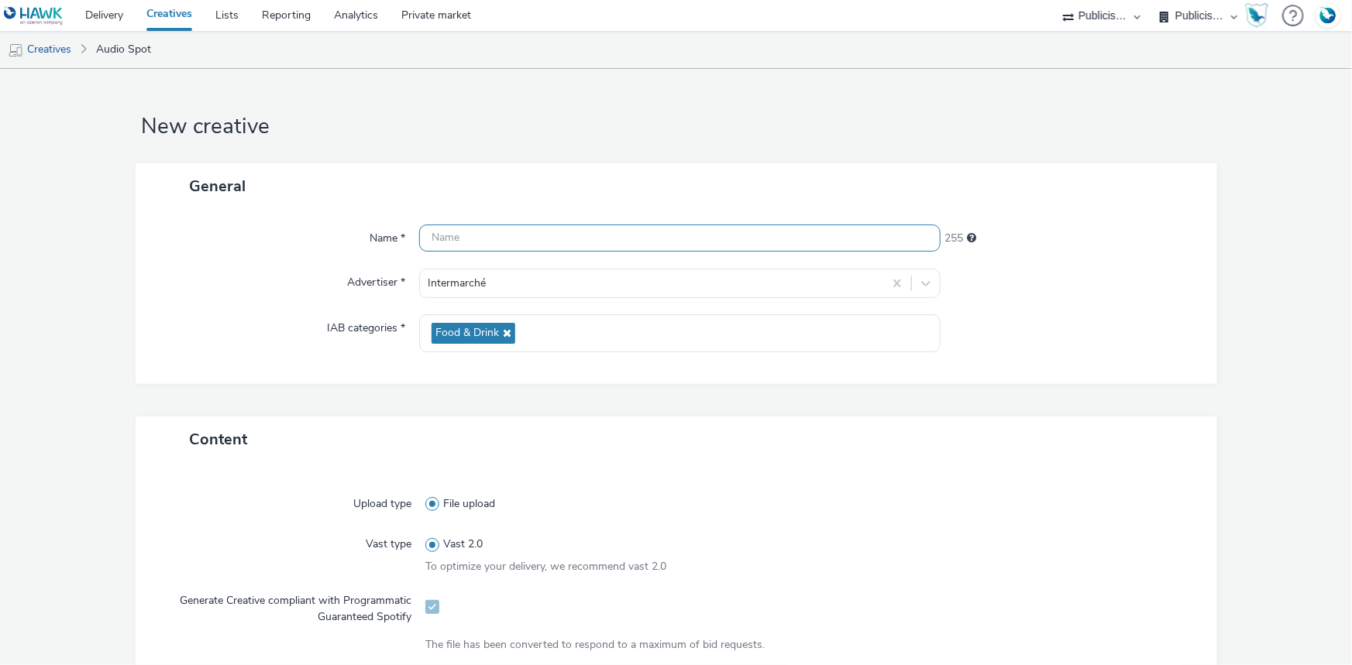
click at [480, 249] on input "text" at bounding box center [679, 238] width 521 height 27
paste input "_SPOTIFY"
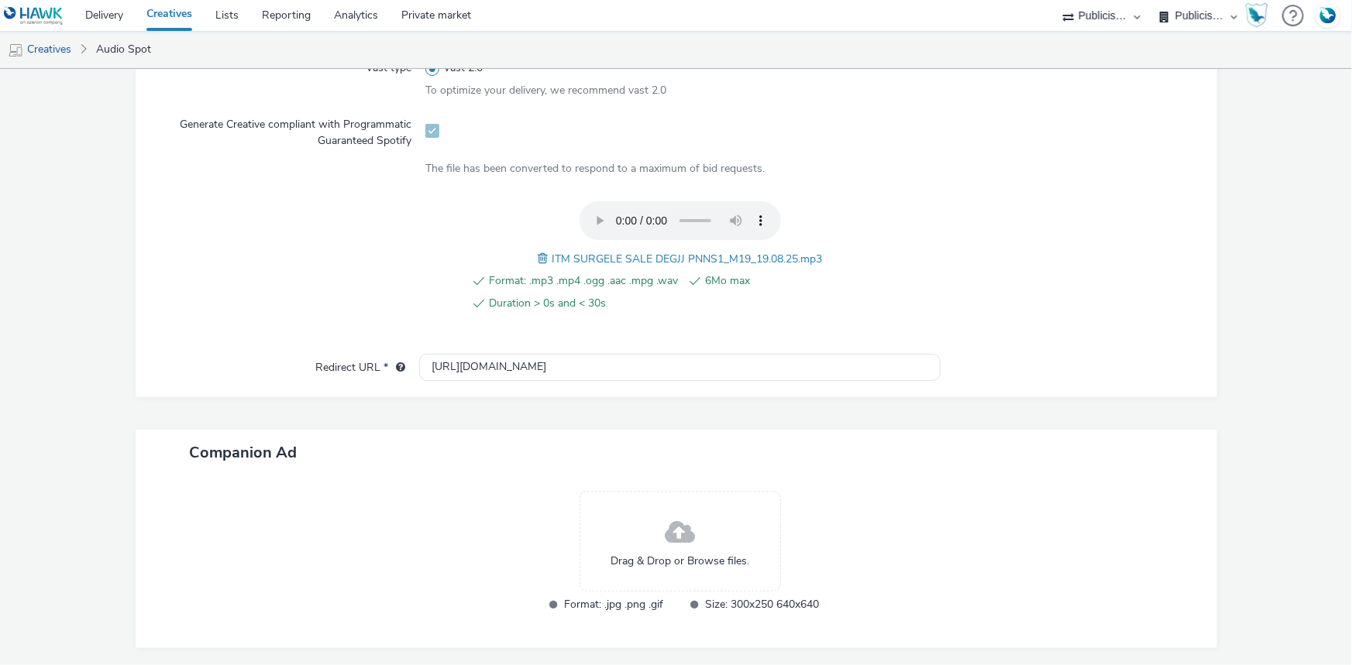
scroll to position [531, 0]
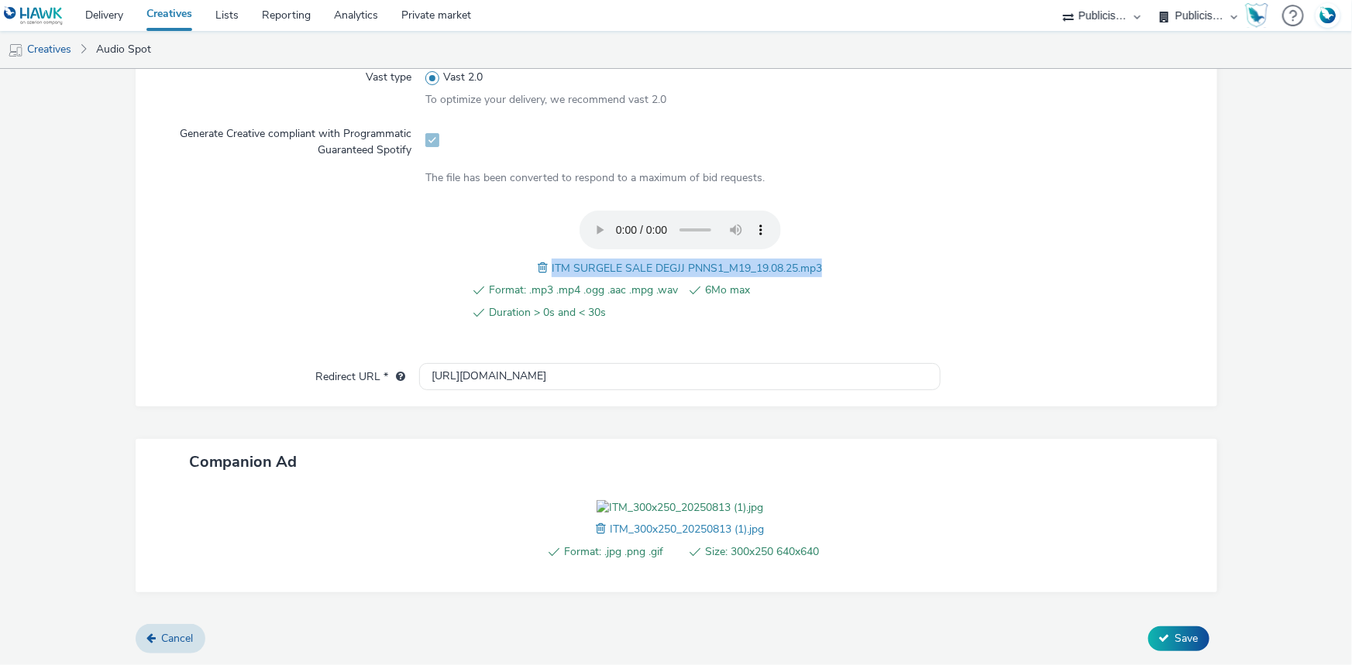
drag, startPoint x: 543, startPoint y: 201, endPoint x: 830, endPoint y: 200, distance: 286.6
click at [830, 211] on div "Format: .mp3 .mp4 .ogg .aac .mpg .wav 6Mo max Duration > 0s and < 30s ITM SURGE…" at bounding box center [679, 275] width 509 height 128
copy span "ITM SURGELE SALE DEGJJ PNNS1_M19_19.08.25.mp3"
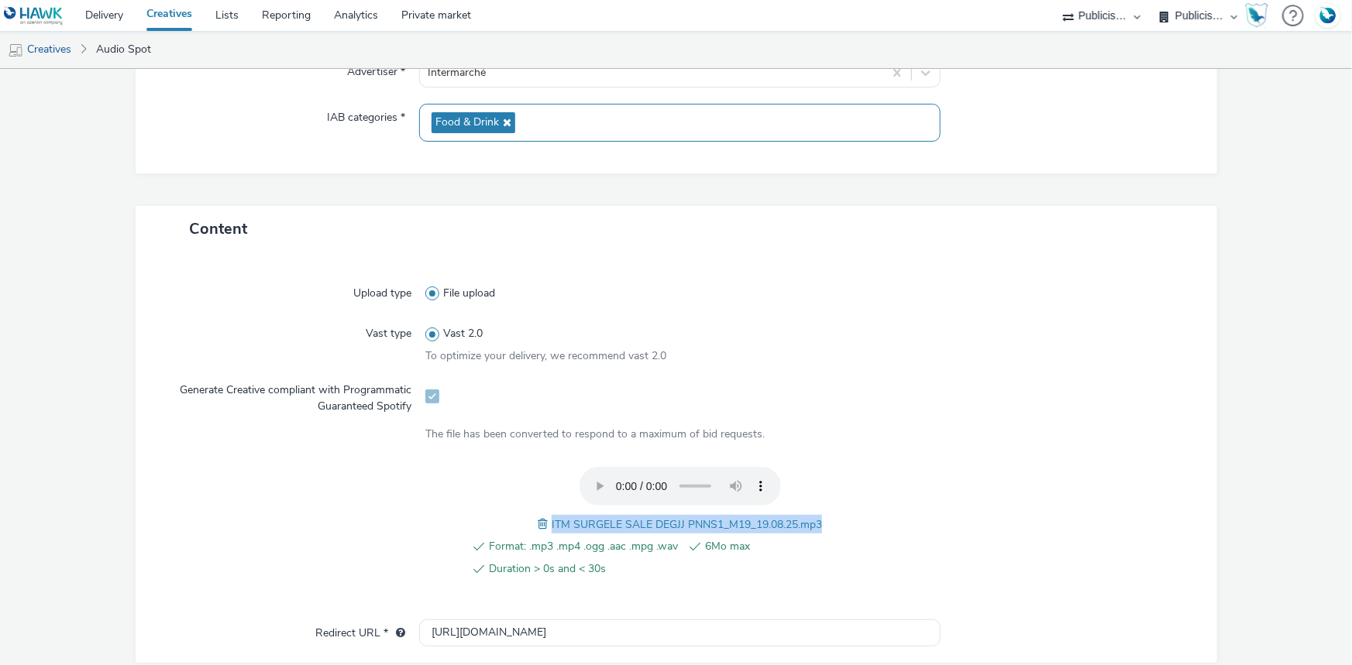
scroll to position [108, 0]
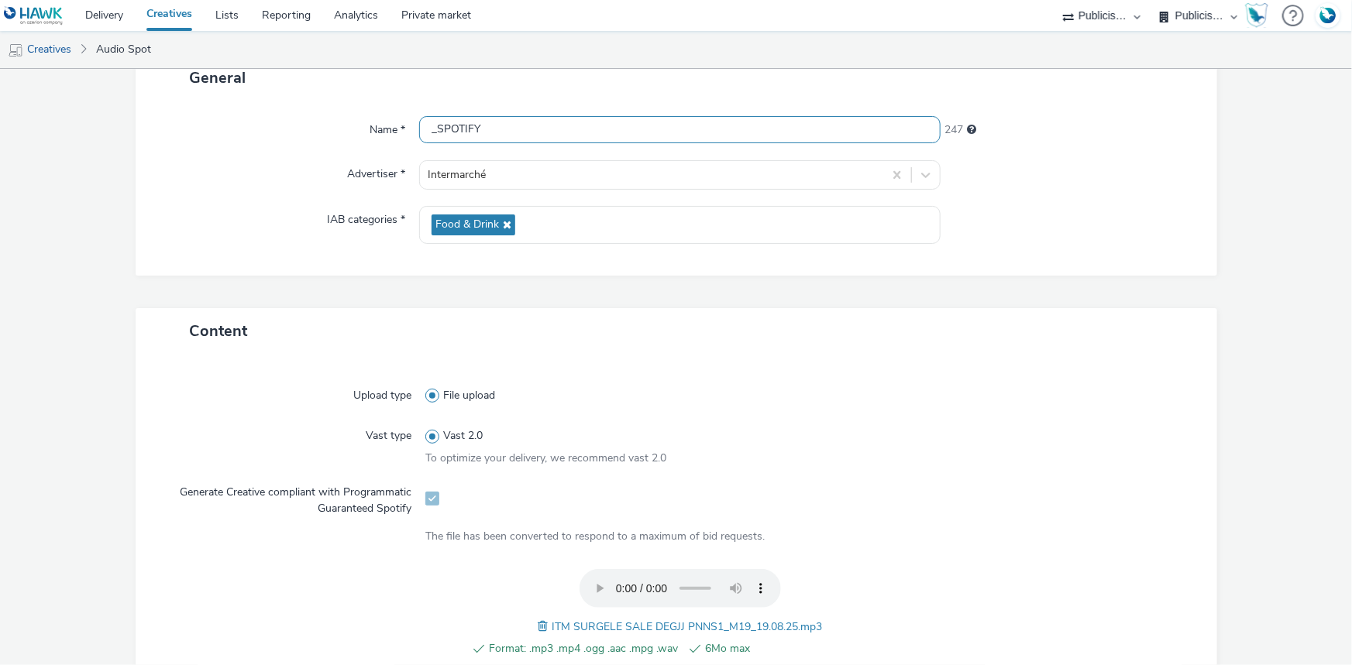
click at [428, 131] on input "_SPOTIFY" at bounding box center [679, 129] width 521 height 27
paste input "ITM SURGELE SALE DEGJJ PNNS1_M19_19.08.25.mp3"
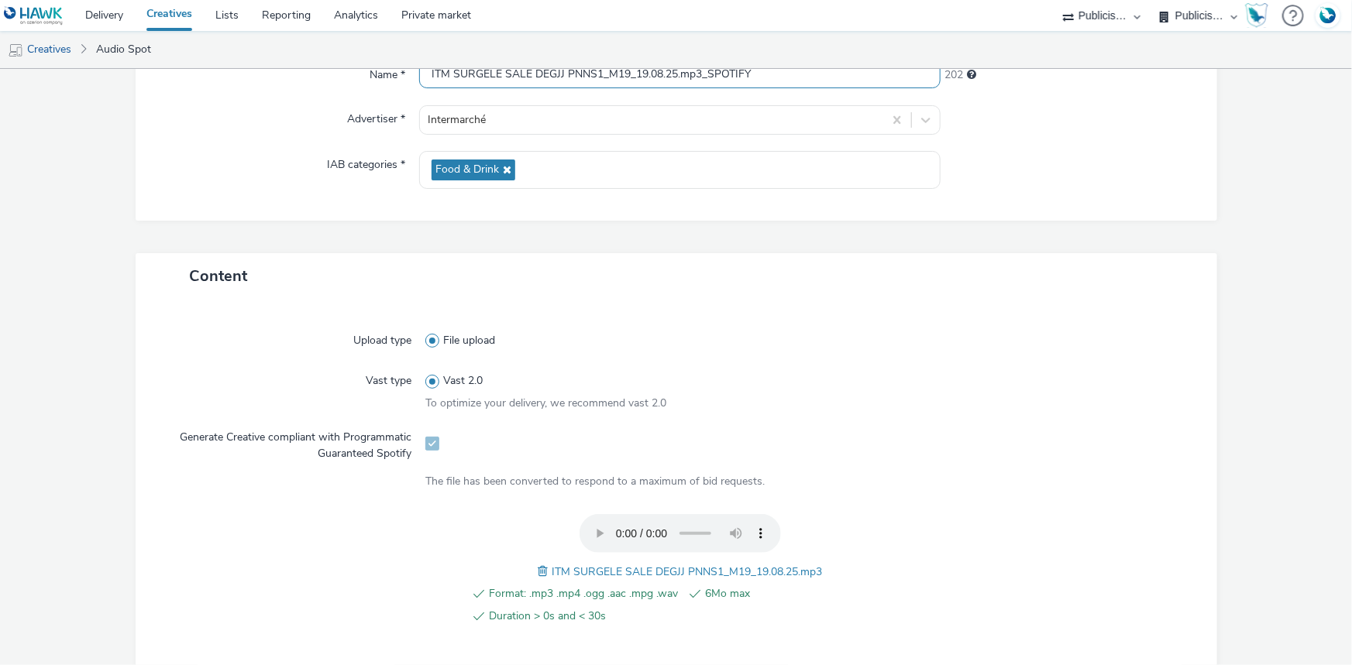
scroll to position [554, 0]
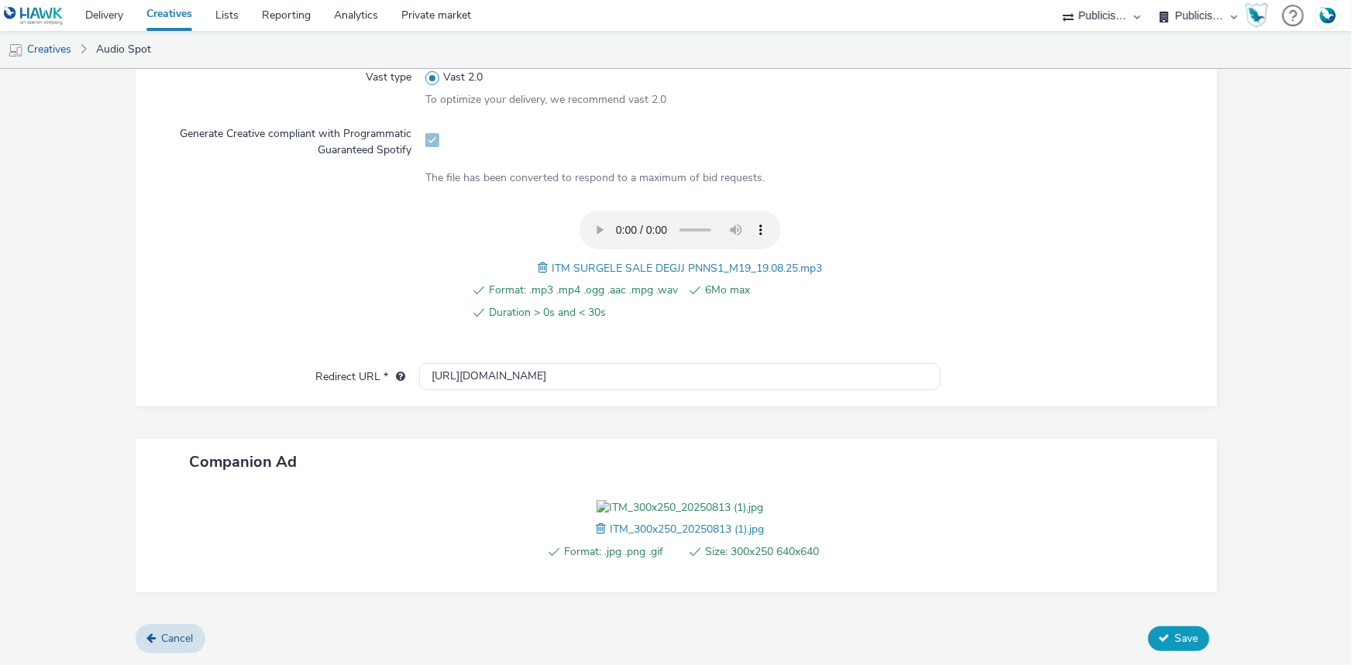
type input "ITM SURGELE SALE DEGJJ PNNS1_M19_19.08.25.mp3_SPOTIFY"
click at [1159, 641] on button "Save" at bounding box center [1178, 639] width 61 height 25
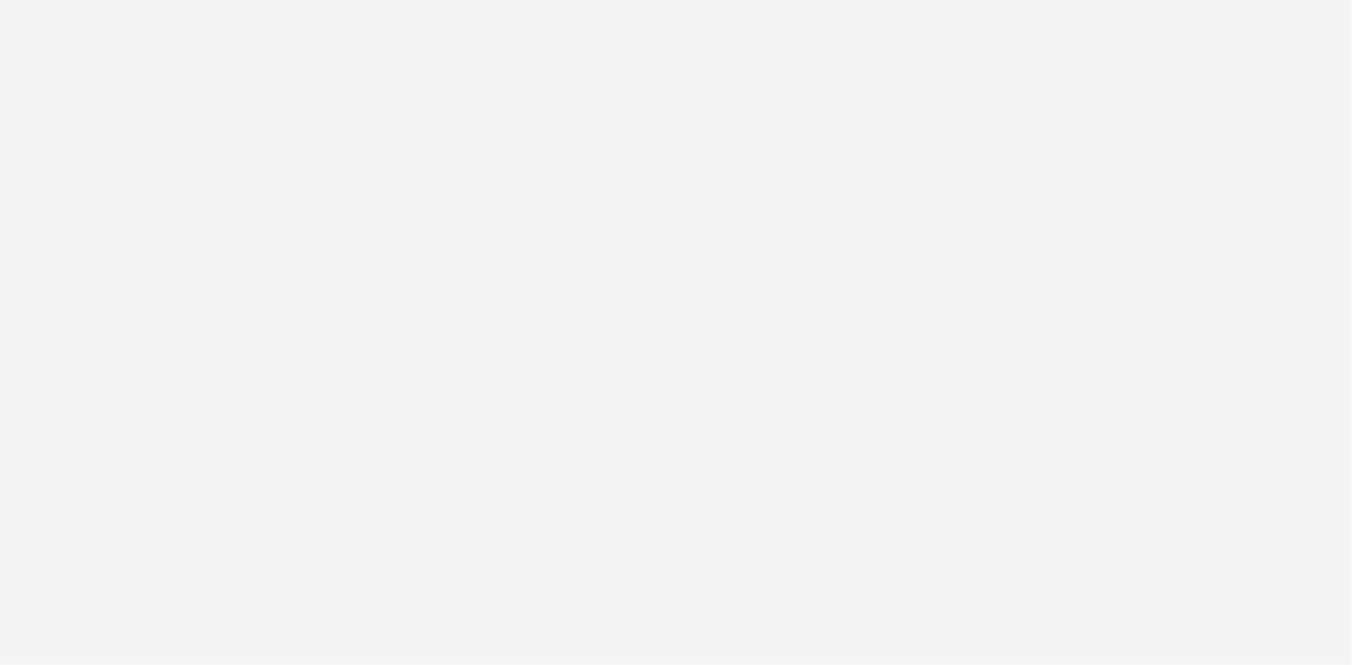
select select "d07aba32-d775-4fed-a722-f10c6504dd64"
select select "f97d6638-e0a1-4f7a-bf46-55015878e29e"
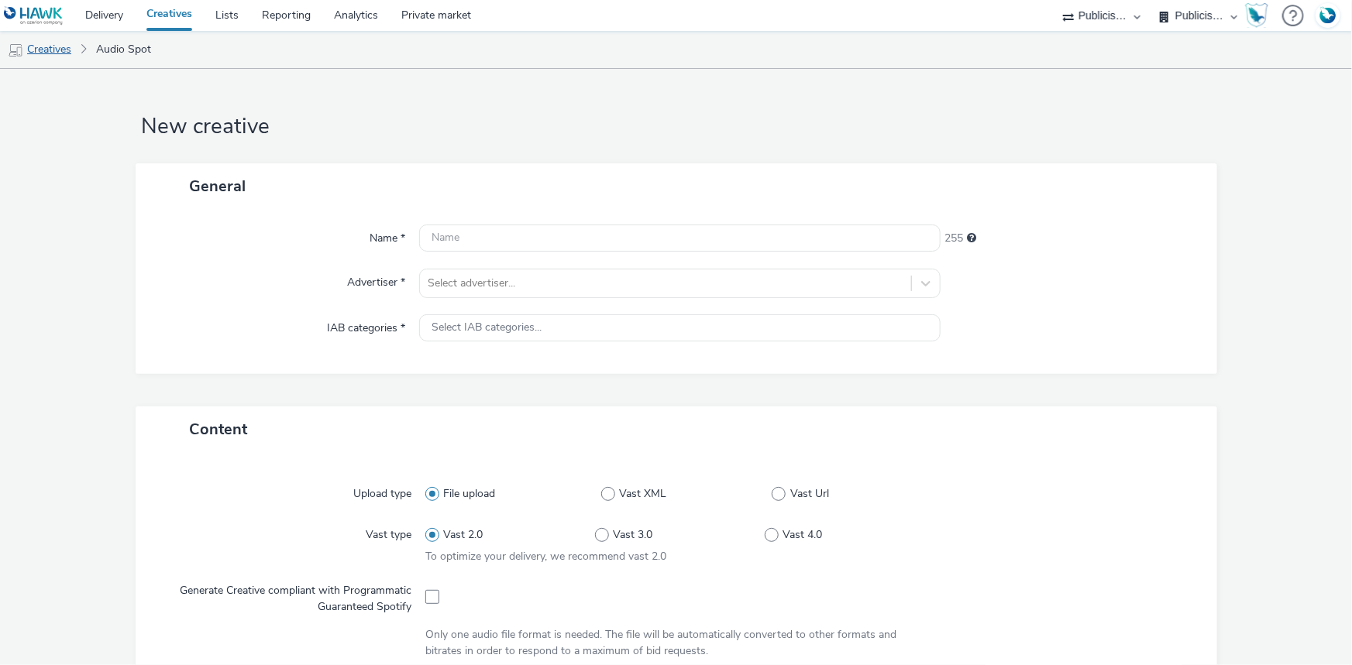
click at [54, 51] on link "Creatives" at bounding box center [39, 49] width 79 height 37
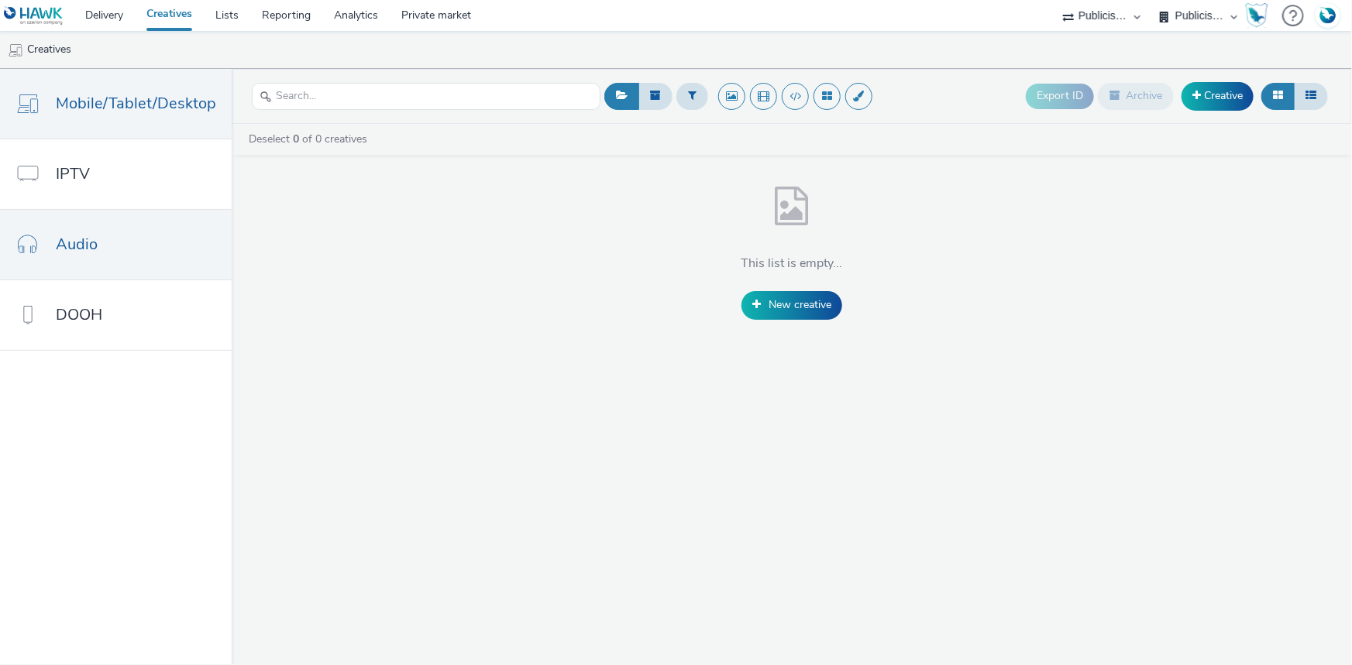
click at [84, 234] on span "Audio" at bounding box center [77, 244] width 42 height 22
